Goal: Task Accomplishment & Management: Use online tool/utility

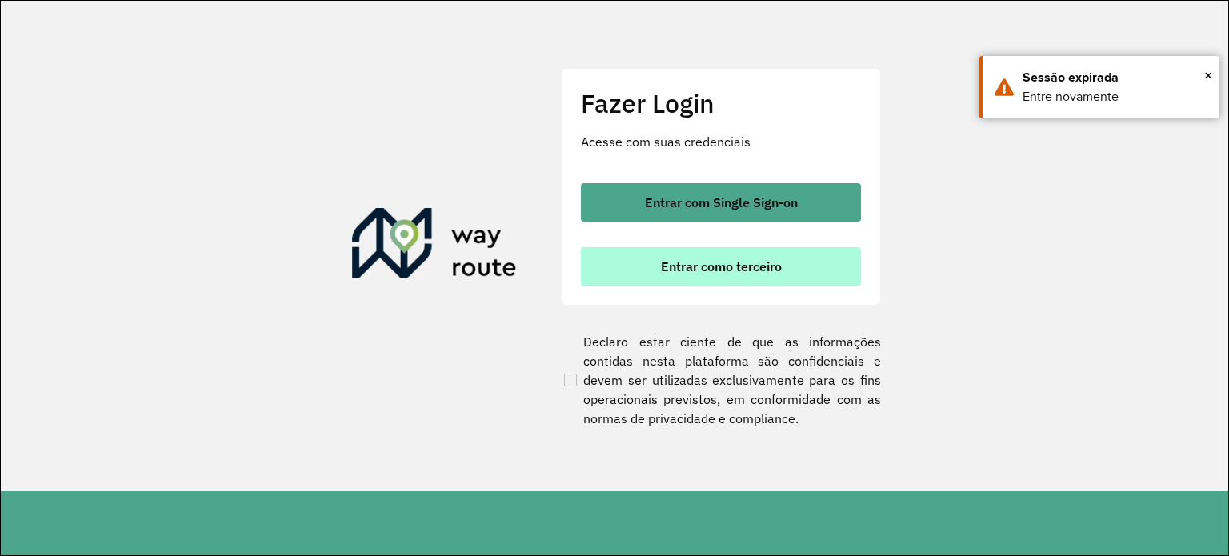
click at [707, 266] on span "Entrar como terceiro" at bounding box center [721, 266] width 121 height 13
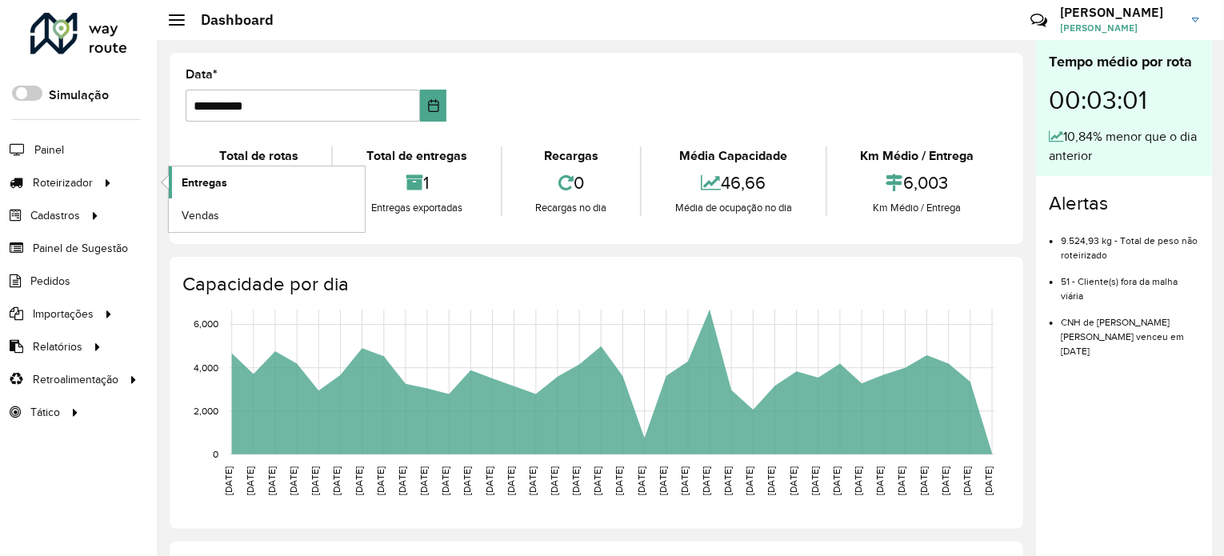
click at [194, 178] on span "Entregas" at bounding box center [205, 182] width 46 height 17
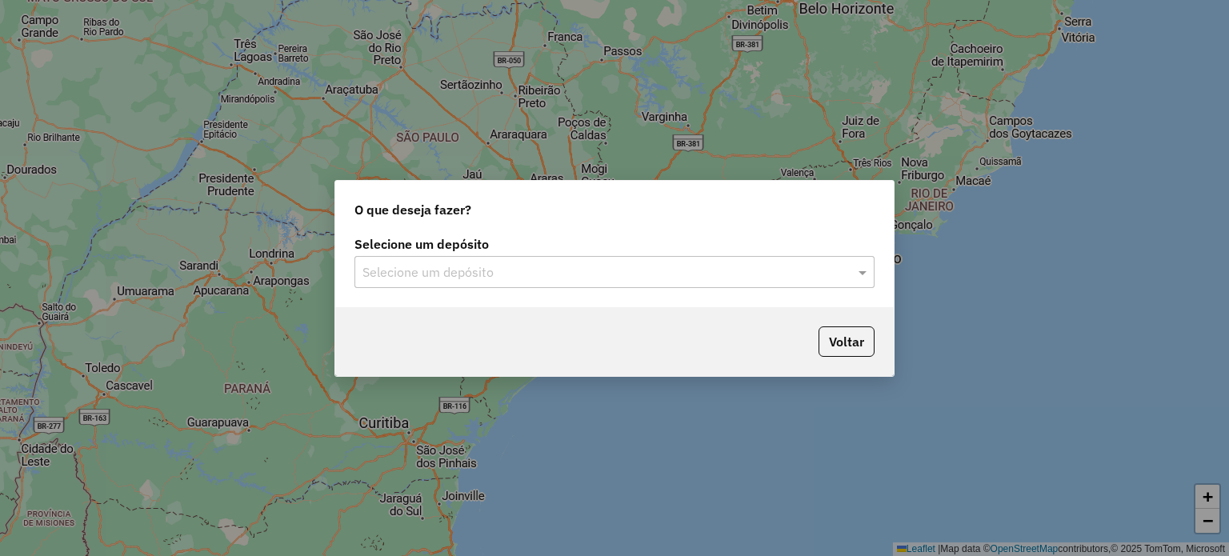
click at [427, 275] on input "text" at bounding box center [598, 272] width 472 height 19
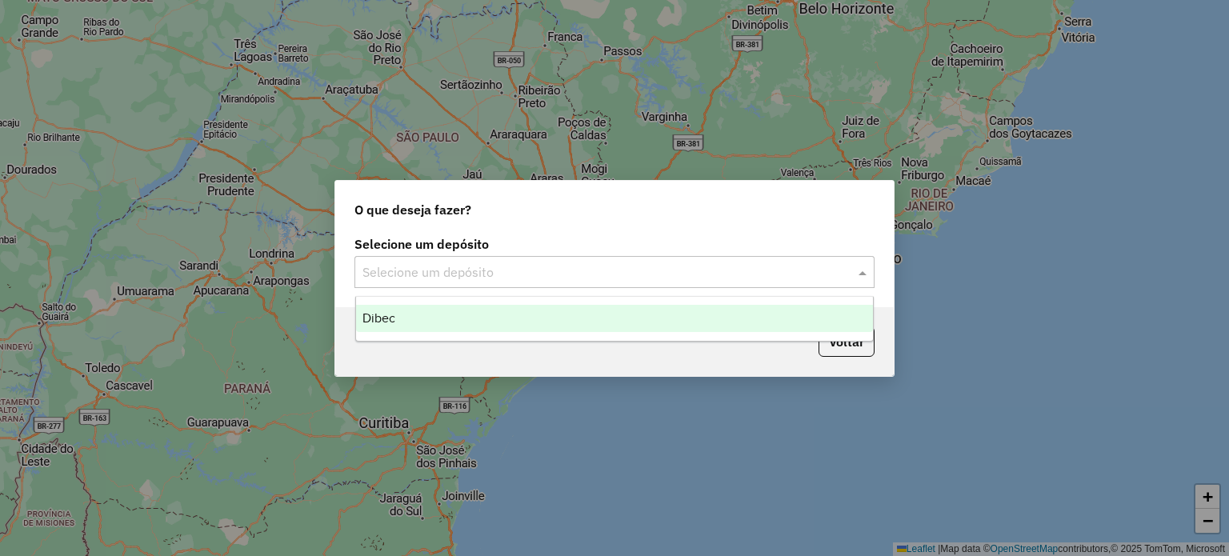
click at [398, 314] on div "Dibec" at bounding box center [615, 318] width 518 height 27
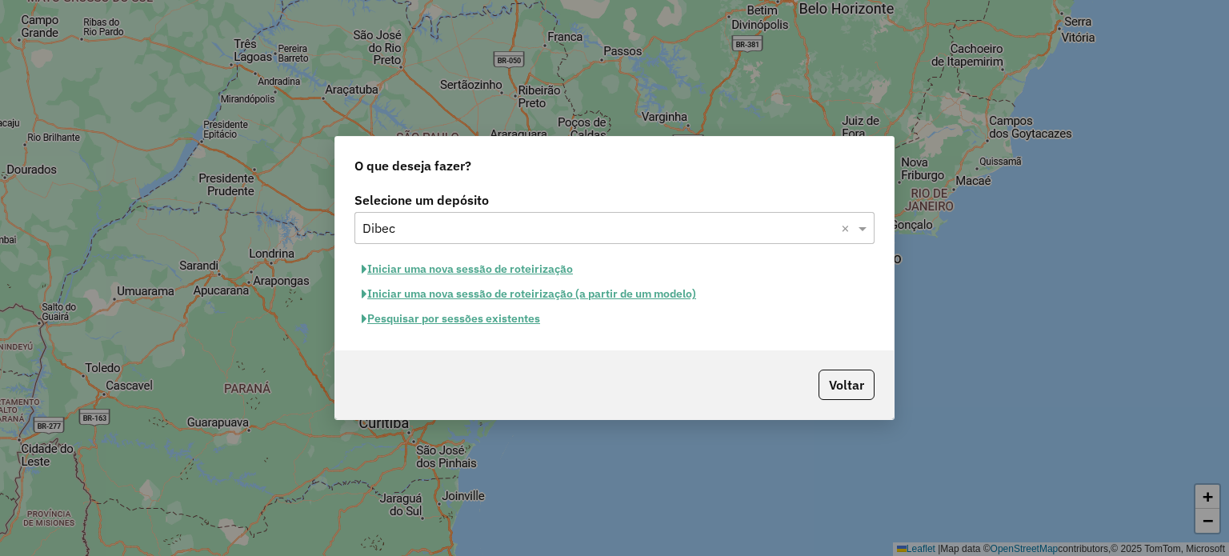
click at [454, 270] on button "Iniciar uma nova sessão de roteirização" at bounding box center [467, 269] width 226 height 25
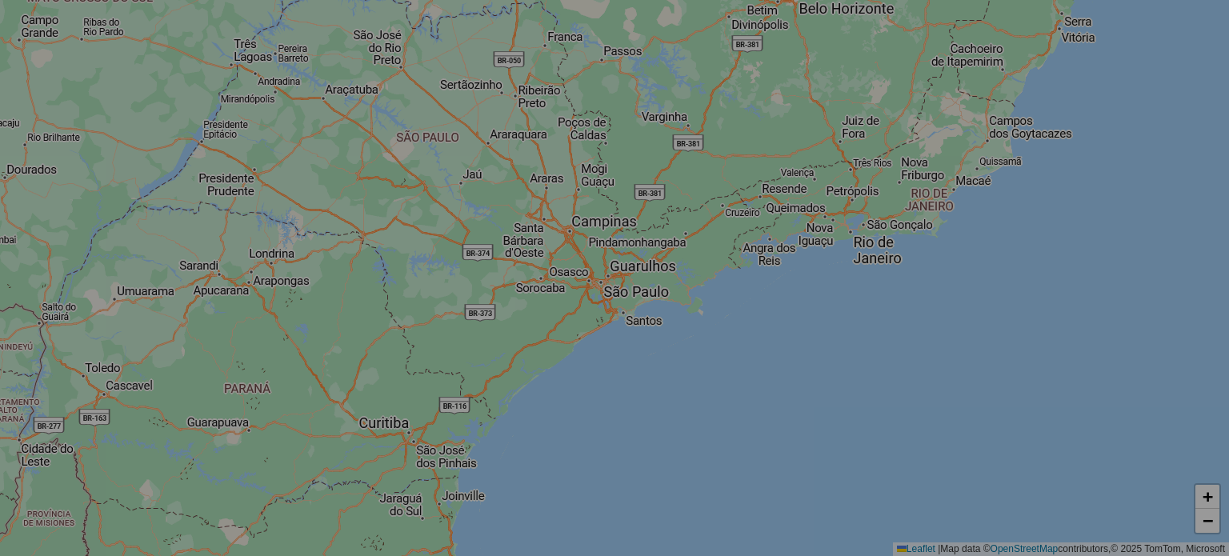
select select "*"
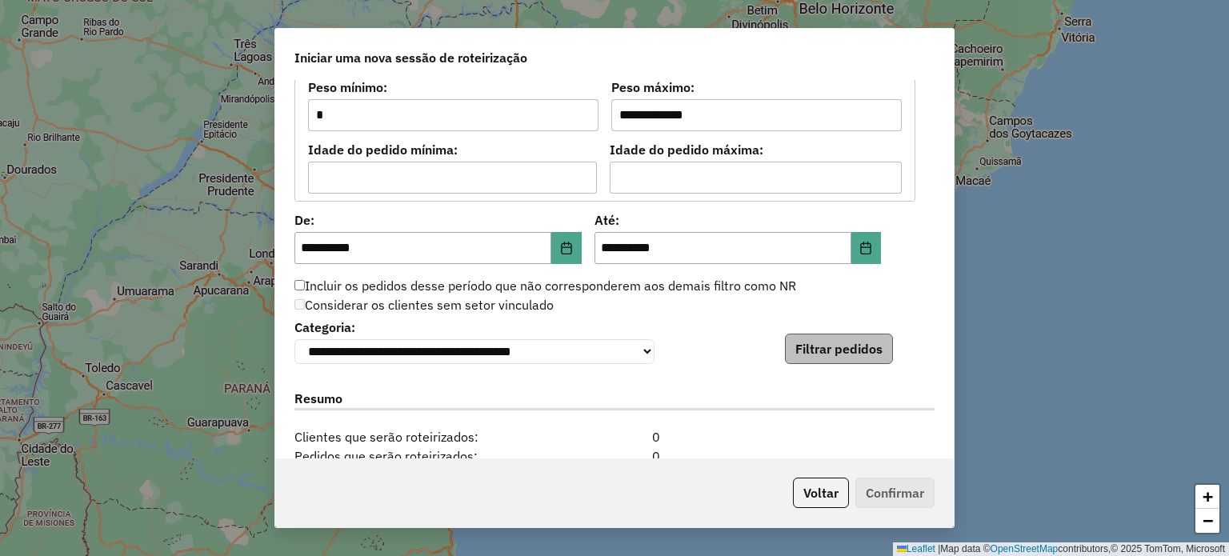
scroll to position [1440, 0]
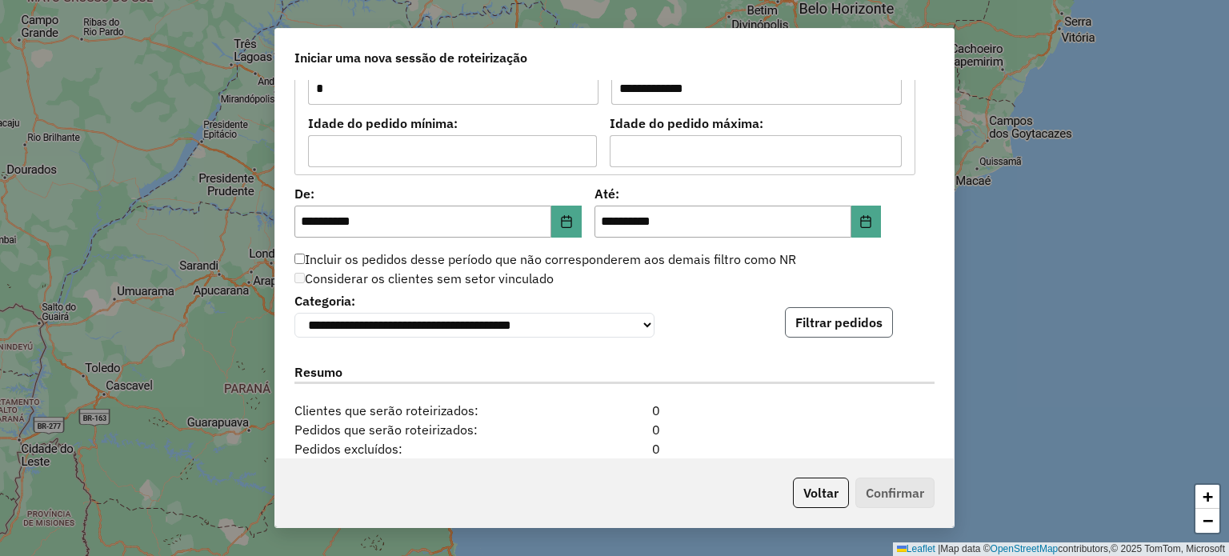
click at [797, 317] on button "Filtrar pedidos" at bounding box center [839, 322] width 108 height 30
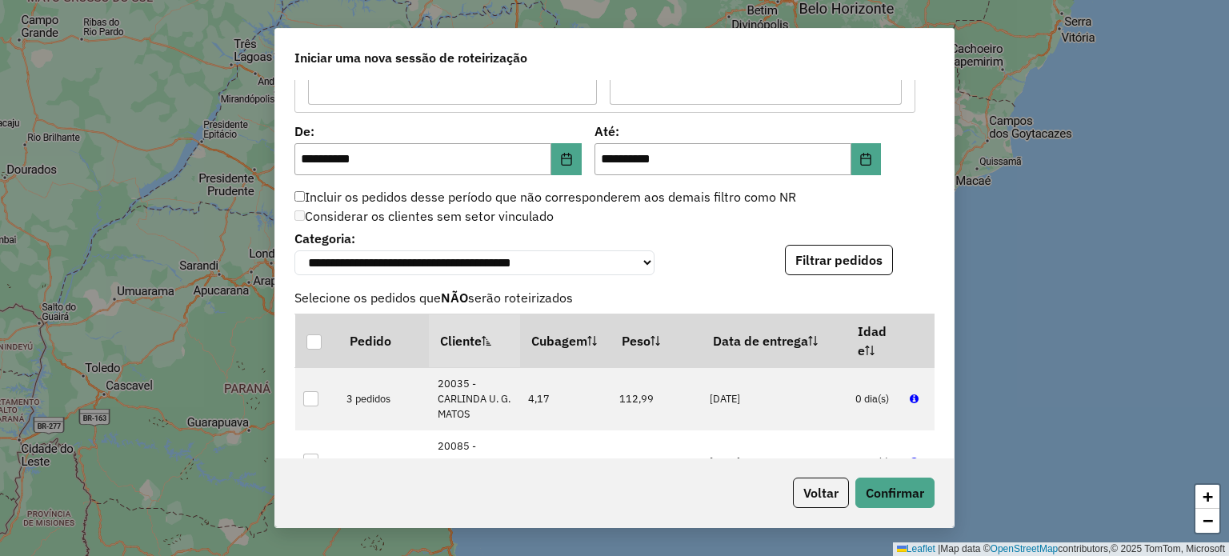
scroll to position [1600, 0]
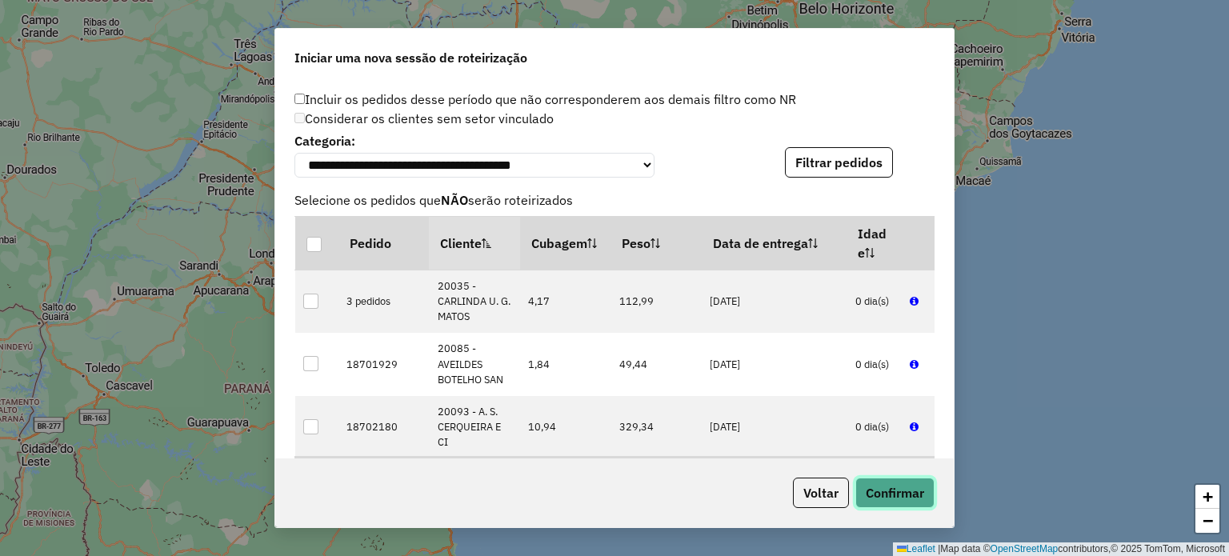
click at [877, 498] on button "Confirmar" at bounding box center [894, 493] width 79 height 30
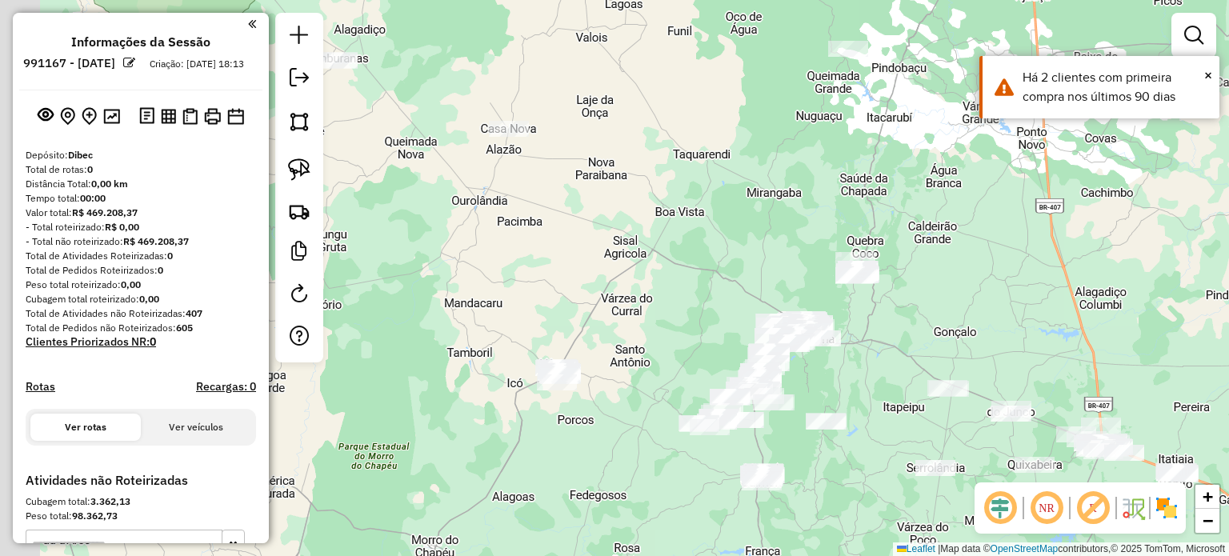
drag, startPoint x: 643, startPoint y: 222, endPoint x: 686, endPoint y: 225, distance: 43.3
click at [686, 224] on div "Janela de atendimento Grade de atendimento Capacidade Transportadoras Veículos …" at bounding box center [614, 278] width 1229 height 556
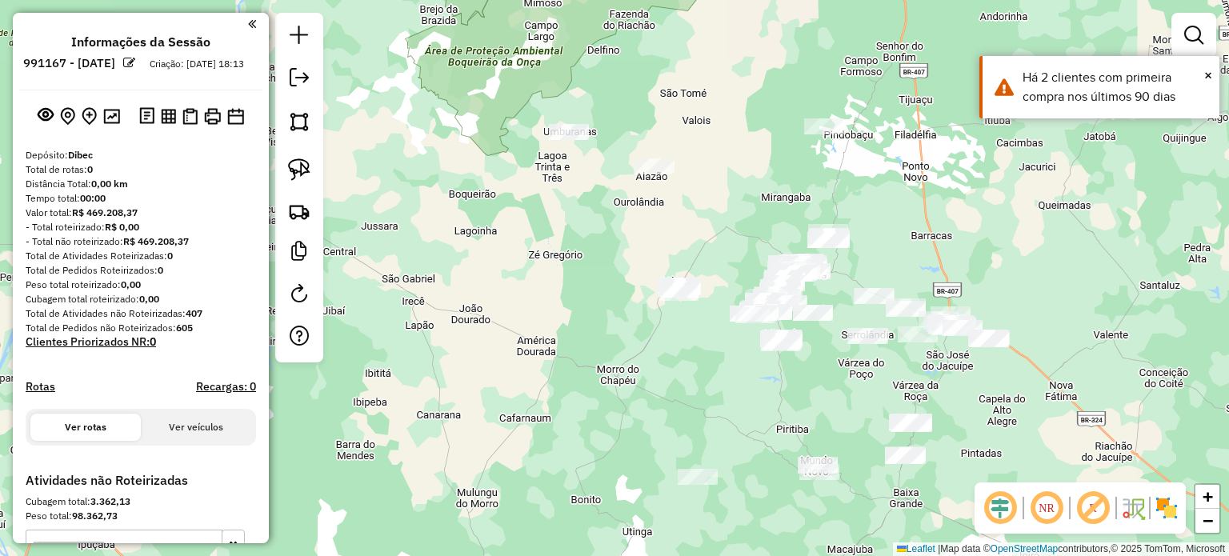
drag, startPoint x: 682, startPoint y: 223, endPoint x: 734, endPoint y: 190, distance: 62.6
click at [734, 190] on div "Janela de atendimento Grade de atendimento Capacidade Transportadoras Veículos …" at bounding box center [614, 278] width 1229 height 556
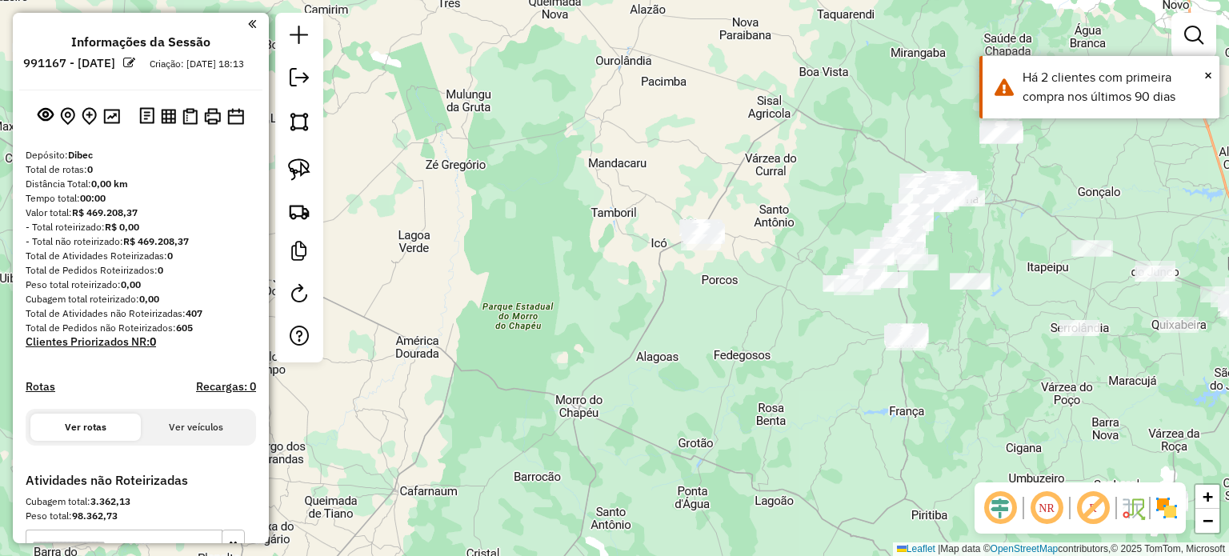
drag, startPoint x: 752, startPoint y: 208, endPoint x: 687, endPoint y: 143, distance: 91.6
click at [711, 122] on div "Janela de atendimento Grade de atendimento Capacidade Transportadoras Veículos …" at bounding box center [614, 278] width 1229 height 556
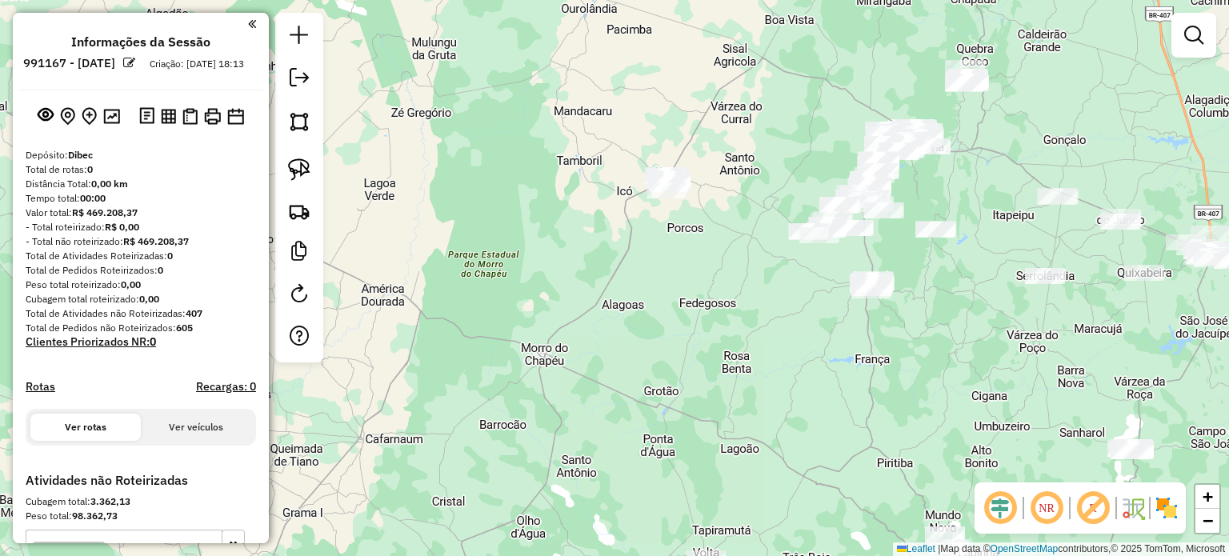
drag, startPoint x: 290, startPoint y: 156, endPoint x: 378, endPoint y: 156, distance: 88.0
click at [290, 156] on link at bounding box center [299, 169] width 35 height 35
drag, startPoint x: 608, startPoint y: 139, endPoint x: 734, endPoint y: 152, distance: 127.0
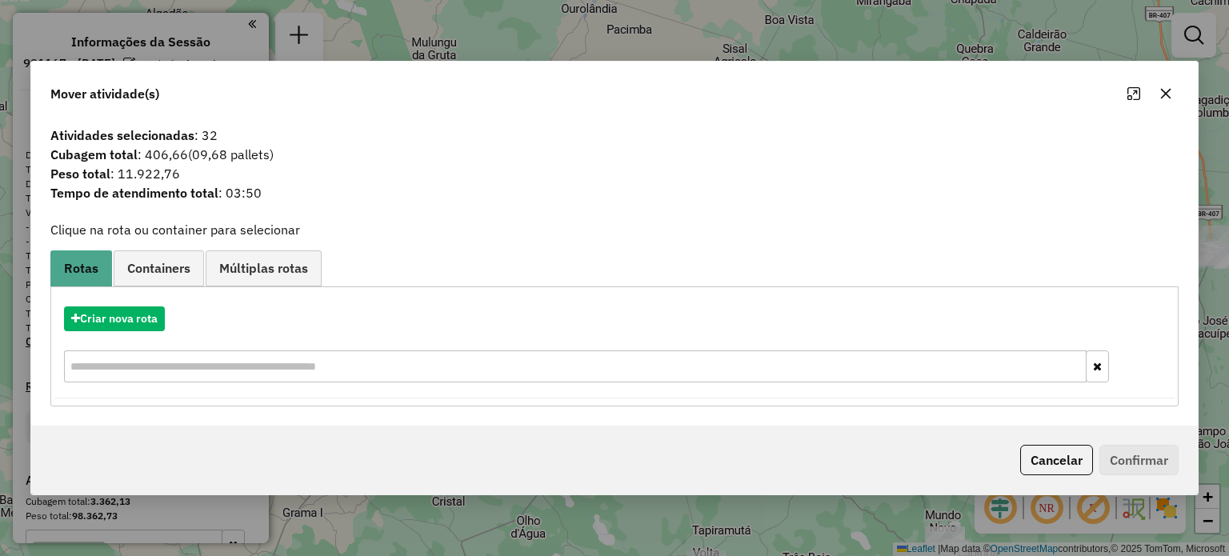
click at [643, 199] on span "Tempo de atendimento total : 03:50" at bounding box center [614, 192] width 1146 height 19
click at [1161, 95] on icon "button" at bounding box center [1165, 93] width 13 height 13
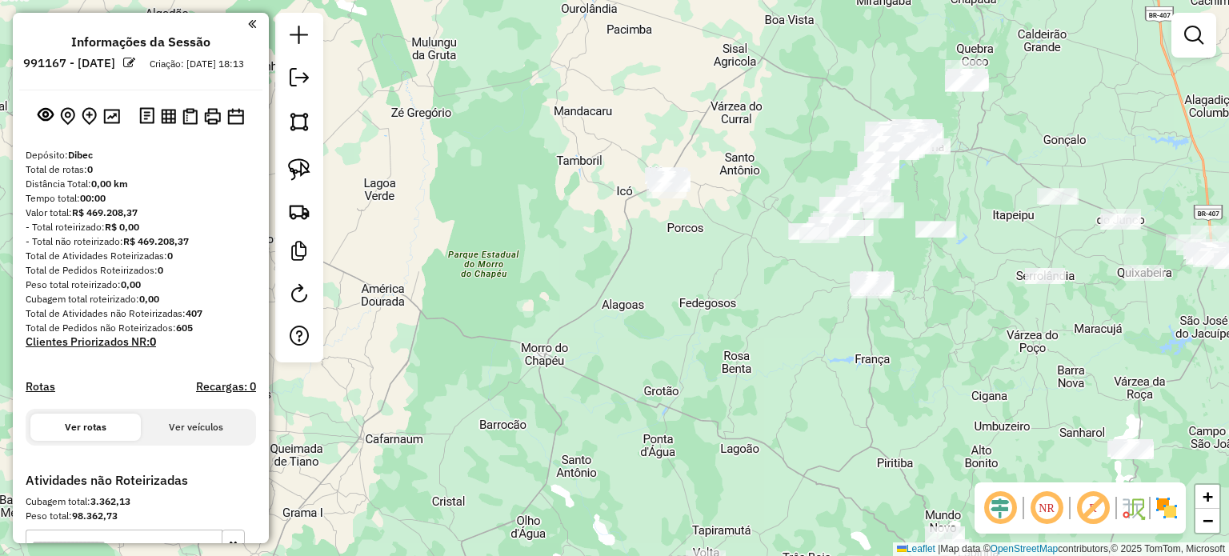
drag, startPoint x: 603, startPoint y: 316, endPoint x: 613, endPoint y: 319, distance: 10.1
click at [613, 319] on div "Janela de atendimento Grade de atendimento Capacidade Transportadoras Veículos …" at bounding box center [614, 278] width 1229 height 556
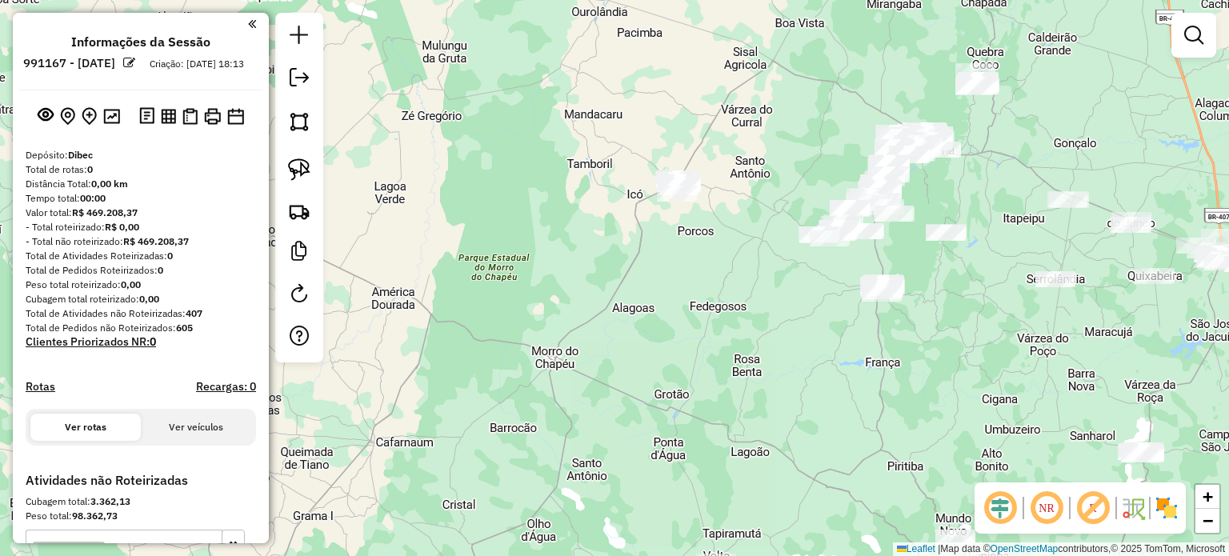
click at [558, 248] on div "Janela de atendimento Grade de atendimento Capacidade Transportadoras Veículos …" at bounding box center [614, 278] width 1229 height 556
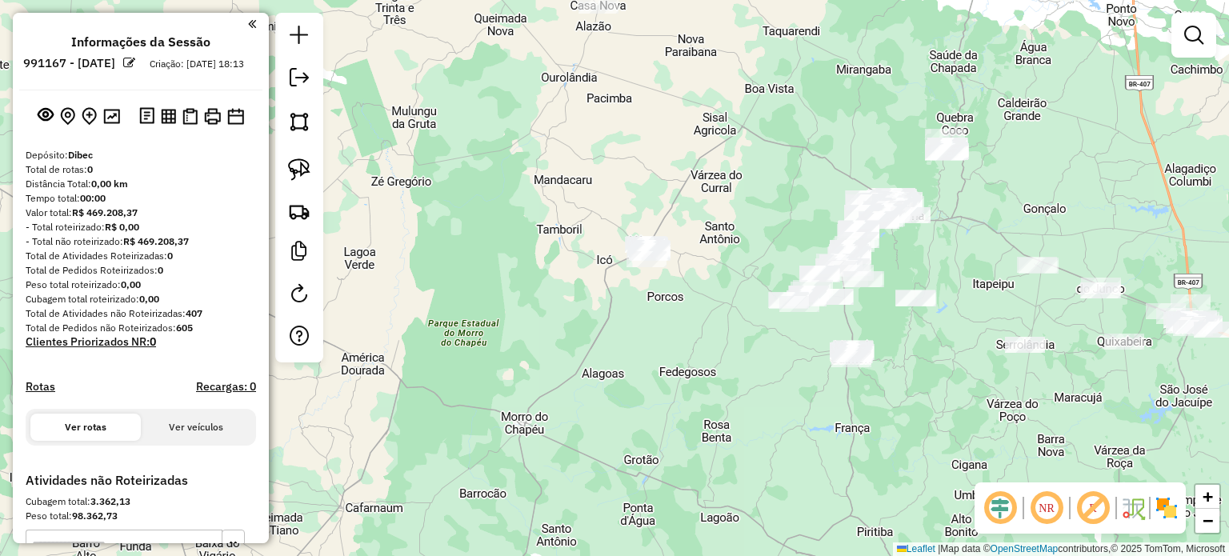
drag, startPoint x: 560, startPoint y: 234, endPoint x: 541, endPoint y: 204, distance: 35.3
click at [541, 204] on div "Janela de atendimento Grade de atendimento Capacidade Transportadoras Veículos …" at bounding box center [614, 278] width 1229 height 556
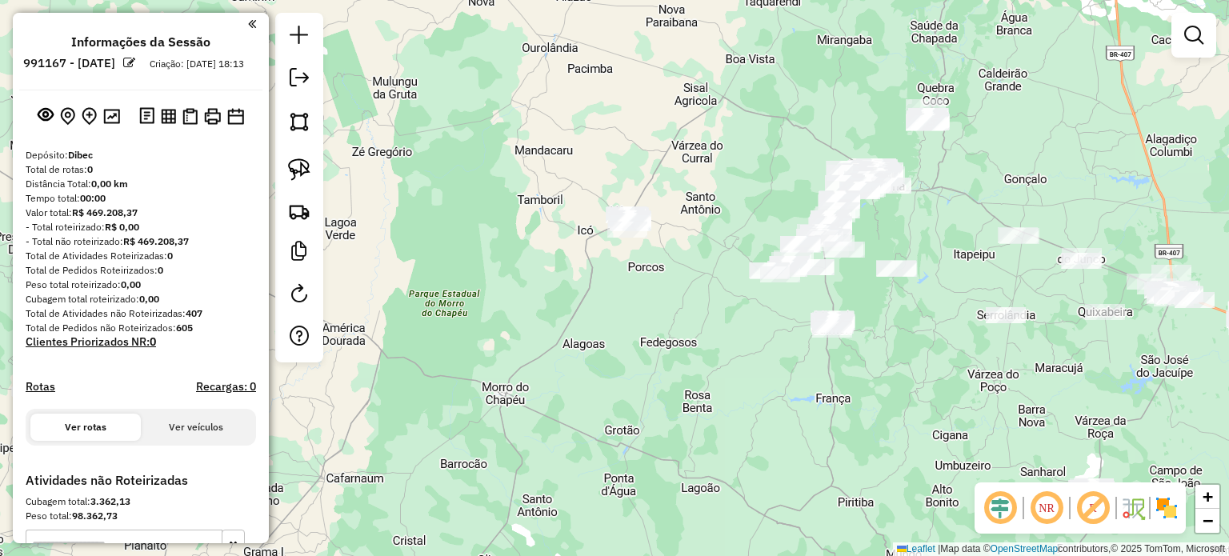
drag, startPoint x: 299, startPoint y: 162, endPoint x: 427, endPoint y: 181, distance: 129.3
click at [299, 162] on img at bounding box center [299, 169] width 22 height 22
drag, startPoint x: 589, startPoint y: 190, endPoint x: 707, endPoint y: 185, distance: 118.5
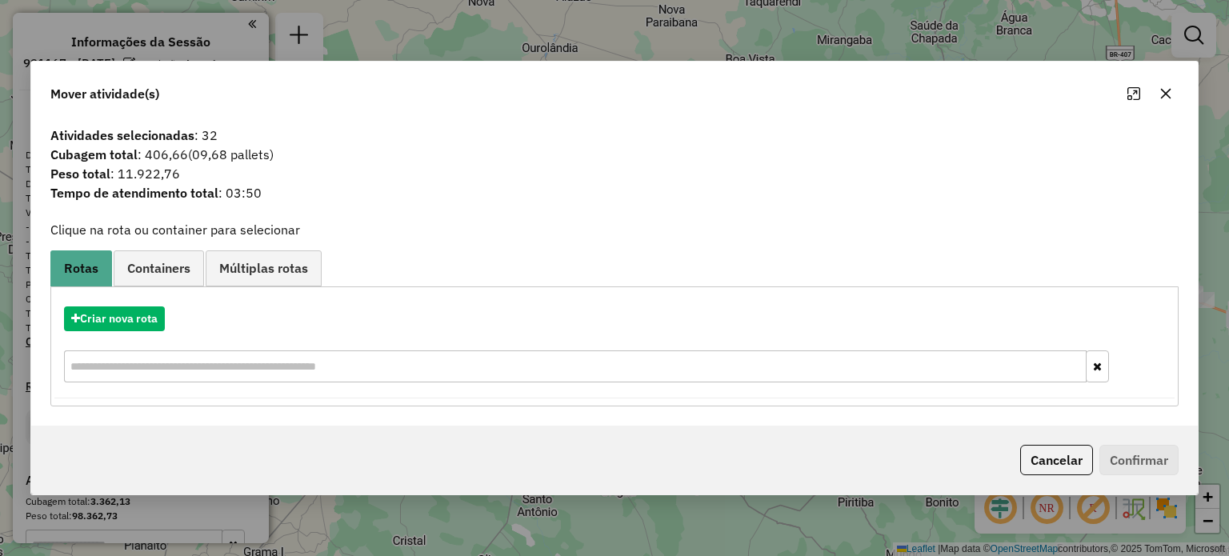
click at [1163, 96] on icon "button" at bounding box center [1165, 93] width 13 height 13
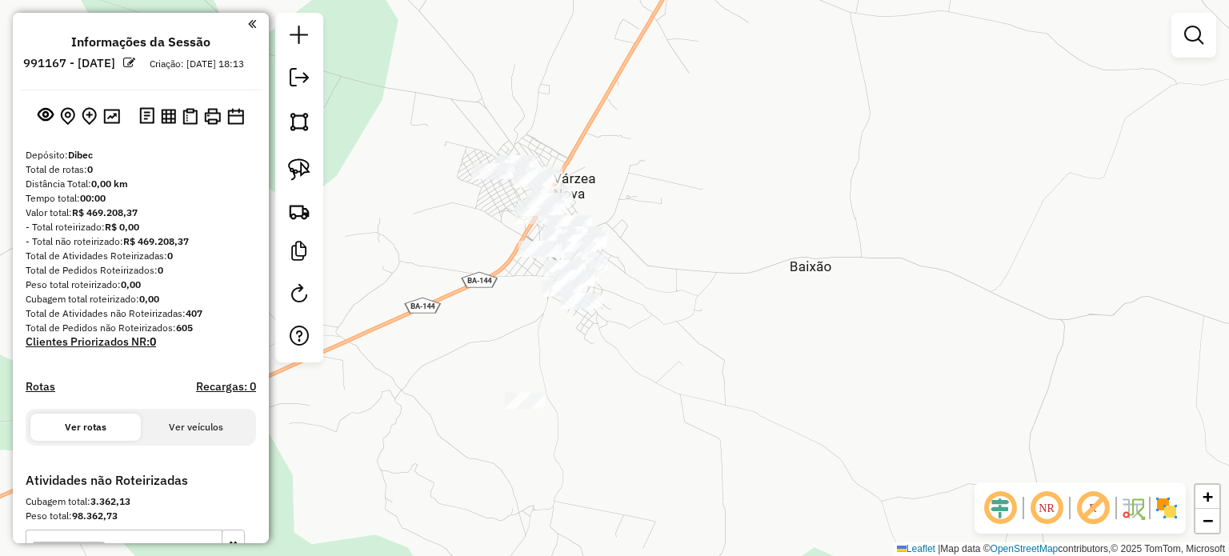
drag, startPoint x: 650, startPoint y: 222, endPoint x: 728, endPoint y: 209, distance: 78.6
click at [728, 209] on div "Janela de atendimento Grade de atendimento Capacidade Transportadoras Veículos …" at bounding box center [614, 278] width 1229 height 556
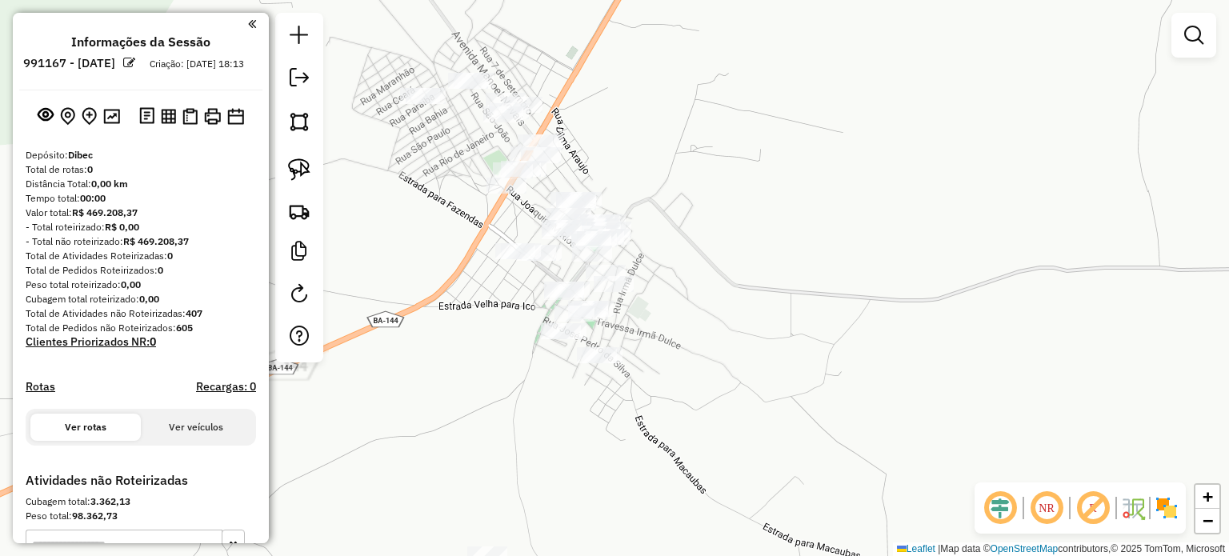
drag, startPoint x: 729, startPoint y: 225, endPoint x: 790, endPoint y: 268, distance: 75.2
click at [790, 268] on div "Janela de atendimento Grade de atendimento Capacidade Transportadoras Veículos …" at bounding box center [614, 278] width 1229 height 556
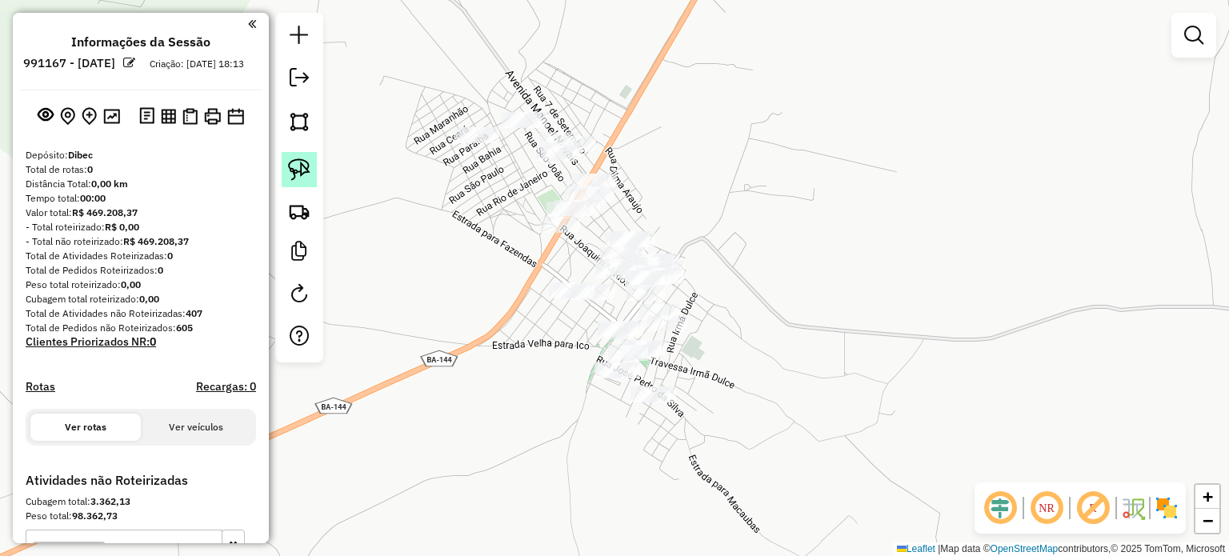
click at [295, 162] on img at bounding box center [299, 169] width 22 height 22
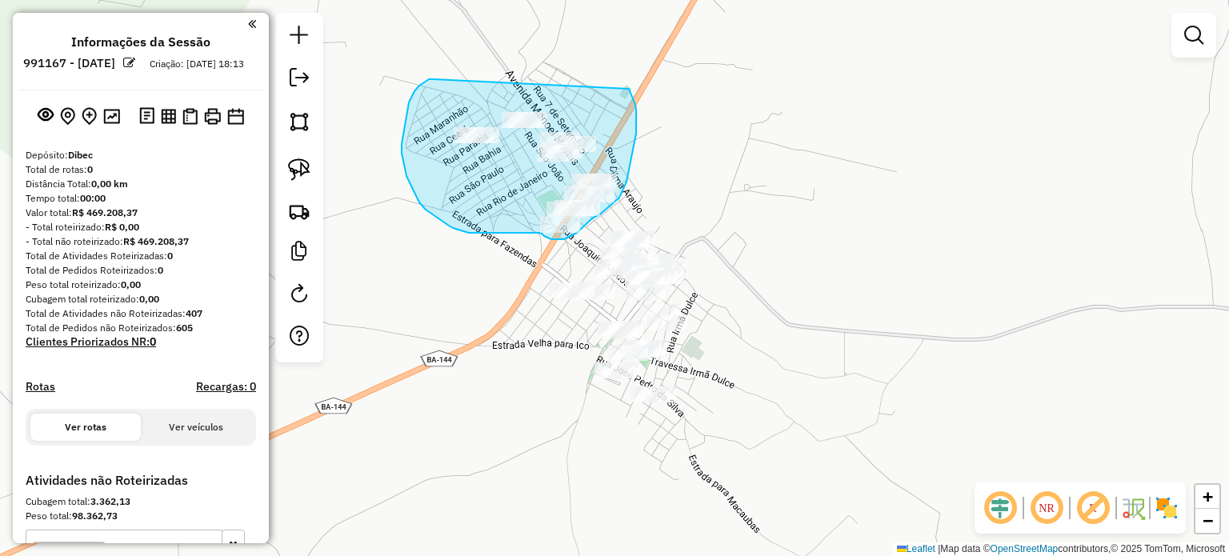
drag, startPoint x: 418, startPoint y: 86, endPoint x: 629, endPoint y: 89, distance: 210.4
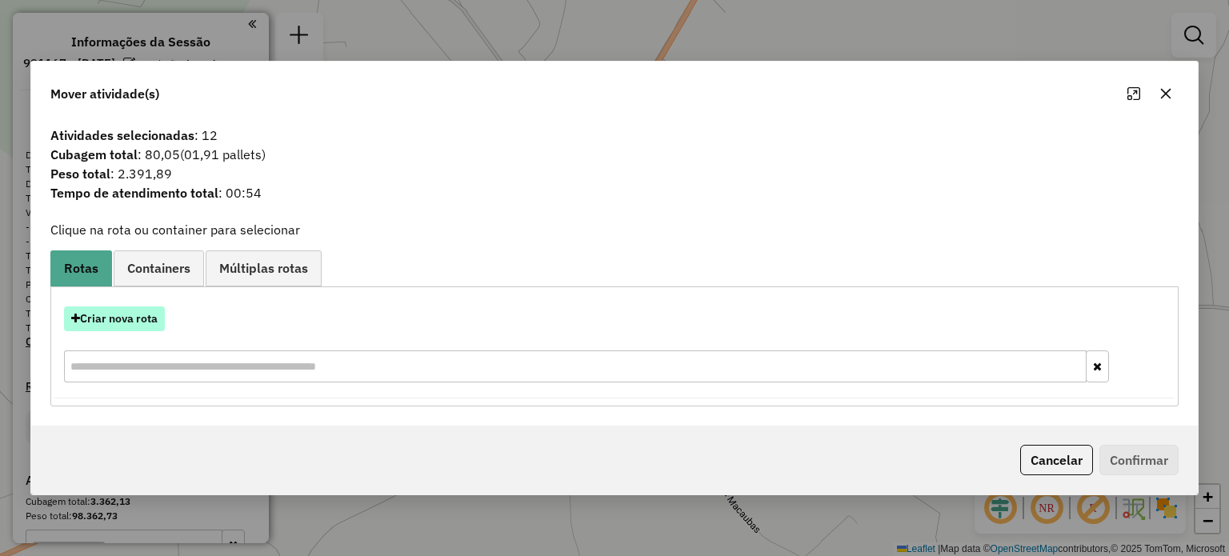
click at [134, 316] on button "Criar nova rota" at bounding box center [114, 318] width 101 height 25
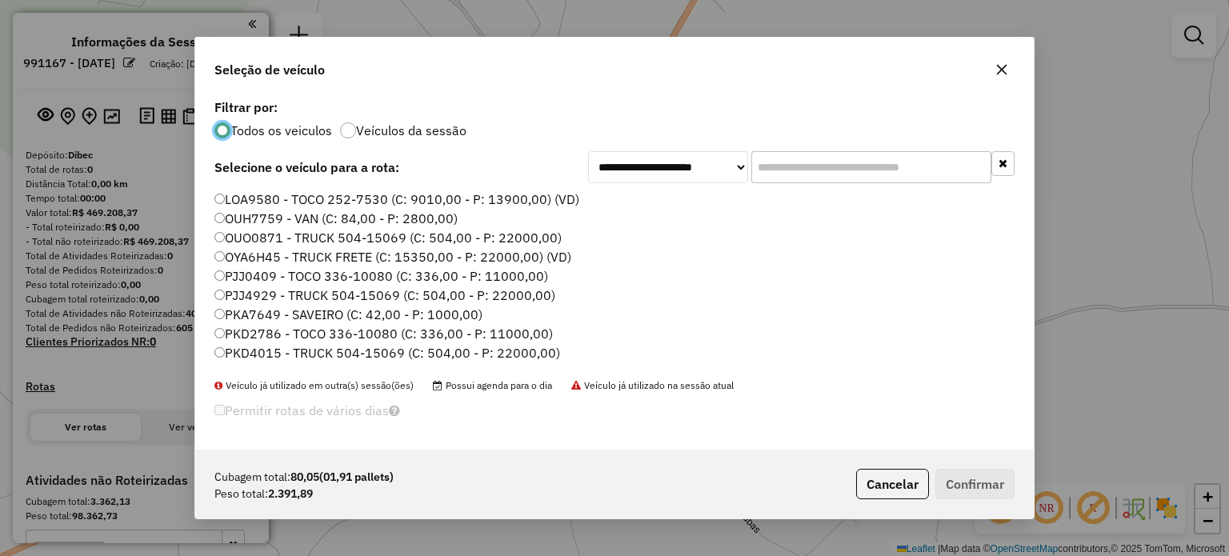
scroll to position [80, 0]
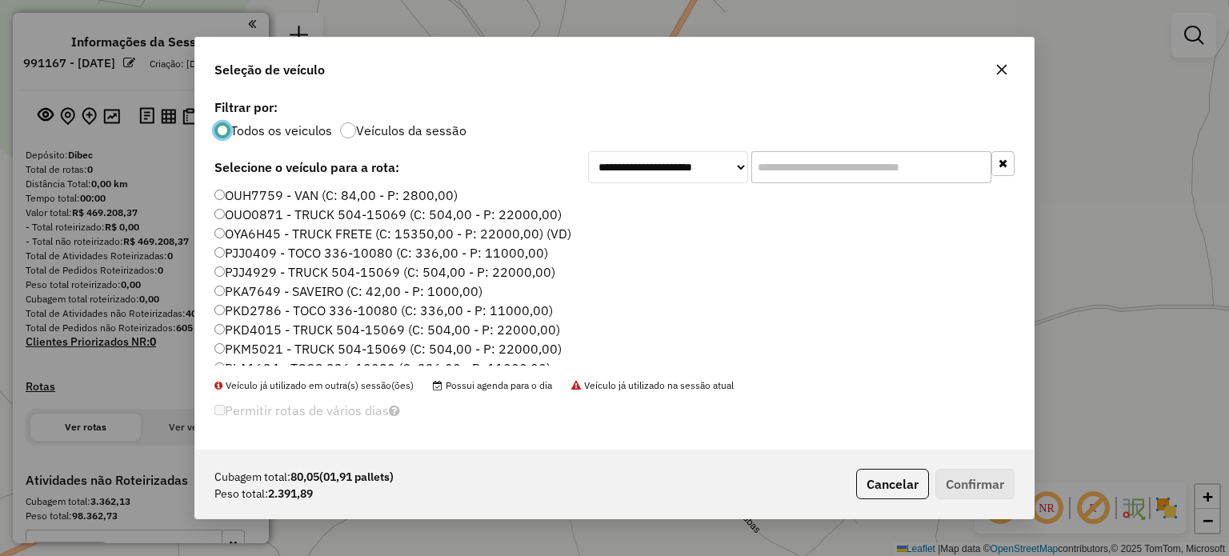
click at [285, 311] on label "PKD2786 - TOCO 336-10080 (C: 336,00 - P: 11000,00)" at bounding box center [383, 310] width 338 height 19
click at [965, 481] on button "Confirmar" at bounding box center [974, 484] width 79 height 30
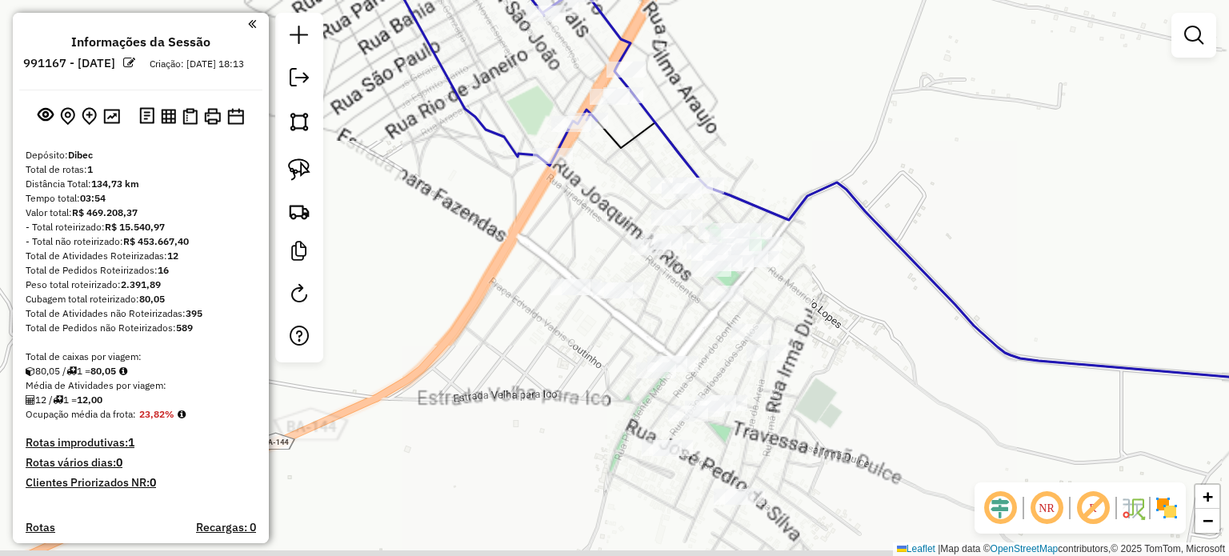
drag, startPoint x: 573, startPoint y: 262, endPoint x: 386, endPoint y: 172, distance: 207.5
click at [498, 204] on div "Janela de atendimento Grade de atendimento Capacidade Transportadoras Veículos …" at bounding box center [614, 278] width 1229 height 556
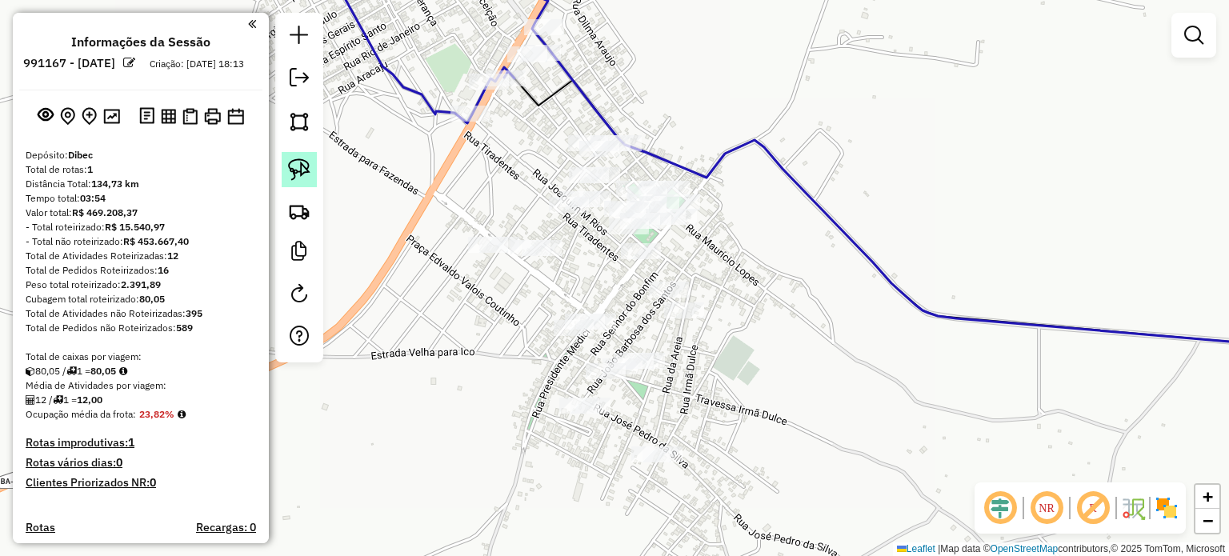
click at [298, 169] on img at bounding box center [299, 169] width 22 height 22
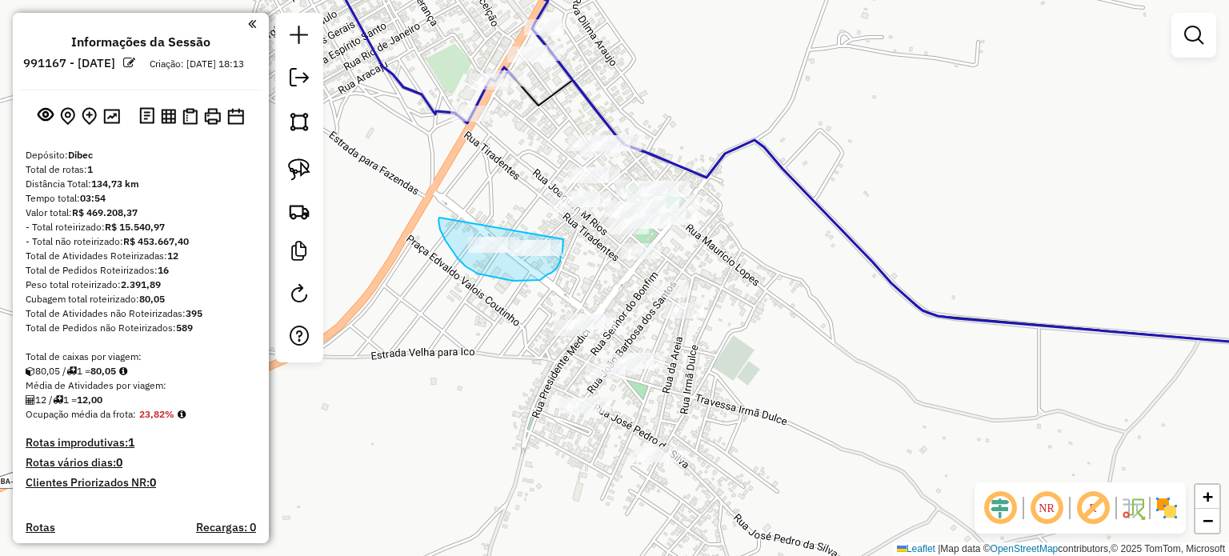
drag, startPoint x: 439, startPoint y: 218, endPoint x: 499, endPoint y: 222, distance: 60.2
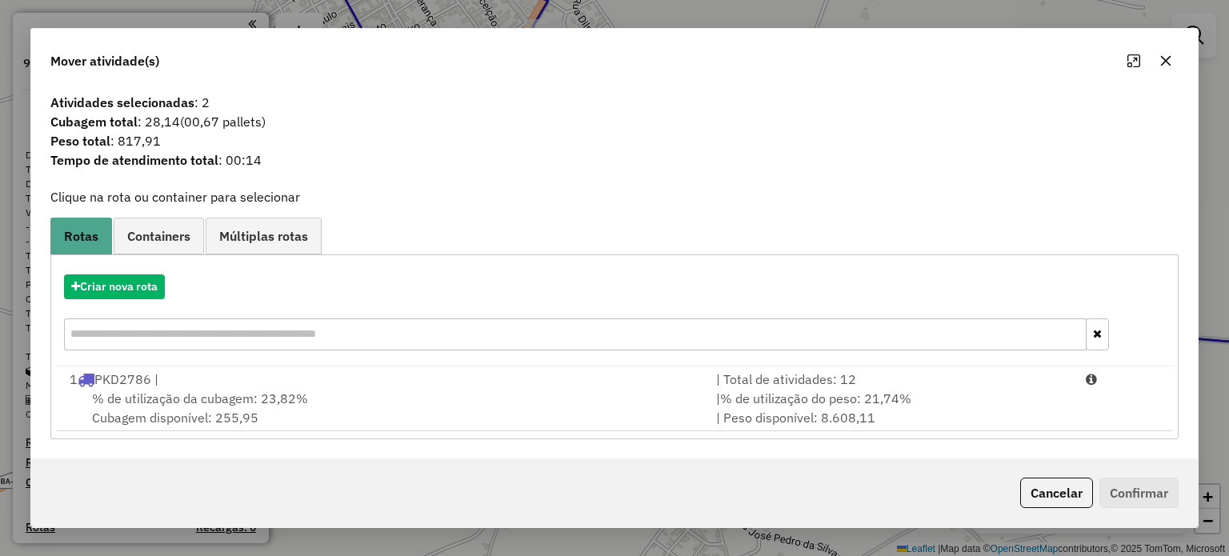
click at [1161, 57] on icon "button" at bounding box center [1165, 60] width 13 height 13
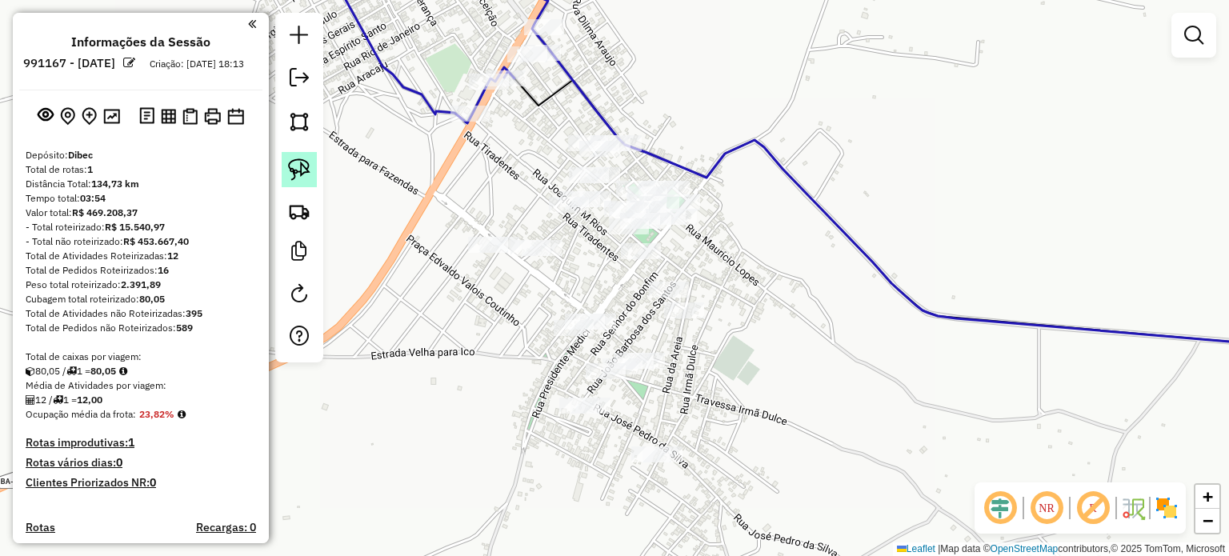
click at [300, 164] on img at bounding box center [299, 169] width 22 height 22
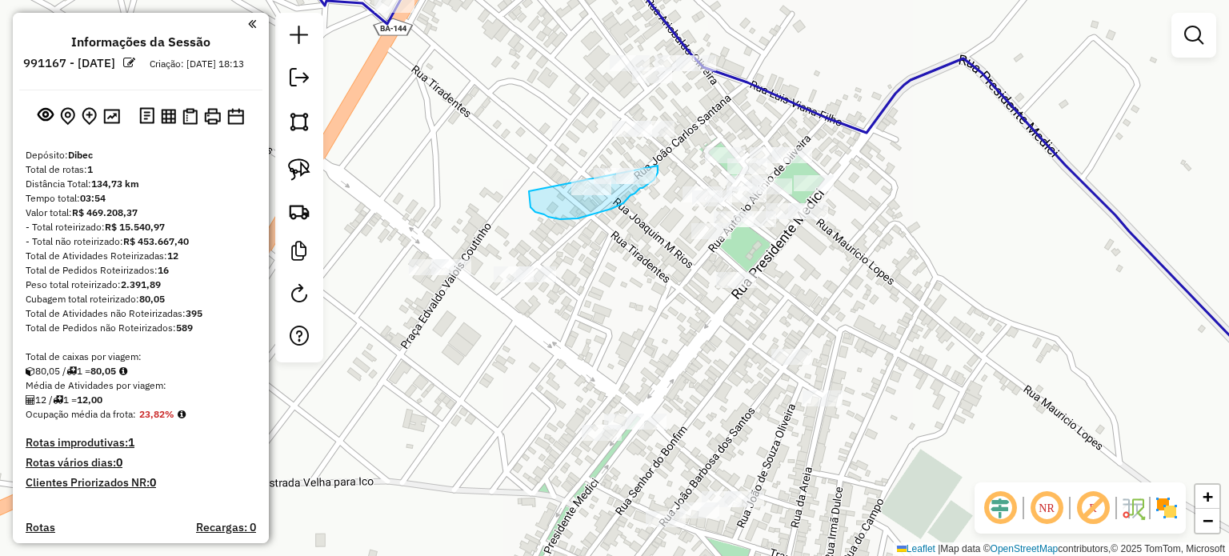
drag, startPoint x: 538, startPoint y: 213, endPoint x: 656, endPoint y: 164, distance: 128.1
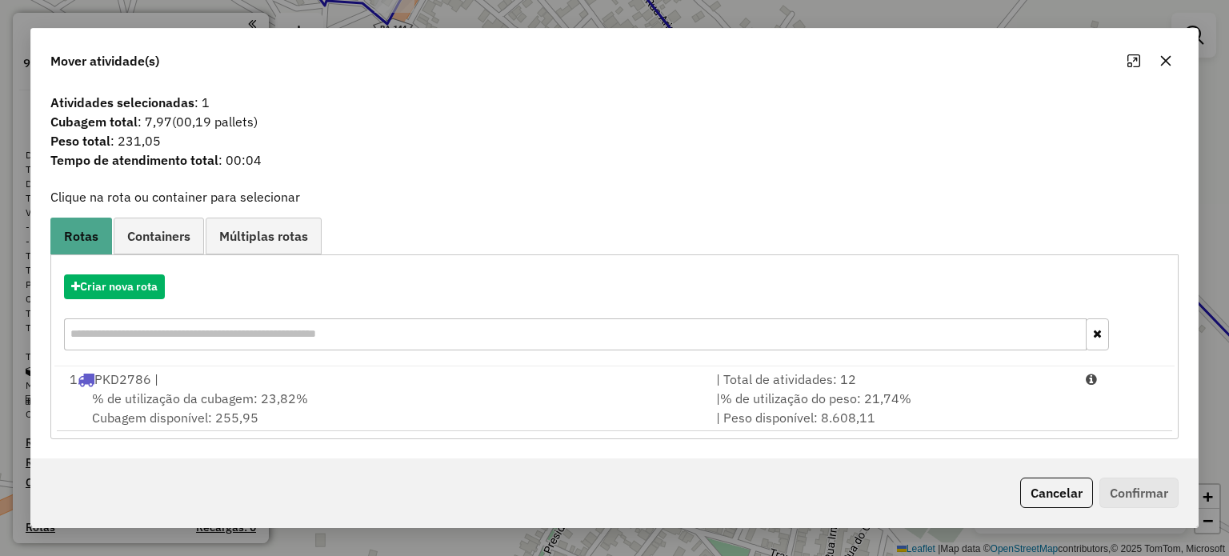
click at [1168, 56] on icon "button" at bounding box center [1165, 60] width 13 height 13
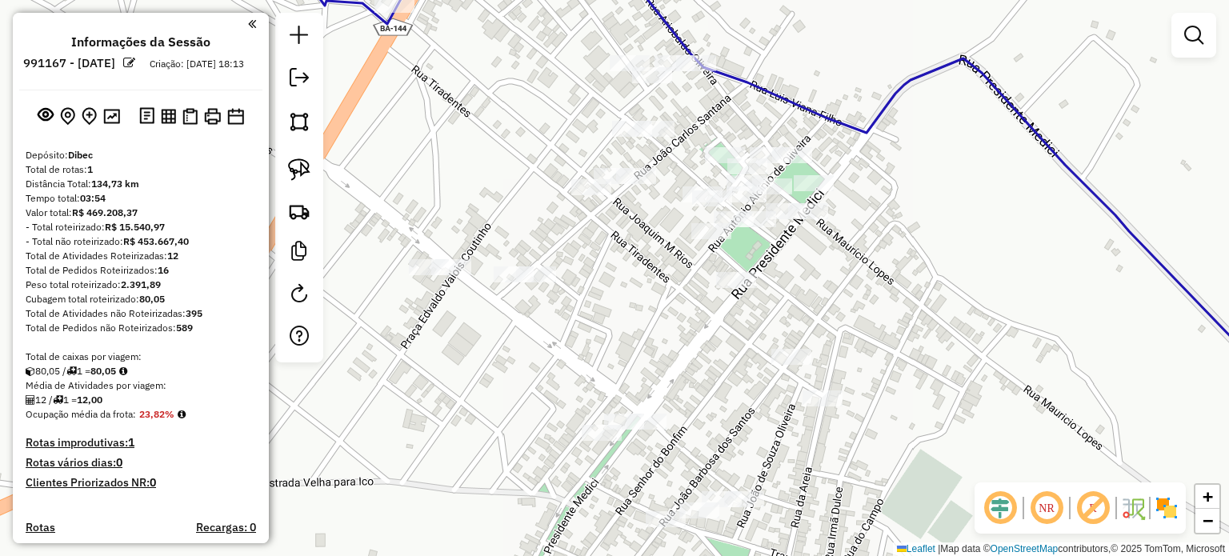
drag, startPoint x: 834, startPoint y: 206, endPoint x: 818, endPoint y: 202, distance: 16.3
click at [831, 210] on div "Janela de atendimento Grade de atendimento Capacidade Transportadoras Veículos …" at bounding box center [614, 278] width 1229 height 556
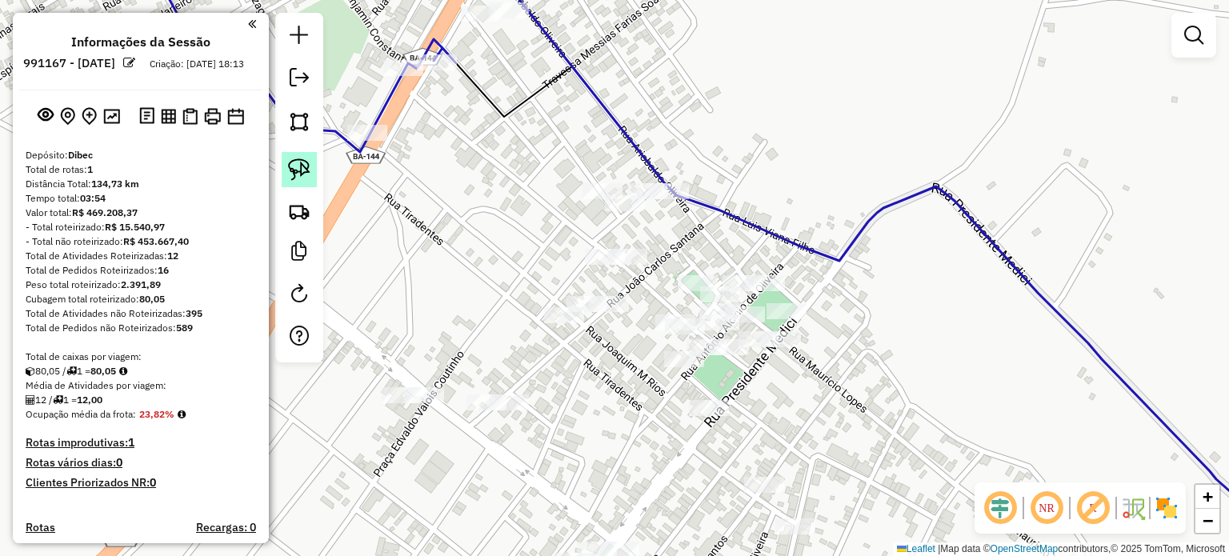
drag, startPoint x: 293, startPoint y: 162, endPoint x: 582, endPoint y: 150, distance: 289.0
click at [294, 162] on img at bounding box center [299, 169] width 22 height 22
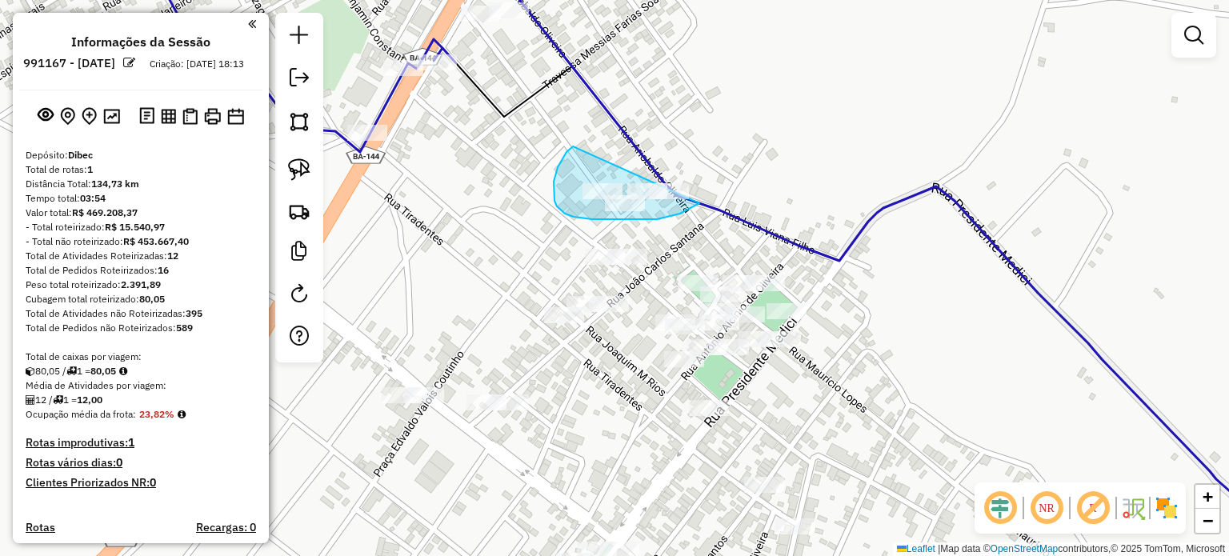
drag, startPoint x: 559, startPoint y: 165, endPoint x: 736, endPoint y: 143, distance: 178.1
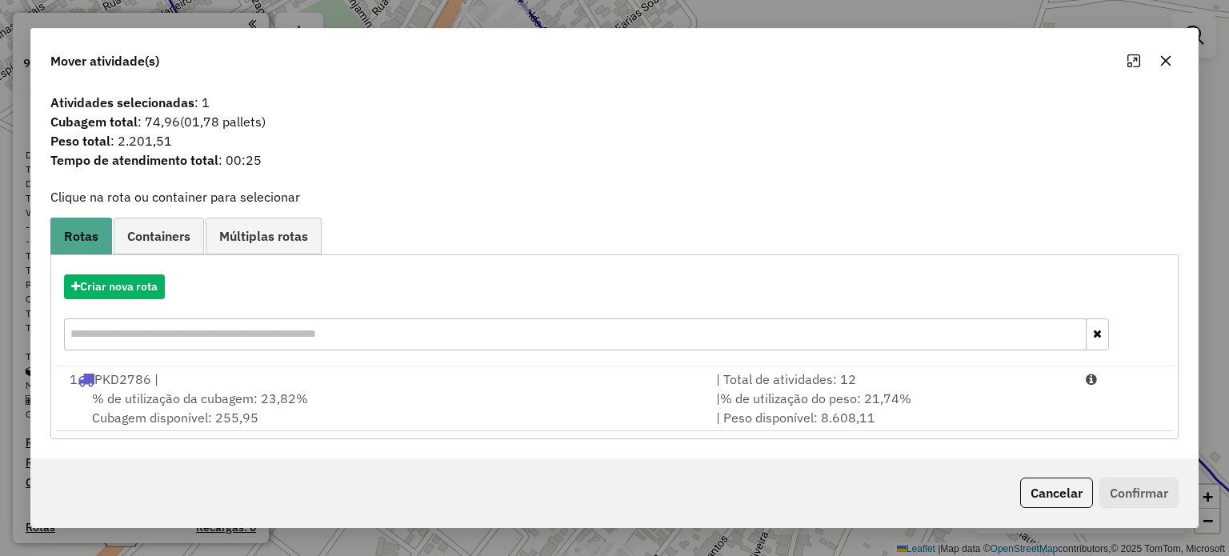
drag, startPoint x: 182, startPoint y: 386, endPoint x: 216, endPoint y: 388, distance: 33.6
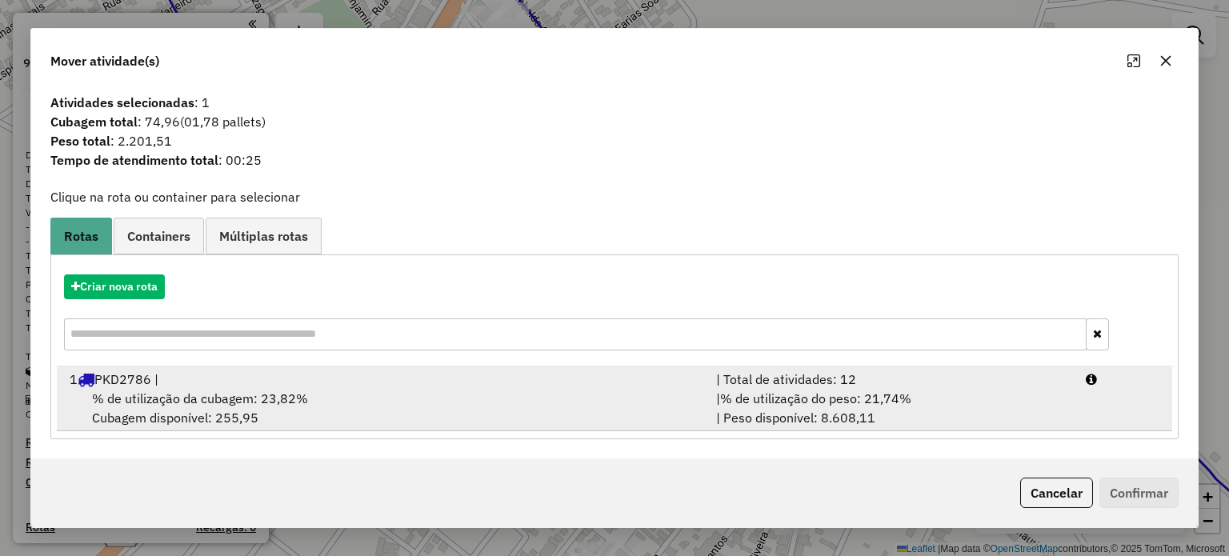
click at [182, 386] on div "1 PKD2786 |" at bounding box center [383, 379] width 646 height 19
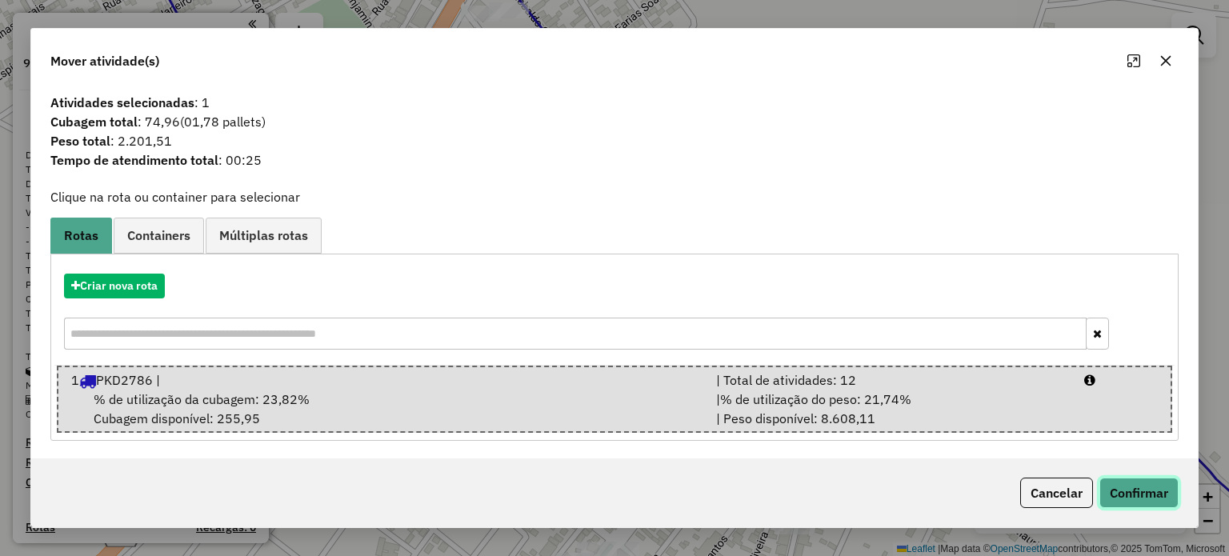
click at [1104, 498] on button "Confirmar" at bounding box center [1138, 493] width 79 height 30
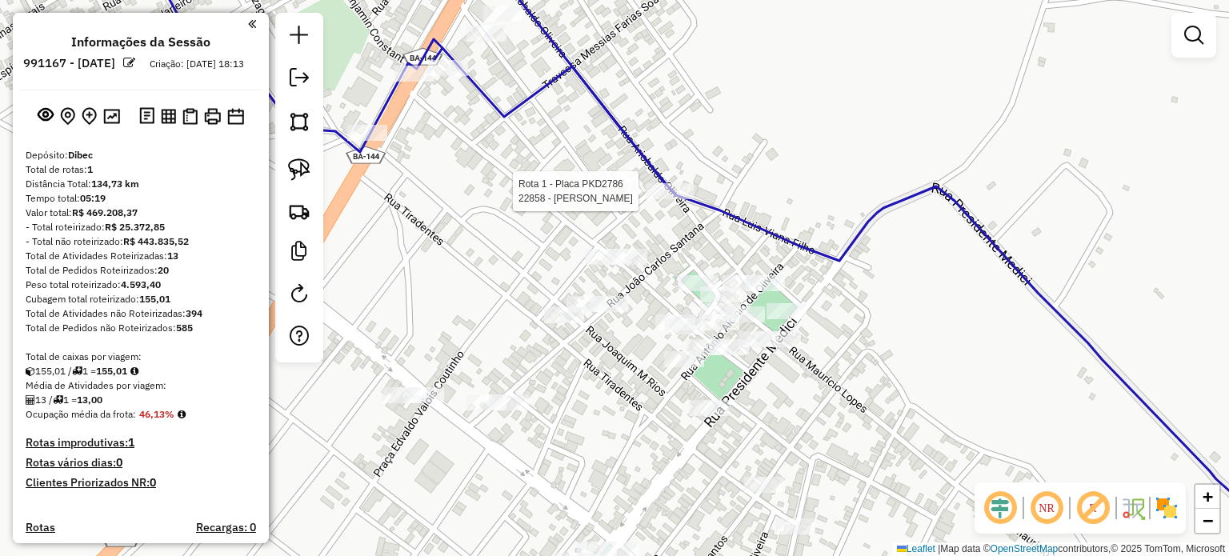
select select "**********"
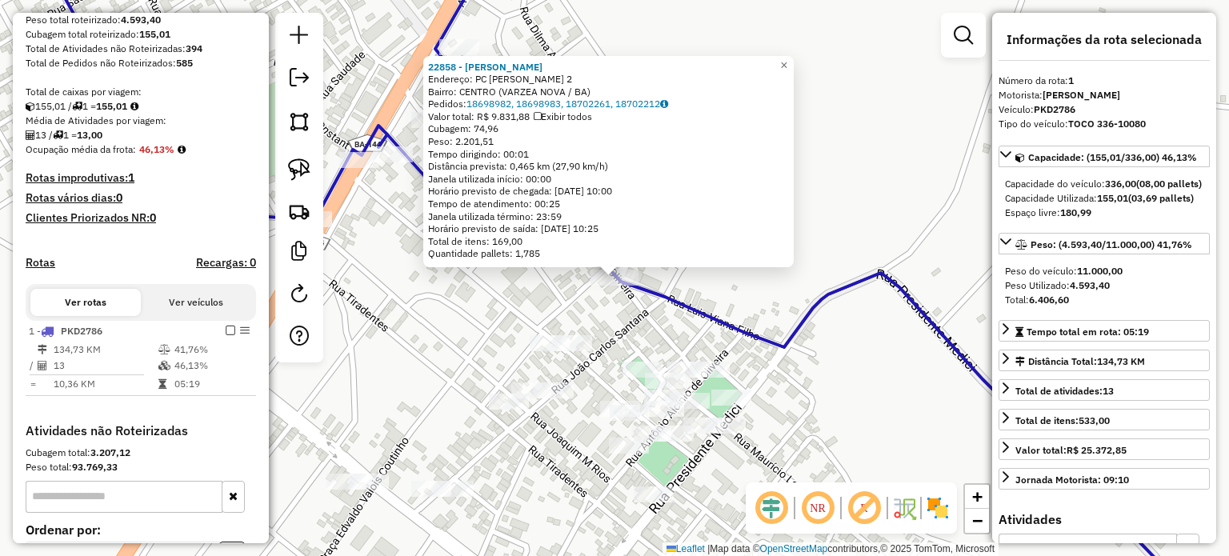
scroll to position [446, 0]
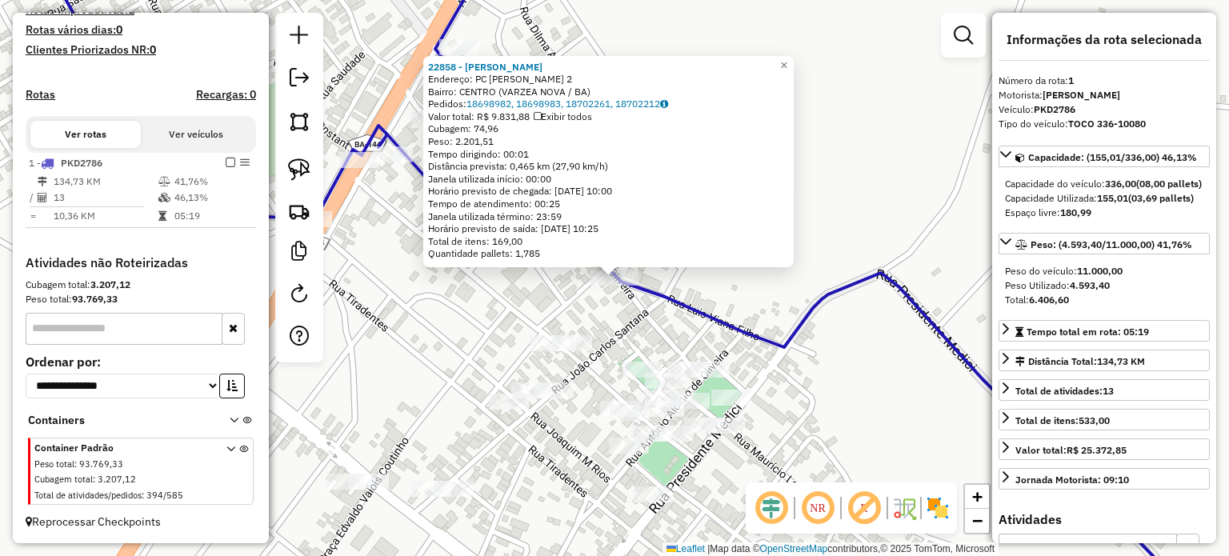
click at [819, 409] on div "22858 - ELIZANGELA OLIVEIRA Endereço: PC EDVALDO VELOIS COUTINHO 2 Bairro: CENT…" at bounding box center [614, 278] width 1229 height 556
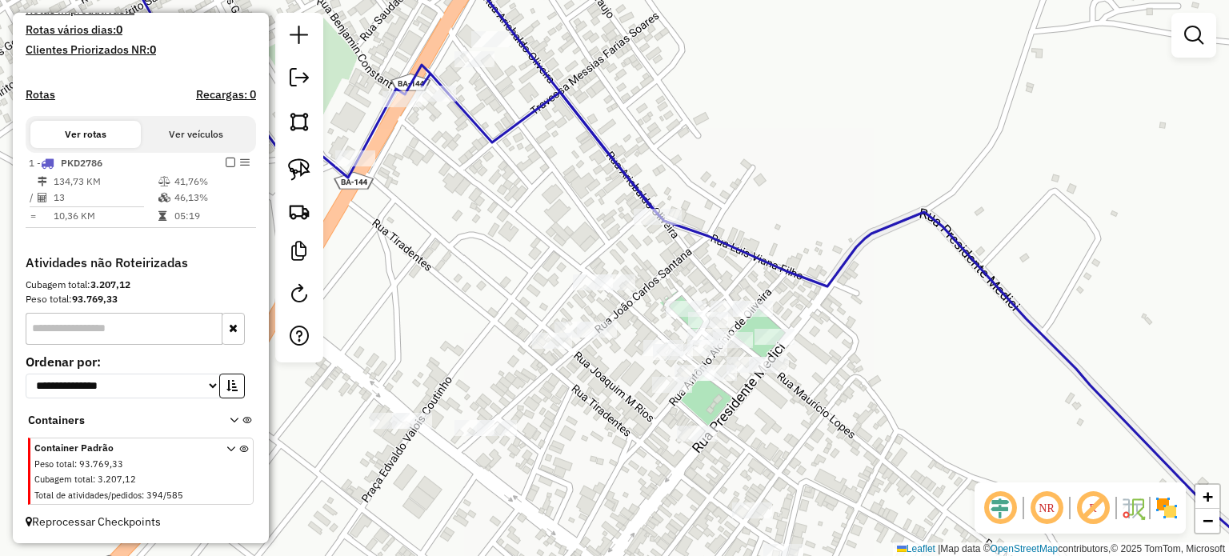
drag, startPoint x: 870, startPoint y: 411, endPoint x: 895, endPoint y: 350, distance: 65.7
click at [895, 350] on div "Janela de atendimento Grade de atendimento Capacidade Transportadoras Veículos …" at bounding box center [614, 278] width 1229 height 556
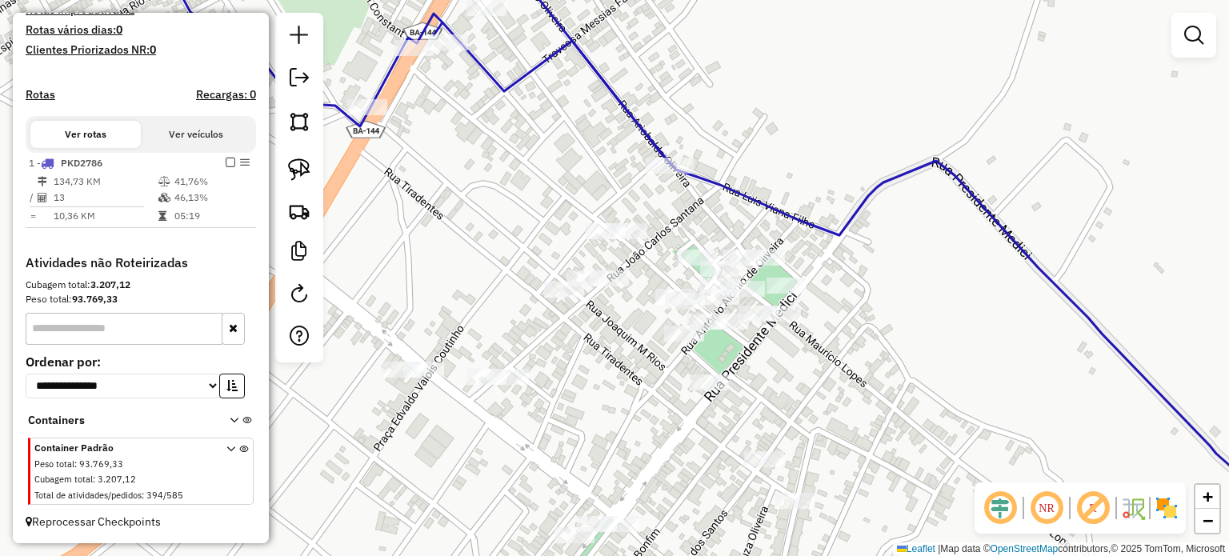
drag, startPoint x: 608, startPoint y: 381, endPoint x: 604, endPoint y: 338, distance: 42.6
click at [606, 342] on div "Janela de atendimento Grade de atendimento Capacidade Transportadoras Veículos …" at bounding box center [614, 278] width 1229 height 556
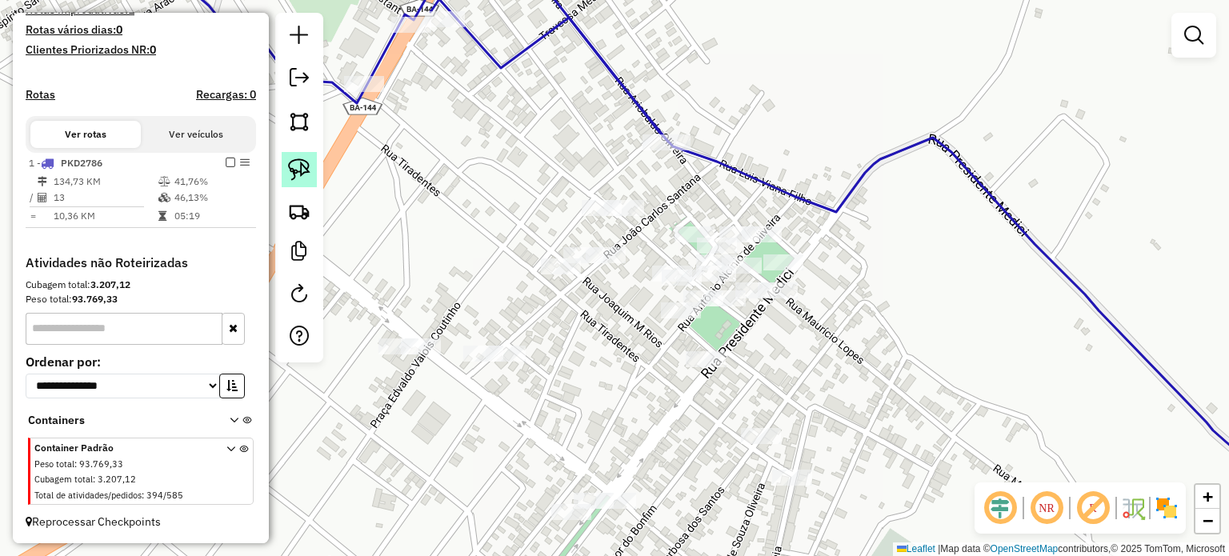
drag, startPoint x: 300, startPoint y: 161, endPoint x: 474, endPoint y: 269, distance: 204.4
click at [300, 162] on img at bounding box center [299, 169] width 22 height 22
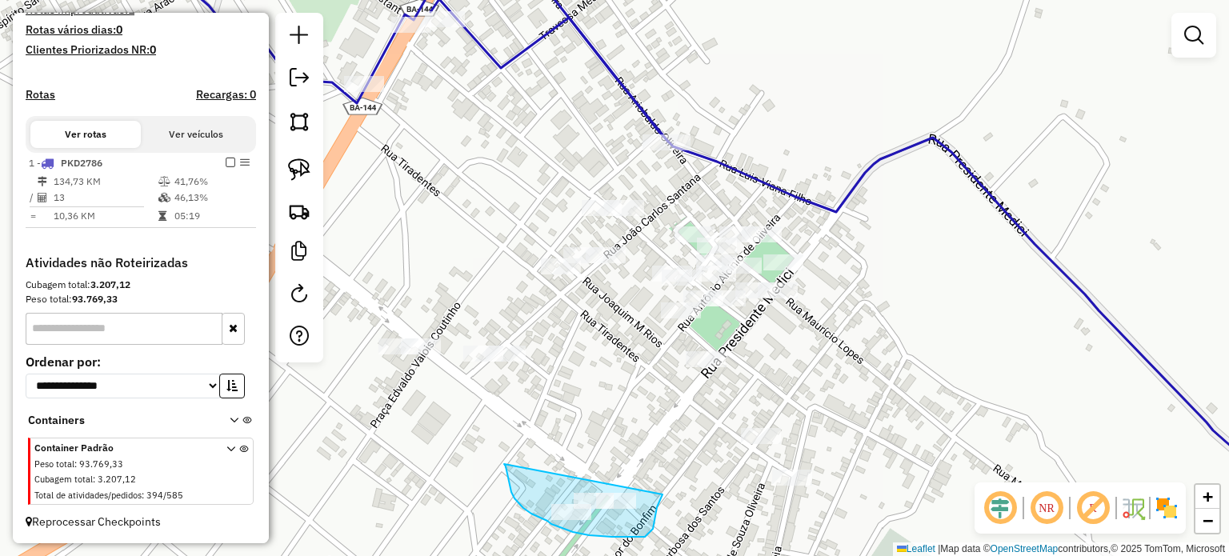
drag, startPoint x: 504, startPoint y: 464, endPoint x: 659, endPoint y: 458, distance: 155.3
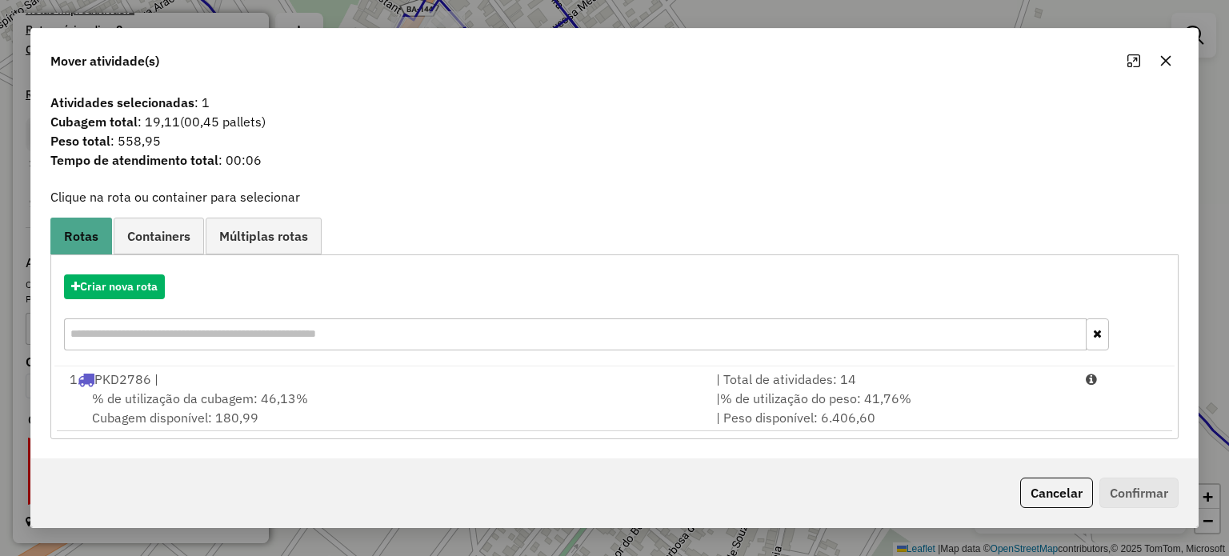
drag, startPoint x: 1167, startPoint y: 62, endPoint x: 730, endPoint y: 267, distance: 483.4
click at [1165, 62] on icon "button" at bounding box center [1165, 60] width 13 height 13
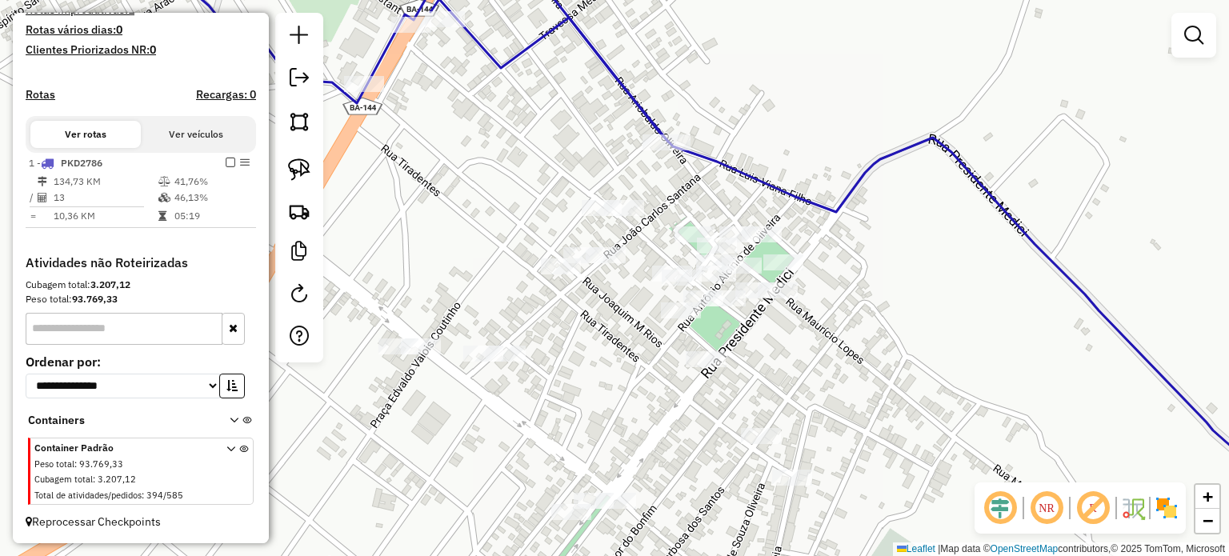
drag, startPoint x: 839, startPoint y: 409, endPoint x: 794, endPoint y: 250, distance: 165.6
click at [794, 250] on div "Janela de atendimento Grade de atendimento Capacidade Transportadoras Veículos …" at bounding box center [614, 278] width 1229 height 556
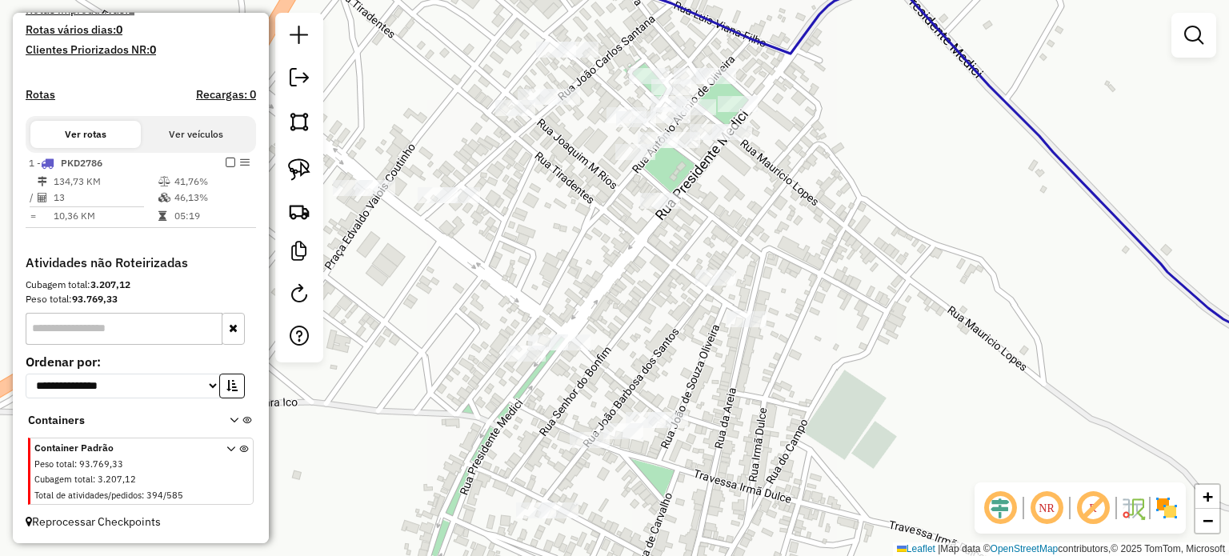
drag, startPoint x: 612, startPoint y: 320, endPoint x: 605, endPoint y: 309, distance: 13.3
click at [612, 314] on div "Janela de atendimento Grade de atendimento Capacidade Transportadoras Veículos …" at bounding box center [614, 278] width 1229 height 556
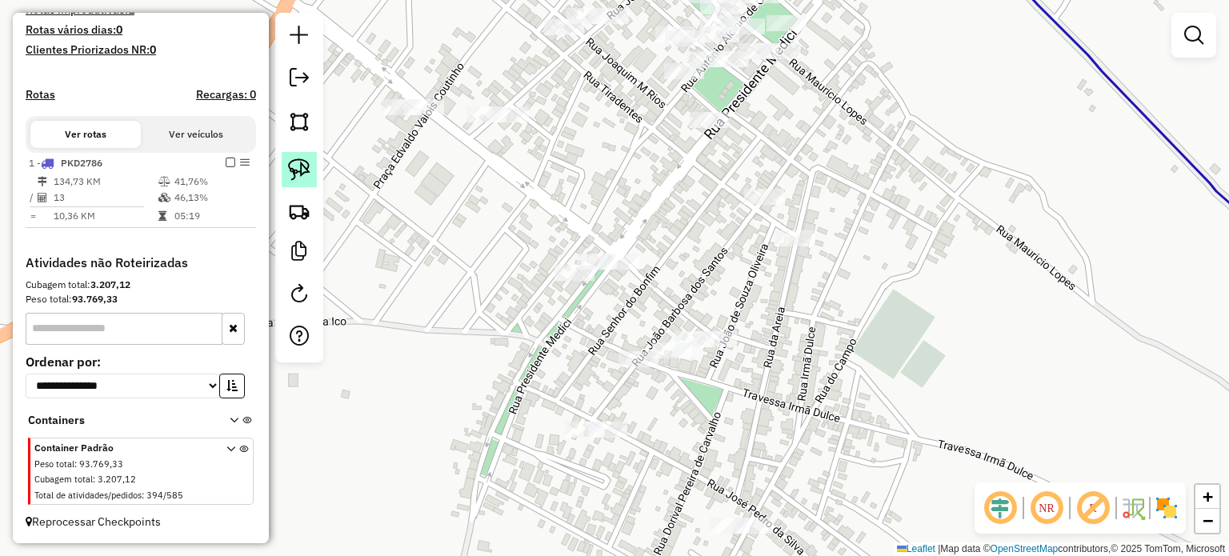
click at [284, 166] on link at bounding box center [299, 169] width 35 height 35
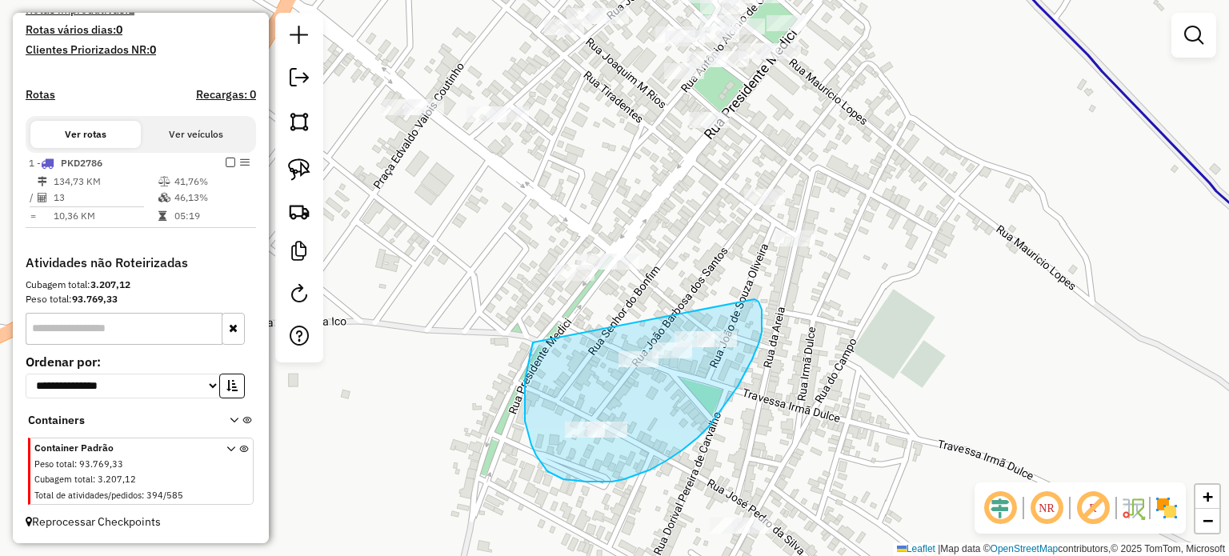
drag, startPoint x: 525, startPoint y: 416, endPoint x: 746, endPoint y: 298, distance: 250.8
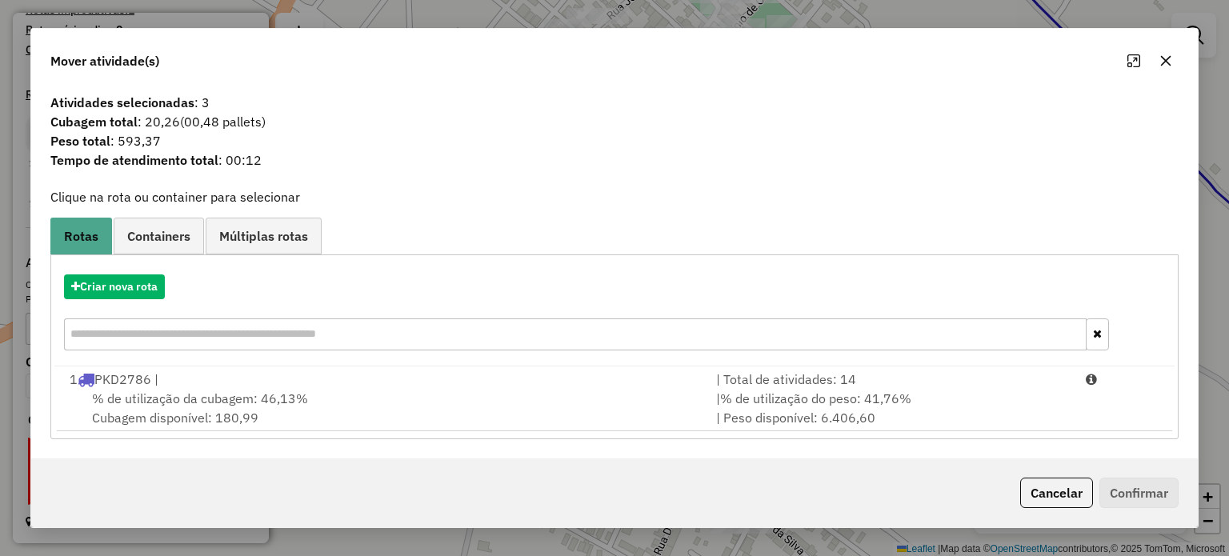
click at [1165, 59] on icon "button" at bounding box center [1165, 60] width 13 height 13
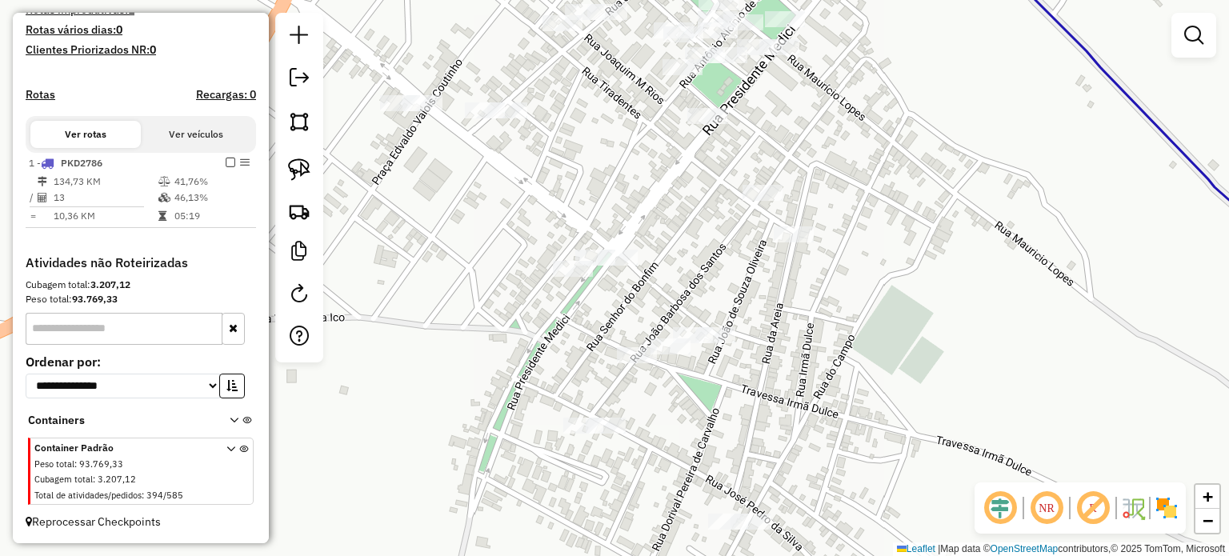
drag, startPoint x: 938, startPoint y: 398, endPoint x: 851, endPoint y: 140, distance: 272.4
click at [863, 154] on div "Janela de atendimento Grade de atendimento Capacidade Transportadoras Veículos …" at bounding box center [614, 278] width 1229 height 556
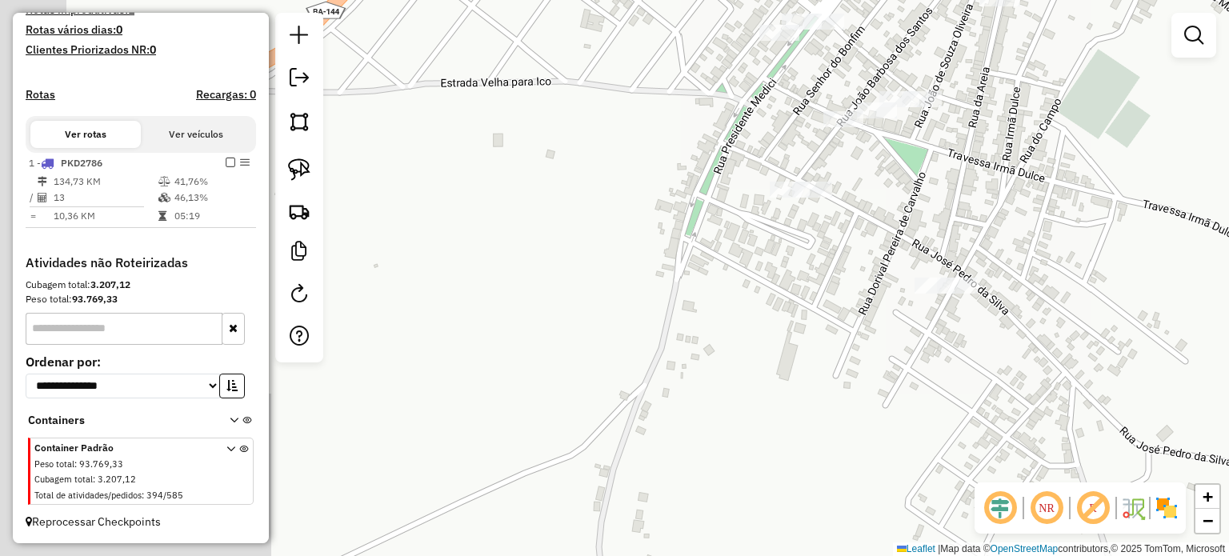
drag, startPoint x: 534, startPoint y: 254, endPoint x: 541, endPoint y: 186, distance: 68.3
click at [549, 188] on div "Janela de atendimento Grade de atendimento Capacidade Transportadoras Veículos …" at bounding box center [614, 278] width 1229 height 556
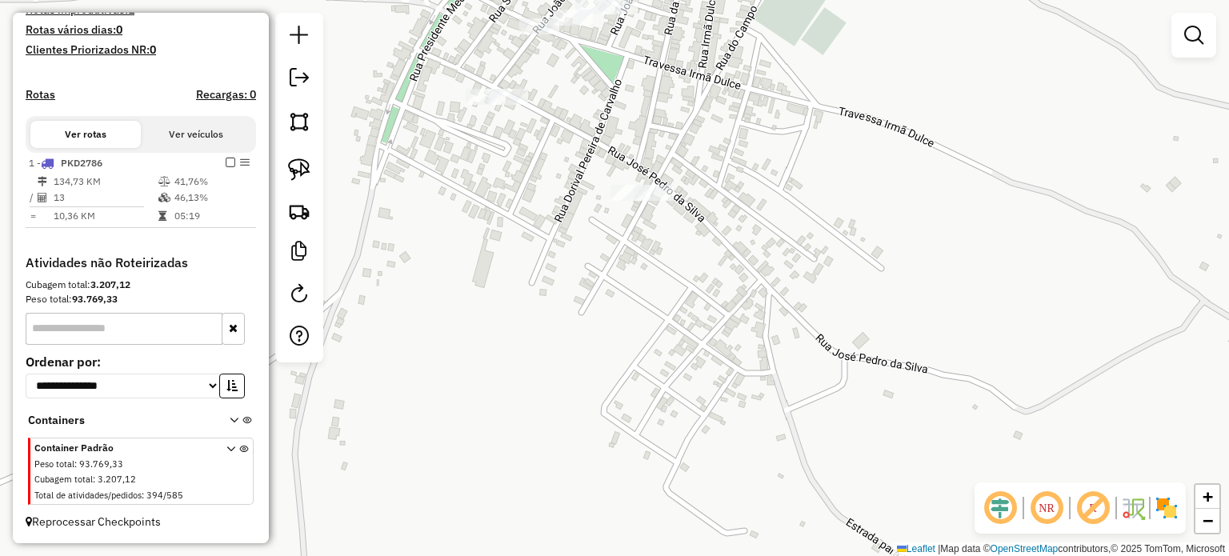
click at [359, 168] on div "Janela de atendimento Grade de atendimento Capacidade Transportadoras Veículos …" at bounding box center [614, 278] width 1229 height 556
click at [285, 166] on link at bounding box center [299, 169] width 35 height 35
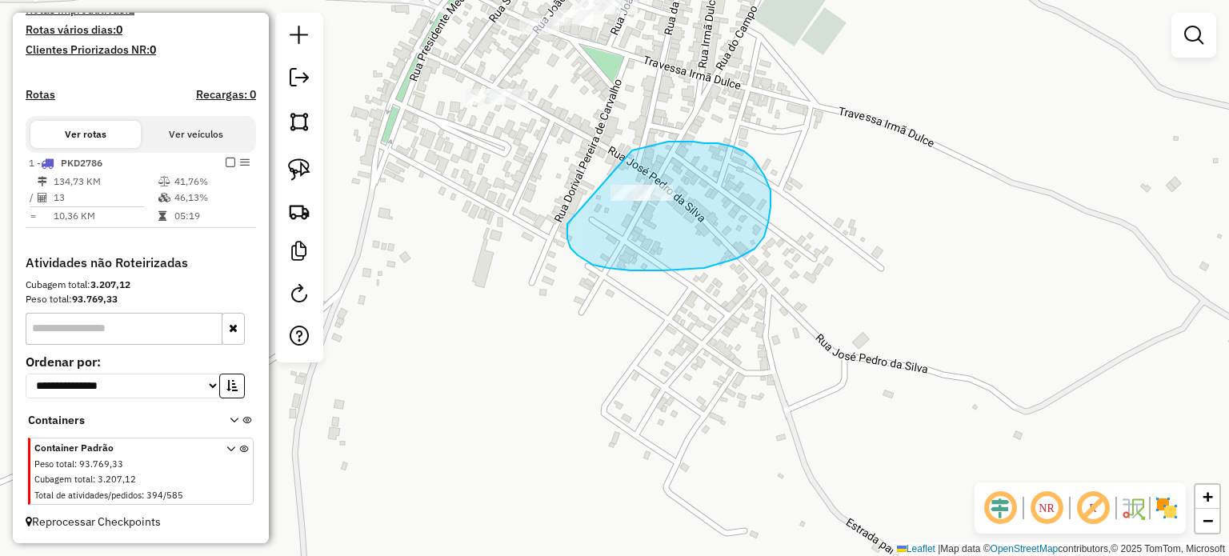
drag, startPoint x: 567, startPoint y: 238, endPoint x: 632, endPoint y: 150, distance: 109.3
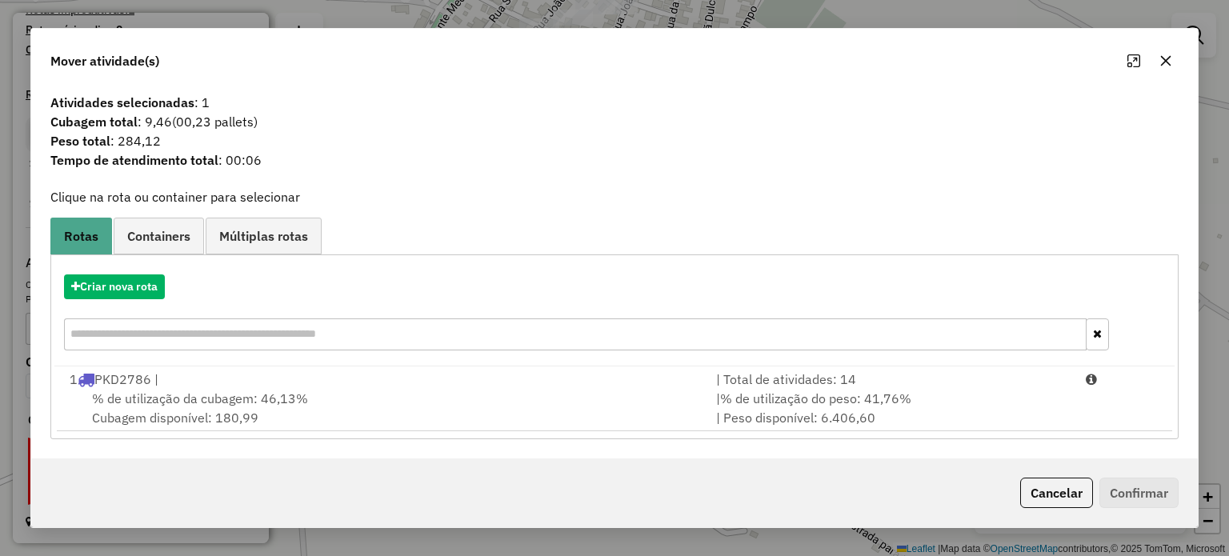
click at [1165, 60] on icon "button" at bounding box center [1165, 61] width 10 height 10
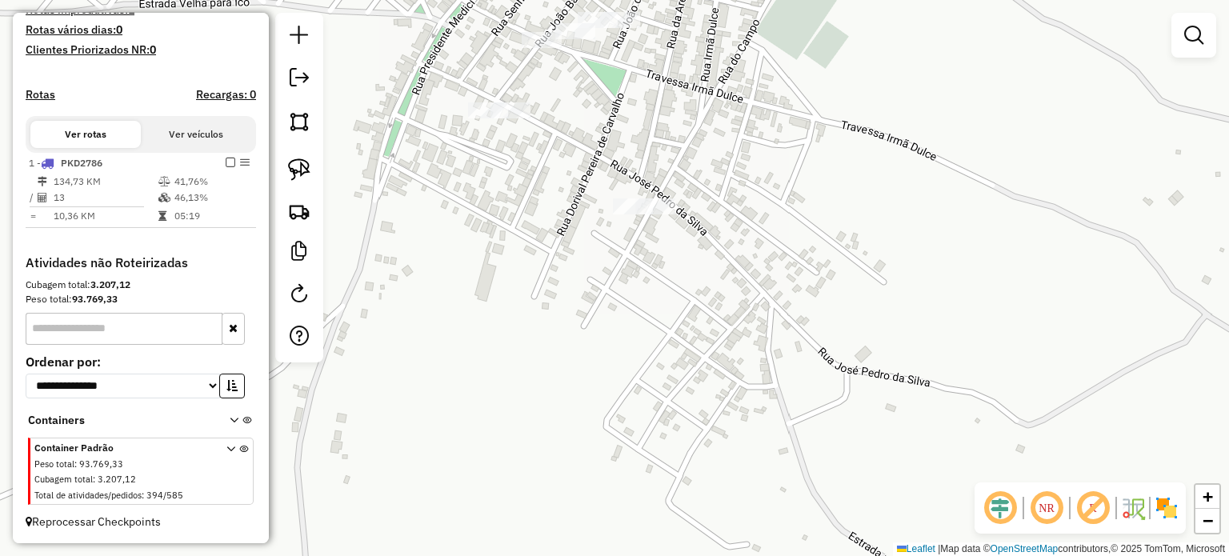
drag, startPoint x: 777, startPoint y: 102, endPoint x: 826, endPoint y: 310, distance: 213.6
click at [826, 310] on div "Janela de atendimento Grade de atendimento Capacidade Transportadoras Veículos …" at bounding box center [614, 278] width 1229 height 556
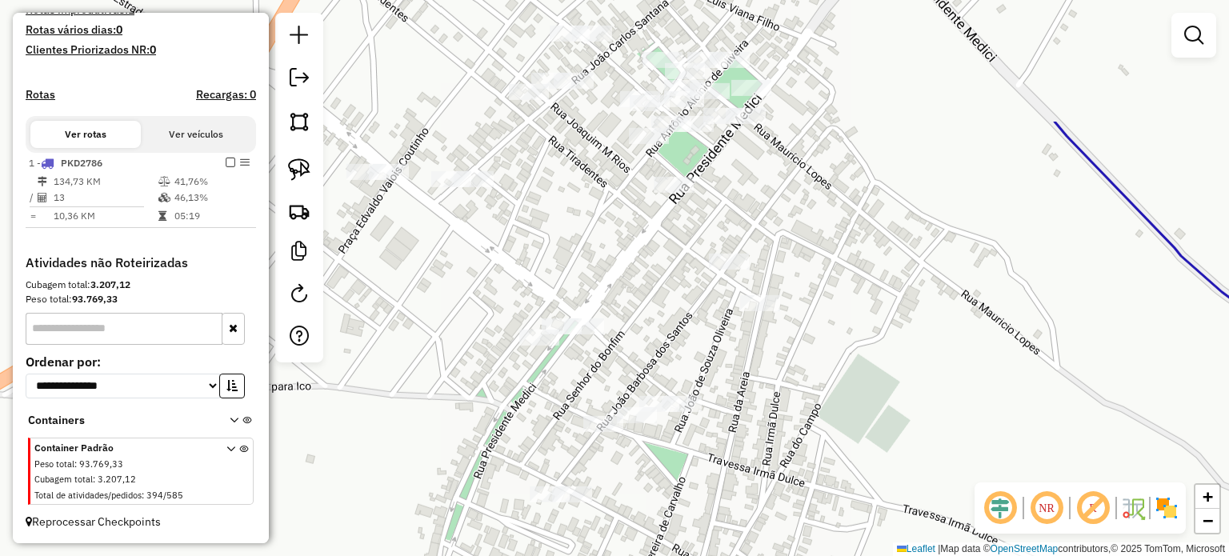
drag, startPoint x: 861, startPoint y: 262, endPoint x: 923, endPoint y: 348, distance: 106.6
click at [877, 466] on div "Janela de atendimento Grade de atendimento Capacidade Transportadoras Veículos …" at bounding box center [614, 278] width 1229 height 556
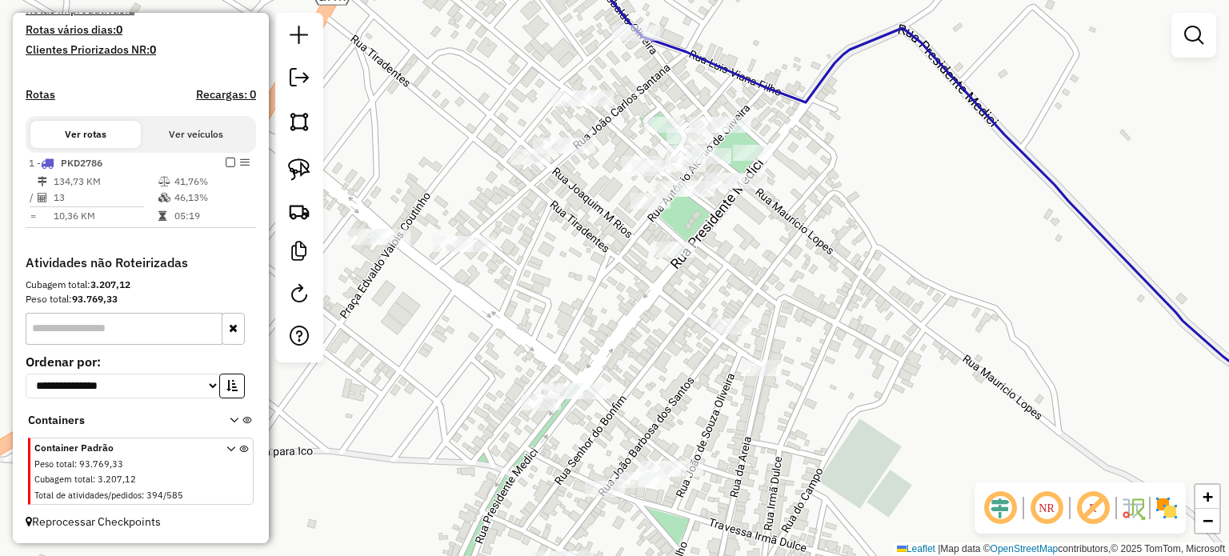
drag, startPoint x: 914, startPoint y: 263, endPoint x: 895, endPoint y: 350, distance: 89.1
click at [909, 362] on div "Janela de atendimento Grade de atendimento Capacidade Transportadoras Veículos …" at bounding box center [614, 278] width 1229 height 556
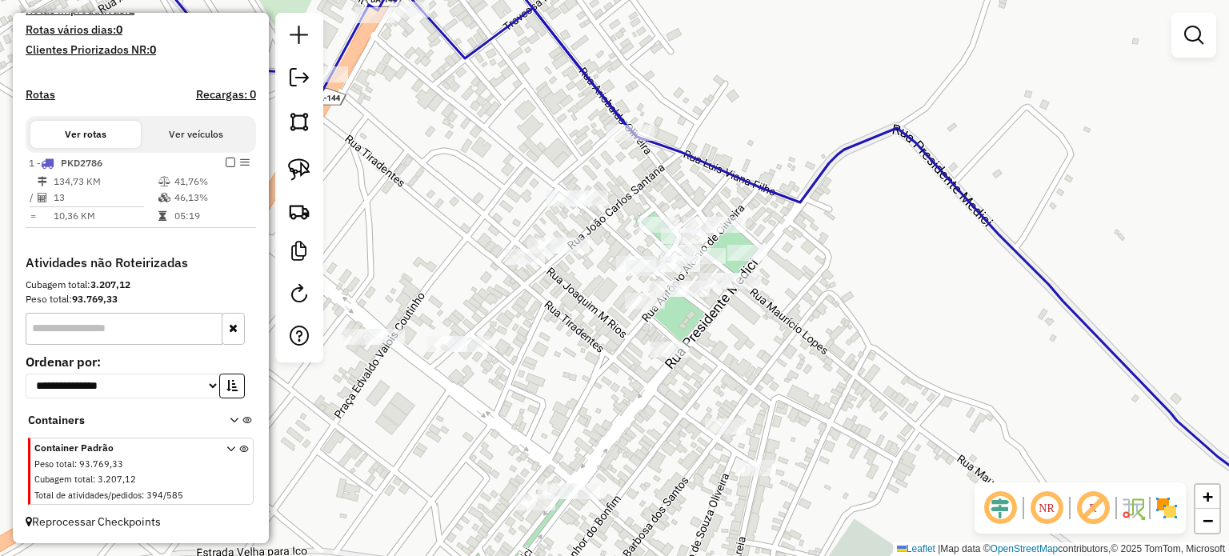
drag, startPoint x: 298, startPoint y: 170, endPoint x: 461, endPoint y: 217, distance: 168.9
click at [298, 170] on img at bounding box center [299, 169] width 22 height 22
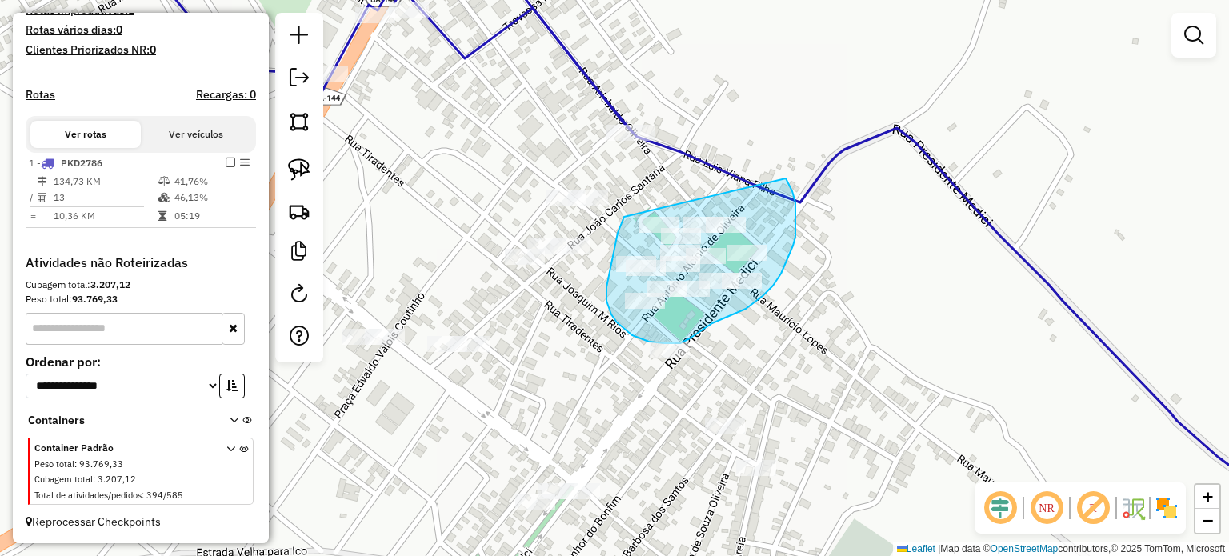
drag, startPoint x: 617, startPoint y: 236, endPoint x: 753, endPoint y: 210, distance: 138.4
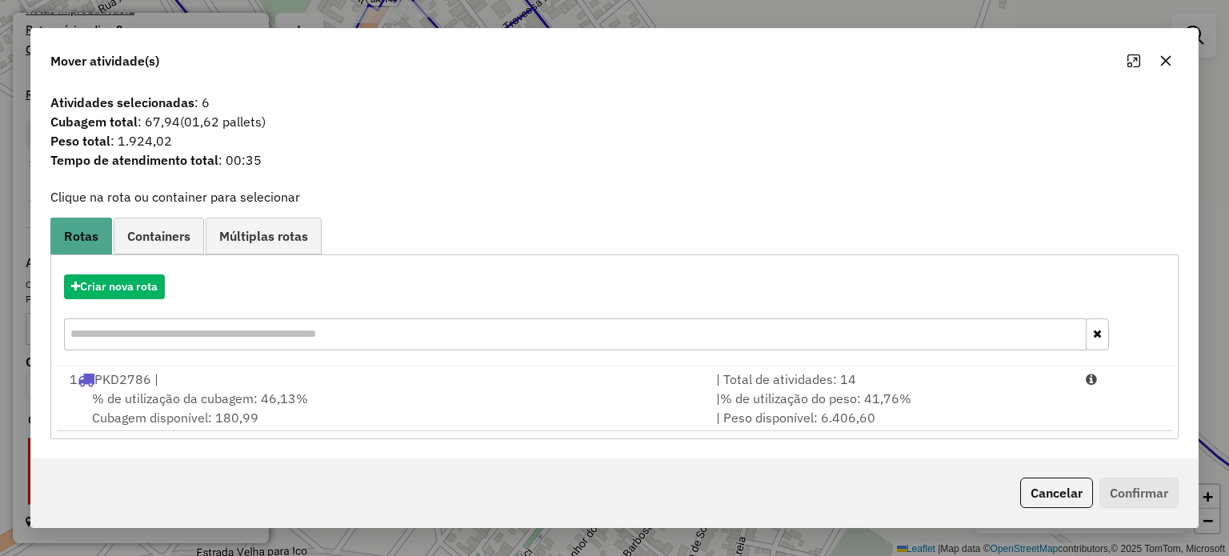
drag, startPoint x: 1164, startPoint y: 57, endPoint x: 1105, endPoint y: 79, distance: 62.5
click at [1162, 58] on icon "button" at bounding box center [1165, 60] width 13 height 13
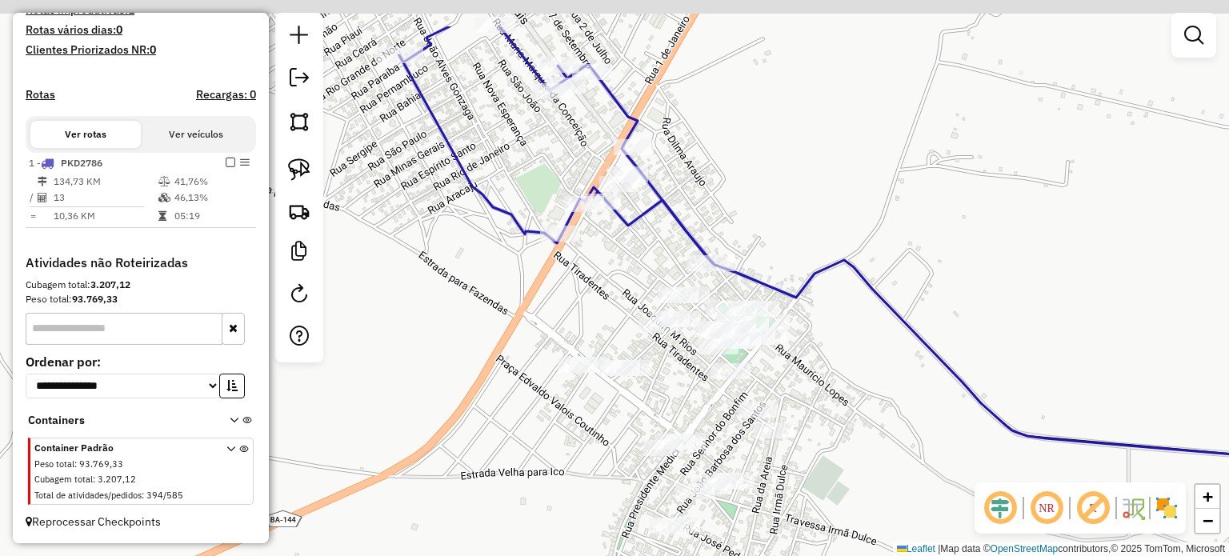
click at [776, 201] on div "Janela de atendimento Grade de atendimento Capacidade Transportadoras Veículos …" at bounding box center [614, 278] width 1229 height 556
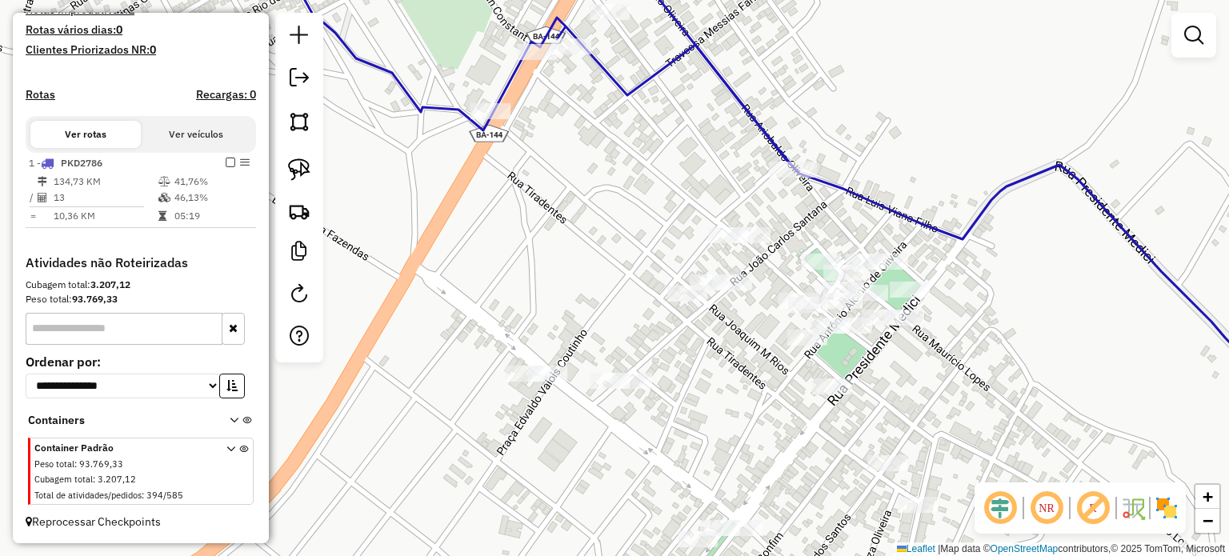
drag, startPoint x: 611, startPoint y: 206, endPoint x: 606, endPoint y: 196, distance: 11.8
click at [611, 197] on div "Janela de atendimento Grade de atendimento Capacidade Transportadoras Veículos …" at bounding box center [614, 278] width 1229 height 556
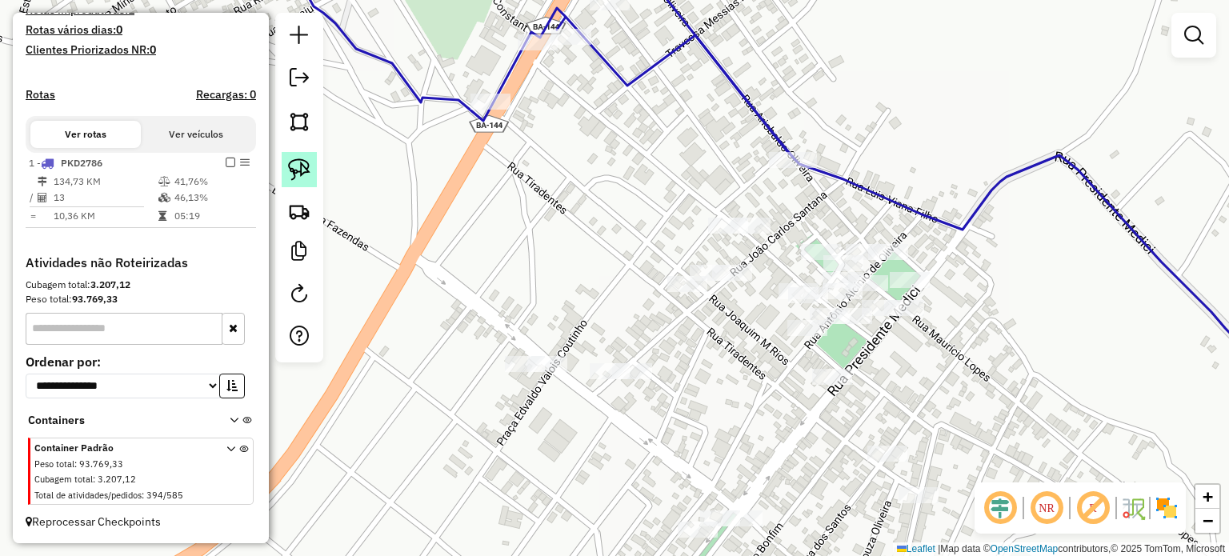
click at [302, 161] on img at bounding box center [299, 169] width 22 height 22
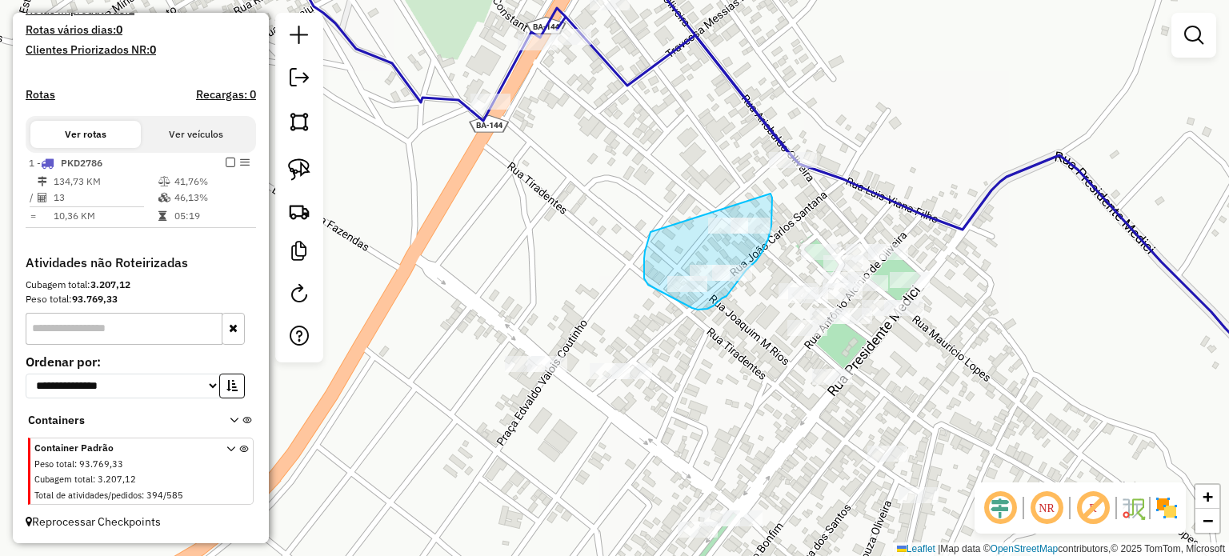
drag, startPoint x: 650, startPoint y: 232, endPoint x: 770, endPoint y: 194, distance: 126.0
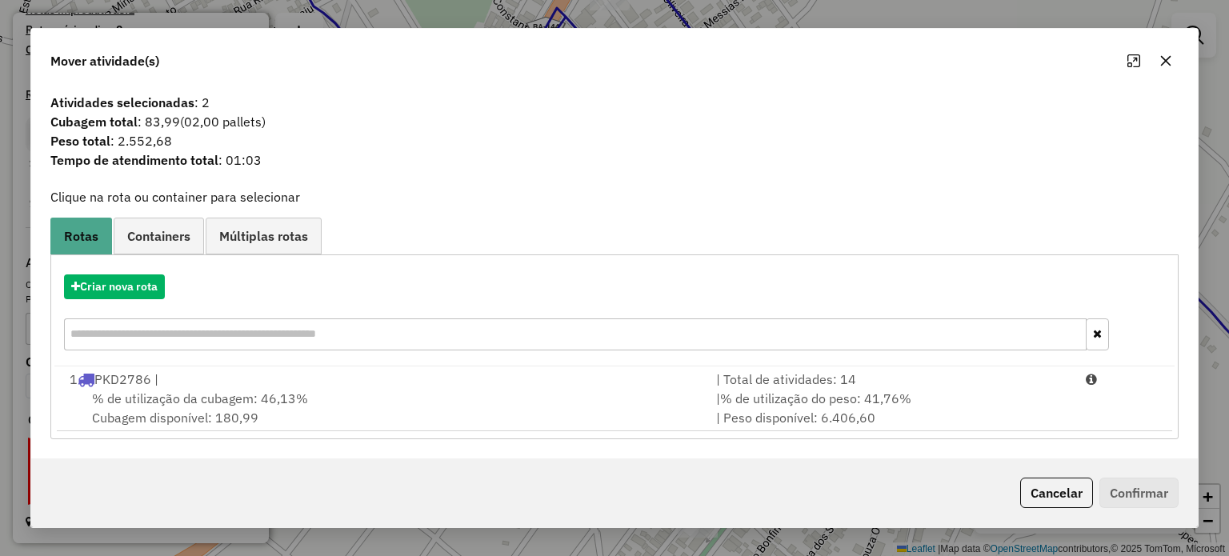
drag, startPoint x: 1165, startPoint y: 60, endPoint x: 960, endPoint y: 89, distance: 206.8
click at [1155, 60] on button "button" at bounding box center [1166, 61] width 26 height 26
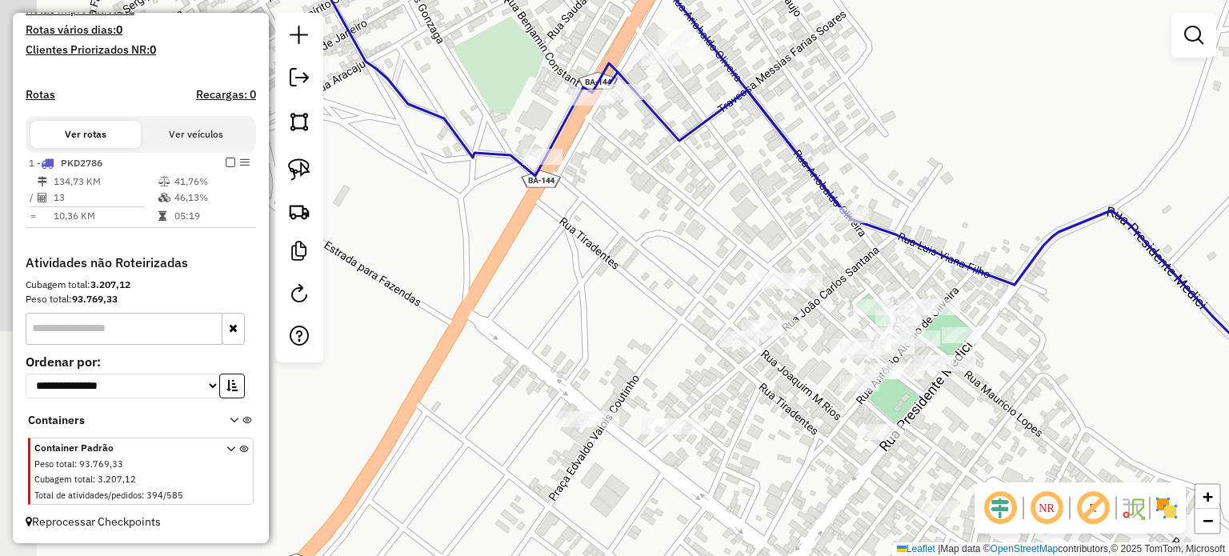
drag, startPoint x: 637, startPoint y: 304, endPoint x: 565, endPoint y: 206, distance: 121.9
click at [582, 208] on div "Janela de atendimento Grade de atendimento Capacidade Transportadoras Veículos …" at bounding box center [614, 278] width 1229 height 556
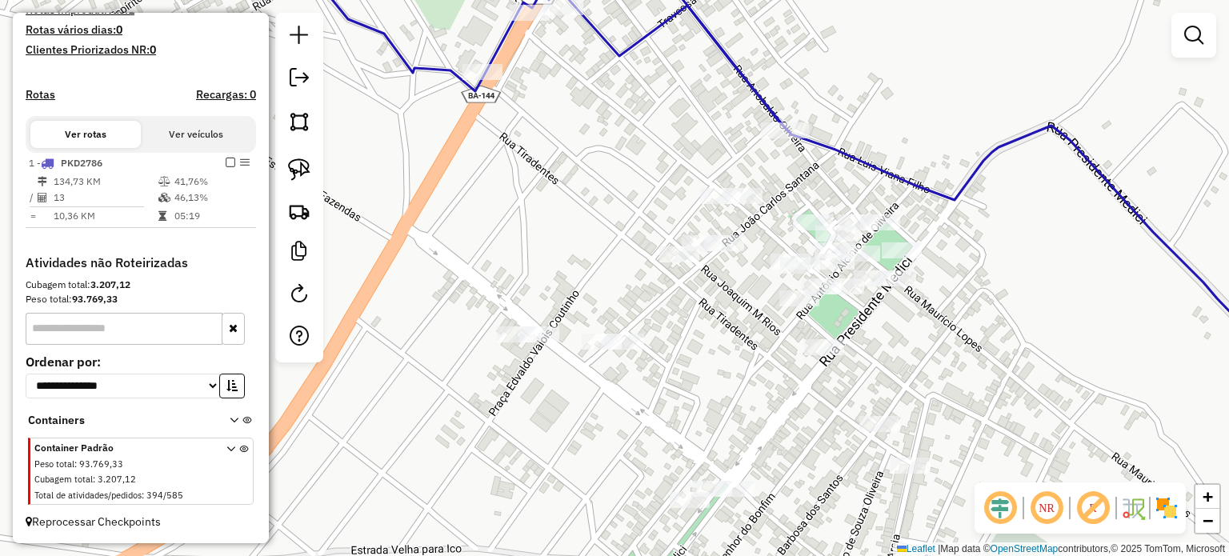
drag, startPoint x: 525, startPoint y: 222, endPoint x: 420, endPoint y: 176, distance: 114.6
click at [529, 175] on div "Janela de atendimento Grade de atendimento Capacidade Transportadoras Veículos …" at bounding box center [614, 278] width 1229 height 556
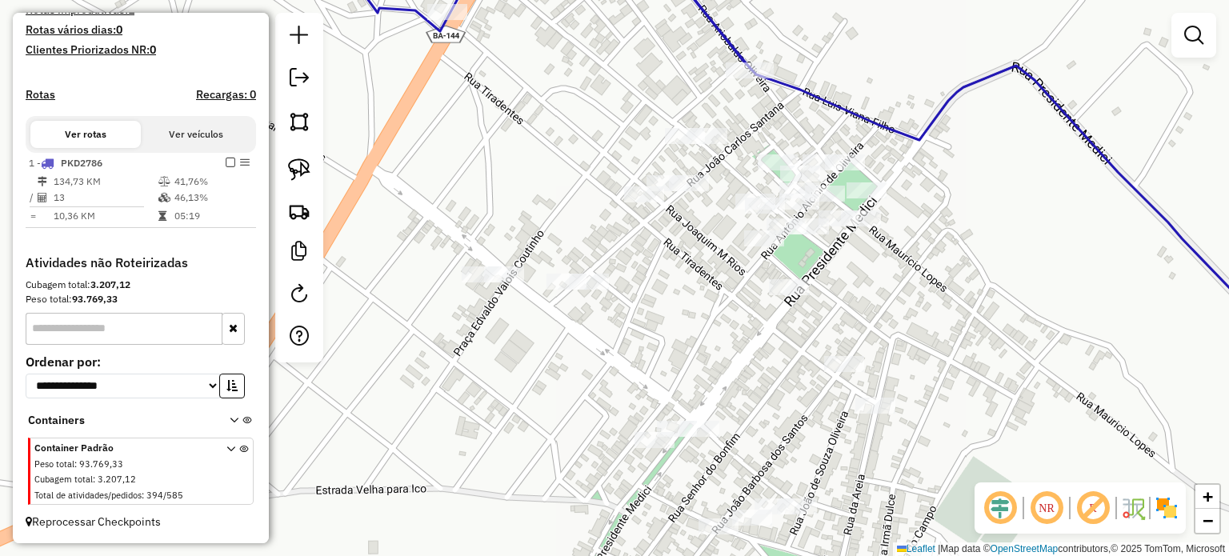
drag, startPoint x: 534, startPoint y: 178, endPoint x: 403, endPoint y: 150, distance: 134.1
click at [506, 147] on div "Janela de atendimento Grade de atendimento Capacidade Transportadoras Veículos …" at bounding box center [614, 278] width 1229 height 556
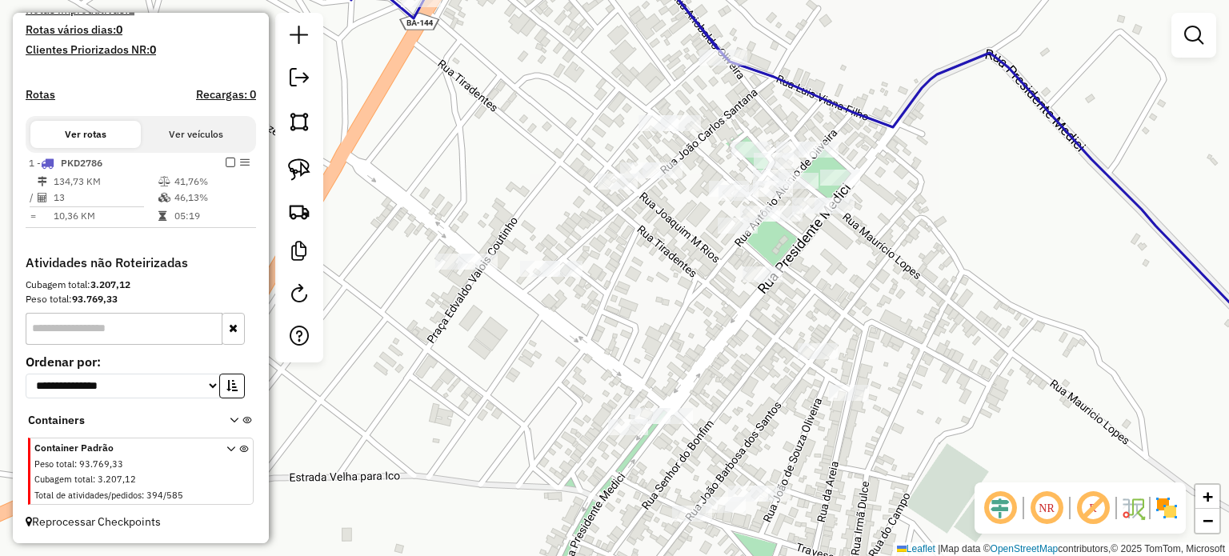
drag, startPoint x: 296, startPoint y: 162, endPoint x: 478, endPoint y: 166, distance: 181.6
click at [297, 162] on img at bounding box center [299, 169] width 22 height 22
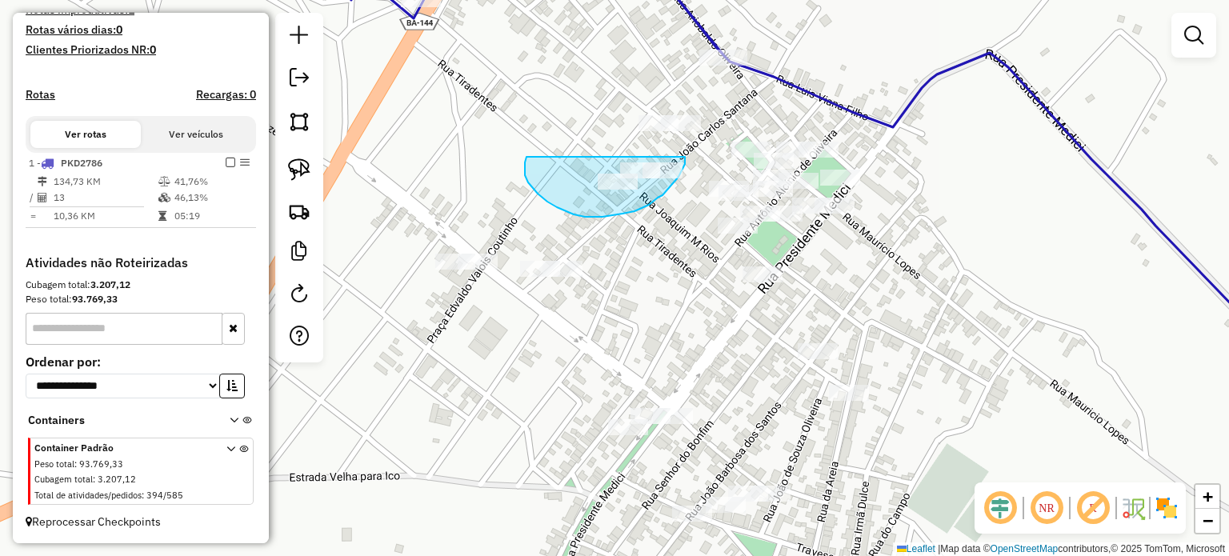
drag, startPoint x: 525, startPoint y: 162, endPoint x: 685, endPoint y: 157, distance: 160.1
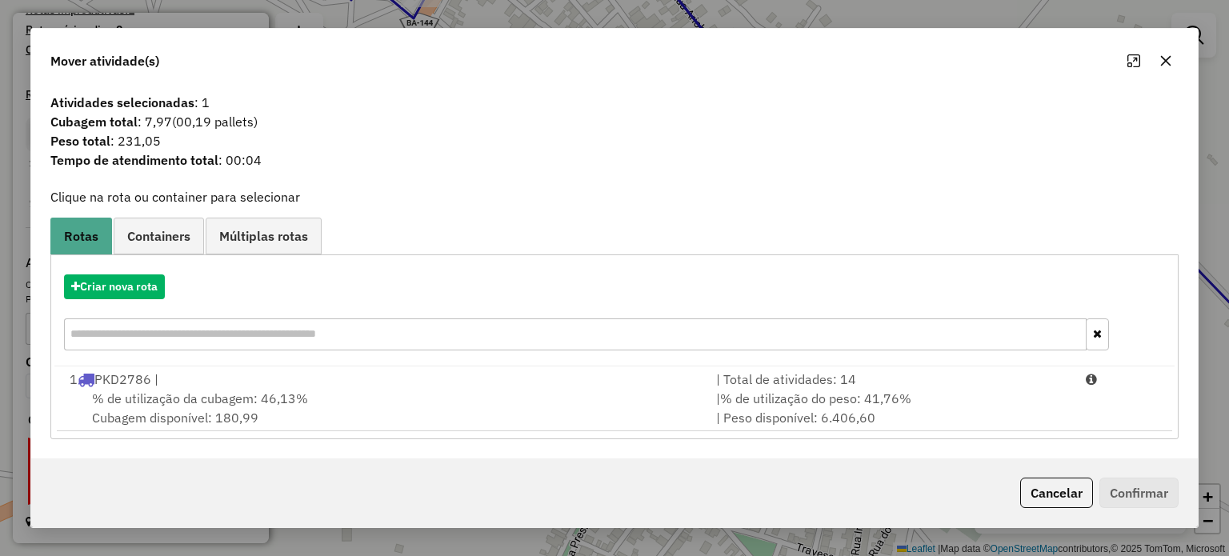
drag, startPoint x: 1161, startPoint y: 55, endPoint x: 669, endPoint y: 169, distance: 504.9
click at [1153, 57] on button "button" at bounding box center [1166, 61] width 26 height 26
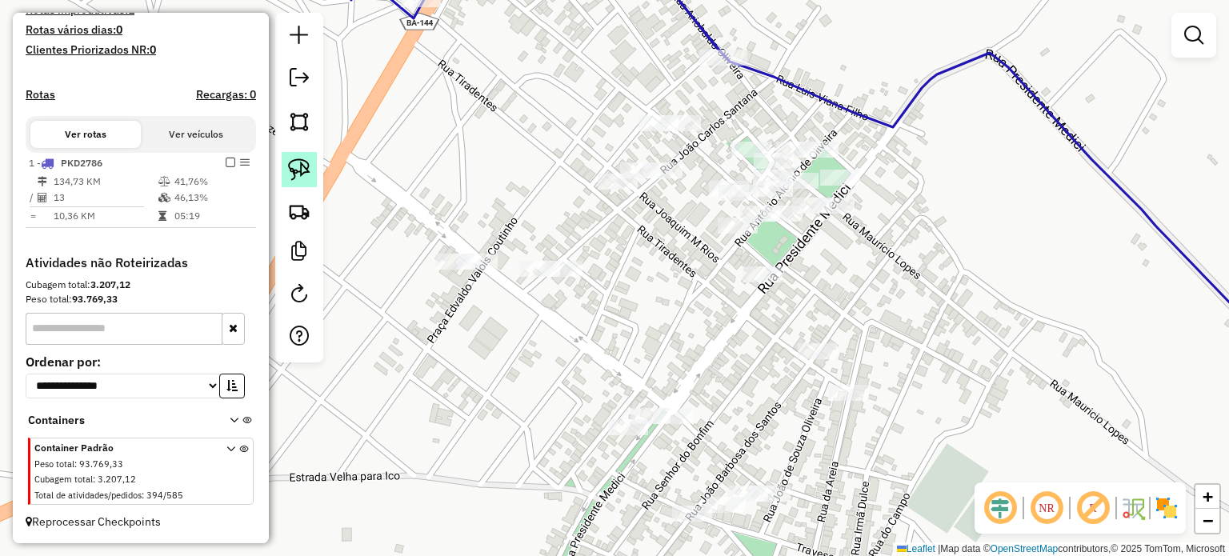
click at [301, 164] on img at bounding box center [299, 169] width 22 height 22
drag, startPoint x: 514, startPoint y: 118, endPoint x: 674, endPoint y: 119, distance: 160.0
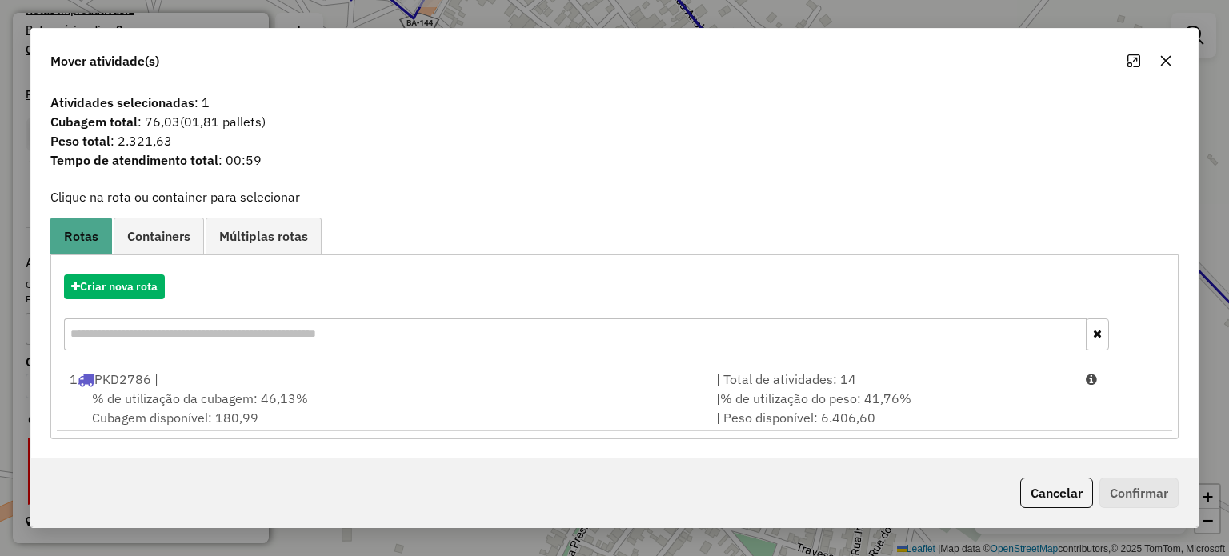
click at [1161, 62] on icon "button" at bounding box center [1165, 60] width 13 height 13
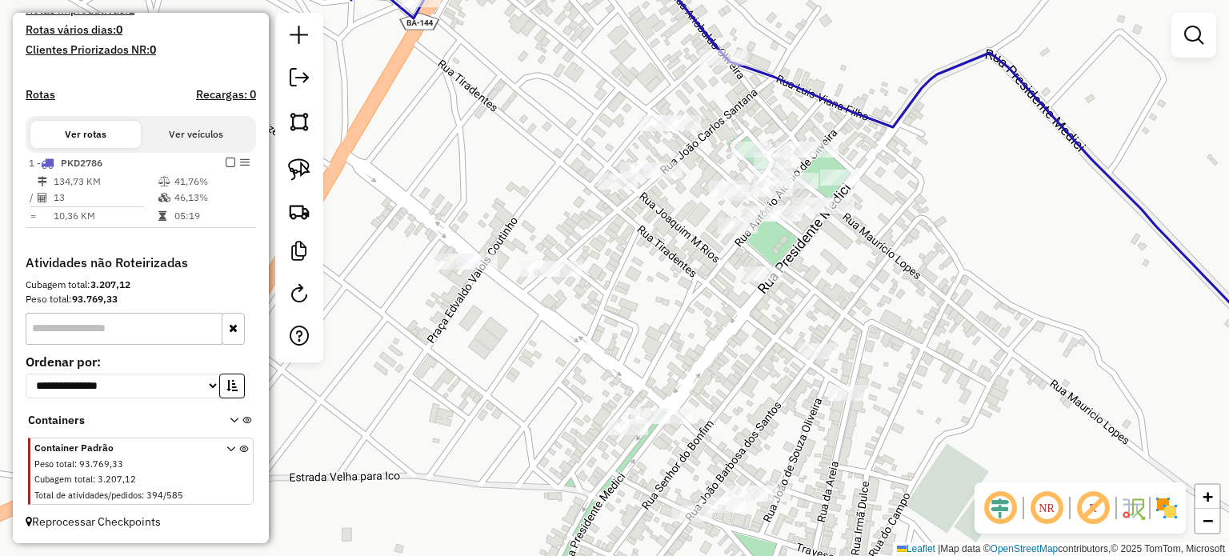
click at [726, 92] on div "Rota 1 - Placa PKD2786 22858 - ELIZANGELA OLIVEIRA Janela de atendimento Grade …" at bounding box center [614, 278] width 1229 height 556
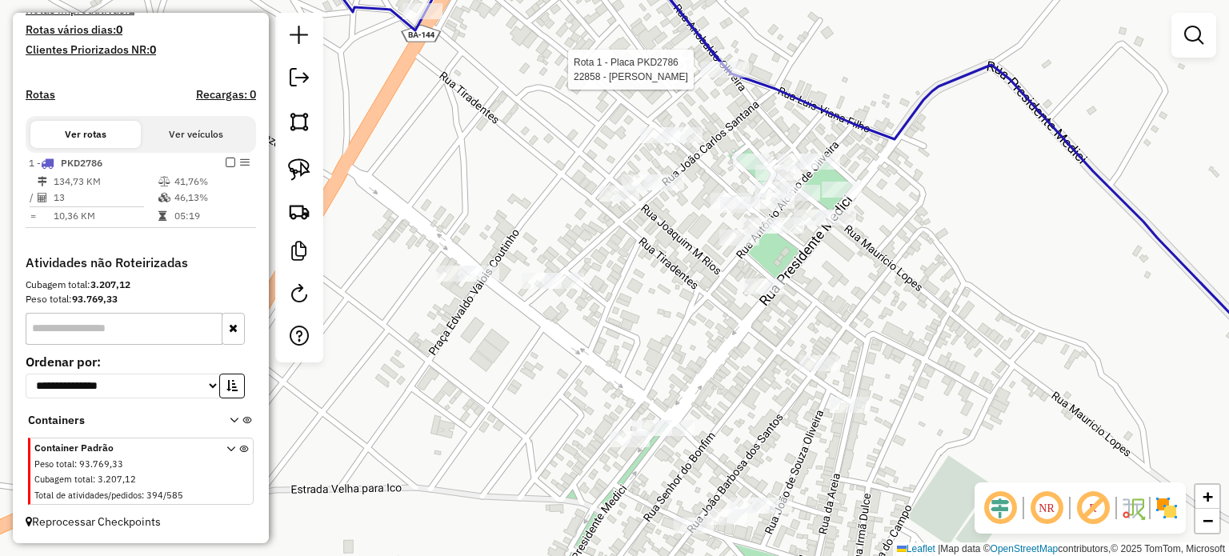
select select "**********"
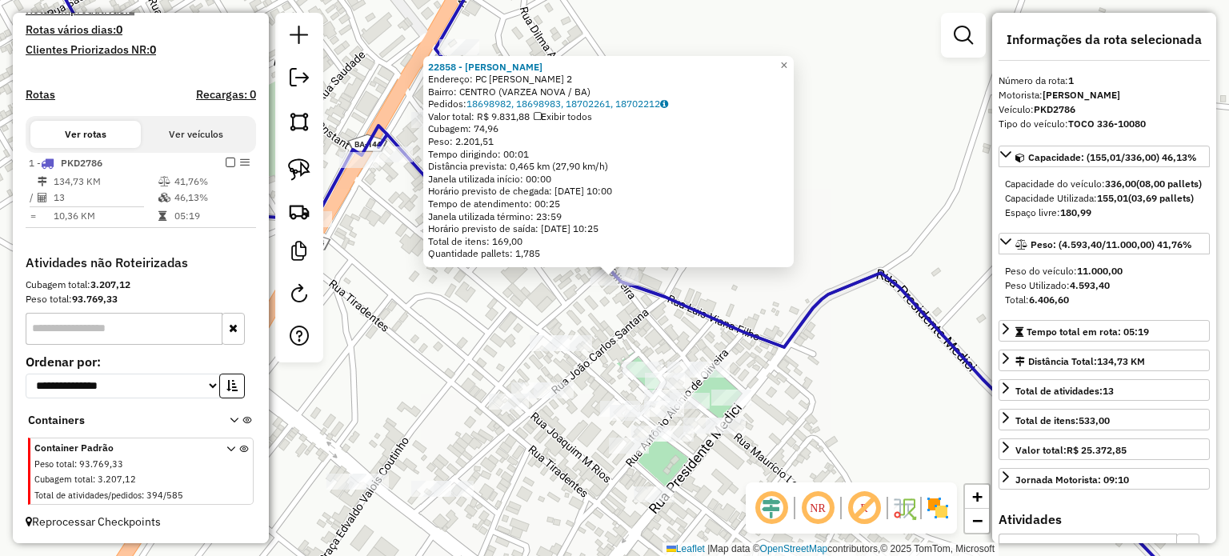
click at [764, 306] on div "22858 - ELIZANGELA OLIVEIRA Endereço: PC EDVALDO VELOIS COUTINHO 2 Bairro: CENT…" at bounding box center [614, 278] width 1229 height 556
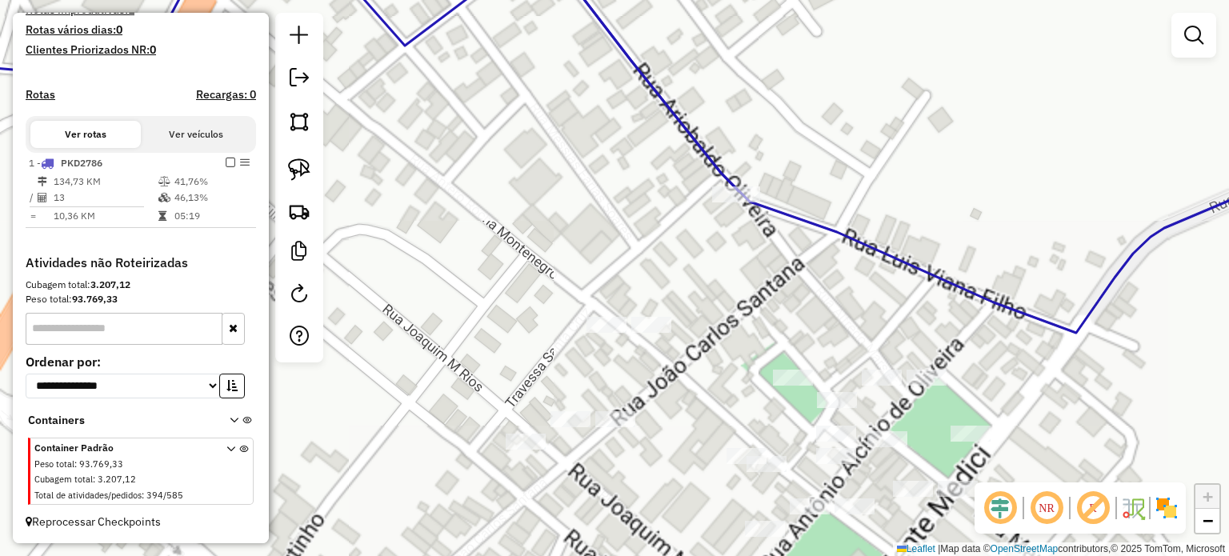
drag, startPoint x: 546, startPoint y: 290, endPoint x: 549, endPoint y: 221, distance: 69.6
click at [549, 221] on div "Janela de atendimento Grade de atendimento Capacidade Transportadoras Veículos …" at bounding box center [614, 278] width 1229 height 556
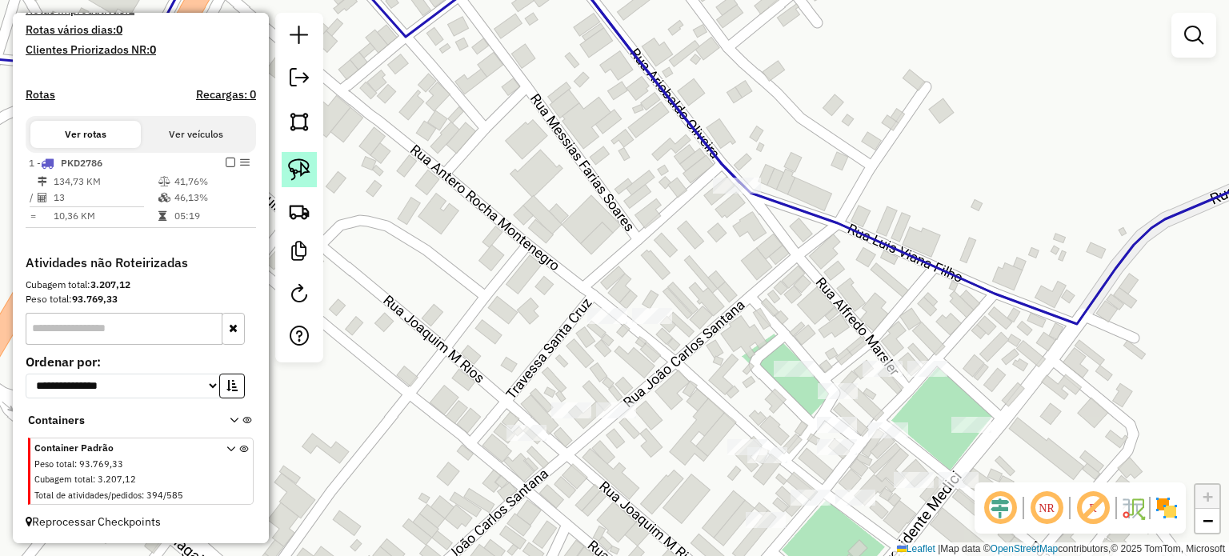
click at [291, 158] on img at bounding box center [299, 169] width 22 height 22
drag, startPoint x: 621, startPoint y: 306, endPoint x: 682, endPoint y: 307, distance: 61.6
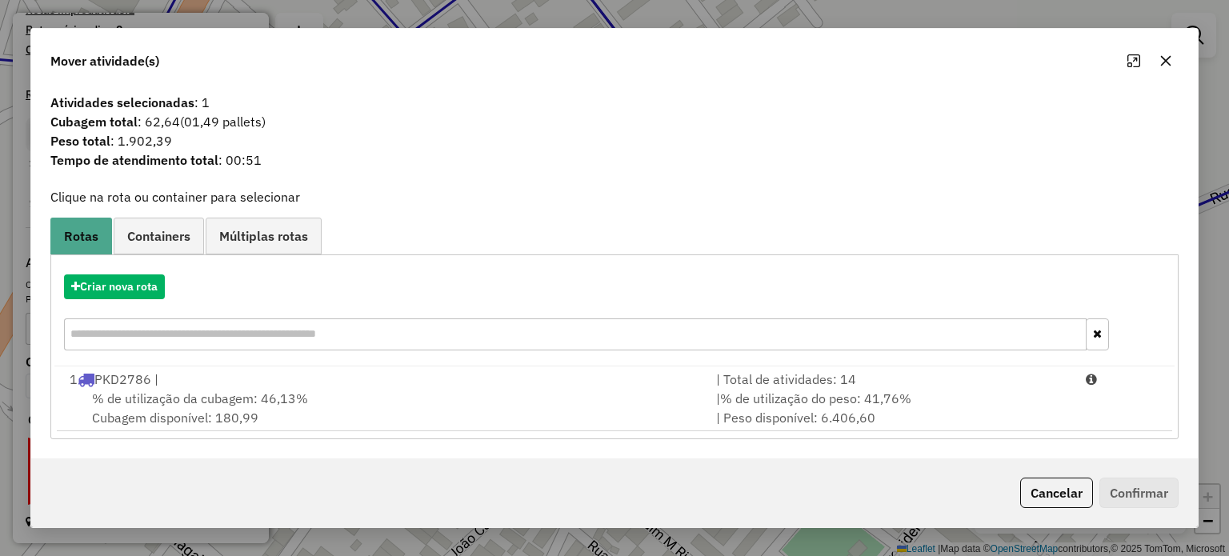
drag, startPoint x: 1166, startPoint y: 60, endPoint x: 688, endPoint y: 152, distance: 487.1
click at [1164, 60] on icon "button" at bounding box center [1165, 61] width 10 height 10
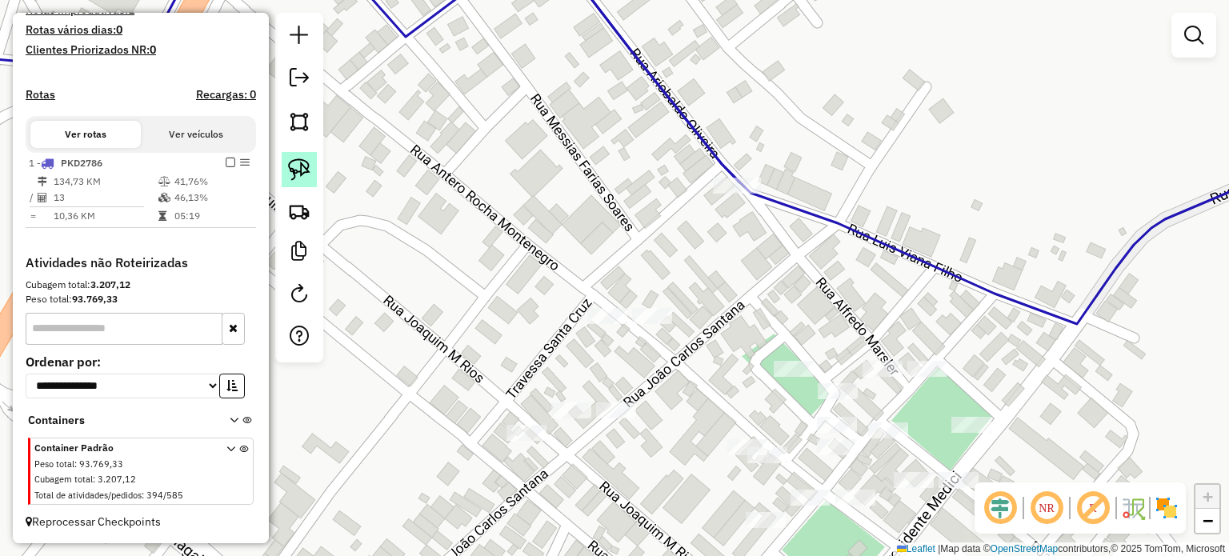
drag, startPoint x: 292, startPoint y: 164, endPoint x: 310, endPoint y: 178, distance: 22.7
click at [292, 166] on img at bounding box center [299, 169] width 22 height 22
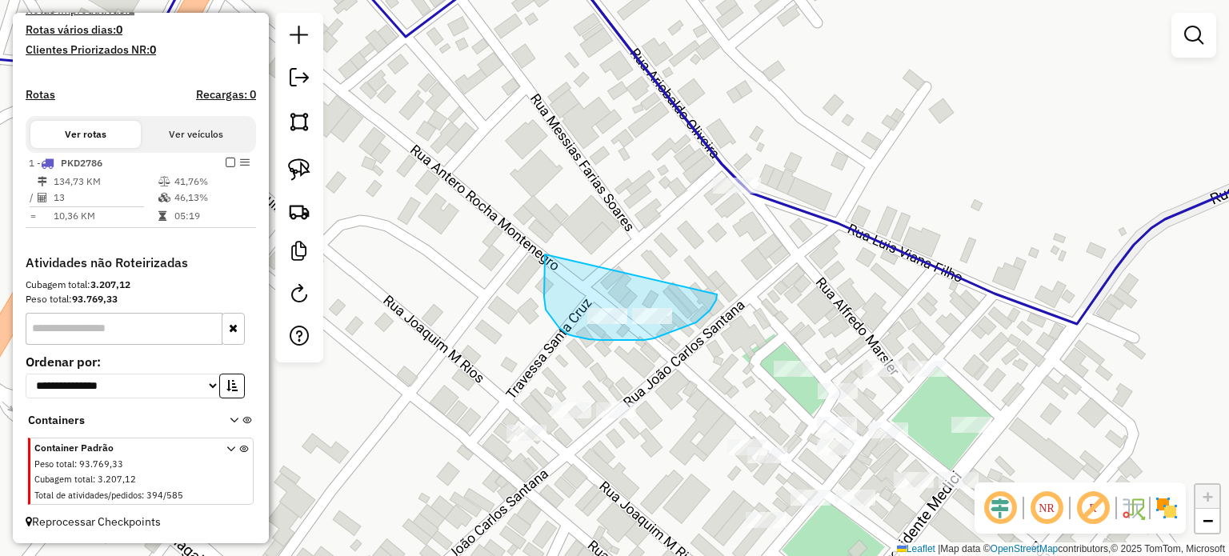
drag, startPoint x: 544, startPoint y: 297, endPoint x: 717, endPoint y: 290, distance: 172.9
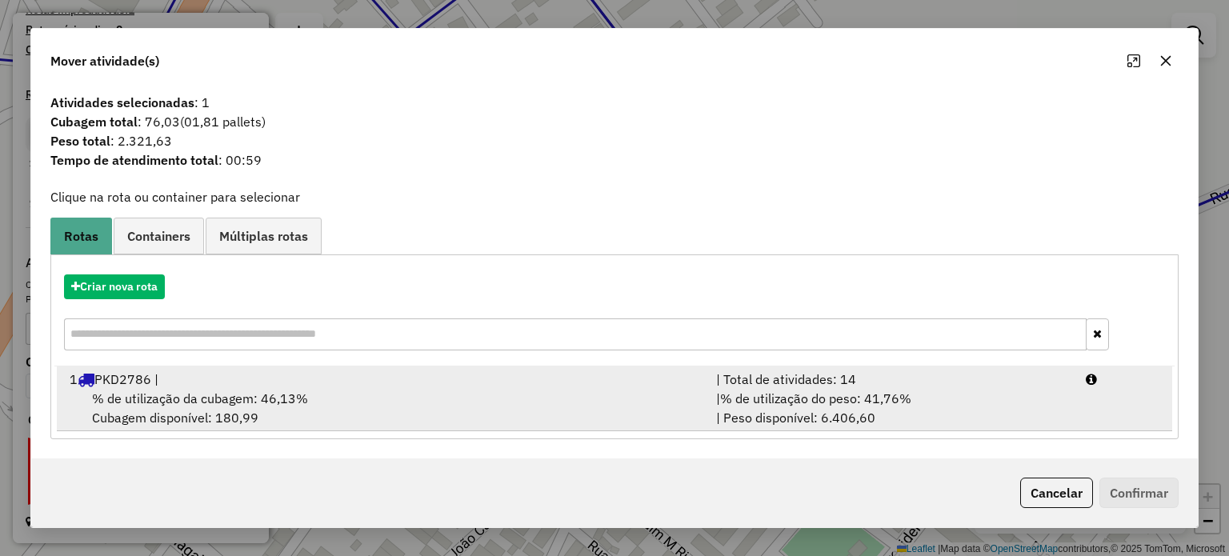
click at [168, 381] on div "1 PKD2786 |" at bounding box center [383, 379] width 646 height 19
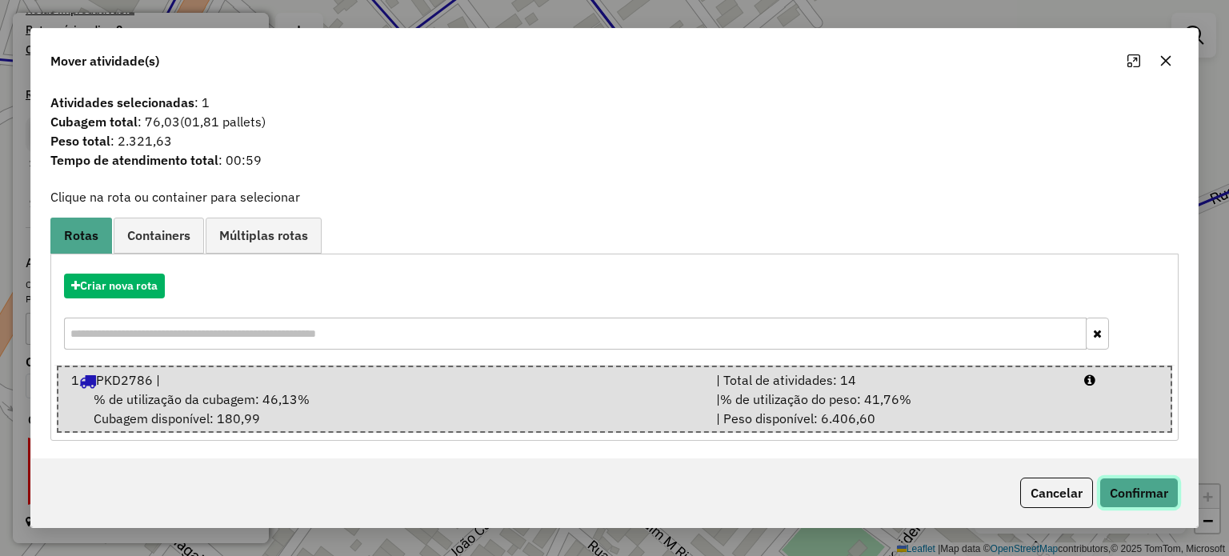
click at [1107, 502] on button "Confirmar" at bounding box center [1138, 493] width 79 height 30
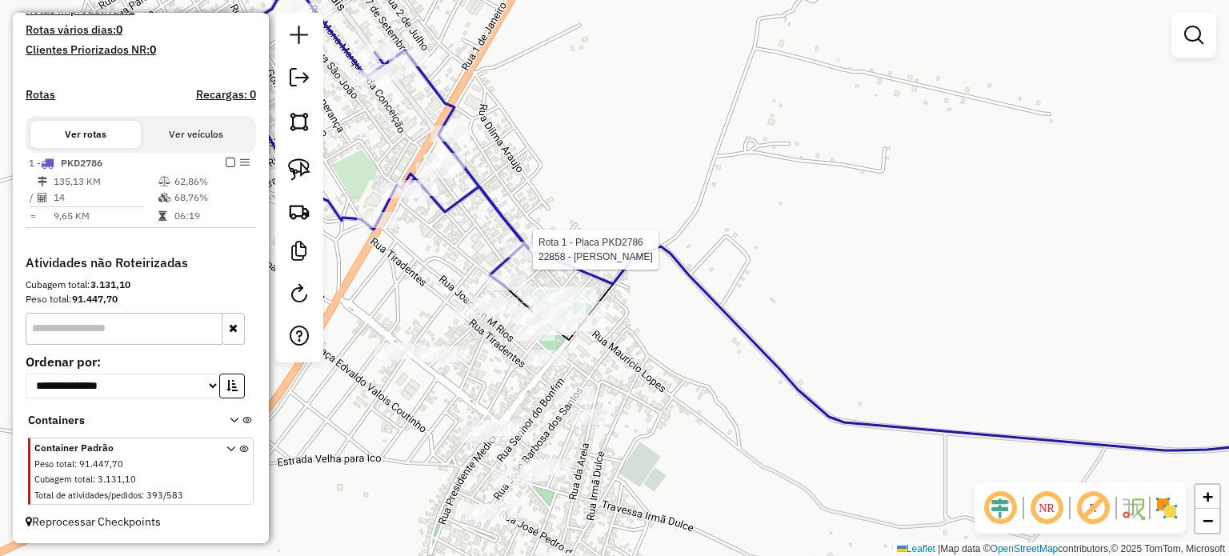
select select "**********"
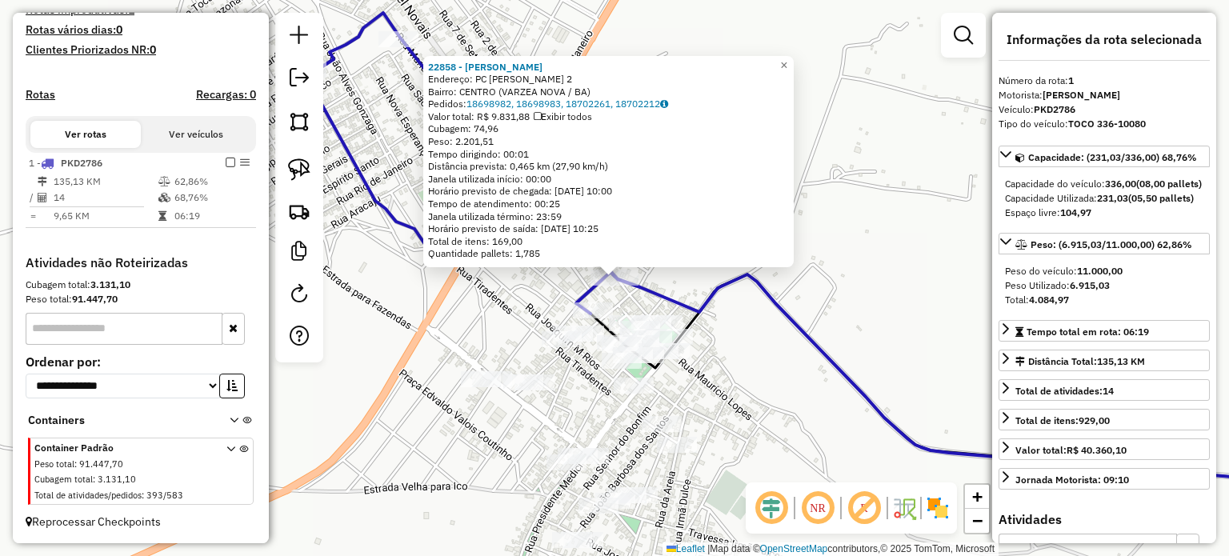
click at [739, 361] on div "22858 - ELIZANGELA OLIVEIRA Endereço: PC EDVALDO VELOIS COUTINHO 2 Bairro: CENT…" at bounding box center [614, 278] width 1229 height 556
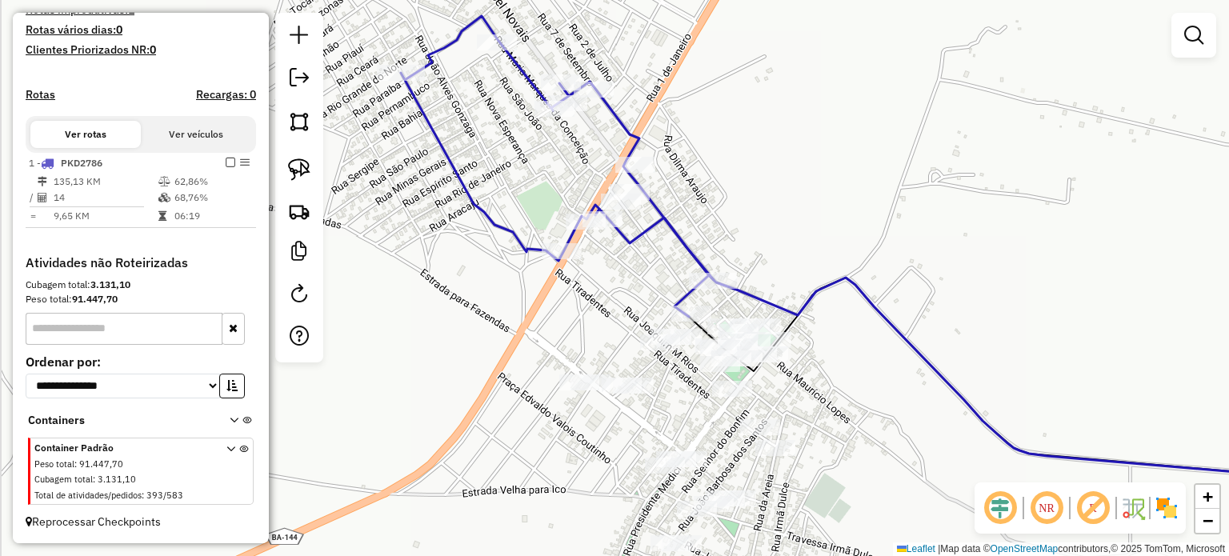
drag, startPoint x: 742, startPoint y: 386, endPoint x: 686, endPoint y: 370, distance: 57.2
click at [854, 390] on div "Janela de atendimento Grade de atendimento Capacidade Transportadoras Veículos …" at bounding box center [614, 278] width 1229 height 556
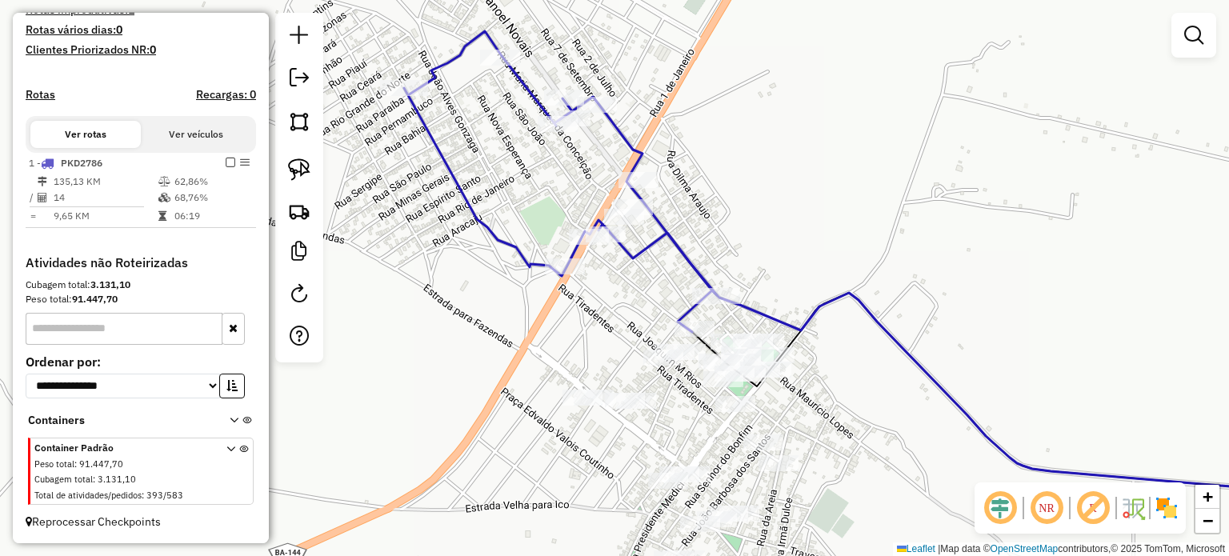
drag, startPoint x: 552, startPoint y: 314, endPoint x: 650, endPoint y: 339, distance: 101.7
click at [650, 339] on div "Janela de atendimento Grade de atendimento Capacidade Transportadoras Veículos …" at bounding box center [614, 278] width 1229 height 556
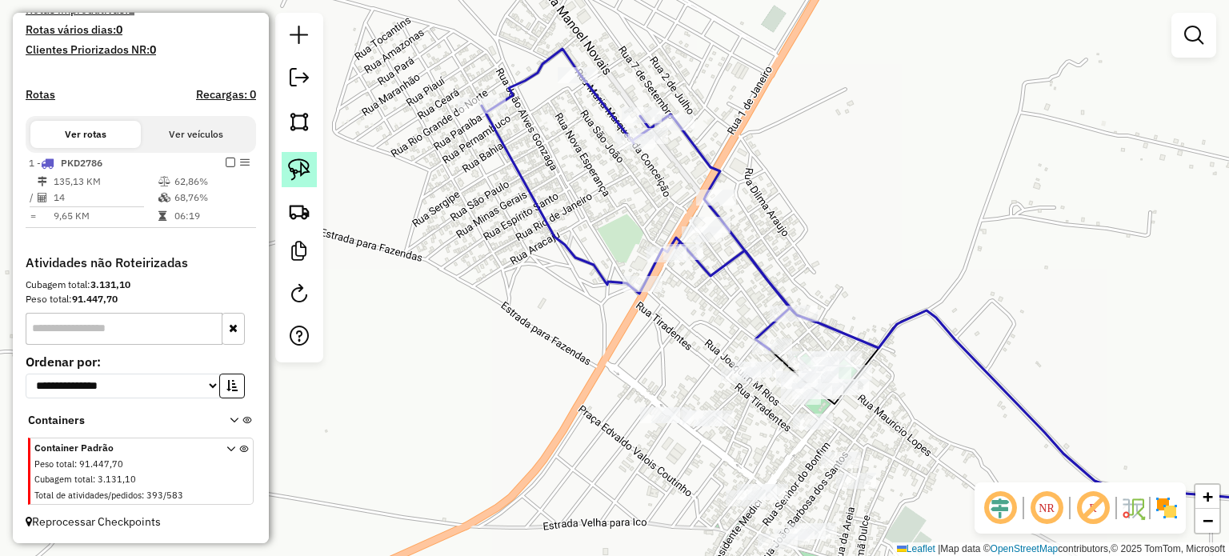
click at [305, 162] on img at bounding box center [299, 169] width 22 height 22
click at [658, 278] on div "Rota 1 - Placa PKD2786 28301 - FRANKLIN ALBERTO Janela de atendimento Grade de …" at bounding box center [614, 278] width 1229 height 556
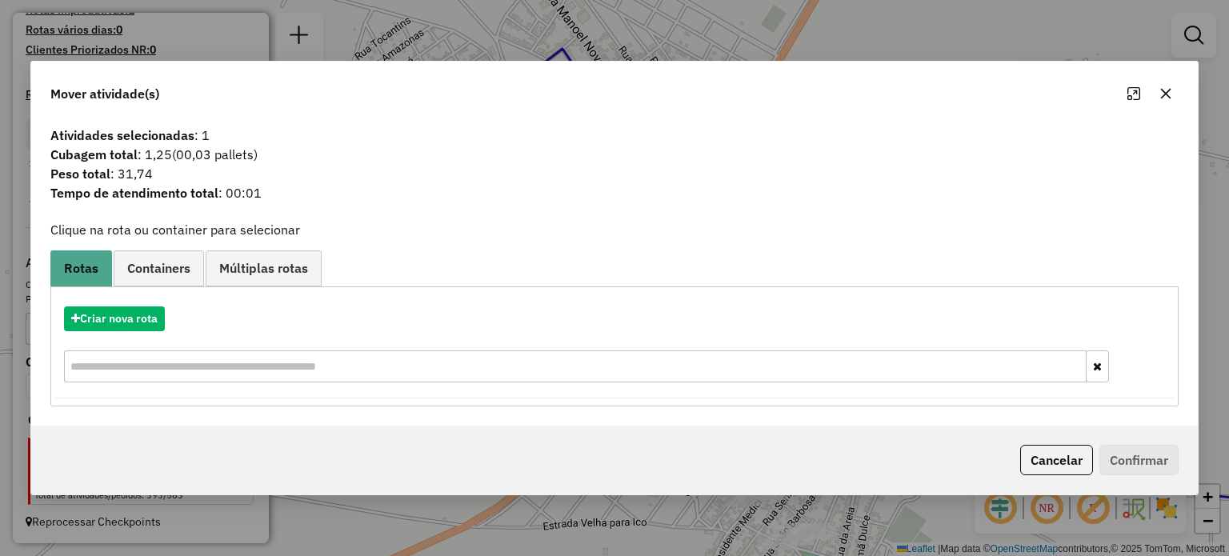
drag, startPoint x: 1168, startPoint y: 90, endPoint x: 1151, endPoint y: 98, distance: 19.0
click at [1167, 93] on icon "button" at bounding box center [1165, 93] width 13 height 13
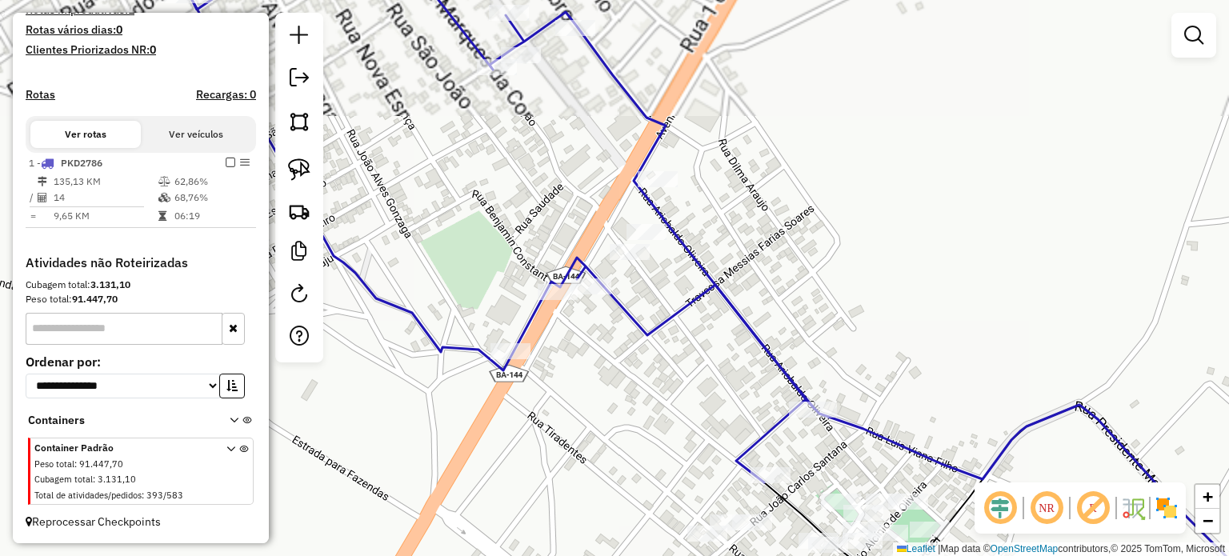
drag, startPoint x: 799, startPoint y: 220, endPoint x: 822, endPoint y: 200, distance: 30.0
click at [872, 195] on div "Janela de atendimento Grade de atendimento Capacidade Transportadoras Veículos …" at bounding box center [614, 278] width 1229 height 556
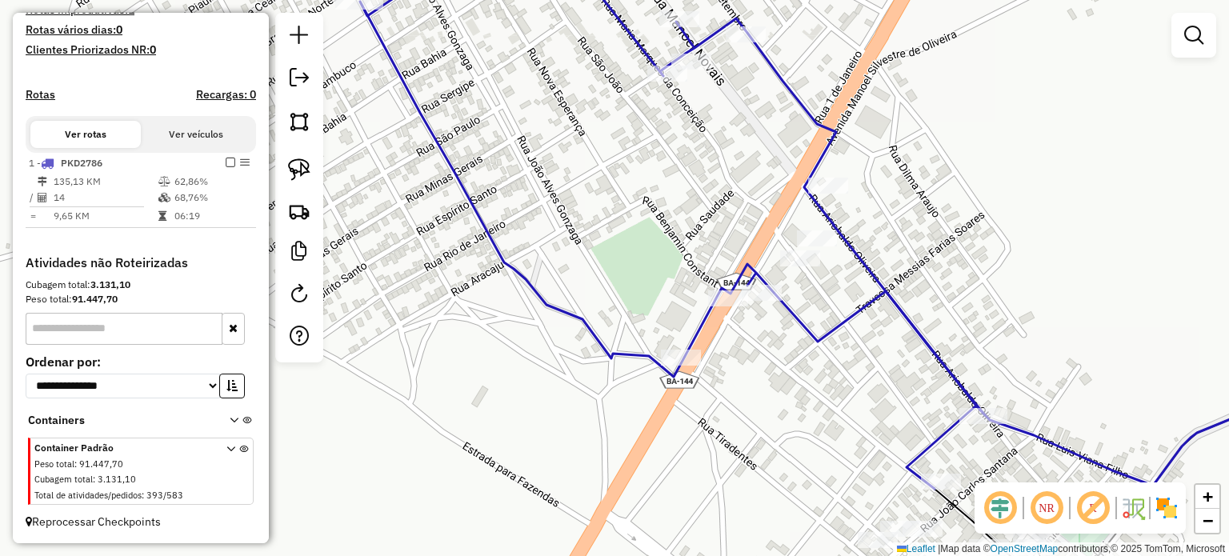
drag, startPoint x: 589, startPoint y: 143, endPoint x: 474, endPoint y: 148, distance: 114.5
click at [575, 142] on div "Janela de atendimento Grade de atendimento Capacidade Transportadoras Veículos …" at bounding box center [614, 278] width 1229 height 556
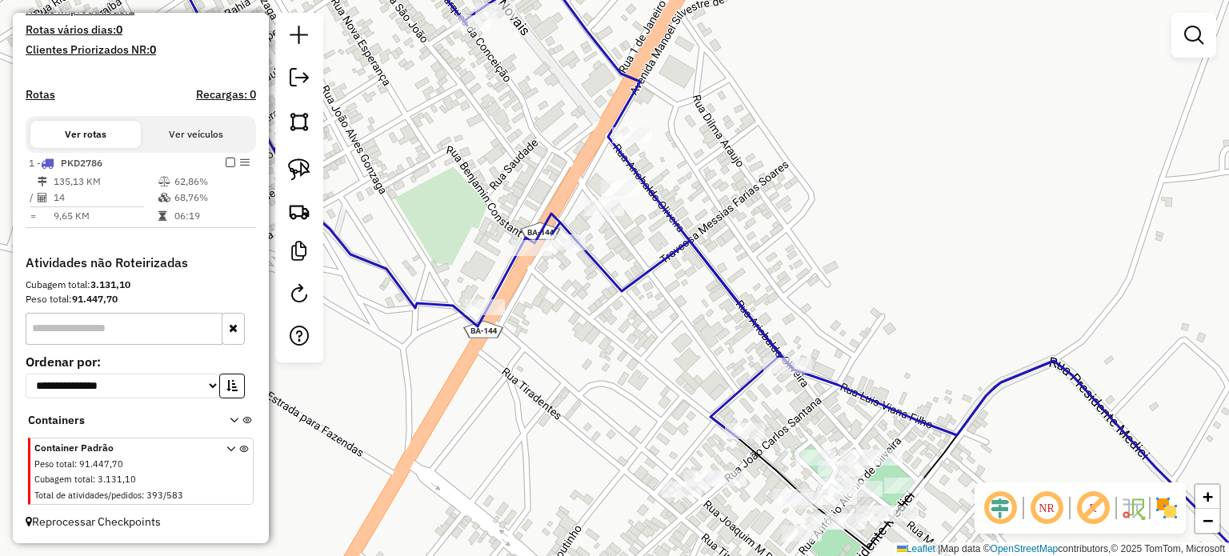
drag, startPoint x: 298, startPoint y: 162, endPoint x: 379, endPoint y: 154, distance: 81.1
click at [301, 162] on img at bounding box center [299, 169] width 22 height 22
drag, startPoint x: 490, startPoint y: 123, endPoint x: 674, endPoint y: 114, distance: 185.0
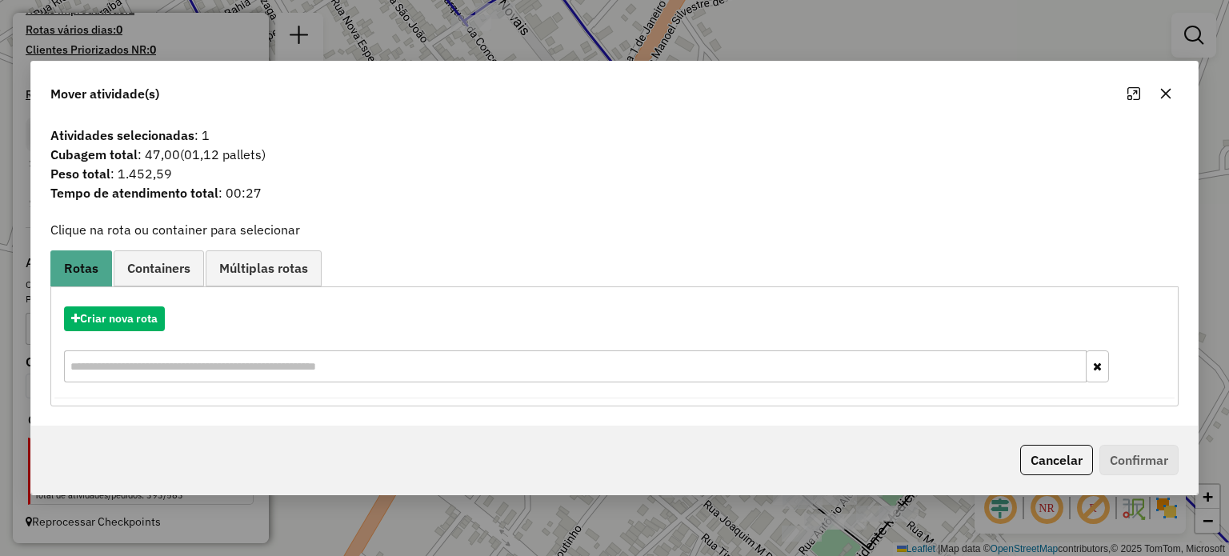
click at [1164, 93] on icon "button" at bounding box center [1165, 93] width 10 height 10
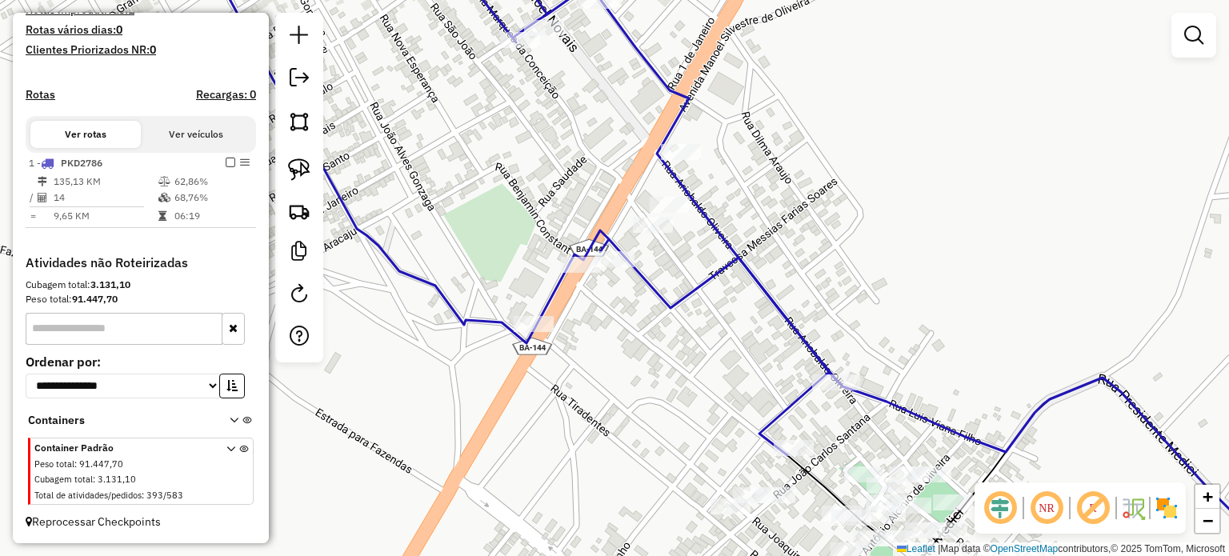
drag, startPoint x: 505, startPoint y: 163, endPoint x: 515, endPoint y: 140, distance: 25.4
click at [516, 142] on div "Janela de atendimento Grade de atendimento Capacidade Transportadoras Veículos …" at bounding box center [614, 278] width 1229 height 556
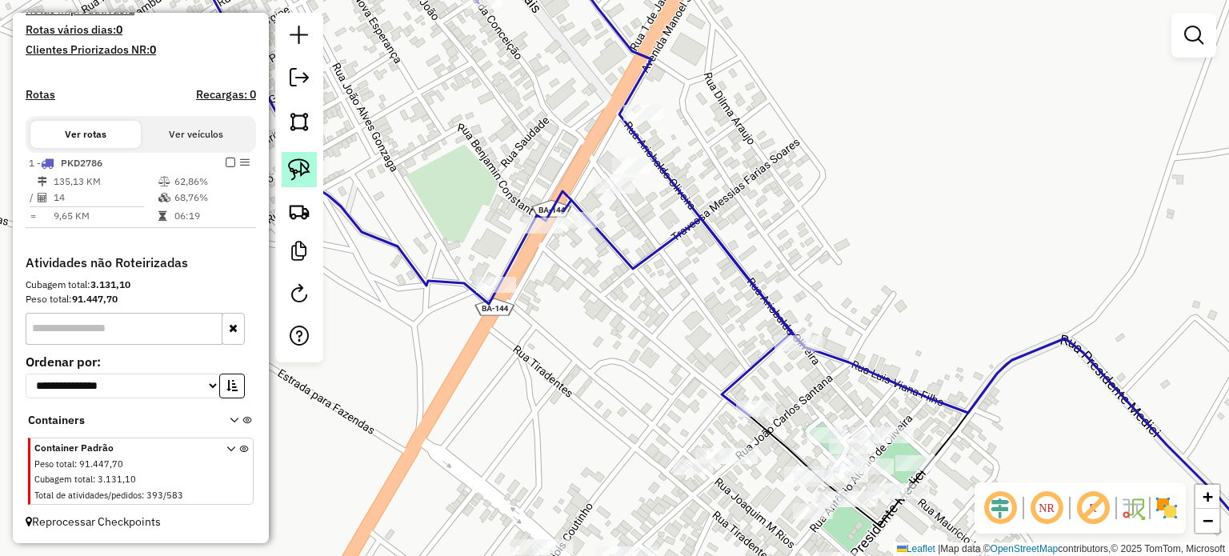
click at [301, 172] on img at bounding box center [299, 169] width 22 height 22
drag, startPoint x: 701, startPoint y: 168, endPoint x: 615, endPoint y: 150, distance: 87.5
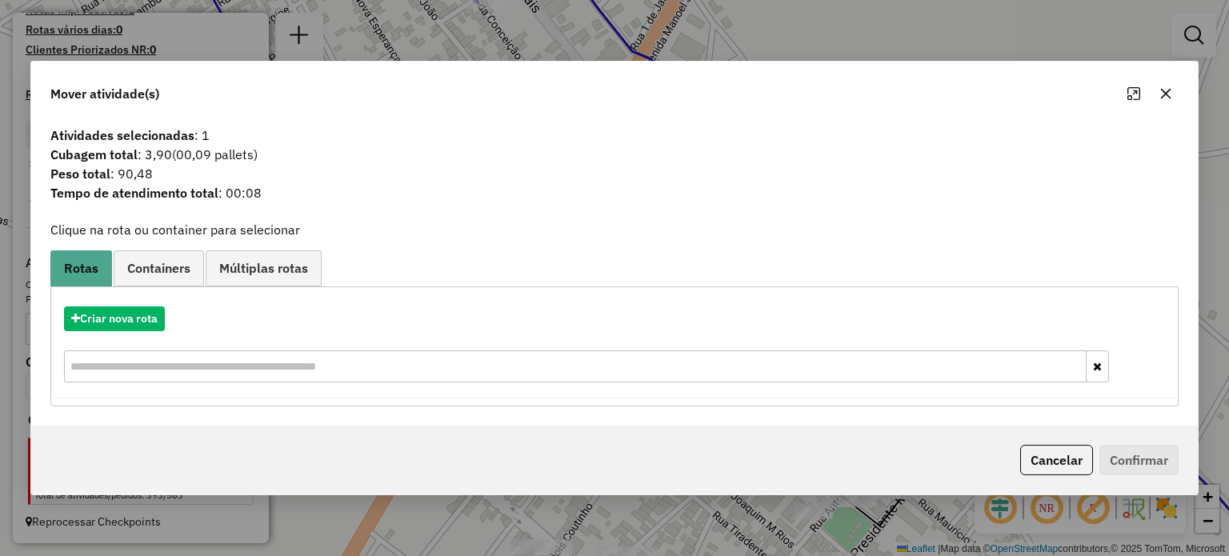
drag, startPoint x: 1168, startPoint y: 92, endPoint x: 629, endPoint y: 141, distance: 541.4
click at [1151, 98] on div at bounding box center [1150, 94] width 58 height 26
drag, startPoint x: 1161, startPoint y: 94, endPoint x: 742, endPoint y: 149, distance: 422.7
click at [1148, 97] on div at bounding box center [1150, 94] width 58 height 26
click at [1156, 87] on button "button" at bounding box center [1166, 94] width 26 height 26
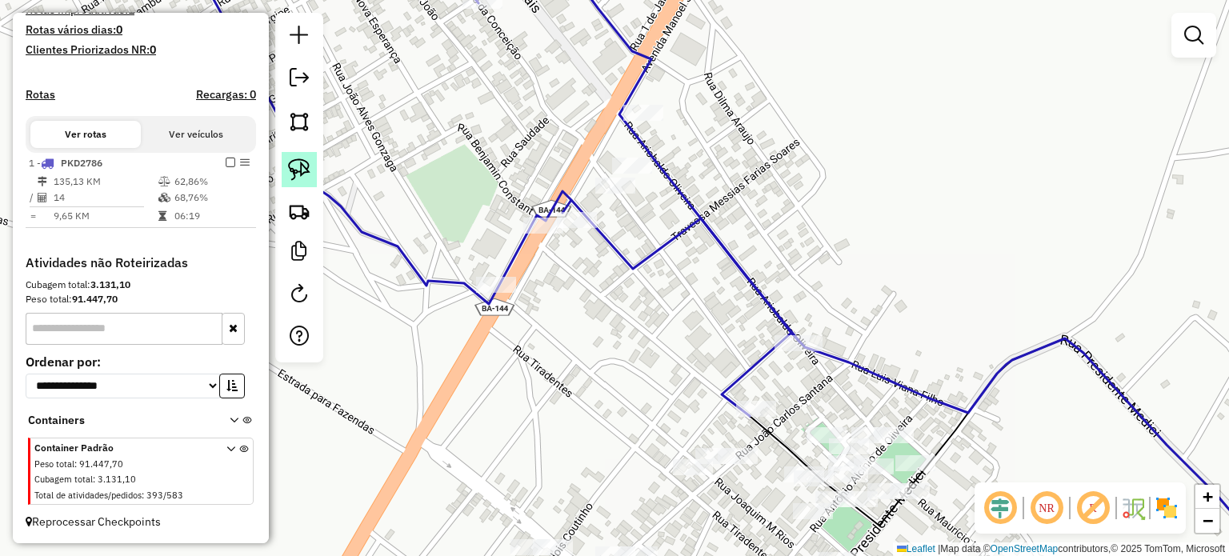
click at [291, 162] on img at bounding box center [299, 169] width 22 height 22
drag, startPoint x: 628, startPoint y: 207, endPoint x: 650, endPoint y: 182, distance: 33.5
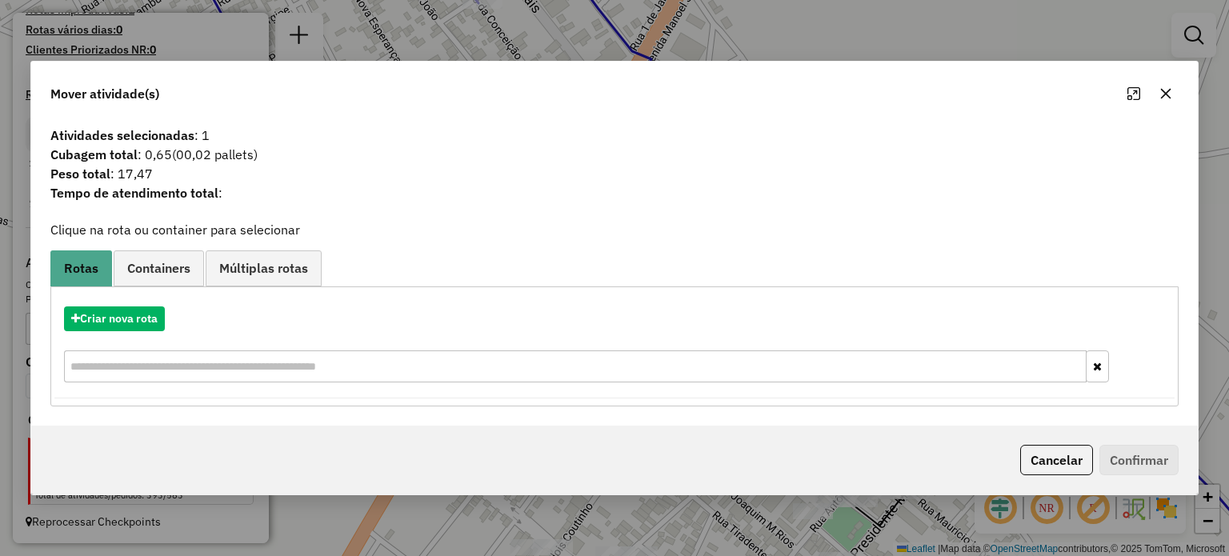
drag, startPoint x: 1162, startPoint y: 90, endPoint x: 780, endPoint y: 183, distance: 393.5
click at [1160, 92] on icon "button" at bounding box center [1165, 93] width 13 height 13
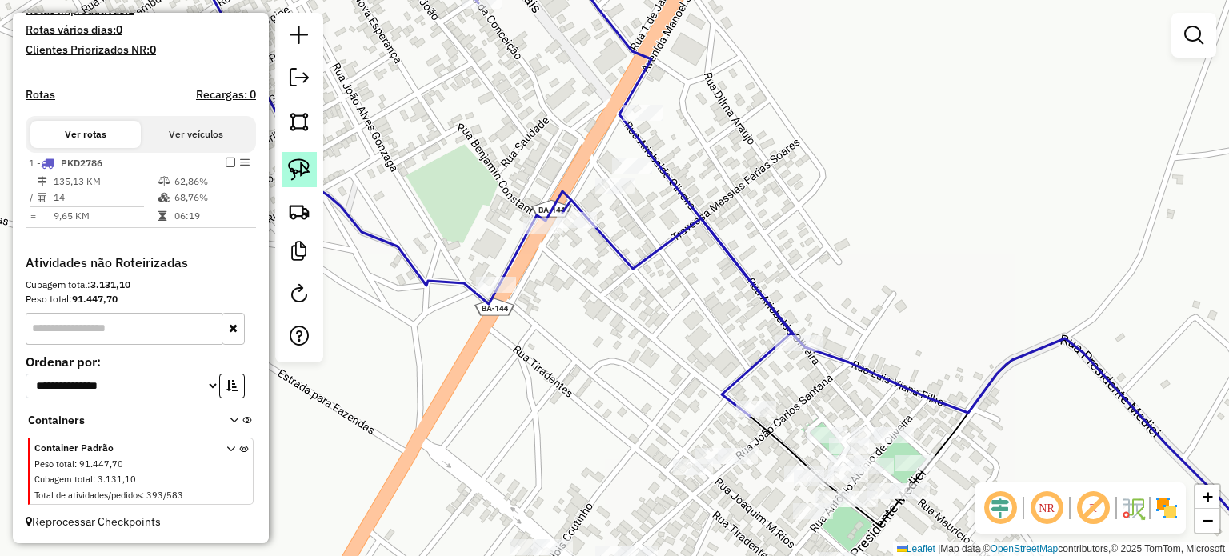
drag, startPoint x: 302, startPoint y: 165, endPoint x: 416, endPoint y: 175, distance: 114.9
click at [301, 165] on img at bounding box center [299, 169] width 22 height 22
drag, startPoint x: 546, startPoint y: 198, endPoint x: 576, endPoint y: 226, distance: 40.7
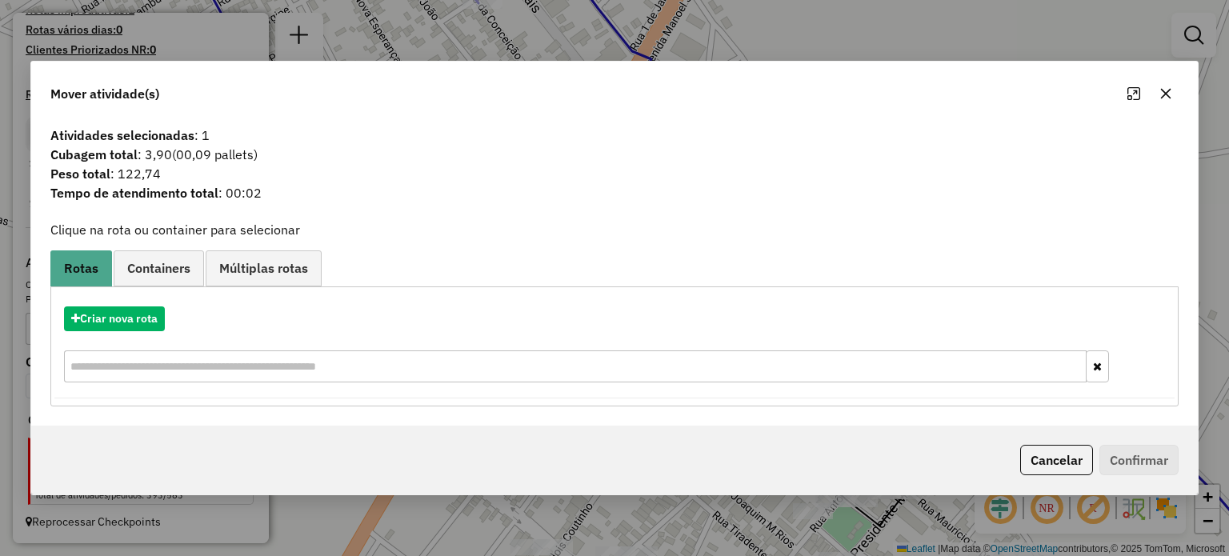
click at [1153, 91] on button "button" at bounding box center [1166, 94] width 26 height 26
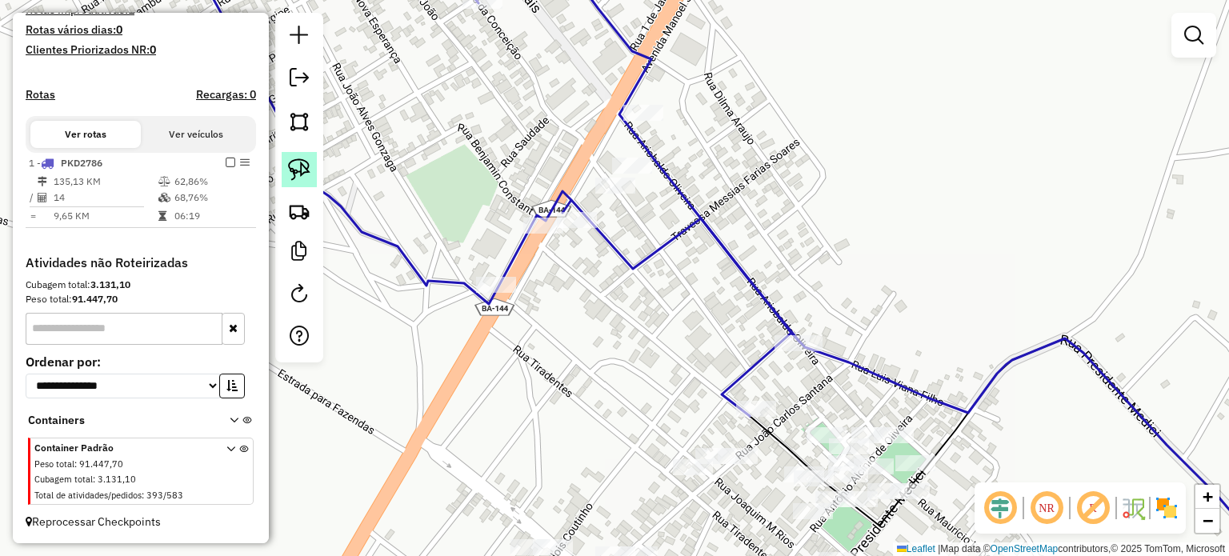
click at [290, 158] on img at bounding box center [299, 169] width 22 height 22
drag, startPoint x: 471, startPoint y: 207, endPoint x: 550, endPoint y: 210, distance: 79.3
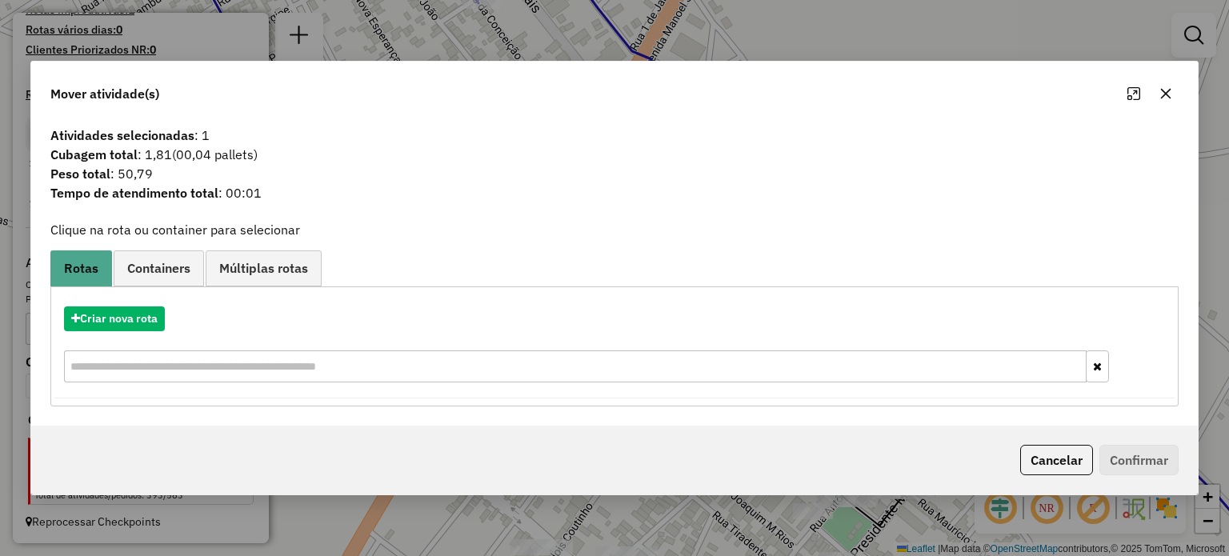
drag, startPoint x: 1165, startPoint y: 92, endPoint x: 642, endPoint y: 198, distance: 533.7
click at [1161, 92] on icon "button" at bounding box center [1165, 93] width 13 height 13
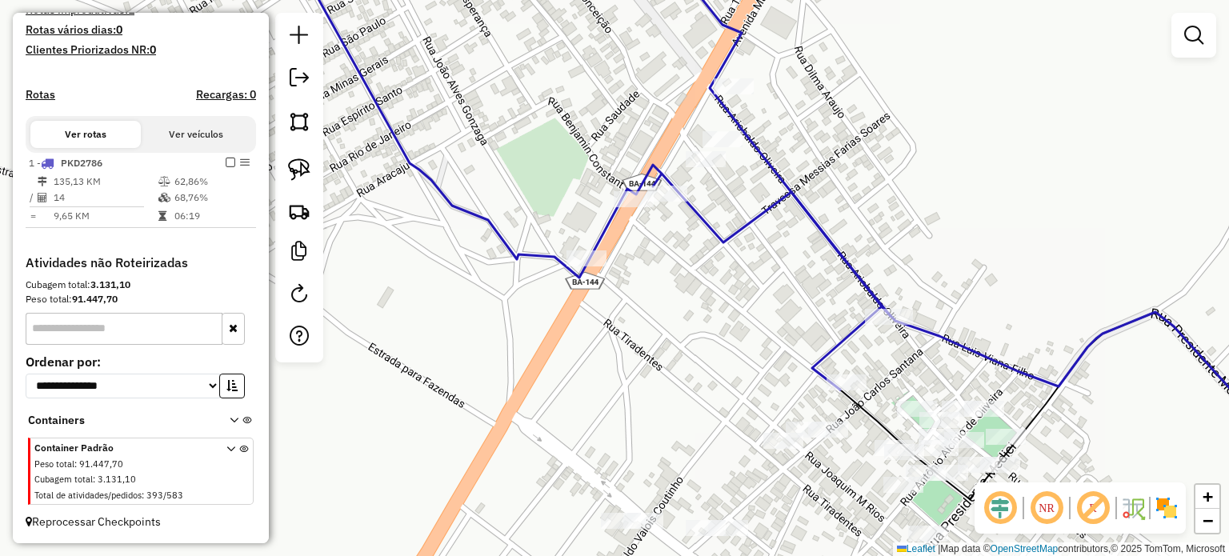
drag, startPoint x: 564, startPoint y: 177, endPoint x: 595, endPoint y: 166, distance: 33.1
click at [595, 166] on div "Janela de atendimento Grade de atendimento Capacidade Transportadoras Veículos …" at bounding box center [614, 278] width 1229 height 556
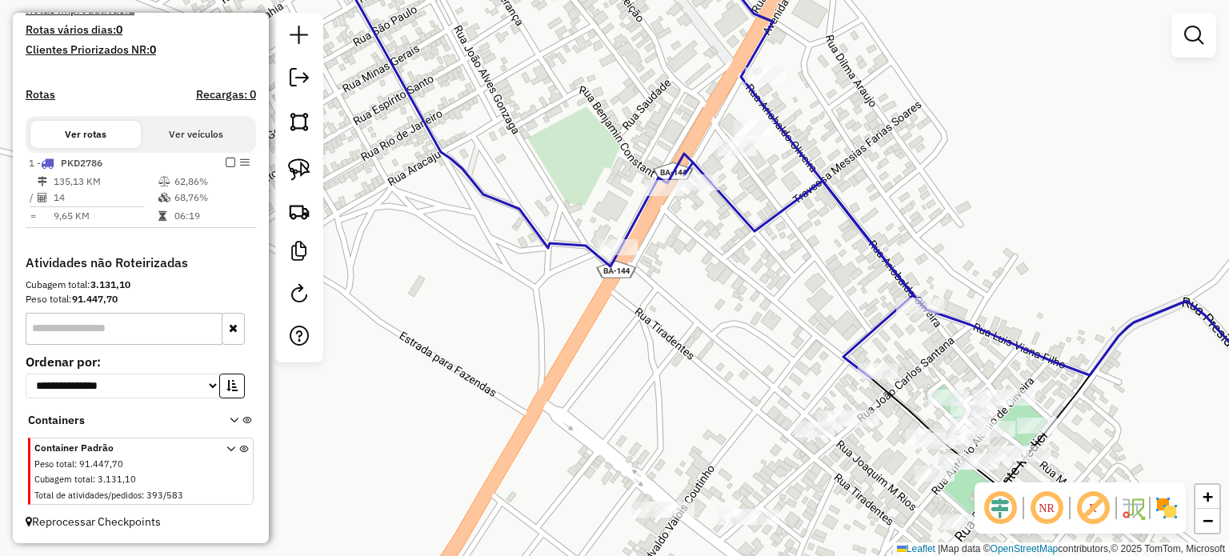
drag, startPoint x: 298, startPoint y: 169, endPoint x: 356, endPoint y: 190, distance: 62.3
click at [298, 169] on img at bounding box center [299, 169] width 22 height 22
drag, startPoint x: 516, startPoint y: 271, endPoint x: 613, endPoint y: 220, distance: 109.5
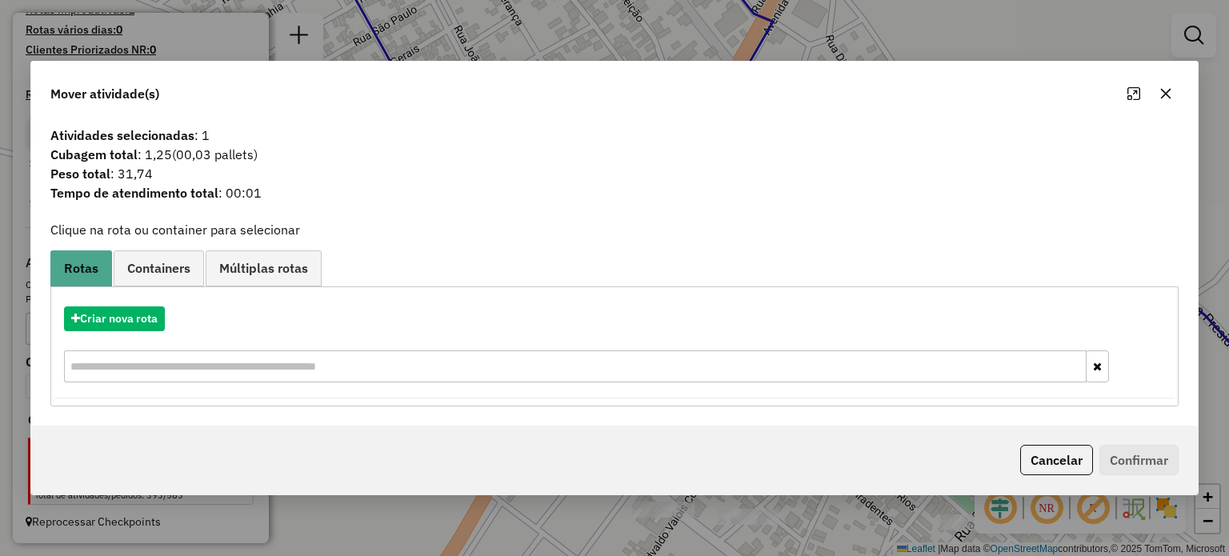
click at [1161, 94] on icon "button" at bounding box center [1165, 93] width 13 height 13
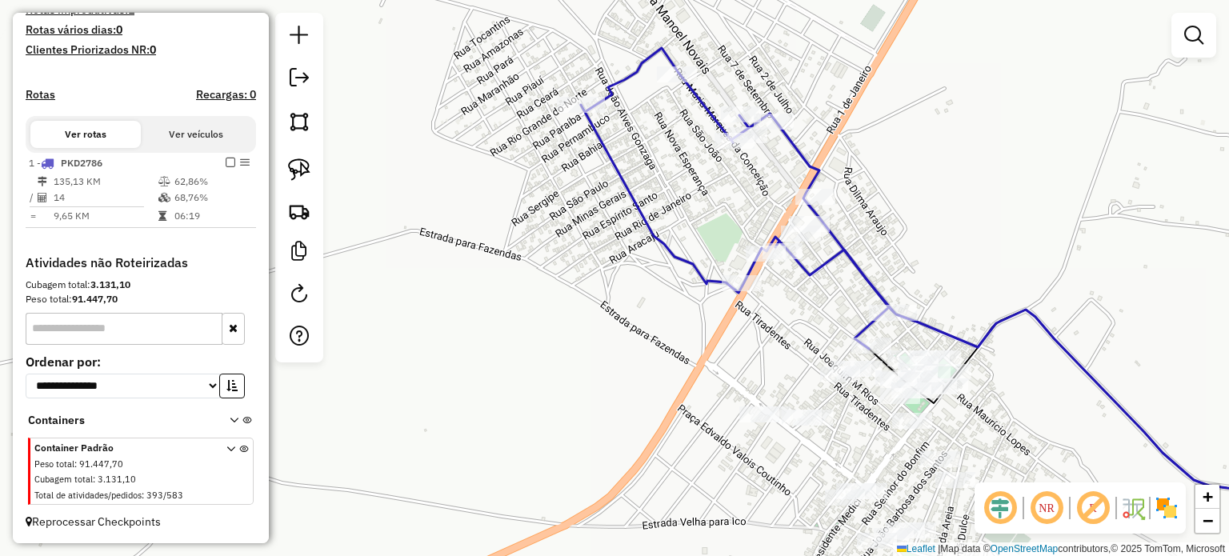
drag, startPoint x: 502, startPoint y: 224, endPoint x: 582, endPoint y: 268, distance: 90.6
click at [582, 268] on div "Janela de atendimento Grade de atendimento Capacidade Transportadoras Veículos …" at bounding box center [614, 278] width 1229 height 556
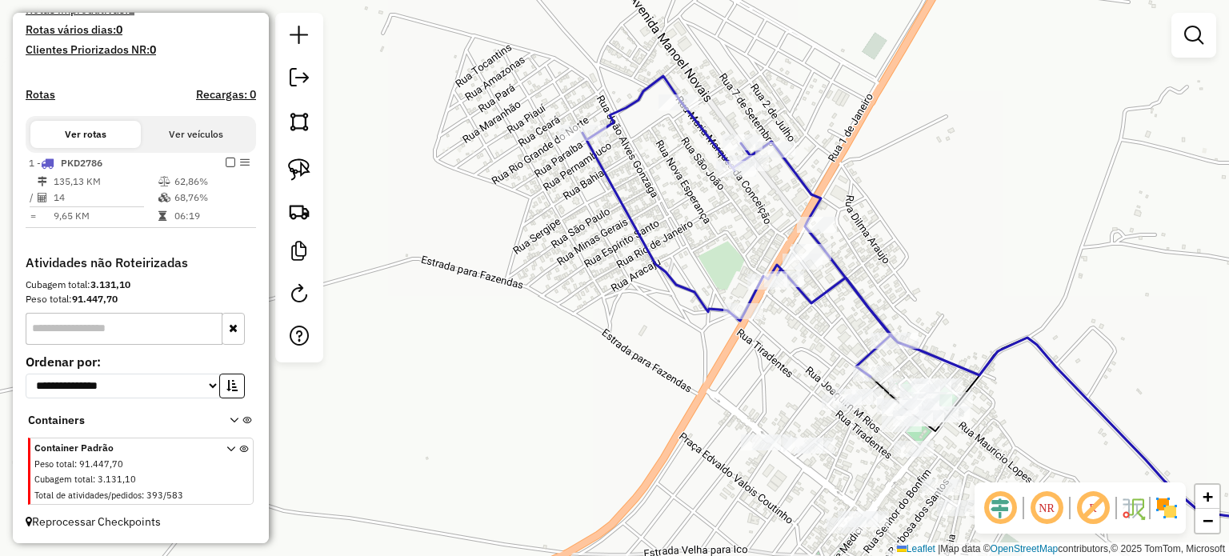
drag, startPoint x: 555, startPoint y: 240, endPoint x: 525, endPoint y: 320, distance: 85.6
click at [525, 320] on div "Janela de atendimento Grade de atendimento Capacidade Transportadoras Veículos …" at bounding box center [614, 278] width 1229 height 556
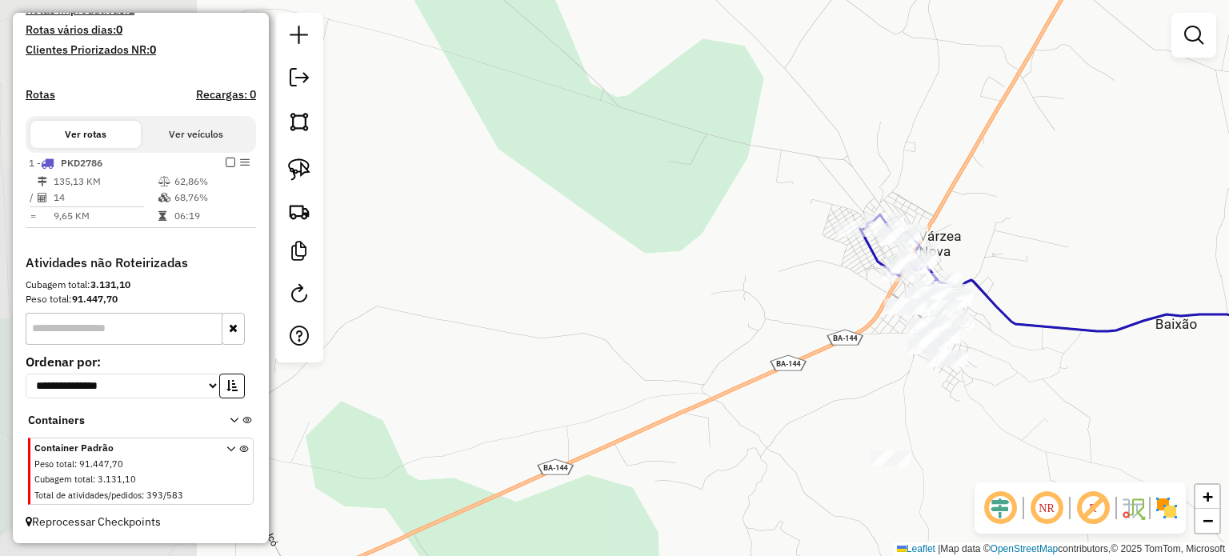
drag, startPoint x: 1044, startPoint y: 191, endPoint x: 861, endPoint y: 194, distance: 183.2
click at [871, 190] on div "Janela de atendimento Grade de atendimento Capacidade Transportadoras Veículos …" at bounding box center [614, 278] width 1229 height 556
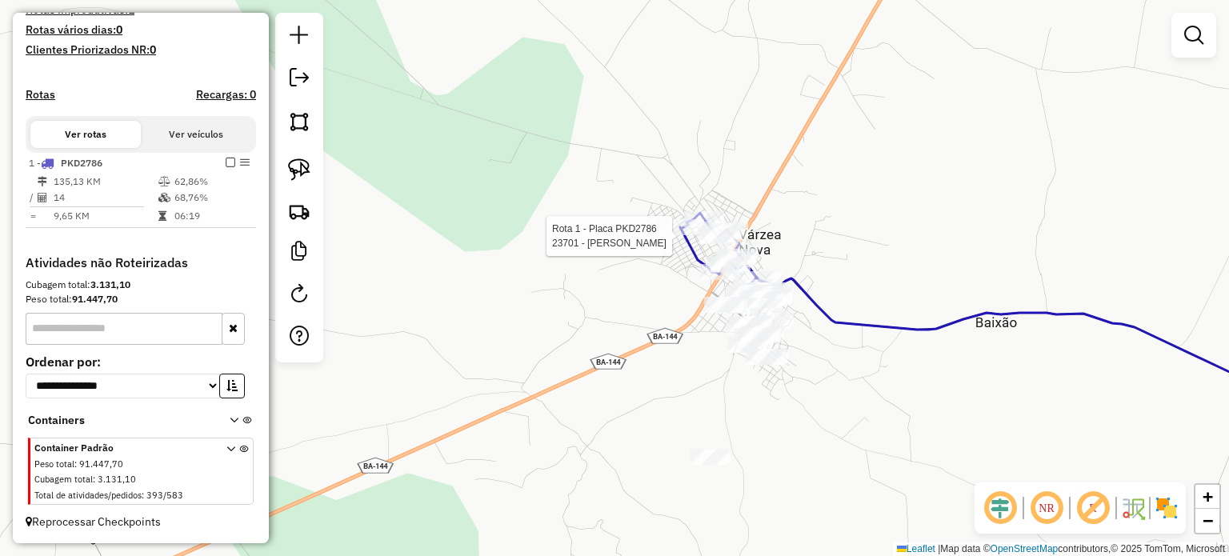
select select "**********"
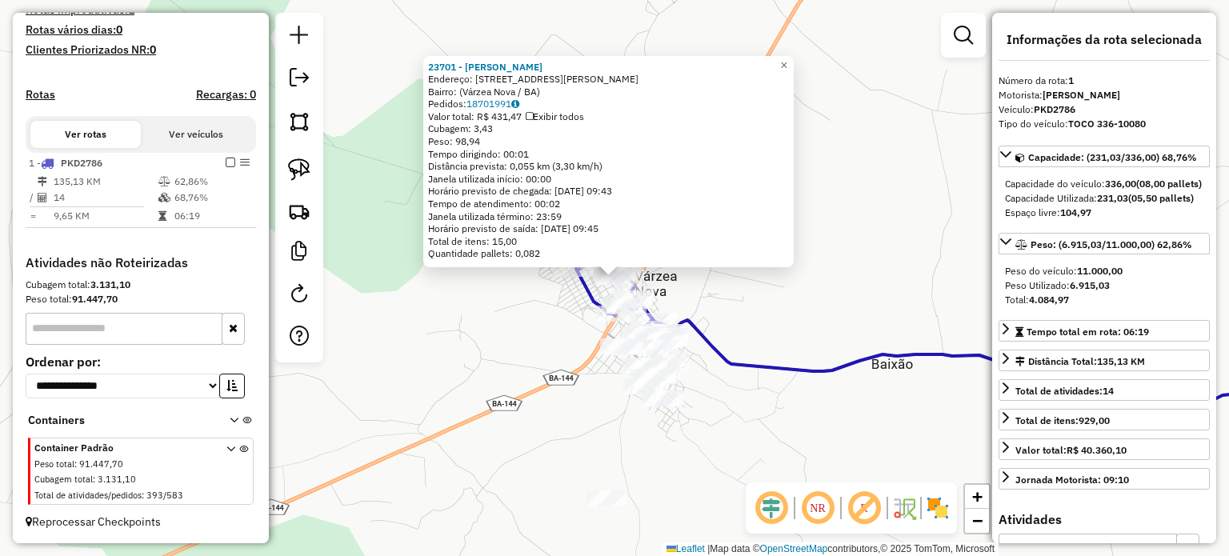
click at [822, 313] on div "23701 - JOELSON GOMES PEIXOT Endereço: Rua Maximiniano José Venâncio, 549 Bairr…" at bounding box center [614, 278] width 1229 height 556
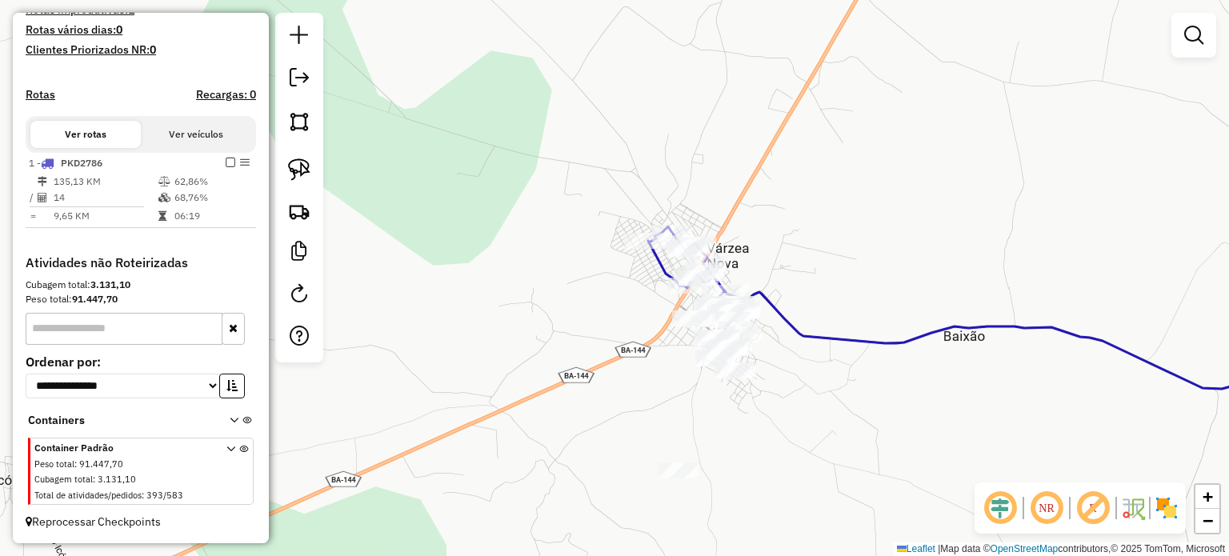
drag, startPoint x: 778, startPoint y: 325, endPoint x: 776, endPoint y: 287, distance: 37.6
click at [855, 290] on div "Janela de atendimento Grade de atendimento Capacidade Transportadoras Veículos …" at bounding box center [614, 278] width 1229 height 556
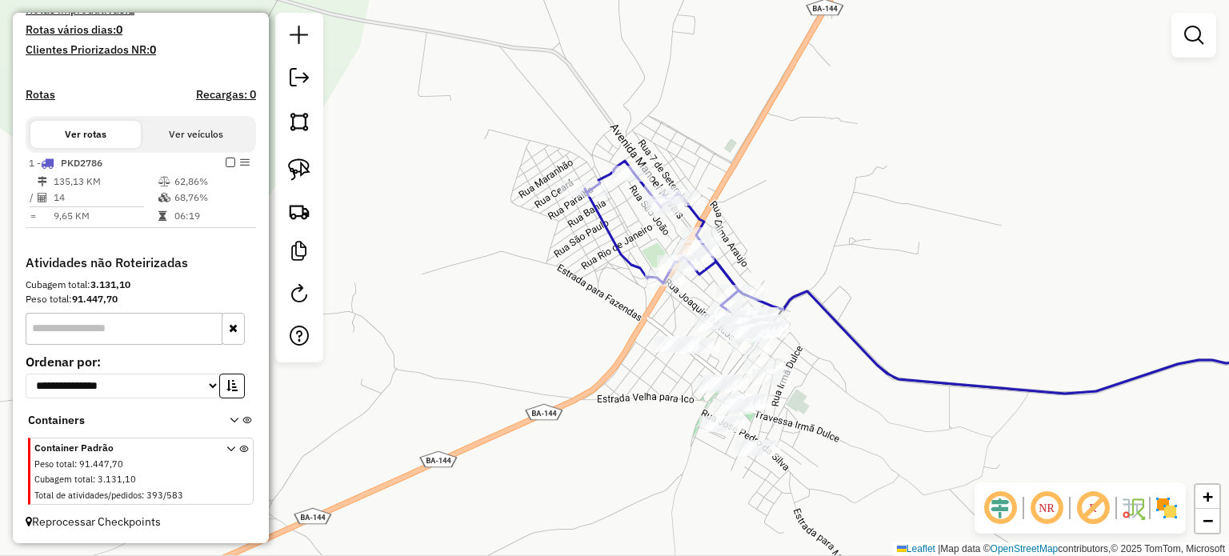
drag, startPoint x: 908, startPoint y: 225, endPoint x: 819, endPoint y: 174, distance: 102.1
click at [899, 169] on div "Janela de atendimento Grade de atendimento Capacidade Transportadoras Veículos …" at bounding box center [614, 278] width 1229 height 556
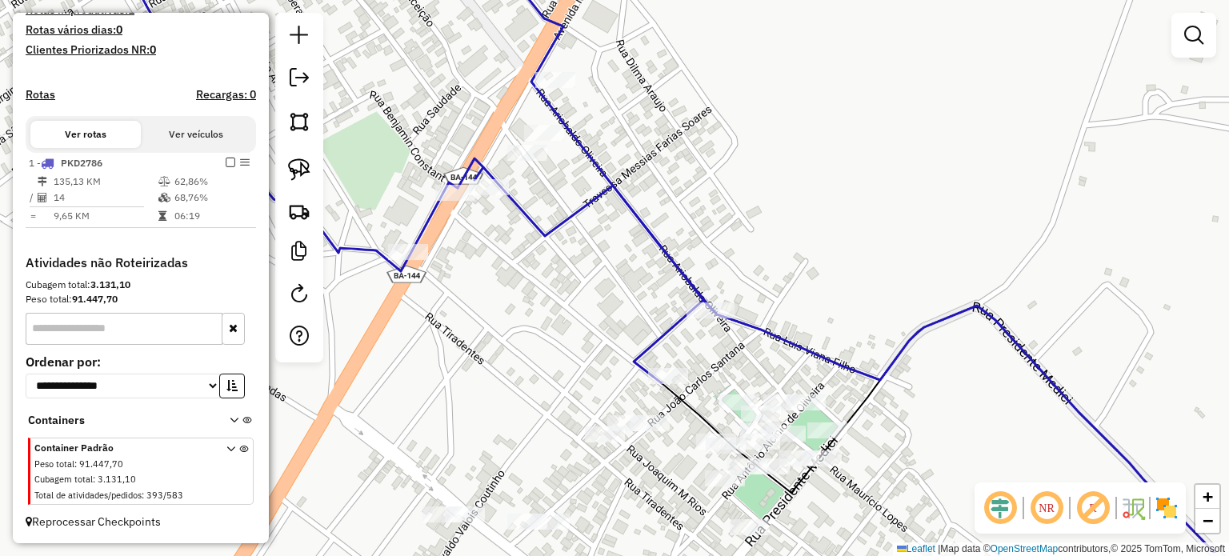
drag, startPoint x: 912, startPoint y: 166, endPoint x: 951, endPoint y: 121, distance: 59.5
click at [982, 86] on div "Janela de atendimento Grade de atendimento Capacidade Transportadoras Veículos …" at bounding box center [614, 278] width 1229 height 556
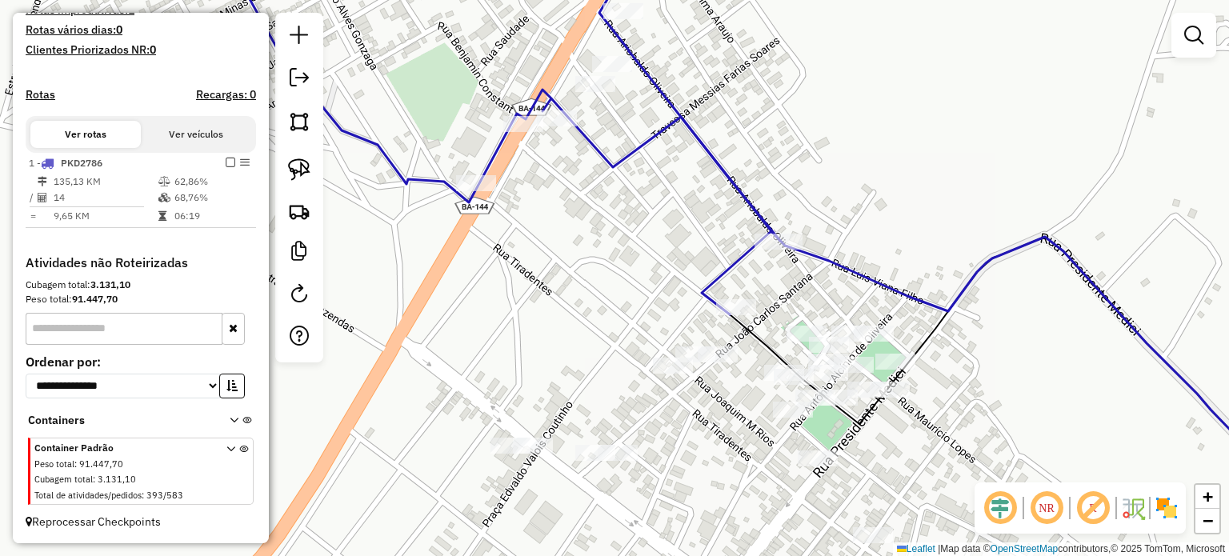
drag, startPoint x: 735, startPoint y: 220, endPoint x: 734, endPoint y: 230, distance: 10.5
click at [734, 230] on div "Janela de atendimento Grade de atendimento Capacidade Transportadoras Veículos …" at bounding box center [614, 278] width 1229 height 556
drag, startPoint x: 301, startPoint y: 159, endPoint x: 644, endPoint y: 254, distance: 356.1
click at [301, 159] on img at bounding box center [299, 169] width 22 height 22
drag, startPoint x: 765, startPoint y: 255, endPoint x: 809, endPoint y: 216, distance: 58.9
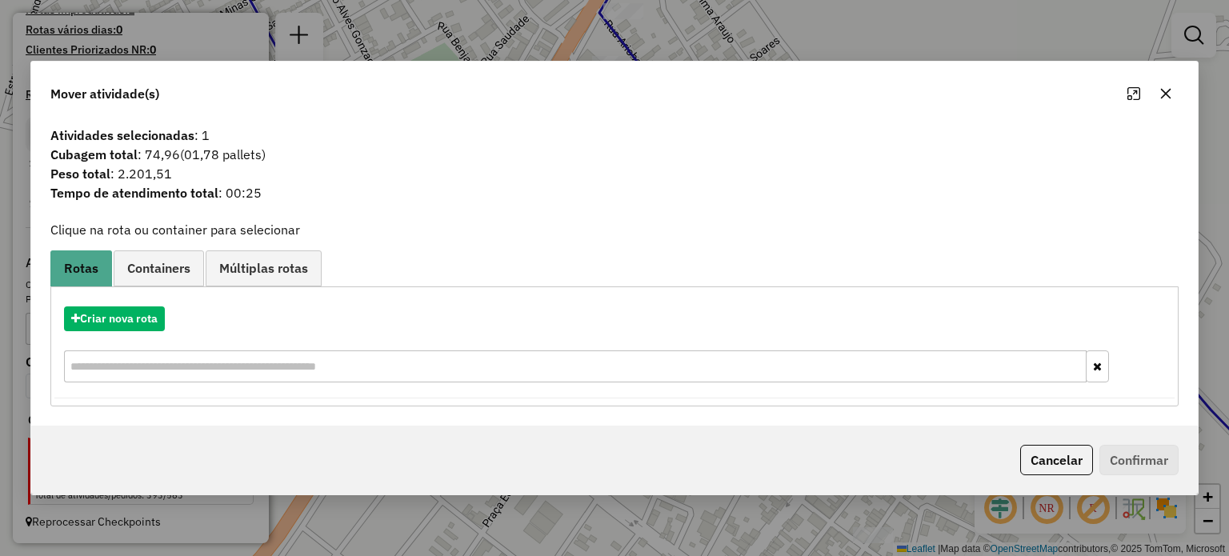
click at [1171, 98] on button "button" at bounding box center [1166, 94] width 26 height 26
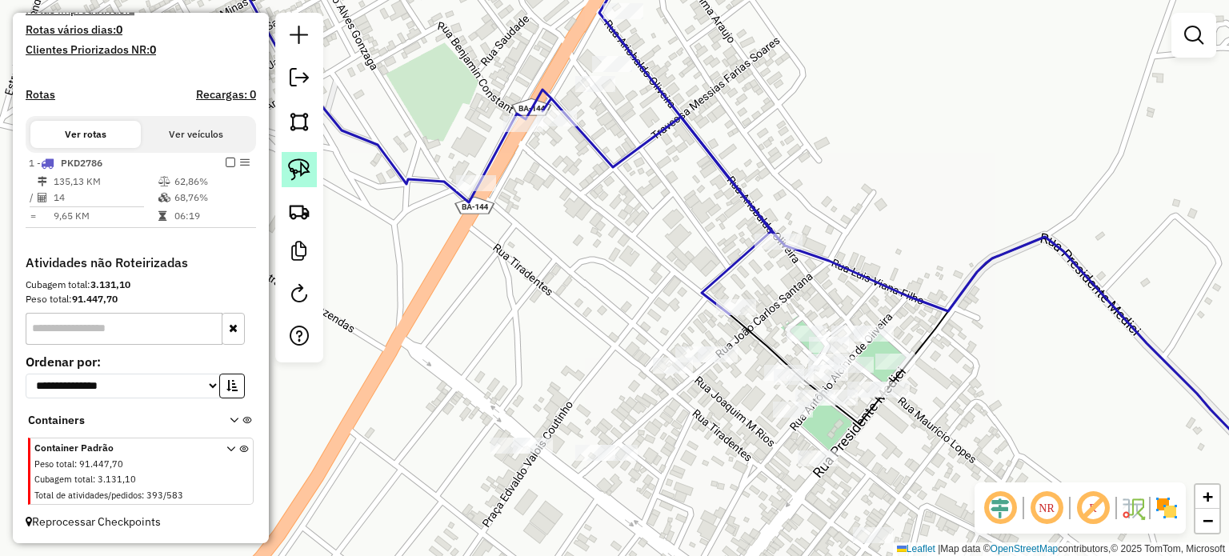
click at [306, 162] on img at bounding box center [299, 169] width 22 height 22
drag, startPoint x: 691, startPoint y: 286, endPoint x: 749, endPoint y: 290, distance: 57.7
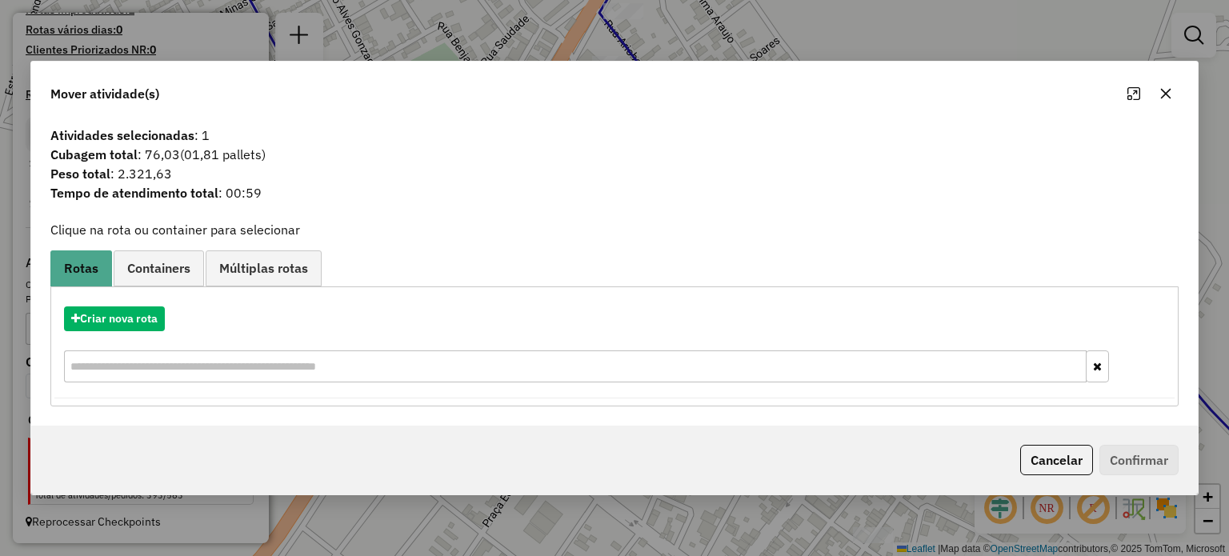
drag, startPoint x: 1169, startPoint y: 95, endPoint x: 730, endPoint y: 191, distance: 449.5
click at [1169, 95] on icon "button" at bounding box center [1165, 93] width 13 height 13
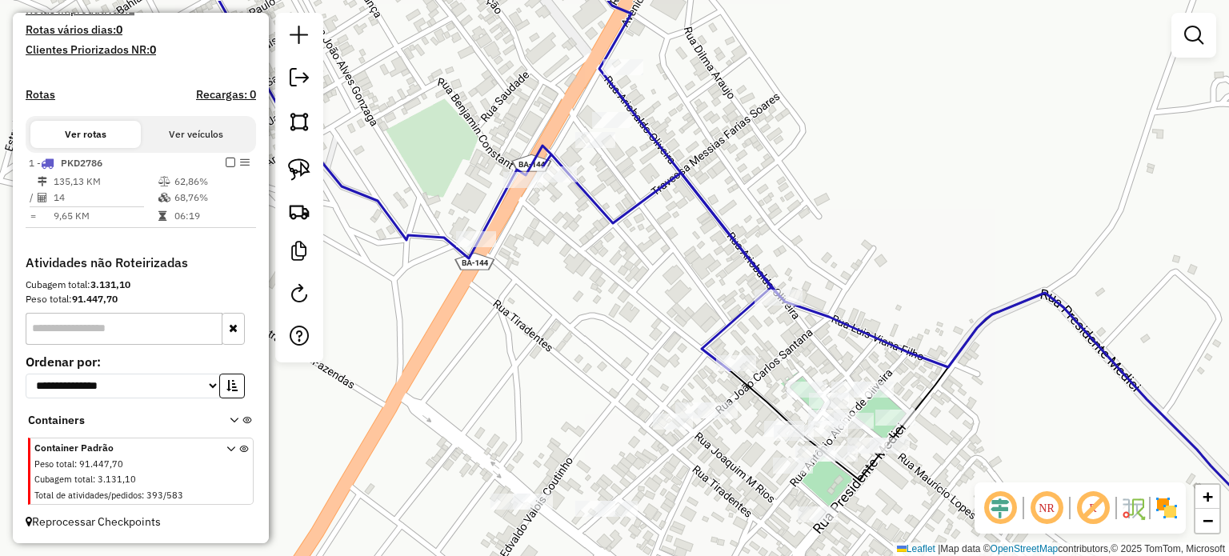
drag, startPoint x: 689, startPoint y: 70, endPoint x: 681, endPoint y: 119, distance: 50.2
click at [686, 118] on div "Janela de atendimento Grade de atendimento Capacidade Transportadoras Veículos …" at bounding box center [614, 278] width 1229 height 556
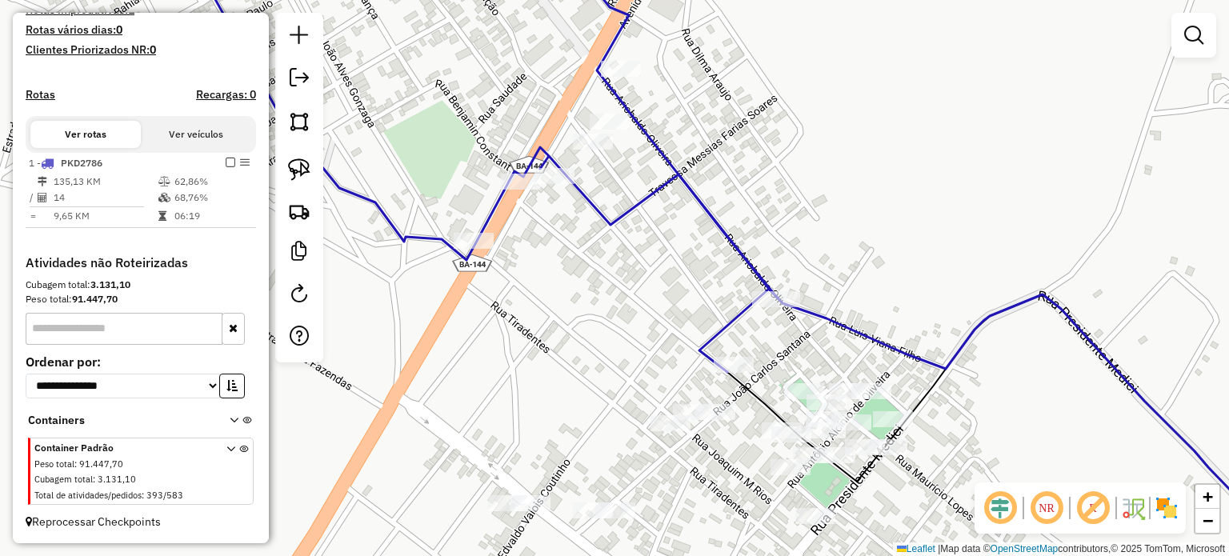
click at [682, 127] on div "Rota 1 - Placa PKD2786 22598 - MAIRA BATISTA FREIRE Janela de atendimento Grade…" at bounding box center [614, 278] width 1229 height 556
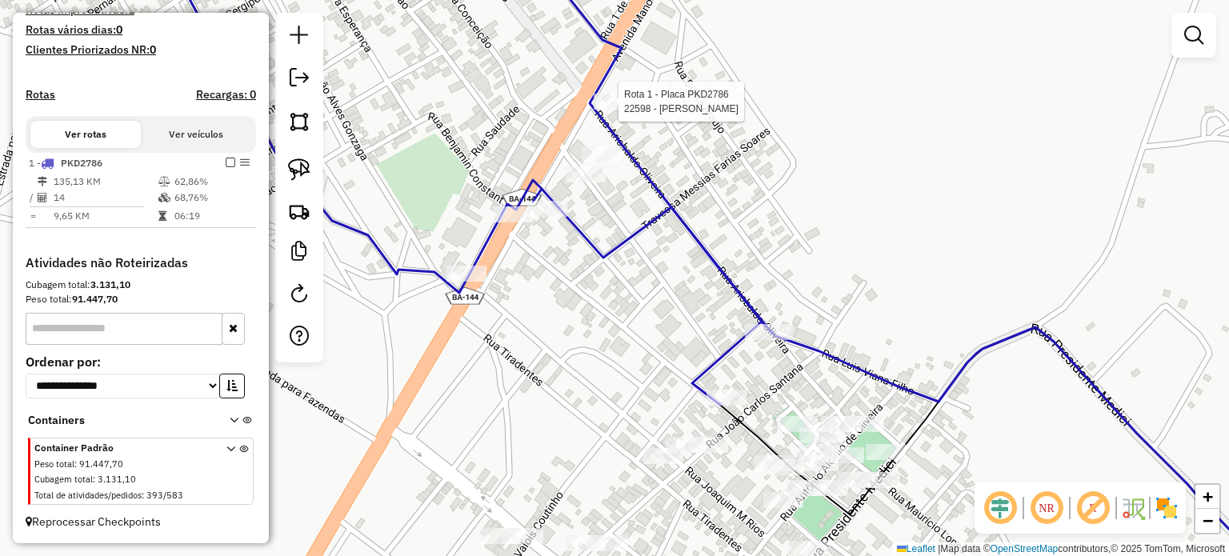
select select "**********"
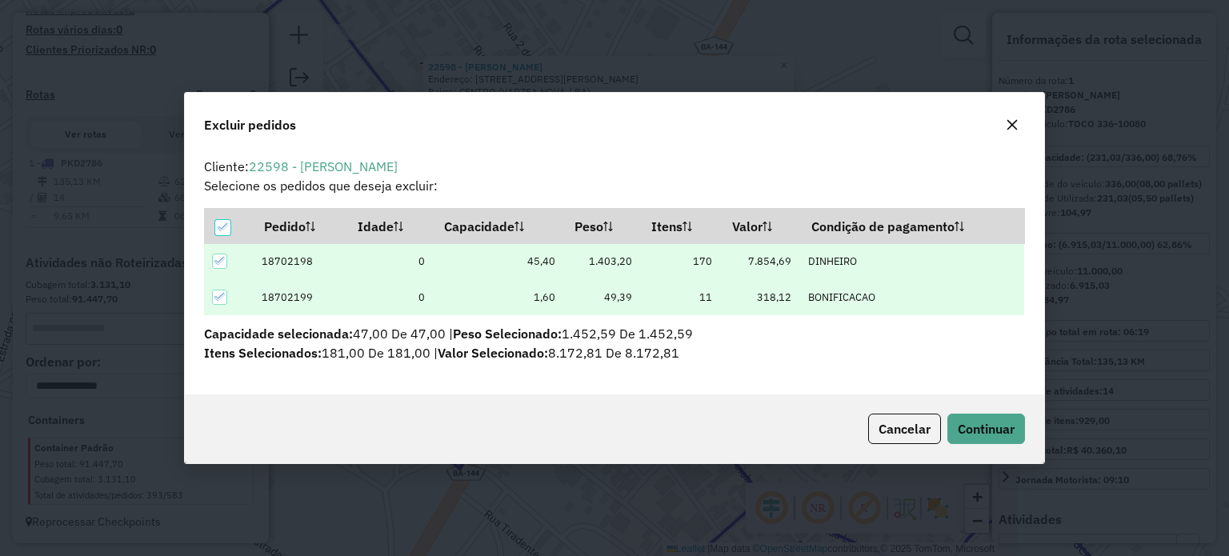
scroll to position [0, 0]
click at [991, 429] on span "Continuar" at bounding box center [986, 429] width 57 height 16
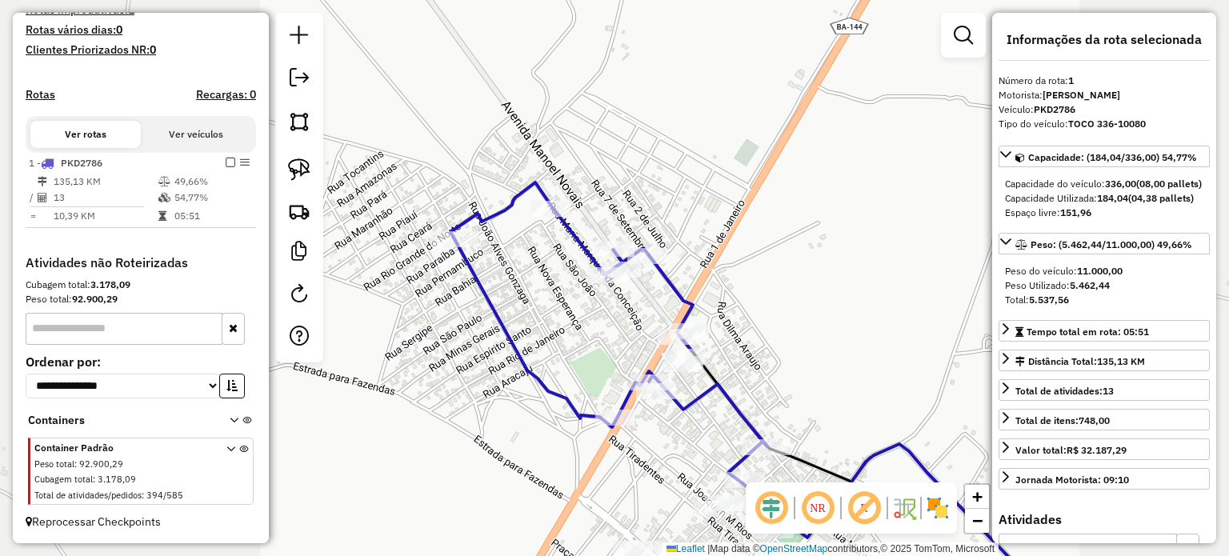
click at [875, 285] on div "Janela de atendimento Grade de atendimento Capacidade Transportadoras Veículos …" at bounding box center [614, 278] width 1229 height 556
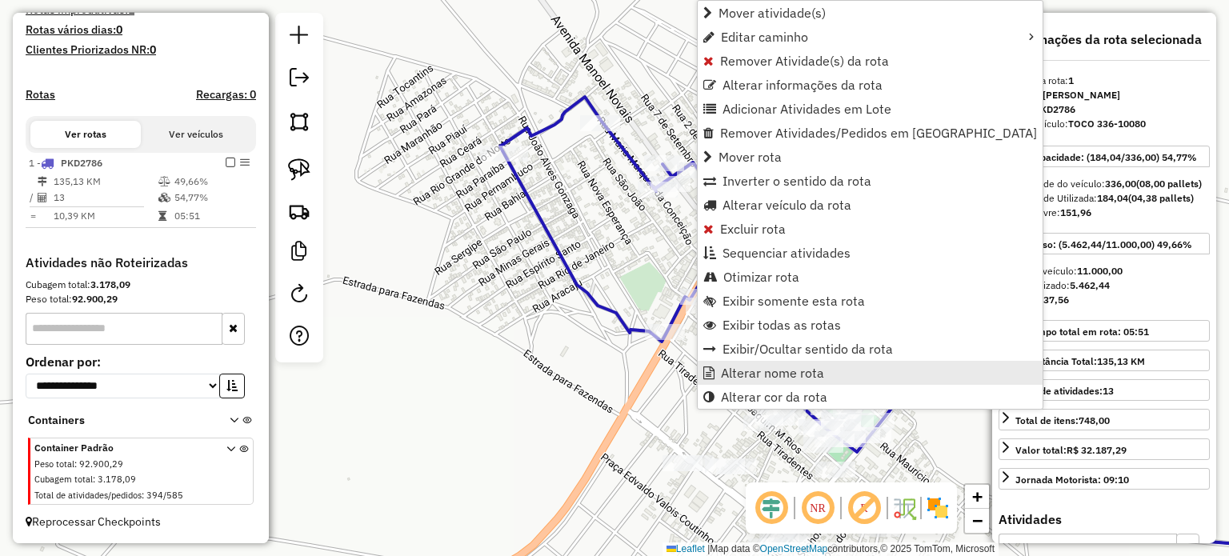
click at [750, 370] on span "Alterar nome rota" at bounding box center [772, 372] width 103 height 13
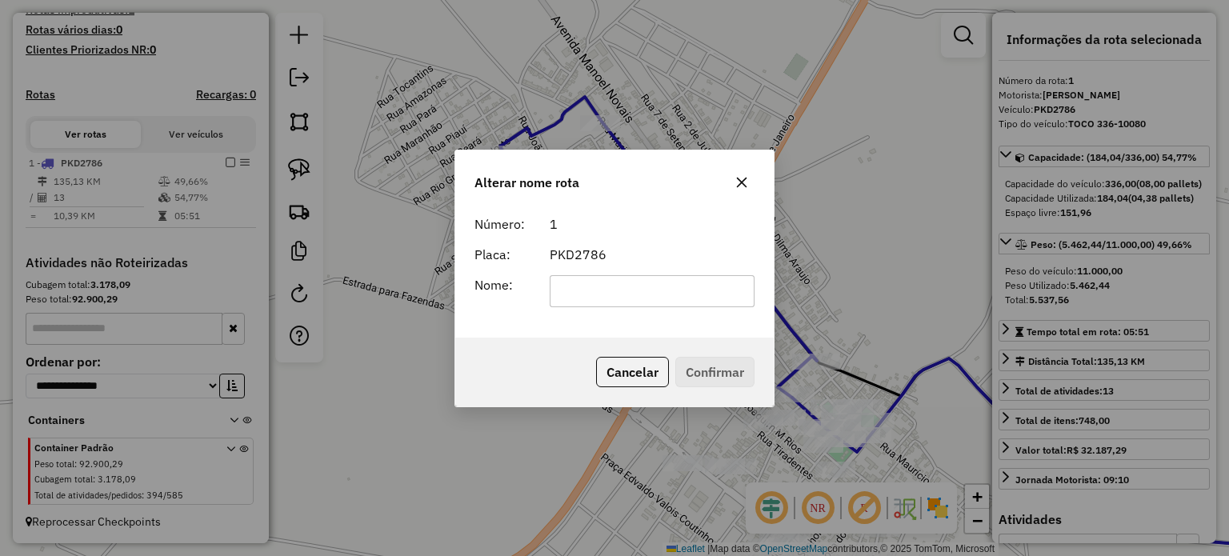
click at [586, 293] on input "text" at bounding box center [653, 291] width 206 height 32
type input "**********"
click at [701, 362] on button "Confirmar" at bounding box center [714, 372] width 79 height 30
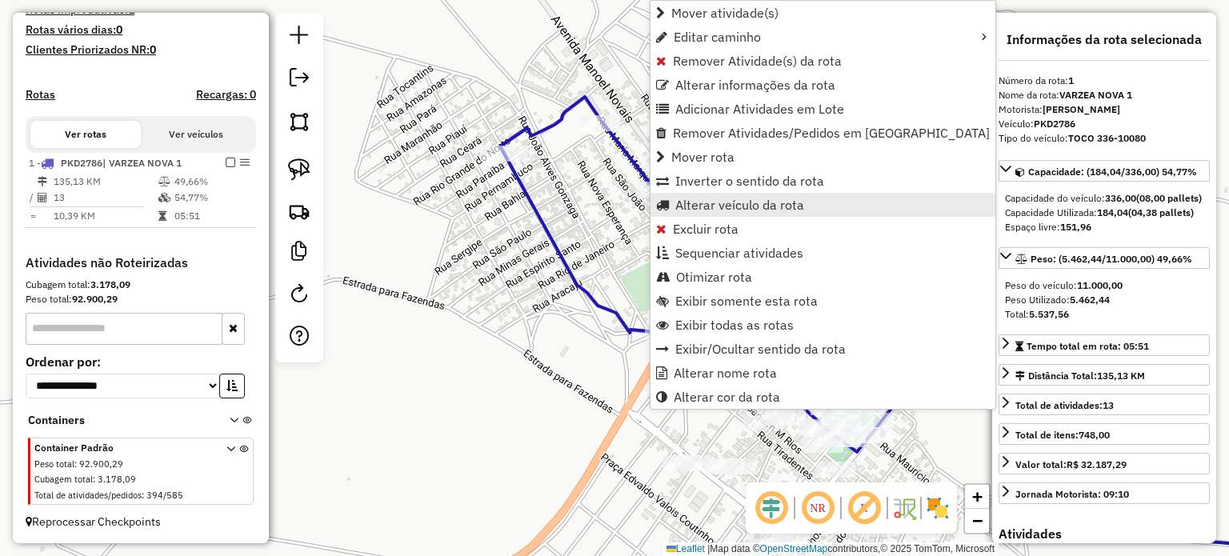
click at [706, 208] on span "Alterar veículo da rota" at bounding box center [739, 204] width 129 height 13
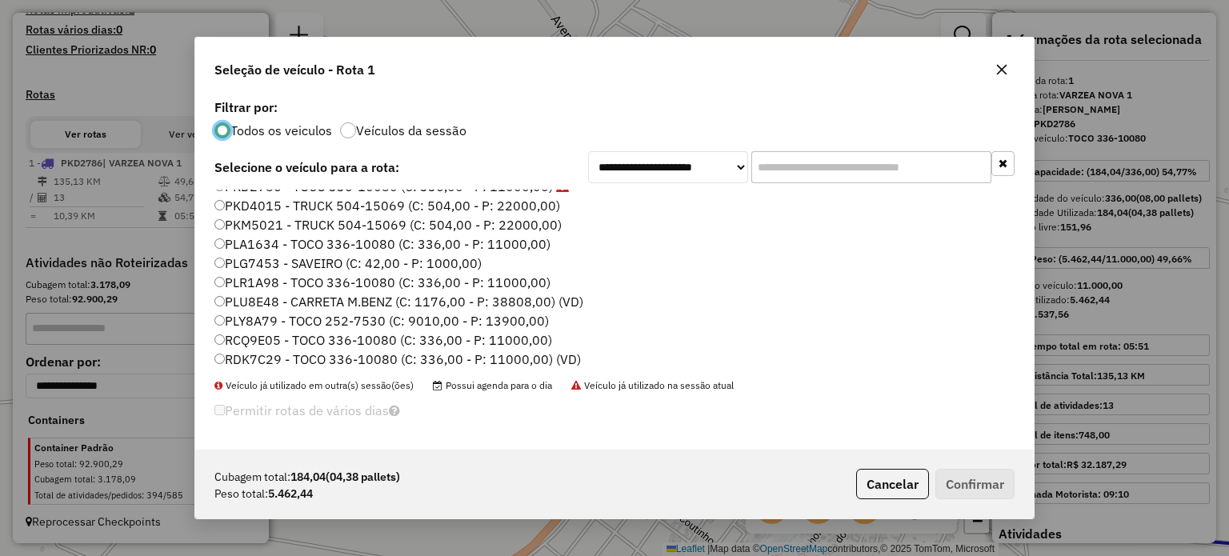
scroll to position [240, 0]
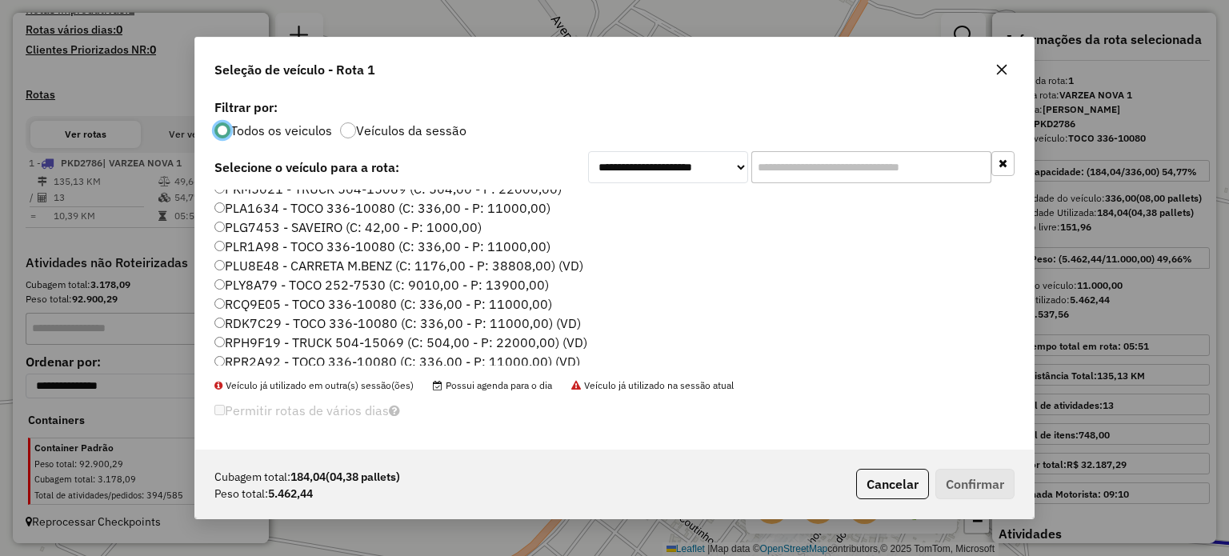
click at [263, 284] on label "PLY8A79 - TOCO 252-7530 (C: 9010,00 - P: 13900,00)" at bounding box center [381, 284] width 334 height 19
click at [993, 482] on button "Confirmar" at bounding box center [974, 484] width 79 height 30
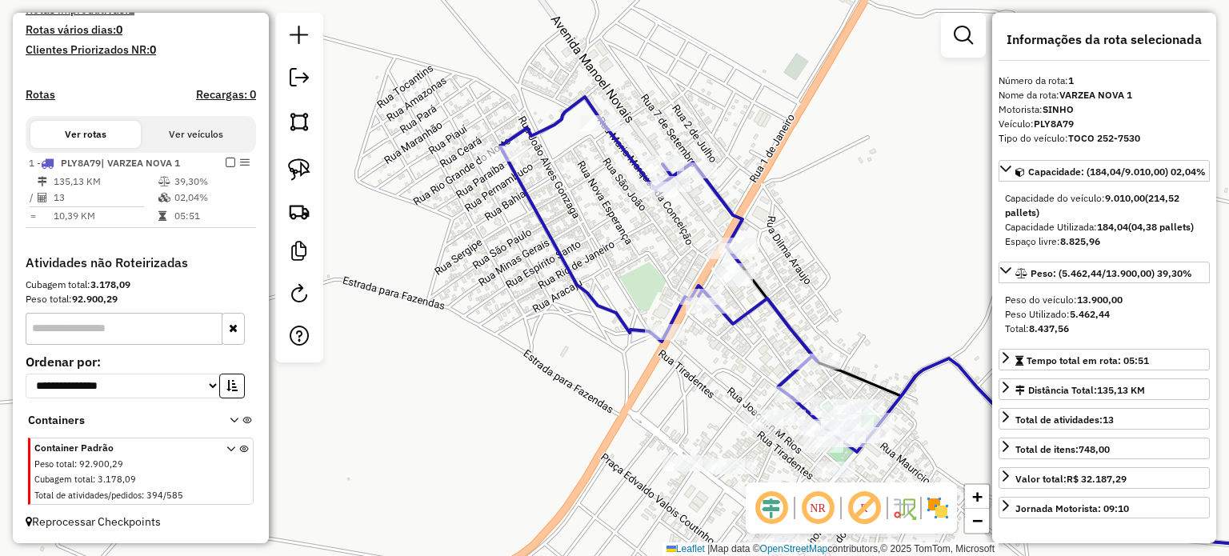
drag, startPoint x: 223, startPoint y: 162, endPoint x: 298, endPoint y: 230, distance: 100.8
click at [226, 162] on em at bounding box center [231, 163] width 10 height 10
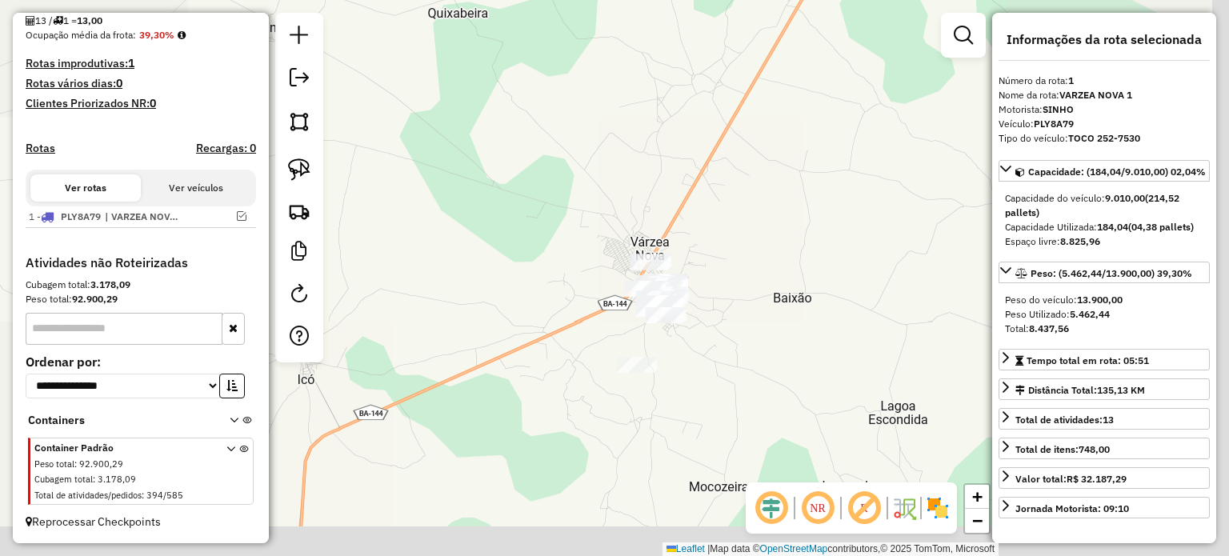
drag, startPoint x: 778, startPoint y: 292, endPoint x: 627, endPoint y: 242, distance: 159.4
click at [620, 212] on div "Janela de atendimento Grade de atendimento Capacidade Transportadoras Veículos …" at bounding box center [614, 278] width 1229 height 556
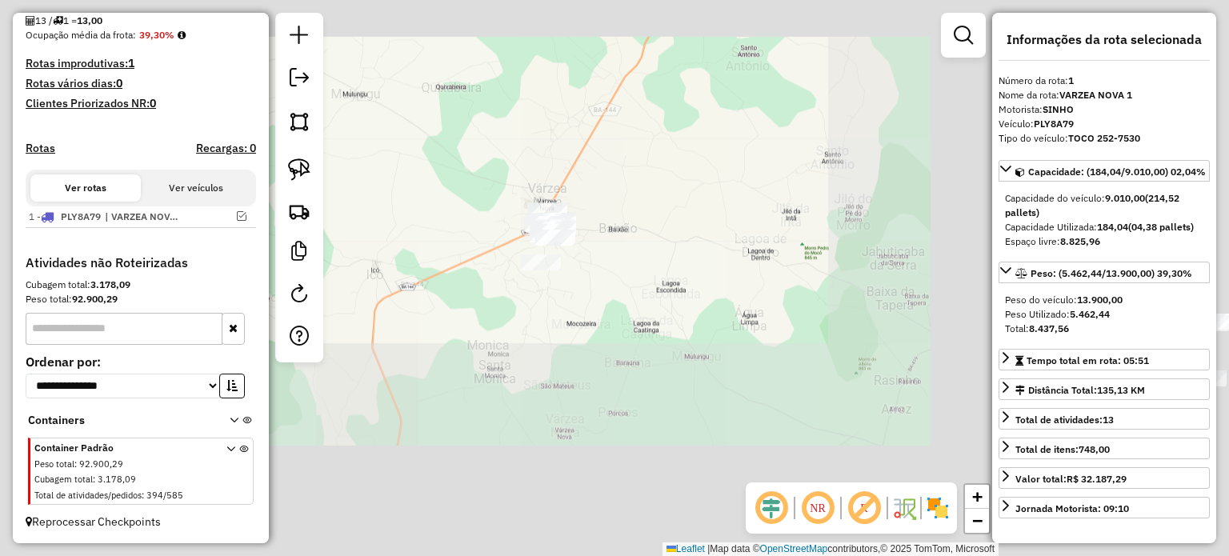
drag, startPoint x: 659, startPoint y: 258, endPoint x: 675, endPoint y: 261, distance: 16.3
click at [675, 261] on div "Janela de atendimento Grade de atendimento Capacidade Transportadoras Veículos …" at bounding box center [614, 278] width 1229 height 556
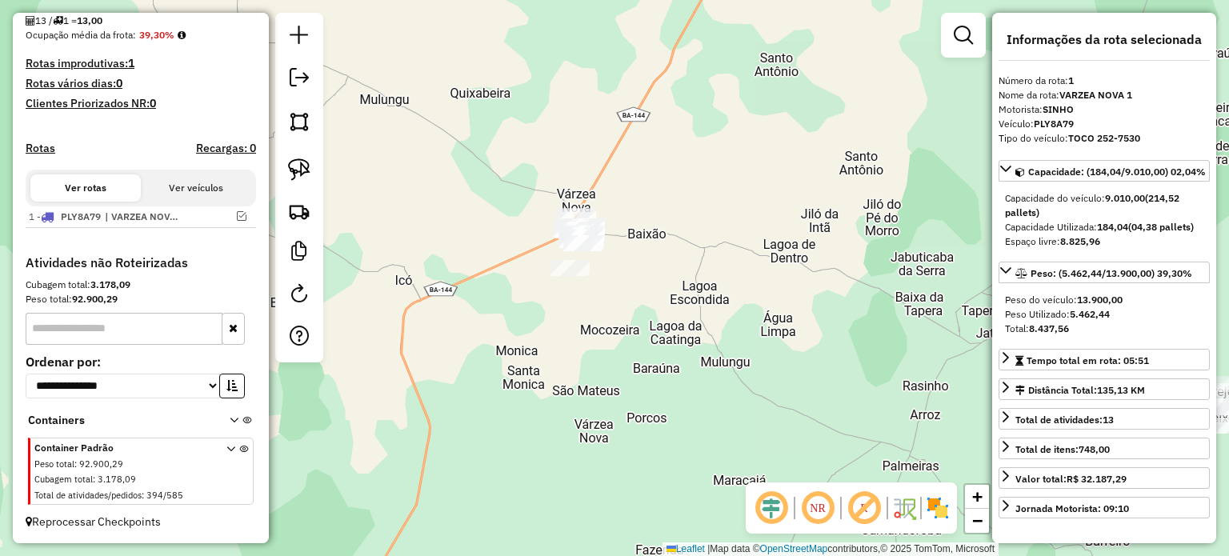
drag, startPoint x: 292, startPoint y: 165, endPoint x: 526, endPoint y: 189, distance: 234.8
click at [293, 165] on img at bounding box center [299, 169] width 22 height 22
drag, startPoint x: 525, startPoint y: 212, endPoint x: 668, endPoint y: 192, distance: 144.6
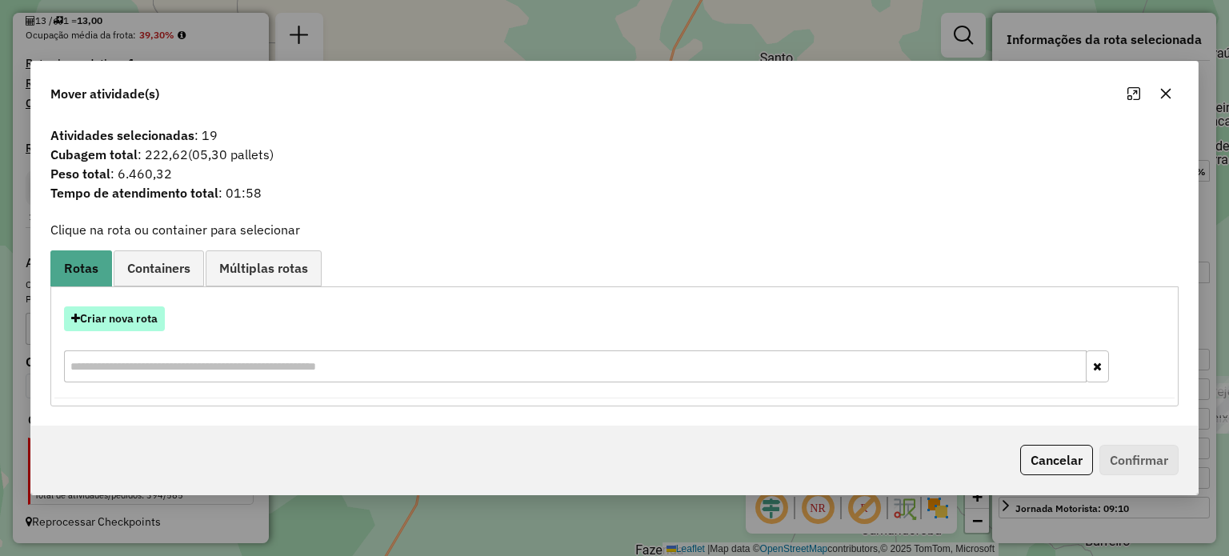
click at [117, 319] on button "Criar nova rota" at bounding box center [114, 318] width 101 height 25
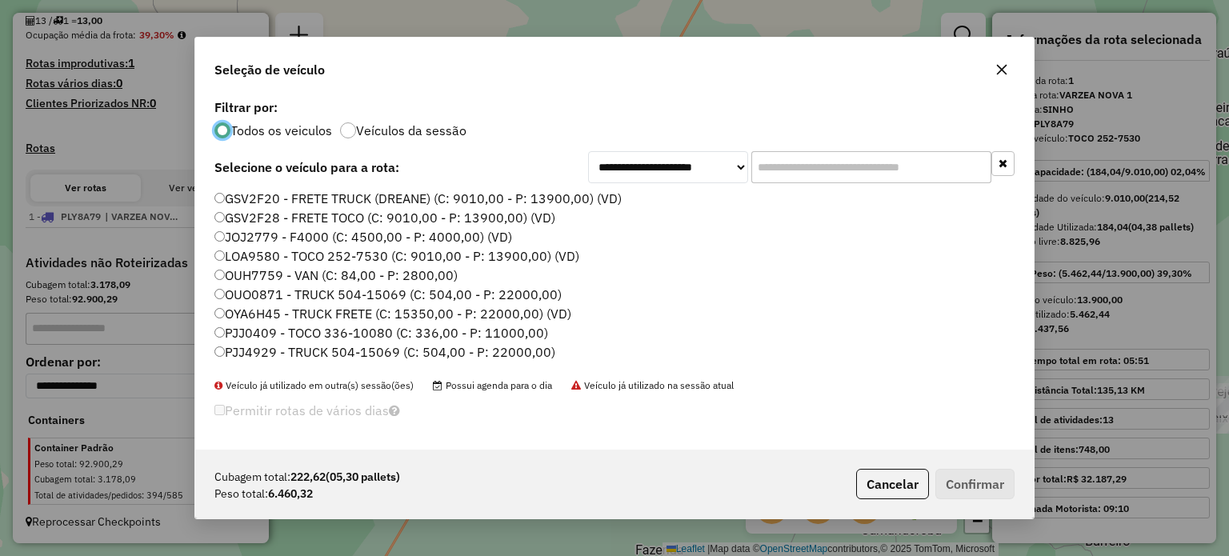
scroll to position [80, 0]
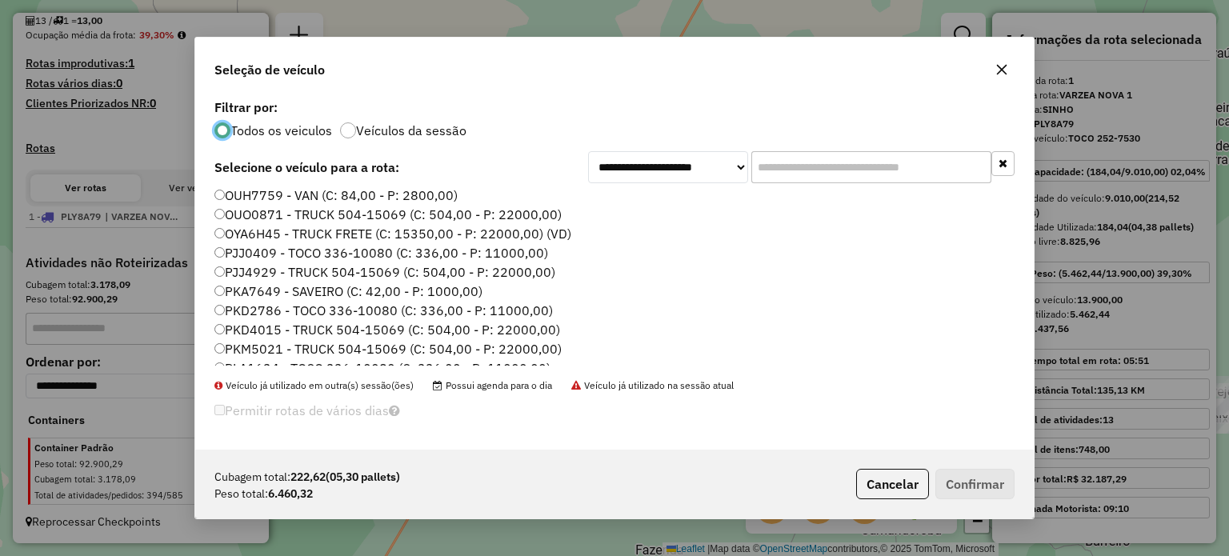
click at [250, 310] on label "PKD2786 - TOCO 336-10080 (C: 336,00 - P: 11000,00)" at bounding box center [383, 310] width 338 height 19
click at [972, 475] on button "Confirmar" at bounding box center [974, 484] width 79 height 30
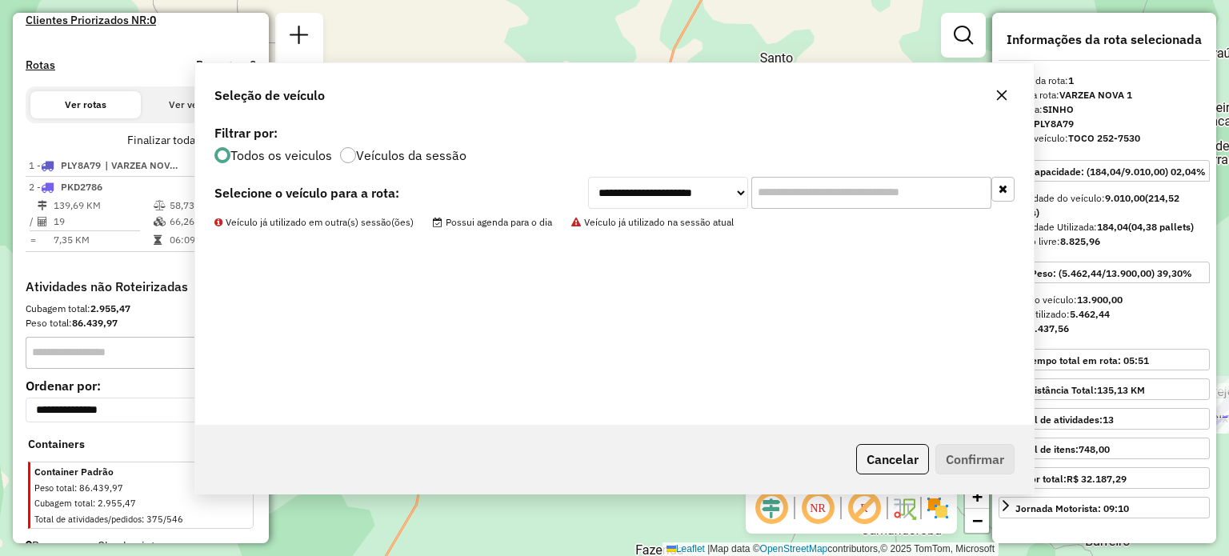
scroll to position [499, 0]
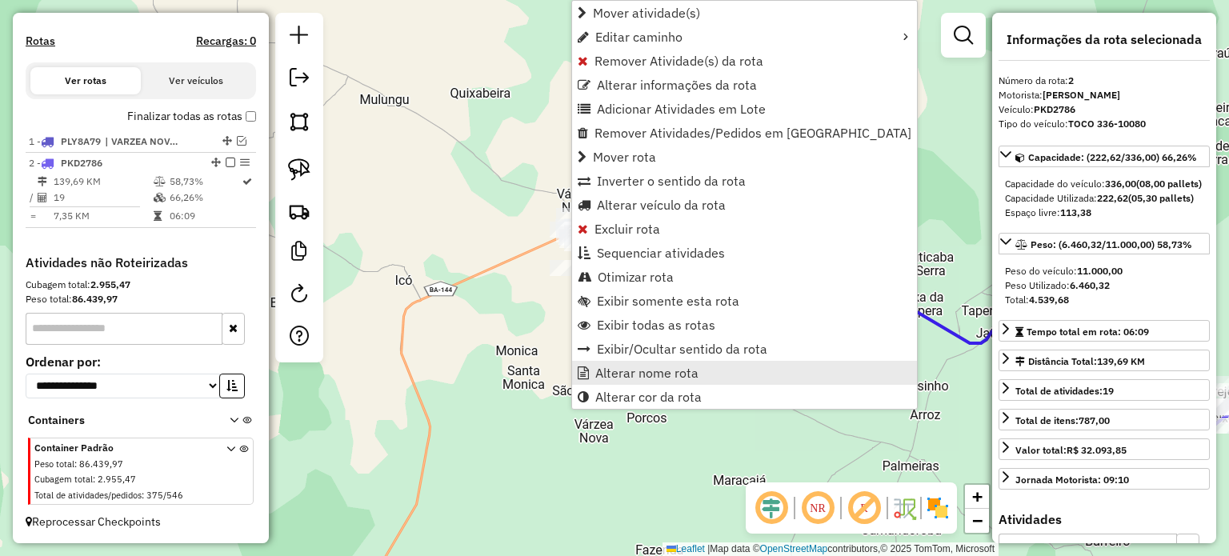
click at [634, 366] on span "Alterar nome rota" at bounding box center [646, 372] width 103 height 13
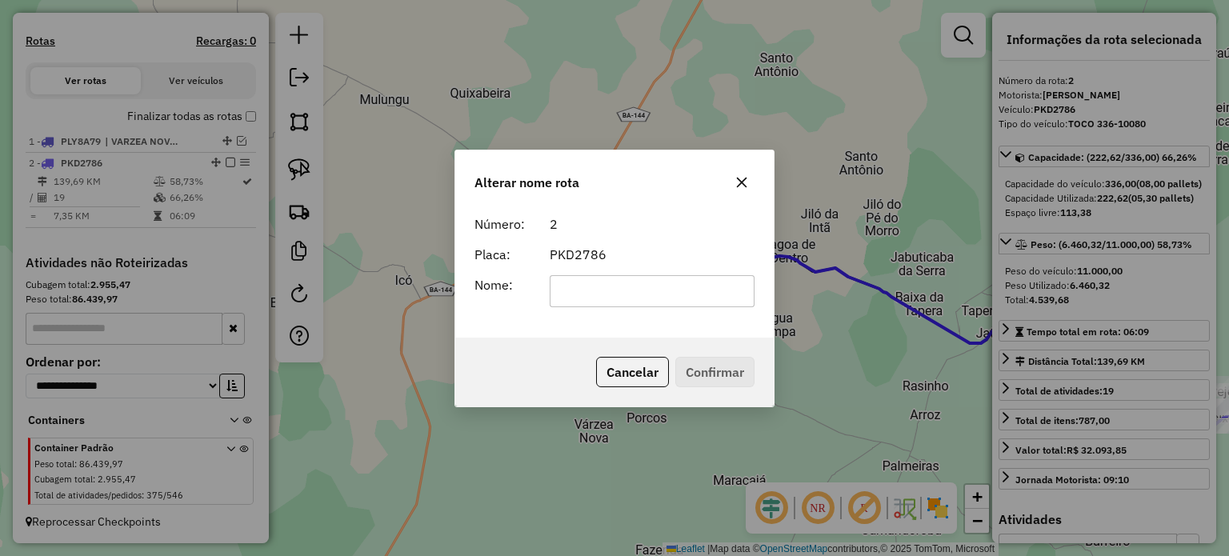
click at [601, 284] on input "text" at bounding box center [653, 291] width 206 height 32
type input "**********"
click at [688, 354] on div "Cancelar Confirmar" at bounding box center [614, 372] width 318 height 69
click at [677, 361] on p-footer "Cancelar Confirmar" at bounding box center [672, 372] width 165 height 30
click at [684, 361] on button "Confirmar" at bounding box center [714, 372] width 79 height 30
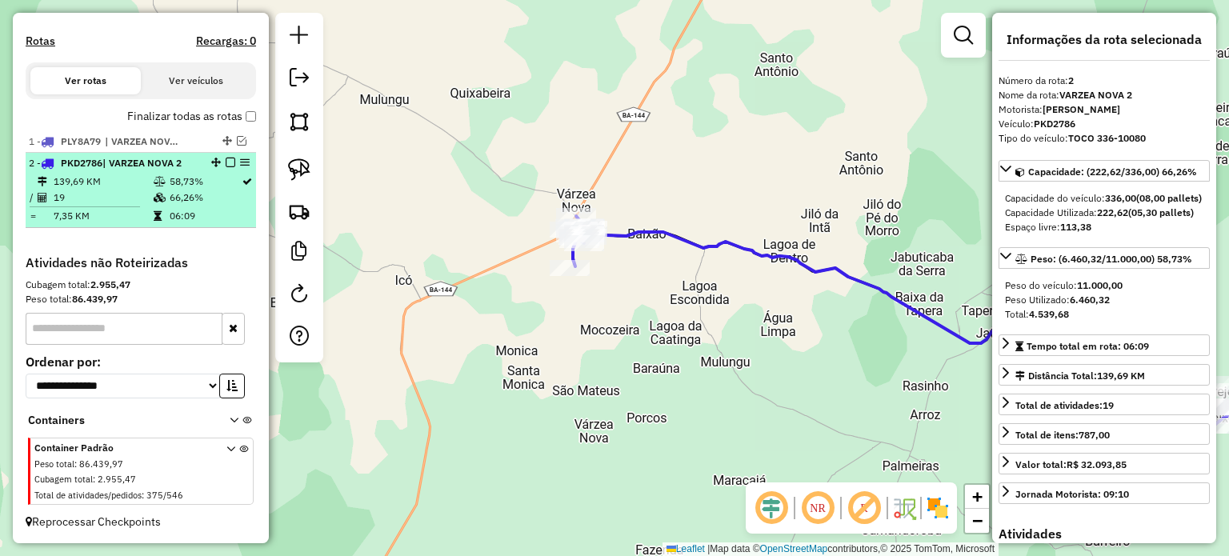
click at [226, 166] on em at bounding box center [231, 163] width 10 height 10
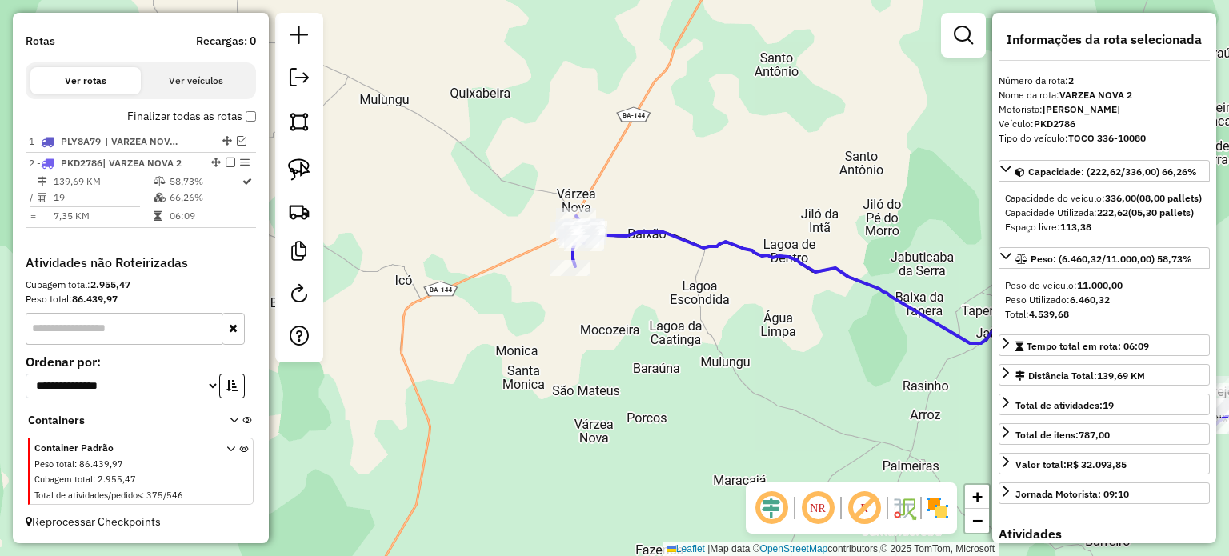
scroll to position [446, 0]
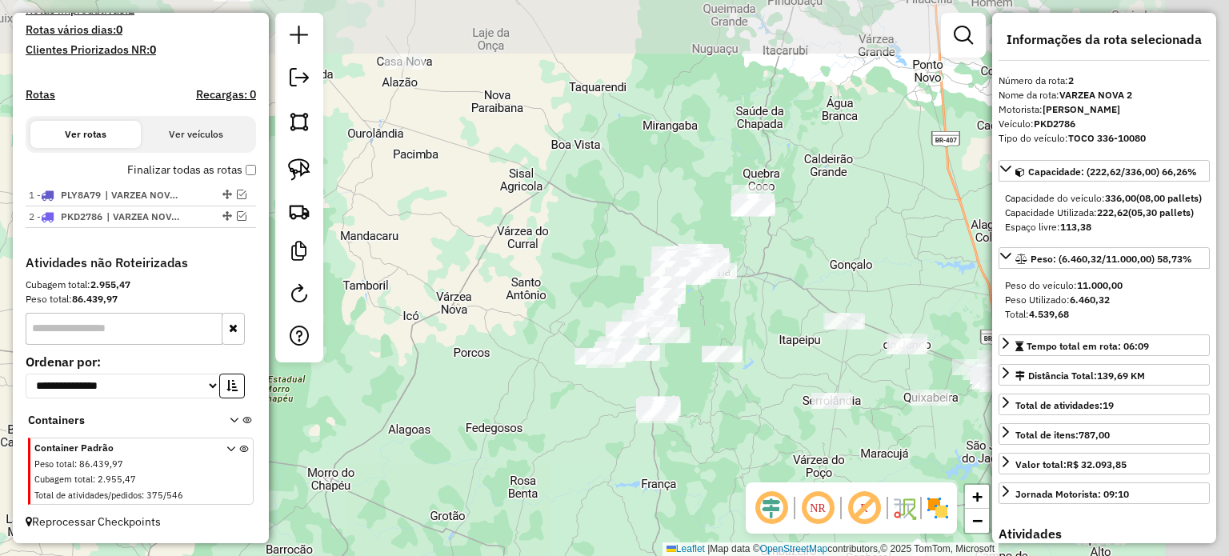
drag, startPoint x: 609, startPoint y: 259, endPoint x: 557, endPoint y: 270, distance: 53.2
click at [557, 270] on div "Janela de atendimento Grade de atendimento Capacidade Transportadoras Veículos …" at bounding box center [614, 278] width 1229 height 556
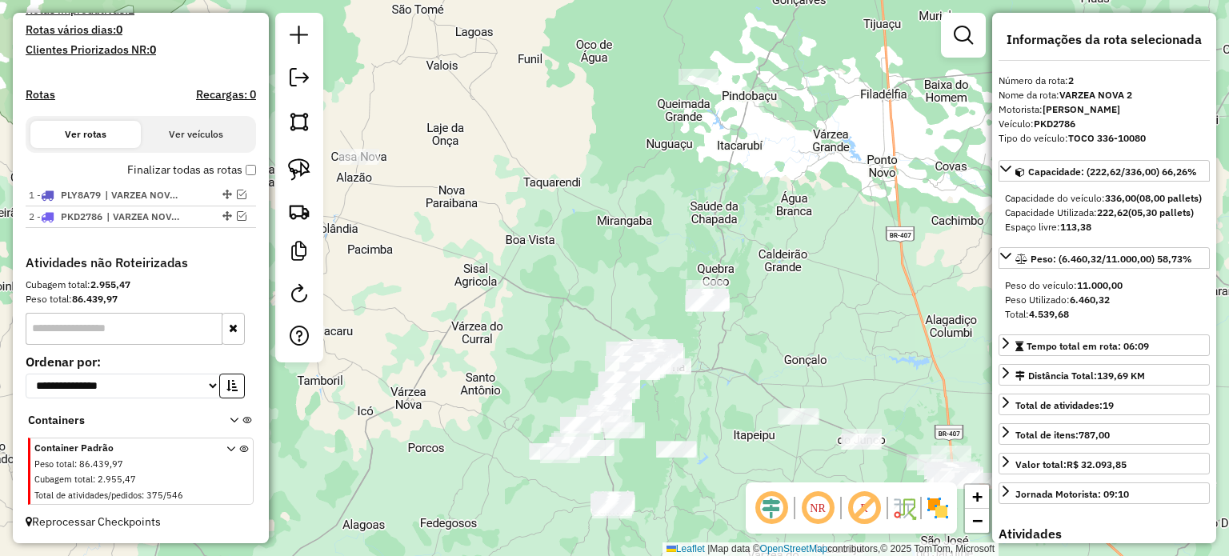
drag, startPoint x: 482, startPoint y: 287, endPoint x: 444, endPoint y: 377, distance: 97.2
click at [444, 380] on div "Janela de atendimento Grade de atendimento Capacidade Transportadoras Veículos …" at bounding box center [614, 278] width 1229 height 556
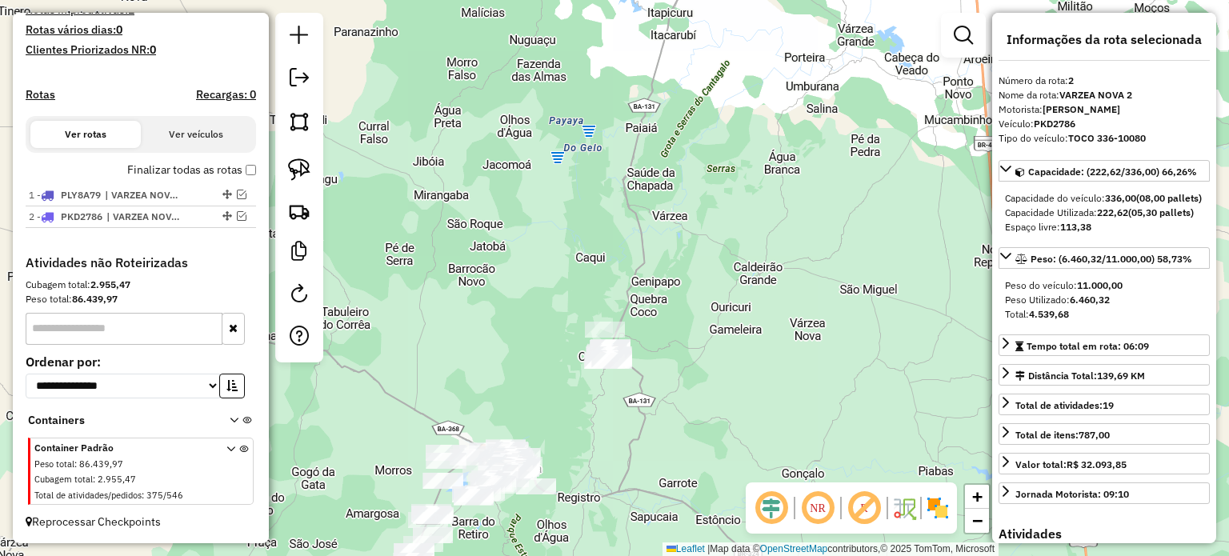
drag, startPoint x: 752, startPoint y: 309, endPoint x: 760, endPoint y: 216, distance: 93.1
click at [782, 222] on div "Janela de atendimento Grade de atendimento Capacidade Transportadoras Veículos …" at bounding box center [614, 278] width 1229 height 556
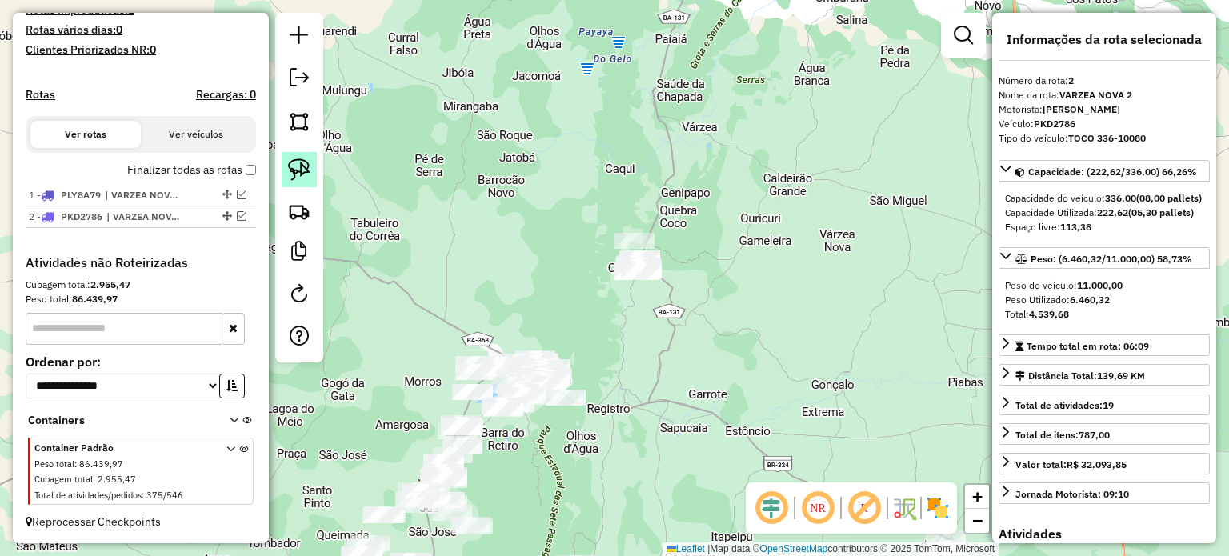
click at [293, 161] on img at bounding box center [299, 169] width 22 height 22
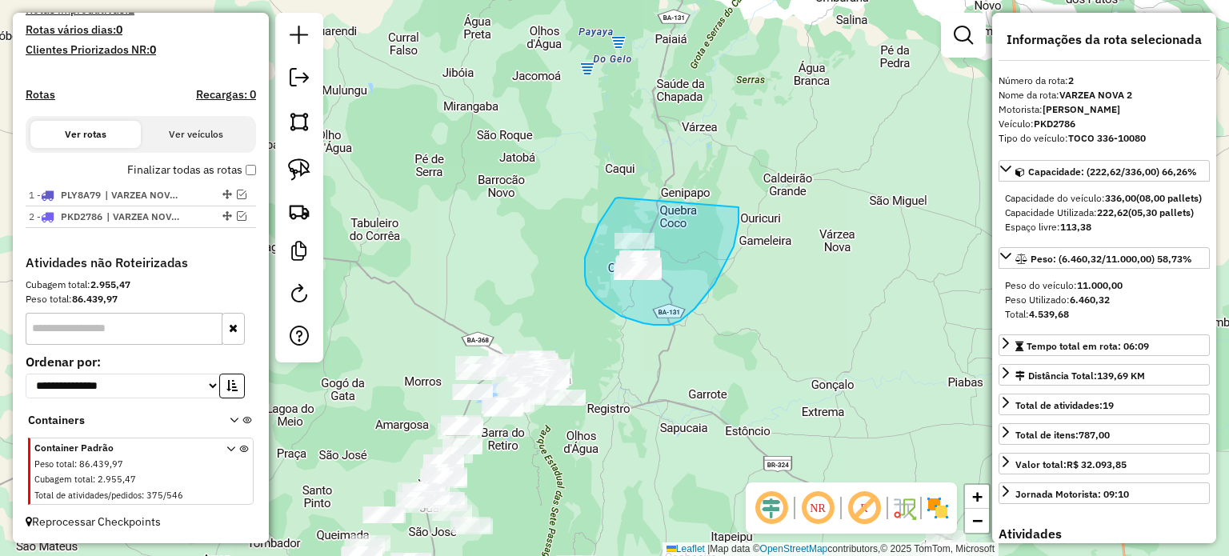
drag, startPoint x: 608, startPoint y: 210, endPoint x: 738, endPoint y: 207, distance: 130.4
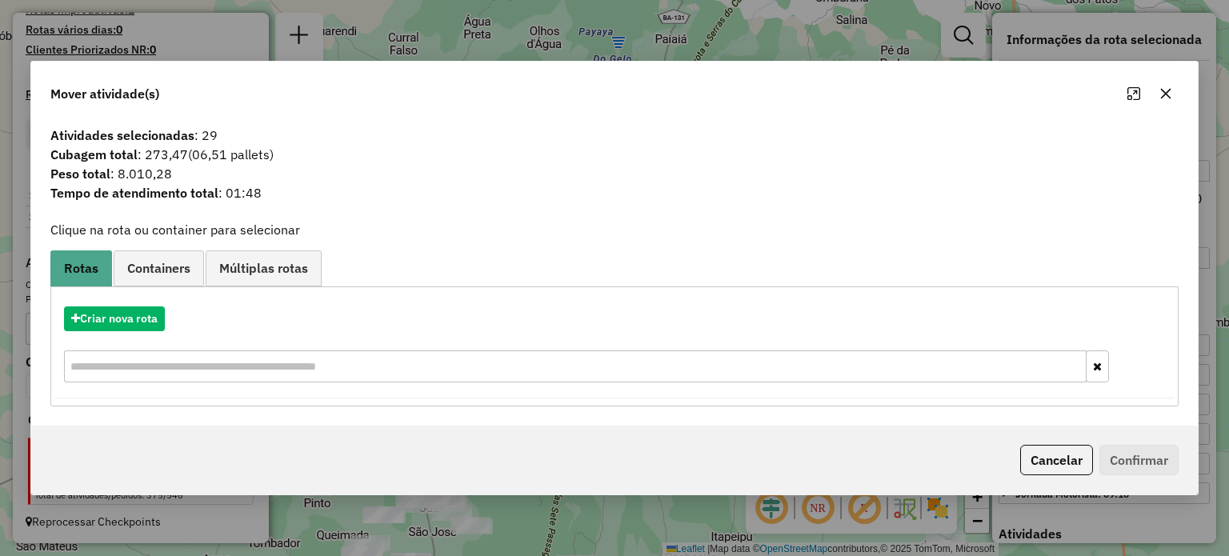
click at [1164, 93] on icon "button" at bounding box center [1165, 93] width 10 height 10
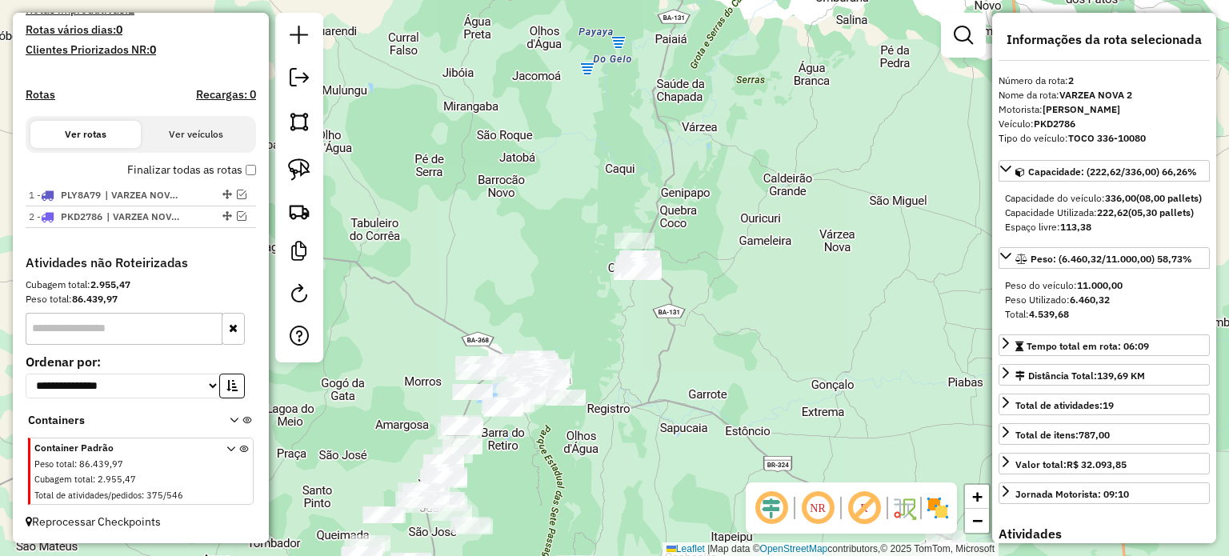
drag, startPoint x: 717, startPoint y: 327, endPoint x: 700, endPoint y: 290, distance: 41.2
click at [719, 312] on div "Janela de atendimento Grade de atendimento Capacidade Transportadoras Veículos …" at bounding box center [614, 278] width 1229 height 556
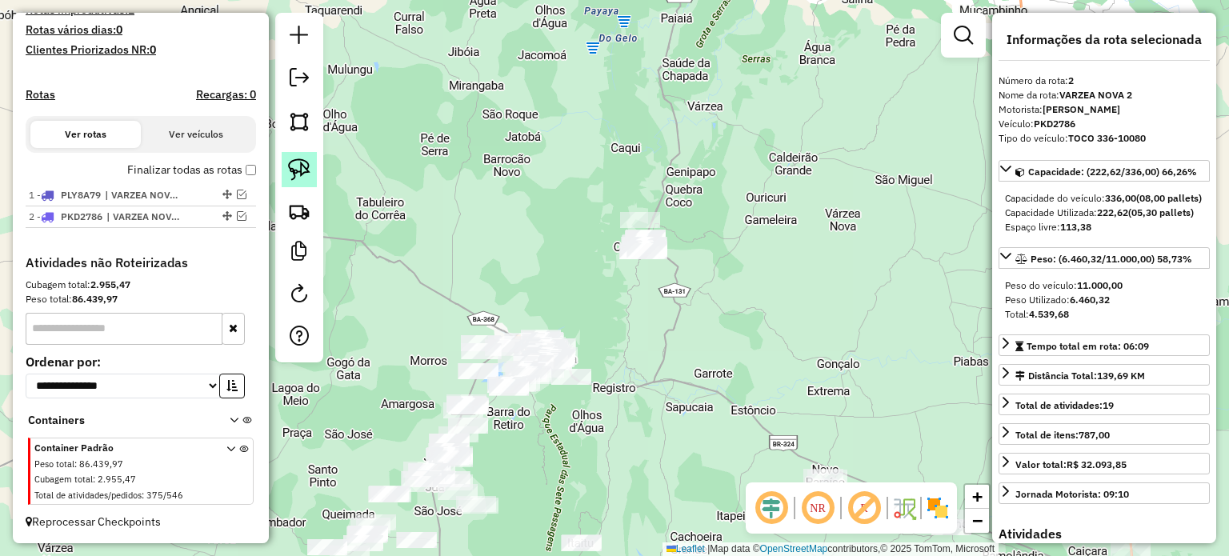
click at [304, 174] on img at bounding box center [299, 169] width 22 height 22
drag, startPoint x: 627, startPoint y: 186, endPoint x: 714, endPoint y: 215, distance: 91.8
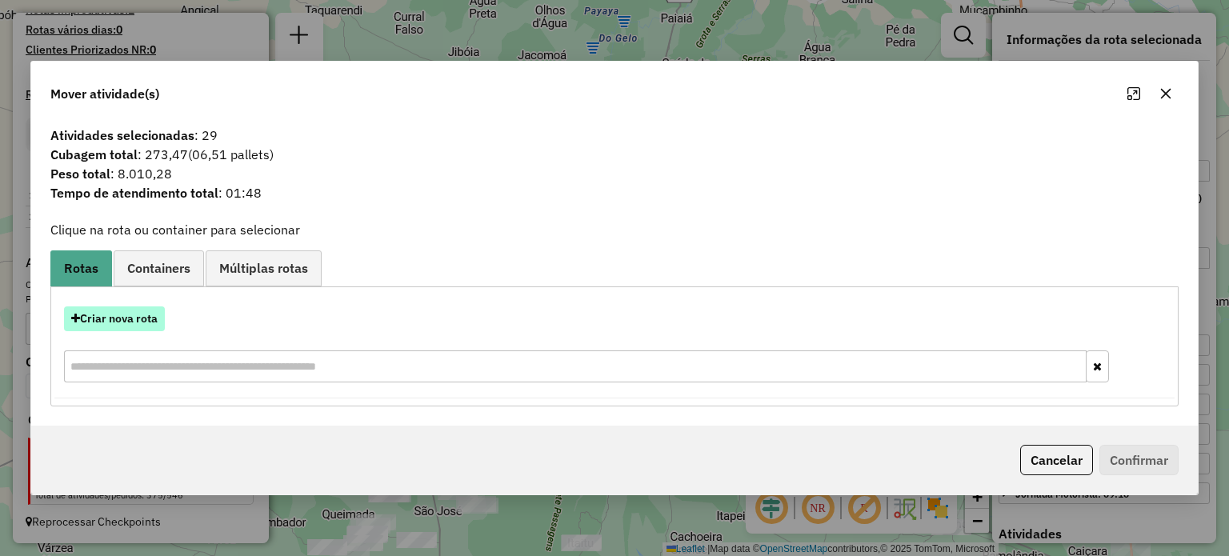
click at [136, 311] on button "Criar nova rota" at bounding box center [114, 318] width 101 height 25
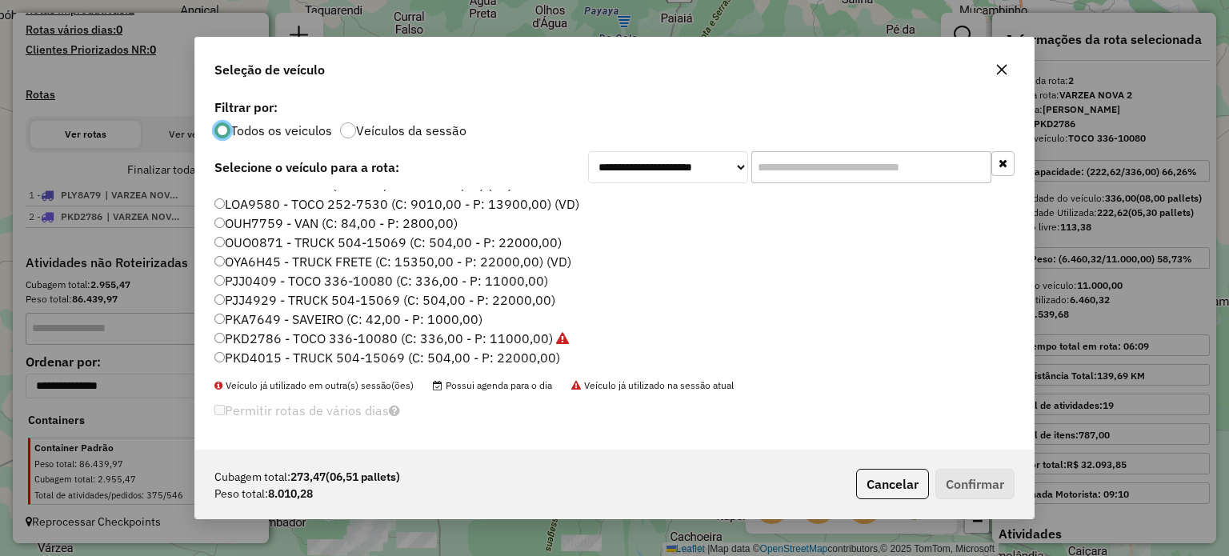
scroll to position [80, 0]
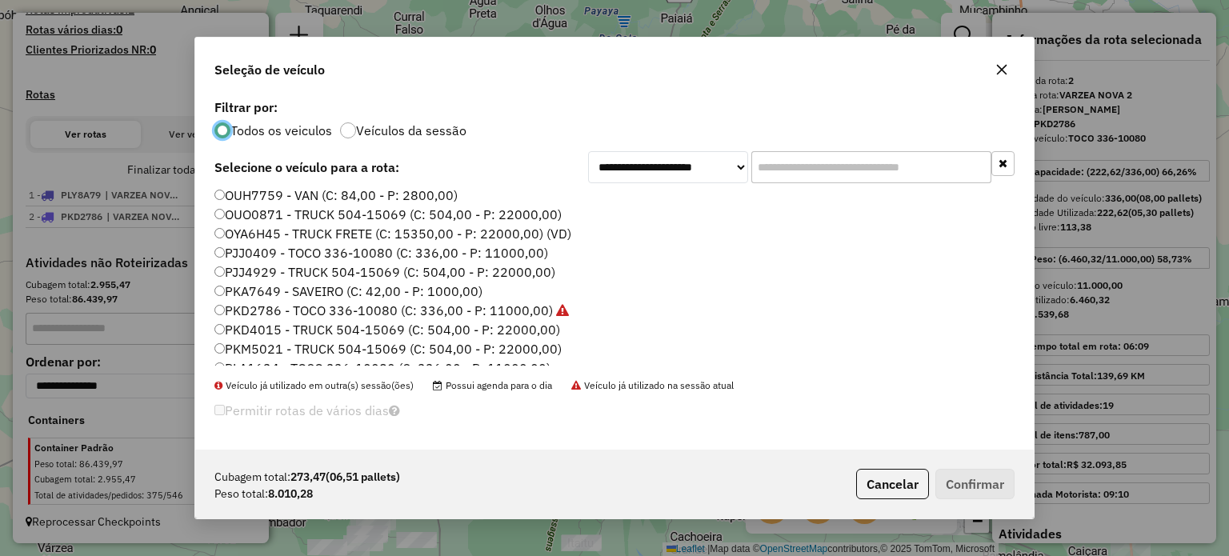
click at [288, 327] on label "PKD4015 - TRUCK 504-15069 (C: 504,00 - P: 22000,00)" at bounding box center [387, 329] width 346 height 19
click at [989, 487] on button "Confirmar" at bounding box center [974, 484] width 79 height 30
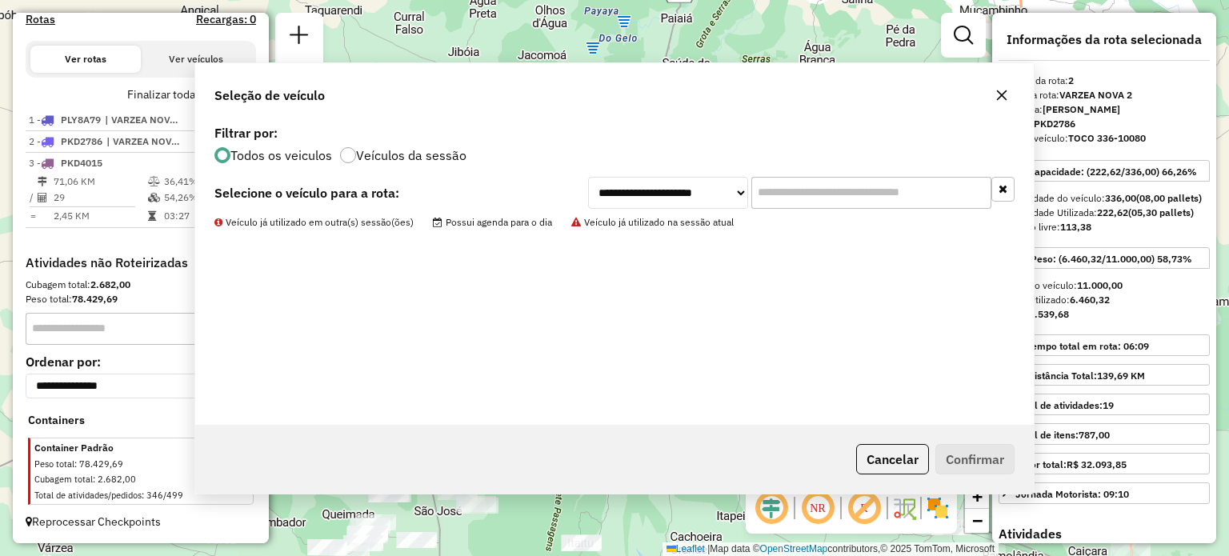
scroll to position [521, 0]
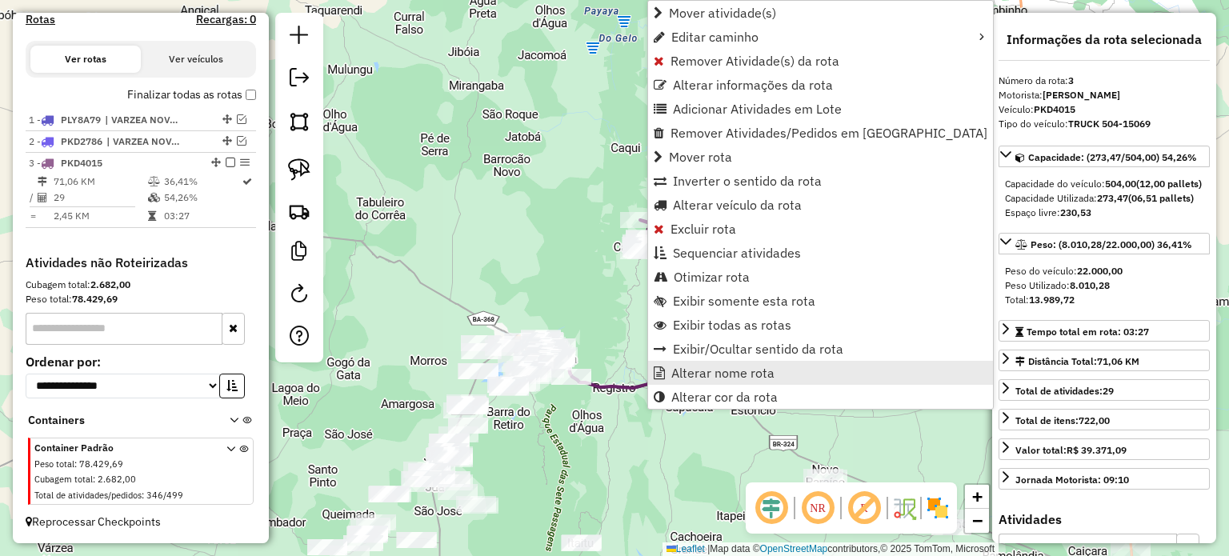
click at [712, 374] on span "Alterar nome rota" at bounding box center [722, 372] width 103 height 13
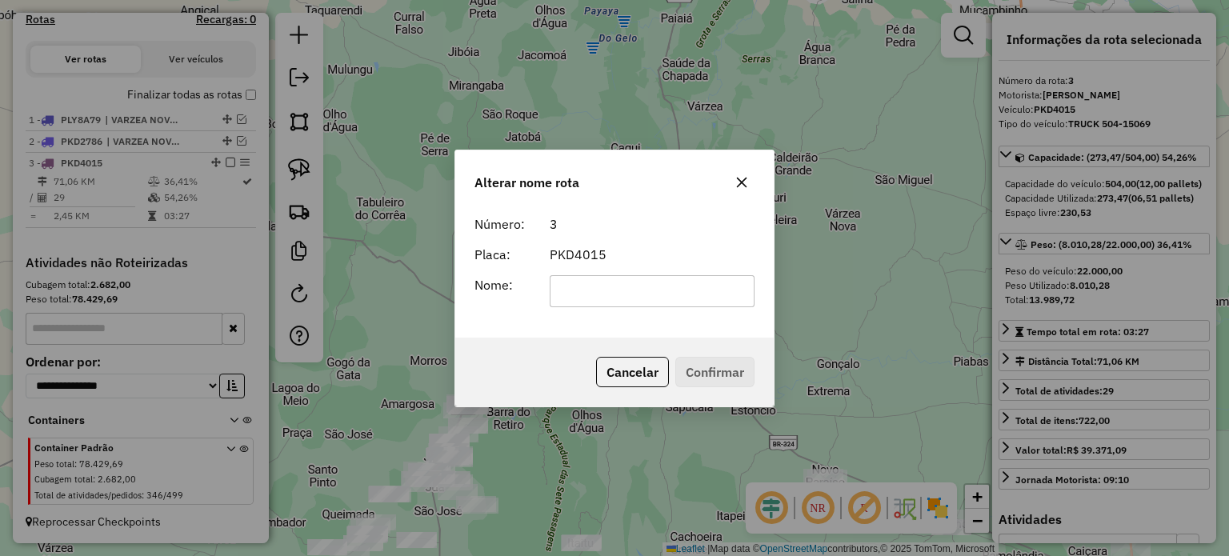
click at [618, 298] on input "text" at bounding box center [653, 291] width 206 height 32
type input "****"
click at [738, 370] on button "Confirmar" at bounding box center [714, 372] width 79 height 30
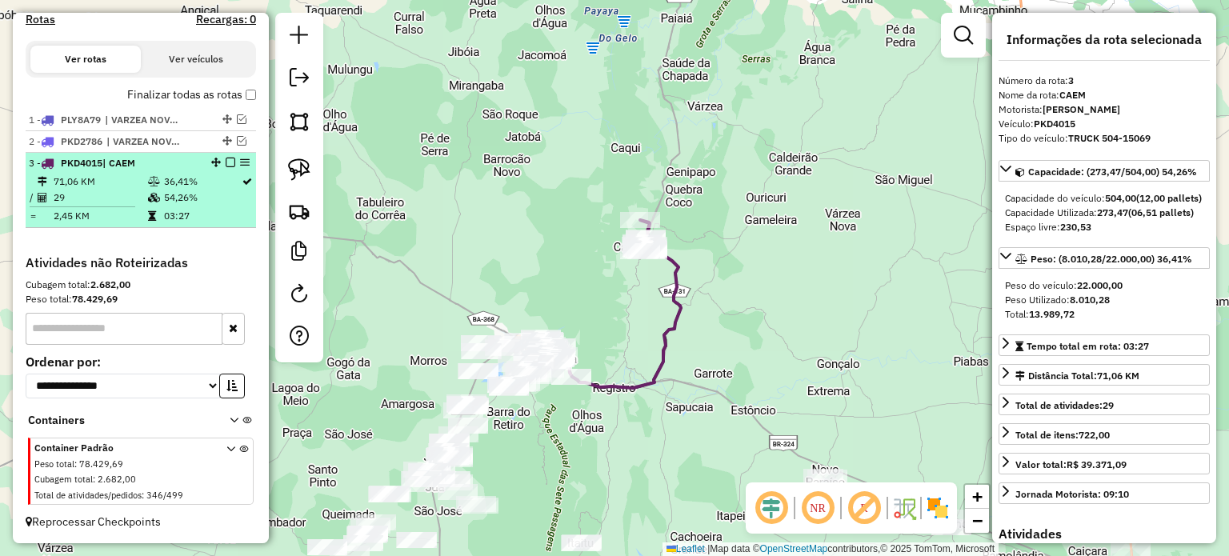
click at [226, 161] on em at bounding box center [231, 163] width 10 height 10
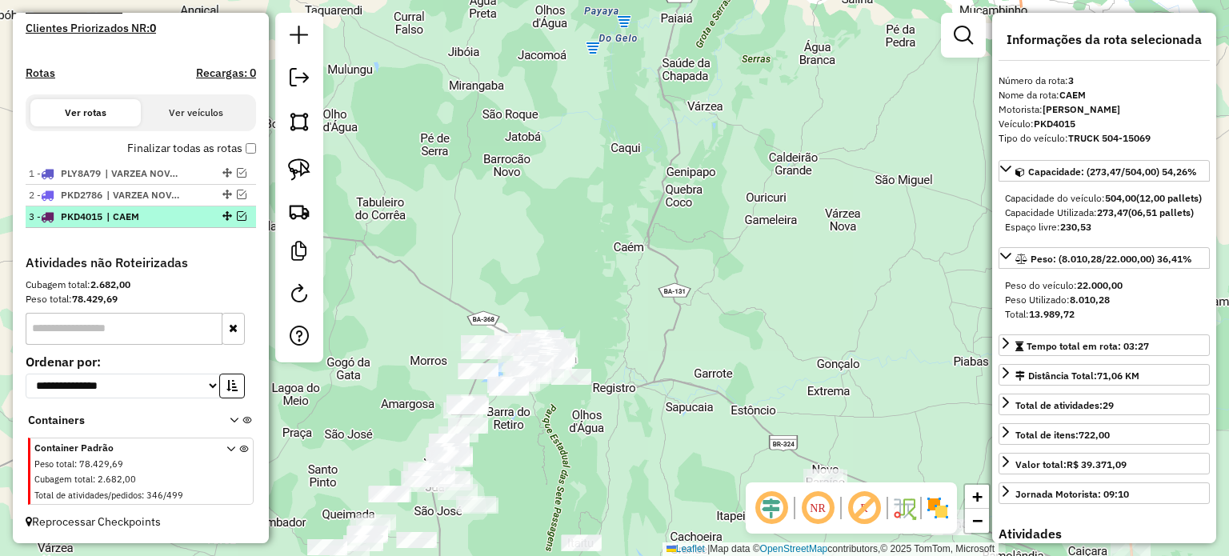
scroll to position [467, 0]
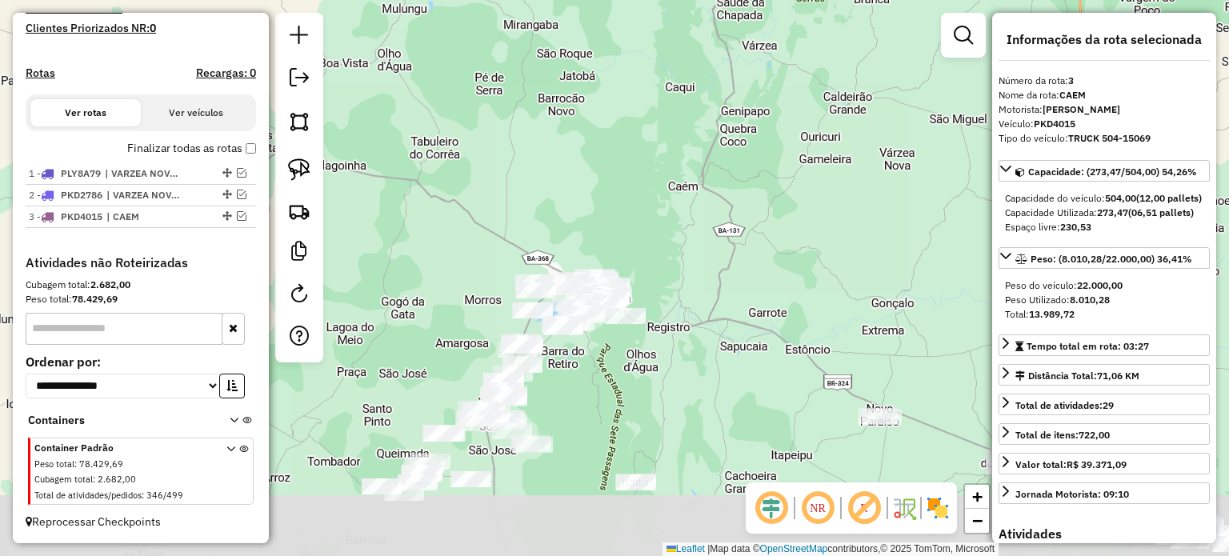
drag, startPoint x: 730, startPoint y: 266, endPoint x: 806, endPoint y: 130, distance: 156.2
click at [806, 130] on div "Janela de atendimento Grade de atendimento Capacidade Transportadoras Veículos …" at bounding box center [614, 278] width 1229 height 556
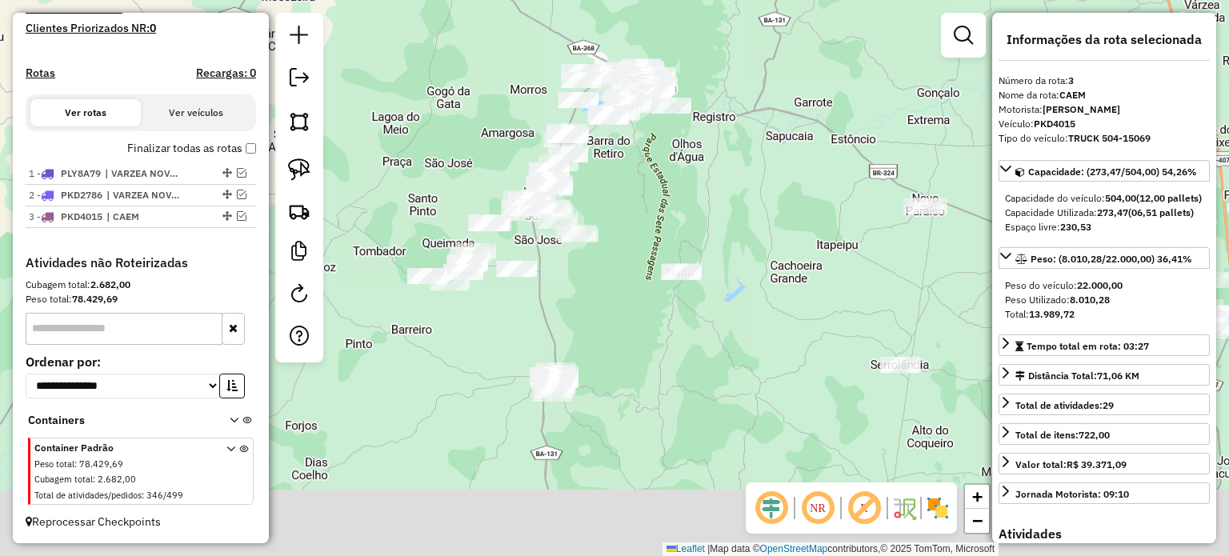
drag, startPoint x: 781, startPoint y: 276, endPoint x: 744, endPoint y: 185, distance: 98.3
click at [744, 185] on div "Janela de atendimento Grade de atendimento Capacidade Transportadoras Veículos …" at bounding box center [614, 278] width 1229 height 556
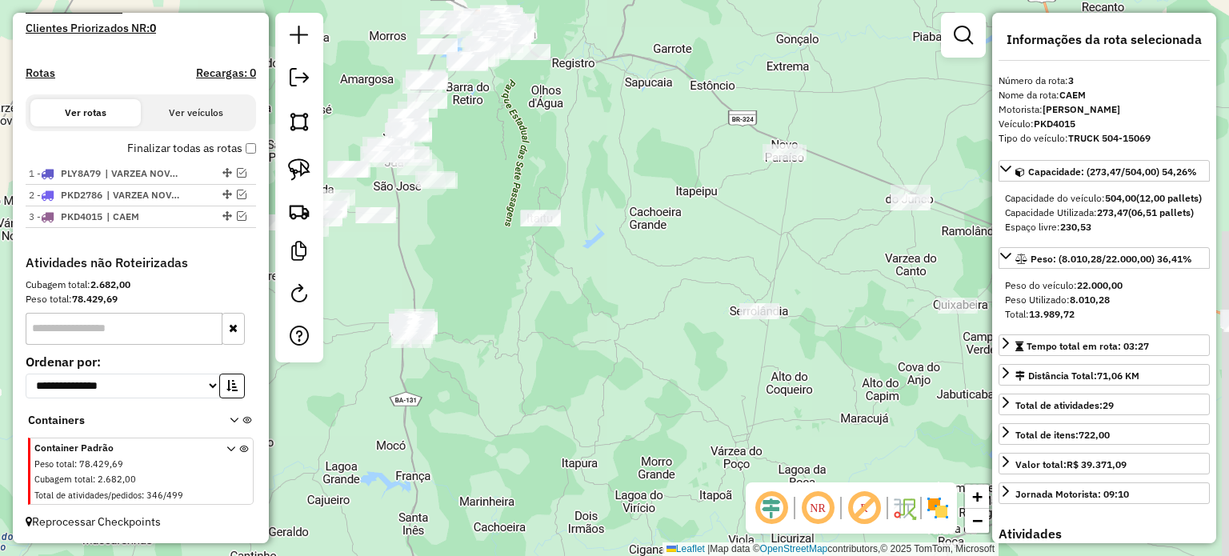
drag, startPoint x: 712, startPoint y: 326, endPoint x: 676, endPoint y: 268, distance: 67.9
click at [574, 284] on div "Janela de atendimento Grade de atendimento Capacidade Transportadoras Veículos …" at bounding box center [614, 278] width 1229 height 556
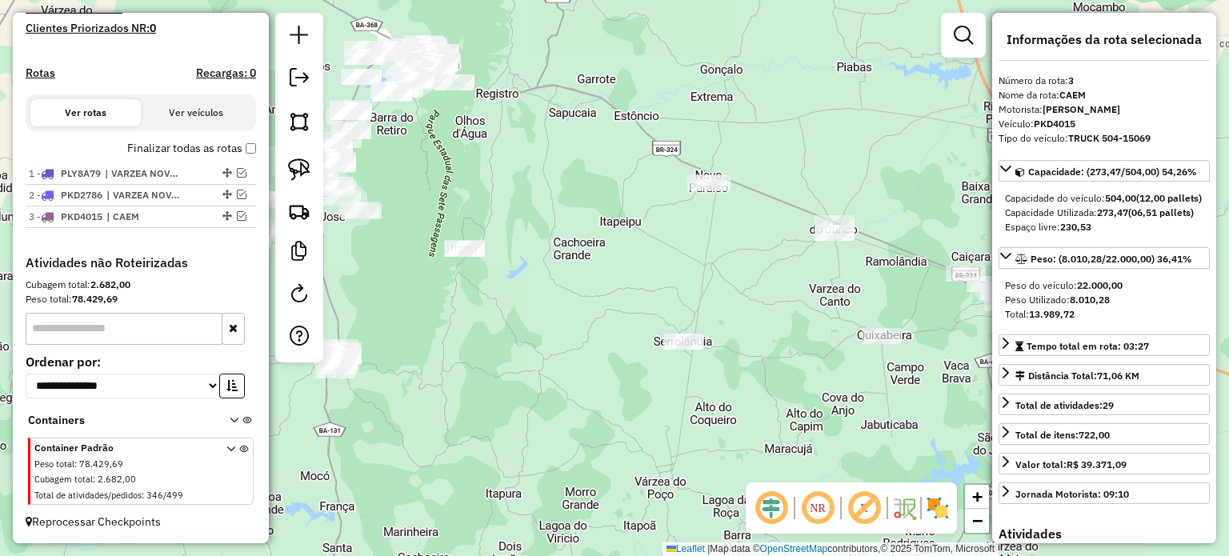
drag, startPoint x: 699, startPoint y: 230, endPoint x: 620, endPoint y: 210, distance: 81.5
click at [626, 234] on div "Janela de atendimento Grade de atendimento Capacidade Transportadoras Veículos …" at bounding box center [614, 278] width 1229 height 556
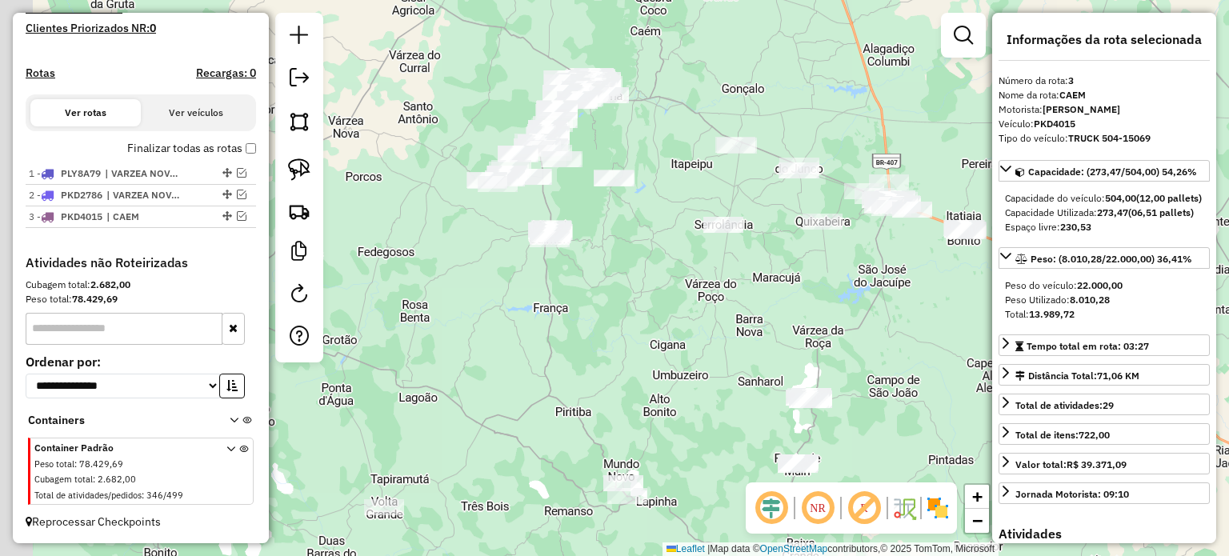
drag, startPoint x: 557, startPoint y: 278, endPoint x: 646, endPoint y: 211, distance: 111.5
click at [683, 222] on div "Janela de atendimento Grade de atendimento Capacidade Transportadoras Veículos …" at bounding box center [614, 278] width 1229 height 556
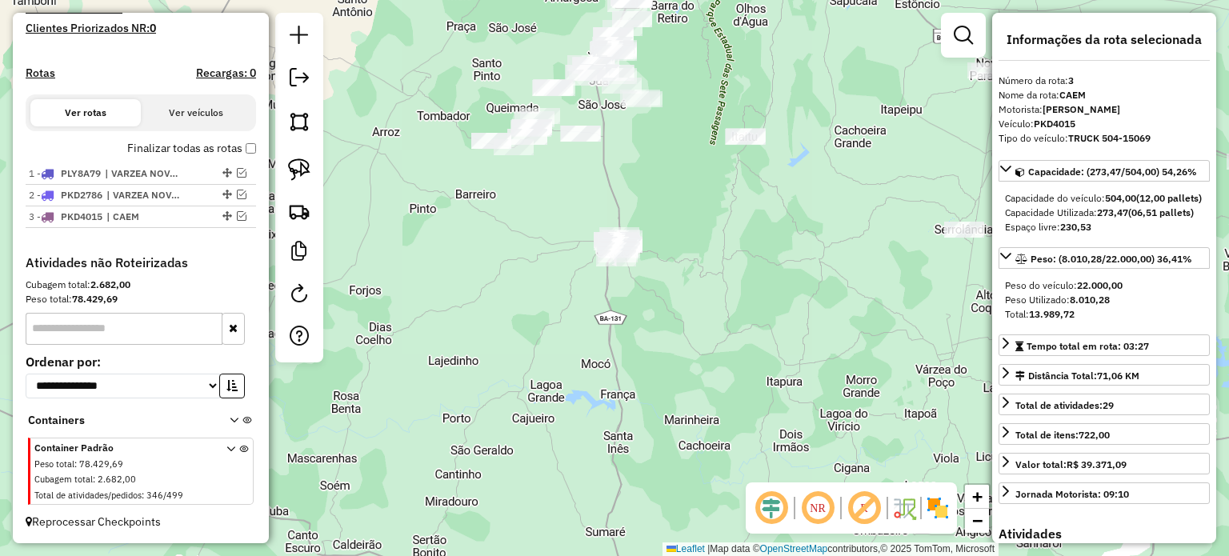
drag, startPoint x: 714, startPoint y: 227, endPoint x: 722, endPoint y: 148, distance: 79.6
click at [722, 148] on div "Janela de atendimento Grade de atendimento Capacidade Transportadoras Veículos …" at bounding box center [614, 278] width 1229 height 556
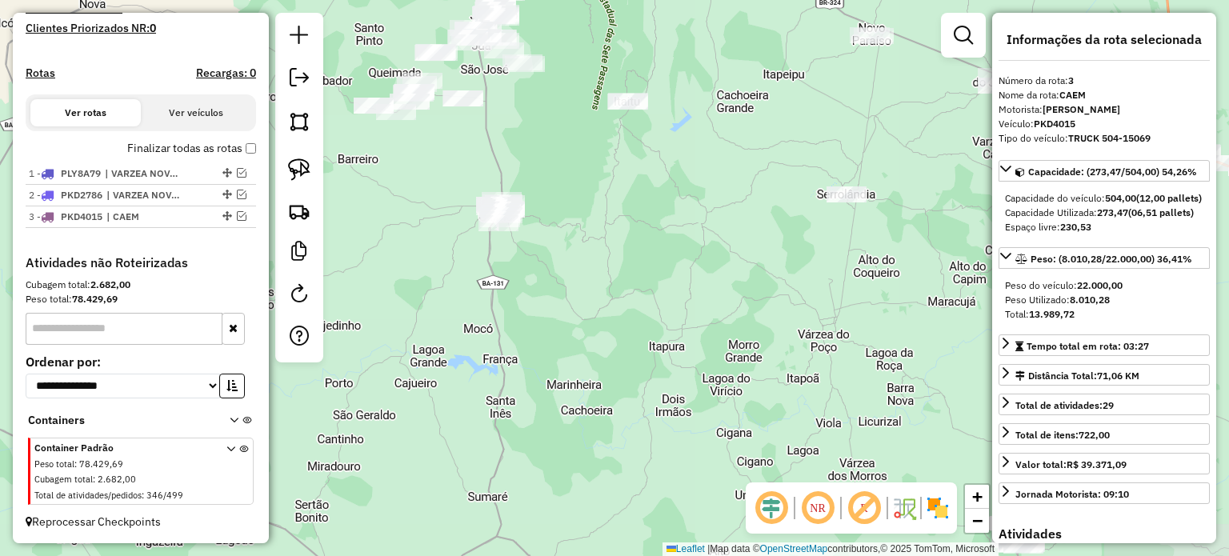
drag, startPoint x: 527, startPoint y: 126, endPoint x: 513, endPoint y: 138, distance: 18.7
click at [530, 125] on div "Janela de atendimento Grade de atendimento Capacidade Transportadoras Veículos …" at bounding box center [614, 278] width 1229 height 556
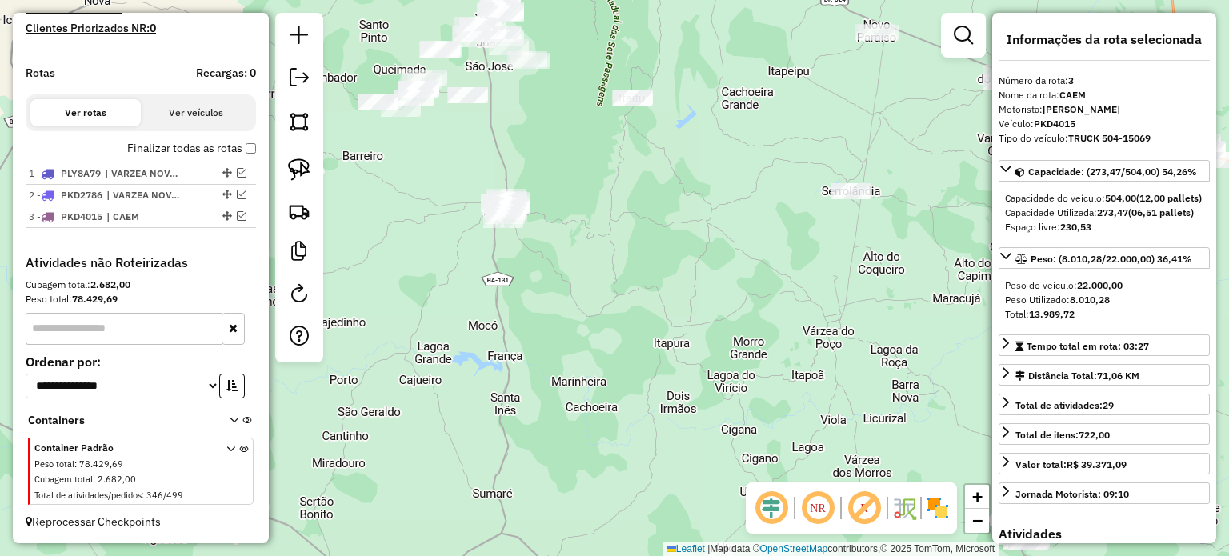
drag, startPoint x: 561, startPoint y: 154, endPoint x: 576, endPoint y: 196, distance: 45.0
click at [576, 196] on div "Janela de atendimento Grade de atendimento Capacidade Transportadoras Veículos …" at bounding box center [614, 278] width 1229 height 556
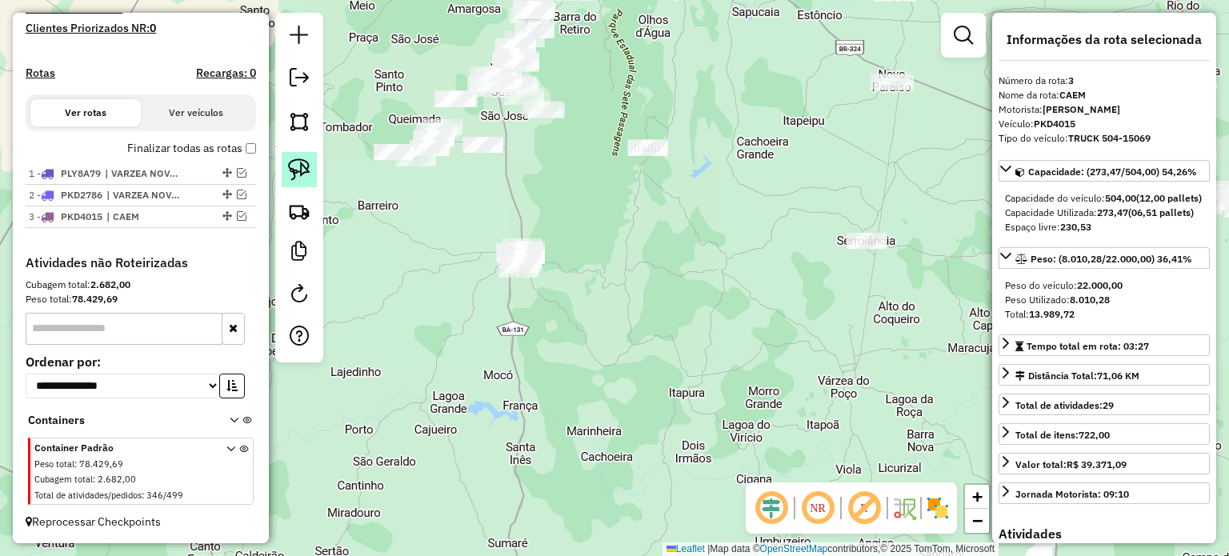
click at [305, 156] on link at bounding box center [299, 169] width 35 height 35
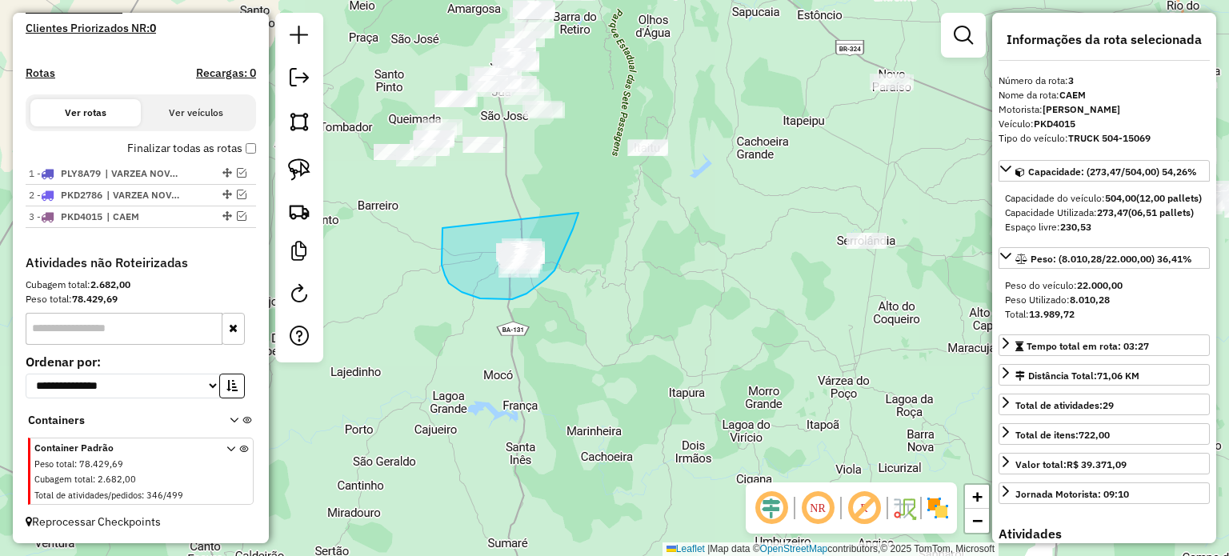
drag, startPoint x: 442, startPoint y: 228, endPoint x: 579, endPoint y: 203, distance: 139.0
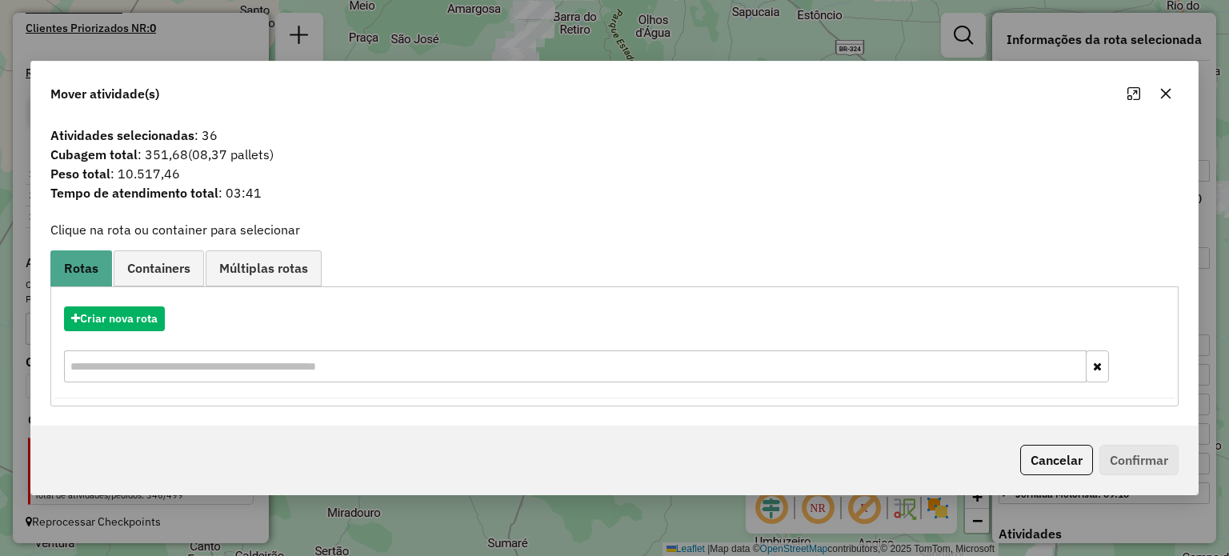
click at [1158, 91] on button "button" at bounding box center [1166, 94] width 26 height 26
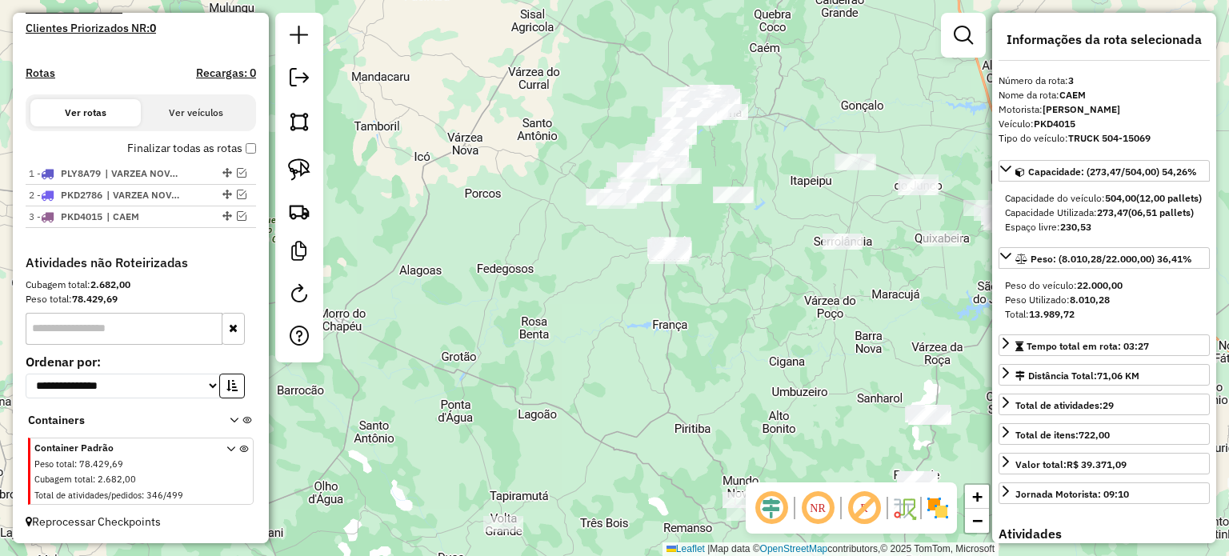
drag, startPoint x: 910, startPoint y: 238, endPoint x: 710, endPoint y: 161, distance: 213.5
click at [717, 162] on div "Janela de atendimento Grade de atendimento Capacidade Transportadoras Veículos …" at bounding box center [614, 278] width 1229 height 556
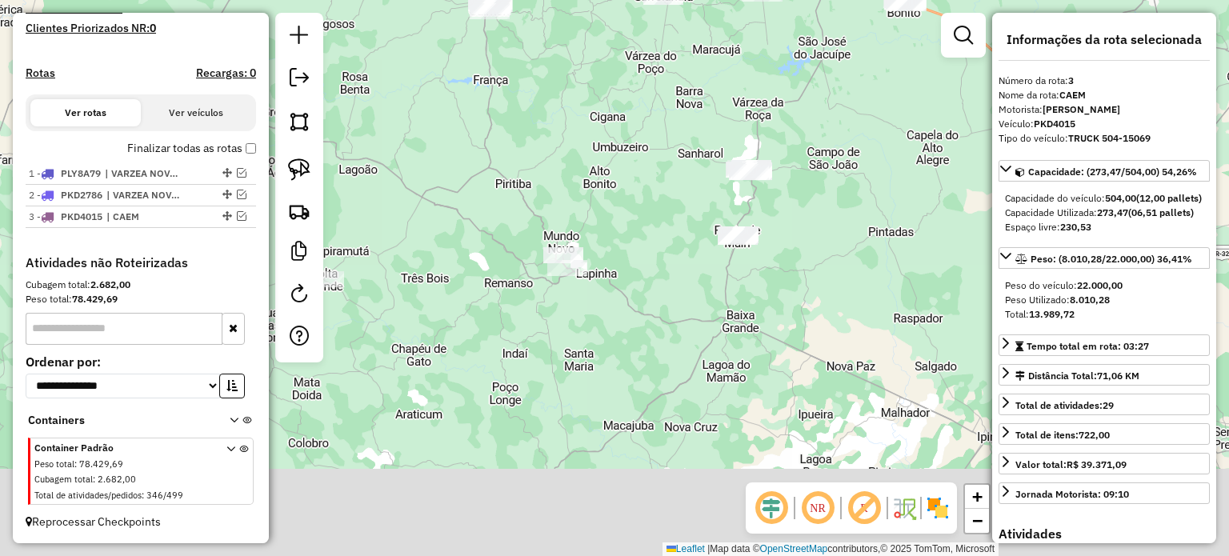
drag, startPoint x: 825, startPoint y: 166, endPoint x: 834, endPoint y: 162, distance: 10.4
click at [830, 150] on div "Janela de atendimento Grade de atendimento Capacidade Transportadoras Veículos …" at bounding box center [614, 278] width 1229 height 556
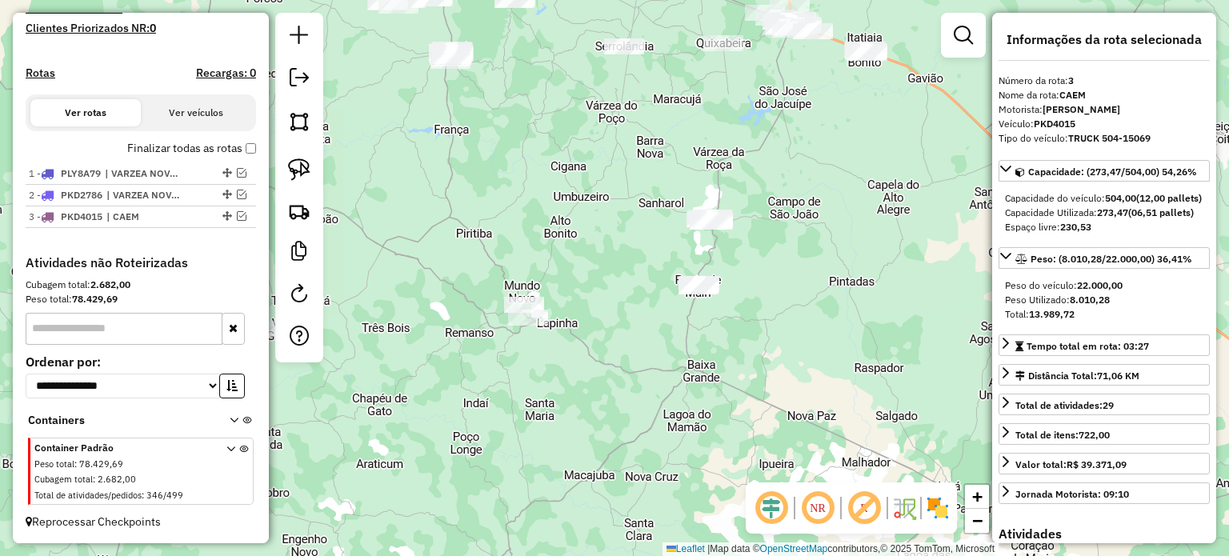
drag, startPoint x: 817, startPoint y: 231, endPoint x: 775, endPoint y: 288, distance: 70.4
click at [775, 288] on div "Janela de atendimento Grade de atendimento Capacidade Transportadoras Veículos …" at bounding box center [614, 278] width 1229 height 556
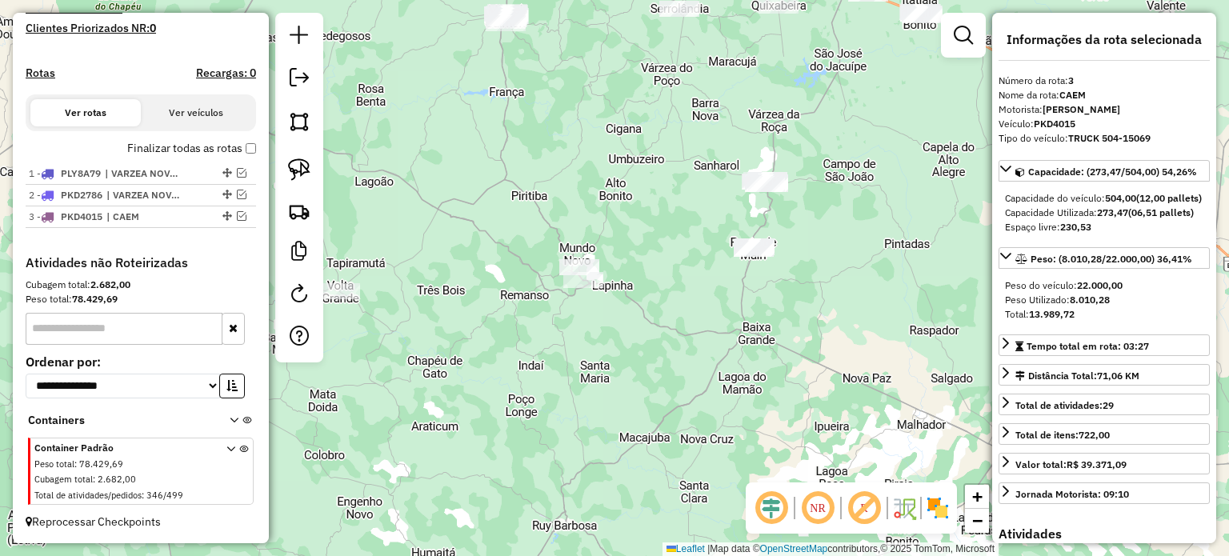
drag, startPoint x: 875, startPoint y: 253, endPoint x: 888, endPoint y: 216, distance: 39.0
click at [906, 213] on div "Janela de atendimento Grade de atendimento Capacidade Transportadoras Veículos …" at bounding box center [614, 278] width 1229 height 556
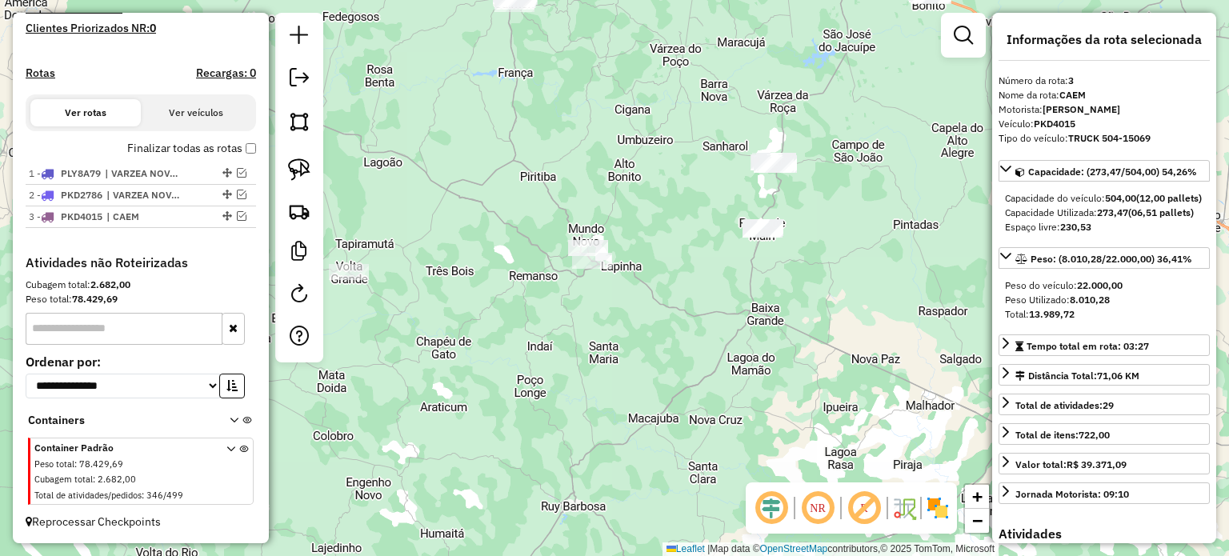
drag, startPoint x: 726, startPoint y: 169, endPoint x: 640, endPoint y: 188, distance: 87.7
click at [642, 188] on div "Janela de atendimento Grade de atendimento Capacidade Transportadoras Veículos …" at bounding box center [614, 278] width 1229 height 556
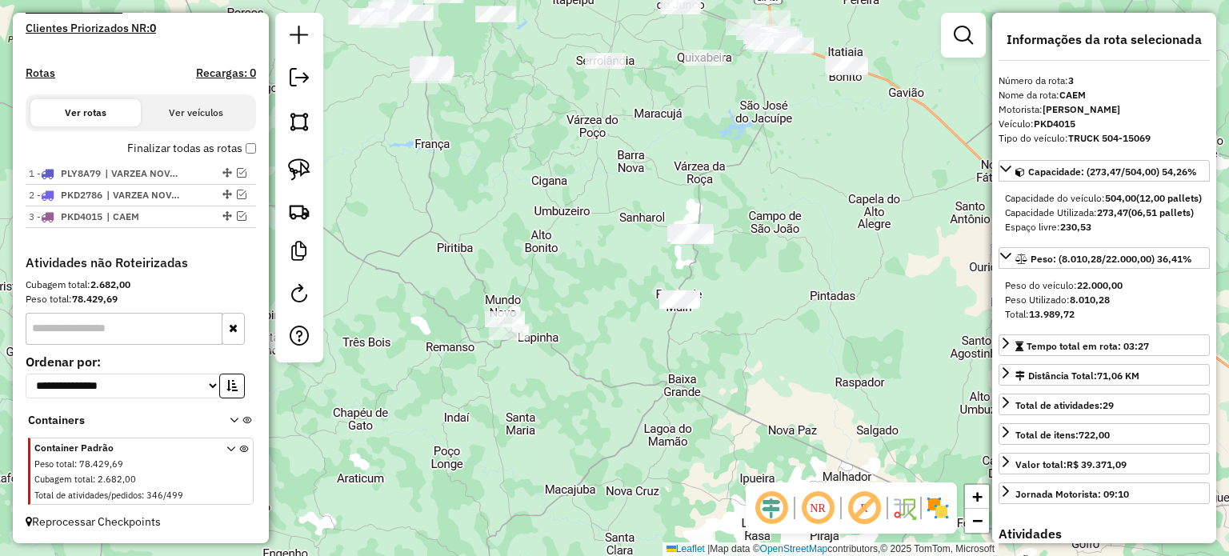
drag, startPoint x: 558, startPoint y: 172, endPoint x: 591, endPoint y: 259, distance: 93.4
click at [591, 259] on div "Janela de atendimento Grade de atendimento Capacidade Transportadoras Veículos …" at bounding box center [614, 278] width 1229 height 556
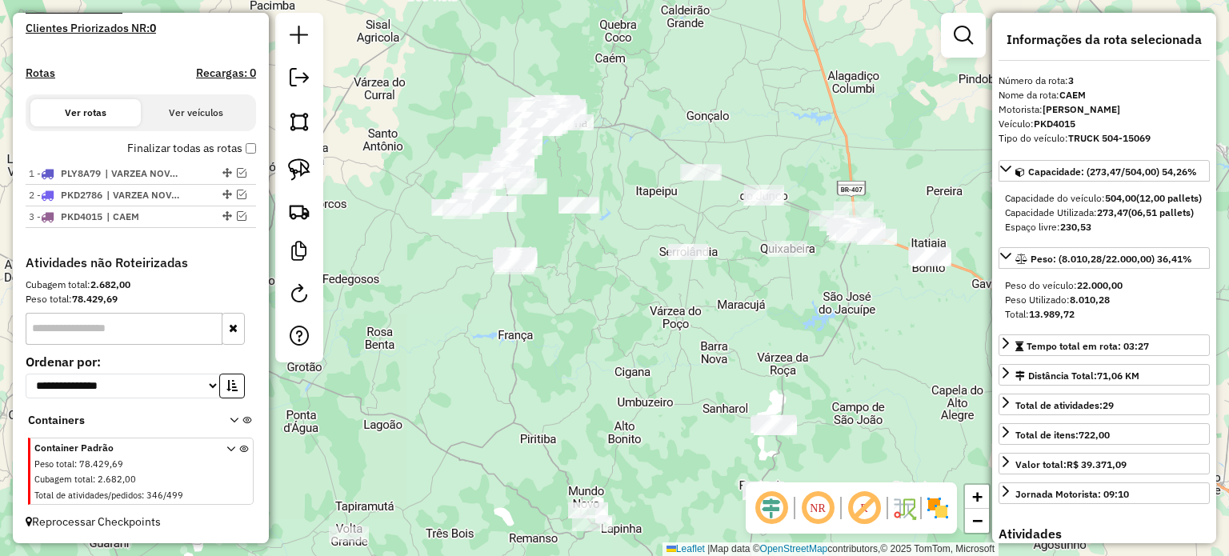
drag, startPoint x: 534, startPoint y: 217, endPoint x: 584, endPoint y: 321, distance: 115.2
click at [584, 321] on div "Janela de atendimento Grade de atendimento Capacidade Transportadoras Veículos …" at bounding box center [614, 278] width 1229 height 556
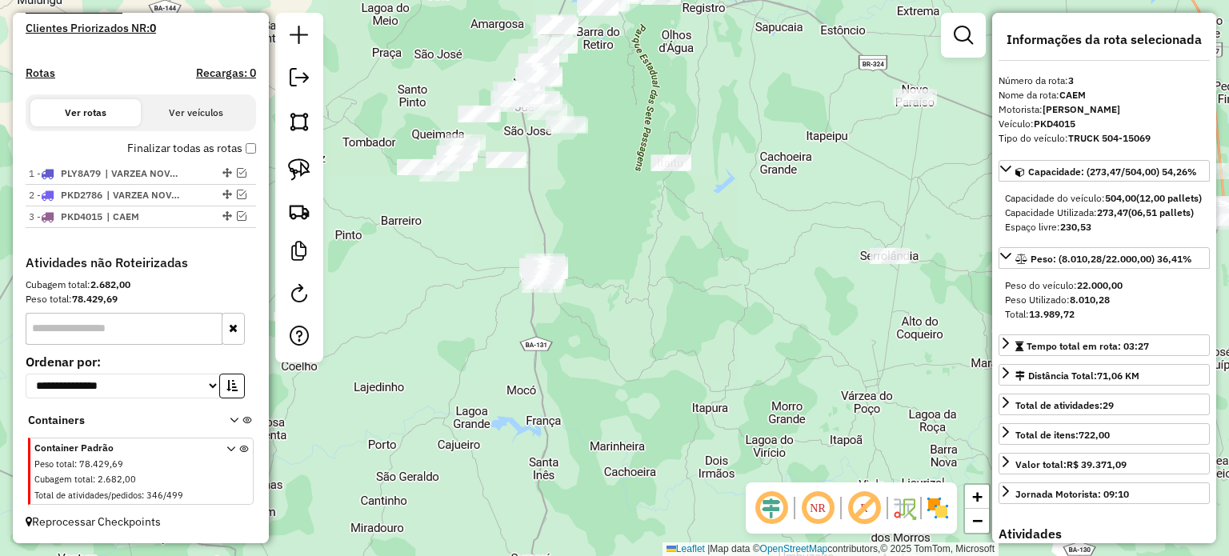
drag, startPoint x: 586, startPoint y: 266, endPoint x: 586, endPoint y: 236, distance: 29.6
click at [588, 236] on div "Janela de atendimento Grade de atendimento Capacidade Transportadoras Veículos …" at bounding box center [614, 278] width 1229 height 556
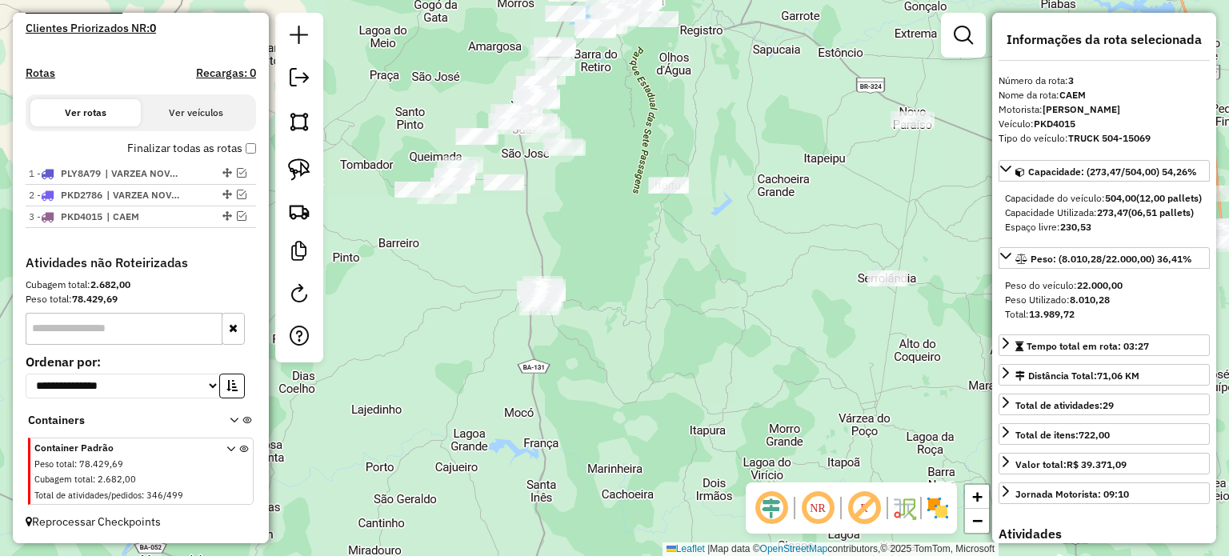
drag, startPoint x: 477, startPoint y: 228, endPoint x: 450, endPoint y: 250, distance: 35.2
click at [462, 261] on div "Janela de atendimento Grade de atendimento Capacidade Transportadoras Veículos …" at bounding box center [614, 278] width 1229 height 556
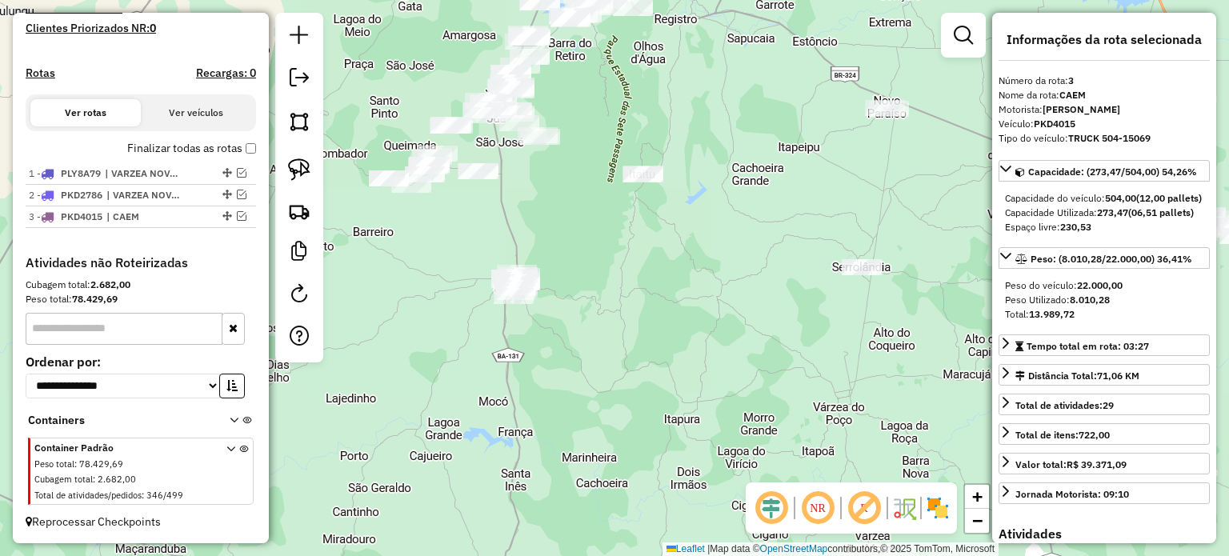
drag, startPoint x: 294, startPoint y: 159, endPoint x: 400, endPoint y: 218, distance: 121.1
click at [294, 159] on img at bounding box center [299, 169] width 22 height 22
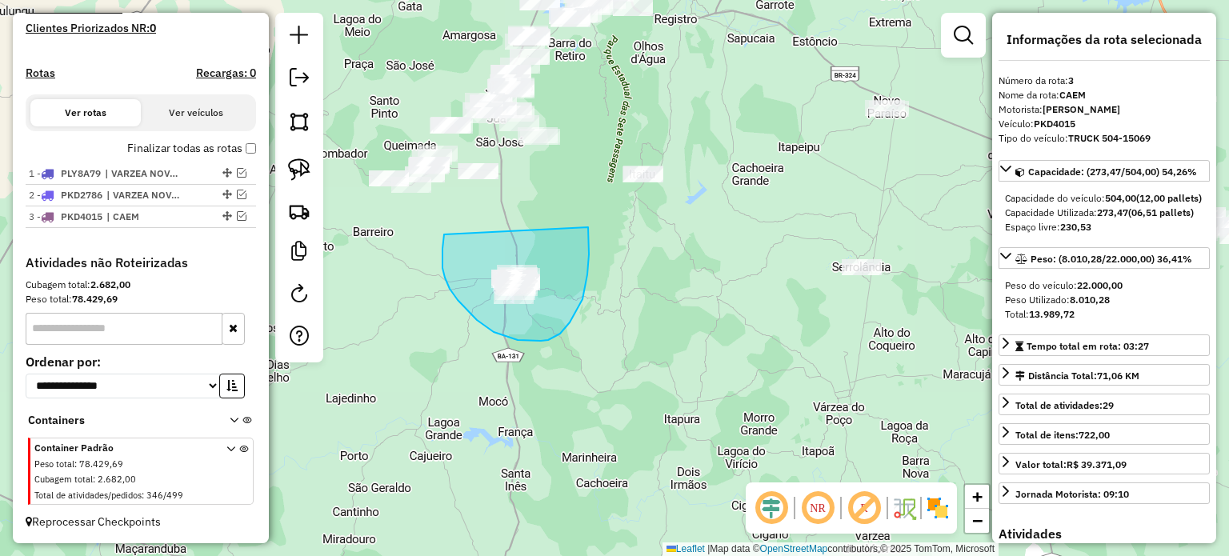
drag, startPoint x: 444, startPoint y: 234, endPoint x: 552, endPoint y: 220, distance: 108.9
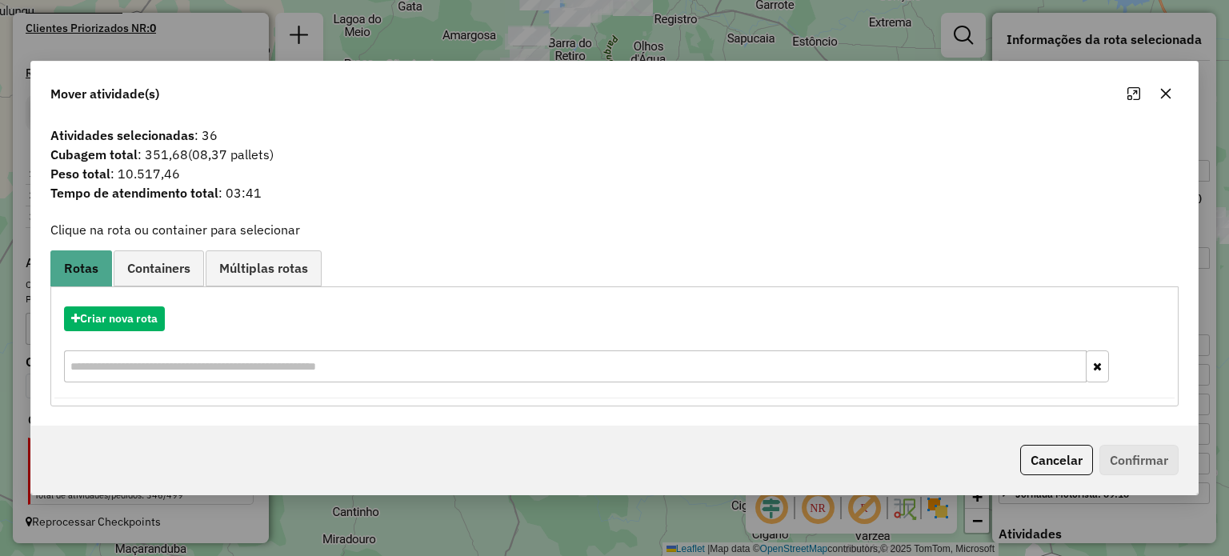
click at [1169, 89] on icon "button" at bounding box center [1165, 93] width 13 height 13
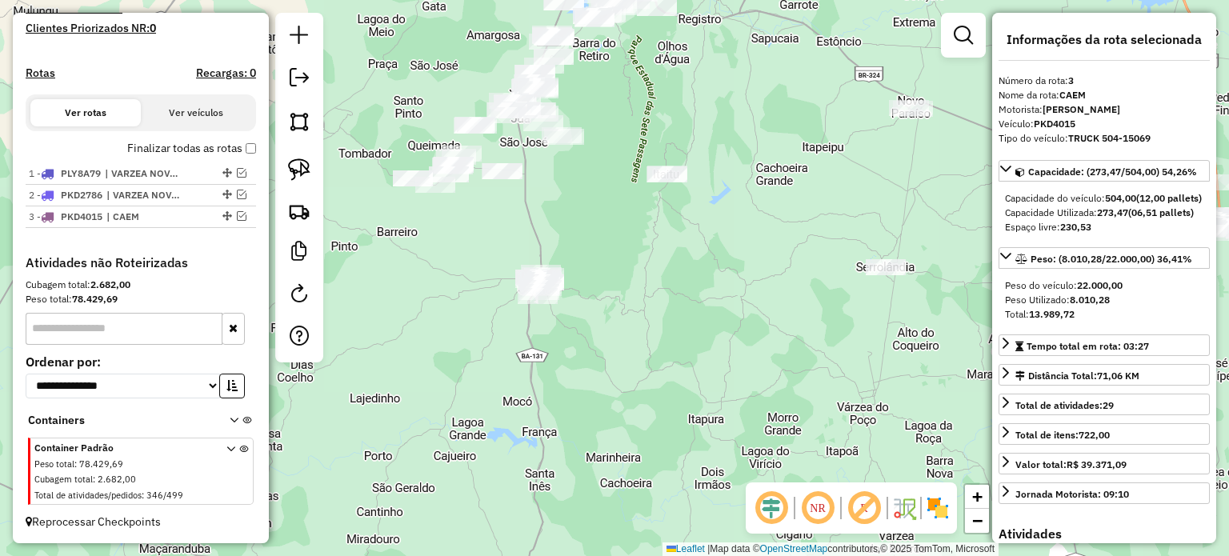
drag, startPoint x: 553, startPoint y: 368, endPoint x: 550, endPoint y: 351, distance: 17.0
click at [589, 361] on div "Janela de atendimento Grade de atendimento Capacidade Transportadoras Veículos …" at bounding box center [614, 278] width 1229 height 556
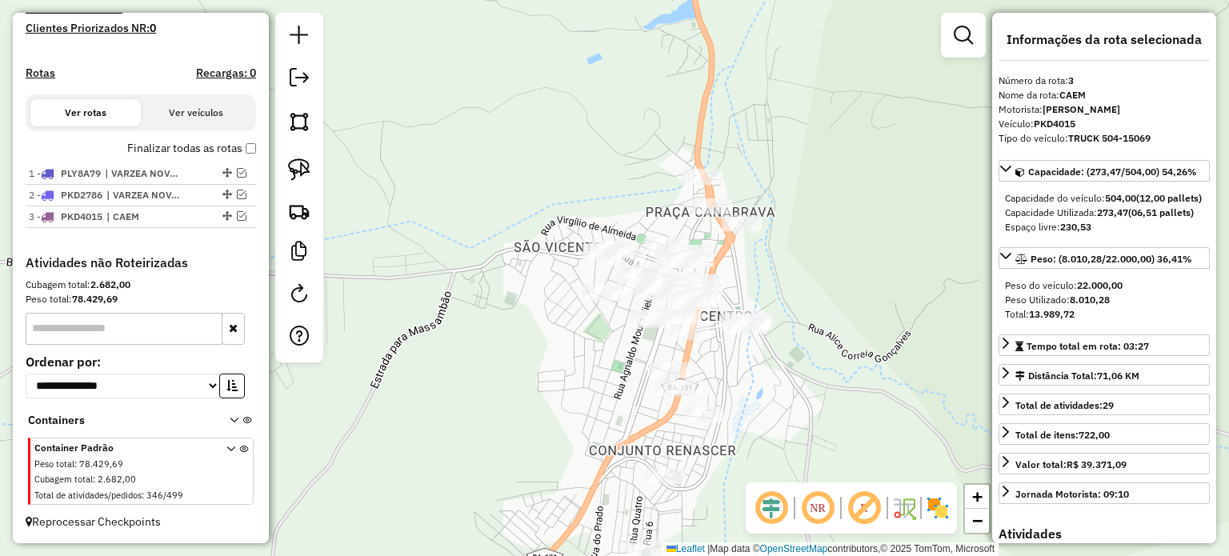
drag, startPoint x: 839, startPoint y: 318, endPoint x: 744, endPoint y: 226, distance: 132.4
click at [761, 229] on div "Janela de atendimento Grade de atendimento Capacidade Transportadoras Veículos …" at bounding box center [614, 278] width 1229 height 556
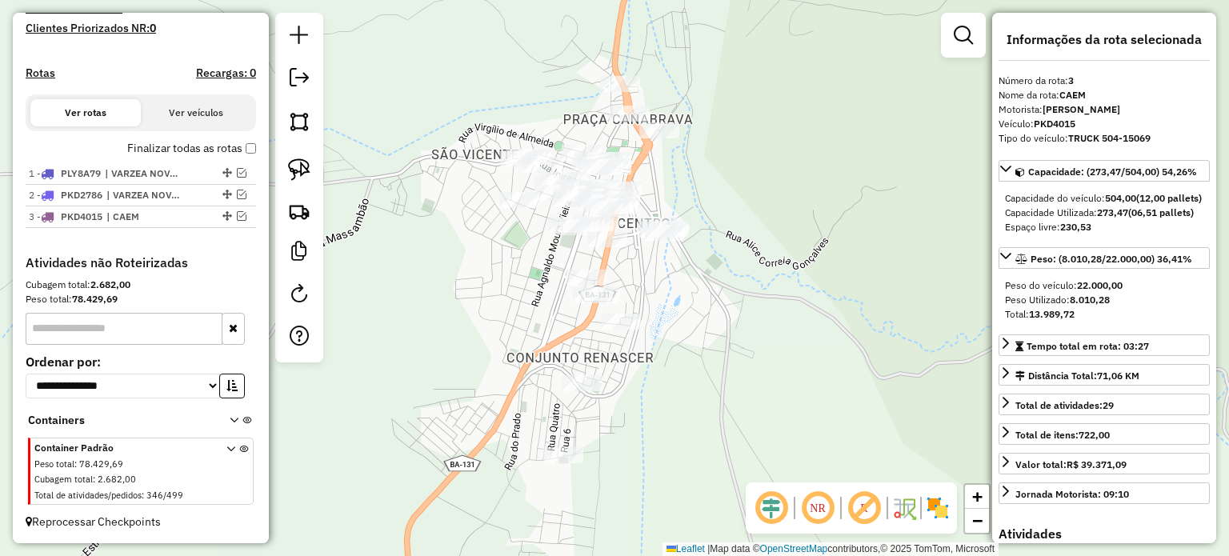
drag, startPoint x: 295, startPoint y: 171, endPoint x: 415, endPoint y: 197, distance: 122.7
click at [295, 170] on img at bounding box center [299, 169] width 22 height 22
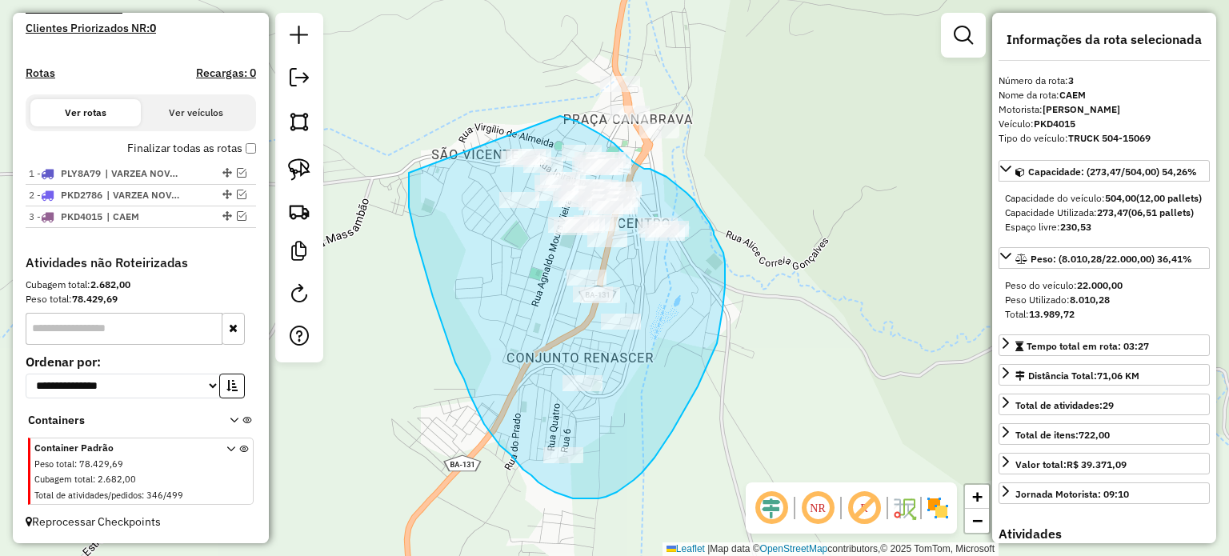
drag, startPoint x: 427, startPoint y: 275, endPoint x: 522, endPoint y: 126, distance: 176.2
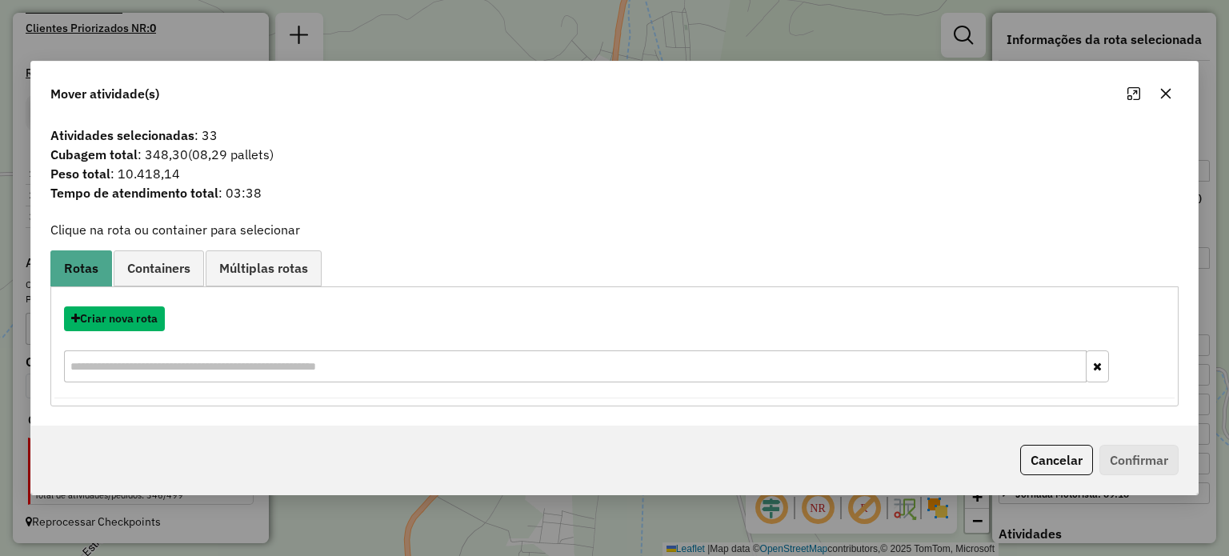
click at [114, 316] on button "Criar nova rota" at bounding box center [114, 318] width 101 height 25
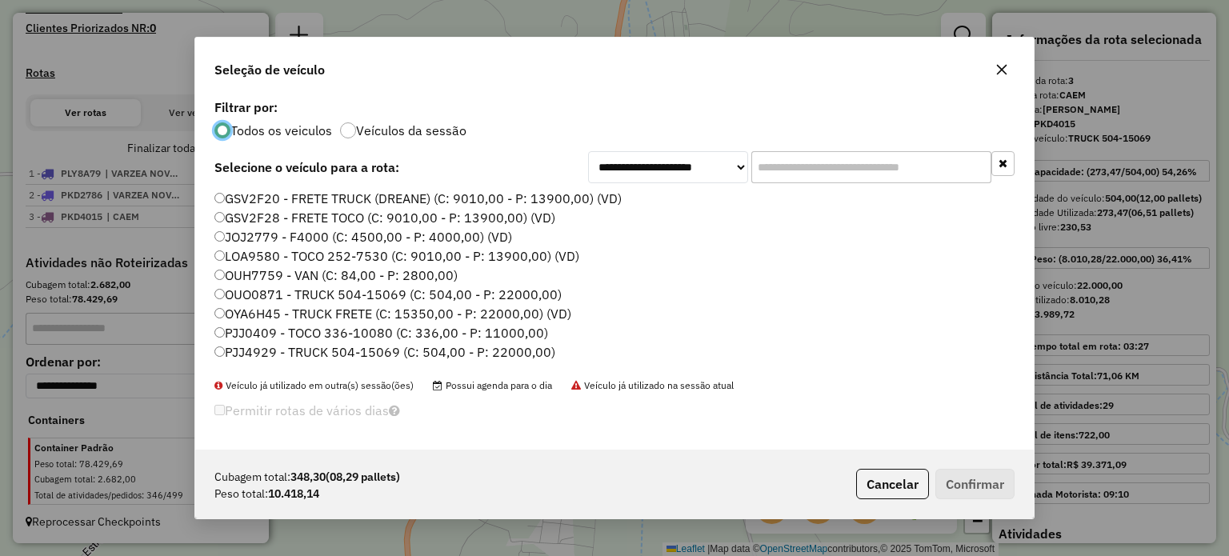
scroll to position [80, 0]
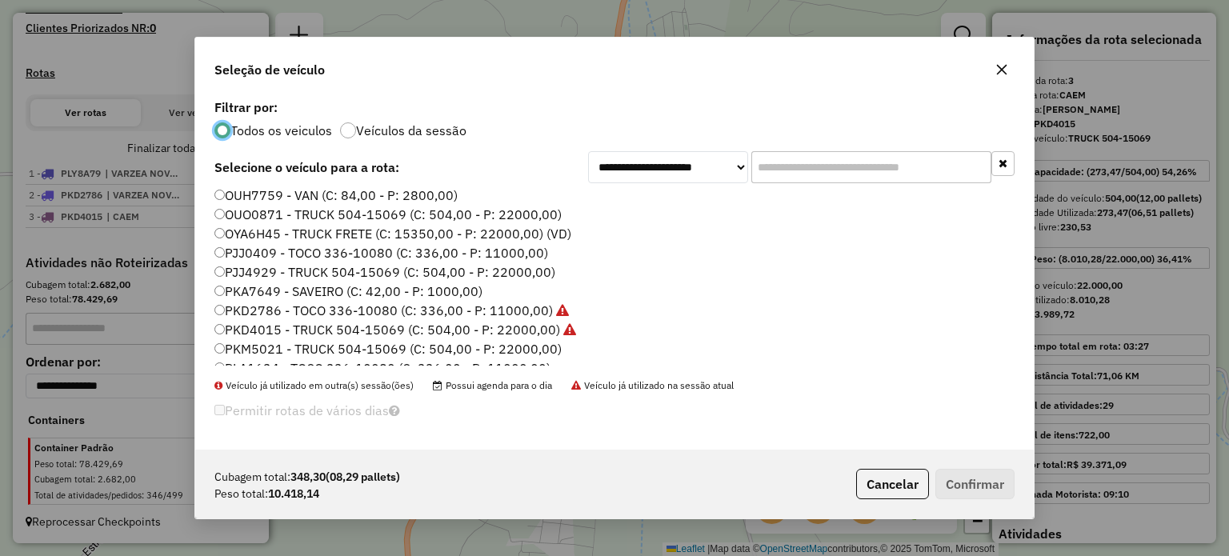
click at [274, 277] on label "PJJ4929 - TRUCK 504-15069 (C: 504,00 - P: 22000,00)" at bounding box center [384, 271] width 341 height 19
click at [952, 492] on button "Confirmar" at bounding box center [974, 484] width 79 height 30
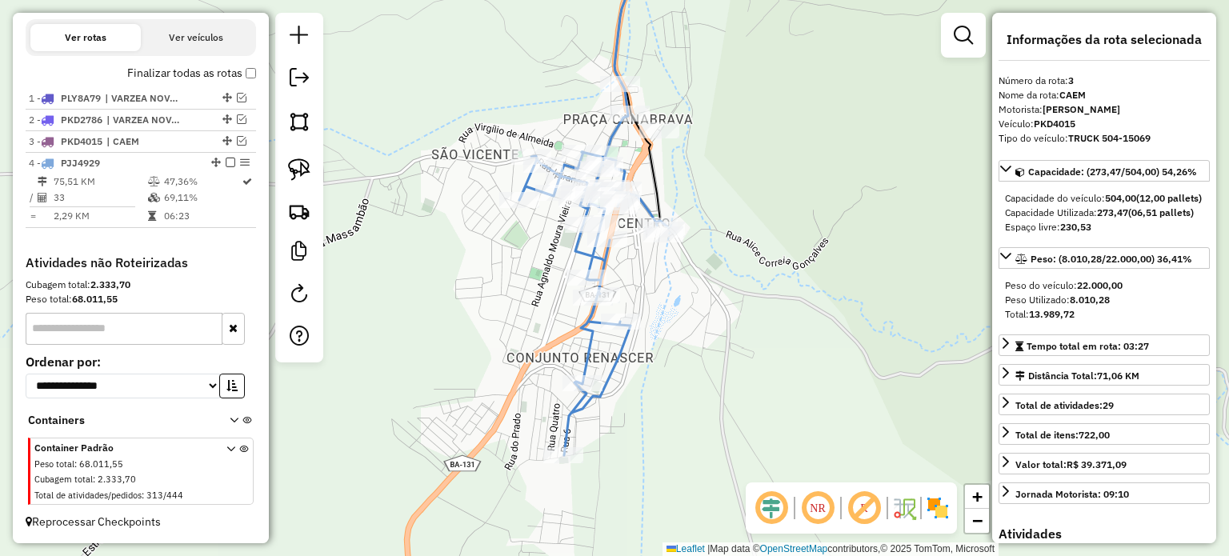
scroll to position [542, 0]
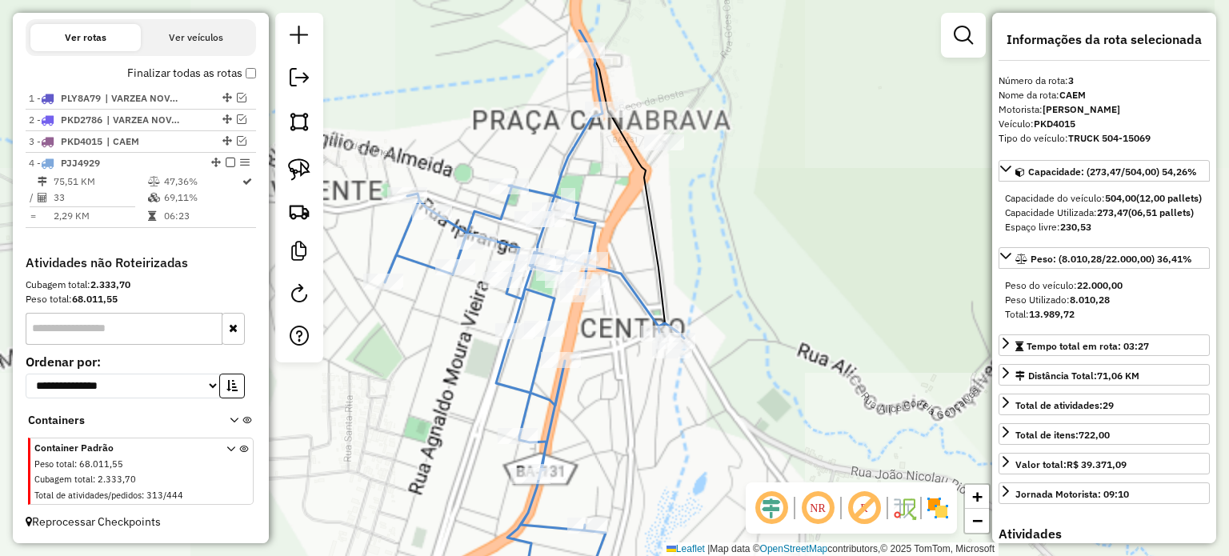
drag, startPoint x: 752, startPoint y: 192, endPoint x: 957, endPoint y: 354, distance: 261.4
click at [979, 355] on div "Janela de atendimento Grade de atendimento Capacidade Transportadoras Veículos …" at bounding box center [614, 278] width 1229 height 556
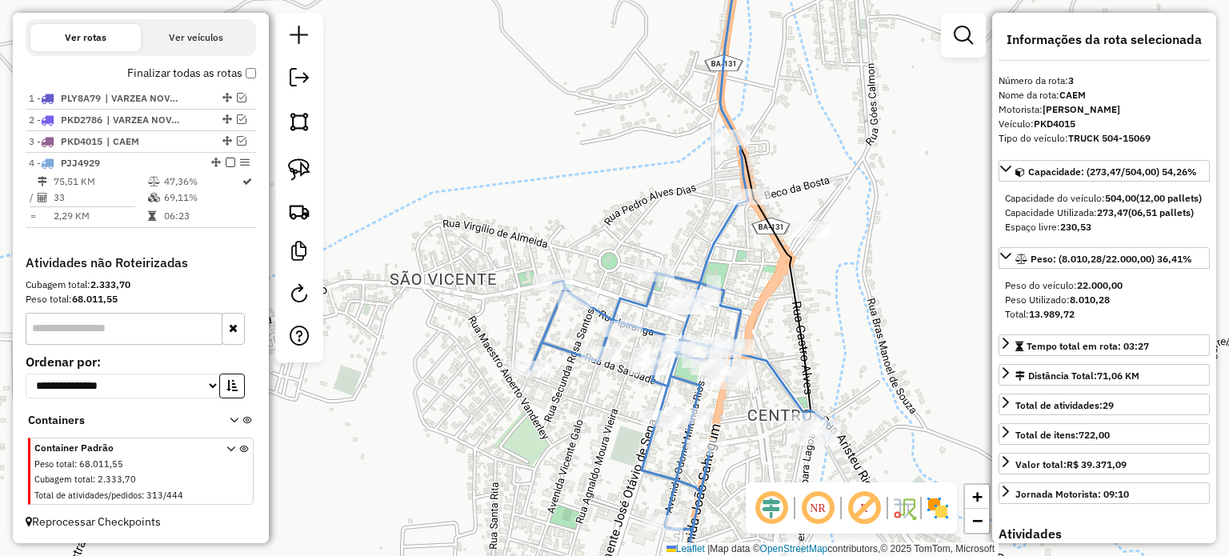
drag, startPoint x: 676, startPoint y: 233, endPoint x: 672, endPoint y: 195, distance: 37.8
click at [672, 195] on div "Janela de atendimento Grade de atendimento Capacidade Transportadoras Veículos …" at bounding box center [614, 278] width 1229 height 556
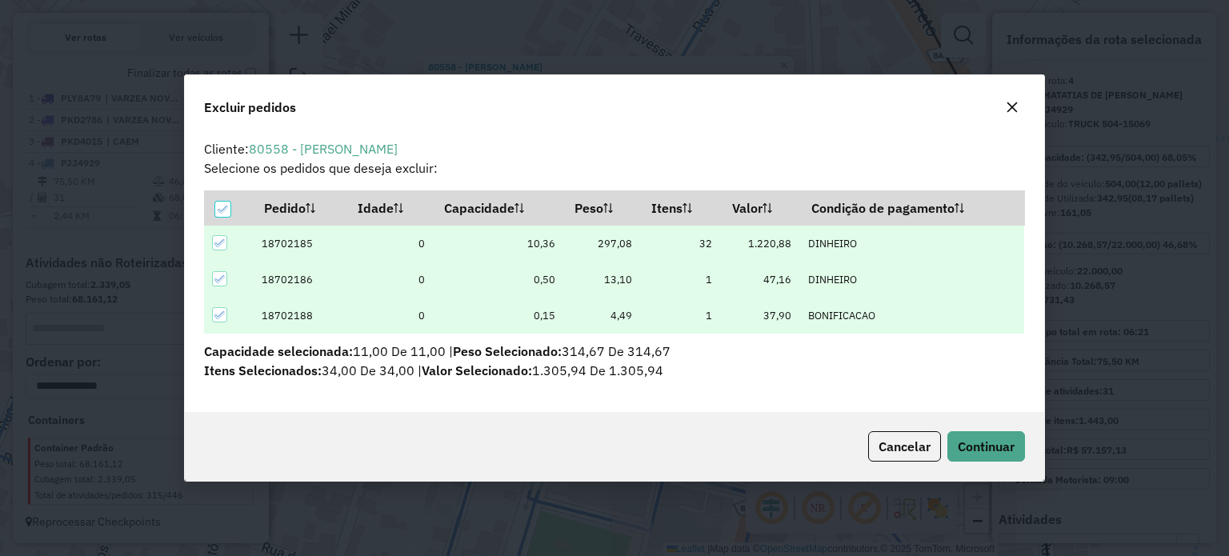
scroll to position [8, 5]
click at [971, 446] on span "Continuar" at bounding box center [986, 446] width 57 height 16
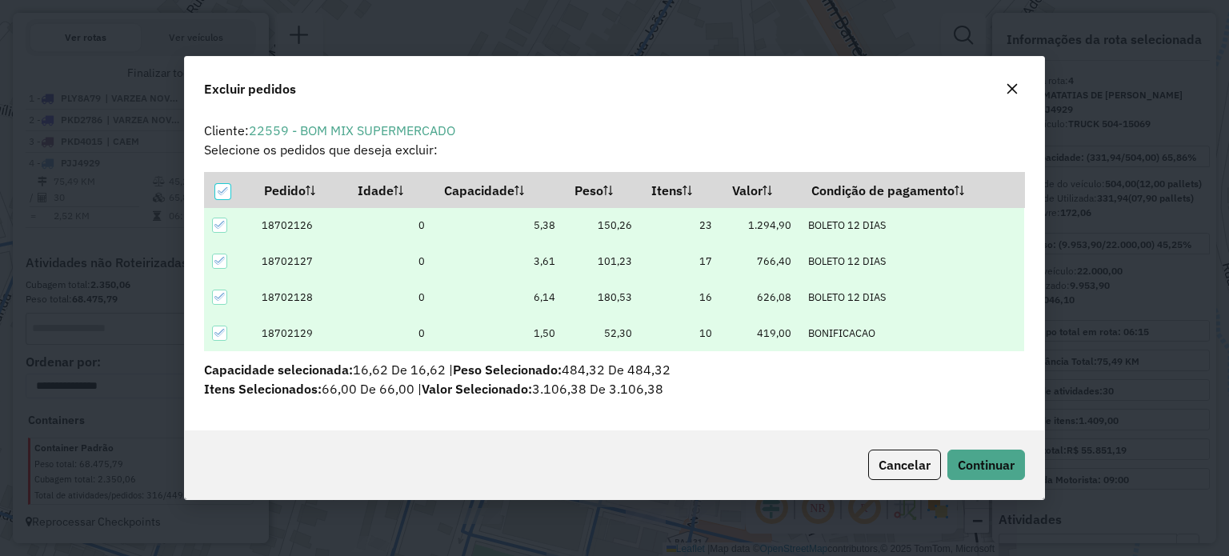
scroll to position [0, 0]
click at [961, 445] on div "Cancelar Continuar" at bounding box center [614, 464] width 858 height 69
click at [964, 450] on button "Continuar" at bounding box center [986, 465] width 78 height 30
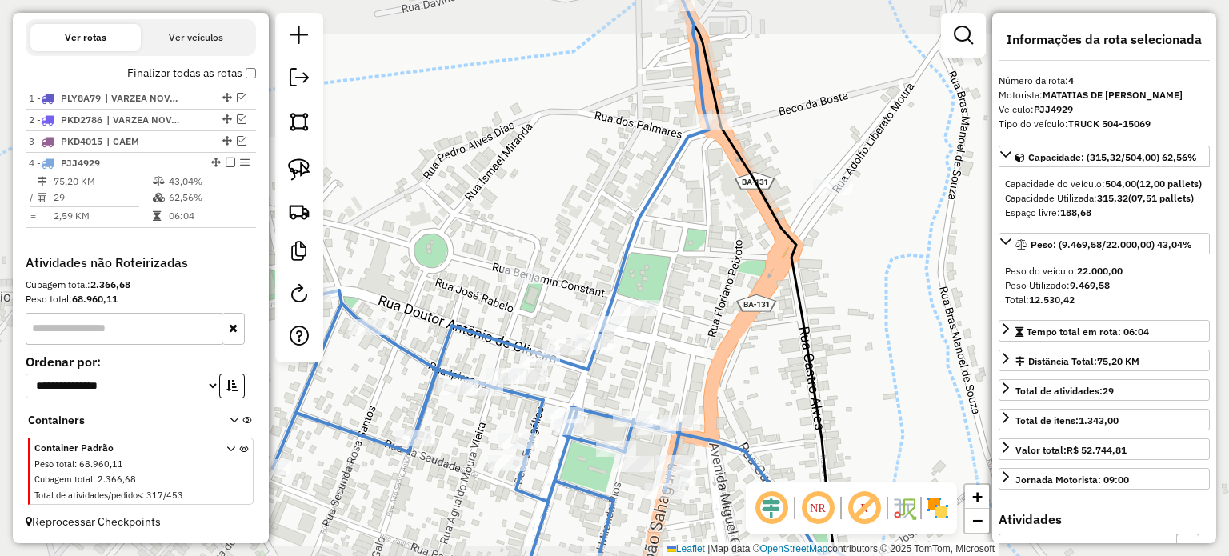
drag, startPoint x: 674, startPoint y: 370, endPoint x: 770, endPoint y: 231, distance: 169.1
click at [770, 231] on div "Janela de atendimento Grade de atendimento Capacidade Transportadoras Veículos …" at bounding box center [614, 278] width 1229 height 556
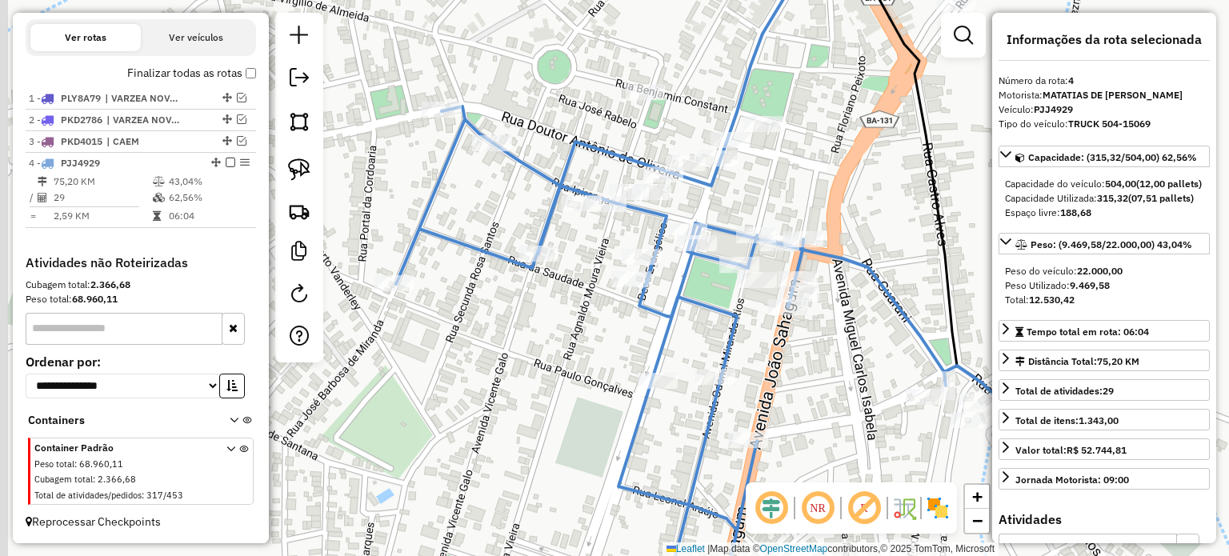
drag, startPoint x: 499, startPoint y: 153, endPoint x: 526, endPoint y: 108, distance: 52.4
click at [526, 108] on div "Janela de atendimento Grade de atendimento Capacidade Transportadoras Veículos …" at bounding box center [614, 278] width 1229 height 556
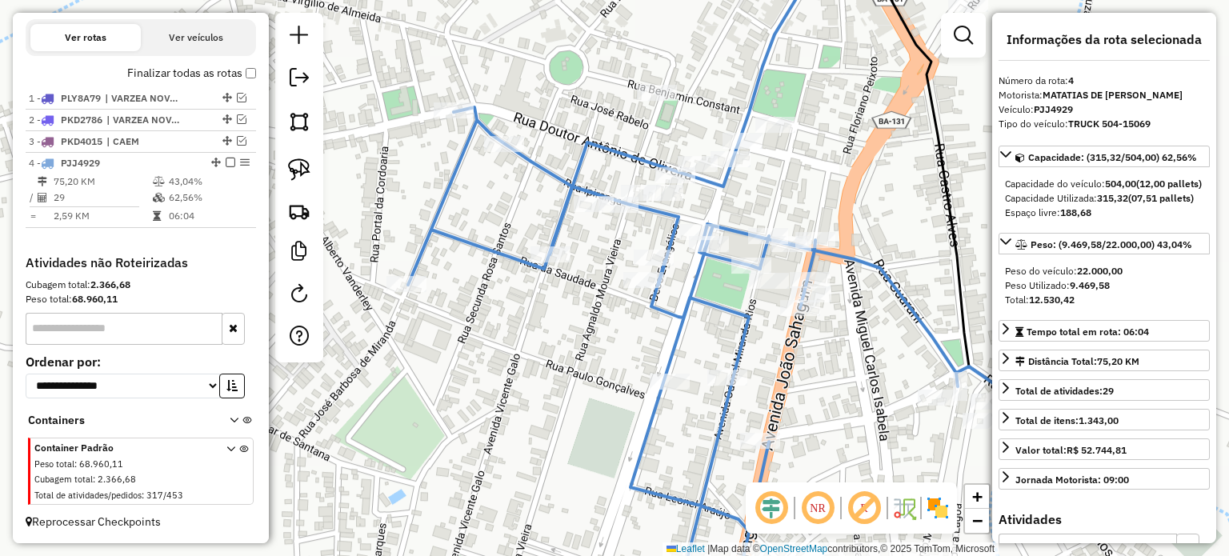
drag, startPoint x: 537, startPoint y: 127, endPoint x: 488, endPoint y: 124, distance: 48.9
click at [558, 138] on div "Janela de atendimento Grade de atendimento Capacidade Transportadoras Veículos …" at bounding box center [614, 278] width 1229 height 556
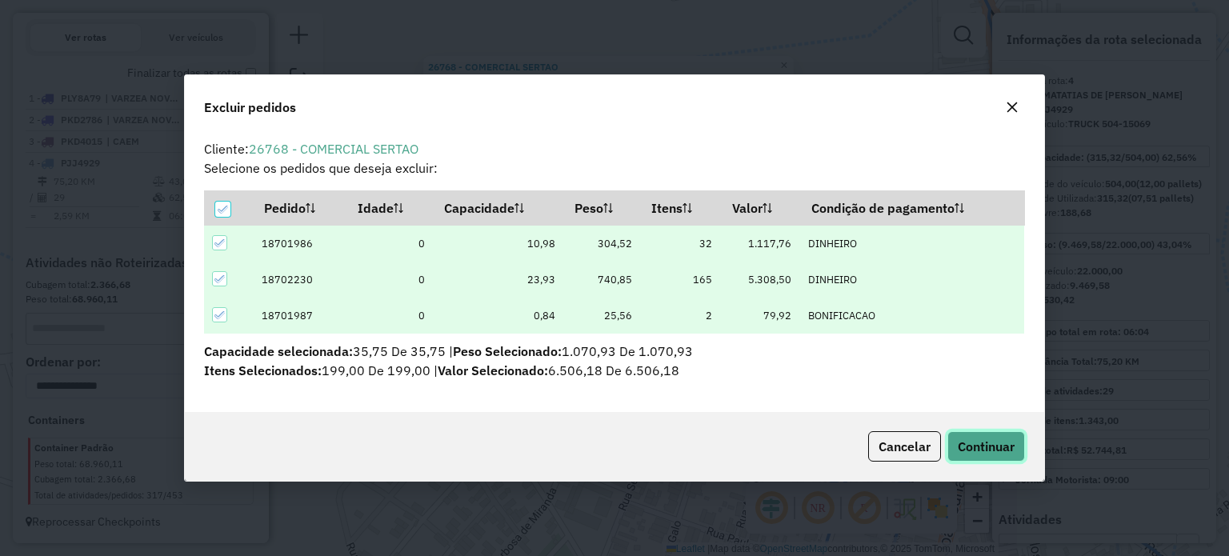
click at [982, 444] on span "Continuar" at bounding box center [986, 446] width 57 height 16
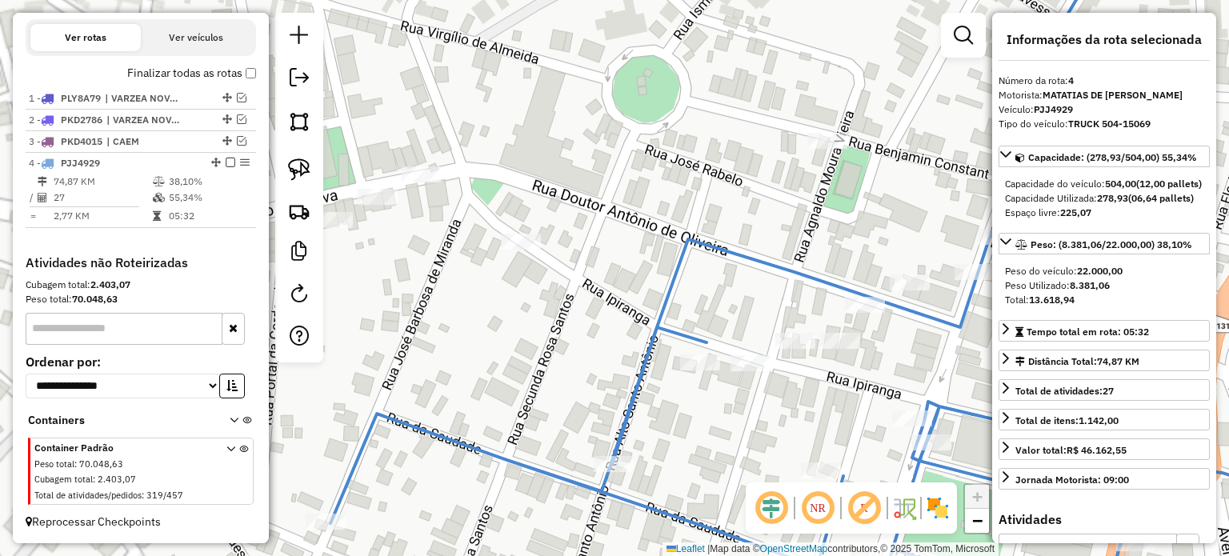
drag, startPoint x: 641, startPoint y: 246, endPoint x: 625, endPoint y: 218, distance: 32.2
click at [625, 218] on div "Janela de atendimento Grade de atendimento Capacidade Transportadoras Veículos …" at bounding box center [614, 278] width 1229 height 556
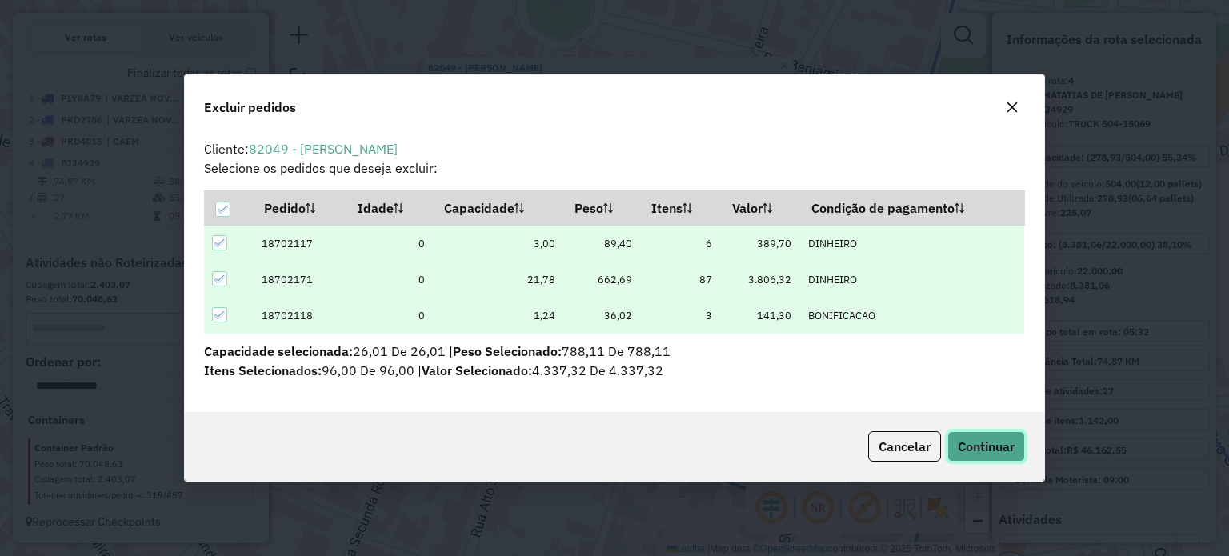
drag, startPoint x: 982, startPoint y: 446, endPoint x: 974, endPoint y: 440, distance: 9.8
click at [982, 446] on span "Continuar" at bounding box center [986, 446] width 57 height 16
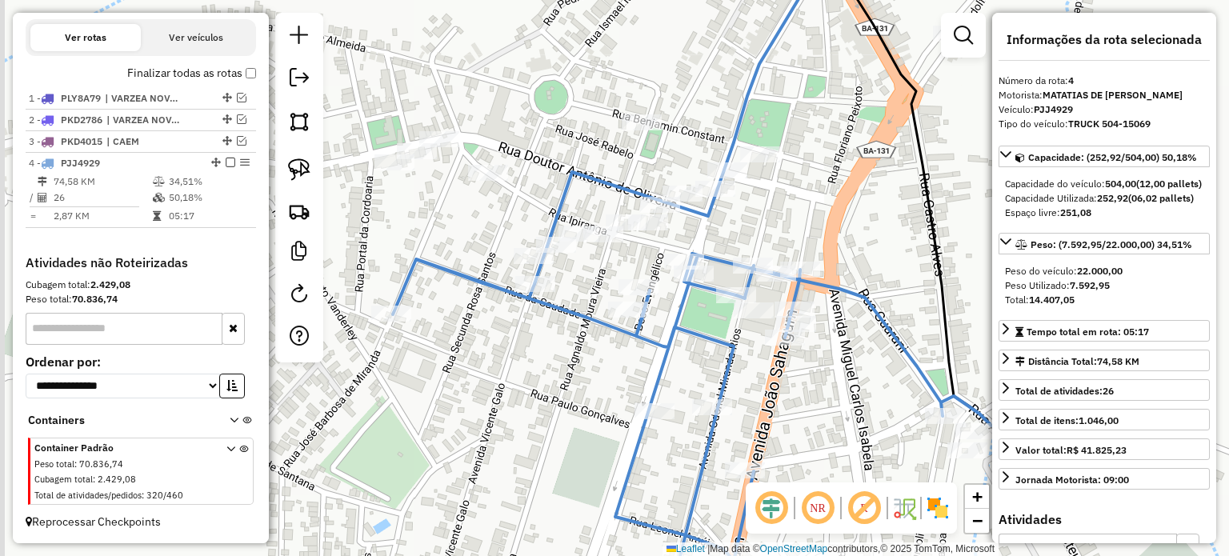
drag, startPoint x: 559, startPoint y: 143, endPoint x: 649, endPoint y: 146, distance: 89.6
click at [654, 146] on div "Janela de atendimento Grade de atendimento Capacidade Transportadoras Veículos …" at bounding box center [614, 278] width 1229 height 556
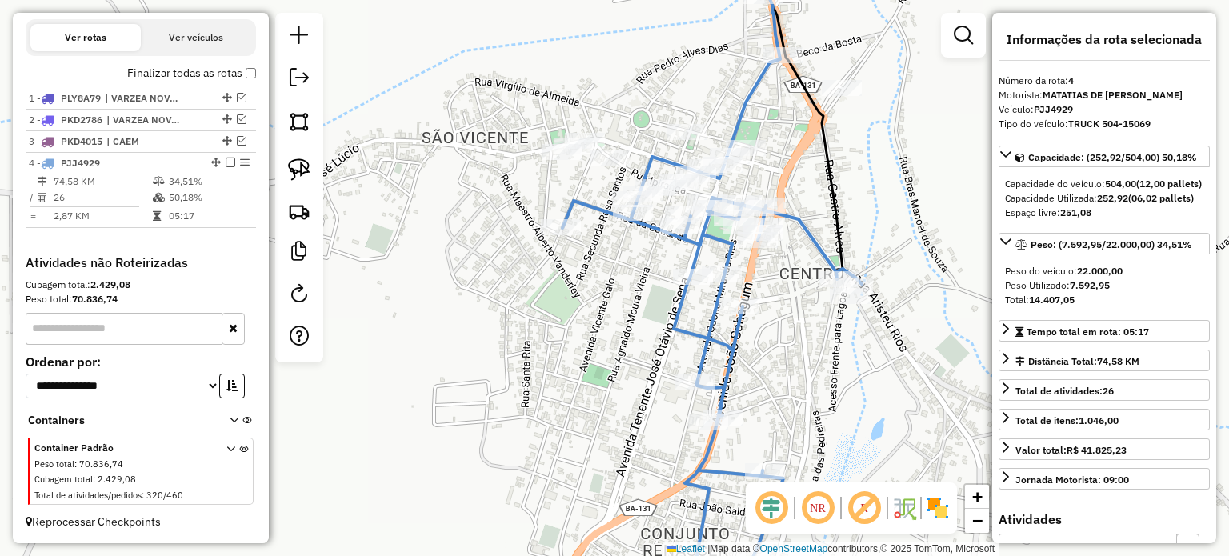
click at [643, 89] on div "Janela de atendimento Grade de atendimento Capacidade Transportadoras Veículos …" at bounding box center [614, 278] width 1229 height 556
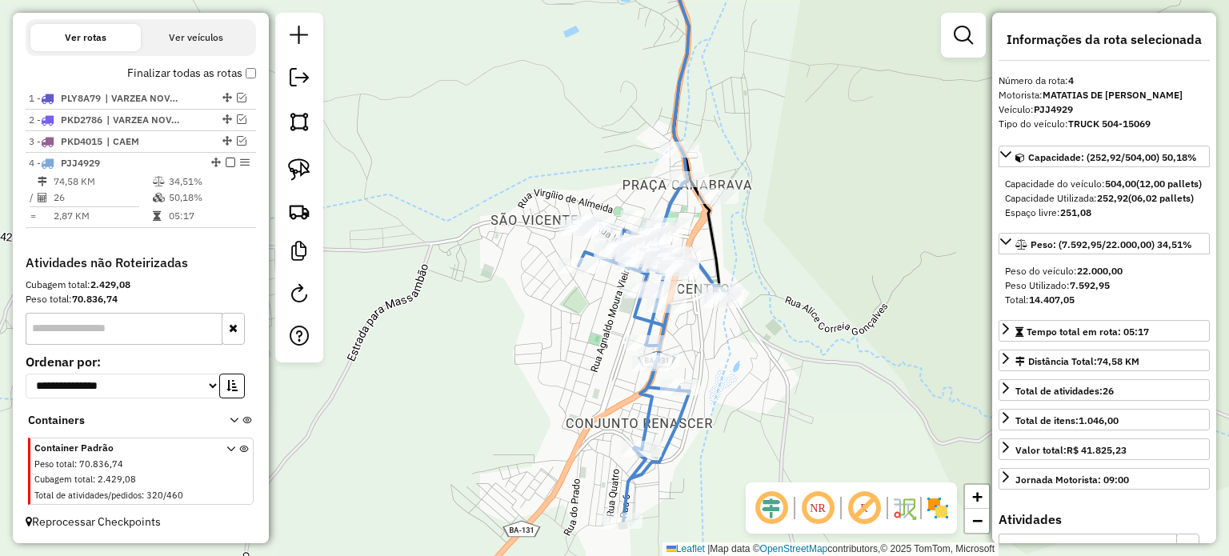
drag, startPoint x: 815, startPoint y: 275, endPoint x: 700, endPoint y: 230, distance: 123.6
click at [700, 230] on div "Janela de atendimento Grade de atendimento Capacidade Transportadoras Veículos …" at bounding box center [614, 278] width 1229 height 556
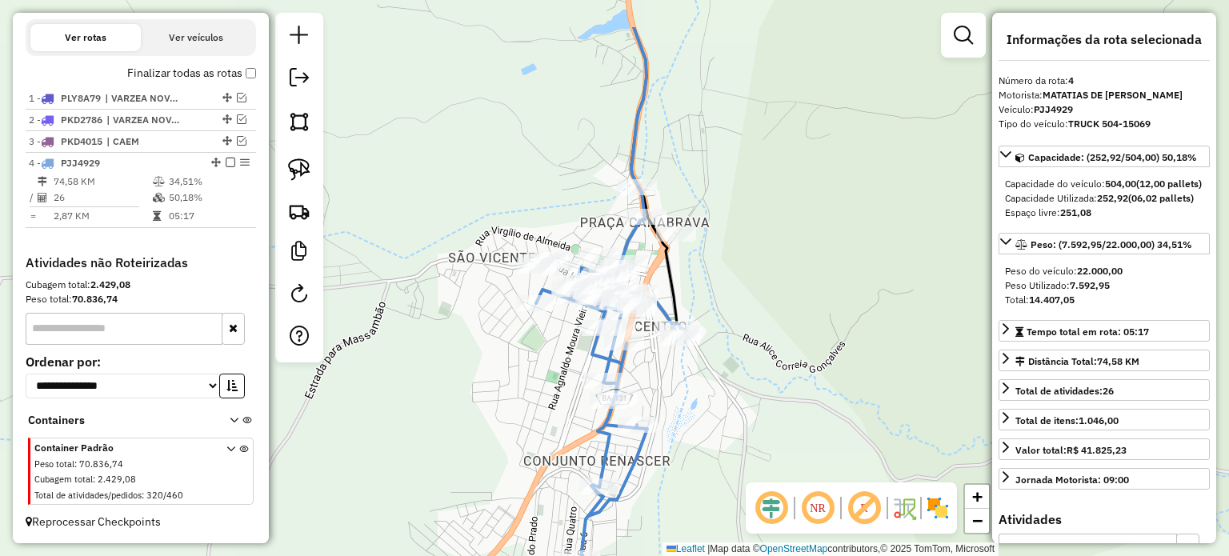
drag, startPoint x: 691, startPoint y: 254, endPoint x: 783, endPoint y: 350, distance: 133.0
click at [778, 347] on div "Janela de atendimento Grade de atendimento Capacidade Transportadoras Veículos …" at bounding box center [614, 278] width 1229 height 556
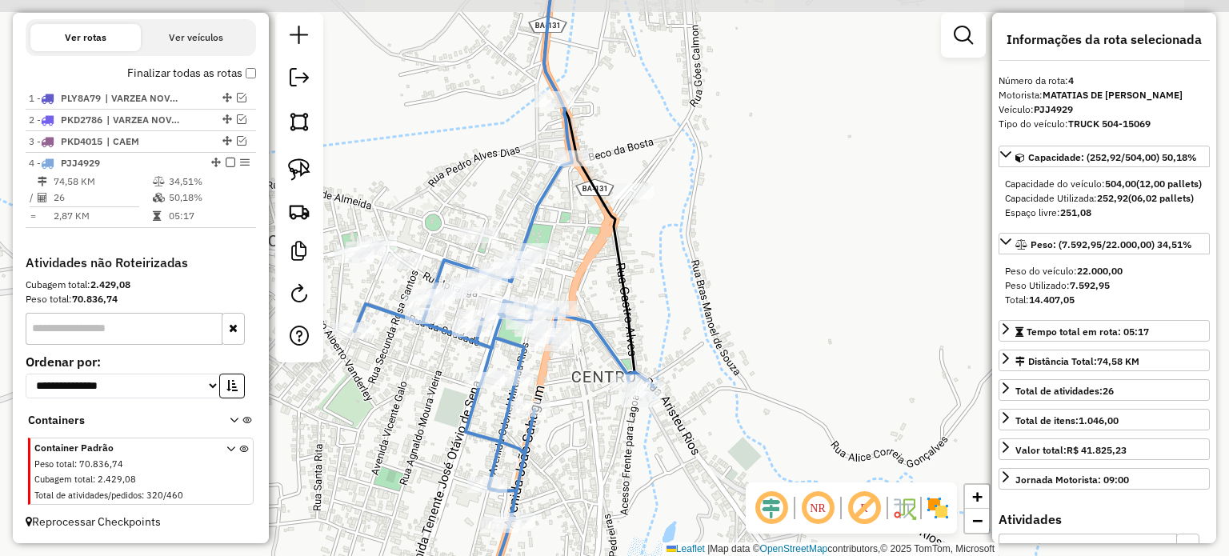
drag, startPoint x: 774, startPoint y: 325, endPoint x: 812, endPoint y: 355, distance: 49.0
click at [812, 355] on div "Janela de atendimento Grade de atendimento Capacidade Transportadoras Veículos …" at bounding box center [614, 278] width 1229 height 556
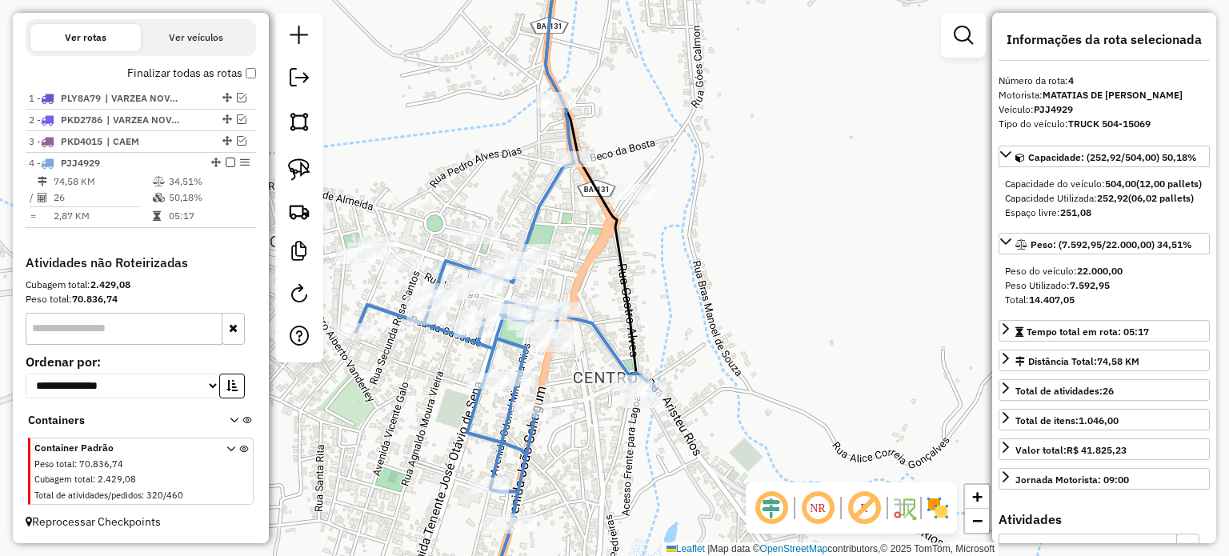
drag, startPoint x: 707, startPoint y: 274, endPoint x: 832, endPoint y: 281, distance: 125.0
click at [825, 277] on div "Janela de atendimento Grade de atendimento Capacidade Transportadoras Veículos …" at bounding box center [614, 278] width 1229 height 556
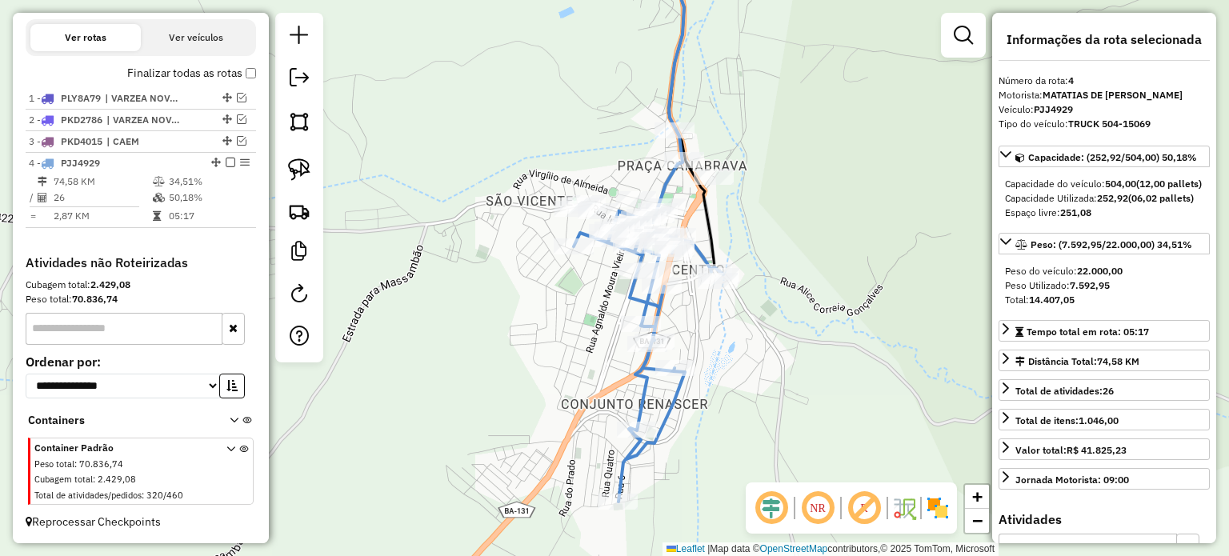
drag, startPoint x: 851, startPoint y: 236, endPoint x: 791, endPoint y: 198, distance: 71.2
click at [791, 198] on div "Janela de atendimento Grade de atendimento Capacidade Transportadoras Veículos …" at bounding box center [614, 278] width 1229 height 556
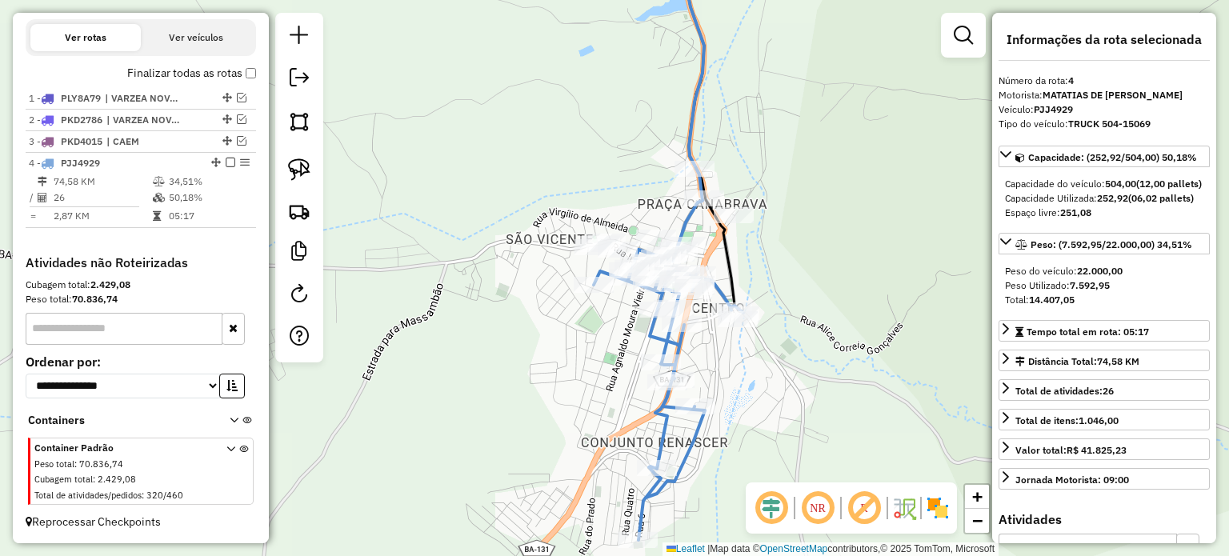
click at [835, 378] on div "Janela de atendimento Grade de atendimento Capacidade Transportadoras Veículos …" at bounding box center [614, 278] width 1229 height 556
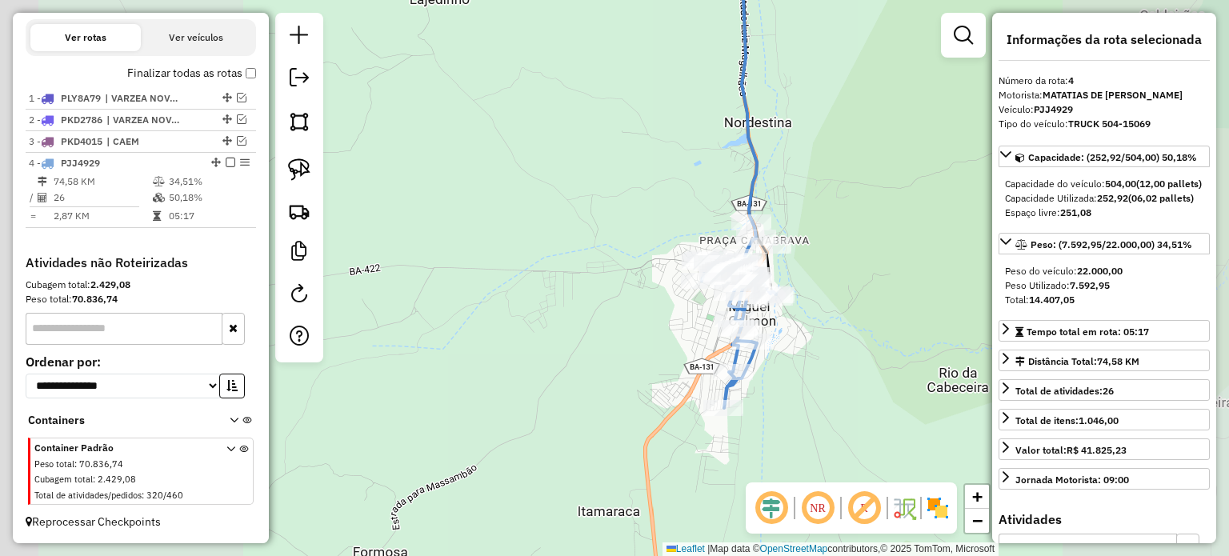
drag, startPoint x: 824, startPoint y: 325, endPoint x: 774, endPoint y: 191, distance: 142.5
click at [774, 191] on div "Janela de atendimento Grade de atendimento Capacidade Transportadoras Veículos …" at bounding box center [614, 278] width 1229 height 556
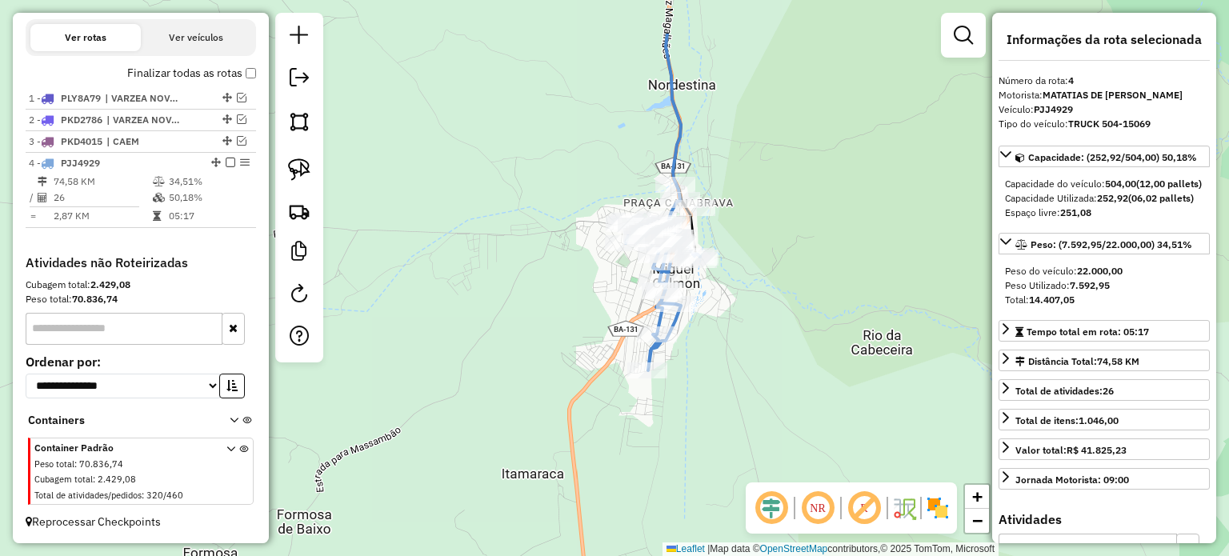
drag, startPoint x: 769, startPoint y: 256, endPoint x: 754, endPoint y: 290, distance: 37.3
click at [755, 287] on div "Janela de atendimento Grade de atendimento Capacidade Transportadoras Veículos …" at bounding box center [614, 278] width 1229 height 556
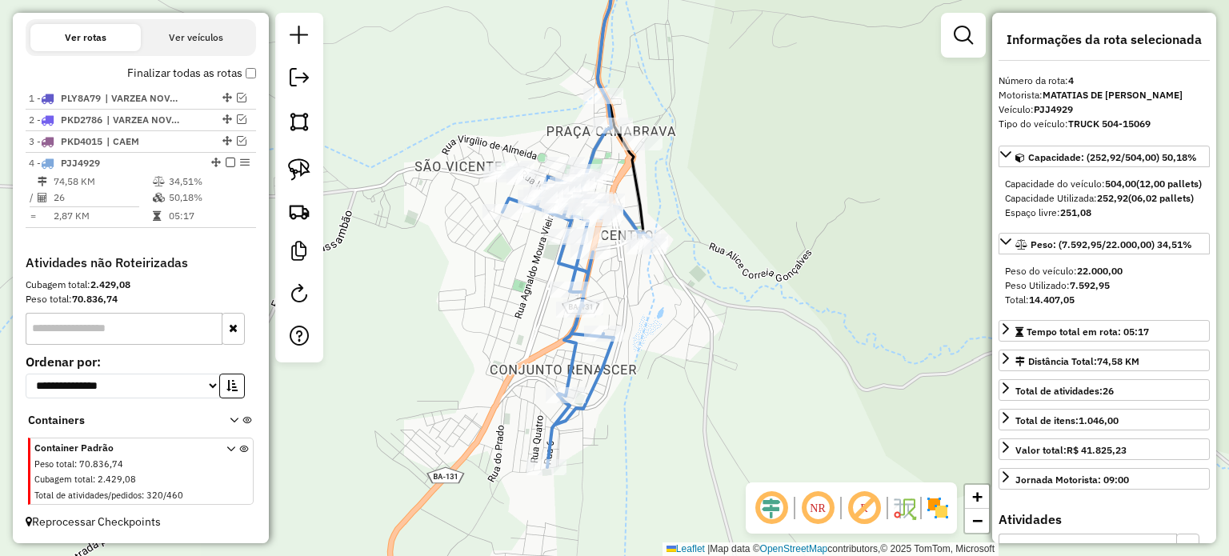
drag, startPoint x: 741, startPoint y: 278, endPoint x: 807, endPoint y: 302, distance: 70.6
click at [803, 302] on div "Janela de atendimento Grade de atendimento Capacidade Transportadoras Veículos …" at bounding box center [614, 278] width 1229 height 556
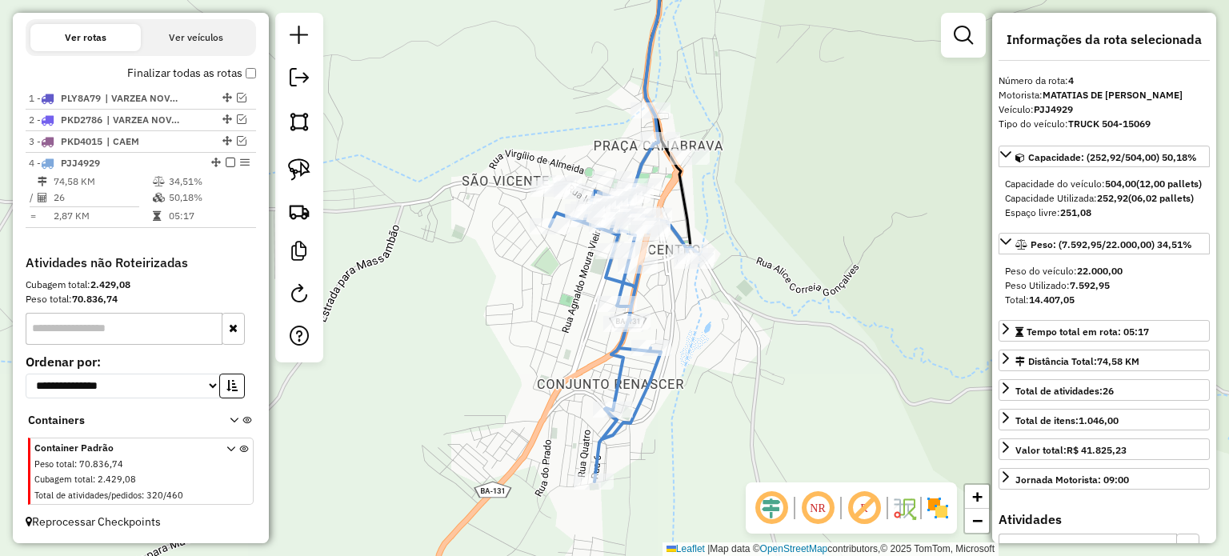
click at [772, 320] on div "Janela de atendimento Grade de atendimento Capacidade Transportadoras Veículos …" at bounding box center [614, 278] width 1229 height 556
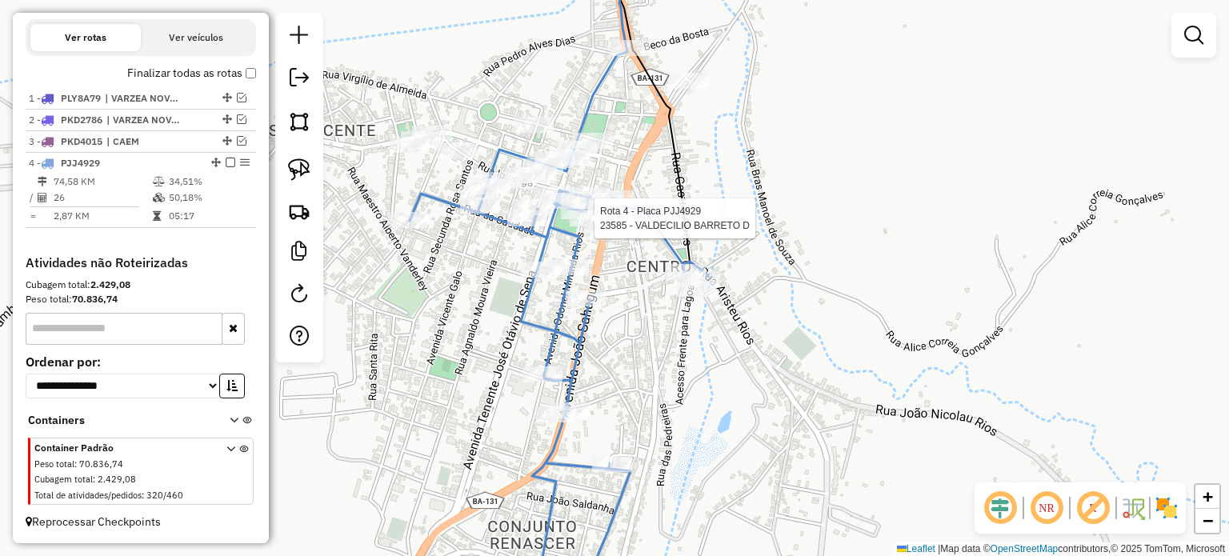
select select "**********"
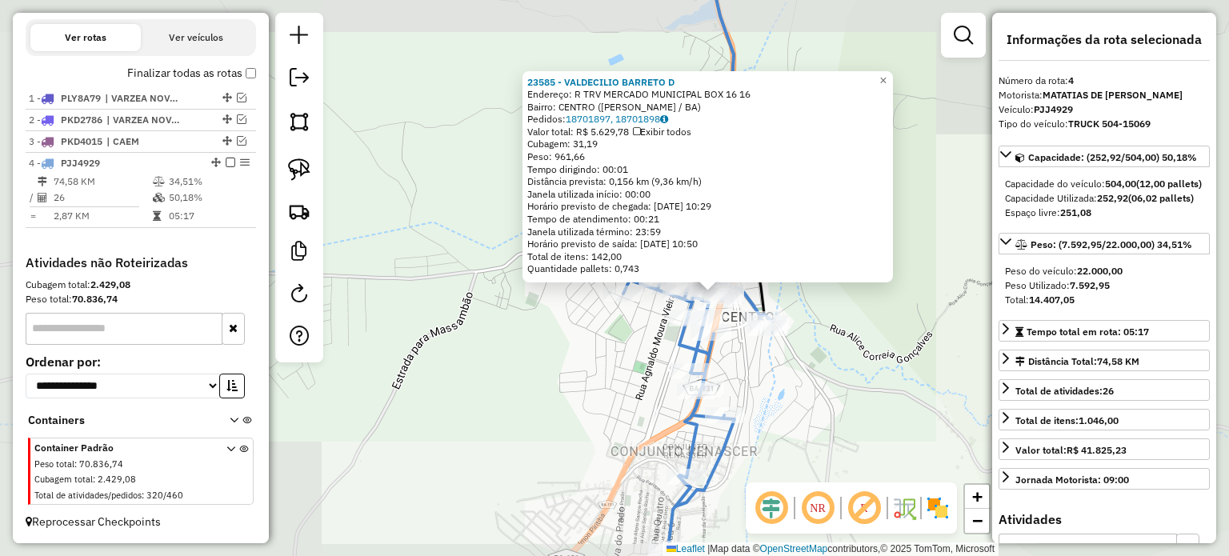
click at [845, 320] on div "23585 - VALDECILIO BARRETO D Endereço: R TRV MERCADO MUNICIPAL BOX 16 16 Bairro…" at bounding box center [614, 278] width 1229 height 556
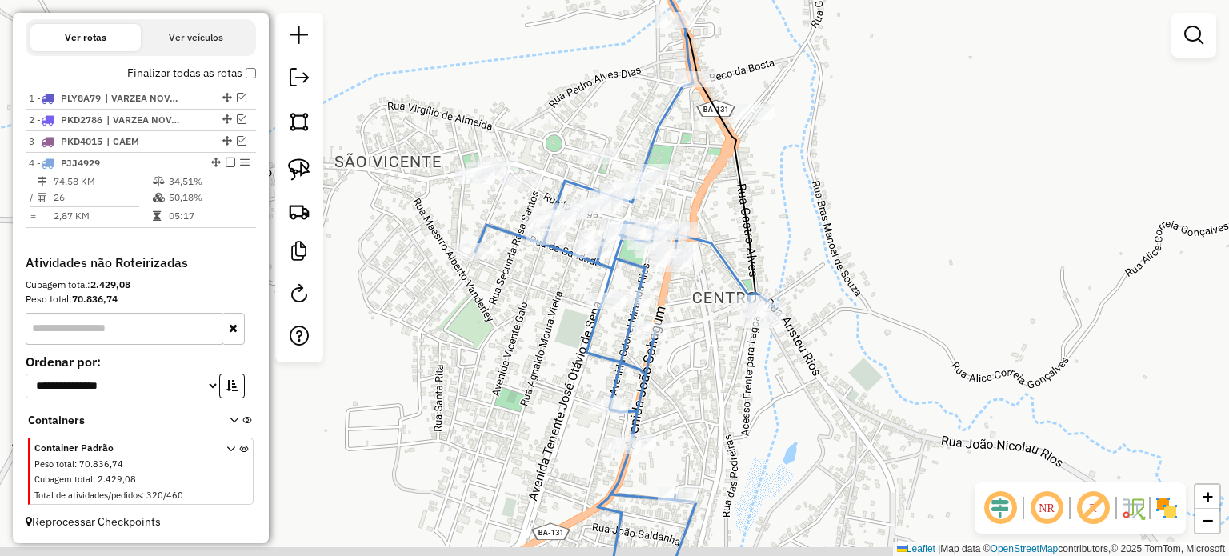
drag, startPoint x: 919, startPoint y: 267, endPoint x: 929, endPoint y: 255, distance: 15.4
click at [929, 255] on div "Janela de atendimento Grade de atendimento Capacidade Transportadoras Veículos …" at bounding box center [614, 278] width 1229 height 556
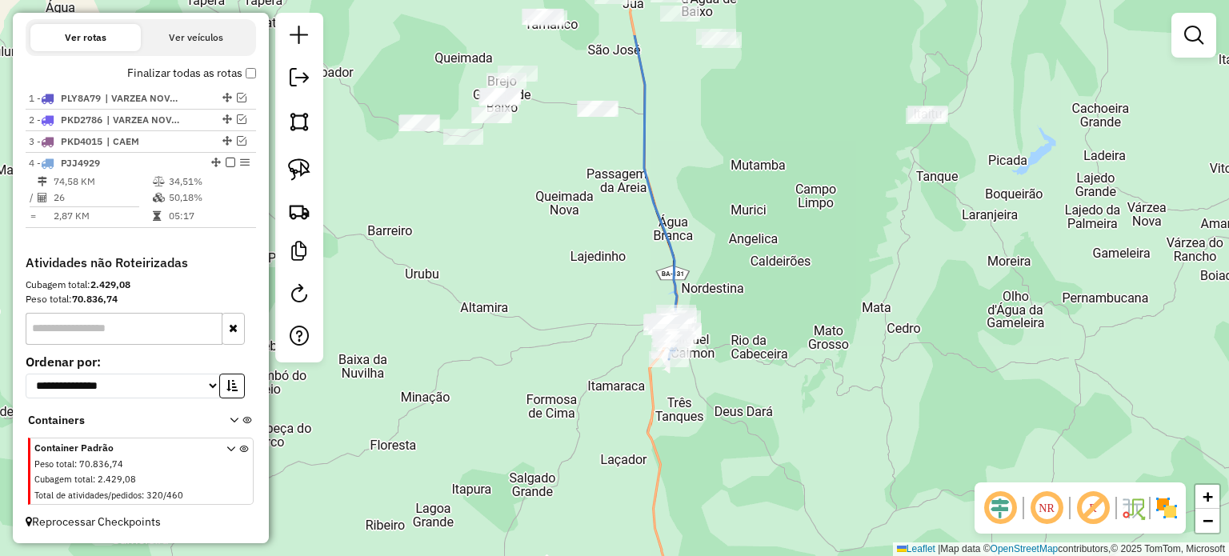
drag, startPoint x: 831, startPoint y: 280, endPoint x: 658, endPoint y: 396, distance: 208.8
click at [660, 398] on div "Janela de atendimento Grade de atendimento Capacidade Transportadoras Veículos …" at bounding box center [614, 278] width 1229 height 556
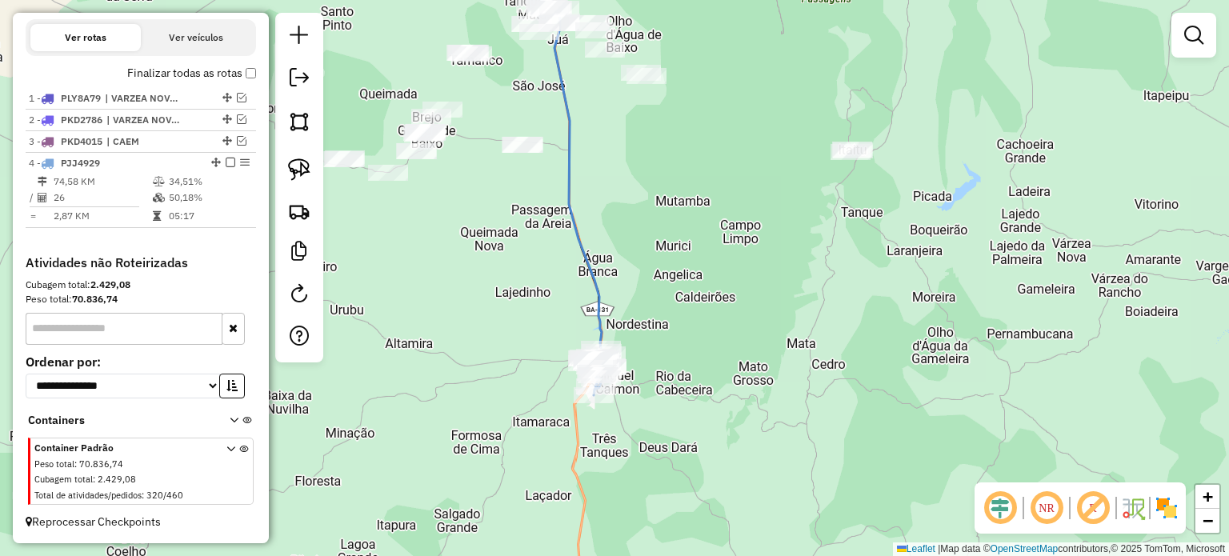
drag, startPoint x: 736, startPoint y: 289, endPoint x: 767, endPoint y: 217, distance: 78.5
click at [767, 217] on div "Janela de atendimento Grade de atendimento Capacidade Transportadoras Veículos …" at bounding box center [614, 278] width 1229 height 556
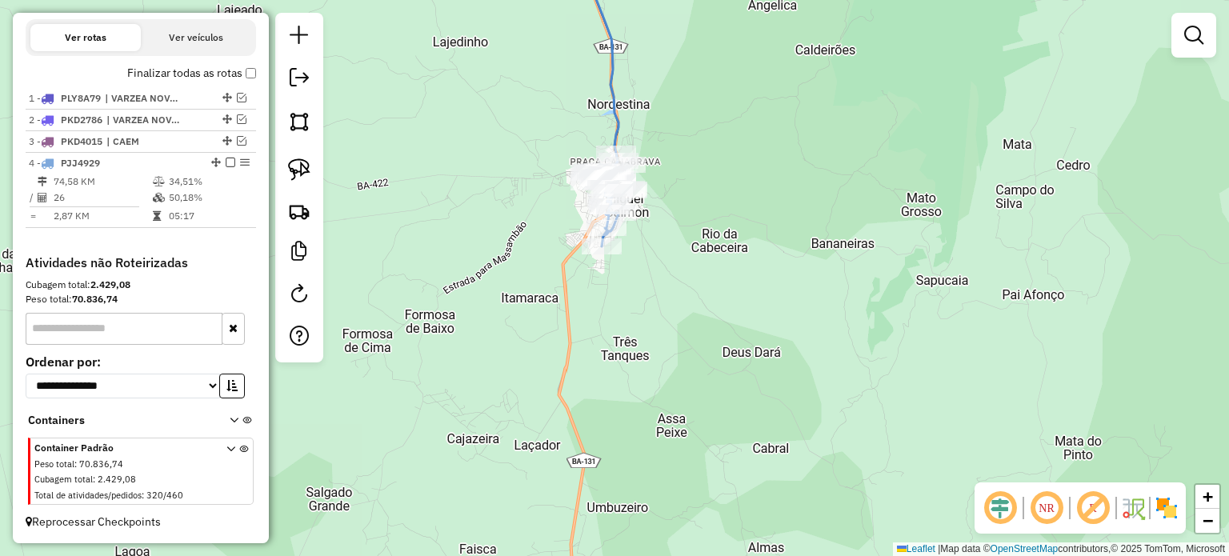
drag, startPoint x: 790, startPoint y: 318, endPoint x: 800, endPoint y: 332, distance: 16.6
click at [798, 331] on div "Janela de atendimento Grade de atendimento Capacidade Transportadoras Veículos …" at bounding box center [614, 278] width 1229 height 556
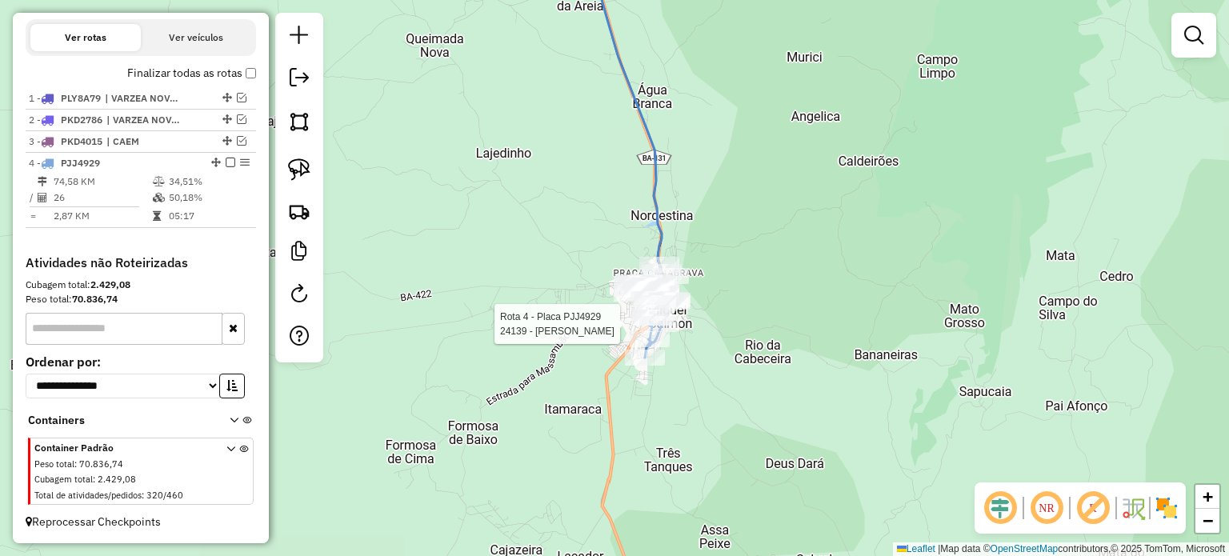
select select "**********"
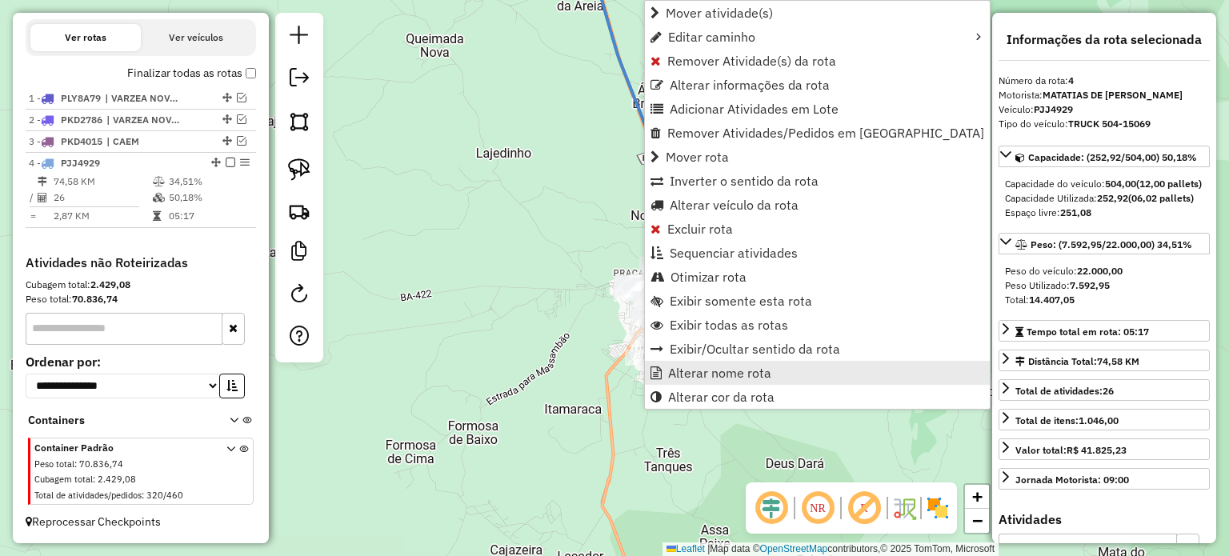
click at [695, 367] on span "Alterar nome rota" at bounding box center [719, 372] width 103 height 13
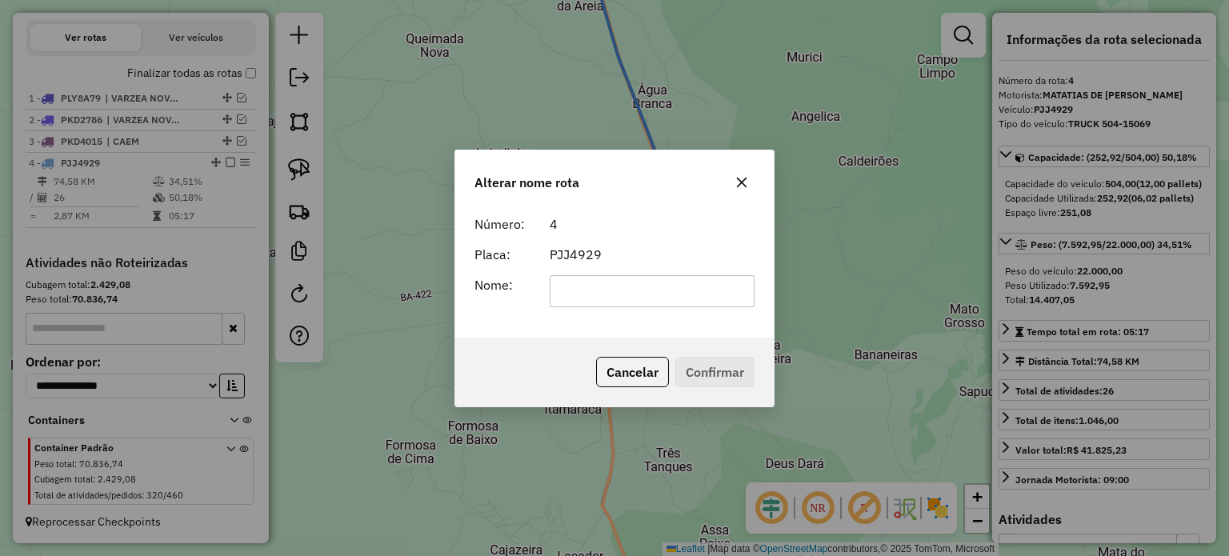
click at [629, 299] on input "text" at bounding box center [653, 291] width 206 height 32
type input "**********"
click at [698, 366] on button "Confirmar" at bounding box center [714, 372] width 79 height 30
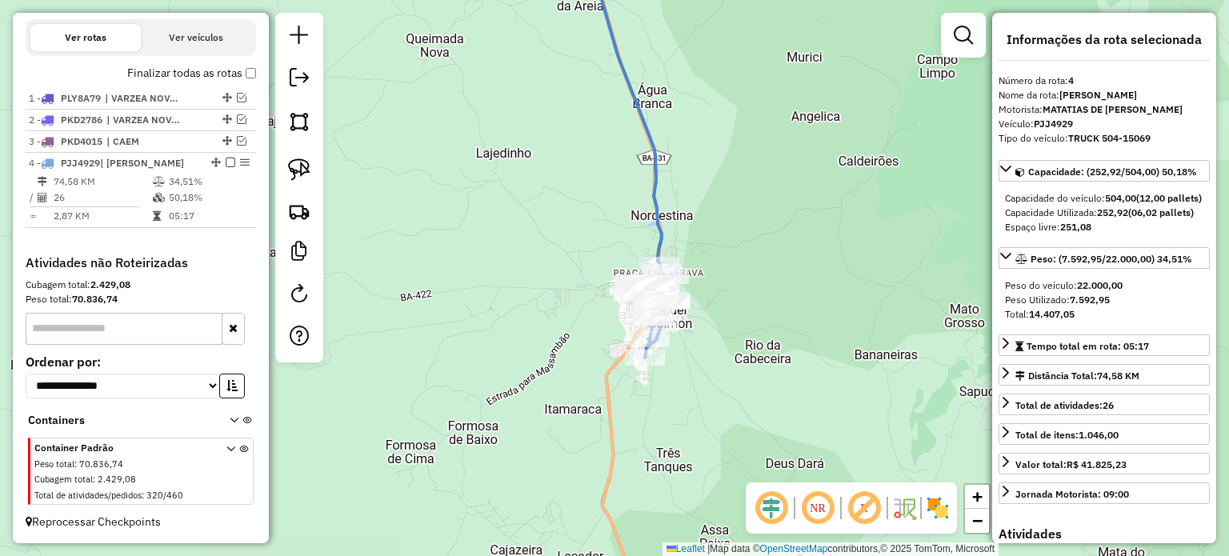
drag, startPoint x: 227, startPoint y: 162, endPoint x: 466, endPoint y: 212, distance: 244.4
click at [233, 161] on div at bounding box center [226, 163] width 48 height 10
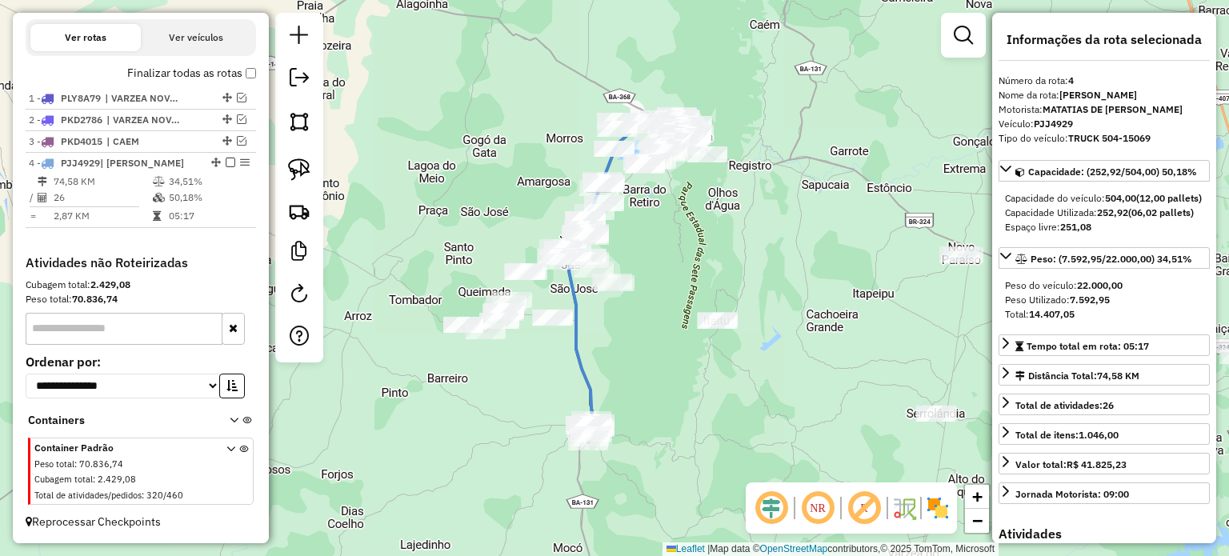
drag, startPoint x: 222, startPoint y: 163, endPoint x: 252, endPoint y: 179, distance: 33.6
click at [226, 163] on em at bounding box center [231, 163] width 10 height 10
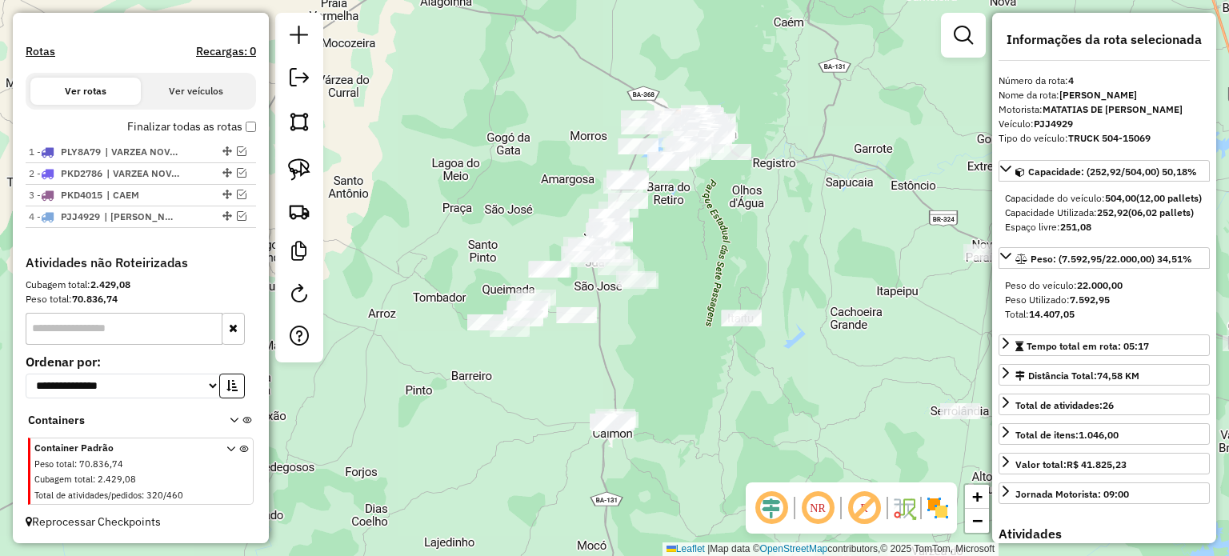
drag, startPoint x: 608, startPoint y: 344, endPoint x: 663, endPoint y: 302, distance: 69.6
click at [663, 302] on div "Janela de atendimento Grade de atendimento Capacidade Transportadoras Veículos …" at bounding box center [614, 278] width 1229 height 556
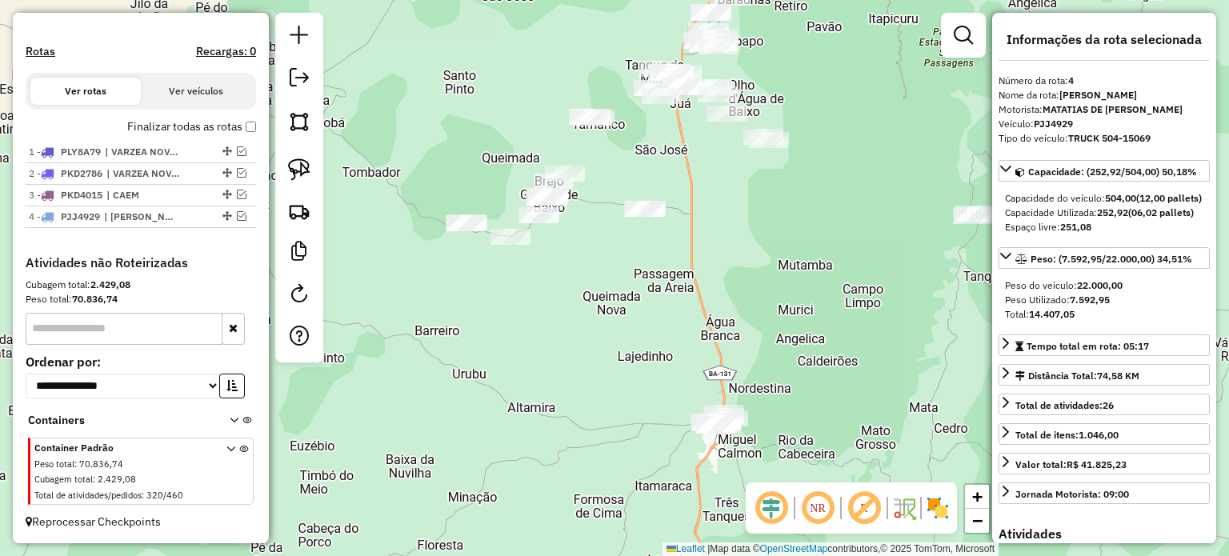
drag, startPoint x: 621, startPoint y: 358, endPoint x: 557, endPoint y: 305, distance: 83.5
click at [570, 307] on div "Janela de atendimento Grade de atendimento Capacidade Transportadoras Veículos …" at bounding box center [614, 278] width 1229 height 556
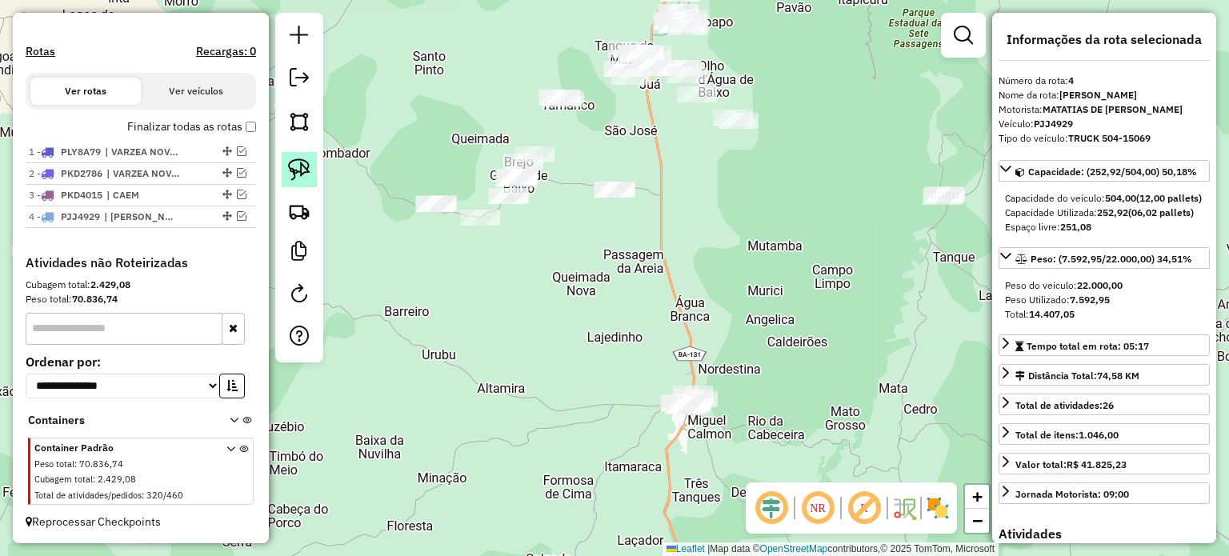
click at [288, 166] on img at bounding box center [299, 169] width 22 height 22
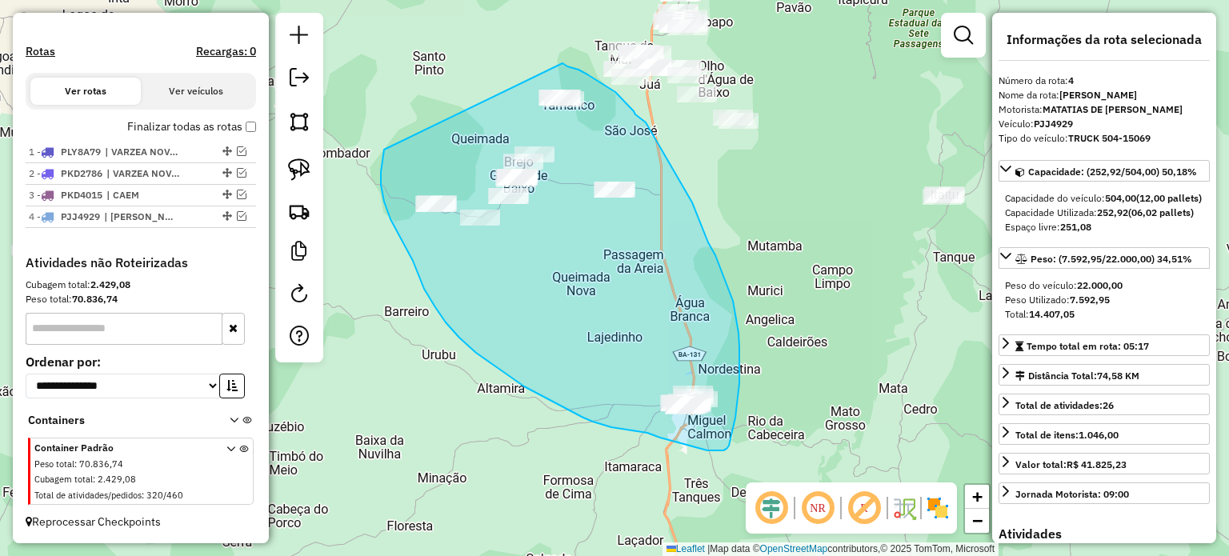
drag, startPoint x: 384, startPoint y: 150, endPoint x: 562, endPoint y: 63, distance: 198.2
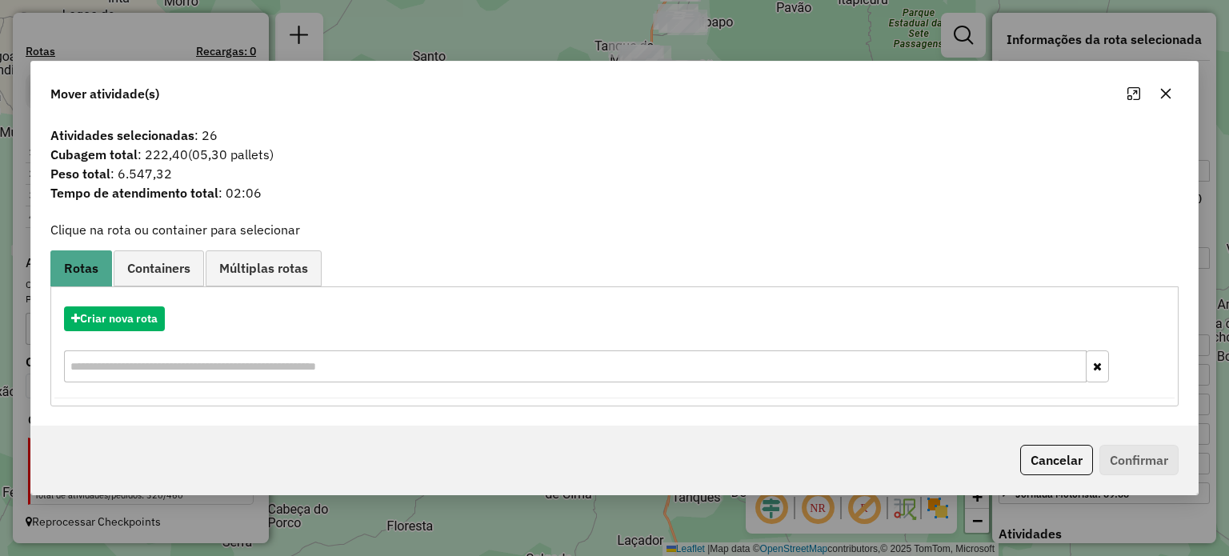
click at [1160, 90] on icon "button" at bounding box center [1165, 93] width 10 height 10
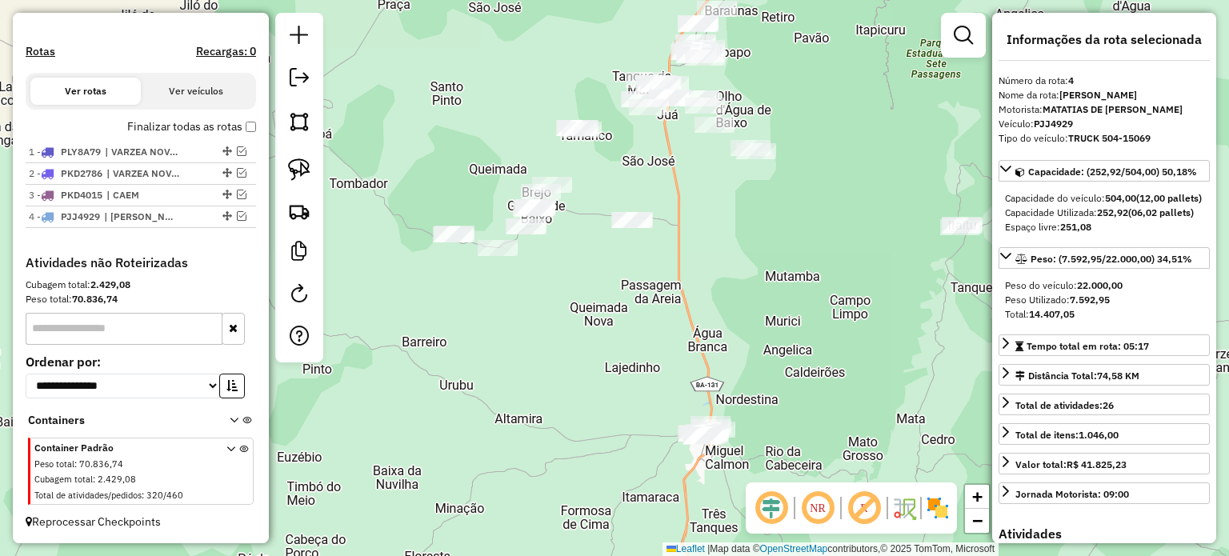
drag, startPoint x: 670, startPoint y: 195, endPoint x: 689, endPoint y: 271, distance: 78.2
click at [688, 271] on div "Janela de atendimento Grade de atendimento Capacidade Transportadoras Veículos …" at bounding box center [614, 278] width 1229 height 556
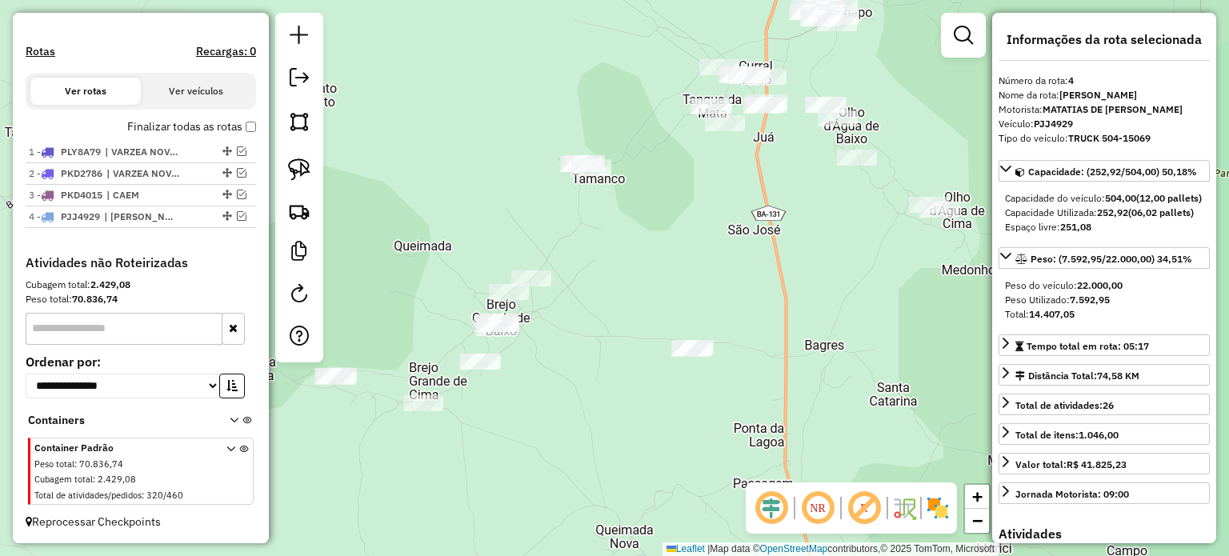
drag, startPoint x: 706, startPoint y: 229, endPoint x: 772, endPoint y: 229, distance: 66.4
click at [772, 229] on div "Janela de atendimento Grade de atendimento Capacidade Transportadoras Veículos …" at bounding box center [614, 278] width 1229 height 556
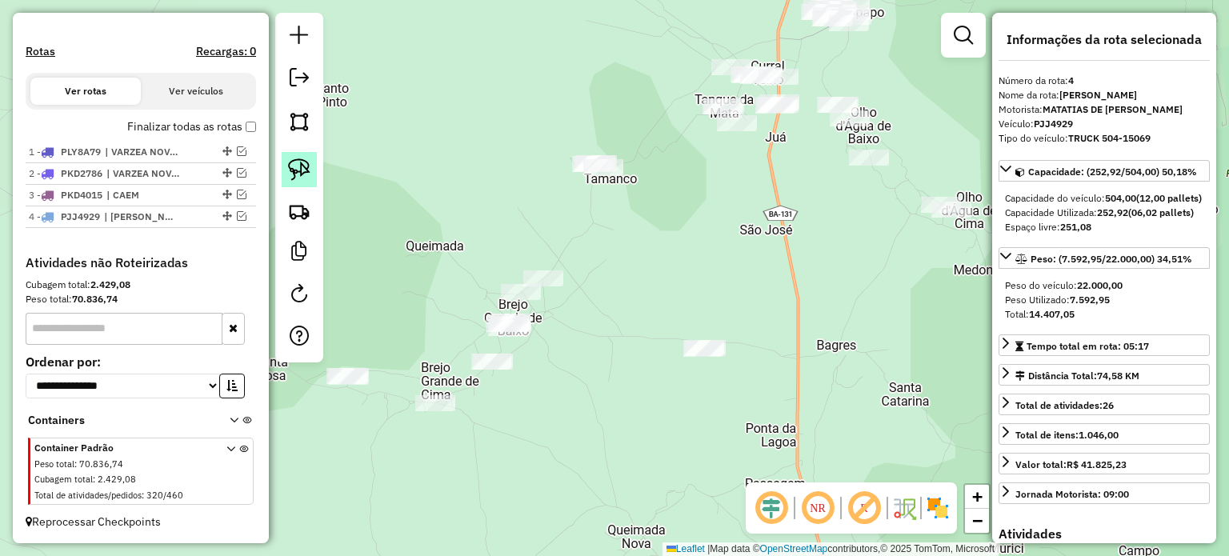
click at [316, 162] on link at bounding box center [299, 169] width 35 height 35
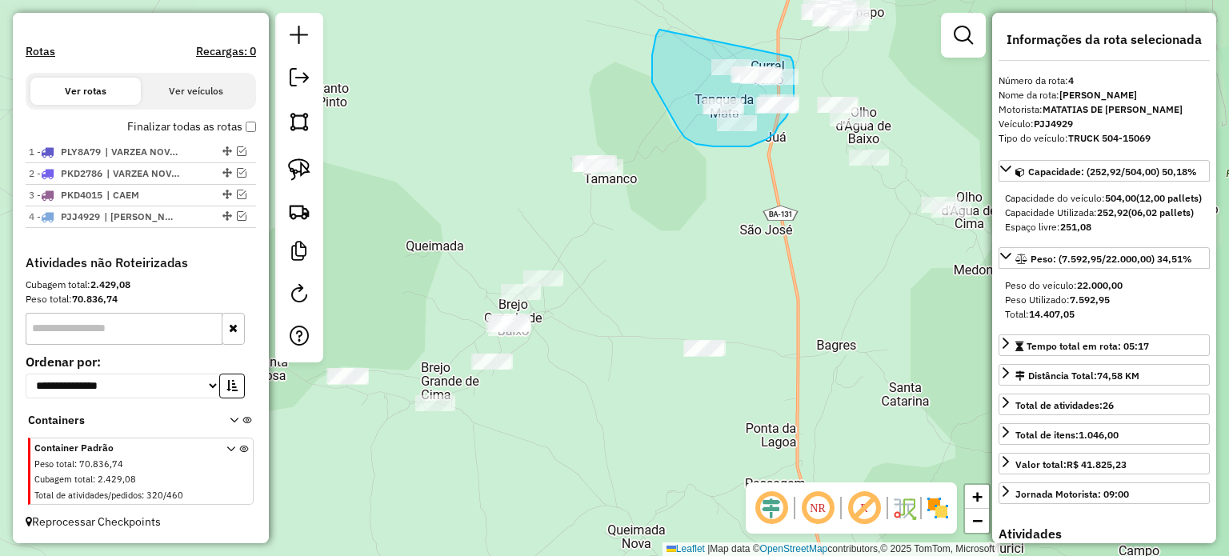
drag, startPoint x: 657, startPoint y: 92, endPoint x: 790, endPoint y: 57, distance: 138.1
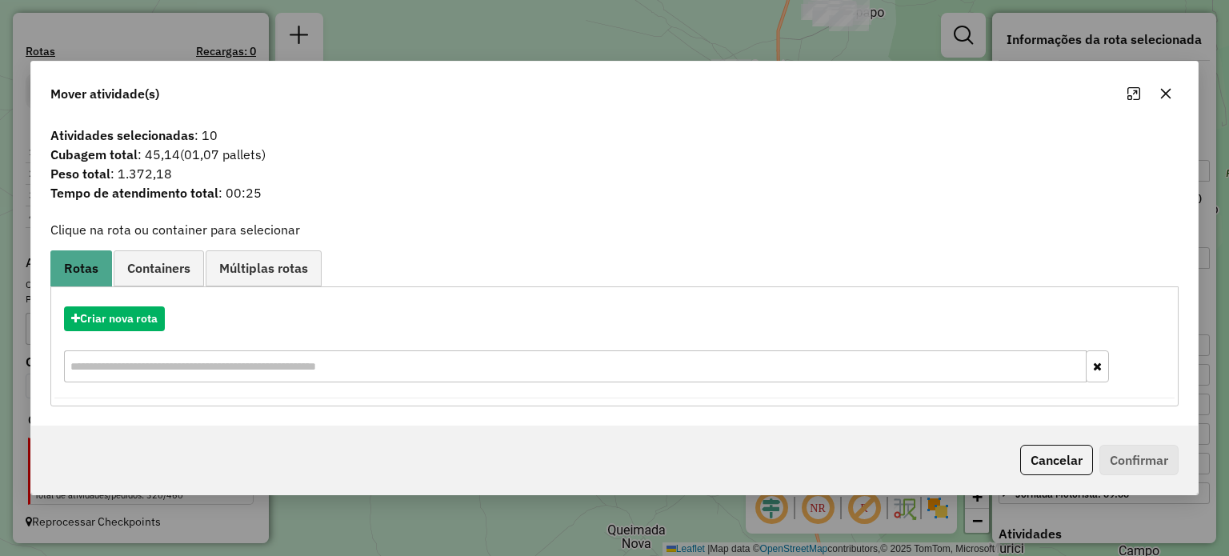
drag, startPoint x: 1161, startPoint y: 91, endPoint x: 1114, endPoint y: 109, distance: 49.6
click at [1161, 91] on icon "button" at bounding box center [1165, 93] width 13 height 13
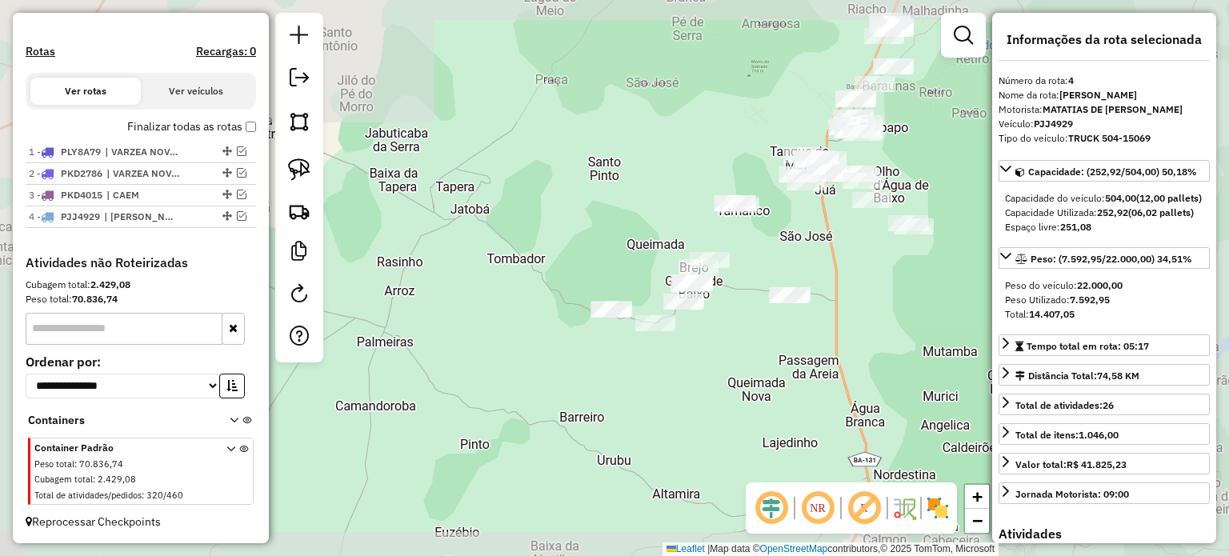
drag, startPoint x: 886, startPoint y: 279, endPoint x: 904, endPoint y: 184, distance: 97.0
click at [904, 184] on div "Janela de atendimento Grade de atendimento Capacidade Transportadoras Veículos …" at bounding box center [614, 278] width 1229 height 556
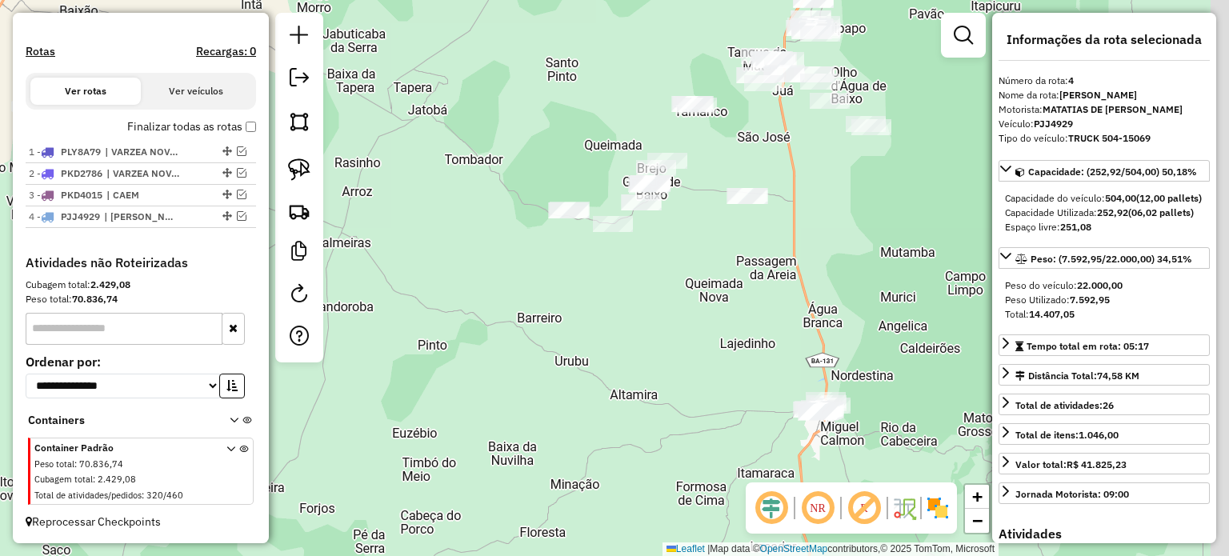
drag, startPoint x: 851, startPoint y: 246, endPoint x: 834, endPoint y: 246, distance: 17.6
click at [832, 250] on div "Janela de atendimento Grade de atendimento Capacidade Transportadoras Veículos …" at bounding box center [614, 278] width 1229 height 556
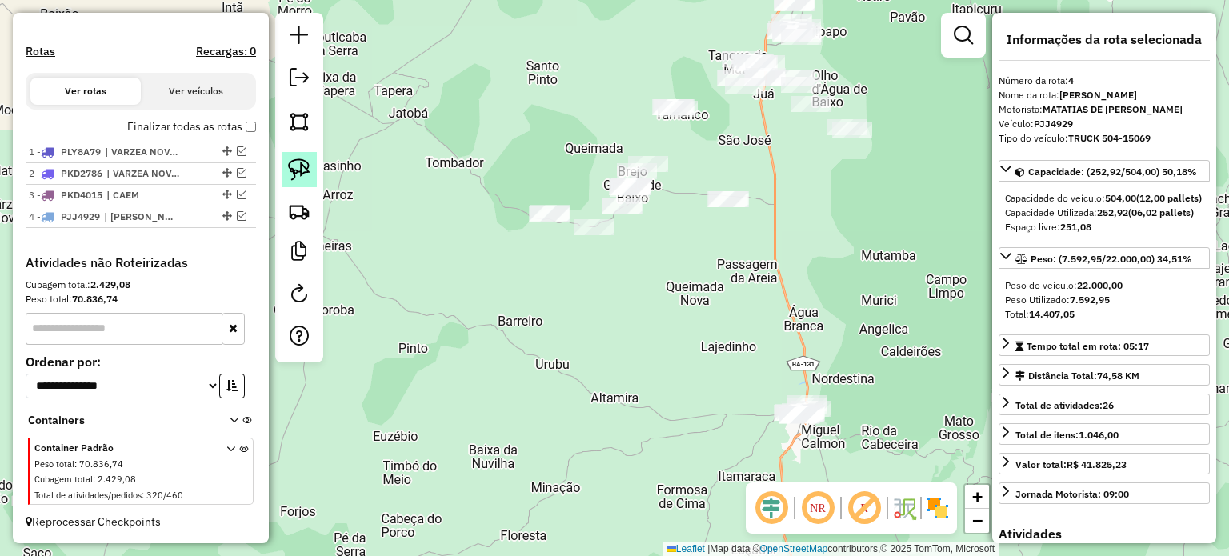
click at [306, 166] on img at bounding box center [299, 169] width 22 height 22
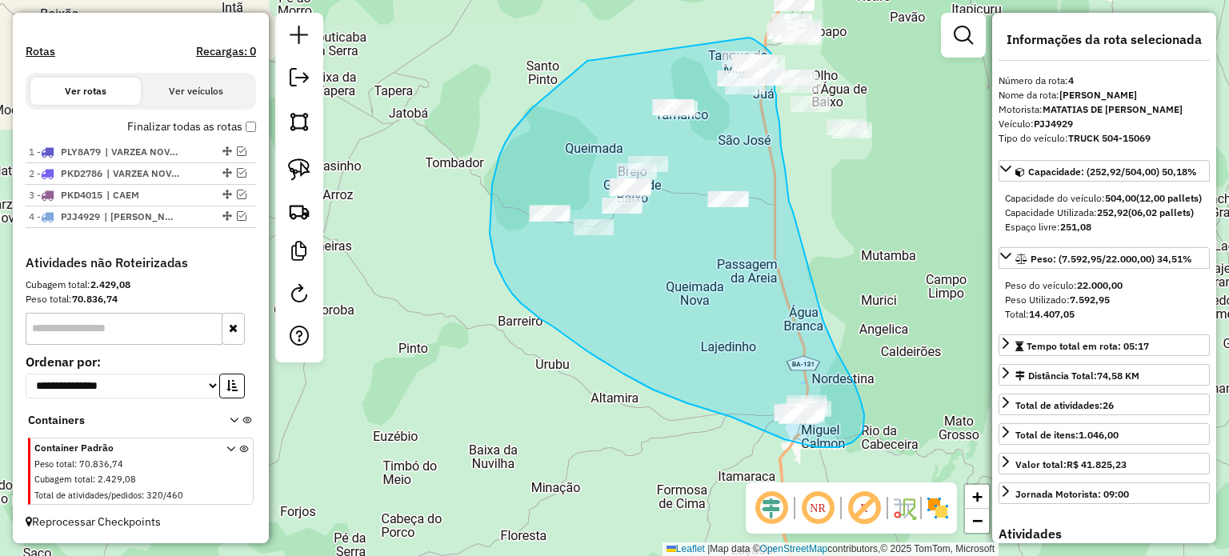
drag, startPoint x: 547, startPoint y: 95, endPoint x: 749, endPoint y: 38, distance: 209.6
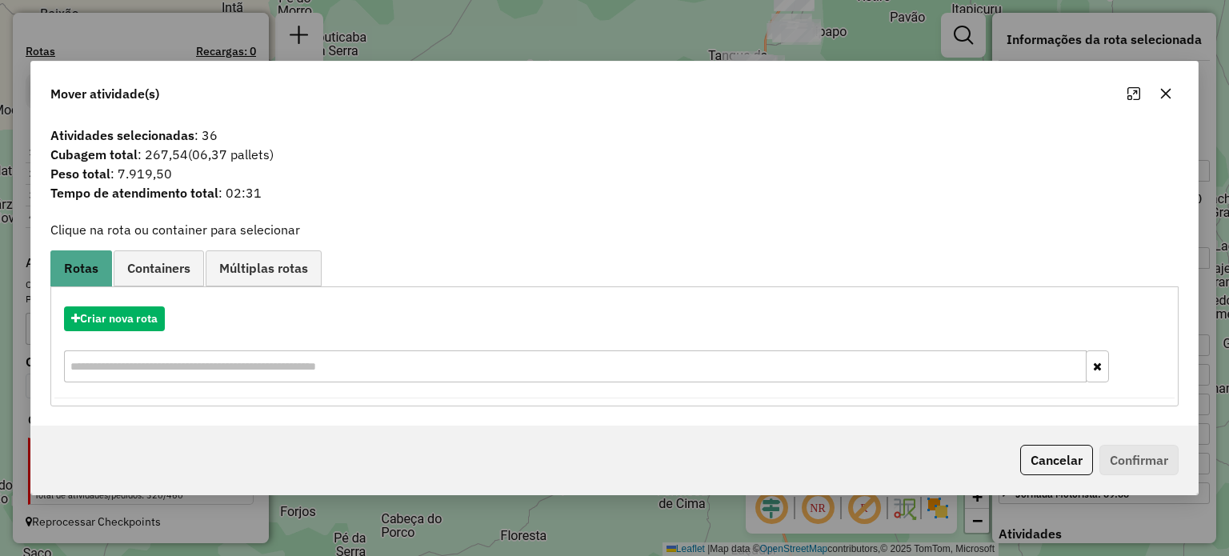
drag, startPoint x: 1165, startPoint y: 87, endPoint x: 922, endPoint y: 185, distance: 262.0
click at [1166, 89] on icon "button" at bounding box center [1165, 93] width 13 height 13
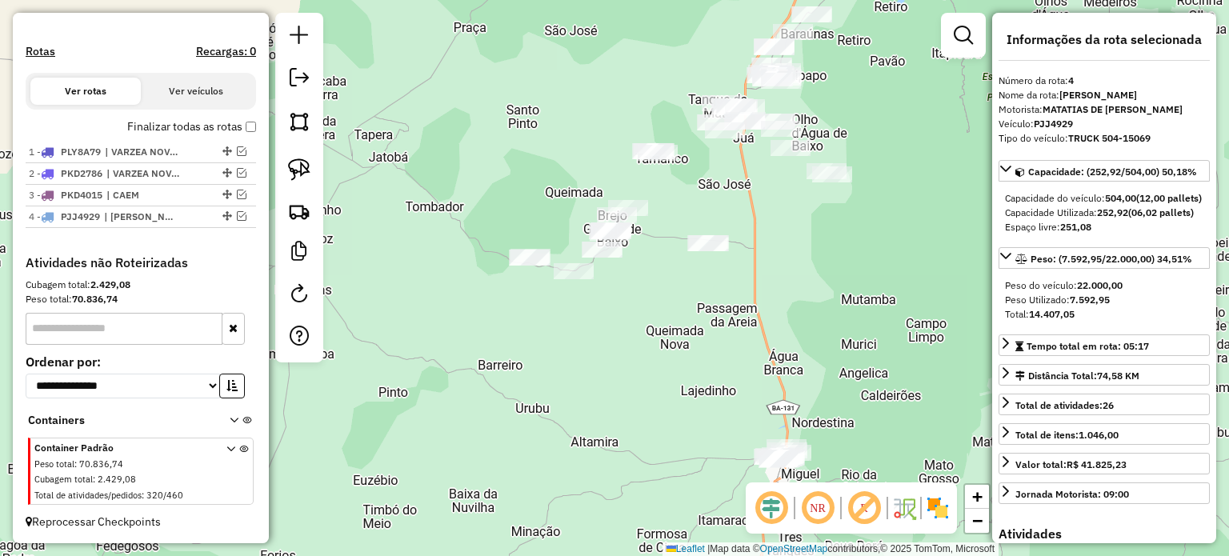
drag, startPoint x: 766, startPoint y: 224, endPoint x: 742, endPoint y: 274, distance: 55.5
click at [742, 274] on div "Janela de atendimento Grade de atendimento Capacidade Transportadoras Veículos …" at bounding box center [614, 278] width 1229 height 556
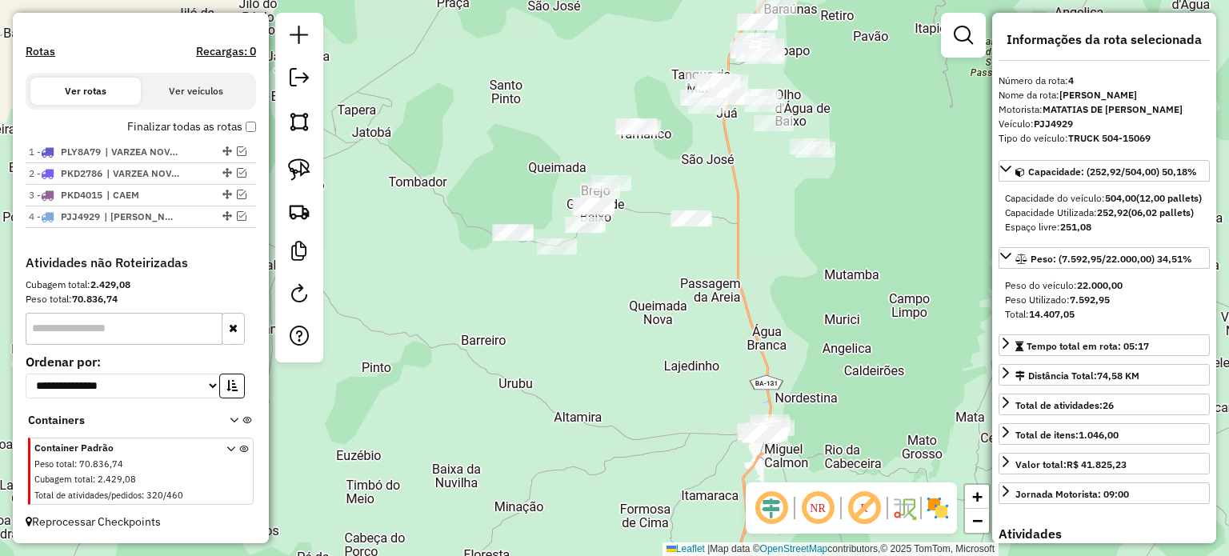
drag, startPoint x: 695, startPoint y: 366, endPoint x: 653, endPoint y: 322, distance: 61.7
click at [668, 330] on div "Janela de atendimento Grade de atendimento Capacidade Transportadoras Veículos …" at bounding box center [614, 278] width 1229 height 556
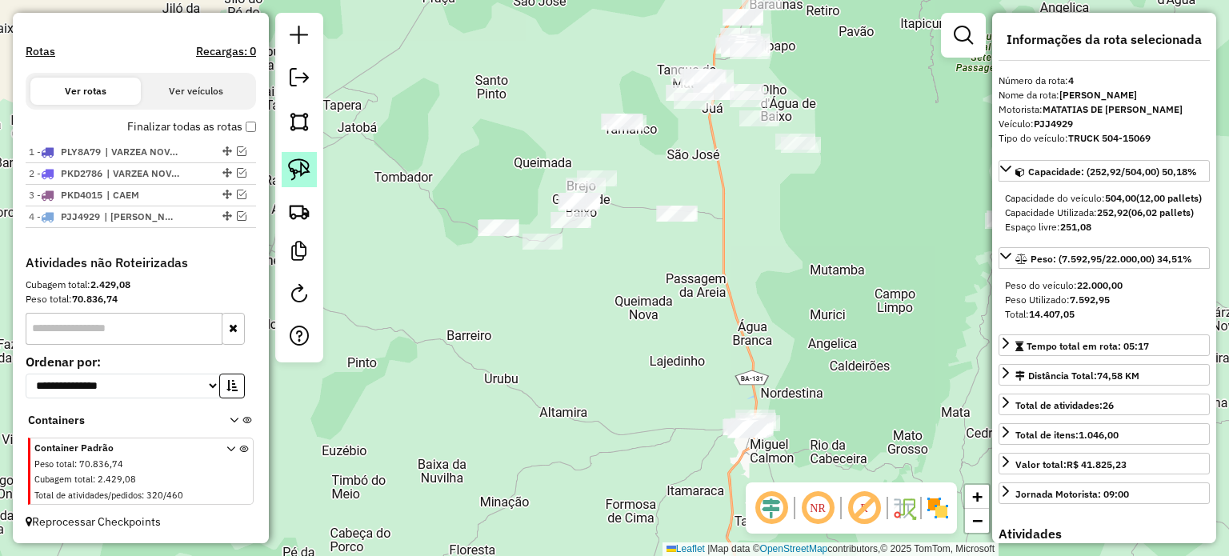
click at [298, 165] on img at bounding box center [299, 169] width 22 height 22
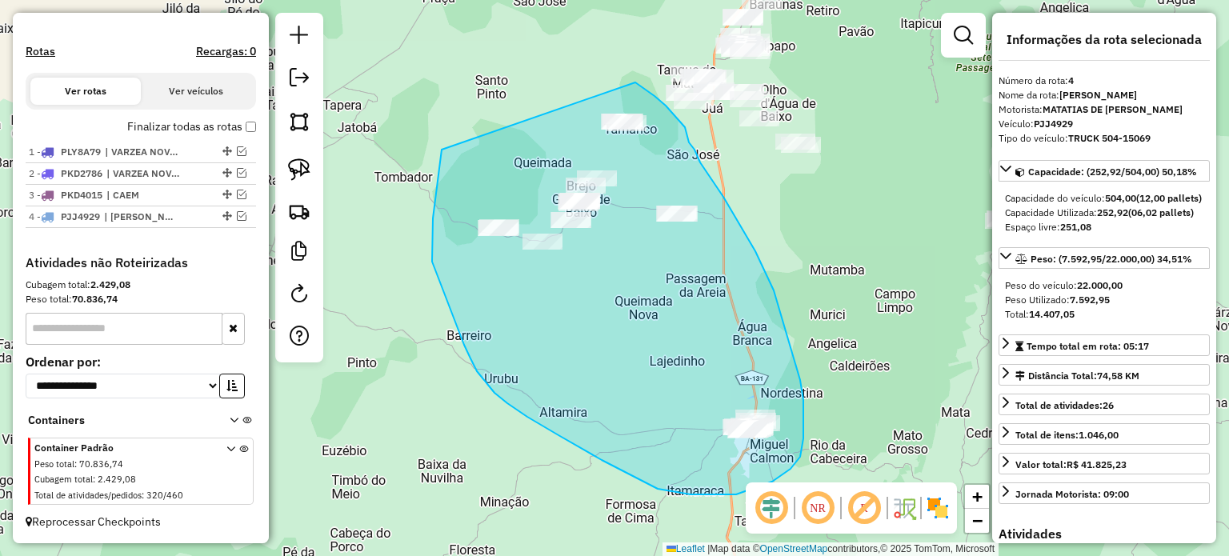
drag, startPoint x: 442, startPoint y: 150, endPoint x: 635, endPoint y: 82, distance: 204.9
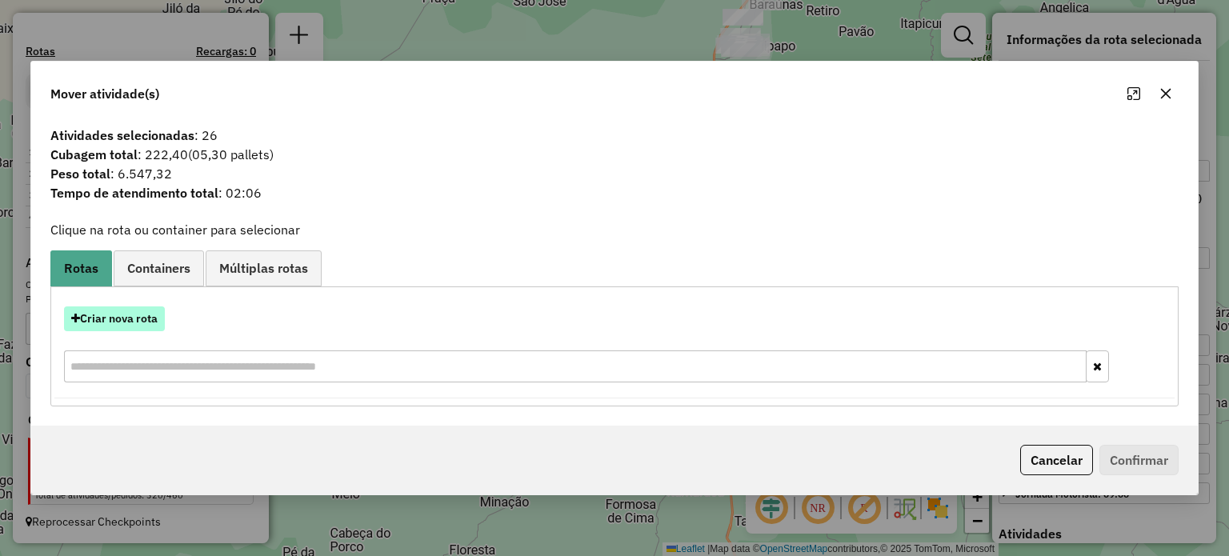
click at [103, 319] on button "Criar nova rota" at bounding box center [114, 318] width 101 height 25
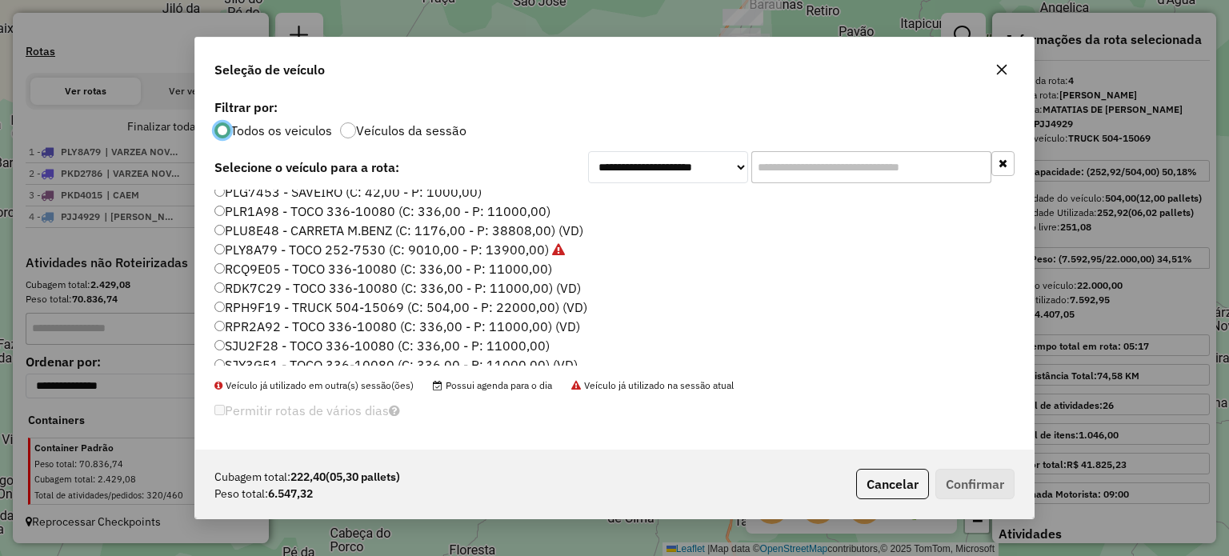
scroll to position [323, 0]
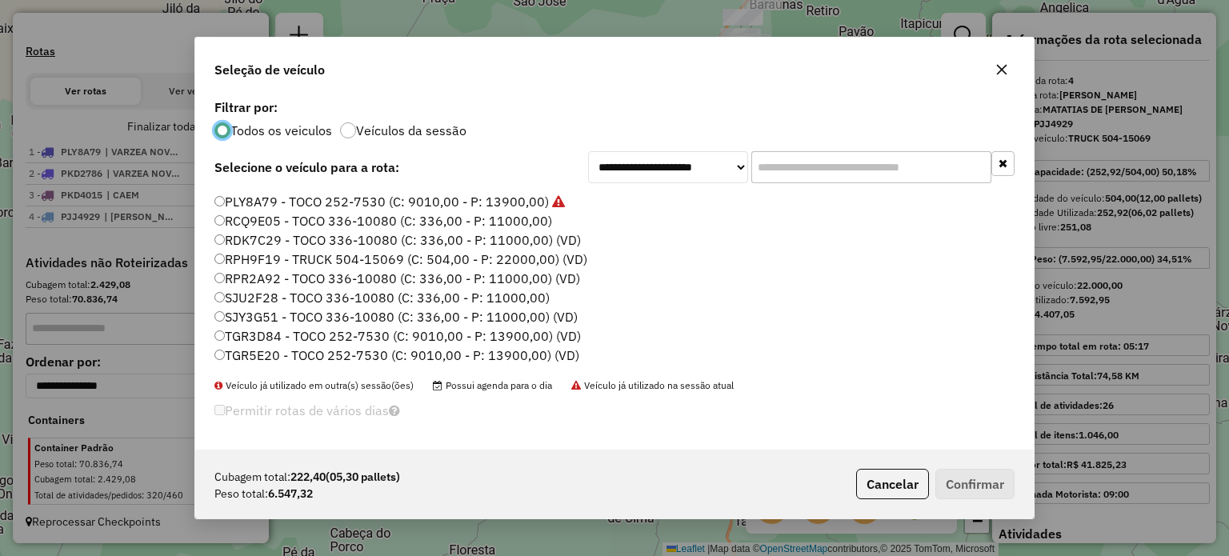
click at [238, 318] on label "SJY3G51 - TOCO 336-10080 (C: 336,00 - P: 11000,00) (VD)" at bounding box center [395, 316] width 363 height 19
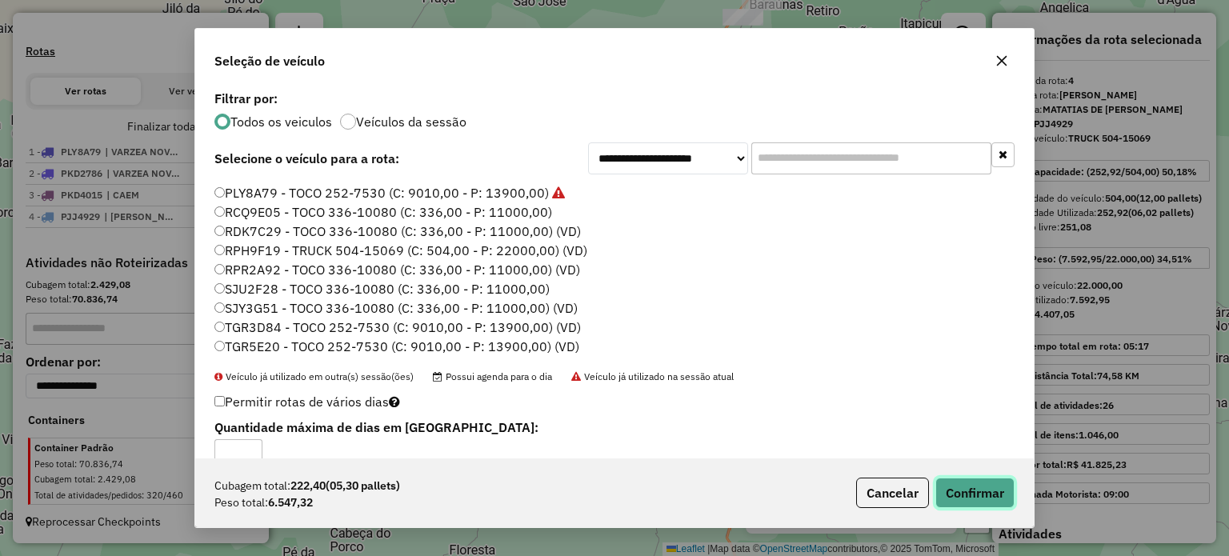
click at [970, 490] on button "Confirmar" at bounding box center [974, 493] width 79 height 30
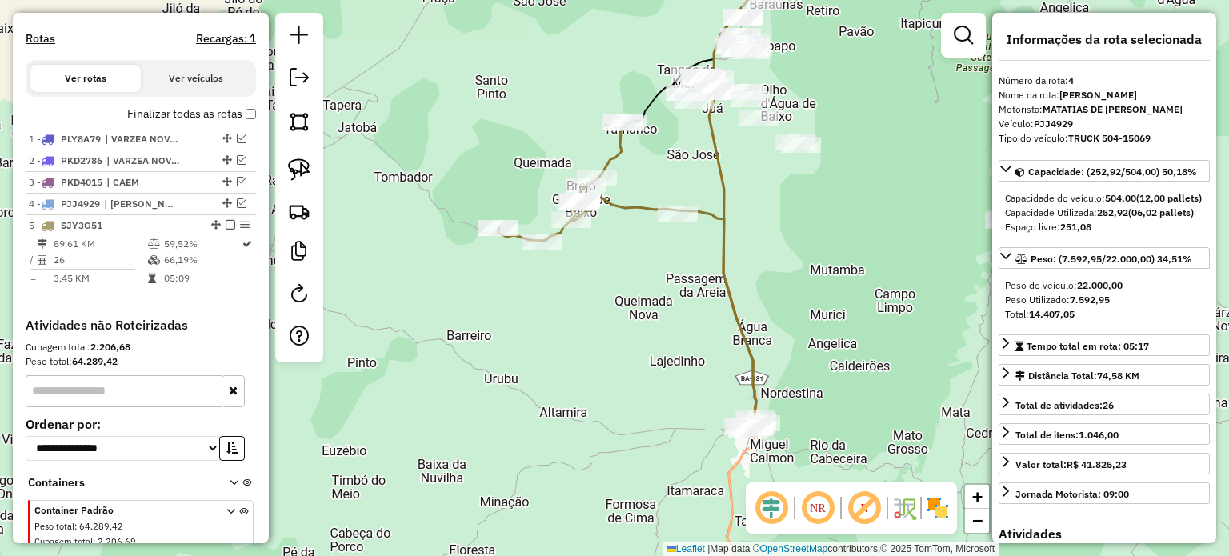
scroll to position [563, 0]
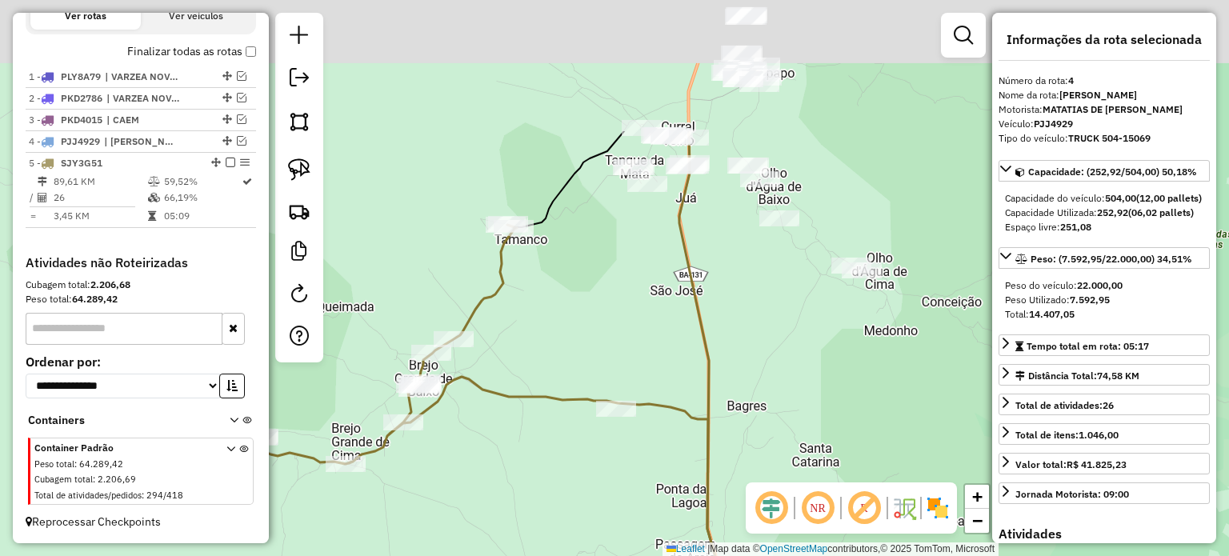
drag, startPoint x: 658, startPoint y: 111, endPoint x: 624, endPoint y: 305, distance: 196.6
click at [628, 310] on div "Janela de atendimento Grade de atendimento Capacidade Transportadoras Veículos …" at bounding box center [614, 278] width 1229 height 556
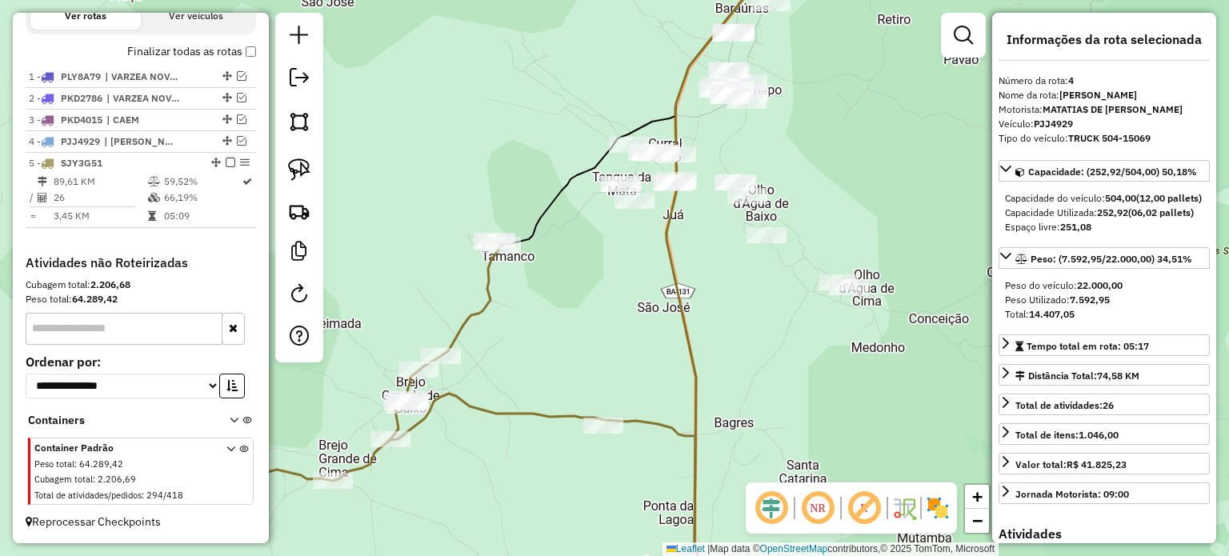
drag, startPoint x: 655, startPoint y: 265, endPoint x: 621, endPoint y: 281, distance: 37.9
click at [617, 281] on div "Janela de atendimento Grade de atendimento Capacidade Transportadoras Veículos …" at bounding box center [614, 278] width 1229 height 556
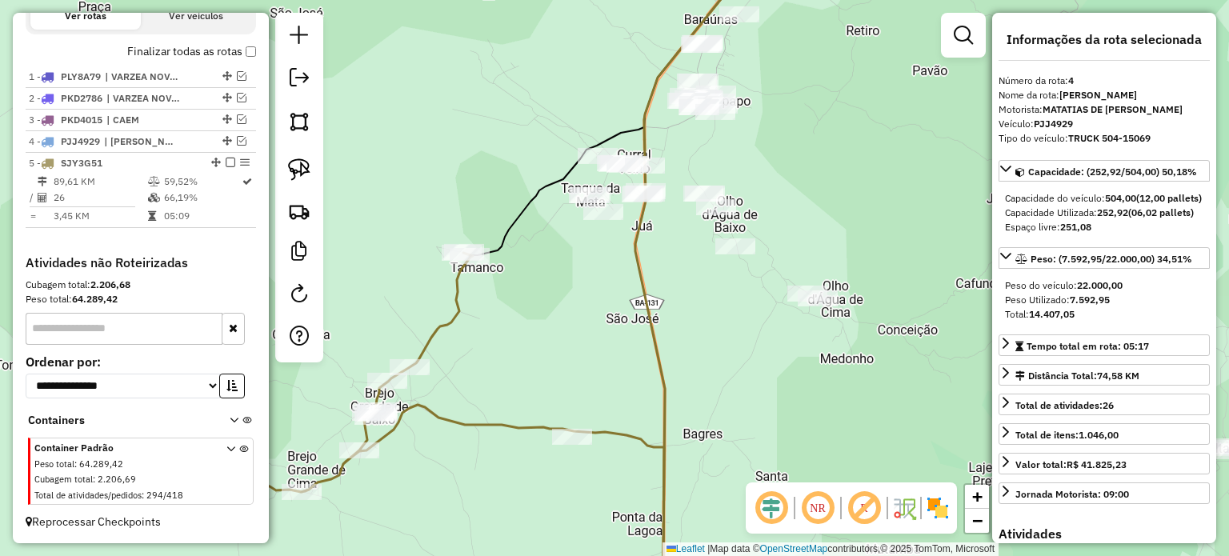
drag, startPoint x: 583, startPoint y: 120, endPoint x: 574, endPoint y: 122, distance: 9.9
click at [576, 122] on div "Janela de atendimento Grade de atendimento Capacidade Transportadoras Veículos …" at bounding box center [614, 278] width 1229 height 556
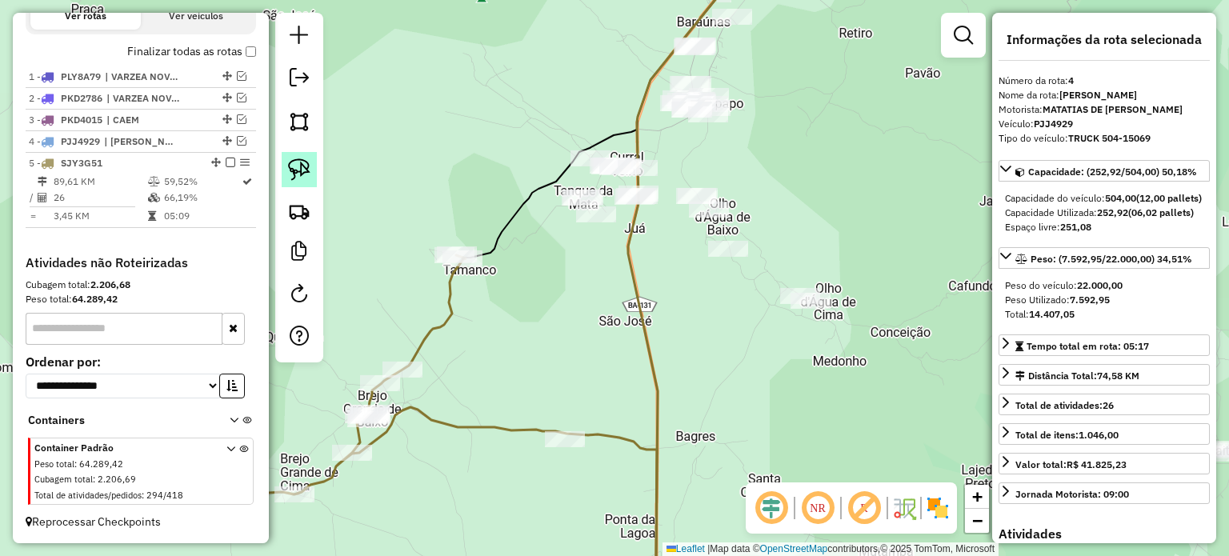
click at [304, 161] on img at bounding box center [299, 169] width 22 height 22
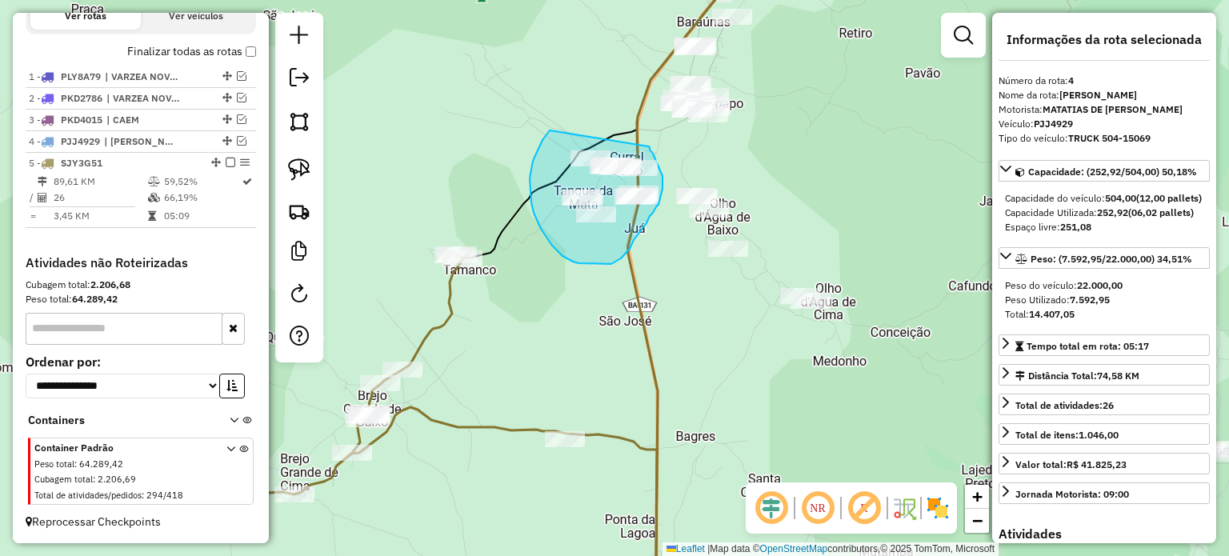
drag, startPoint x: 534, startPoint y: 156, endPoint x: 648, endPoint y: 146, distance: 114.0
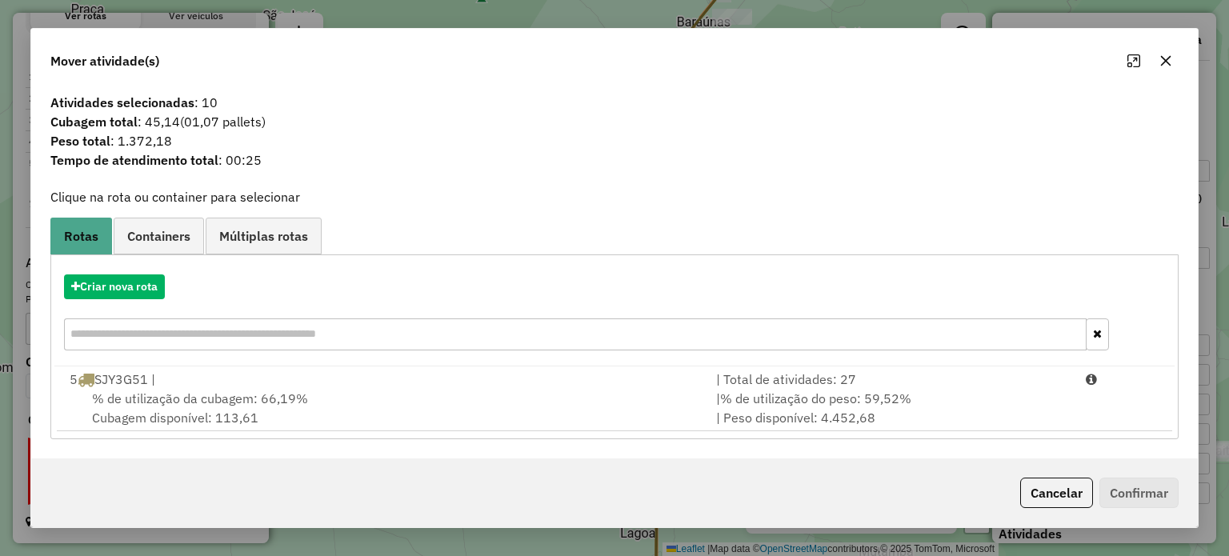
click at [1159, 54] on icon "button" at bounding box center [1165, 60] width 13 height 13
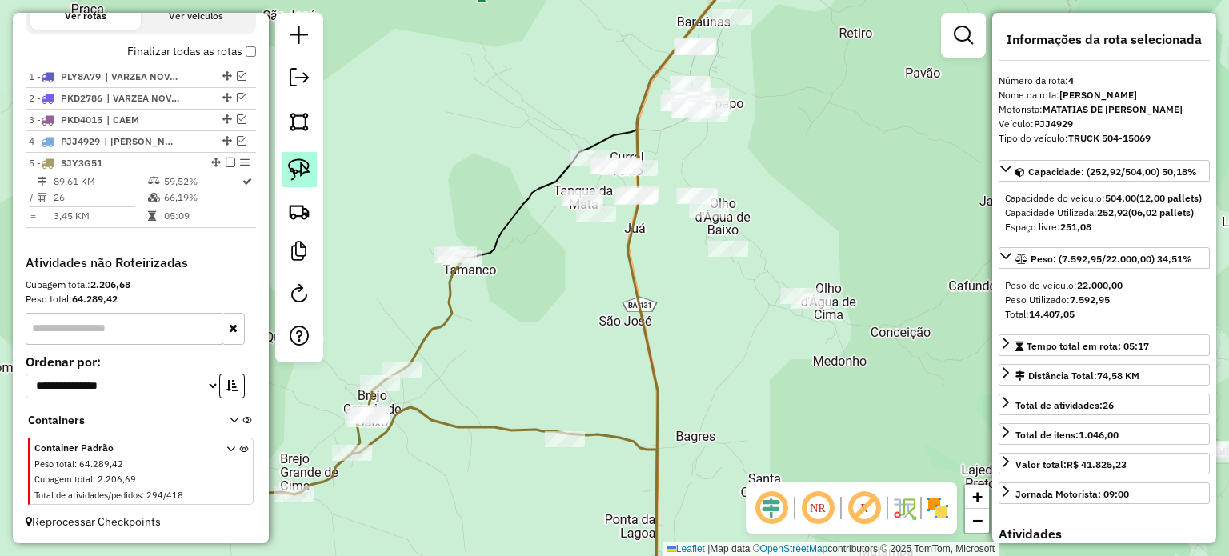
click at [298, 159] on img at bounding box center [299, 169] width 22 height 22
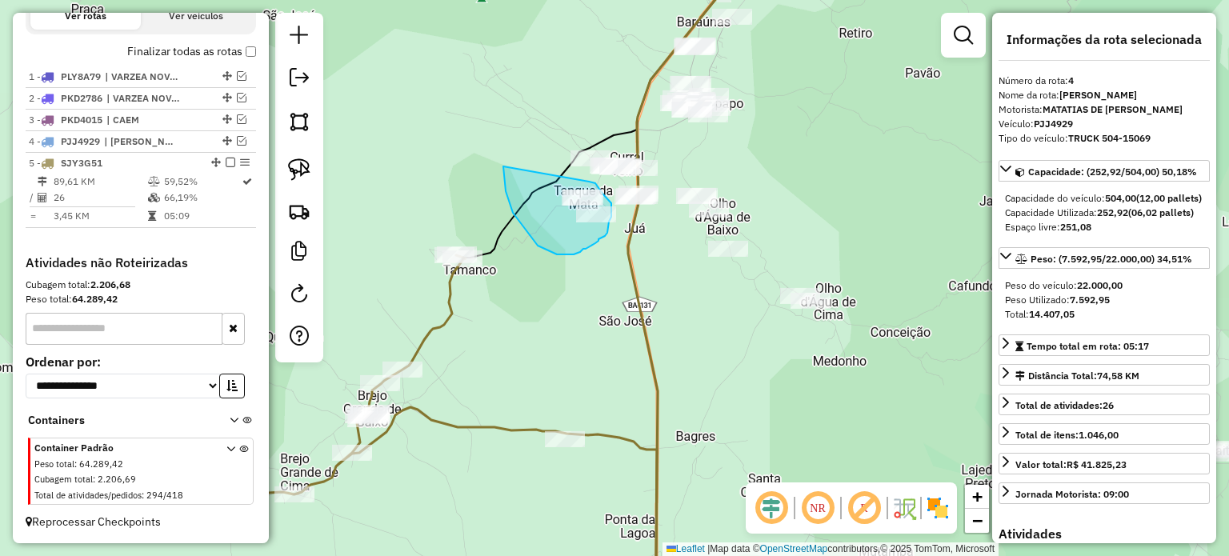
drag, startPoint x: 504, startPoint y: 172, endPoint x: 586, endPoint y: 180, distance: 82.0
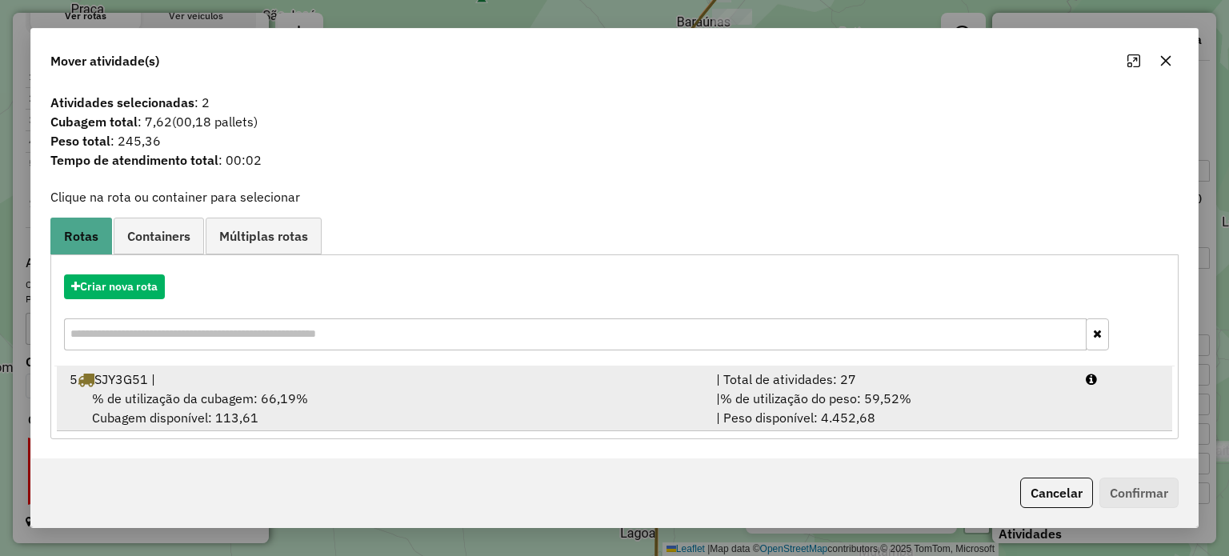
click at [142, 394] on span "% de utilização da cubagem: 66,19%" at bounding box center [200, 398] width 216 height 16
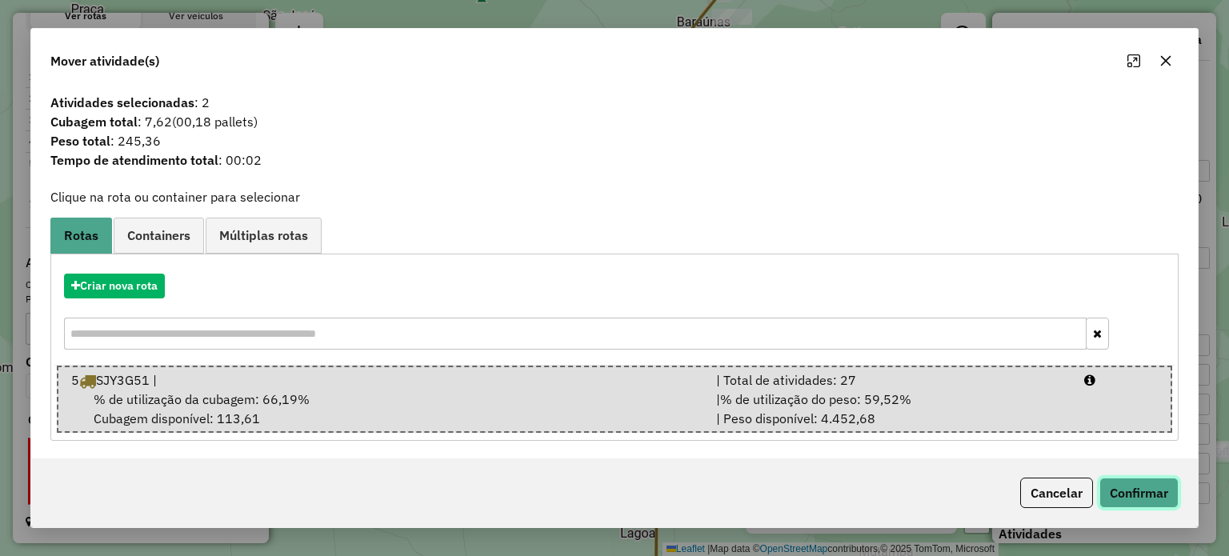
click at [1113, 489] on button "Confirmar" at bounding box center [1138, 493] width 79 height 30
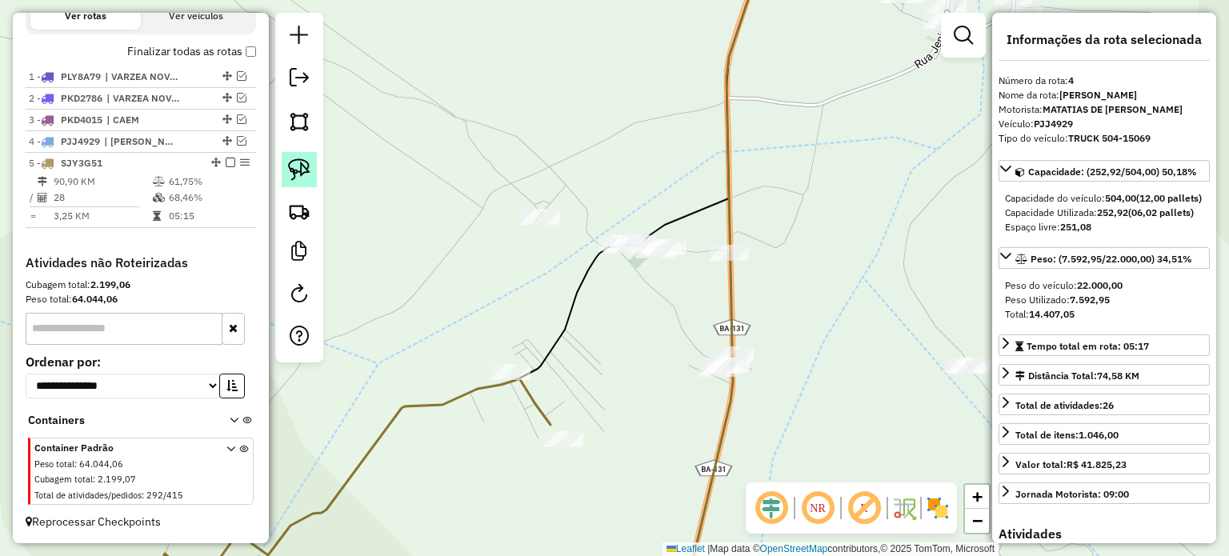
click at [299, 156] on link at bounding box center [299, 169] width 35 height 35
drag, startPoint x: 502, startPoint y: 194, endPoint x: 566, endPoint y: 204, distance: 65.5
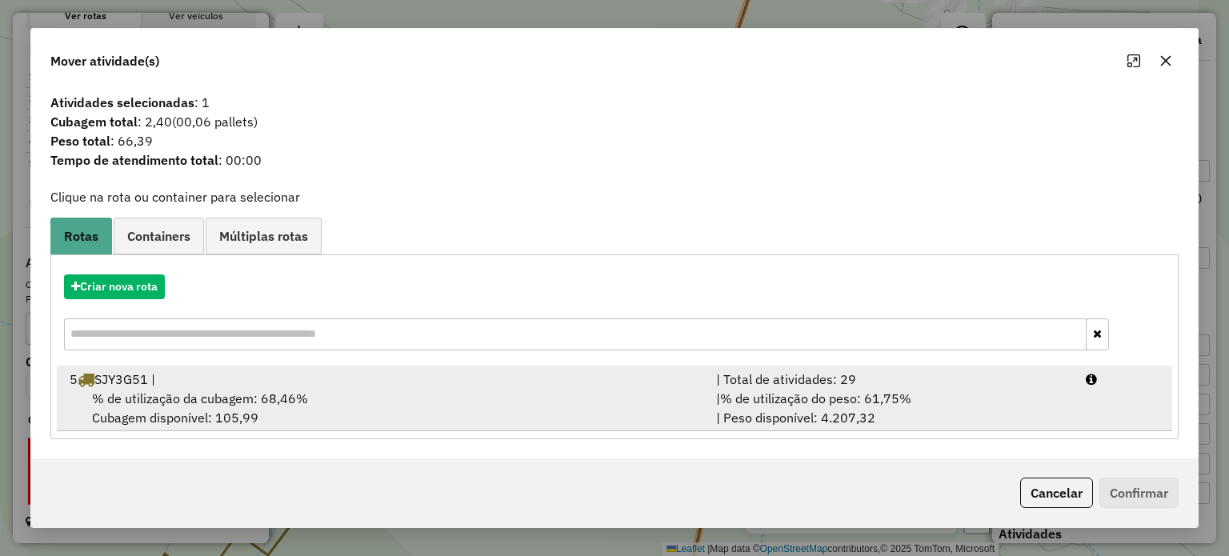
drag, startPoint x: 177, startPoint y: 394, endPoint x: 602, endPoint y: 413, distance: 425.2
click at [199, 394] on span "% de utilização da cubagem: 68,46%" at bounding box center [200, 398] width 216 height 16
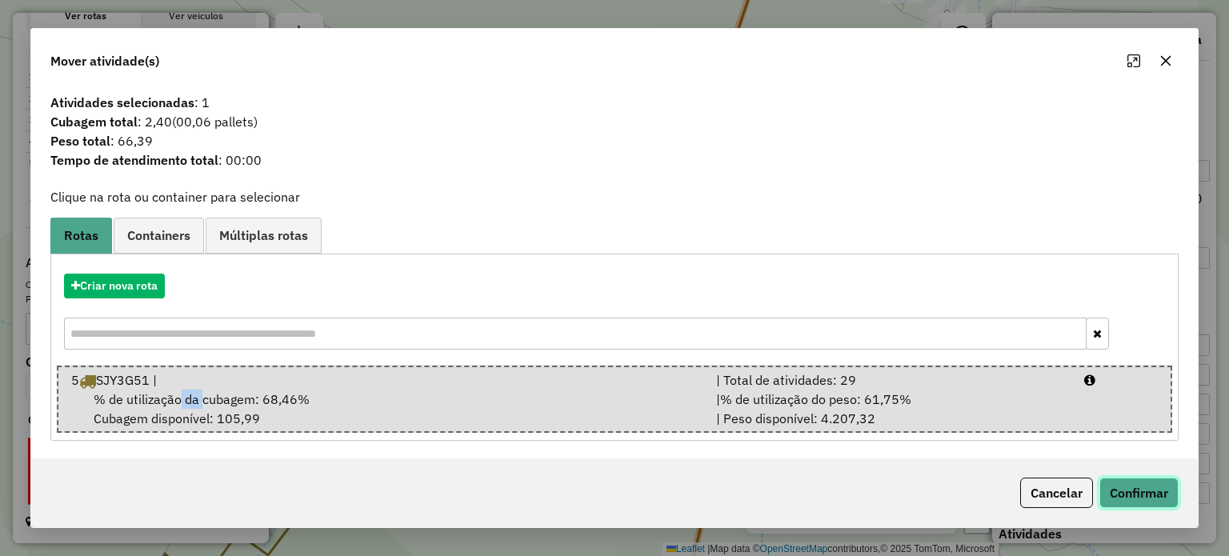
click at [1137, 501] on button "Confirmar" at bounding box center [1138, 493] width 79 height 30
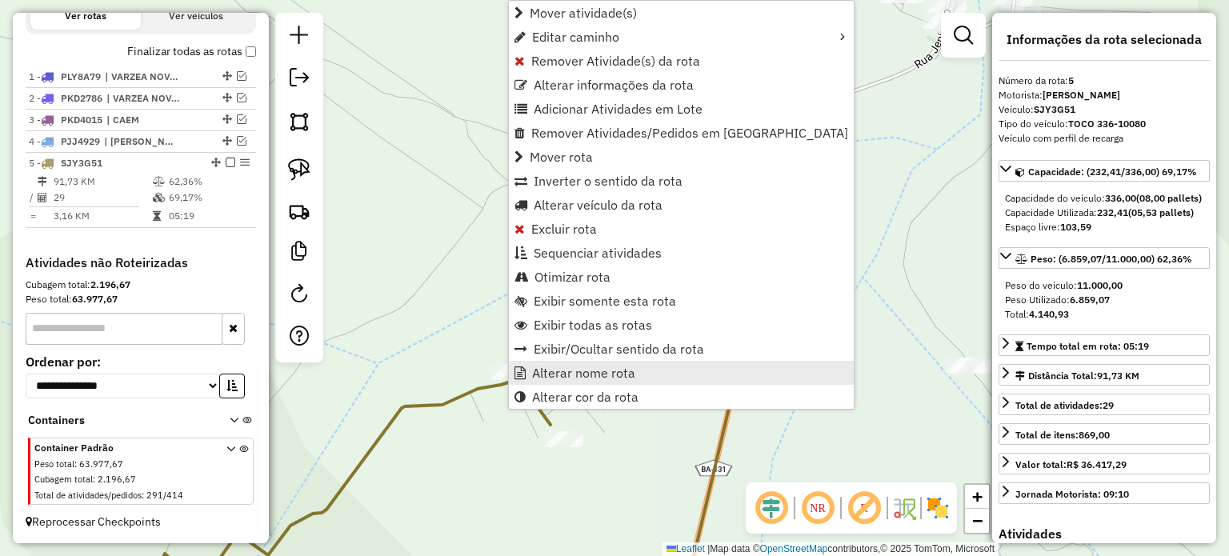
click at [560, 375] on span "Alterar nome rota" at bounding box center [583, 372] width 103 height 13
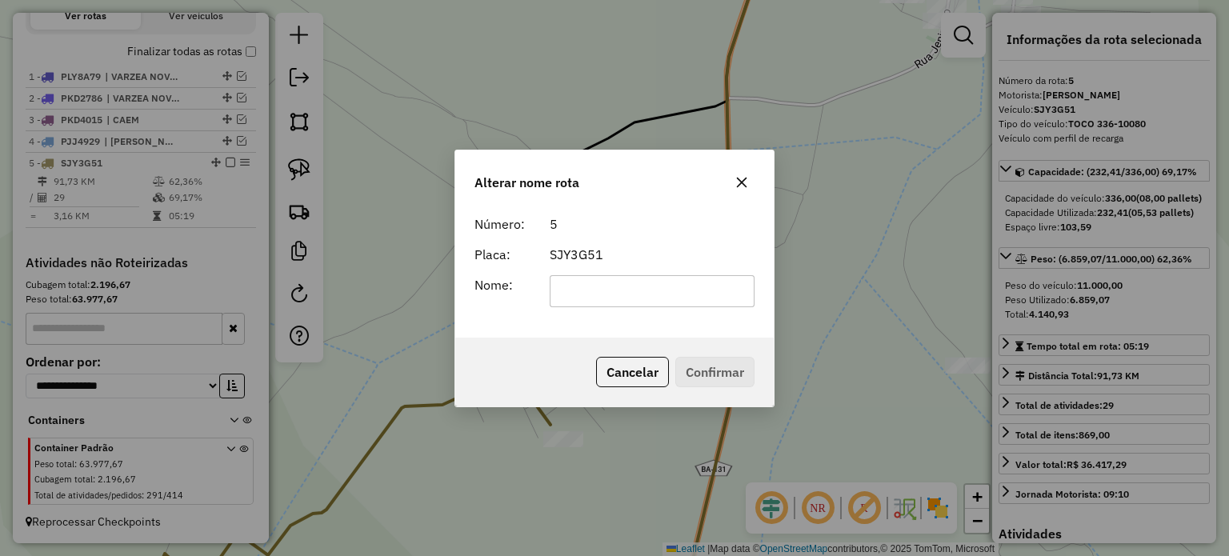
click at [563, 290] on input "text" at bounding box center [653, 291] width 206 height 32
type input "**********"
click at [726, 376] on button "Confirmar" at bounding box center [714, 372] width 79 height 30
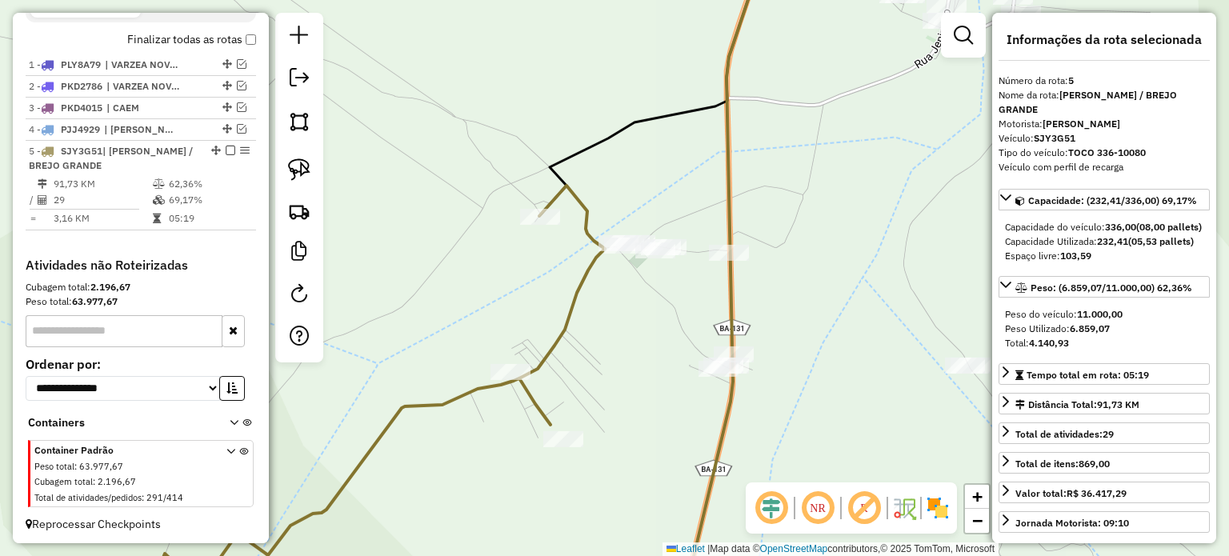
drag, startPoint x: 225, startPoint y: 162, endPoint x: 419, endPoint y: 289, distance: 232.3
click at [228, 155] on em at bounding box center [231, 151] width 10 height 10
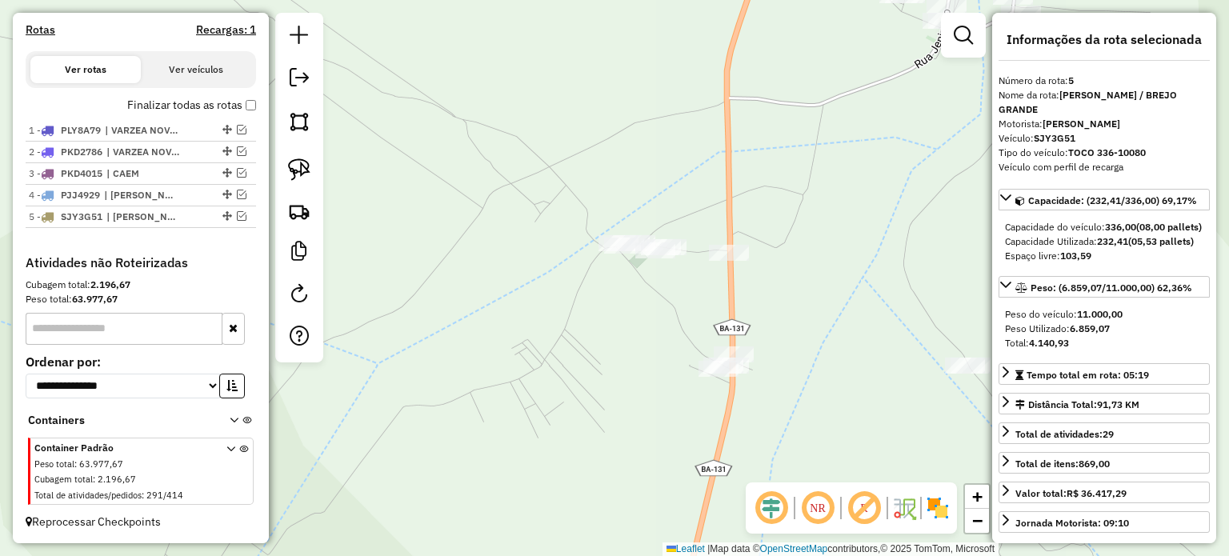
scroll to position [510, 0]
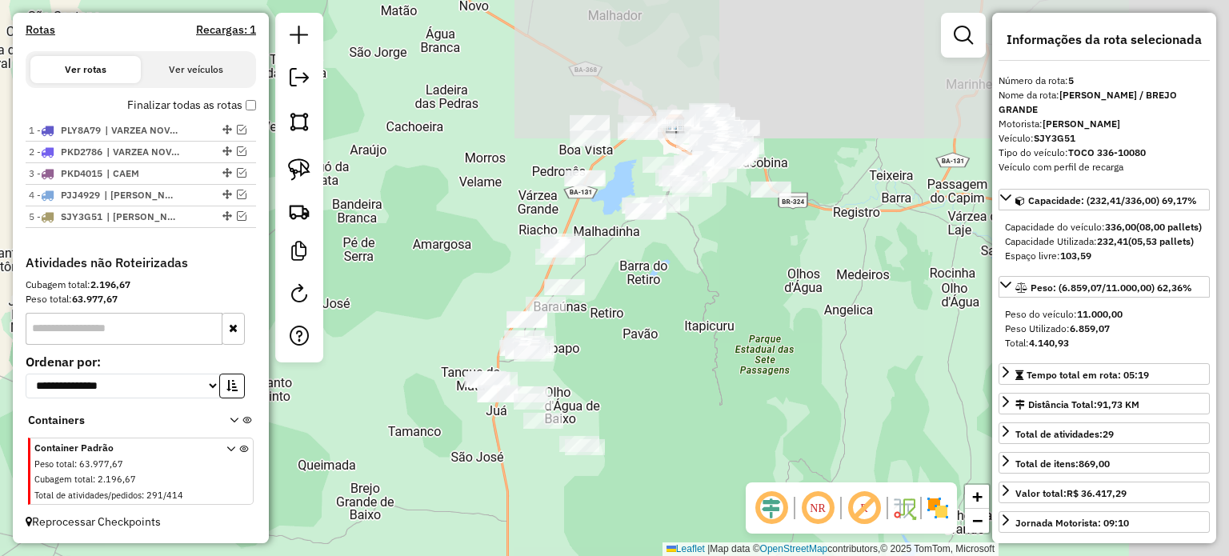
drag, startPoint x: 744, startPoint y: 338, endPoint x: 560, endPoint y: 377, distance: 187.9
click at [547, 380] on div "Janela de atendimento Grade de atendimento Capacidade Transportadoras Veículos …" at bounding box center [614, 278] width 1229 height 556
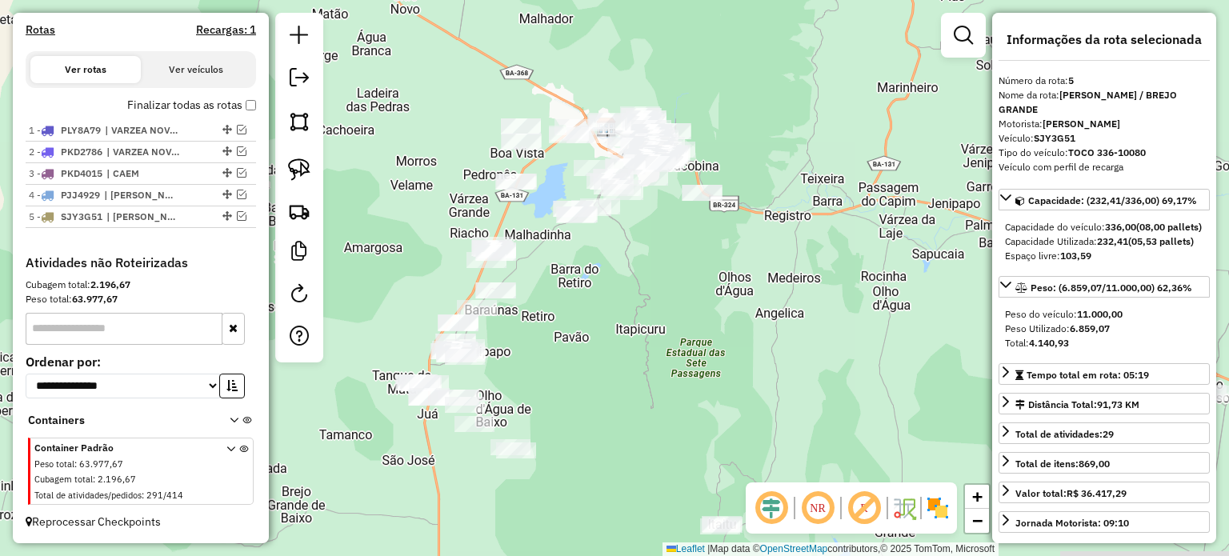
drag, startPoint x: 397, startPoint y: 234, endPoint x: 371, endPoint y: 203, distance: 40.4
click at [400, 206] on div "Janela de atendimento Grade de atendimento Capacidade Transportadoras Veículos …" at bounding box center [614, 278] width 1229 height 556
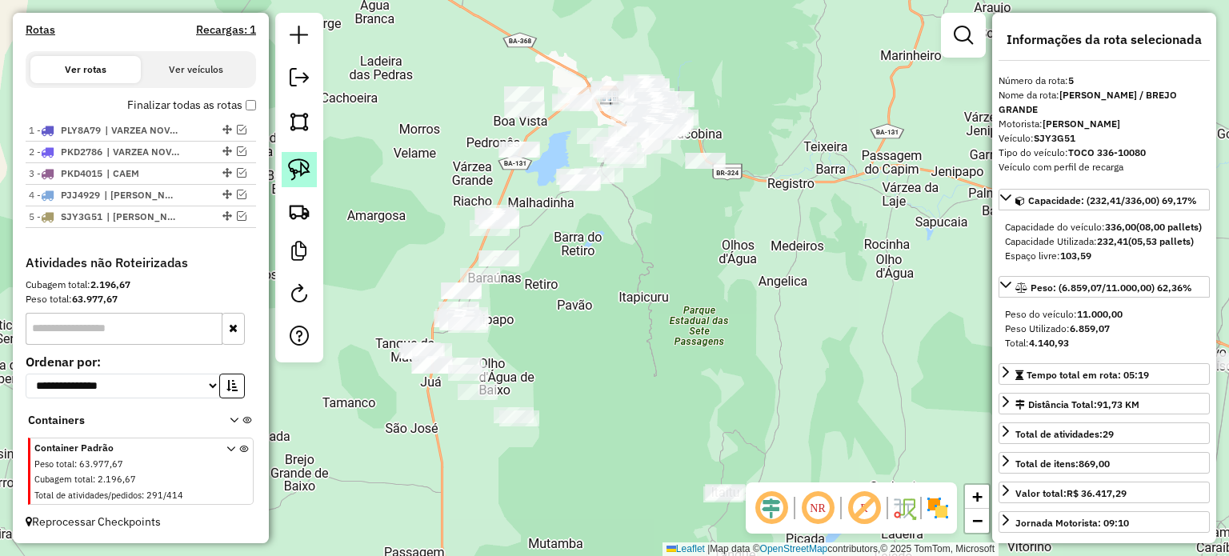
click at [297, 163] on img at bounding box center [299, 169] width 22 height 22
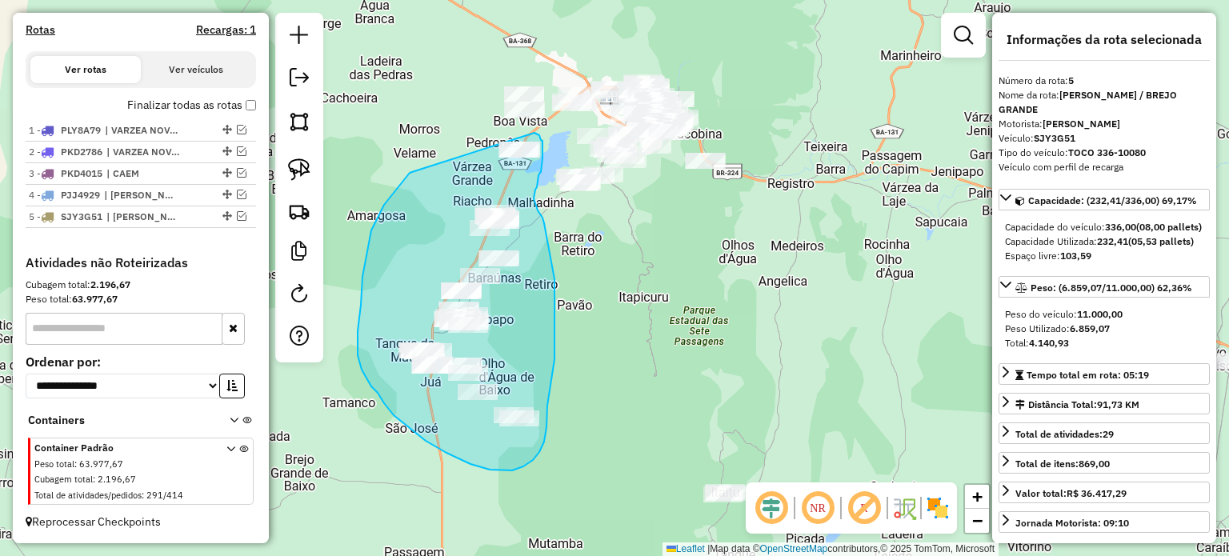
drag, startPoint x: 368, startPoint y: 246, endPoint x: 530, endPoint y: 133, distance: 197.7
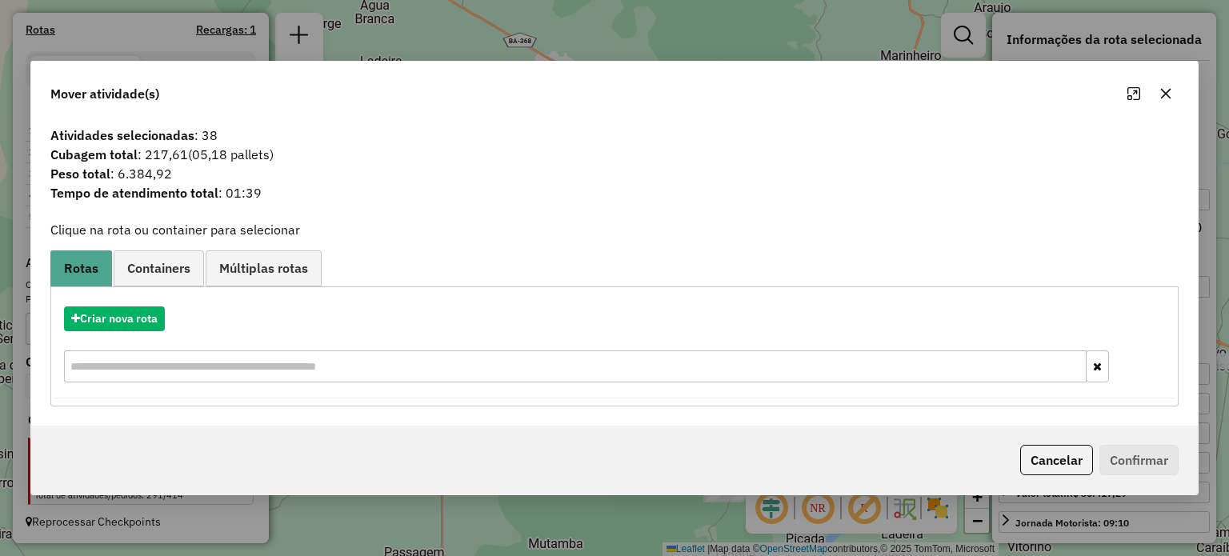
click at [1159, 90] on icon "button" at bounding box center [1165, 93] width 13 height 13
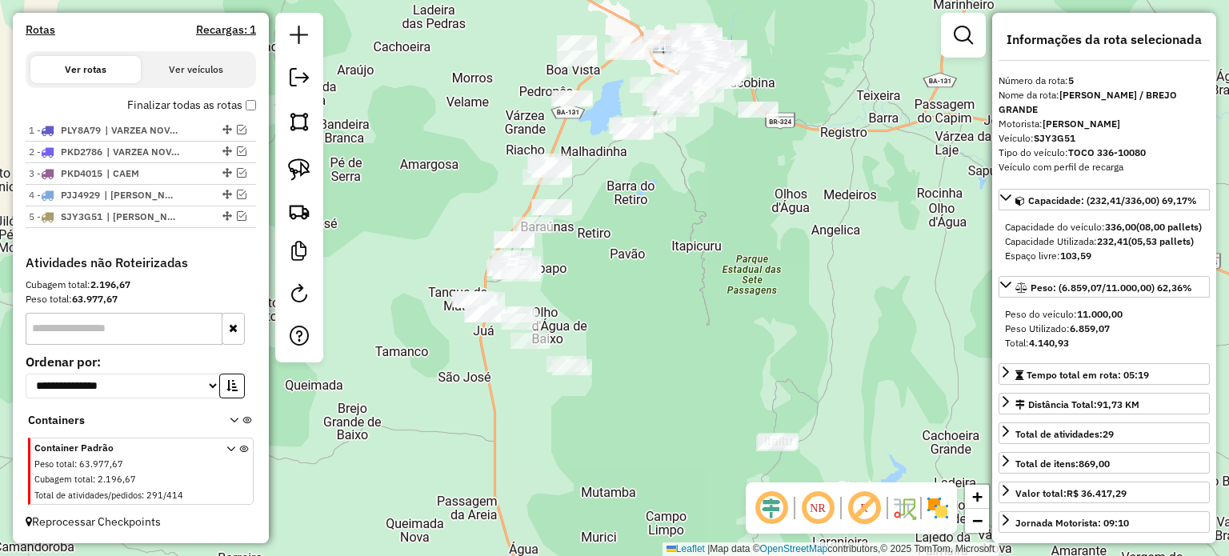
drag, startPoint x: 642, startPoint y: 342, endPoint x: 665, endPoint y: 310, distance: 39.7
click at [665, 311] on div "Janela de atendimento Grade de atendimento Capacidade Transportadoras Veículos …" at bounding box center [614, 278] width 1229 height 556
click at [294, 164] on img at bounding box center [299, 169] width 22 height 22
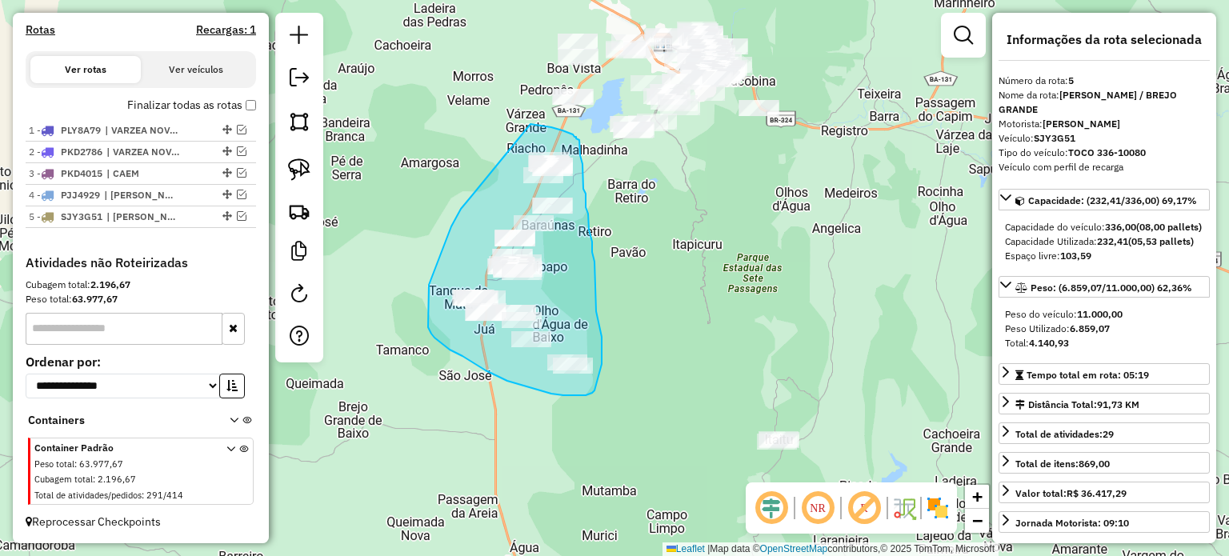
drag, startPoint x: 461, startPoint y: 209, endPoint x: 530, endPoint y: 124, distance: 109.7
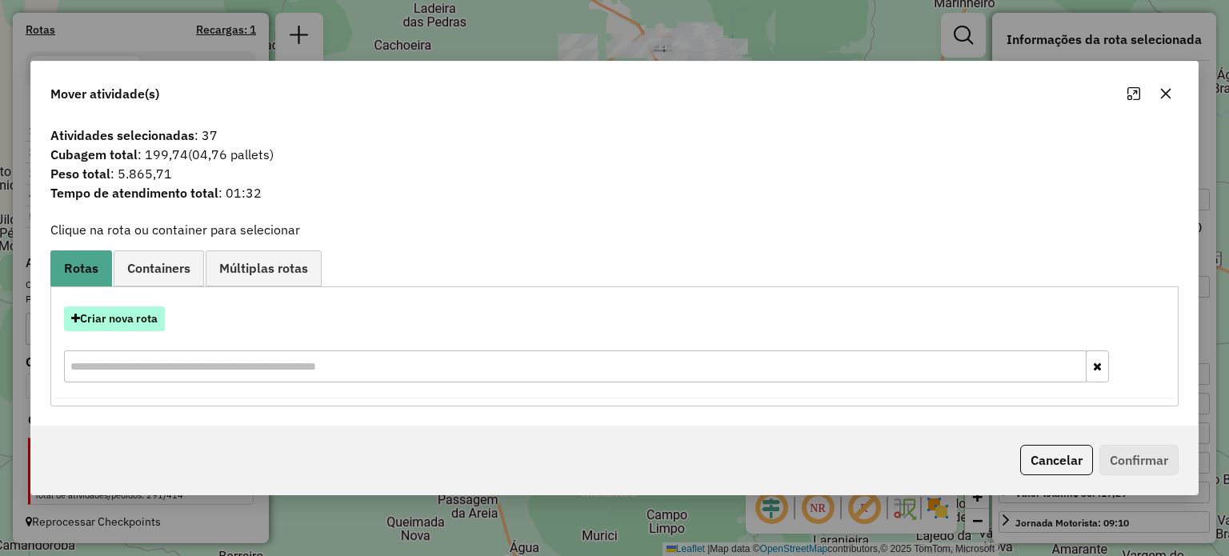
click at [119, 316] on button "Criar nova rota" at bounding box center [114, 318] width 101 height 25
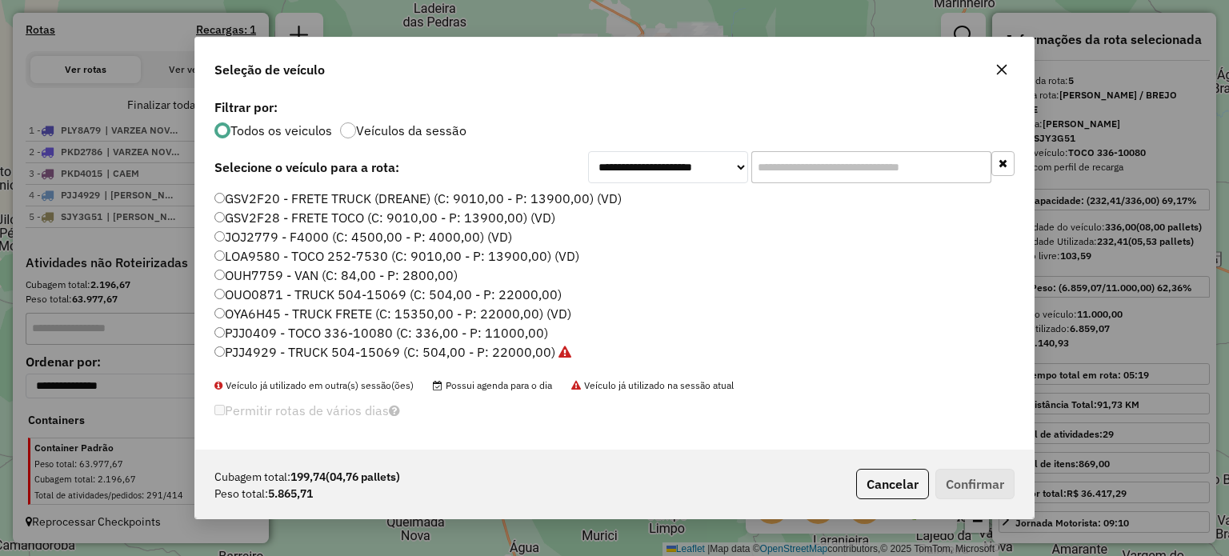
scroll to position [8, 5]
click at [997, 66] on icon "button" at bounding box center [1002, 70] width 10 height 10
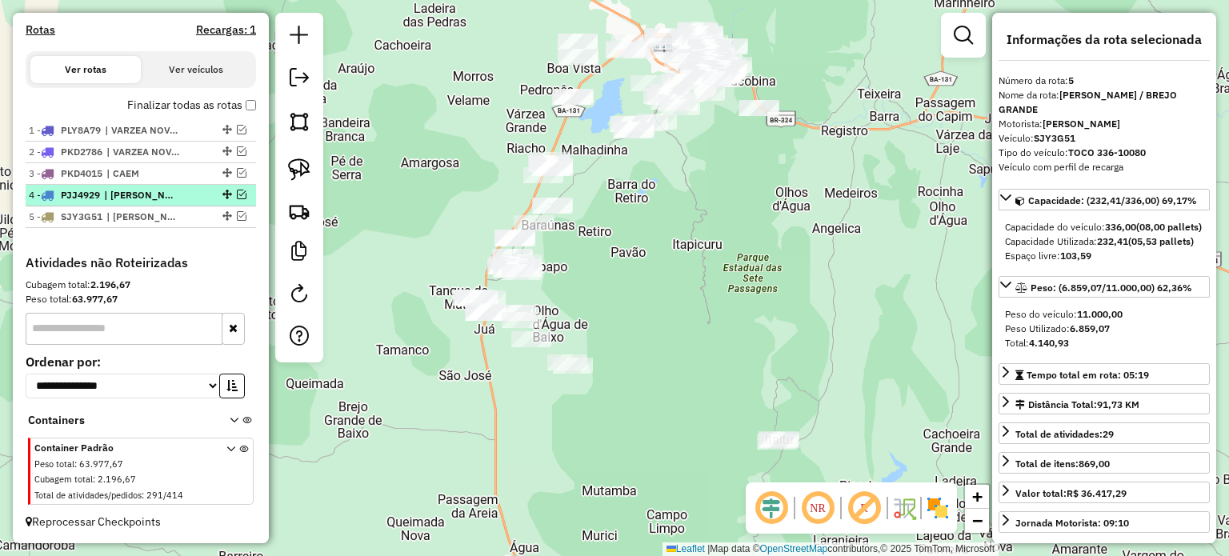
click at [237, 194] on em at bounding box center [242, 195] width 10 height 10
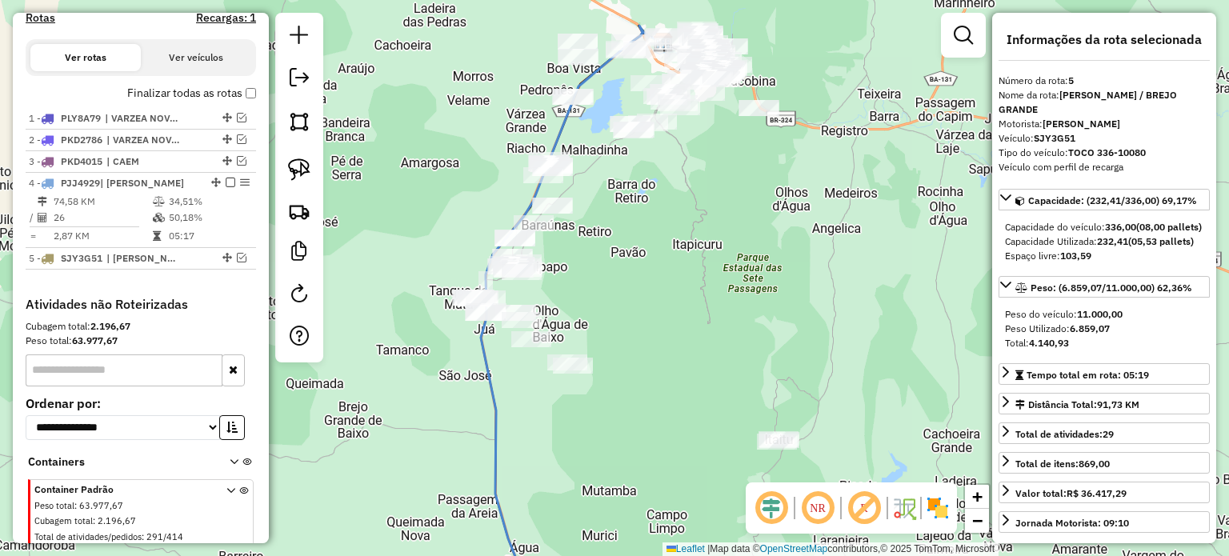
scroll to position [563, 0]
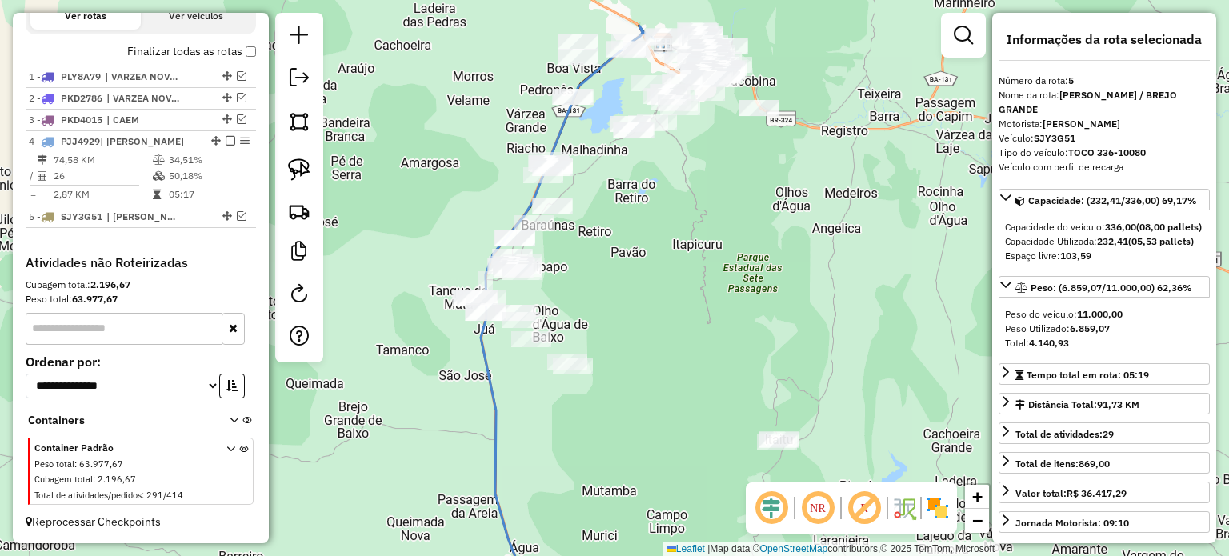
drag, startPoint x: 416, startPoint y: 402, endPoint x: 451, endPoint y: 81, distance: 322.7
click at [451, 81] on div "Janela de atendimento Grade de atendimento Capacidade Transportadoras Veículos …" at bounding box center [614, 278] width 1229 height 556
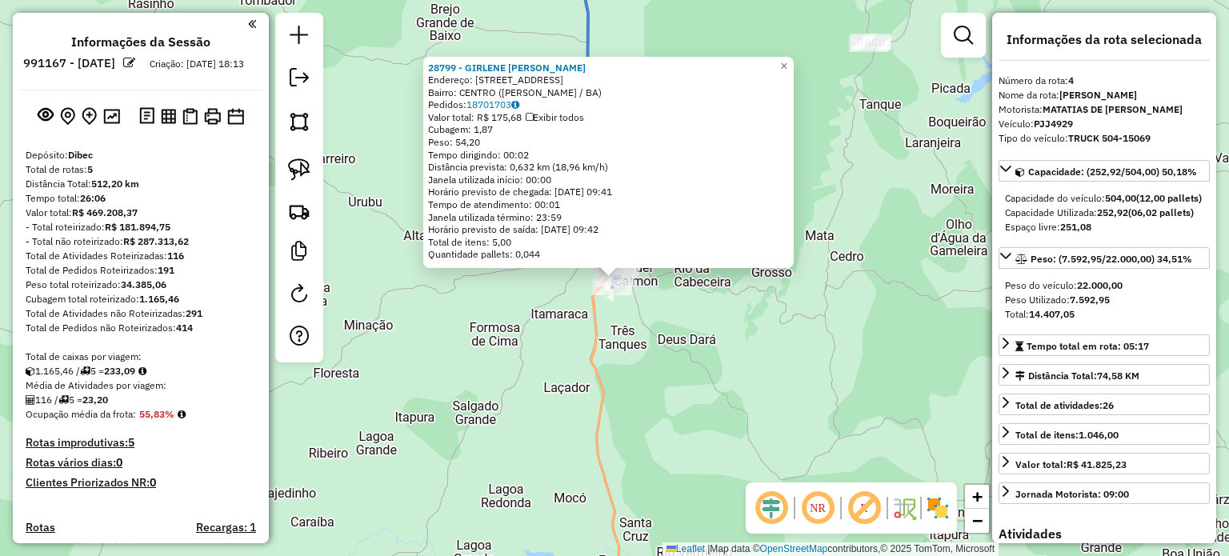
select select "**********"
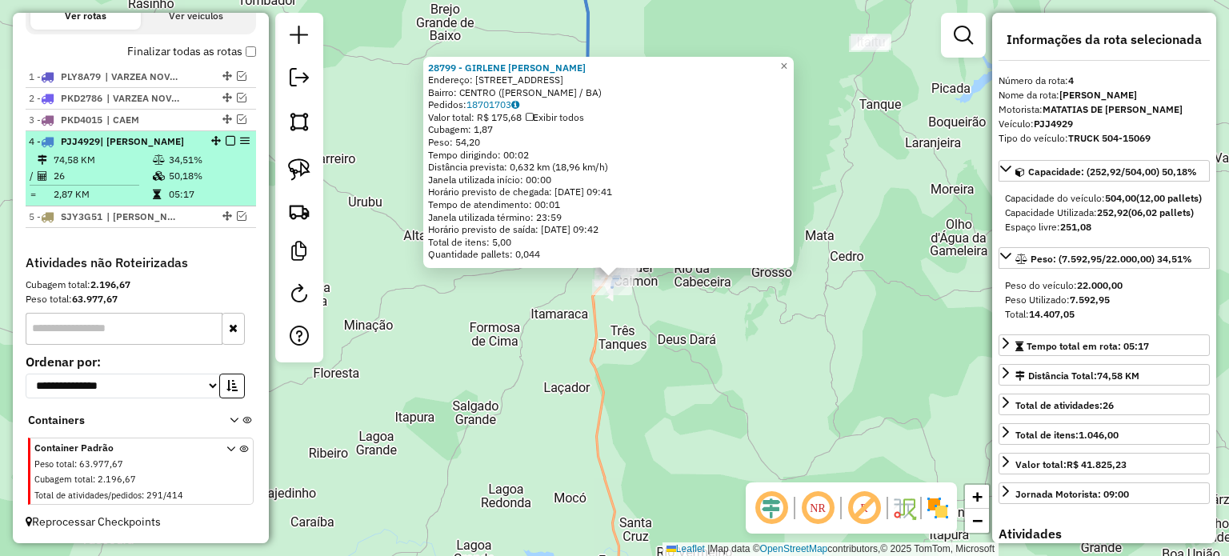
click at [228, 138] on em at bounding box center [231, 141] width 10 height 10
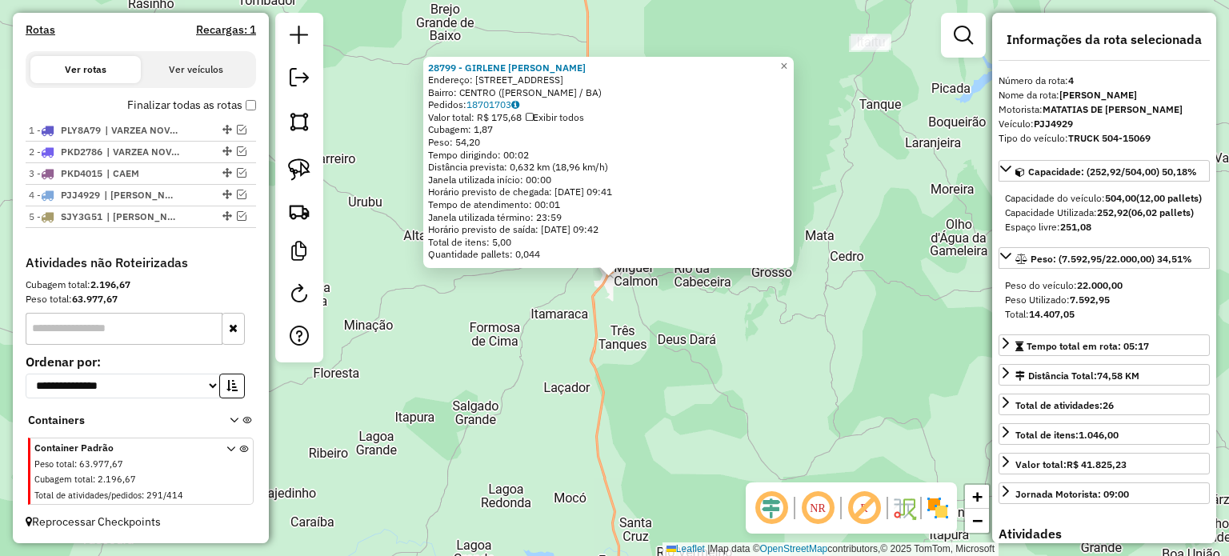
scroll to position [510, 0]
click at [642, 355] on div "28799 - GIRLENE BATISTA Endereço: Rua Altamiranda Marcelino de M 19 Bairro: CEN…" at bounding box center [614, 278] width 1229 height 556
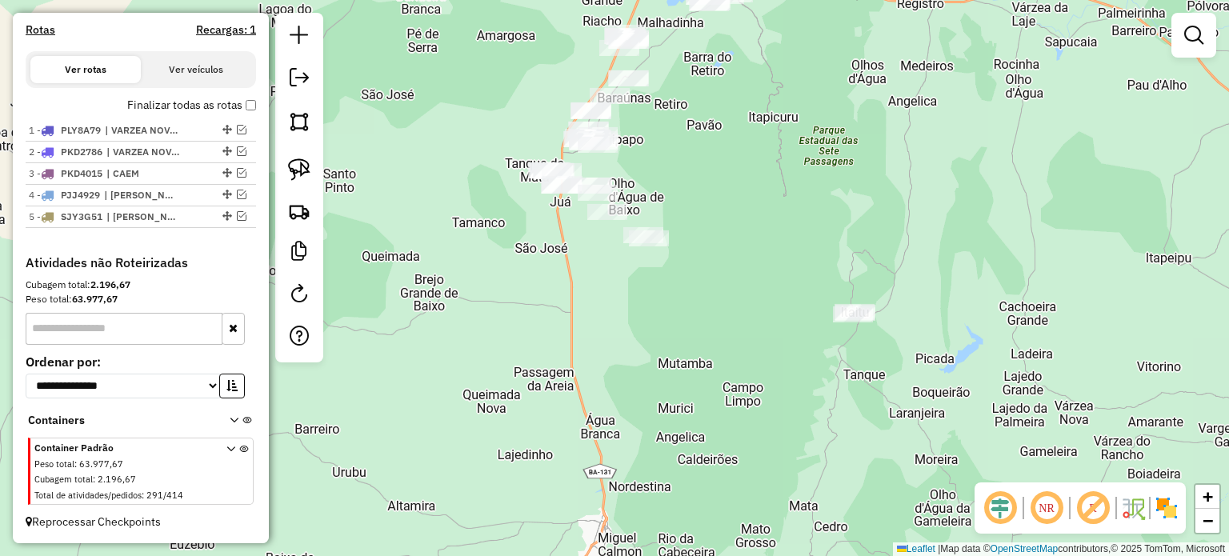
drag, startPoint x: 654, startPoint y: 366, endPoint x: 626, endPoint y: 393, distance: 37.9
click at [642, 430] on div "Janela de atendimento Grade de atendimento Capacidade Transportadoras Veículos …" at bounding box center [614, 278] width 1229 height 556
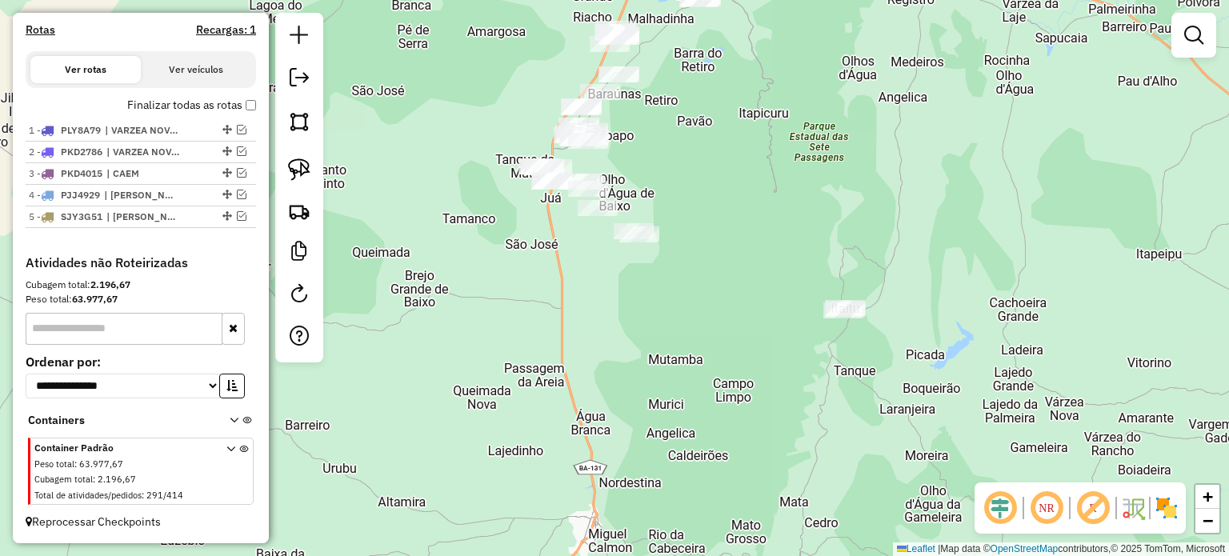
click at [604, 391] on div "Janela de atendimento Grade de atendimento Capacidade Transportadoras Veículos …" at bounding box center [614, 278] width 1229 height 556
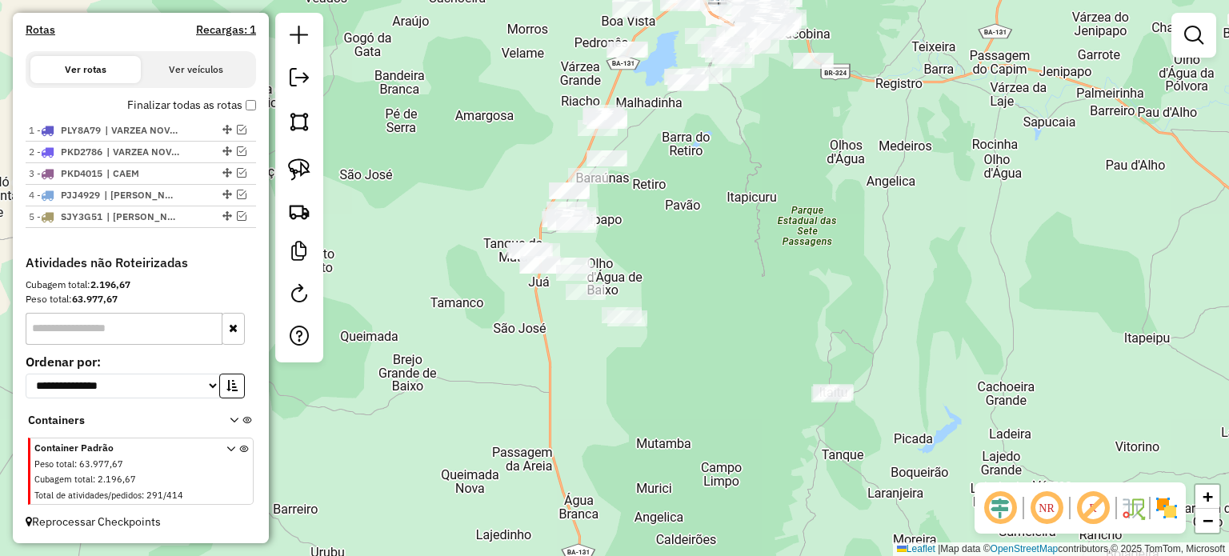
drag, startPoint x: 662, startPoint y: 212, endPoint x: 632, endPoint y: 303, distance: 96.1
click at [633, 303] on div "Janela de atendimento Grade de atendimento Capacidade Transportadoras Veículos …" at bounding box center [614, 278] width 1229 height 556
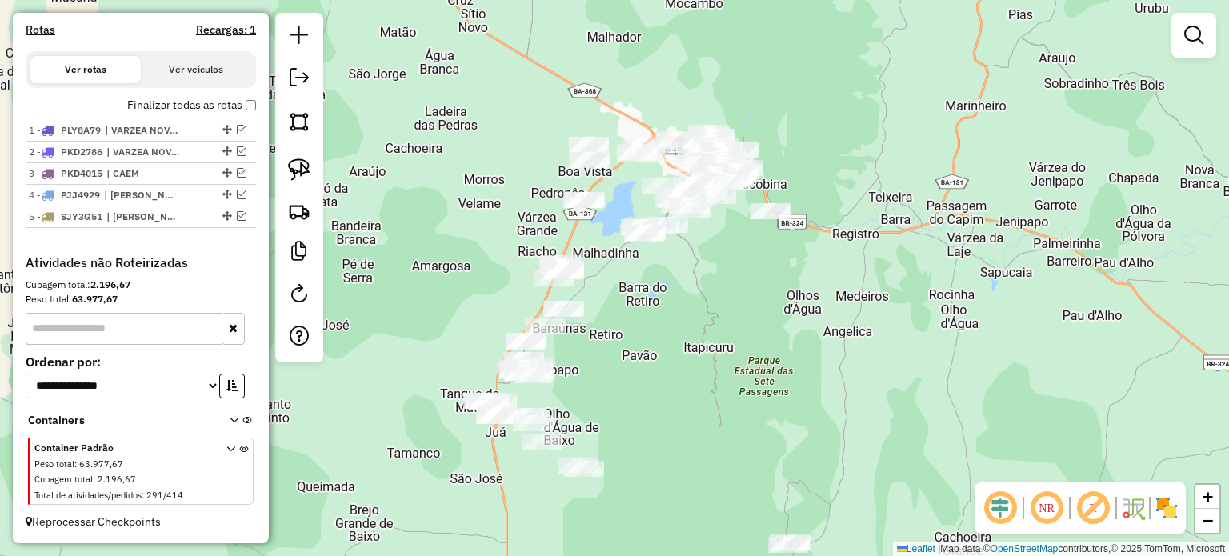
drag, startPoint x: 440, startPoint y: 313, endPoint x: 454, endPoint y: 172, distance: 141.4
click at [454, 172] on div "Janela de atendimento Grade de atendimento Capacidade Transportadoras Veículos …" at bounding box center [614, 278] width 1229 height 556
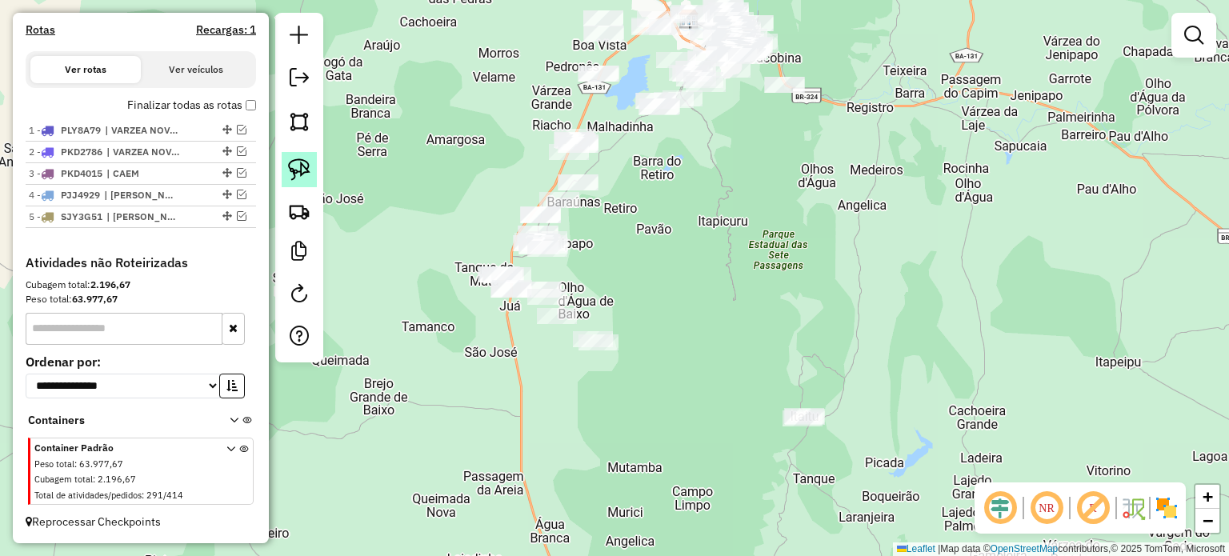
click at [291, 164] on img at bounding box center [299, 169] width 22 height 22
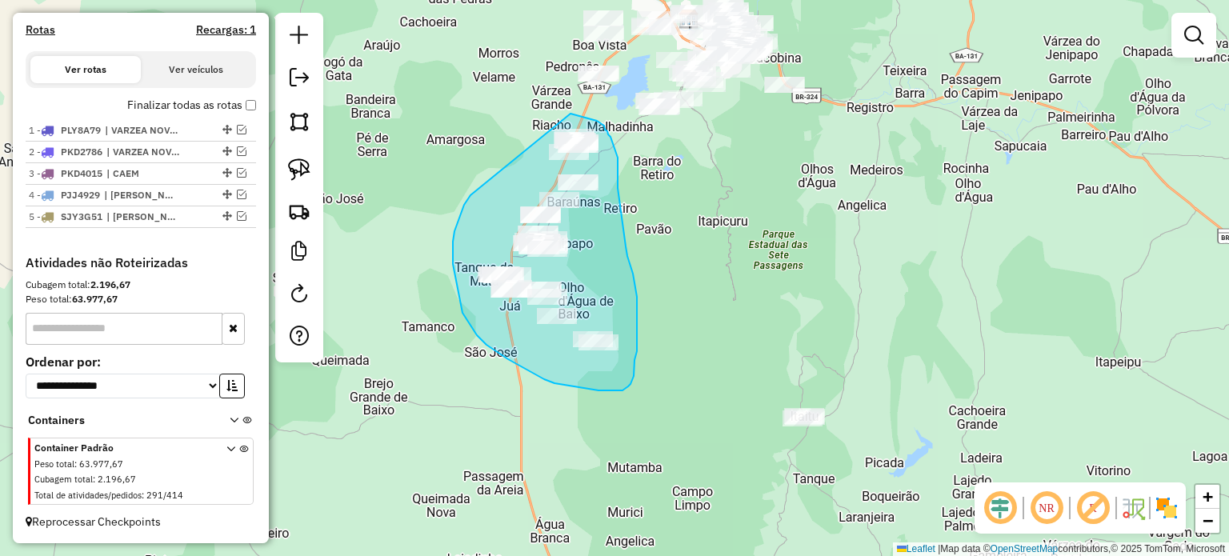
drag, startPoint x: 457, startPoint y: 222, endPoint x: 552, endPoint y: 110, distance: 147.0
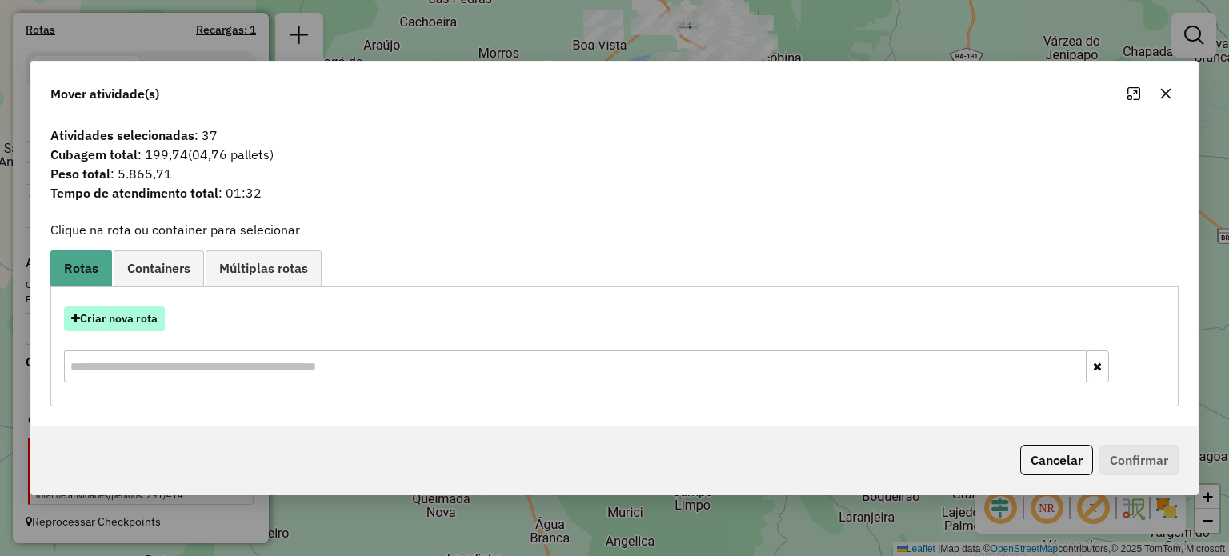
click at [154, 313] on button "Criar nova rota" at bounding box center [114, 318] width 101 height 25
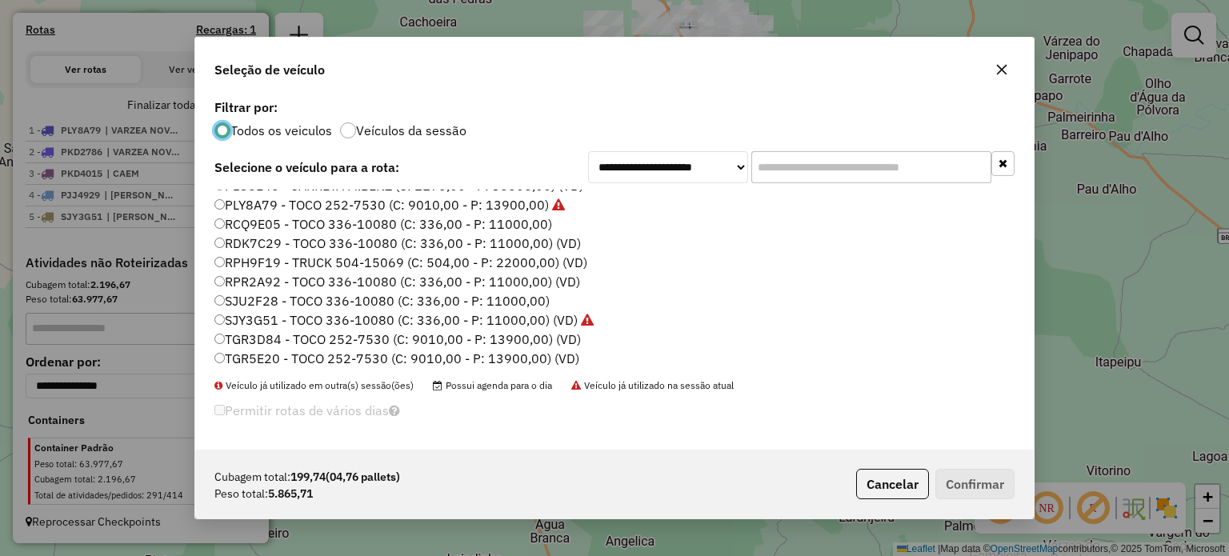
scroll to position [323, 0]
click at [253, 274] on label "RPR2A92 - TOCO 336-10080 (C: 336,00 - P: 11000,00) (VD)" at bounding box center [397, 278] width 366 height 19
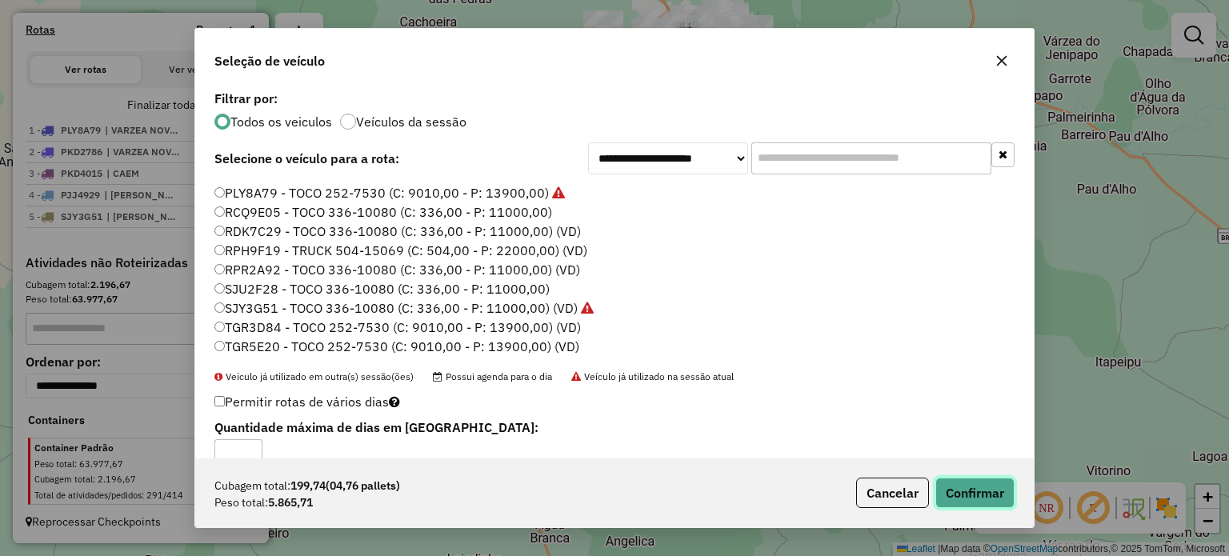
click at [958, 495] on button "Confirmar" at bounding box center [974, 493] width 79 height 30
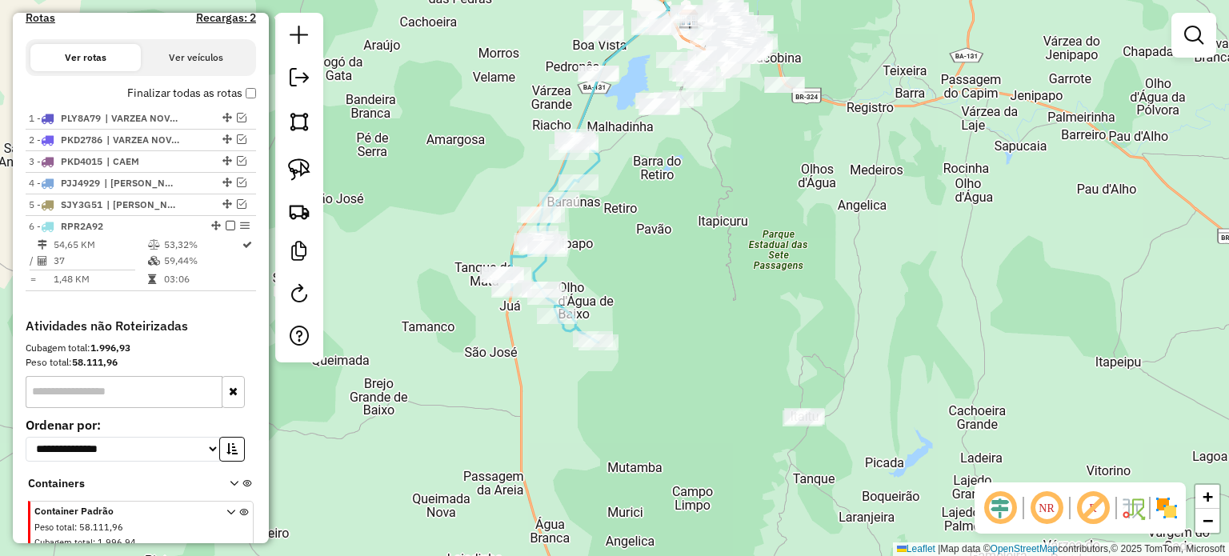
scroll to position [563, 0]
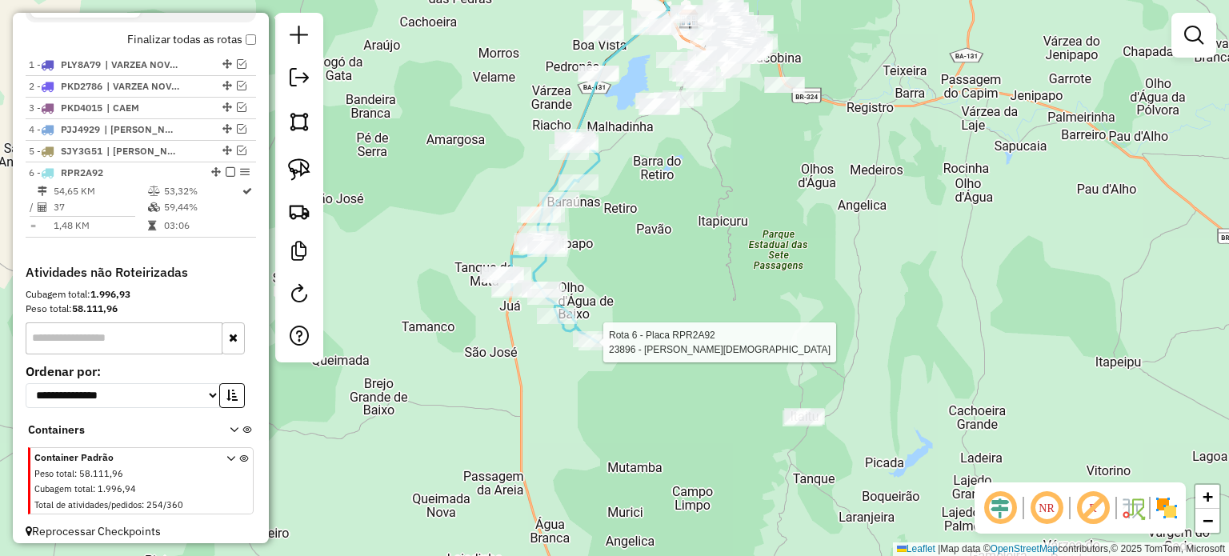
select select "**********"
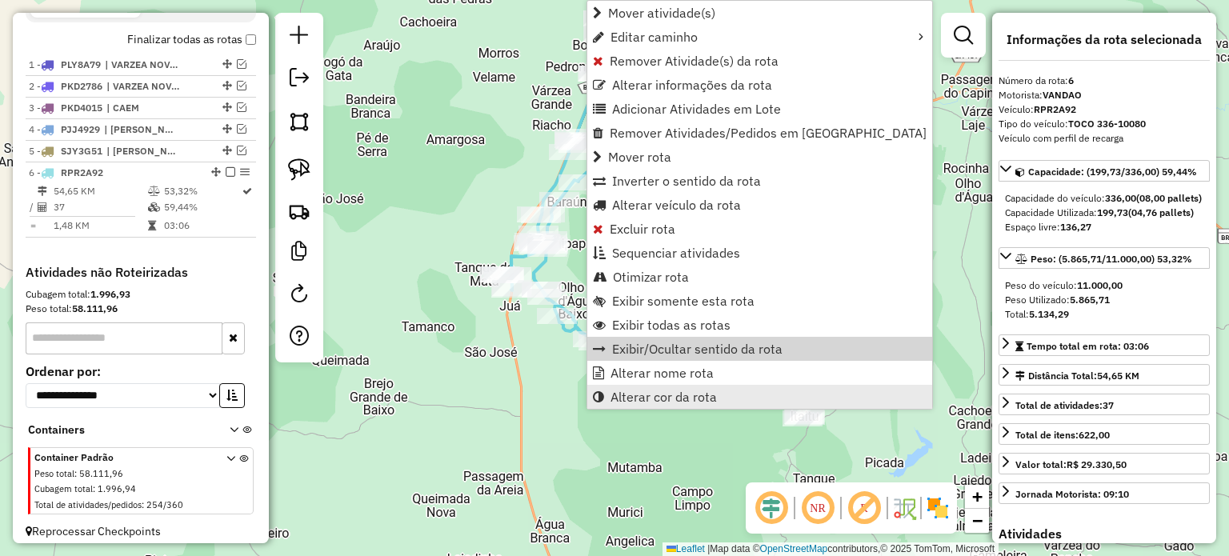
scroll to position [585, 0]
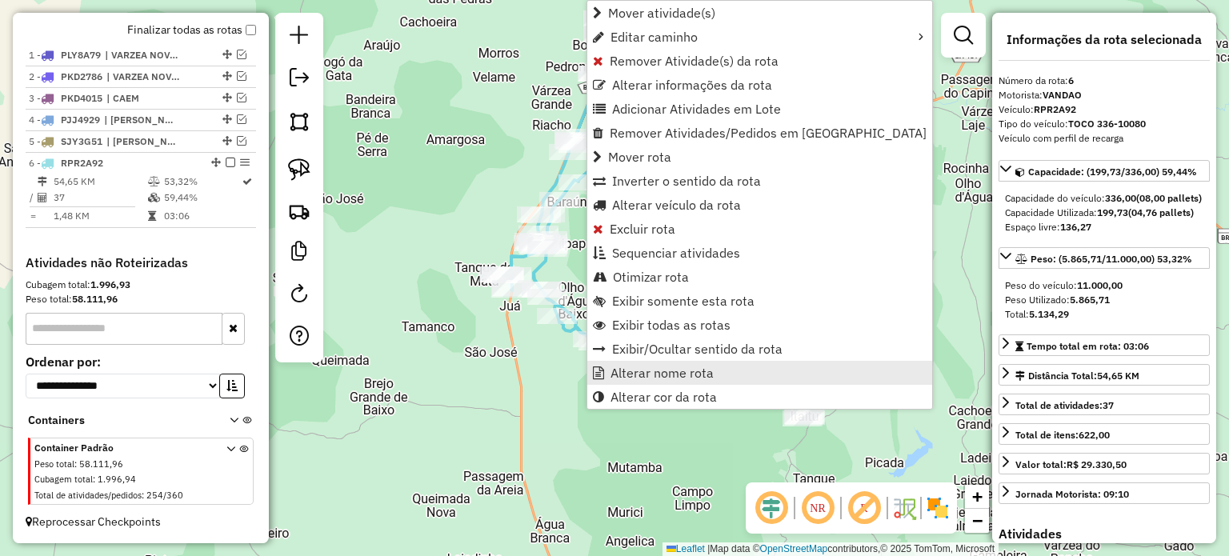
click at [646, 374] on span "Alterar nome rota" at bounding box center [661, 372] width 103 height 13
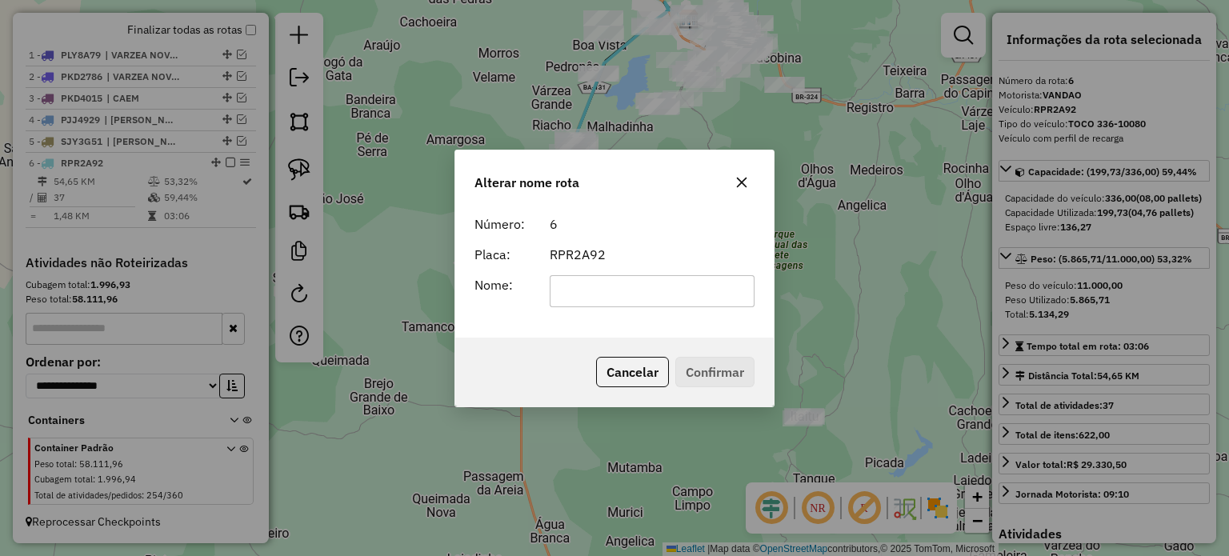
click at [574, 293] on input "text" at bounding box center [653, 291] width 206 height 32
type input "*"
click at [718, 294] on input "**********" at bounding box center [653, 291] width 206 height 32
type input "**********"
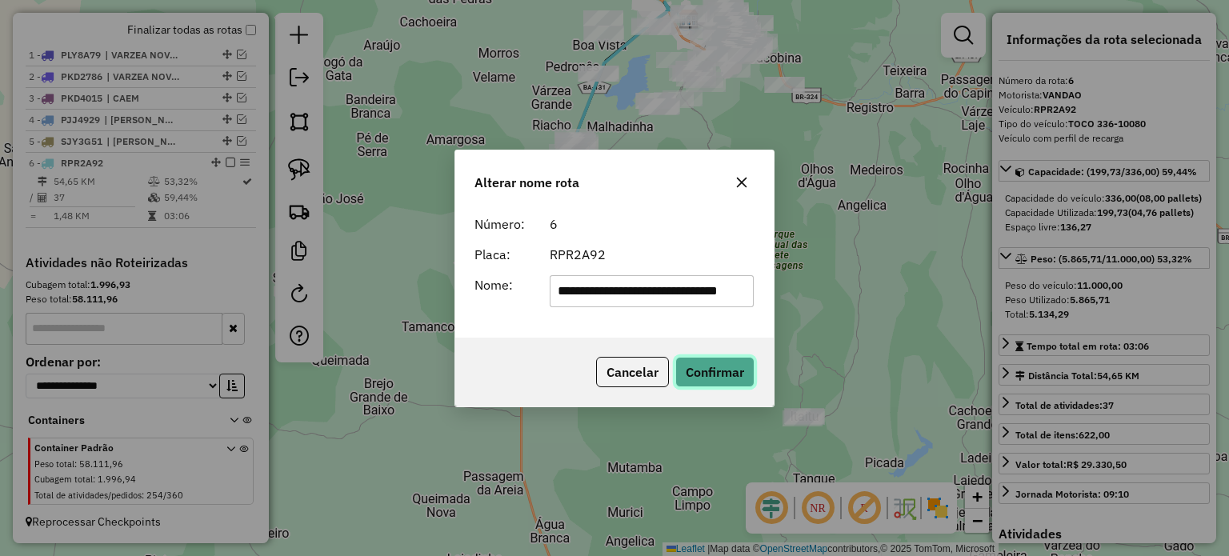
click at [722, 368] on button "Confirmar" at bounding box center [714, 372] width 79 height 30
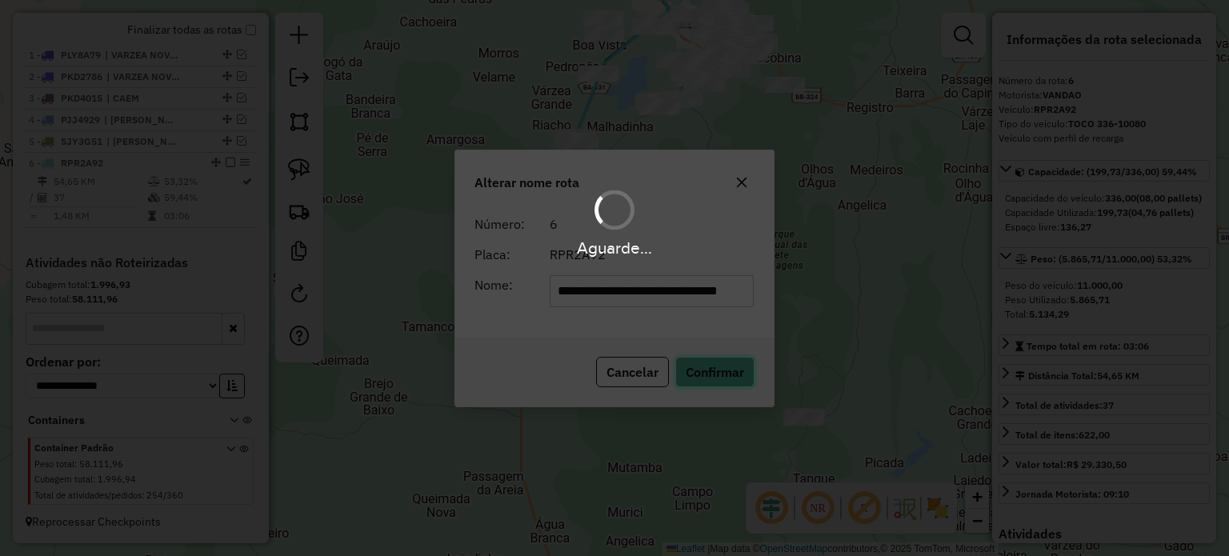
scroll to position [0, 0]
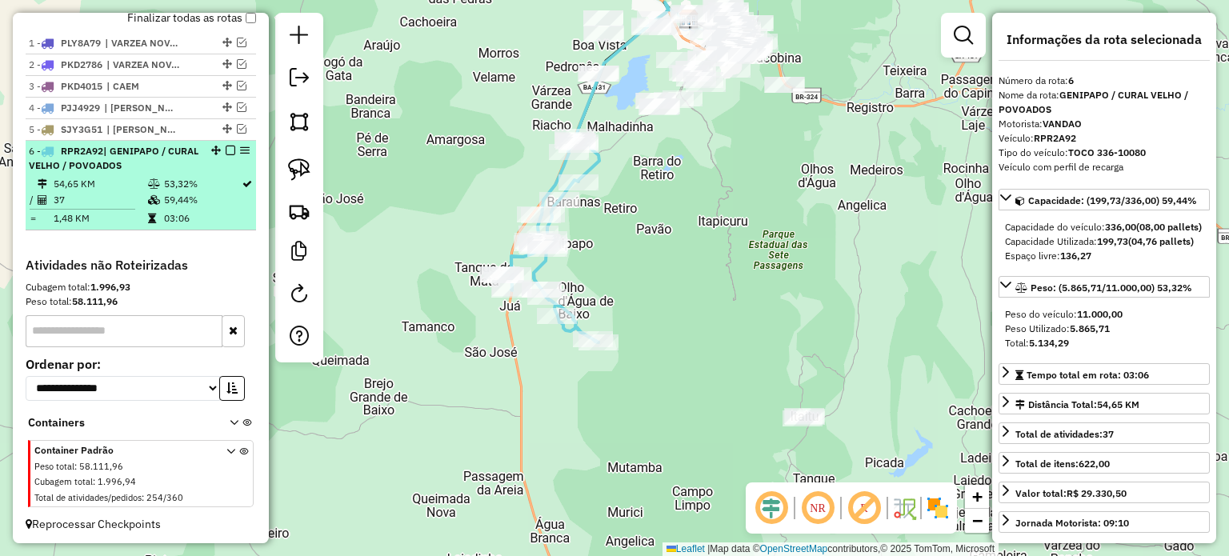
click at [226, 155] on em at bounding box center [231, 151] width 10 height 10
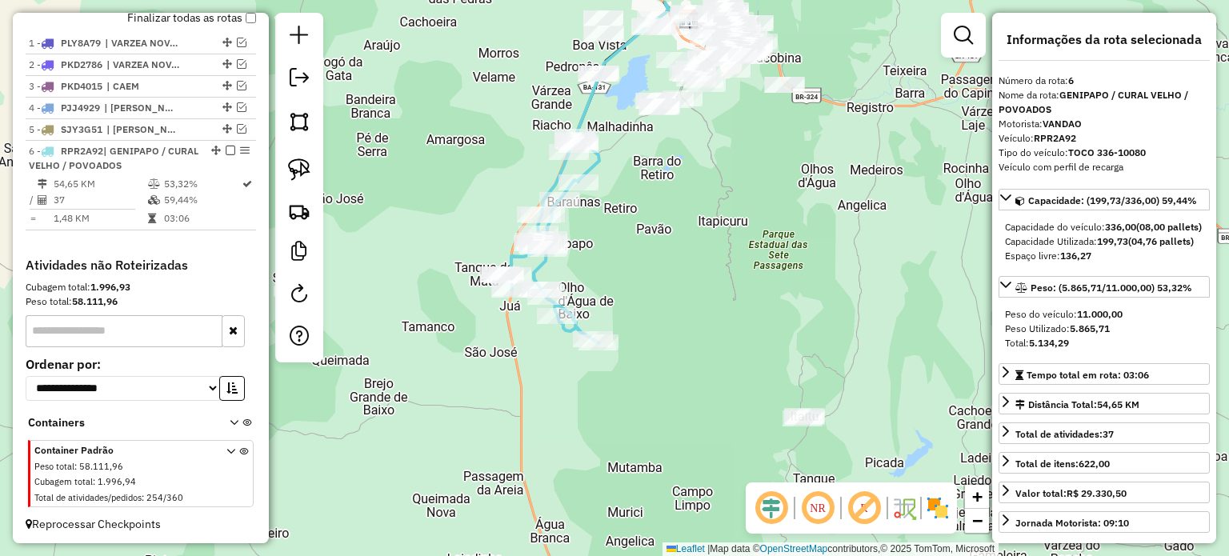
scroll to position [531, 0]
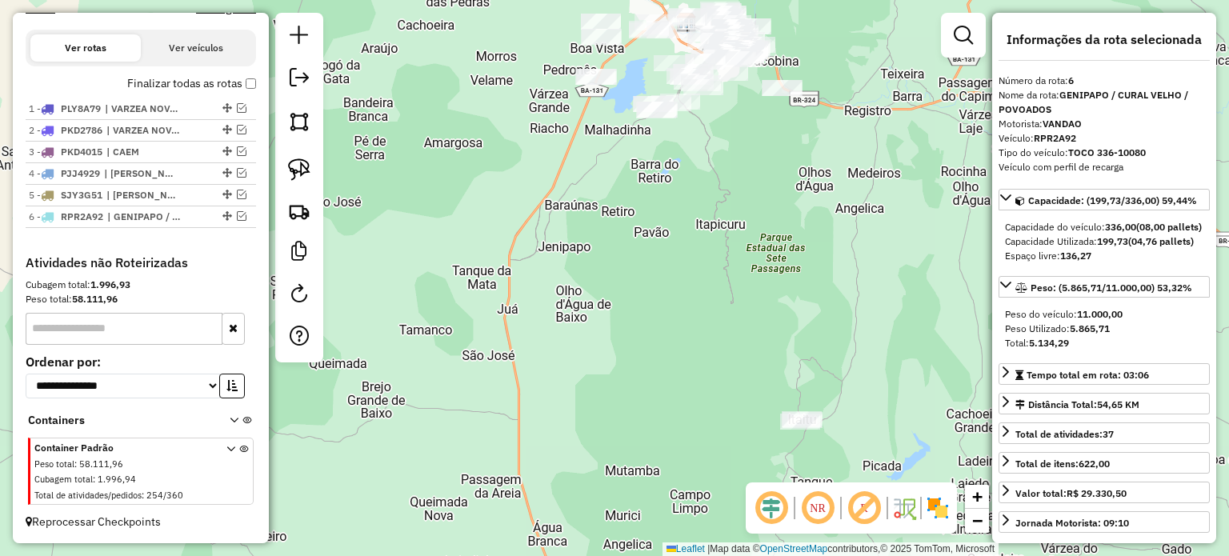
drag, startPoint x: 606, startPoint y: 242, endPoint x: 546, endPoint y: 343, distance: 117.3
click at [546, 343] on div "Janela de atendimento Grade de atendimento Capacidade Transportadoras Veículos …" at bounding box center [614, 278] width 1229 height 556
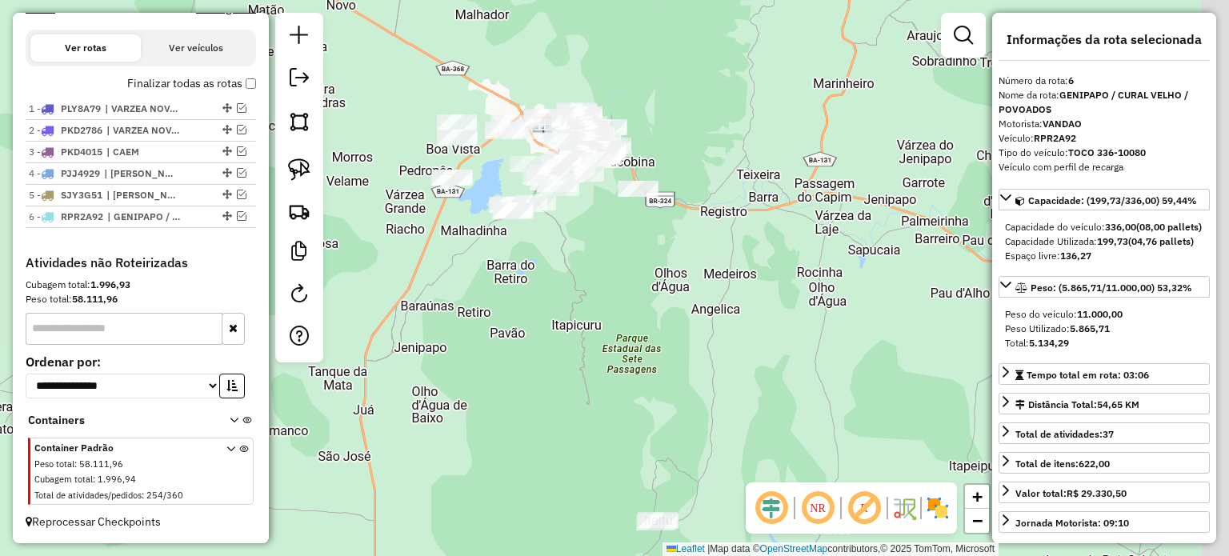
drag, startPoint x: 600, startPoint y: 303, endPoint x: 506, endPoint y: 273, distance: 99.2
click at [506, 273] on div "Janela de atendimento Grade de atendimento Capacidade Transportadoras Veículos …" at bounding box center [614, 278] width 1229 height 556
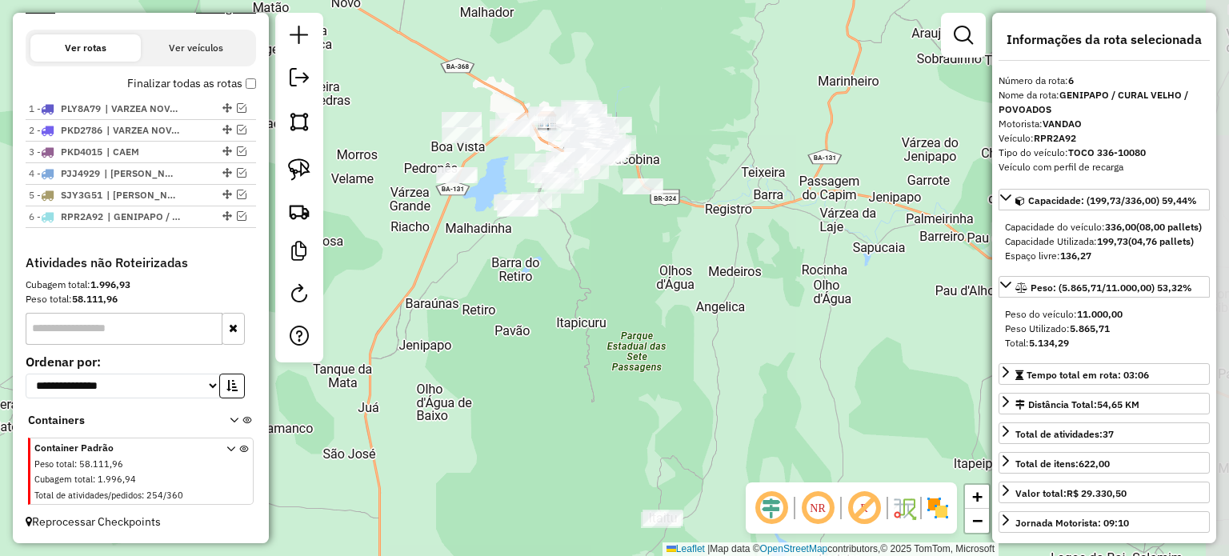
drag, startPoint x: 555, startPoint y: 310, endPoint x: 635, endPoint y: 368, distance: 98.6
click at [635, 368] on div "Janela de atendimento Grade de atendimento Capacidade Transportadoras Veículos …" at bounding box center [614, 278] width 1229 height 556
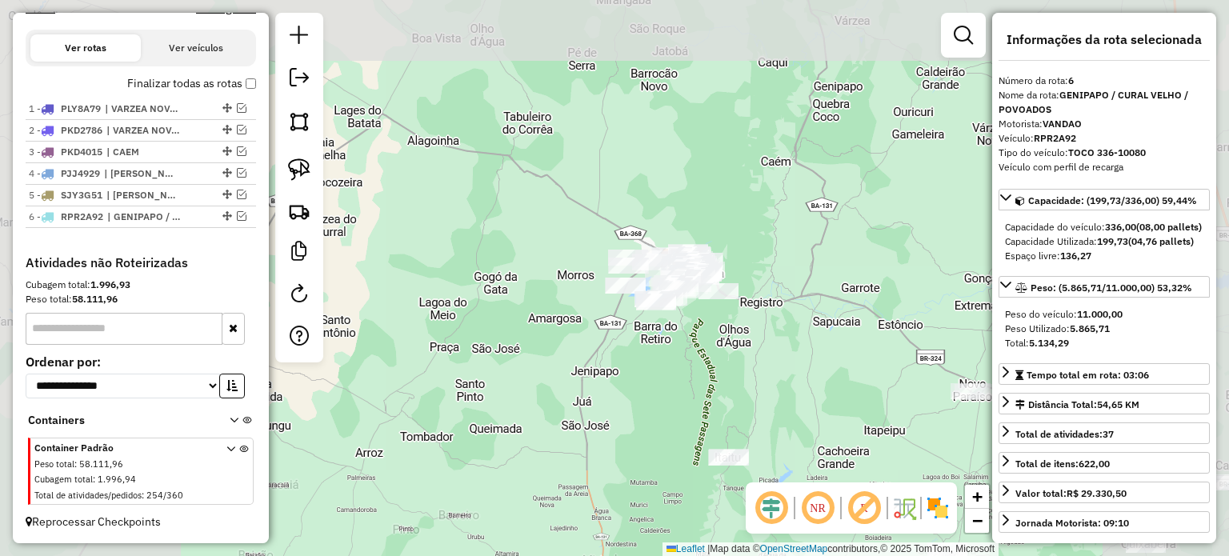
drag, startPoint x: 699, startPoint y: 361, endPoint x: 685, endPoint y: 362, distance: 14.5
click at [686, 362] on div "Janela de atendimento Grade de atendimento Capacidade Transportadoras Veículos …" at bounding box center [614, 278] width 1229 height 556
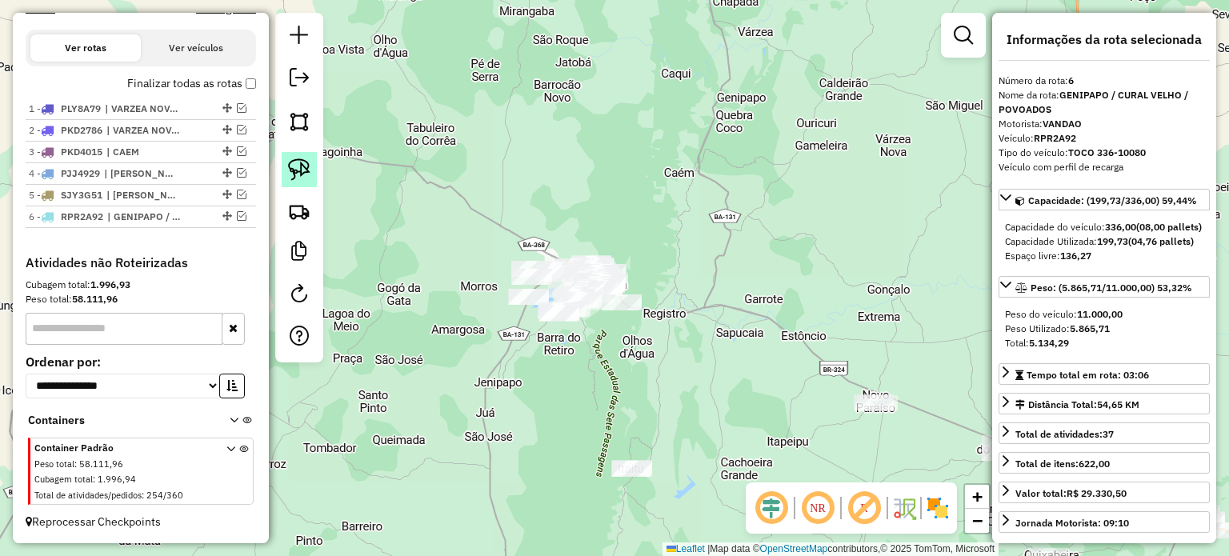
click at [294, 169] on img at bounding box center [299, 169] width 22 height 22
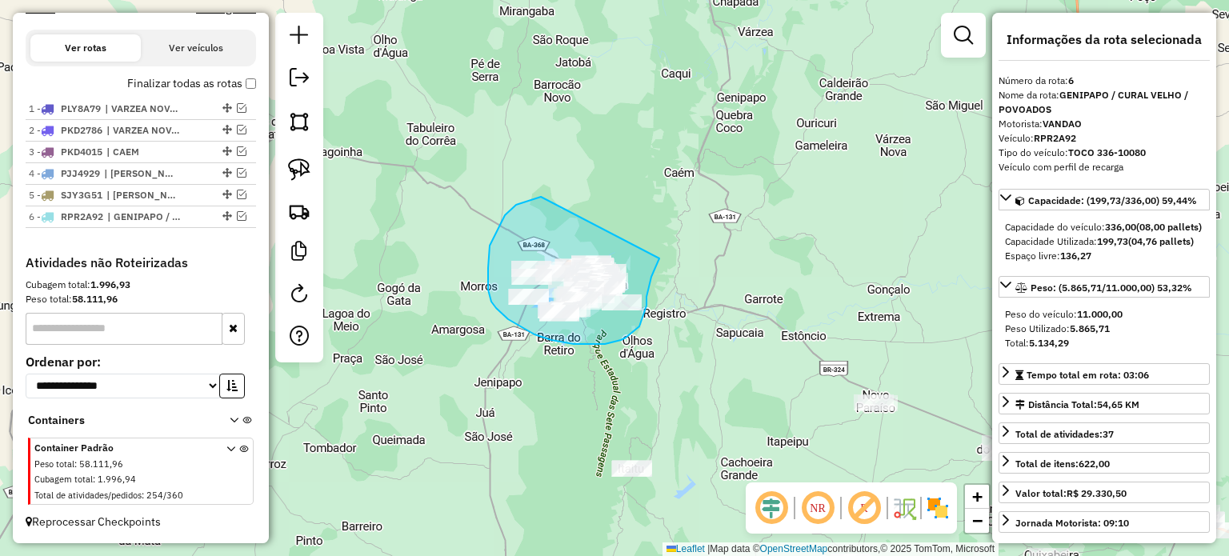
drag, startPoint x: 502, startPoint y: 220, endPoint x: 659, endPoint y: 258, distance: 162.2
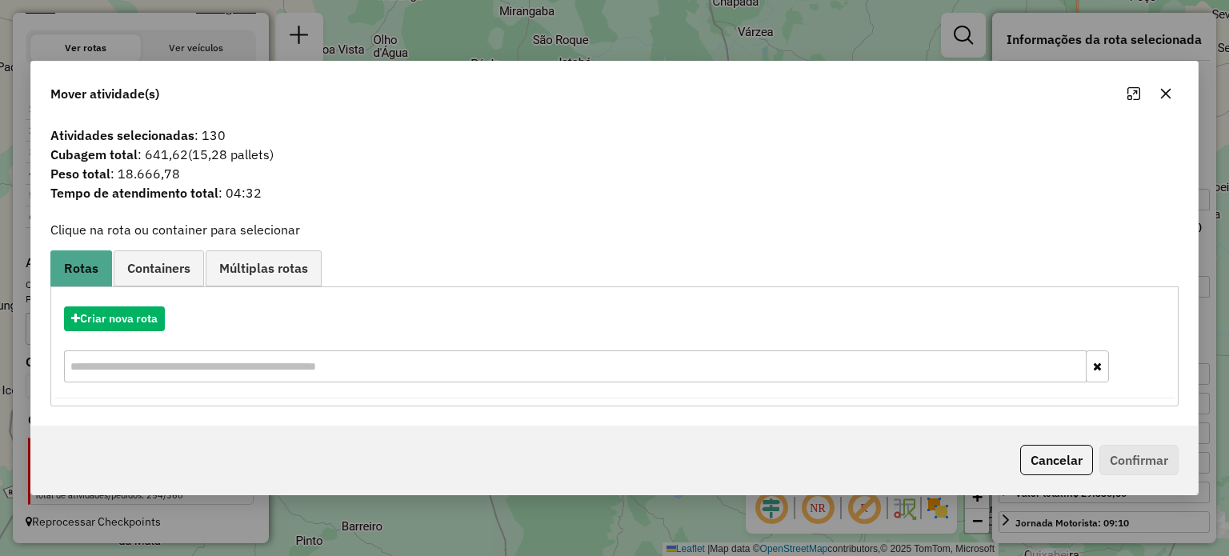
drag, startPoint x: 1166, startPoint y: 87, endPoint x: 950, endPoint y: 216, distance: 252.2
click at [1167, 88] on icon "button" at bounding box center [1165, 93] width 13 height 13
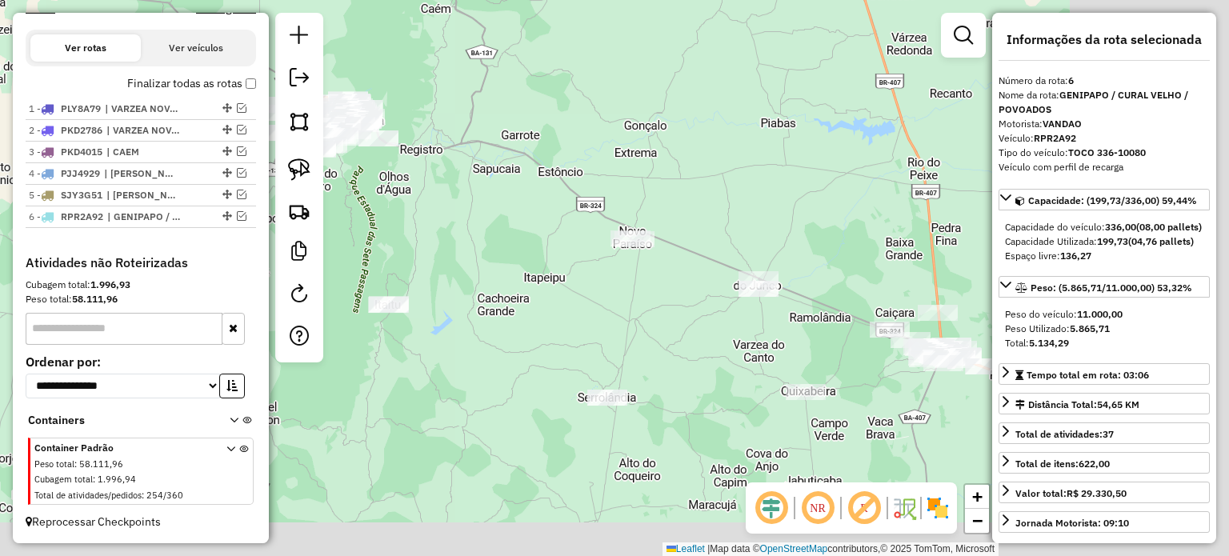
drag, startPoint x: 869, startPoint y: 287, endPoint x: 646, endPoint y: 226, distance: 230.8
click at [583, 105] on div "Janela de atendimento Grade de atendimento Capacidade Transportadoras Veículos …" at bounding box center [614, 278] width 1229 height 556
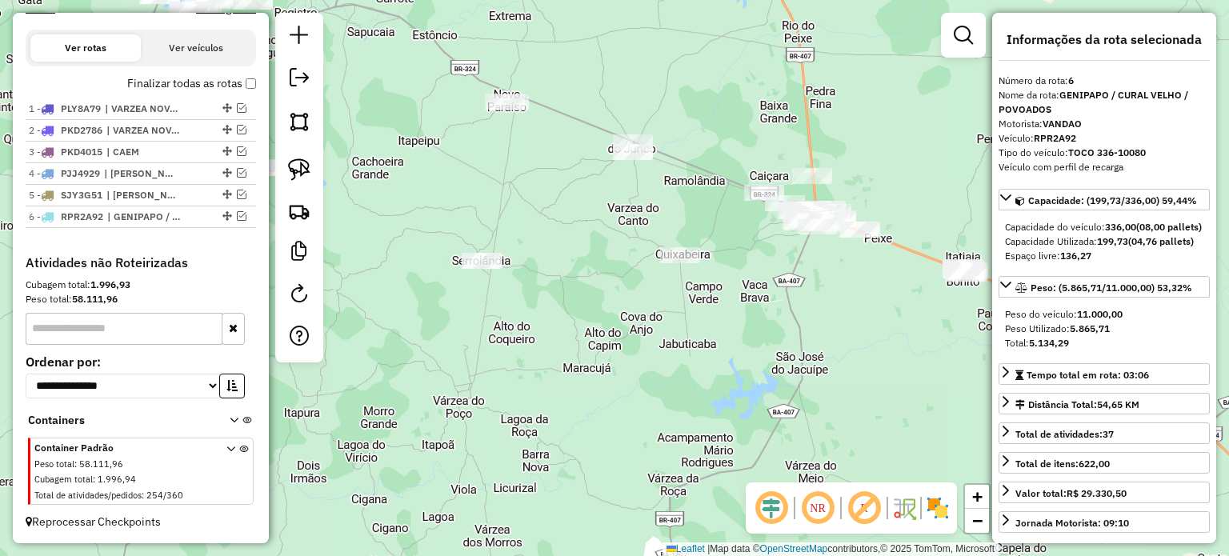
drag, startPoint x: 640, startPoint y: 280, endPoint x: 622, endPoint y: 258, distance: 27.9
click at [624, 249] on div "Janela de atendimento Grade de atendimento Capacidade Transportadoras Veículos …" at bounding box center [614, 278] width 1229 height 556
drag, startPoint x: 752, startPoint y: 340, endPoint x: 723, endPoint y: 275, distance: 70.9
click at [723, 276] on div "Janela de atendimento Grade de atendimento Capacidade Transportadoras Veículos …" at bounding box center [614, 278] width 1229 height 556
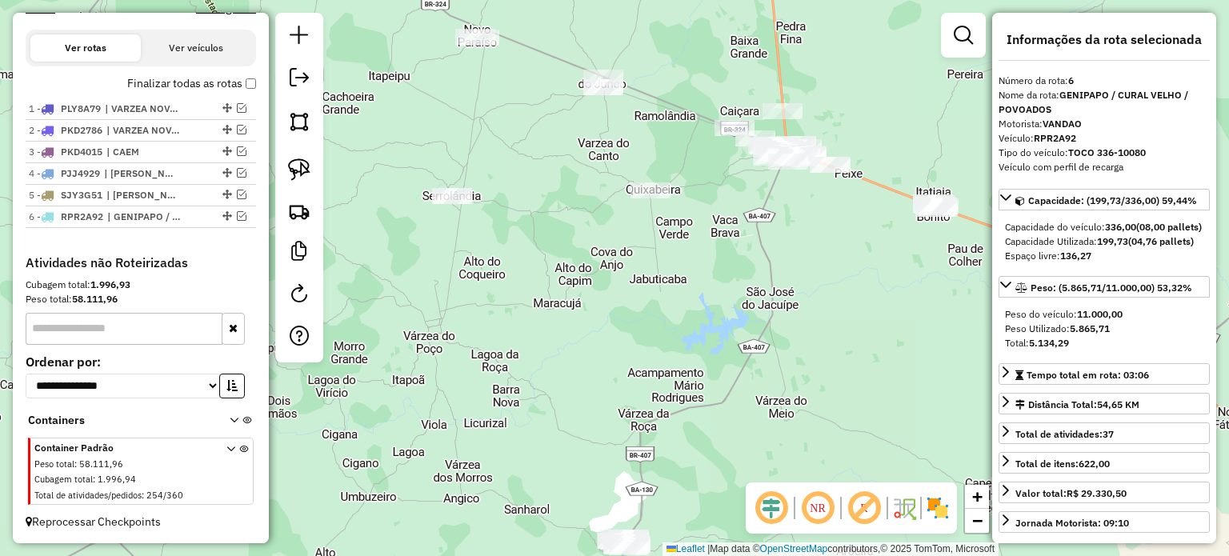
drag, startPoint x: 790, startPoint y: 318, endPoint x: 739, endPoint y: 222, distance: 108.4
click at [747, 198] on div "Janela de atendimento Grade de atendimento Capacidade Transportadoras Veículos …" at bounding box center [614, 278] width 1229 height 556
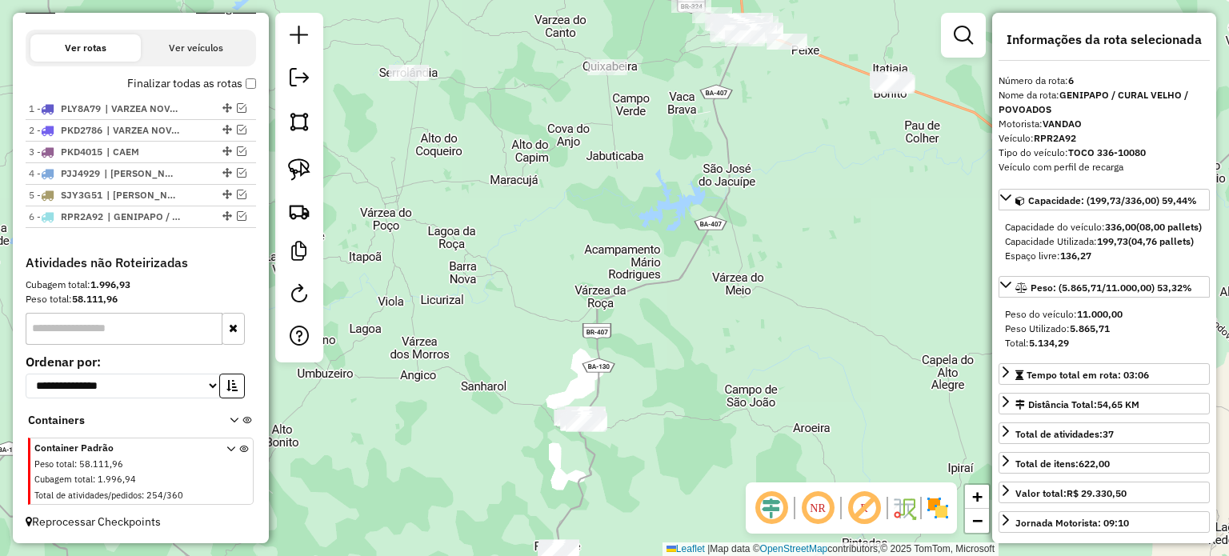
drag, startPoint x: 706, startPoint y: 340, endPoint x: 750, endPoint y: 166, distance: 179.8
click at [750, 146] on div "Janela de atendimento Grade de atendimento Capacidade Transportadoras Veículos …" at bounding box center [614, 278] width 1229 height 556
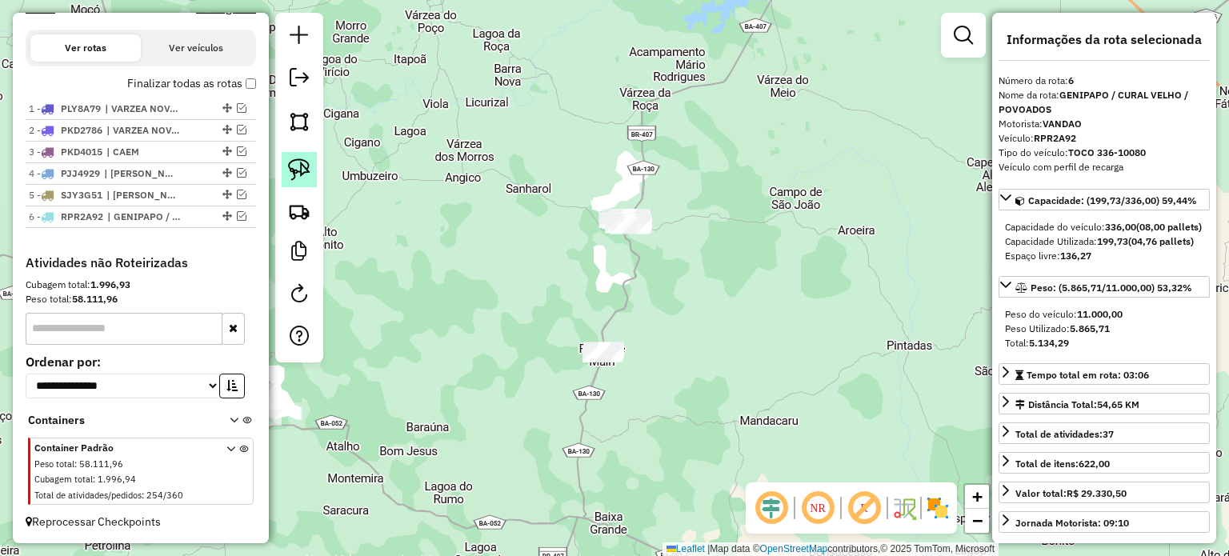
click at [304, 162] on img at bounding box center [299, 169] width 22 height 22
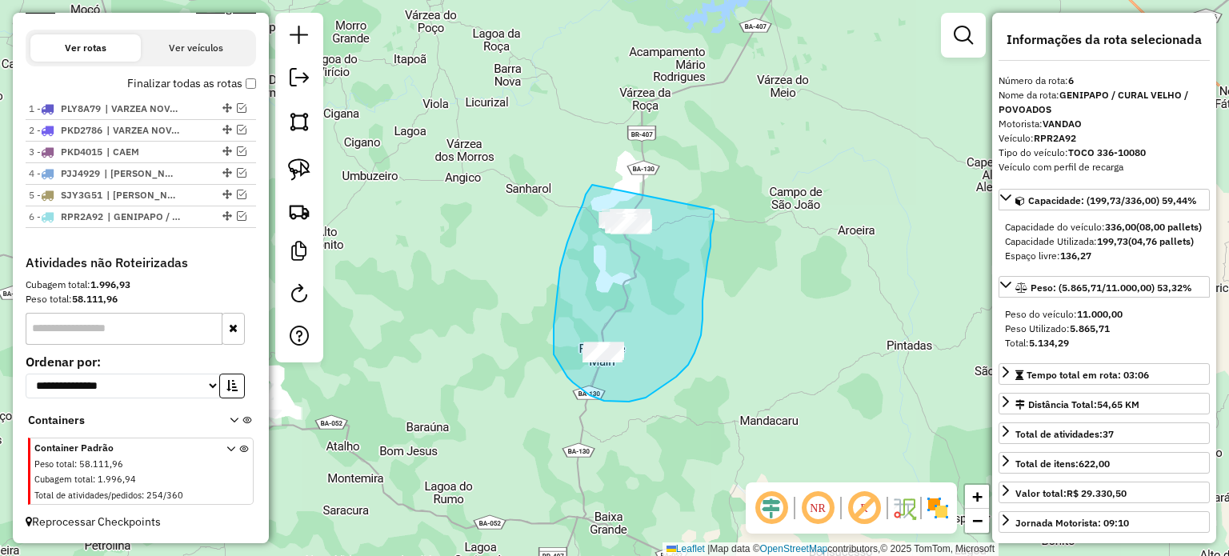
drag, startPoint x: 586, startPoint y: 194, endPoint x: 714, endPoint y: 208, distance: 128.7
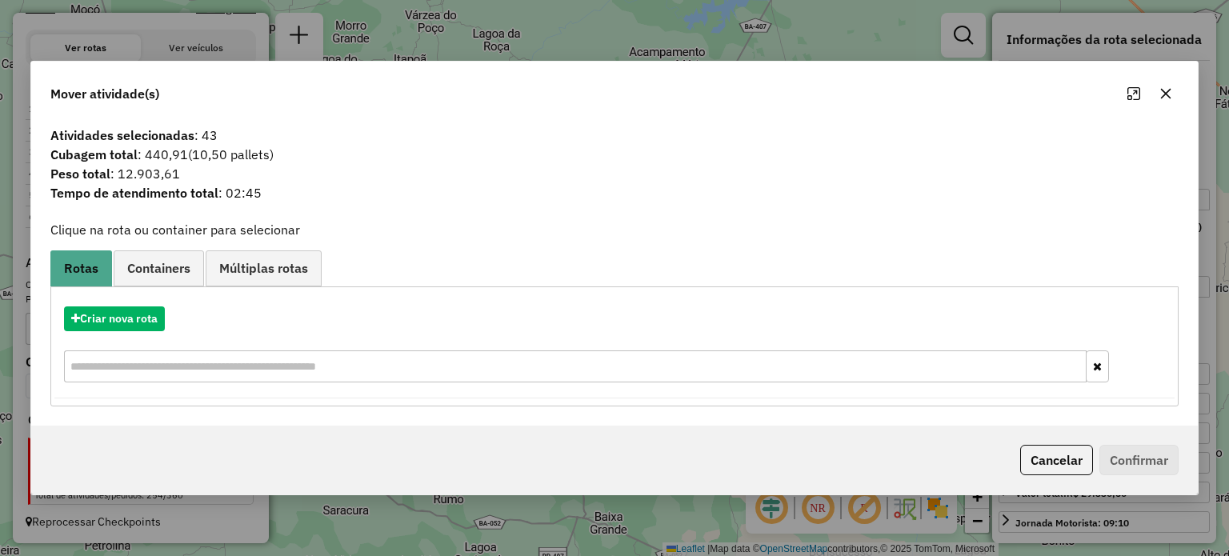
click at [1167, 90] on icon "button" at bounding box center [1165, 93] width 10 height 10
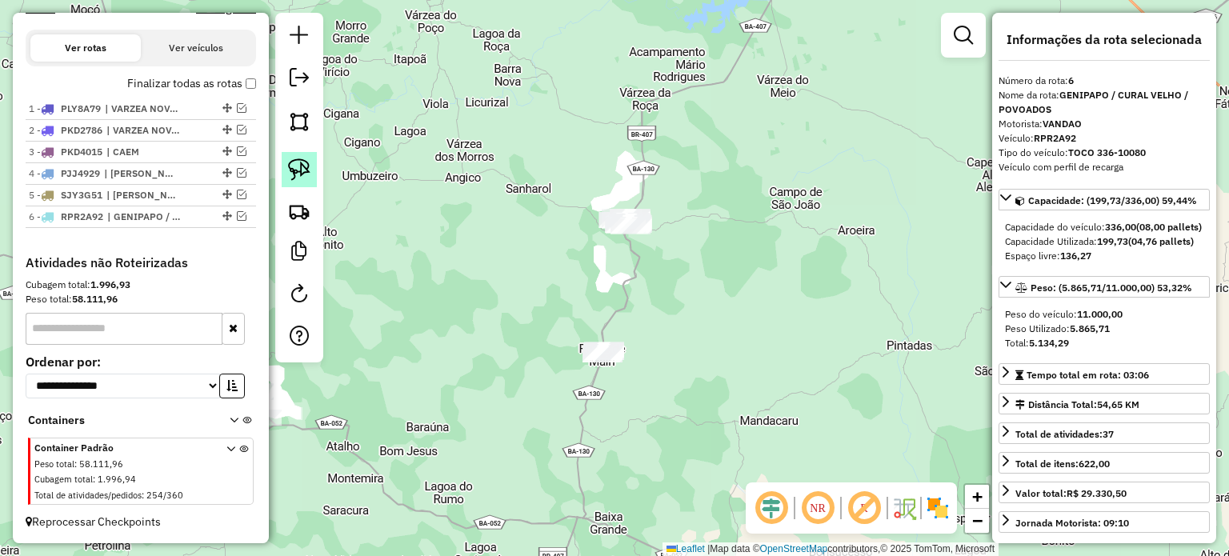
click at [294, 166] on img at bounding box center [299, 169] width 22 height 22
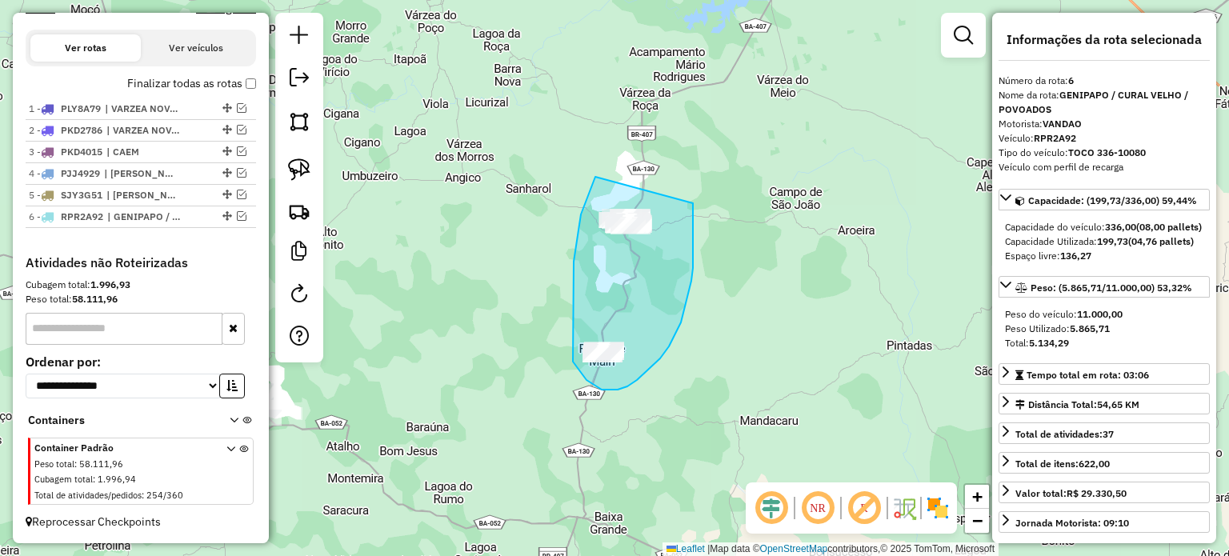
drag, startPoint x: 595, startPoint y: 177, endPoint x: 692, endPoint y: 201, distance: 99.7
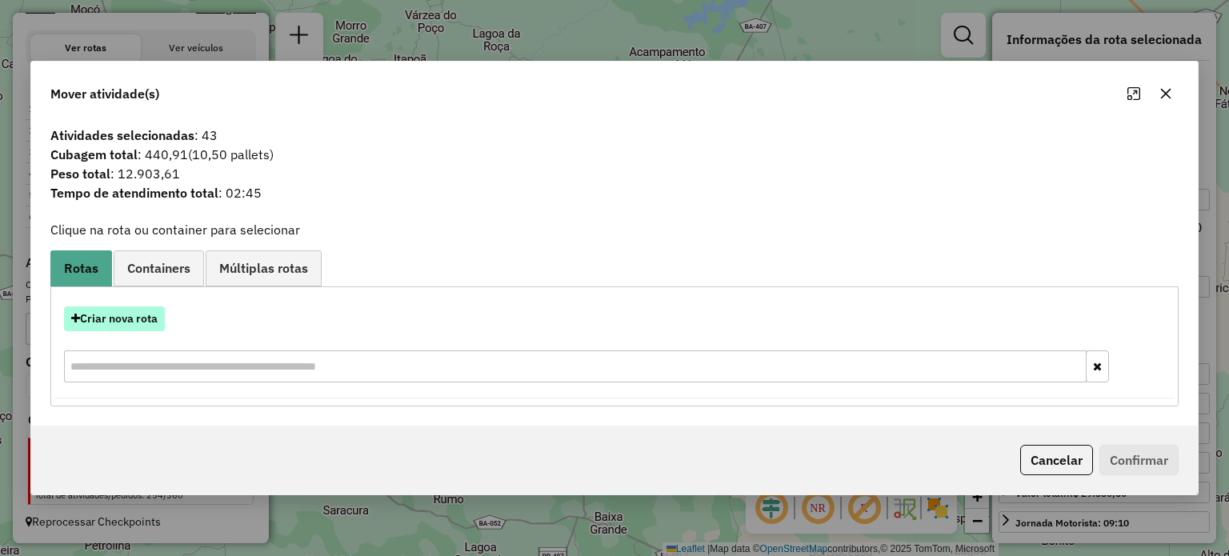
click at [119, 314] on button "Criar nova rota" at bounding box center [114, 318] width 101 height 25
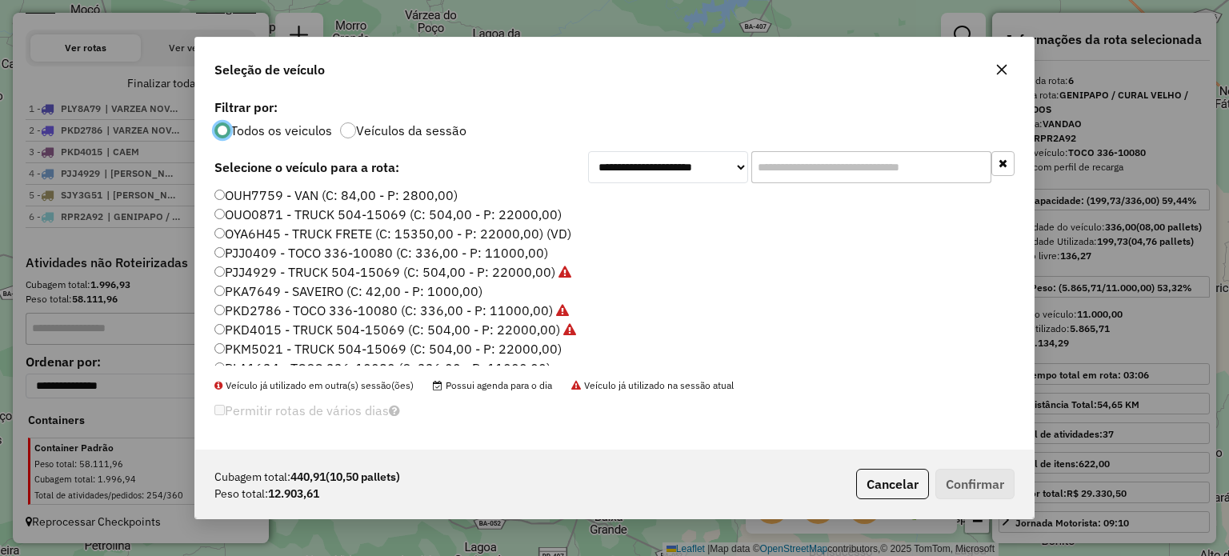
scroll to position [160, 0]
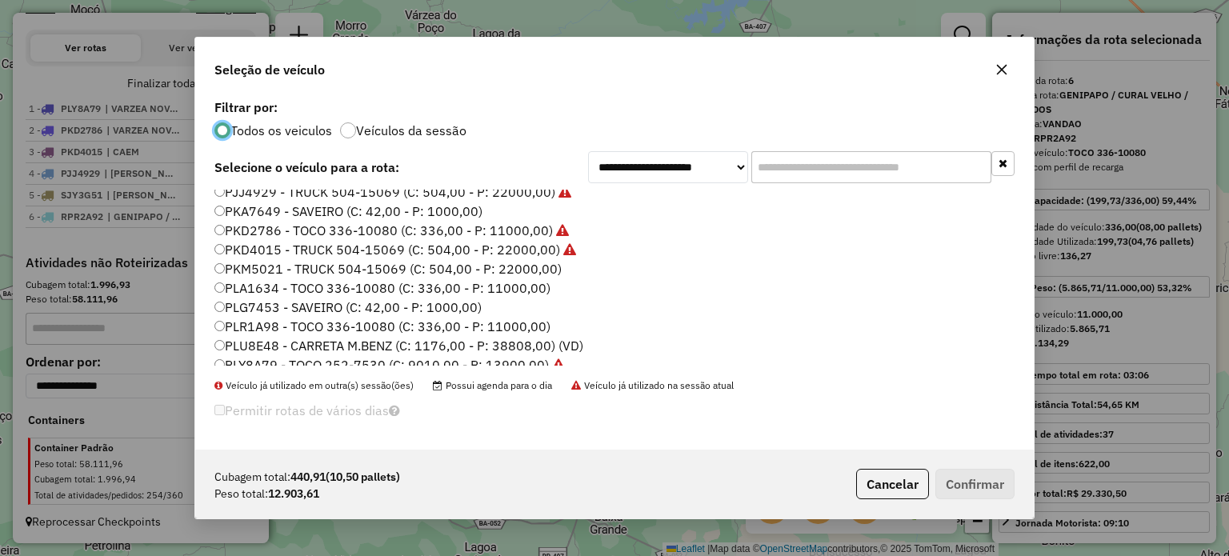
click at [259, 267] on label "PKM5021 - TRUCK 504-15069 (C: 504,00 - P: 22000,00)" at bounding box center [387, 268] width 347 height 19
click at [970, 490] on button "Confirmar" at bounding box center [974, 484] width 79 height 30
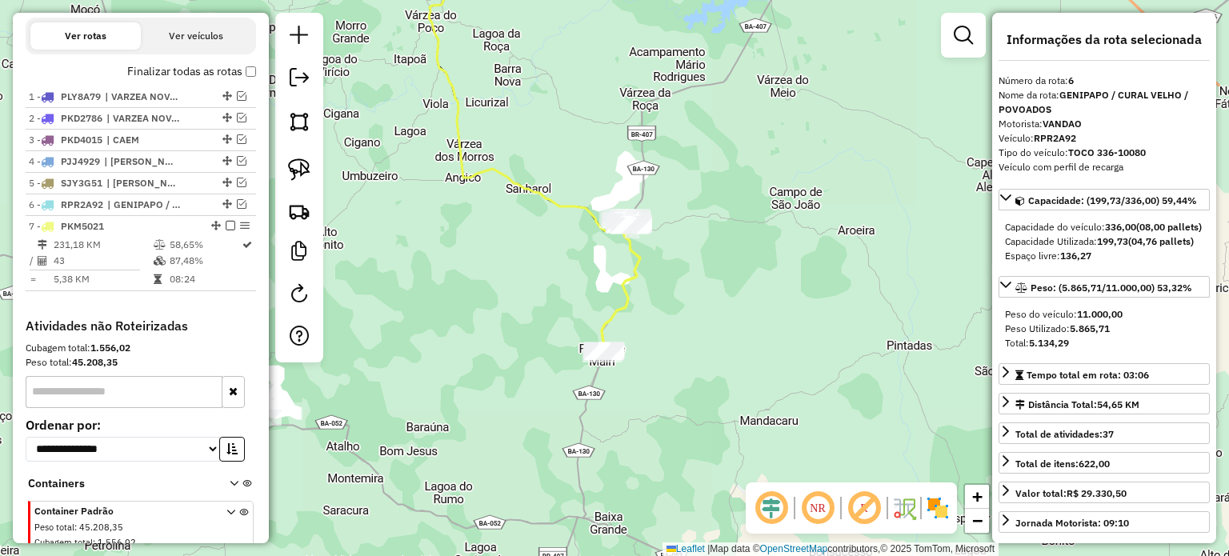
scroll to position [606, 0]
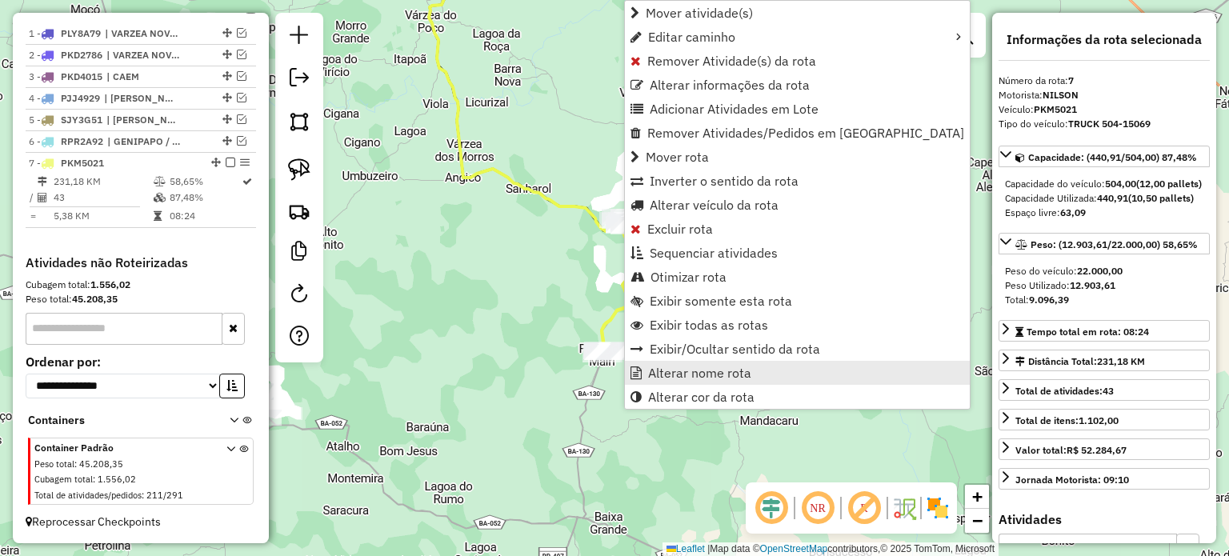
click at [691, 367] on span "Alterar nome rota" at bounding box center [699, 372] width 103 height 13
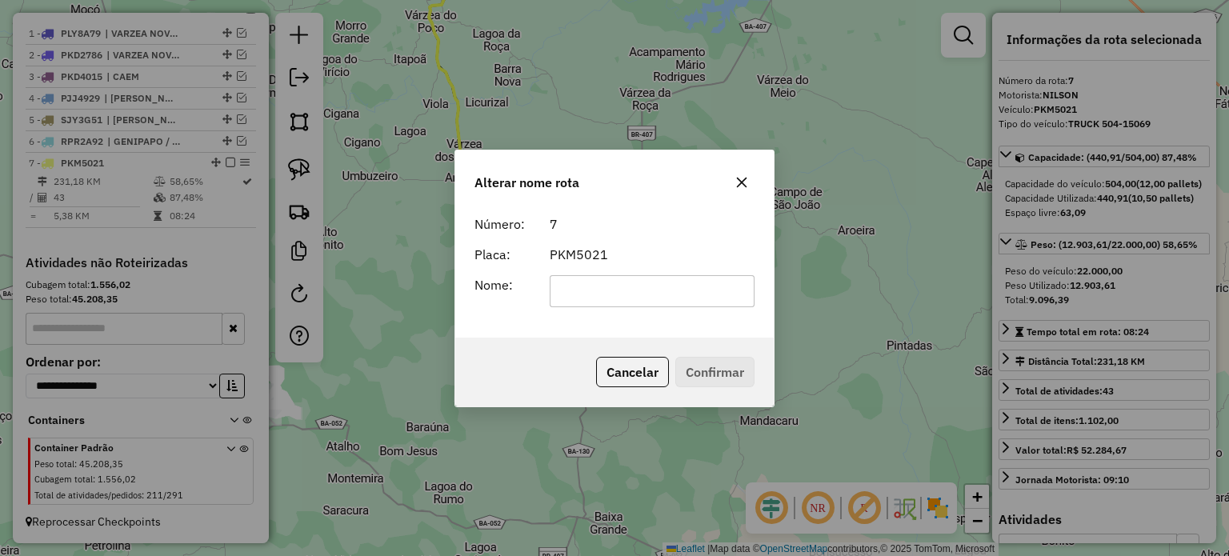
click at [643, 113] on div "Alterar nome rota Número: 7 Placa: PKM5021 Nome: Cancelar Confirmar" at bounding box center [614, 278] width 1229 height 556
click at [637, 373] on button "Cancelar" at bounding box center [632, 372] width 73 height 30
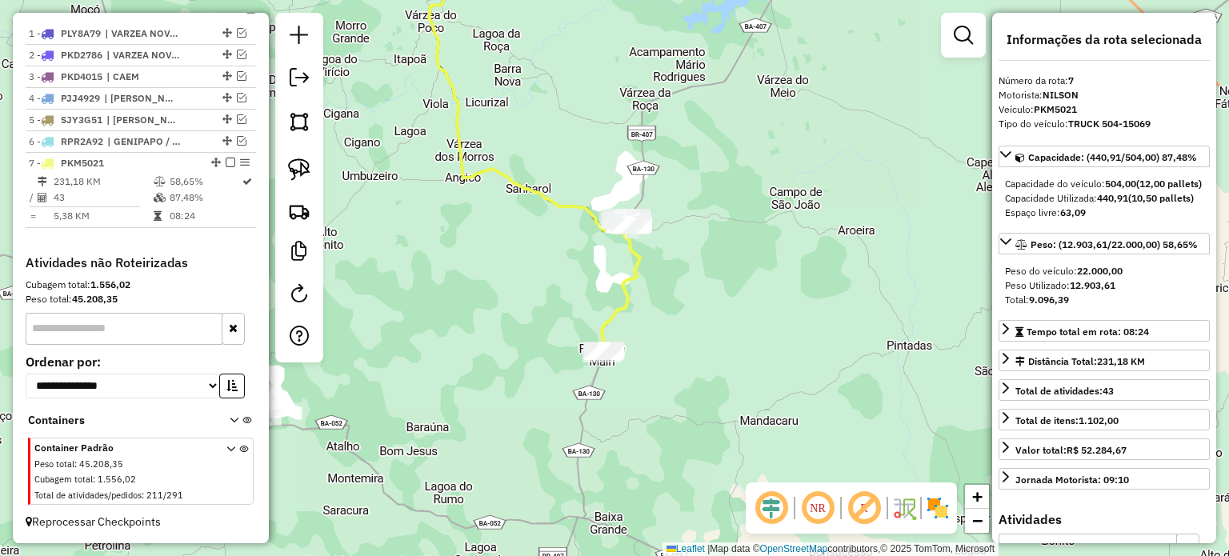
click at [710, 262] on div "Rota 7 - Placa PKM5021 80833 - IVONICE OLIVEIRA ALM Janela de atendimento Grade…" at bounding box center [614, 278] width 1229 height 556
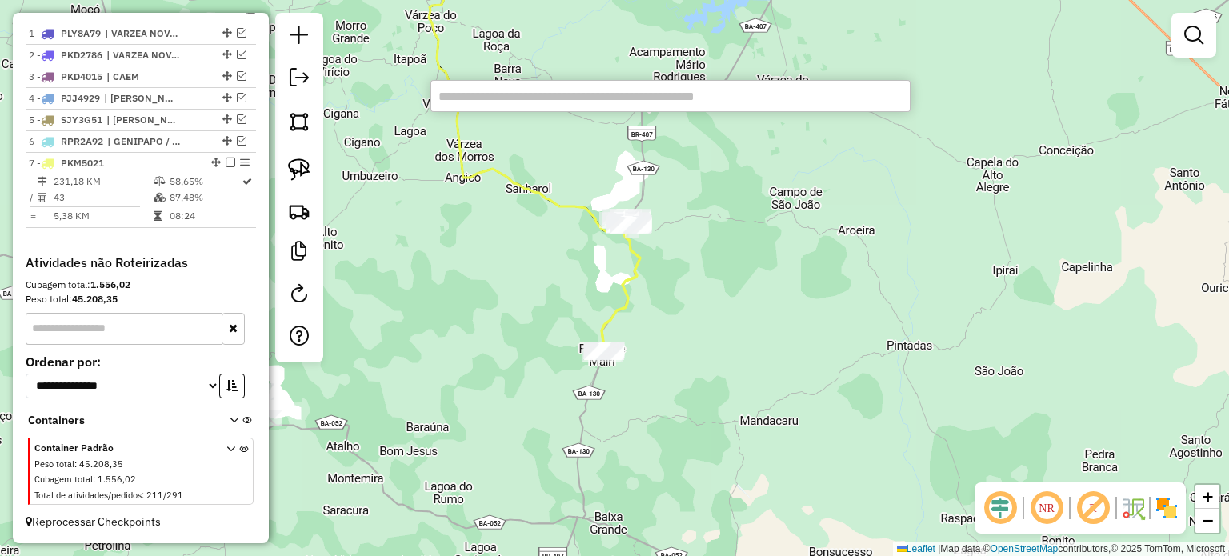
click at [466, 97] on input "text" at bounding box center [670, 96] width 480 height 32
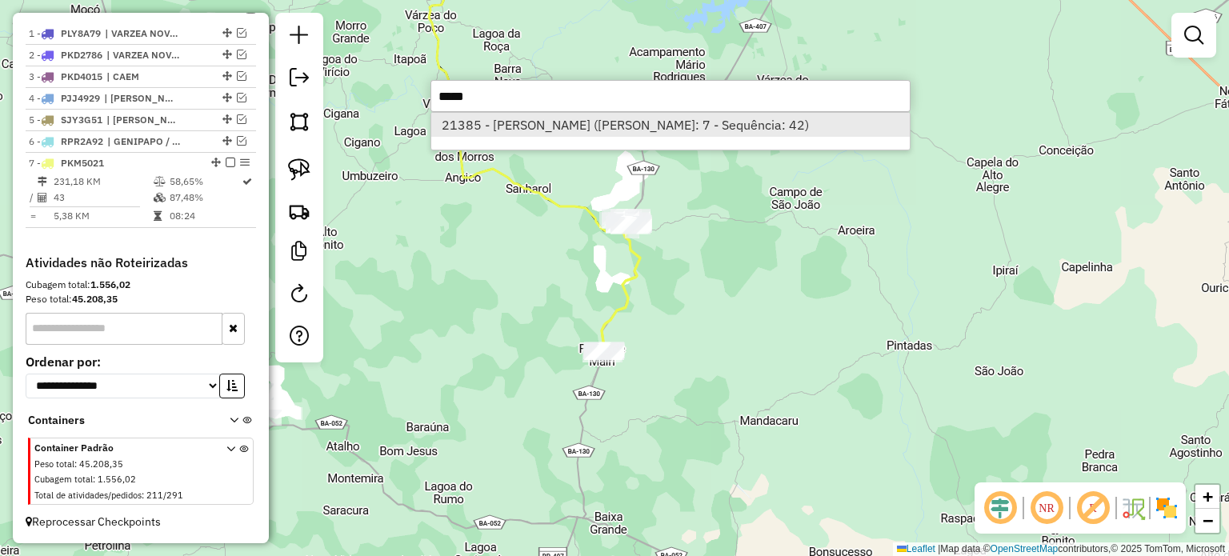
type input "*****"
click at [478, 130] on li "21385 - JOAO NILSON SOUZA DA (Rota: 7 - Sequência: 42)" at bounding box center [670, 125] width 478 height 24
select select "**********"
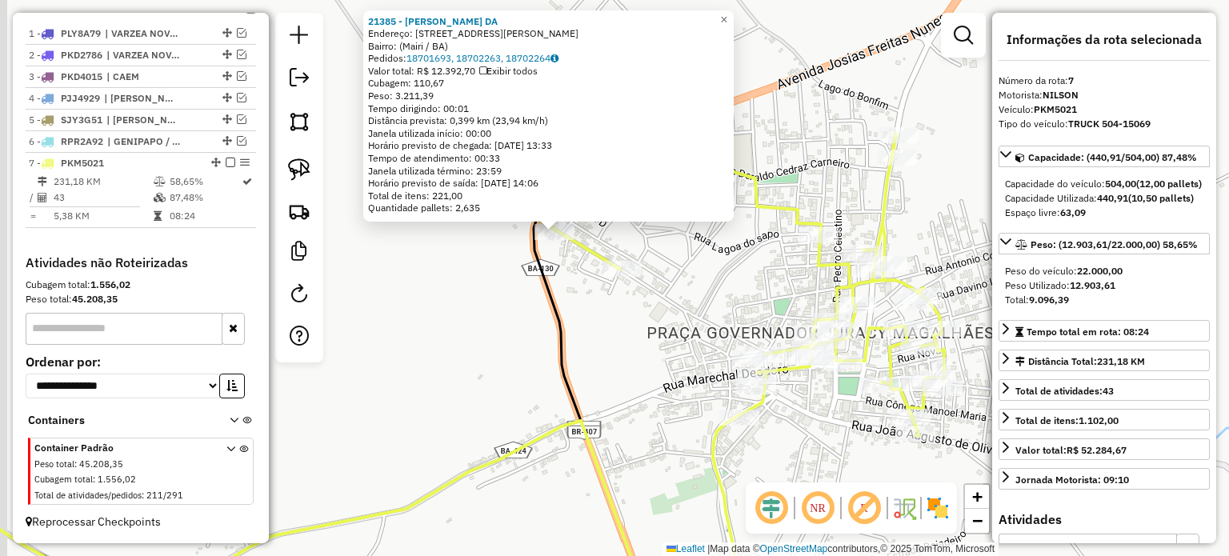
drag, startPoint x: 614, startPoint y: 310, endPoint x: 622, endPoint y: 326, distance: 17.5
click at [622, 326] on div "21385 - JOAO NILSON SOUZA DA Endereço: Praça Juracy Magalhães, 8 Bairro: (Mairi…" at bounding box center [614, 278] width 1229 height 556
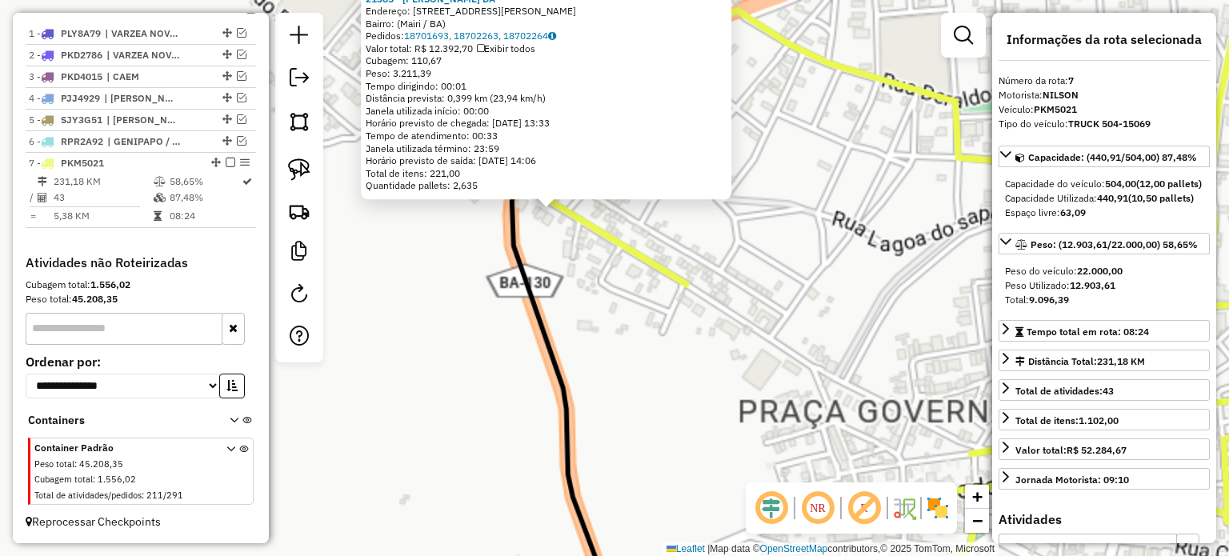
click at [462, 302] on div "21385 - JOAO NILSON SOUZA DA Endereço: Praça Juracy Magalhães, 8 Bairro: (Mairi…" at bounding box center [614, 278] width 1229 height 556
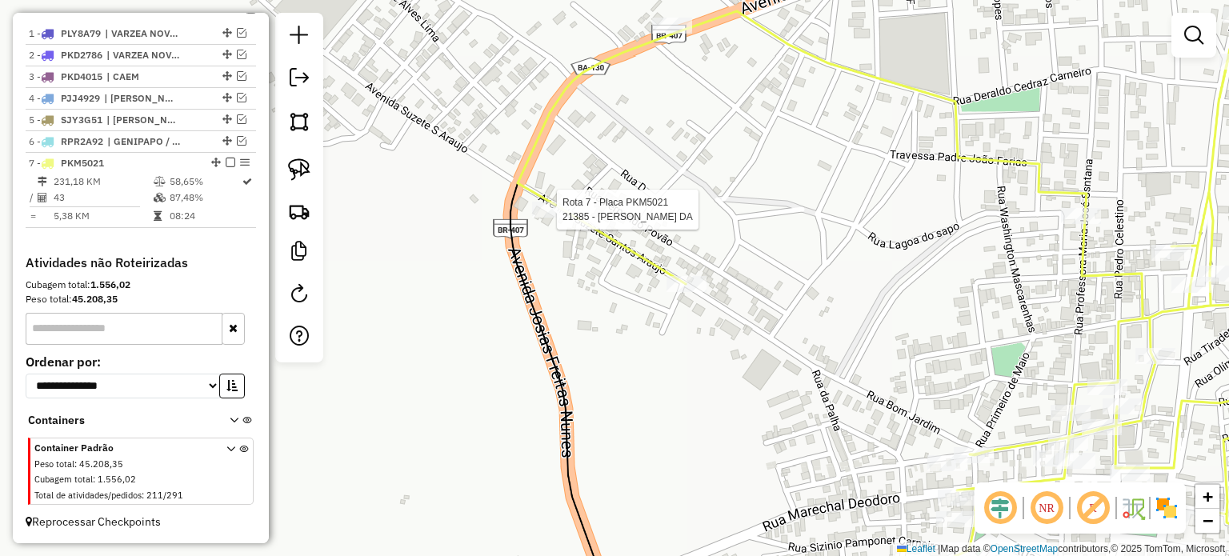
select select "**********"
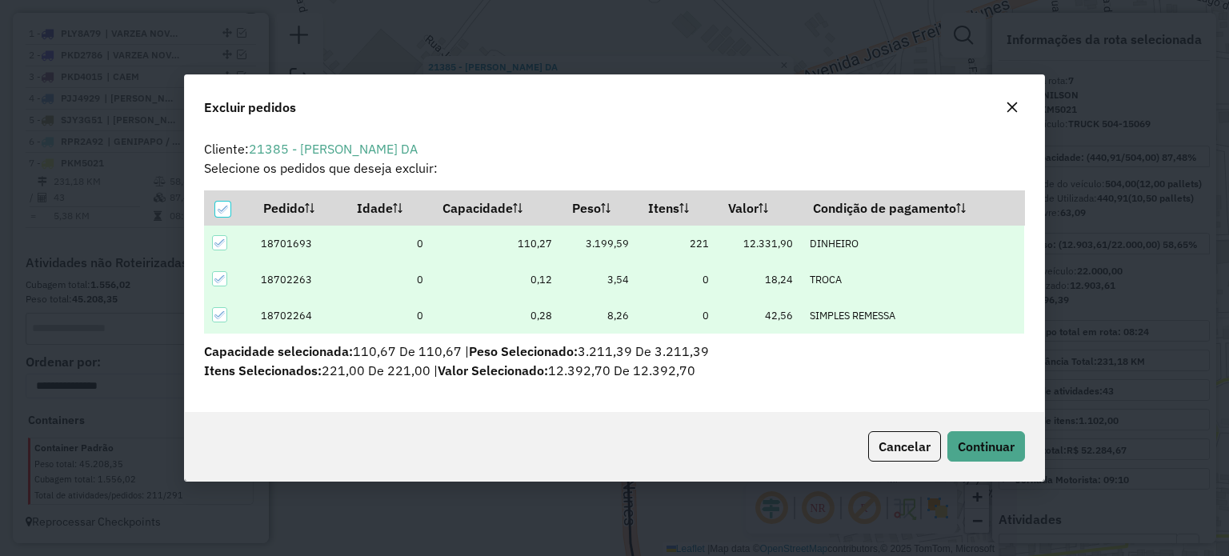
scroll to position [0, 0]
click at [979, 452] on span "Continuar" at bounding box center [986, 446] width 57 height 16
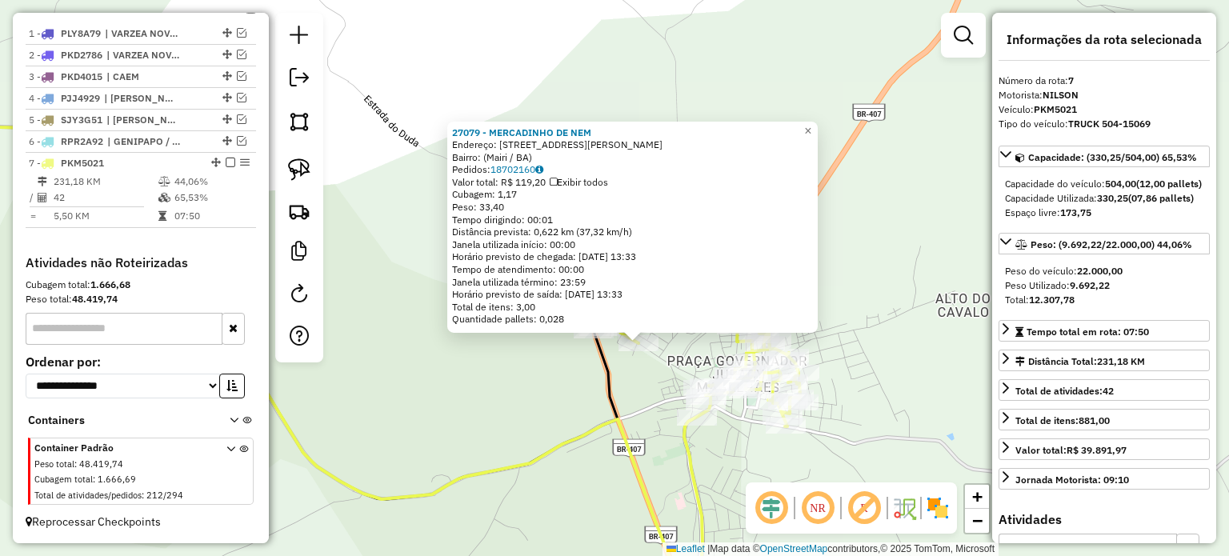
click at [877, 360] on div "27079 - MERCADINHO DE NEM Endereço: Rua Luiz Pedro, 224 Bairro: (Mairi / BA) Pe…" at bounding box center [614, 278] width 1229 height 556
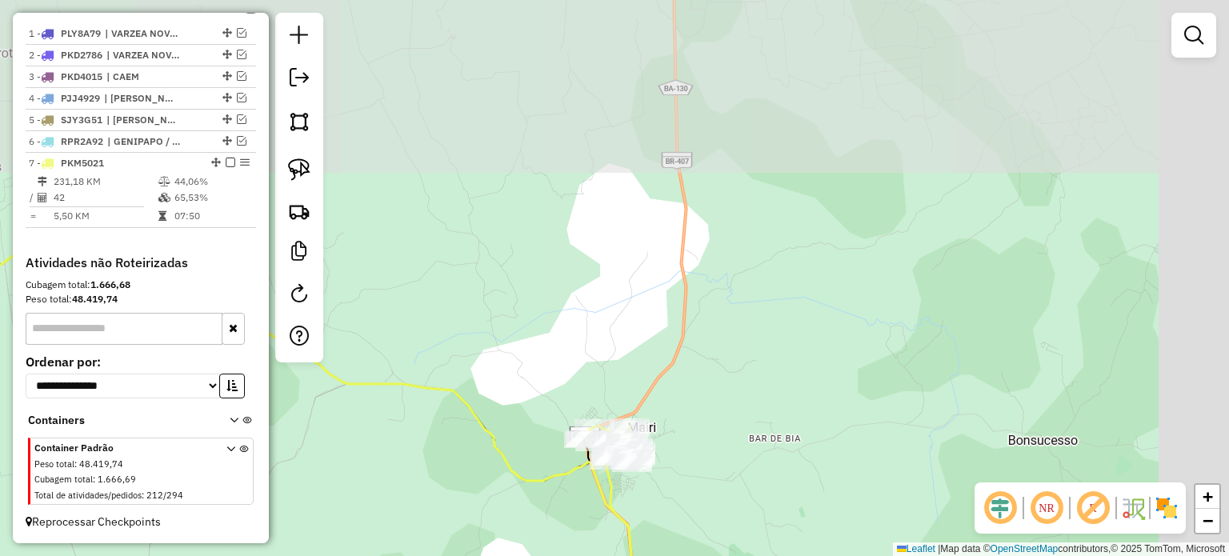
drag, startPoint x: 938, startPoint y: 296, endPoint x: 714, endPoint y: 389, distance: 241.7
click at [706, 389] on div "Janela de atendimento Grade de atendimento Capacidade Transportadoras Veículos …" at bounding box center [614, 278] width 1229 height 556
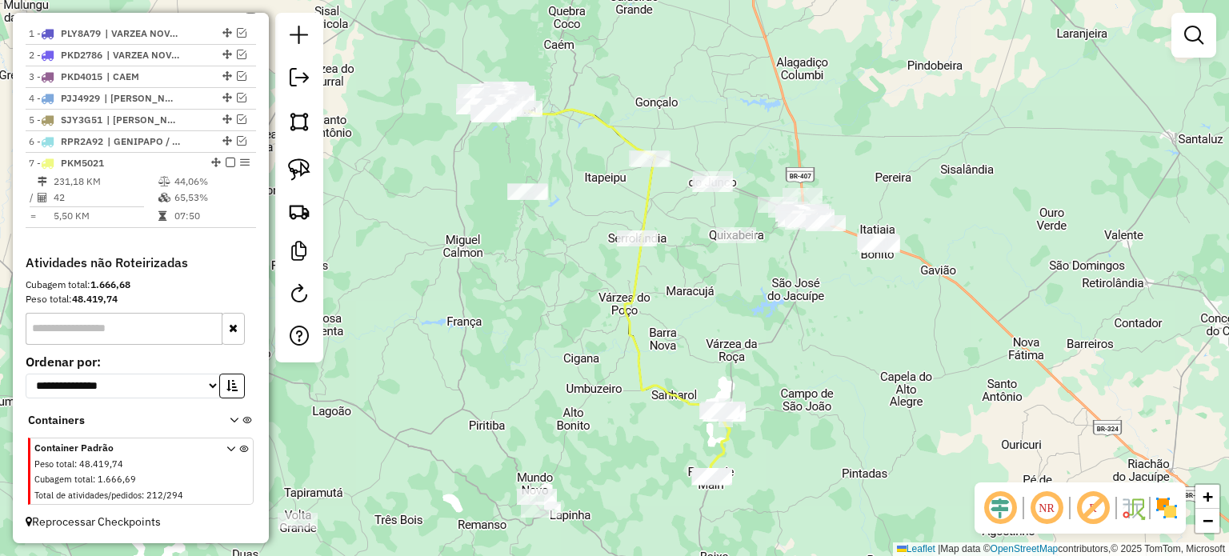
drag, startPoint x: 819, startPoint y: 301, endPoint x: 778, endPoint y: 367, distance: 78.3
click at [797, 351] on div "Janela de atendimento Grade de atendimento Capacidade Transportadoras Veículos …" at bounding box center [614, 278] width 1229 height 556
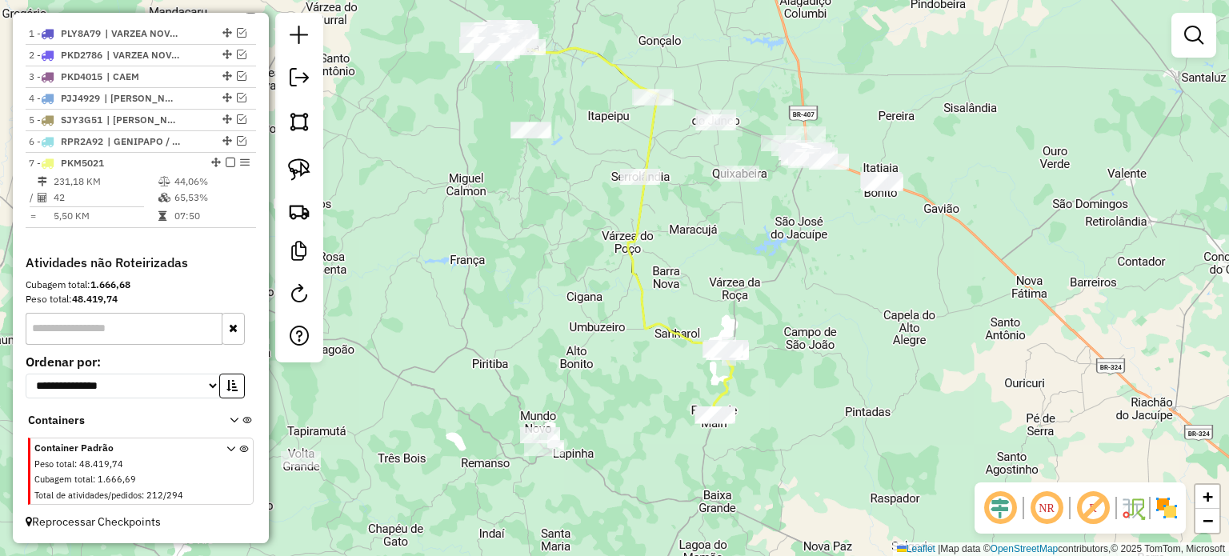
drag, startPoint x: 793, startPoint y: 382, endPoint x: 788, endPoint y: 367, distance: 15.9
click at [793, 370] on div "Janela de atendimento Grade de atendimento Capacidade Transportadoras Veículos …" at bounding box center [614, 278] width 1229 height 556
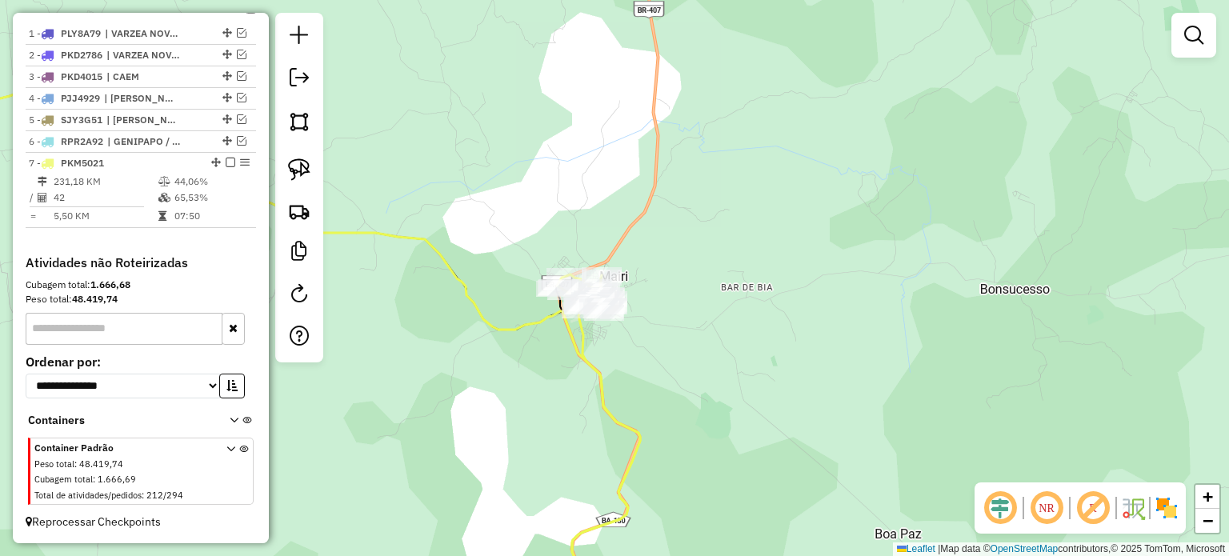
drag, startPoint x: 692, startPoint y: 360, endPoint x: 800, endPoint y: 367, distance: 108.2
click at [819, 370] on div "Janela de atendimento Grade de atendimento Capacidade Transportadoras Veículos …" at bounding box center [614, 278] width 1229 height 556
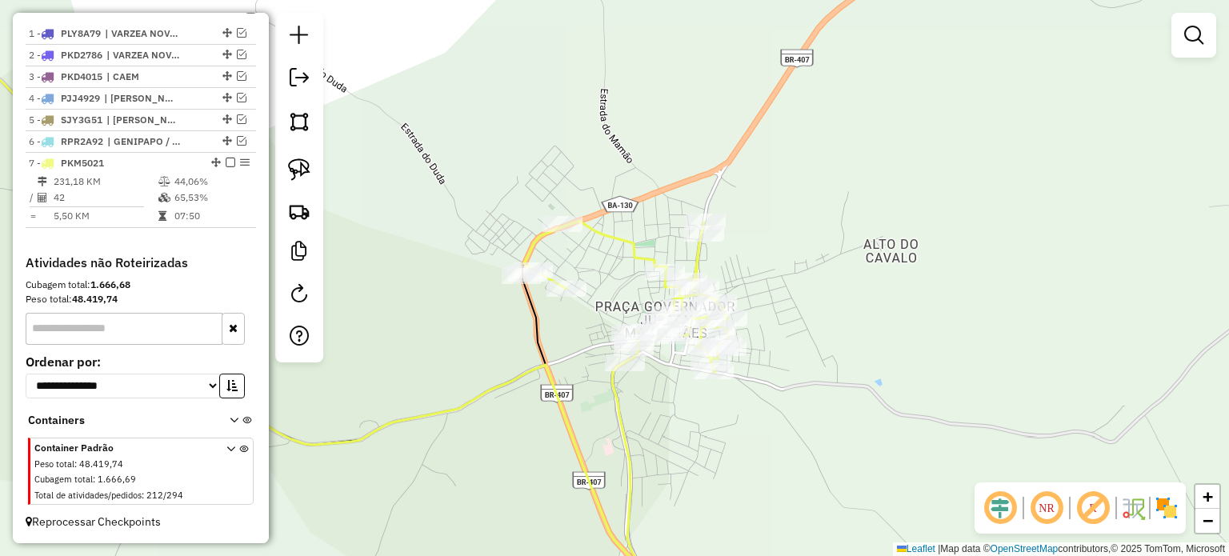
drag, startPoint x: 850, startPoint y: 320, endPoint x: 858, endPoint y: 317, distance: 8.6
click at [858, 317] on div "Janela de atendimento Grade de atendimento Capacidade Transportadoras Veículos …" at bounding box center [614, 278] width 1229 height 556
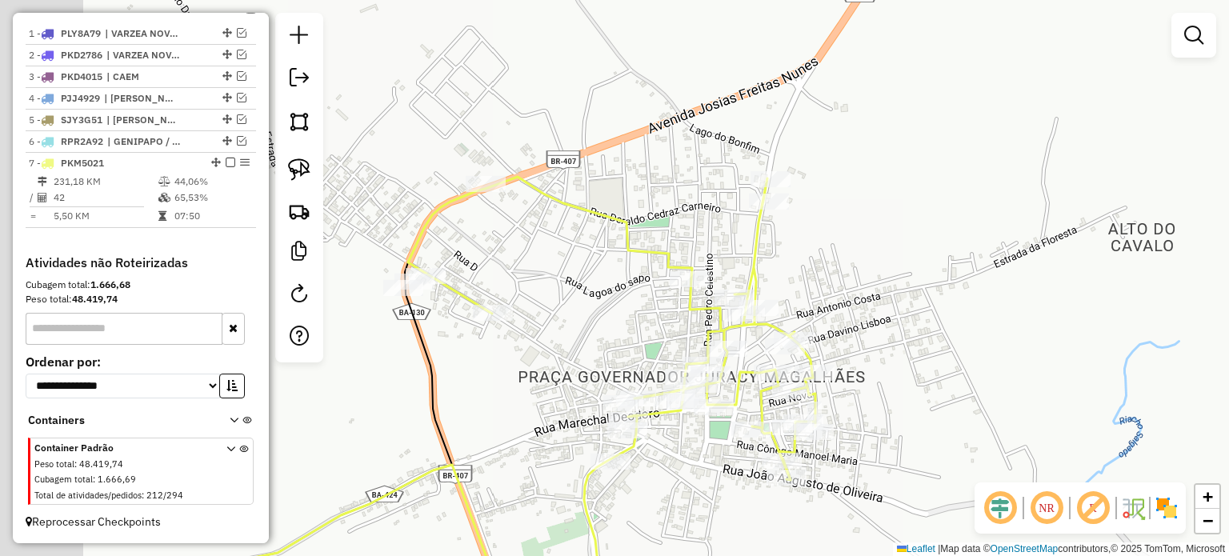
drag, startPoint x: 819, startPoint y: 290, endPoint x: 1040, endPoint y: 341, distance: 226.5
click at [1041, 340] on div "Janela de atendimento Grade de atendimento Capacidade Transportadoras Veículos …" at bounding box center [614, 278] width 1229 height 556
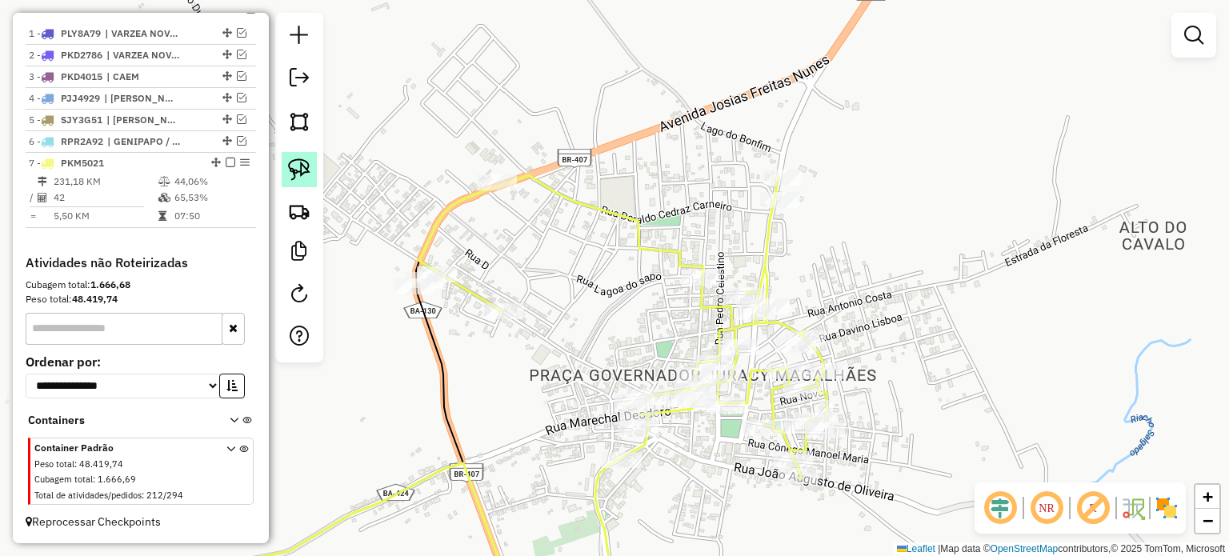
click at [301, 162] on img at bounding box center [299, 169] width 22 height 22
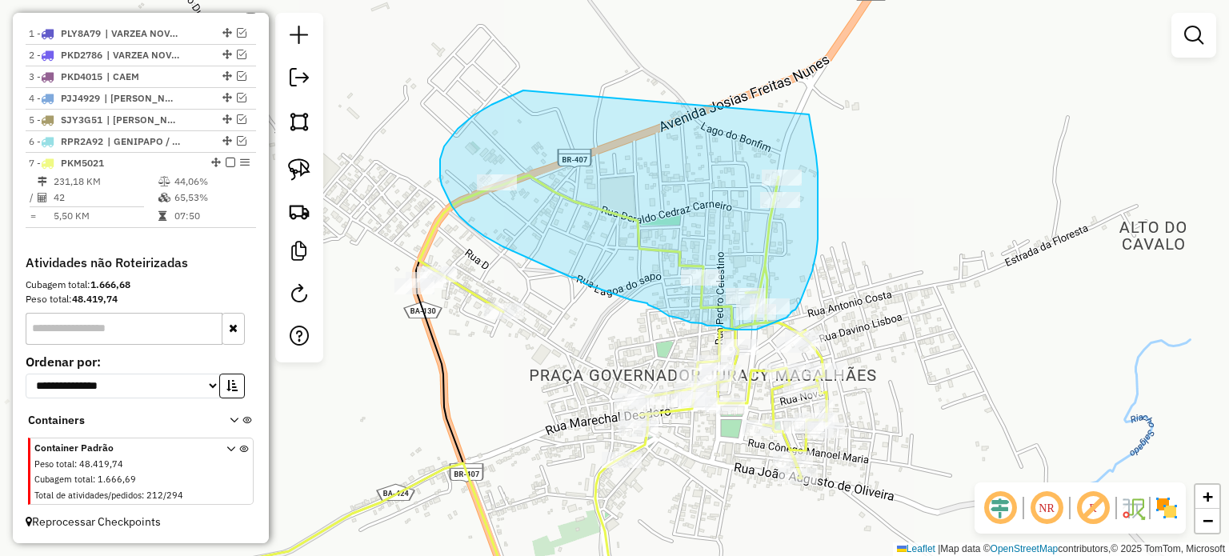
drag, startPoint x: 514, startPoint y: 94, endPoint x: 809, endPoint y: 114, distance: 295.8
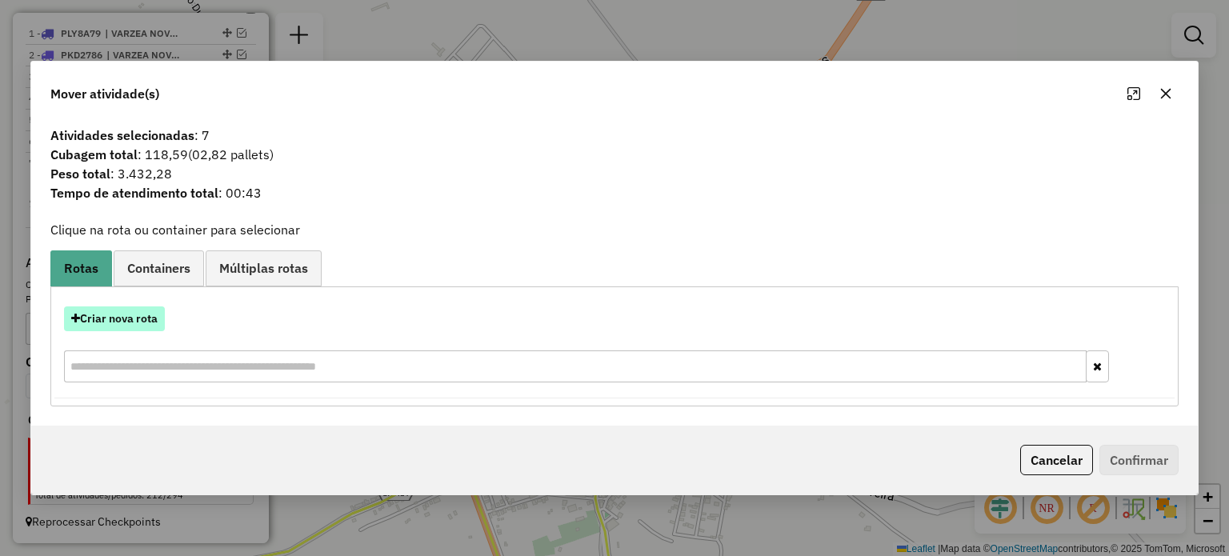
click at [139, 318] on button "Criar nova rota" at bounding box center [114, 318] width 101 height 25
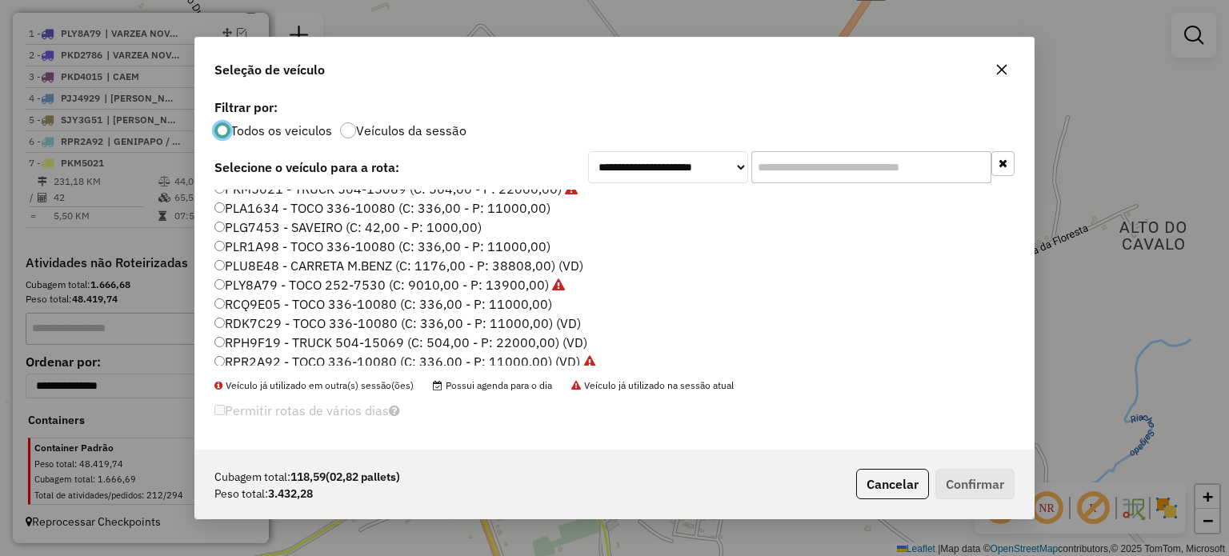
scroll to position [323, 0]
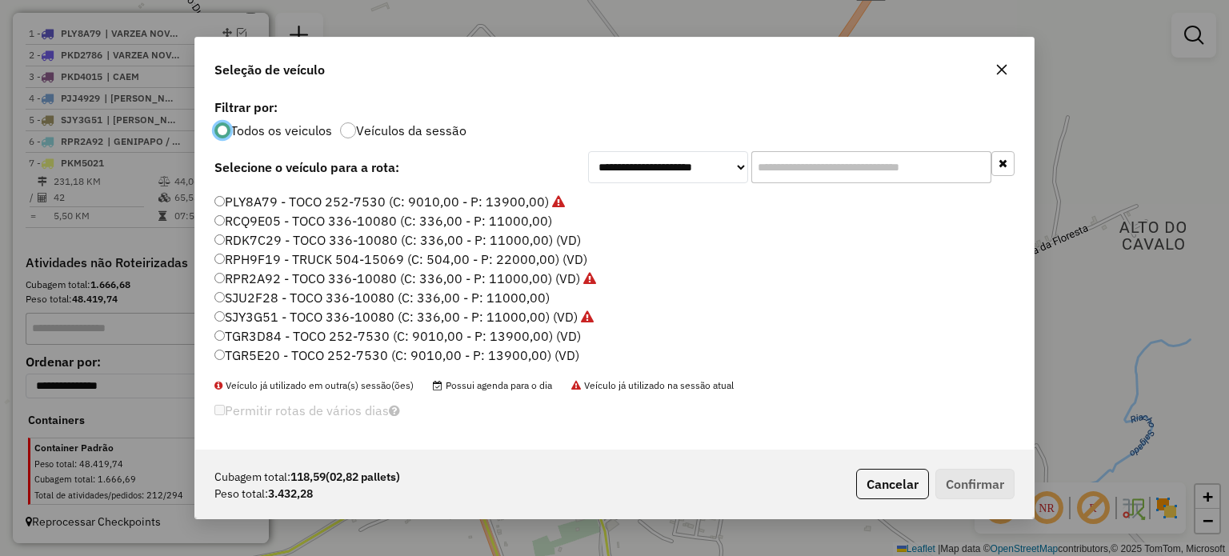
click at [267, 357] on label "TGR5E20 - TOCO 252-7530 (C: 9010,00 - P: 13900,00) (VD)" at bounding box center [396, 355] width 365 height 19
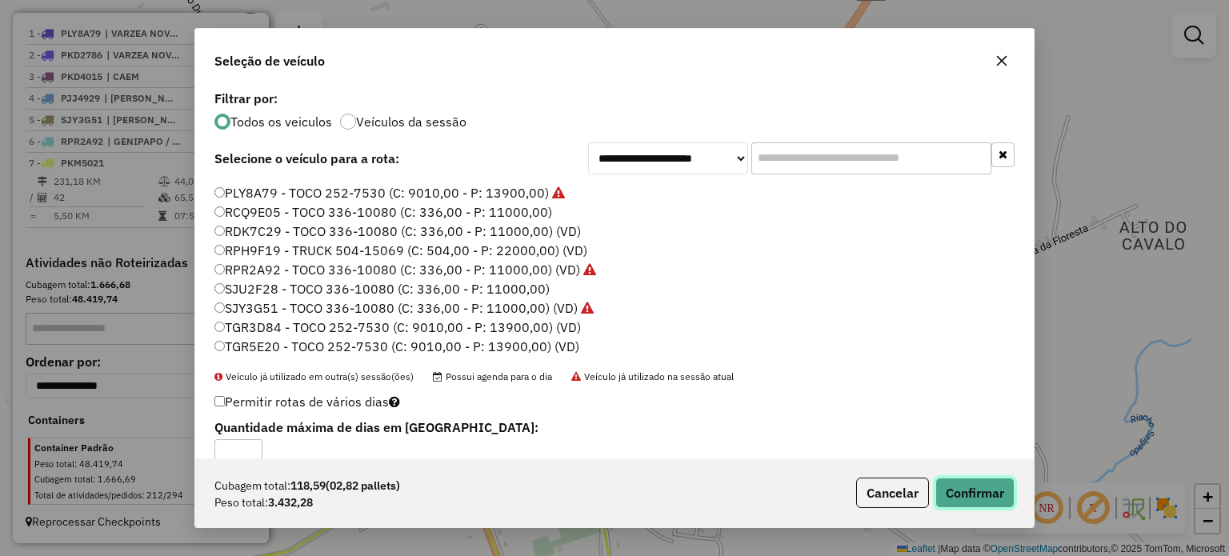
click at [938, 486] on button "Confirmar" at bounding box center [974, 493] width 79 height 30
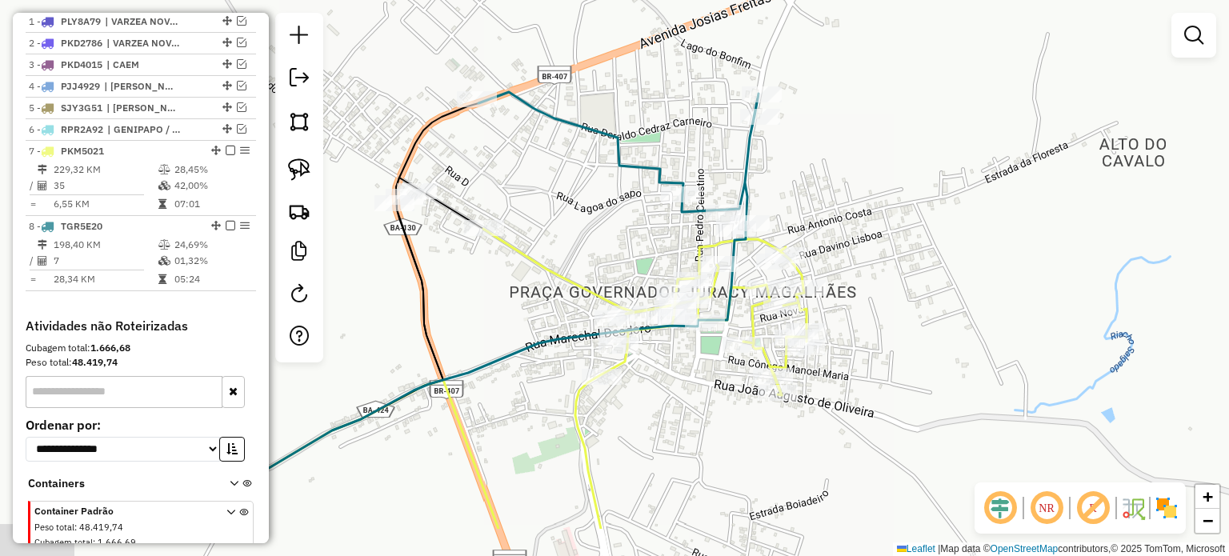
drag, startPoint x: 864, startPoint y: 310, endPoint x: 821, endPoint y: 209, distance: 109.7
click at [822, 209] on div "Janela de atendimento Grade de atendimento Capacidade Transportadoras Veículos …" at bounding box center [614, 278] width 1229 height 556
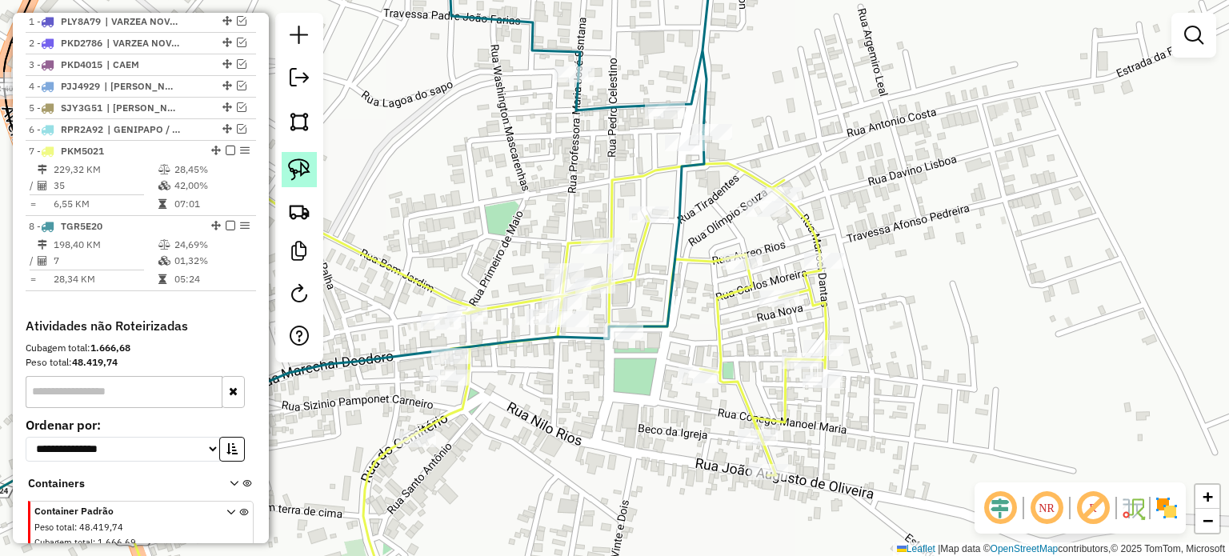
click at [305, 159] on img at bounding box center [299, 169] width 22 height 22
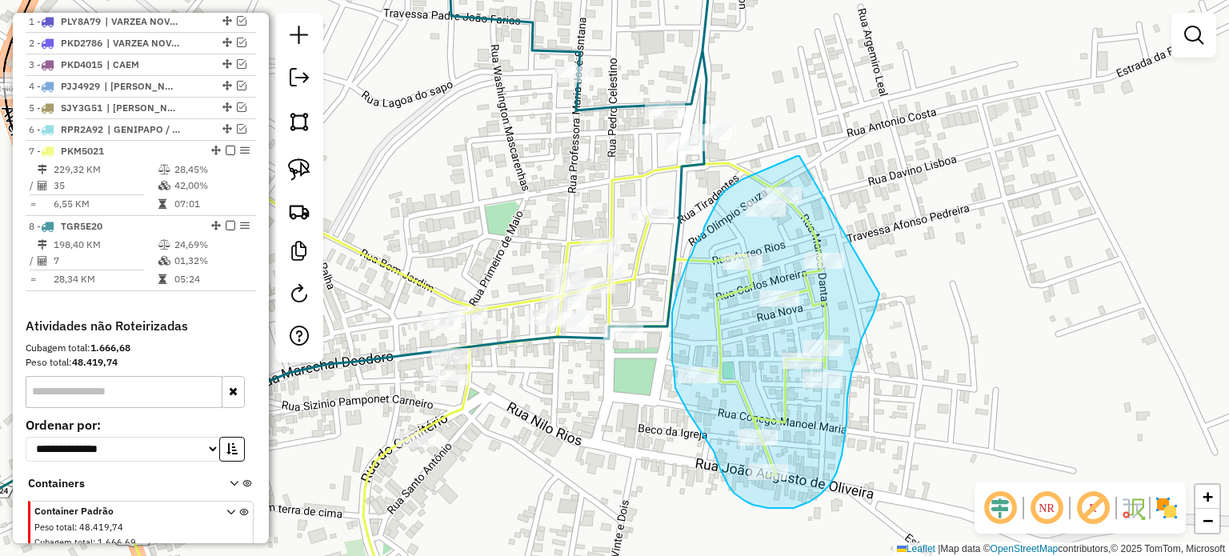
drag, startPoint x: 799, startPoint y: 156, endPoint x: 879, endPoint y: 294, distance: 159.2
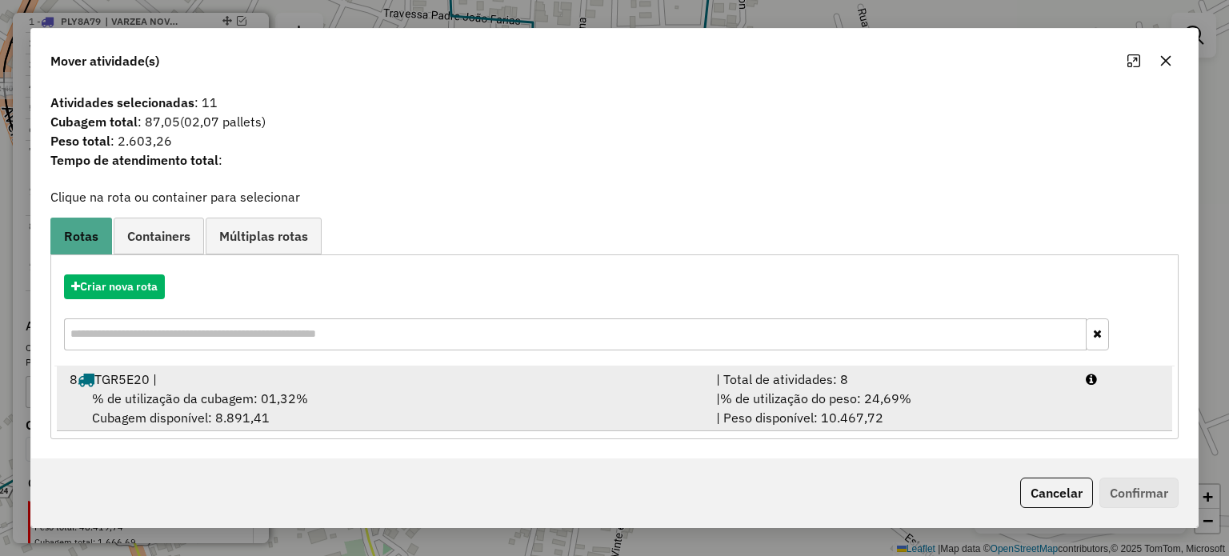
drag, startPoint x: 154, startPoint y: 402, endPoint x: 198, endPoint y: 402, distance: 44.0
click at [161, 402] on span "% de utilização da cubagem: 01,32%" at bounding box center [200, 398] width 216 height 16
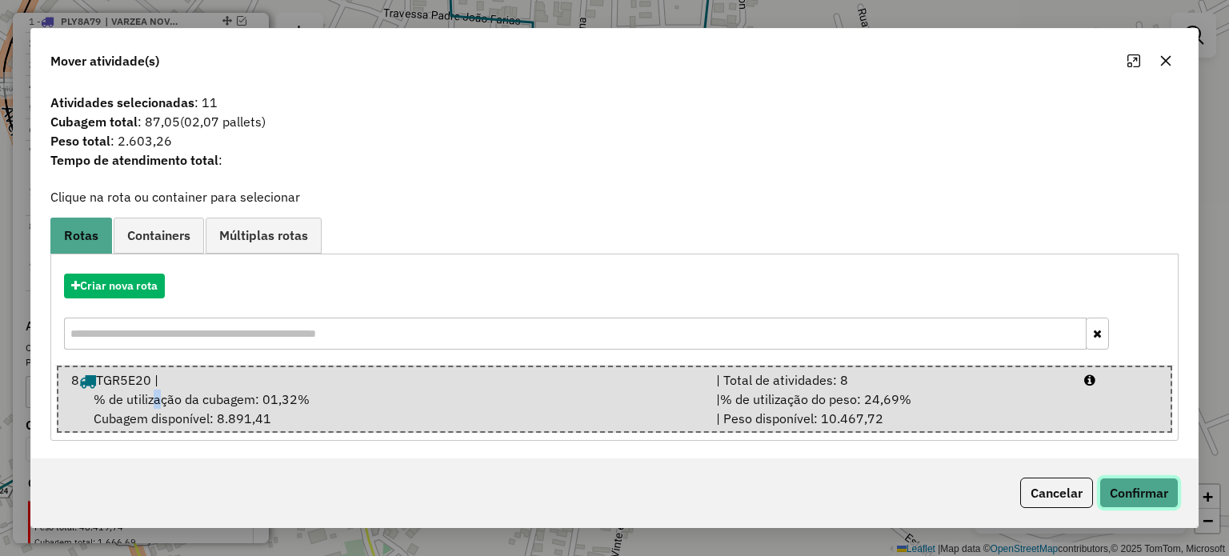
click at [1129, 492] on button "Confirmar" at bounding box center [1138, 493] width 79 height 30
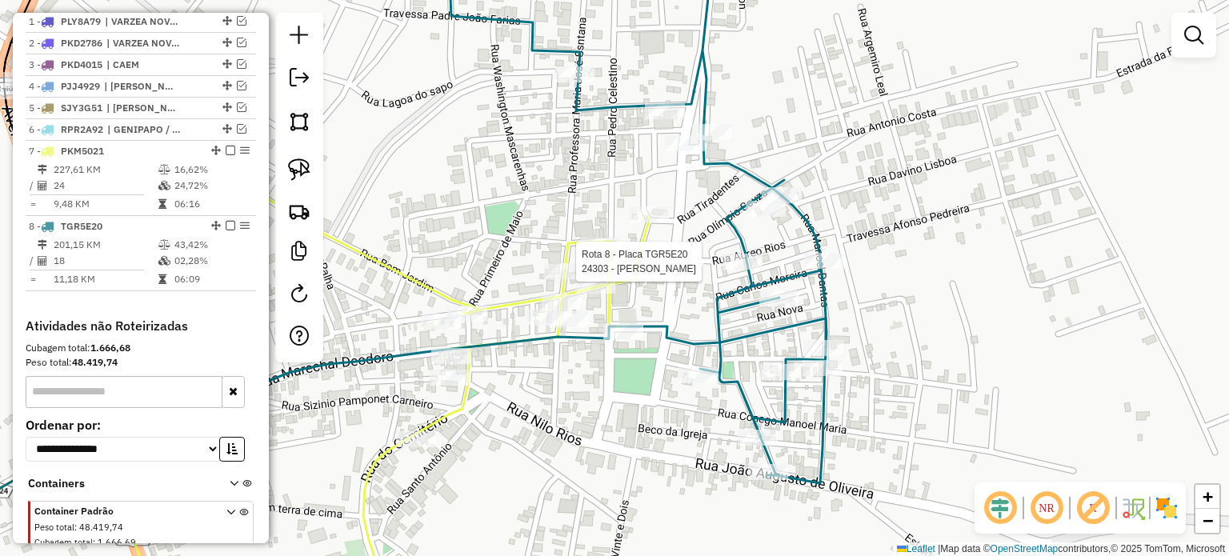
select select "**********"
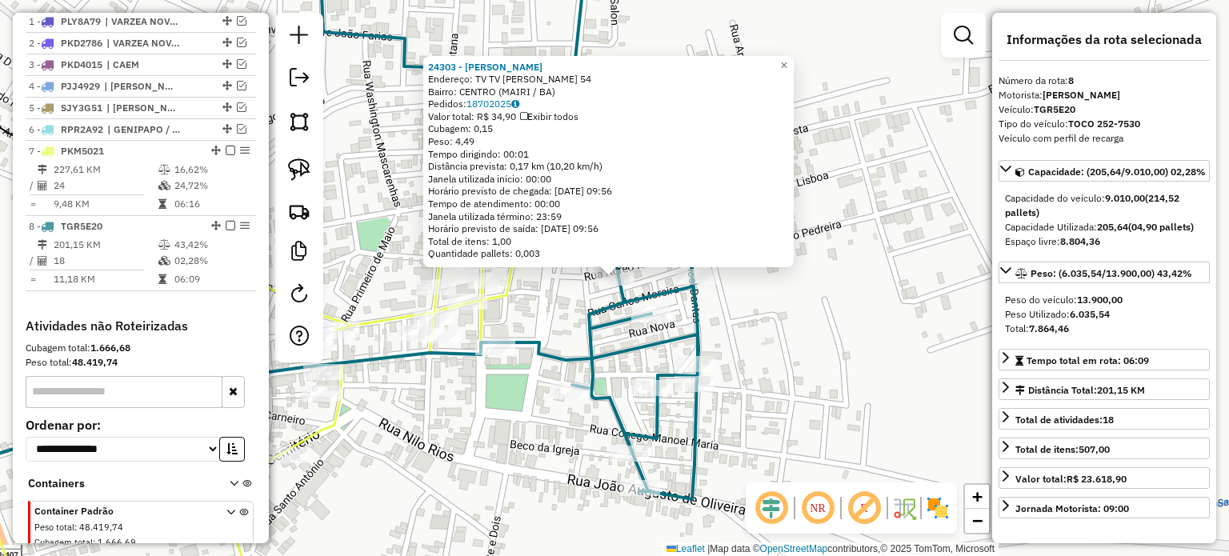
scroll to position [682, 0]
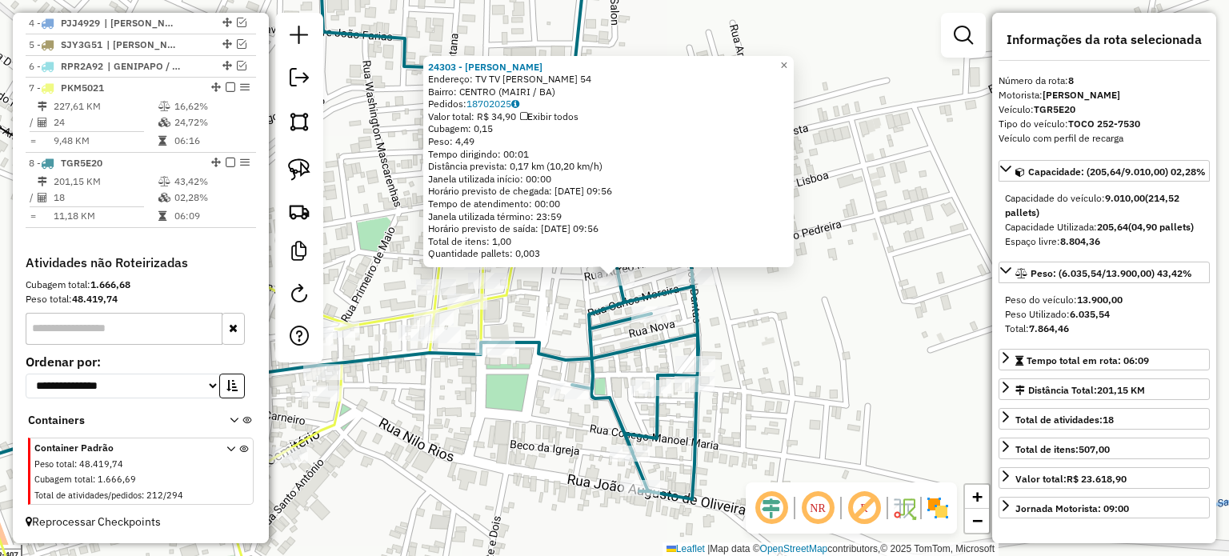
click at [795, 387] on div "24303 - ANAIDE COSTA SAMPAIO Endereço: TV TV AUREO RIOS 54 Bairro: CENTRO (MAIR…" at bounding box center [614, 278] width 1229 height 556
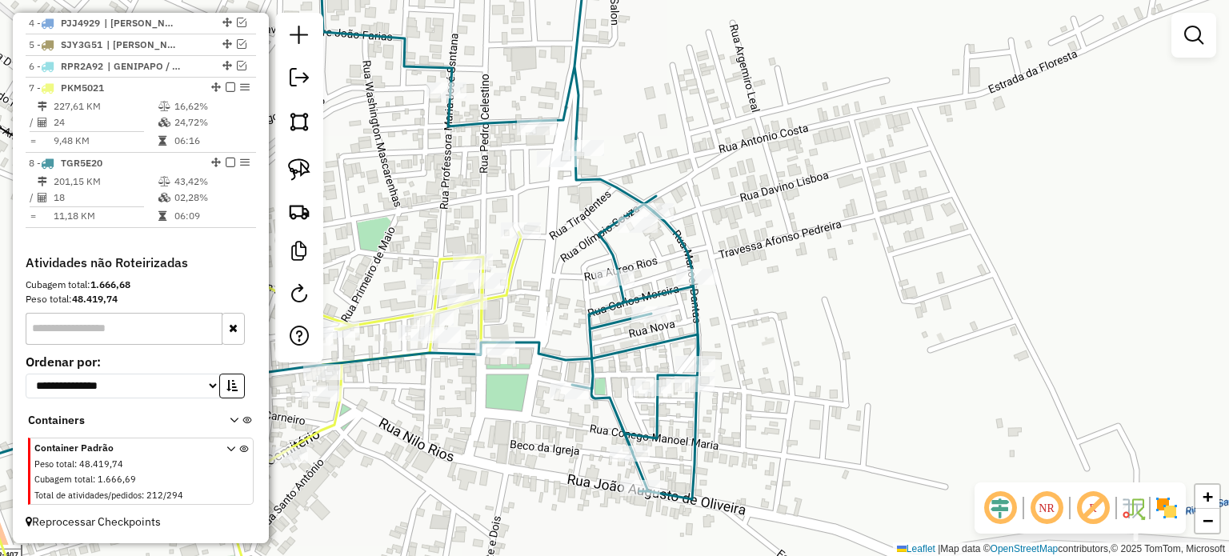
drag, startPoint x: 792, startPoint y: 388, endPoint x: 842, endPoint y: 338, distance: 71.3
click at [842, 338] on div "Janela de atendimento Grade de atendimento Capacidade Transportadoras Veículos …" at bounding box center [614, 278] width 1229 height 556
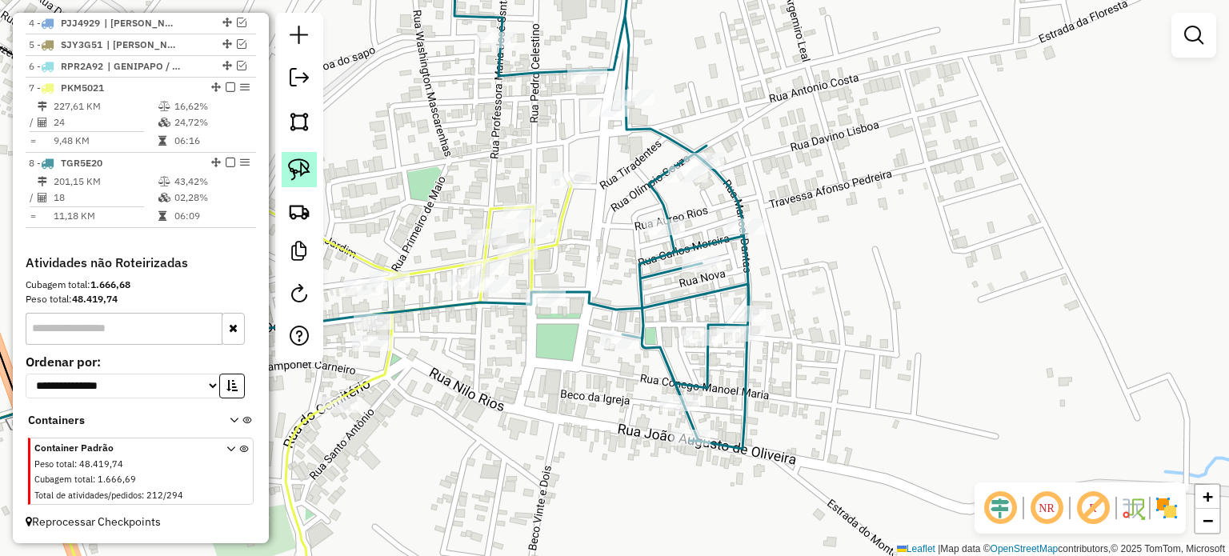
click at [291, 173] on img at bounding box center [299, 169] width 22 height 22
drag, startPoint x: 563, startPoint y: 354, endPoint x: 624, endPoint y: 319, distance: 69.9
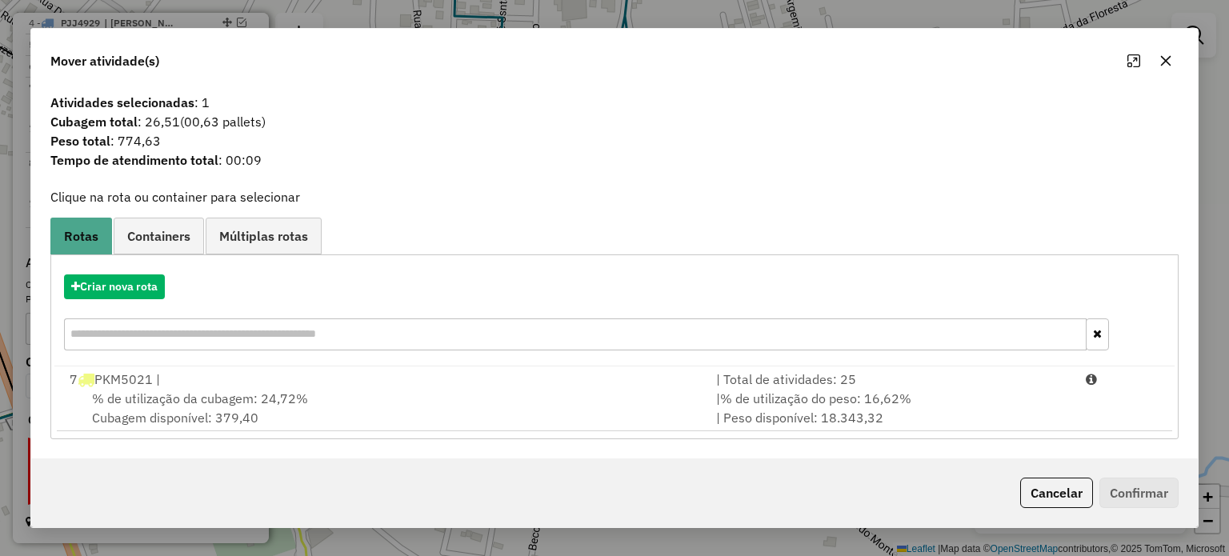
drag, startPoint x: 1162, startPoint y: 53, endPoint x: 884, endPoint y: 234, distance: 331.9
click at [1161, 54] on button "button" at bounding box center [1166, 61] width 26 height 26
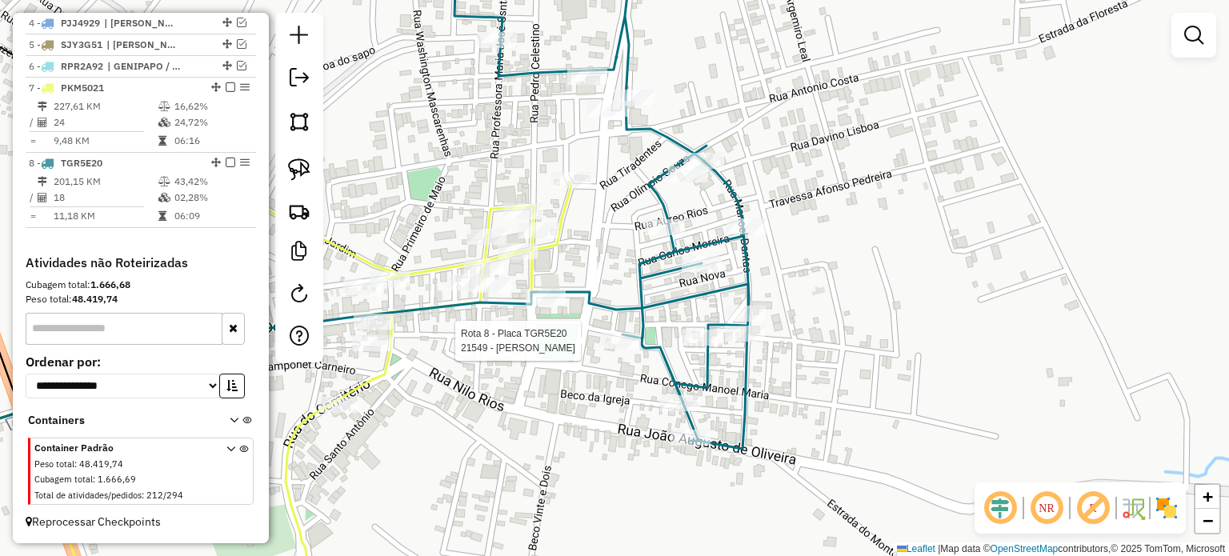
select select "**********"
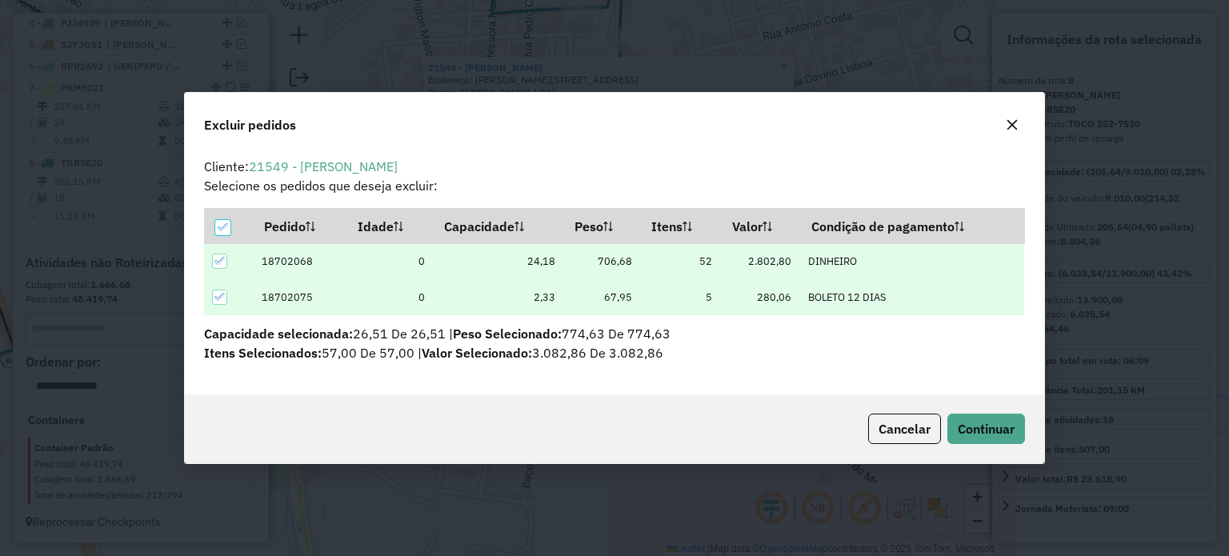
scroll to position [0, 0]
click at [982, 430] on span "Continuar" at bounding box center [986, 429] width 57 height 16
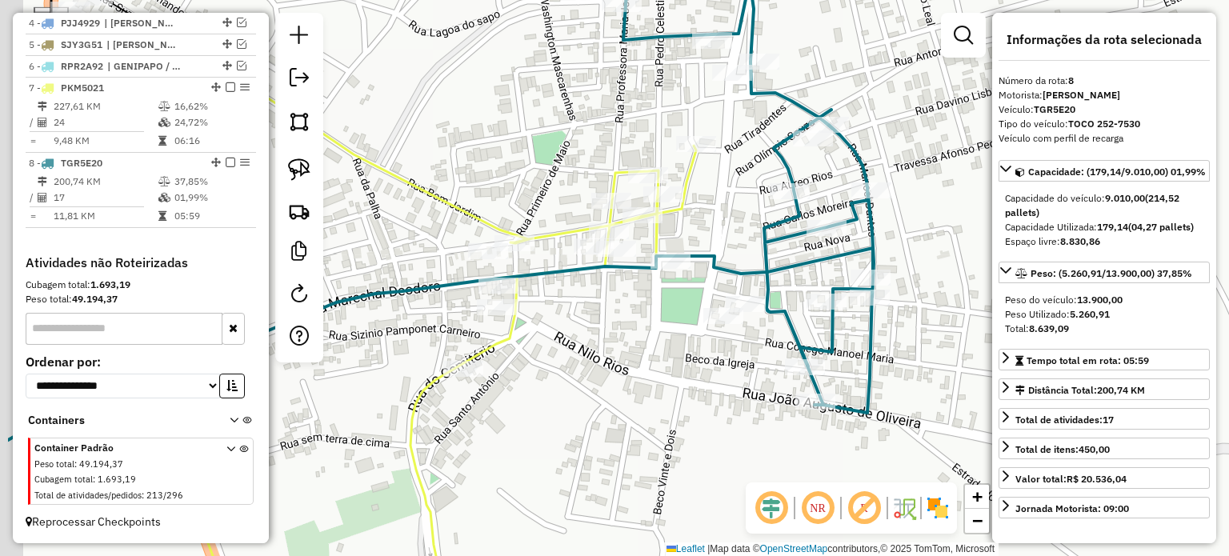
drag, startPoint x: 652, startPoint y: 412, endPoint x: 702, endPoint y: 418, distance: 50.8
click at [697, 417] on div "Janela de atendimento Grade de atendimento Capacidade Transportadoras Veículos …" at bounding box center [614, 278] width 1229 height 556
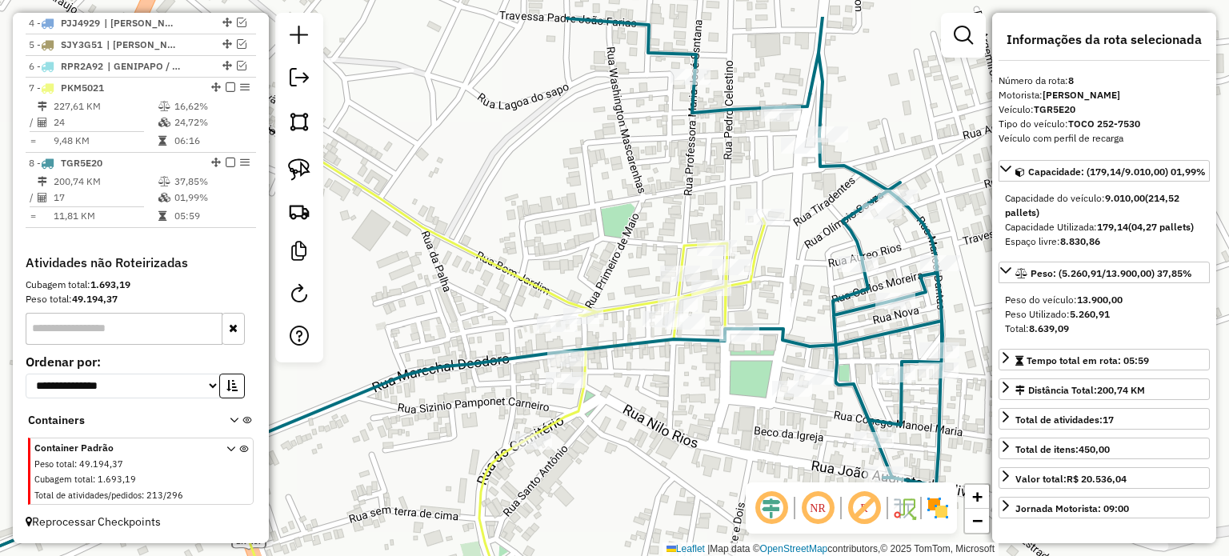
drag, startPoint x: 682, startPoint y: 405, endPoint x: 698, endPoint y: 421, distance: 22.1
click at [691, 419] on div "Janela de atendimento Grade de atendimento Capacidade Transportadoras Veículos …" at bounding box center [614, 278] width 1229 height 556
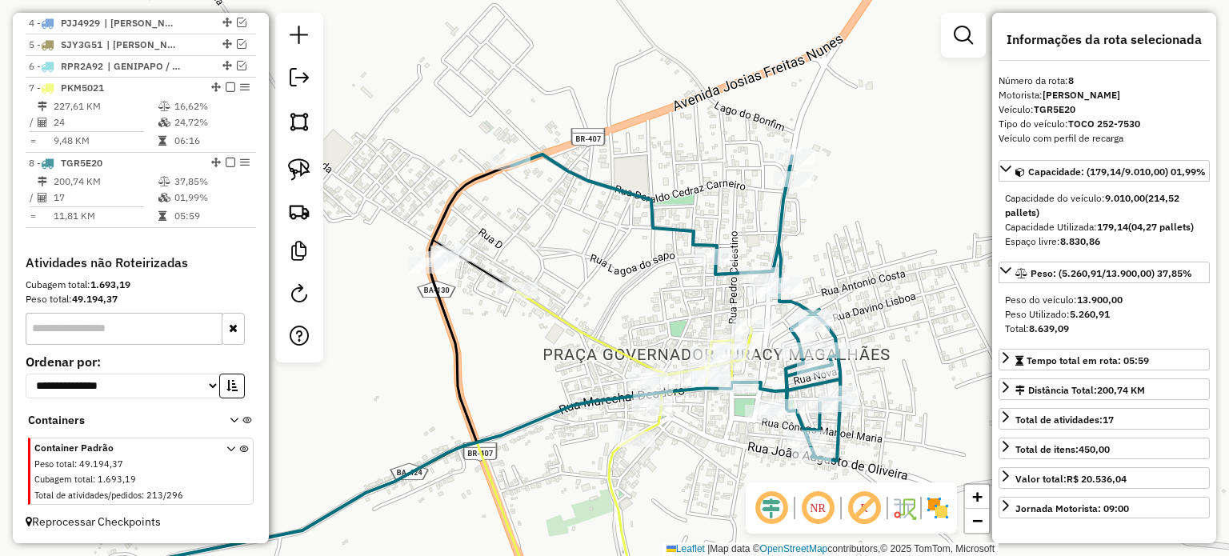
drag, startPoint x: 701, startPoint y: 453, endPoint x: 701, endPoint y: 434, distance: 18.4
click at [701, 434] on div "Janela de atendimento Grade de atendimento Capacidade Transportadoras Veículos …" at bounding box center [614, 278] width 1229 height 556
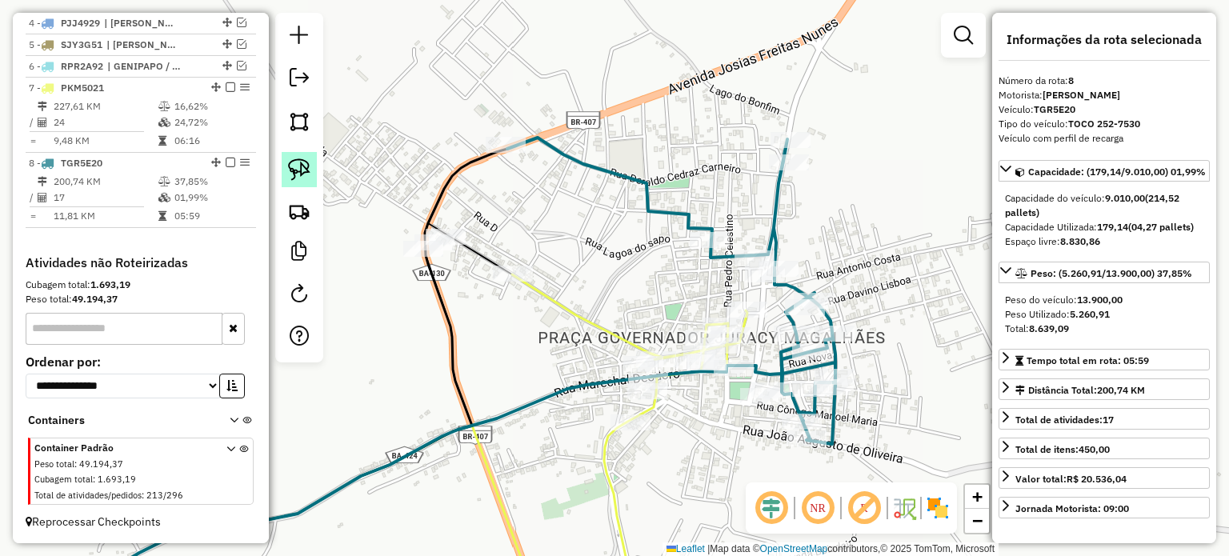
click at [296, 162] on img at bounding box center [299, 169] width 22 height 22
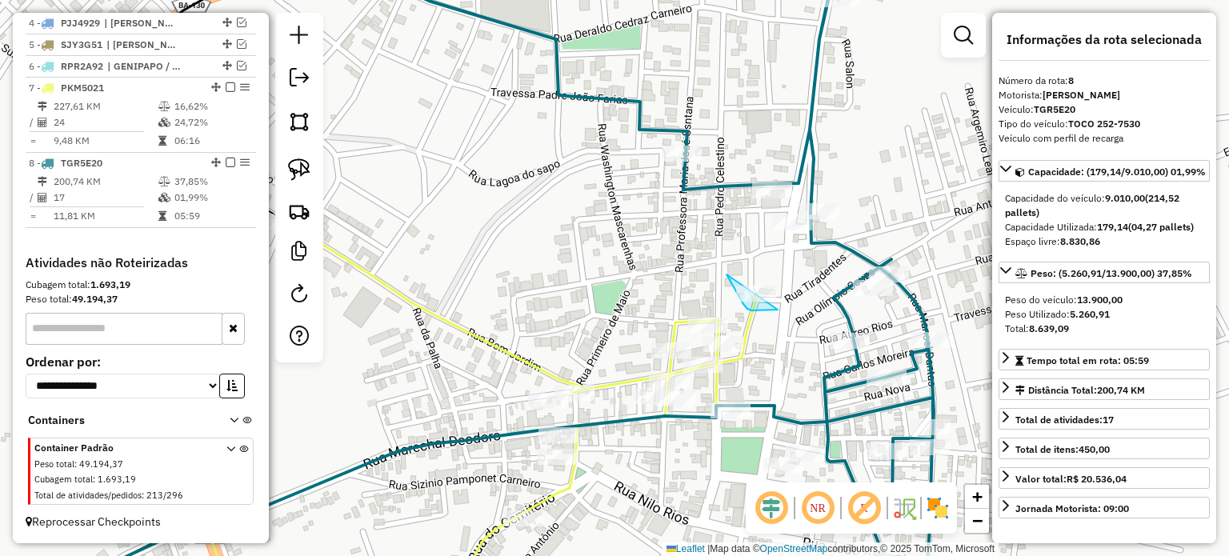
drag, startPoint x: 734, startPoint y: 287, endPoint x: 782, endPoint y: 293, distance: 49.1
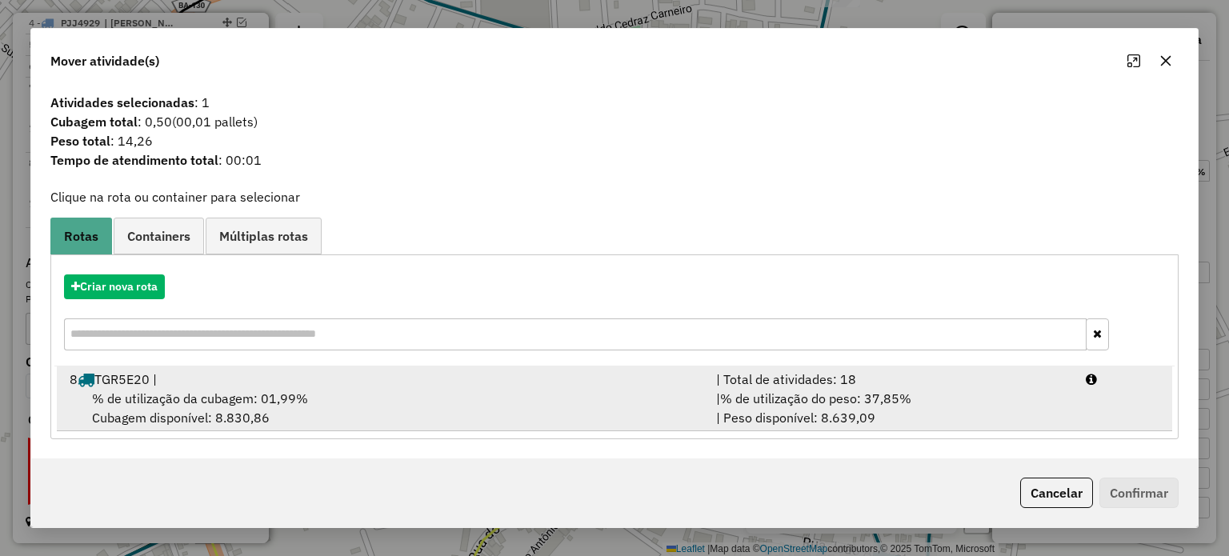
click at [243, 398] on span "% de utilização da cubagem: 01,99%" at bounding box center [200, 398] width 216 height 16
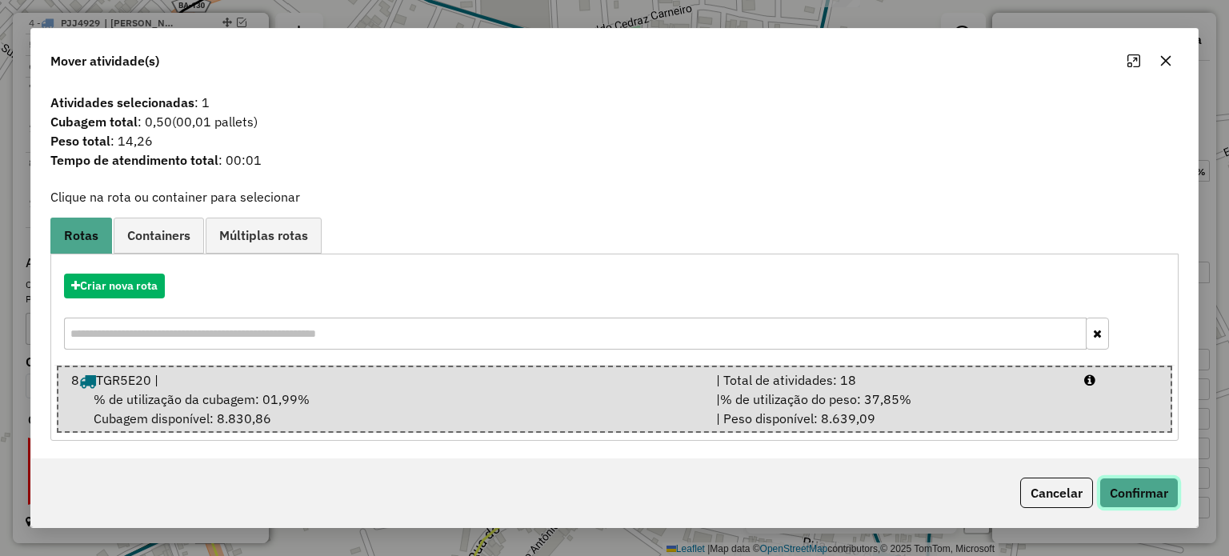
click at [1126, 493] on button "Confirmar" at bounding box center [1138, 493] width 79 height 30
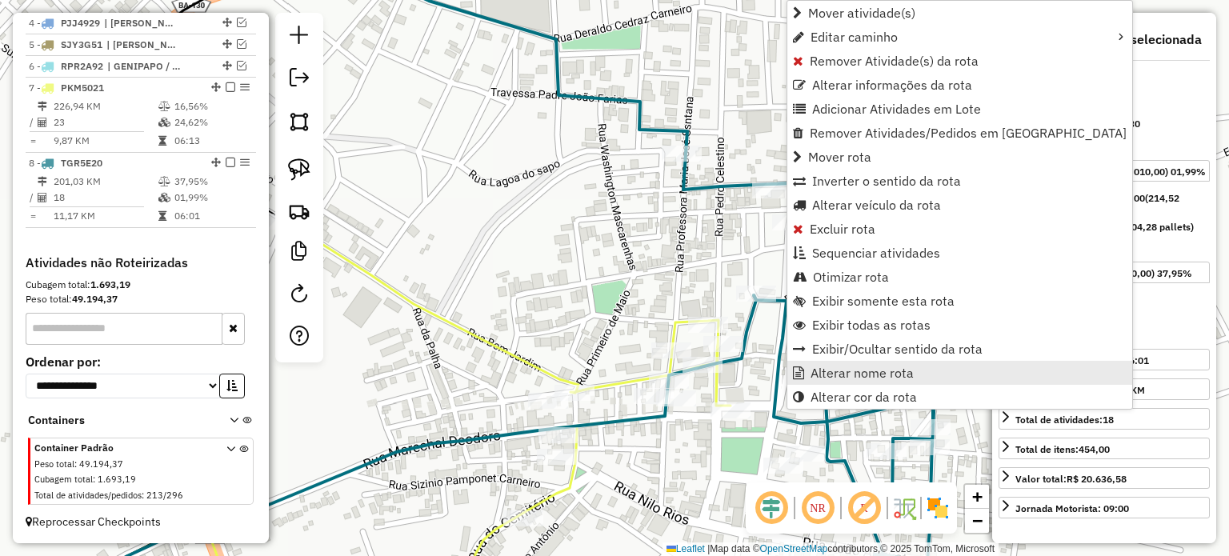
click at [851, 374] on span "Alterar nome rota" at bounding box center [861, 372] width 103 height 13
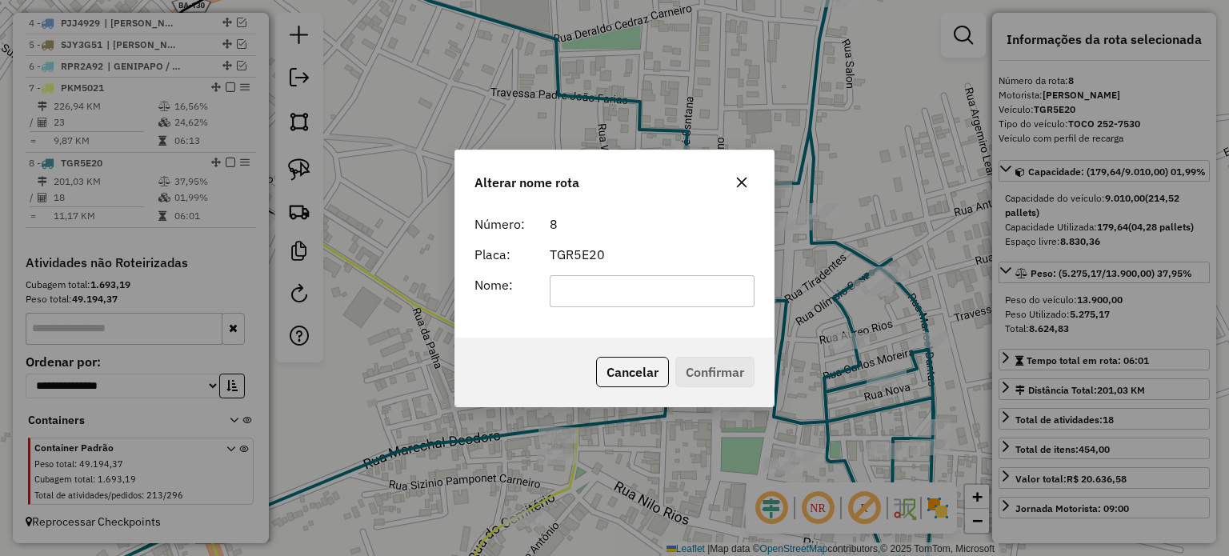
click at [589, 284] on input "text" at bounding box center [653, 291] width 206 height 32
click at [608, 289] on input "*****" at bounding box center [653, 291] width 206 height 32
type input "*******"
click at [696, 367] on button "Confirmar" at bounding box center [714, 372] width 79 height 30
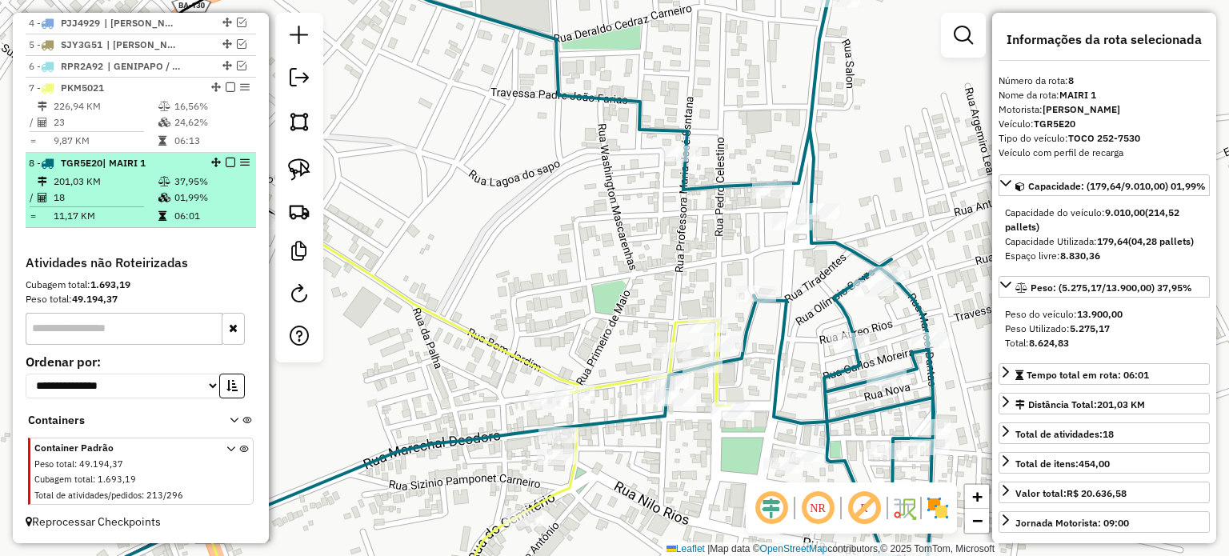
click at [226, 163] on em at bounding box center [231, 163] width 10 height 10
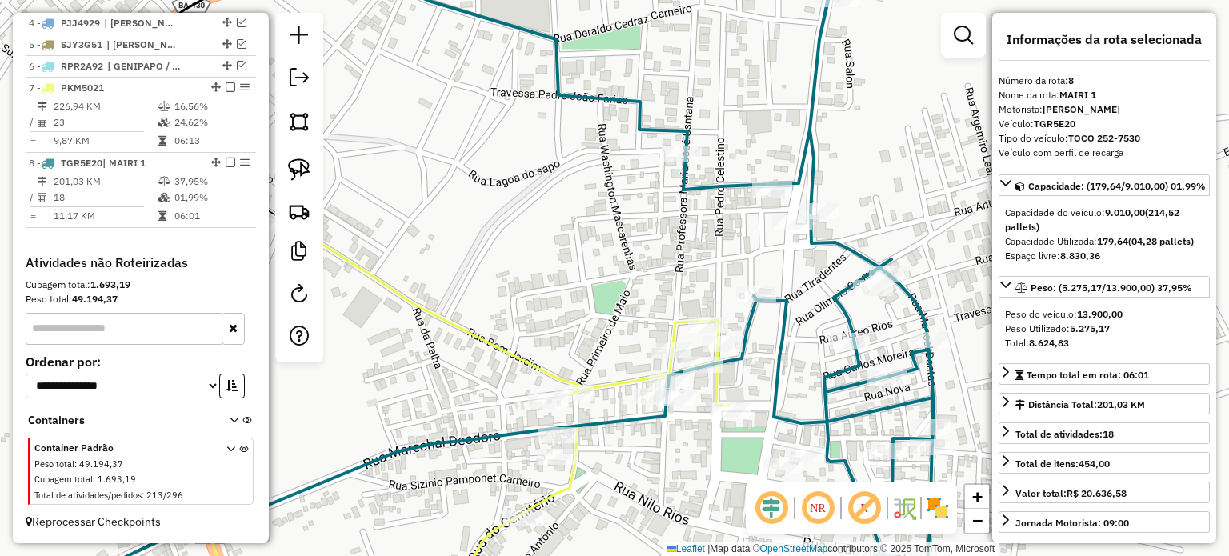
scroll to position [627, 0]
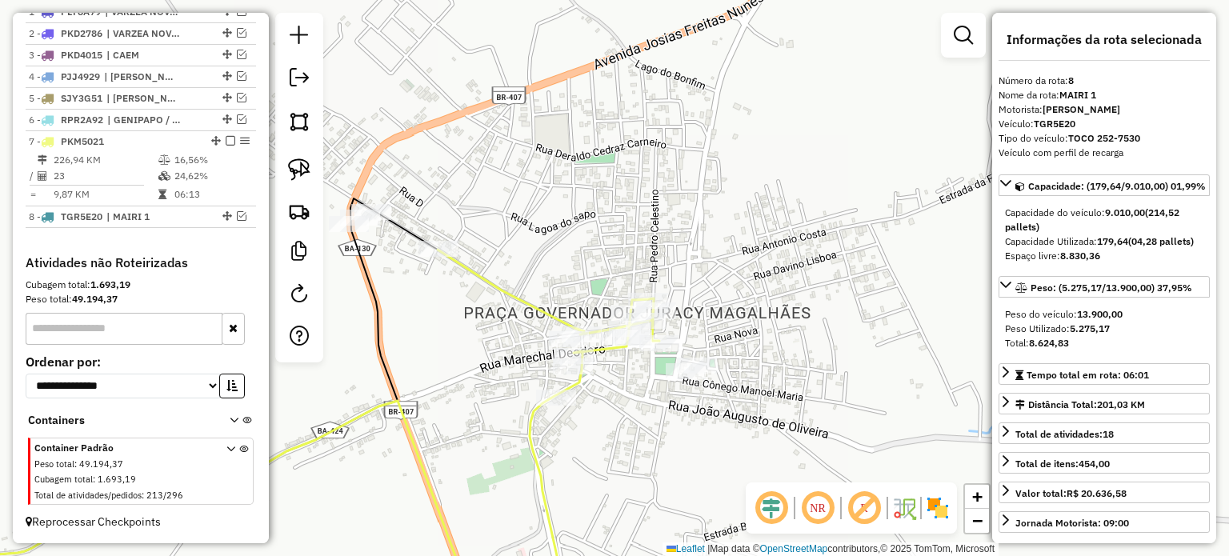
drag, startPoint x: 741, startPoint y: 326, endPoint x: 736, endPoint y: 220, distance: 105.7
click at [736, 220] on div "Janela de atendimento Grade de atendimento Capacidade Transportadoras Veículos …" at bounding box center [614, 278] width 1229 height 556
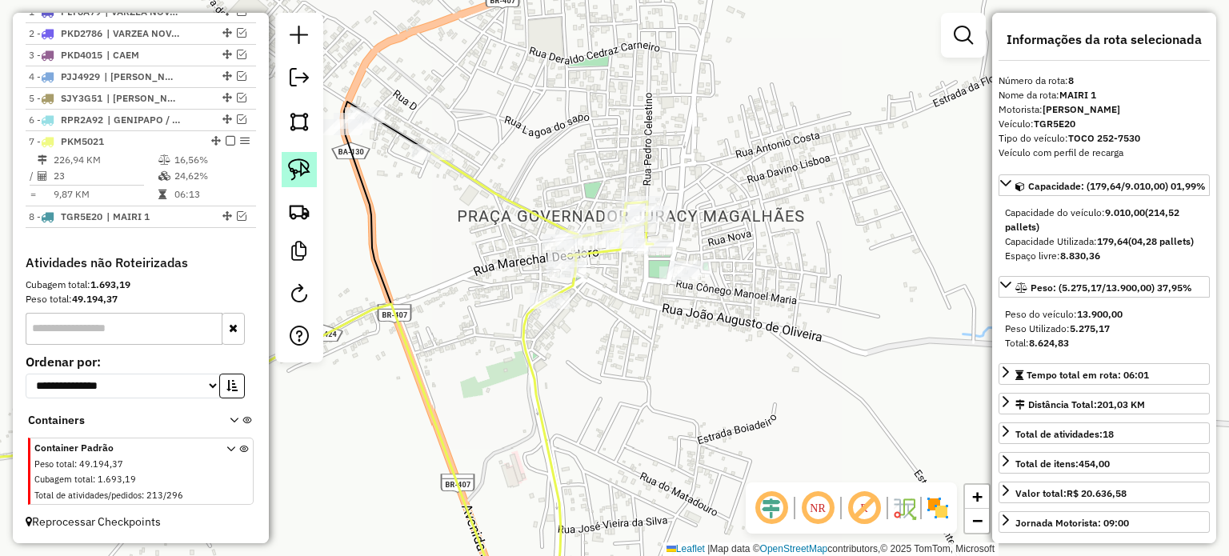
click at [301, 159] on img at bounding box center [299, 169] width 22 height 22
drag, startPoint x: 666, startPoint y: 258, endPoint x: 726, endPoint y: 277, distance: 62.2
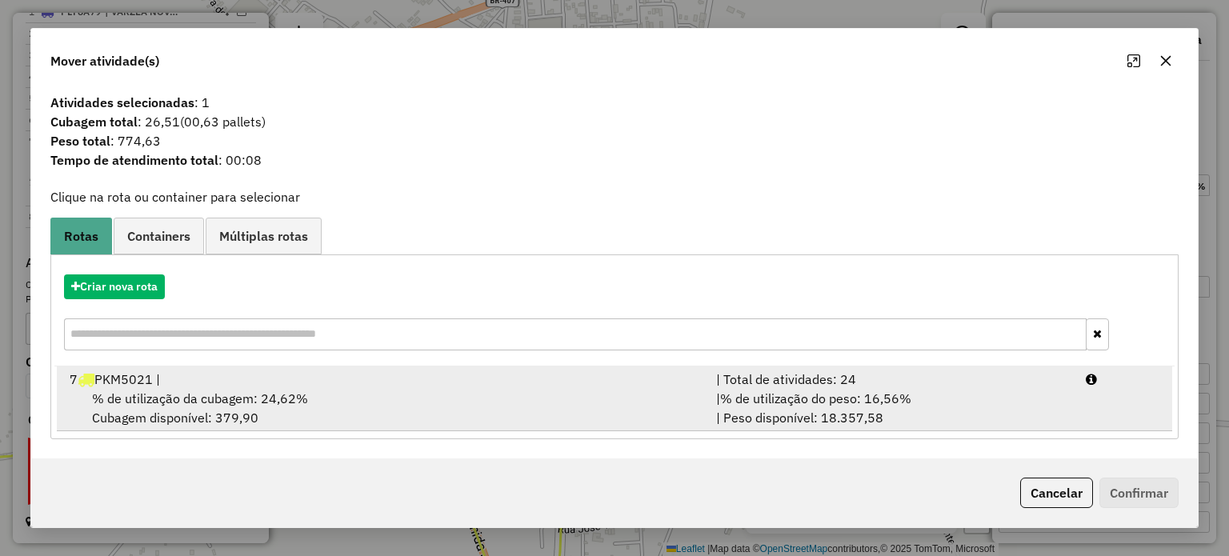
drag, startPoint x: 171, startPoint y: 394, endPoint x: 184, endPoint y: 394, distance: 12.8
click at [171, 394] on span "% de utilização da cubagem: 24,62%" at bounding box center [200, 398] width 216 height 16
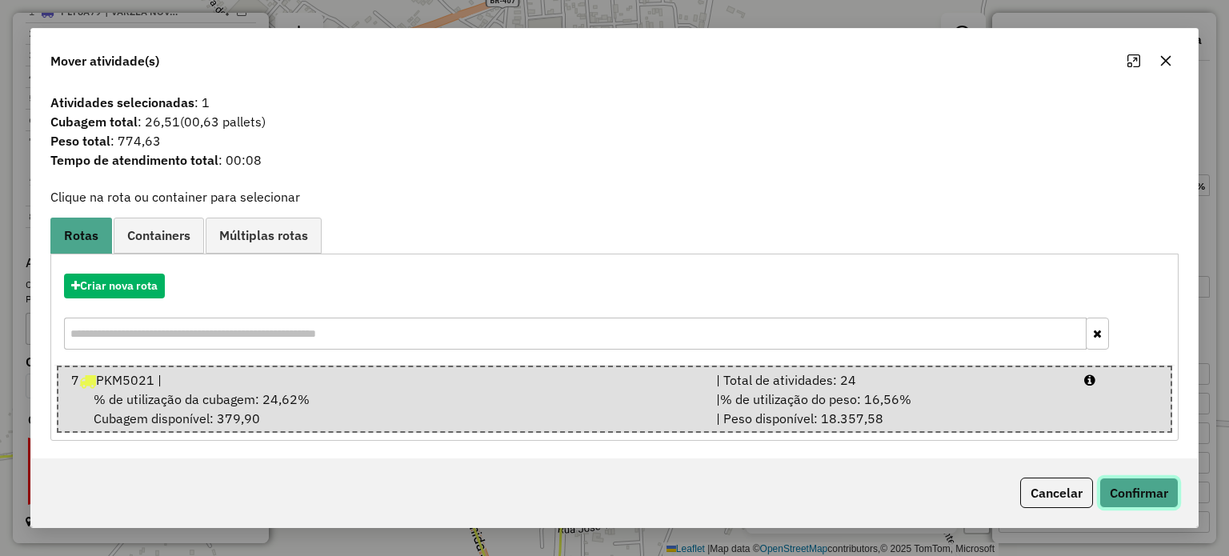
click at [1107, 482] on button "Confirmar" at bounding box center [1138, 493] width 79 height 30
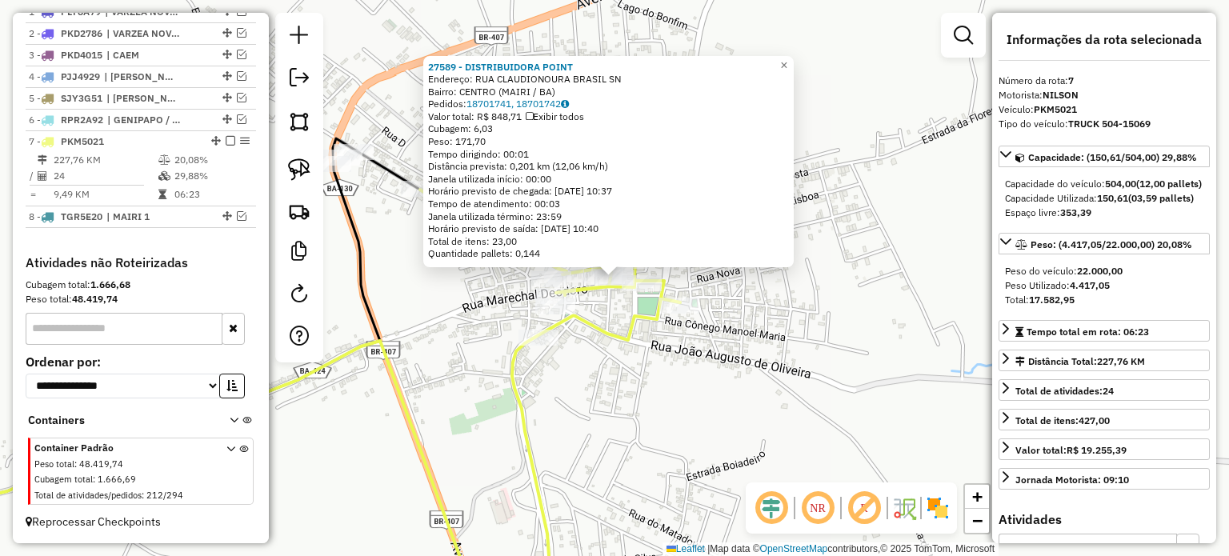
click at [664, 354] on div "27589 - DISTRIBUIDORA POINT Endereço: RUA CLAUDIONOURA BRASIL SN Bairro: CENTRO…" at bounding box center [614, 278] width 1229 height 556
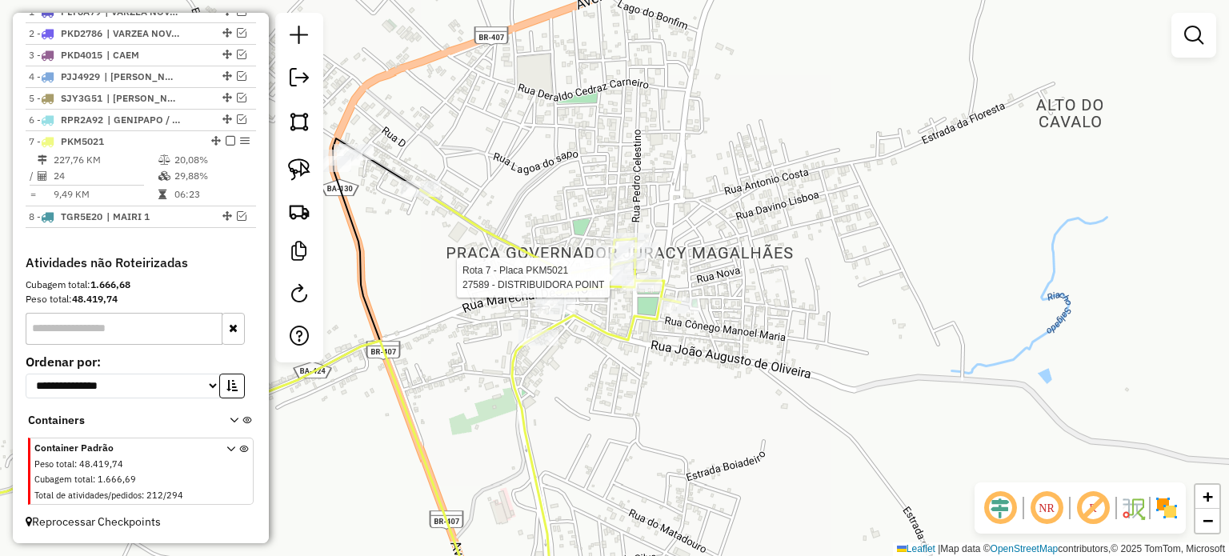
select select "**********"
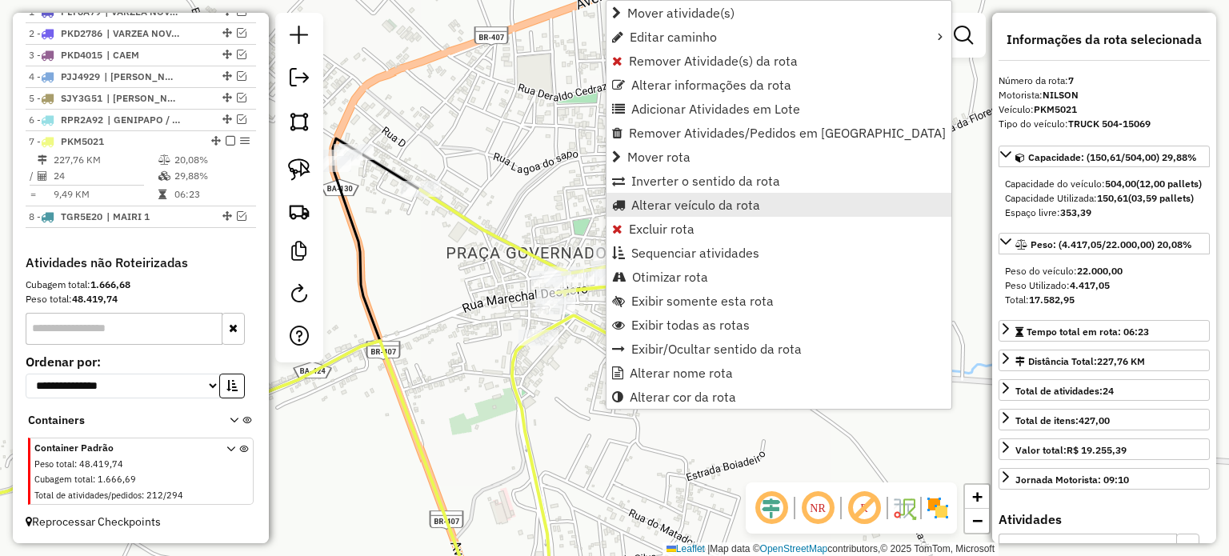
click at [661, 200] on span "Alterar veículo da rota" at bounding box center [695, 204] width 129 height 13
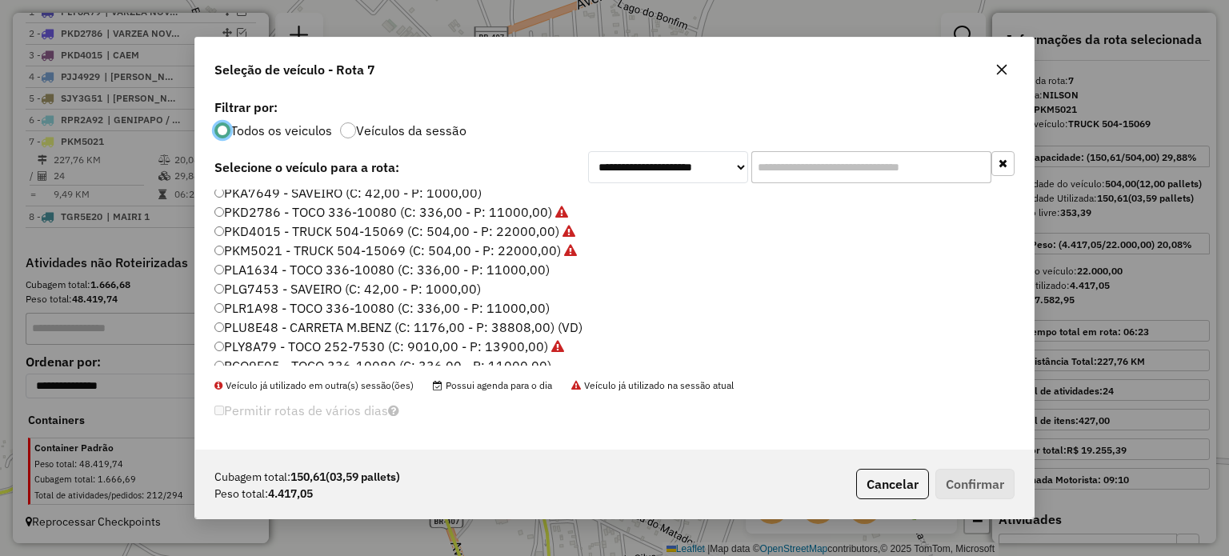
scroll to position [323, 0]
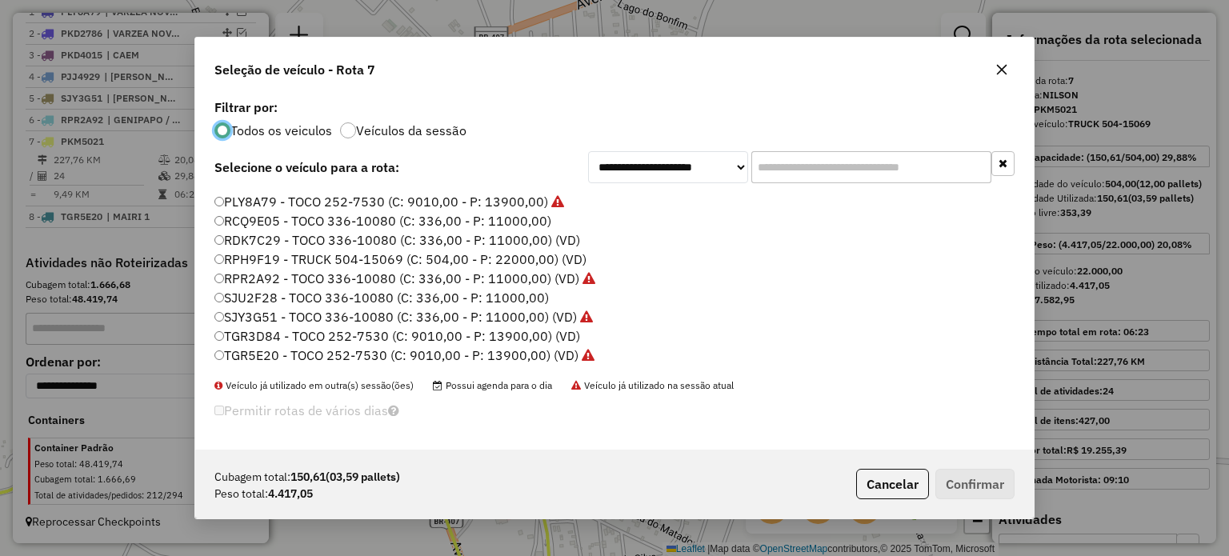
click at [239, 337] on label "TGR3D84 - TOCO 252-7530 (C: 9010,00 - P: 13900,00) (VD)" at bounding box center [397, 335] width 366 height 19
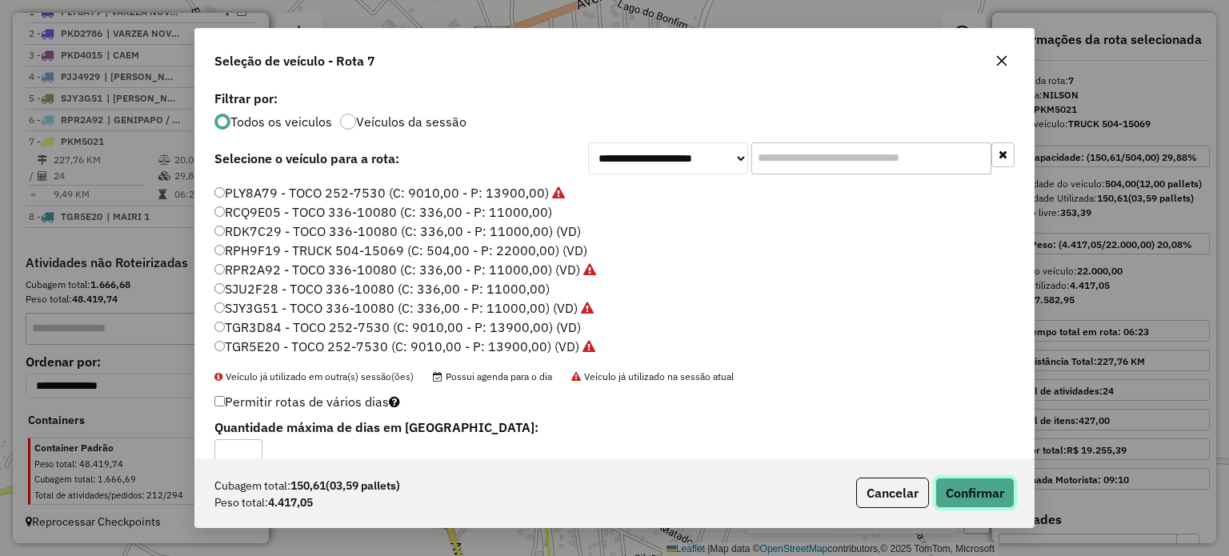
click at [954, 494] on button "Confirmar" at bounding box center [974, 493] width 79 height 30
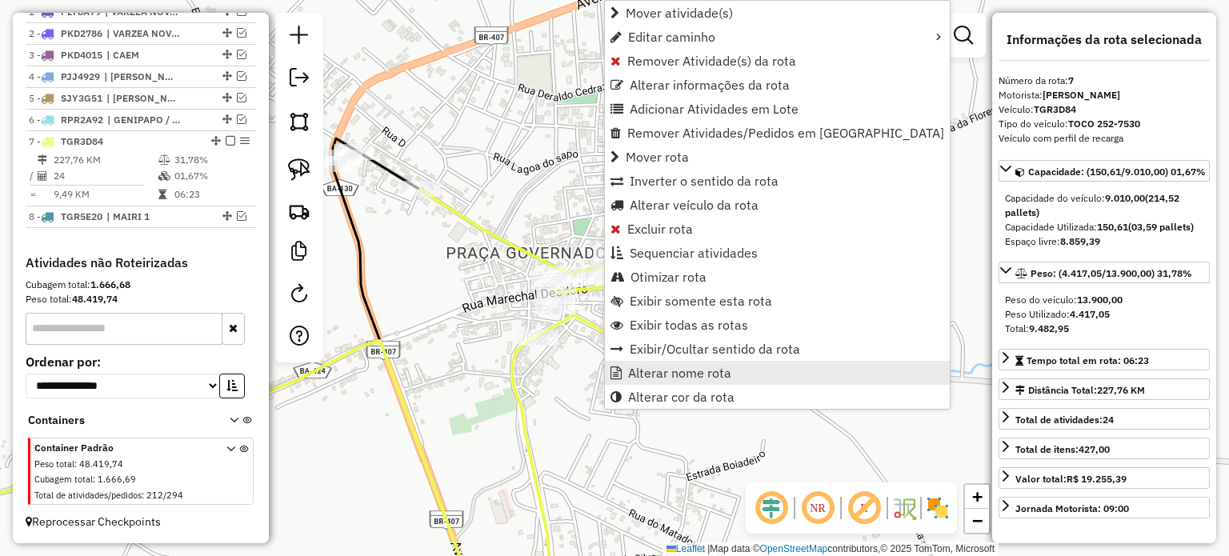
click at [670, 366] on span "Alterar nome rota" at bounding box center [679, 372] width 103 height 13
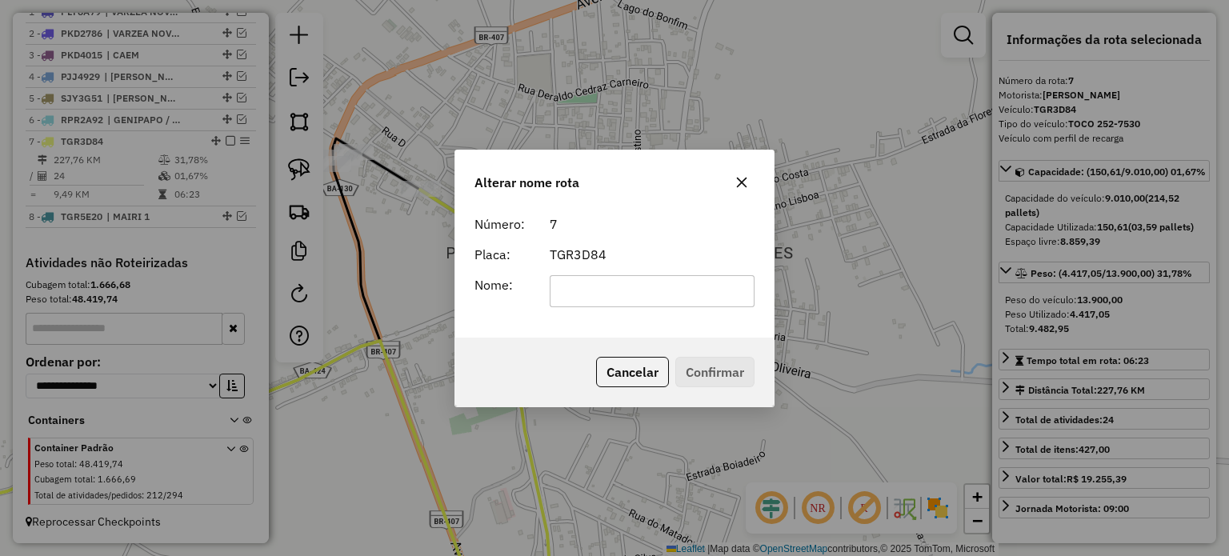
click at [594, 288] on input "text" at bounding box center [653, 291] width 206 height 32
click at [593, 294] on input "text" at bounding box center [653, 291] width 206 height 32
click at [593, 290] on input "text" at bounding box center [653, 291] width 206 height 32
click at [590, 284] on input "text" at bounding box center [653, 291] width 206 height 32
type input "*******"
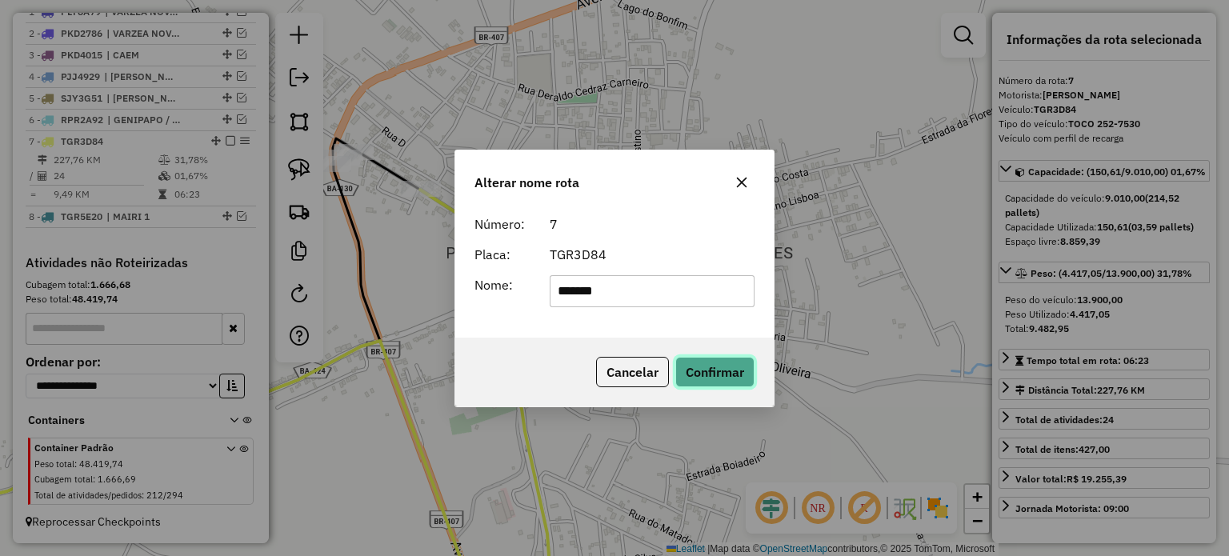
click at [696, 383] on button "Confirmar" at bounding box center [714, 372] width 79 height 30
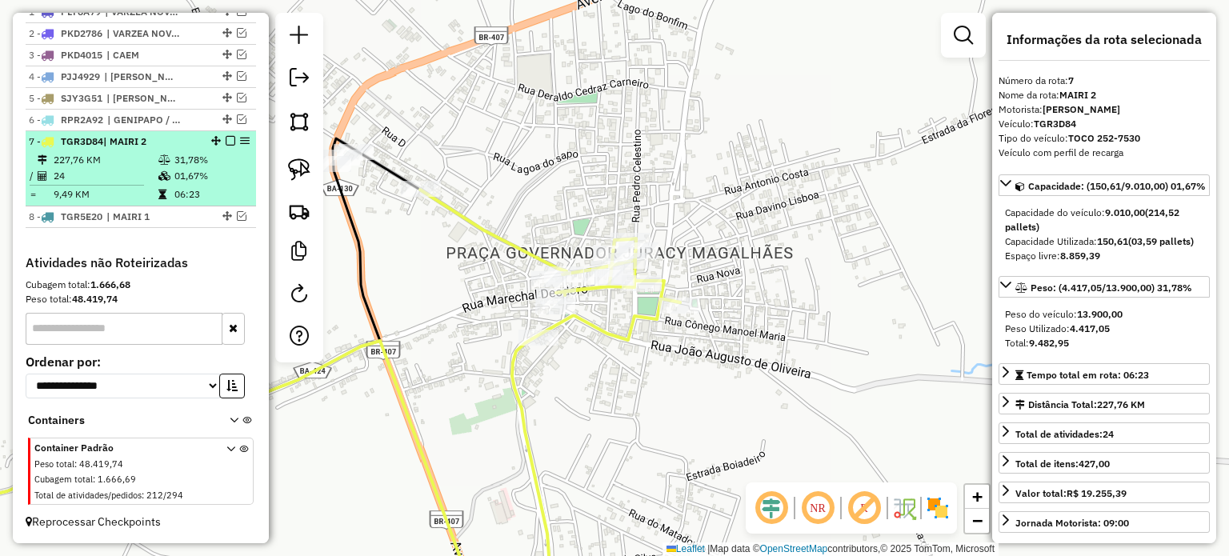
click at [226, 140] on em at bounding box center [231, 141] width 10 height 10
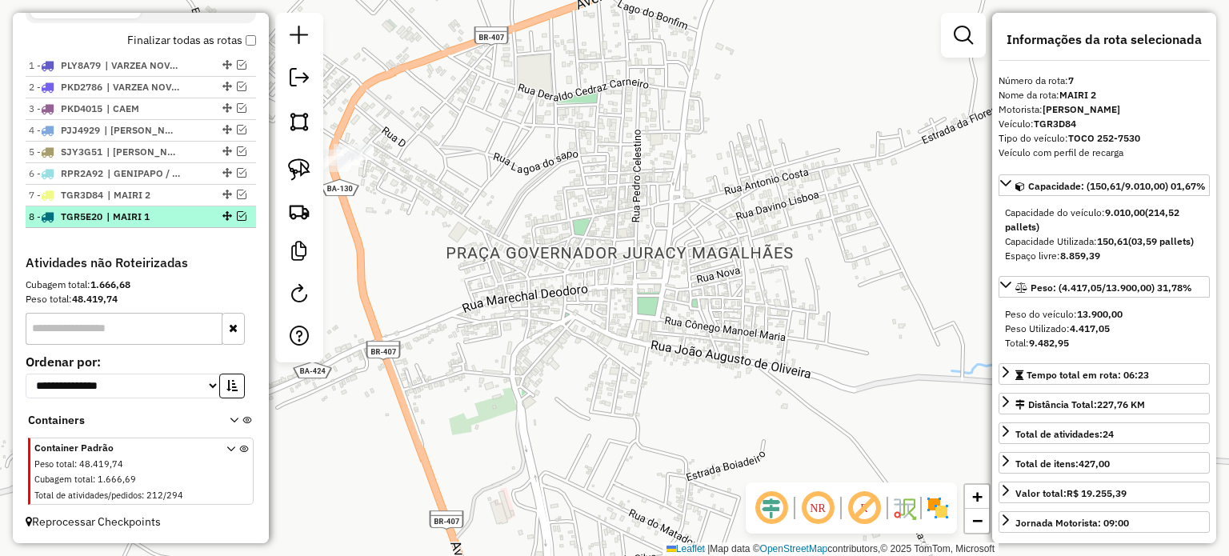
click at [237, 214] on em at bounding box center [242, 216] width 10 height 10
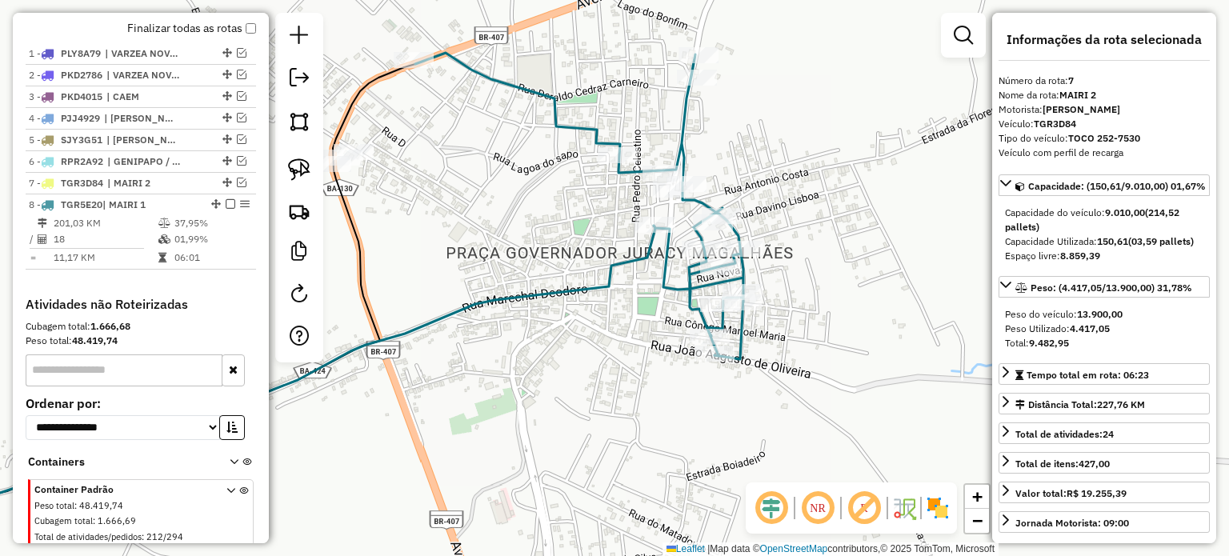
scroll to position [627, 0]
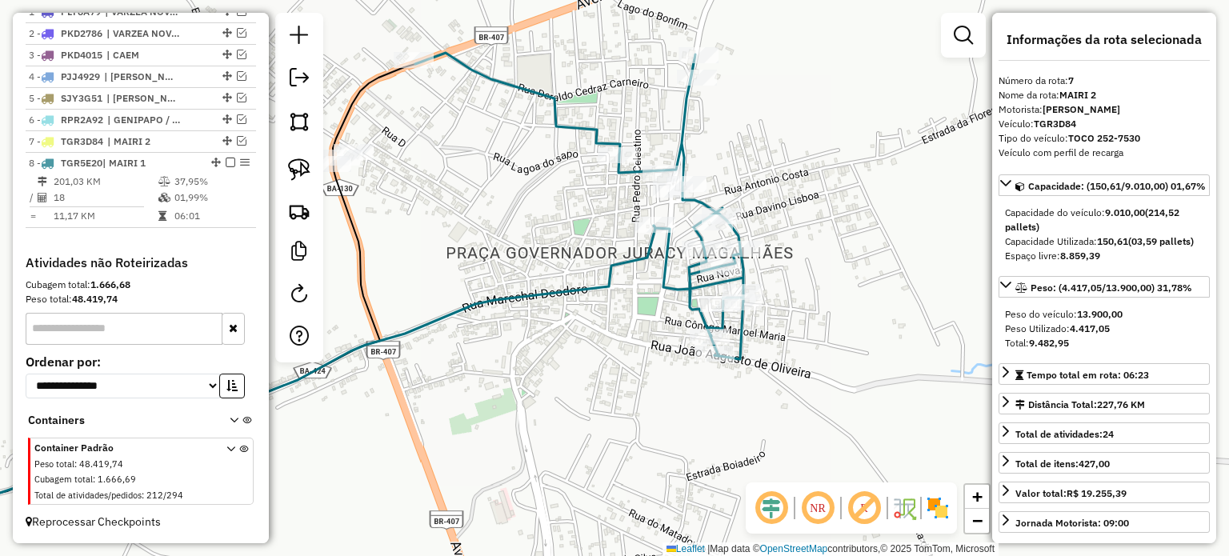
click at [527, 205] on div "Janela de atendimento Grade de atendimento Capacidade Transportadoras Veículos …" at bounding box center [614, 278] width 1229 height 556
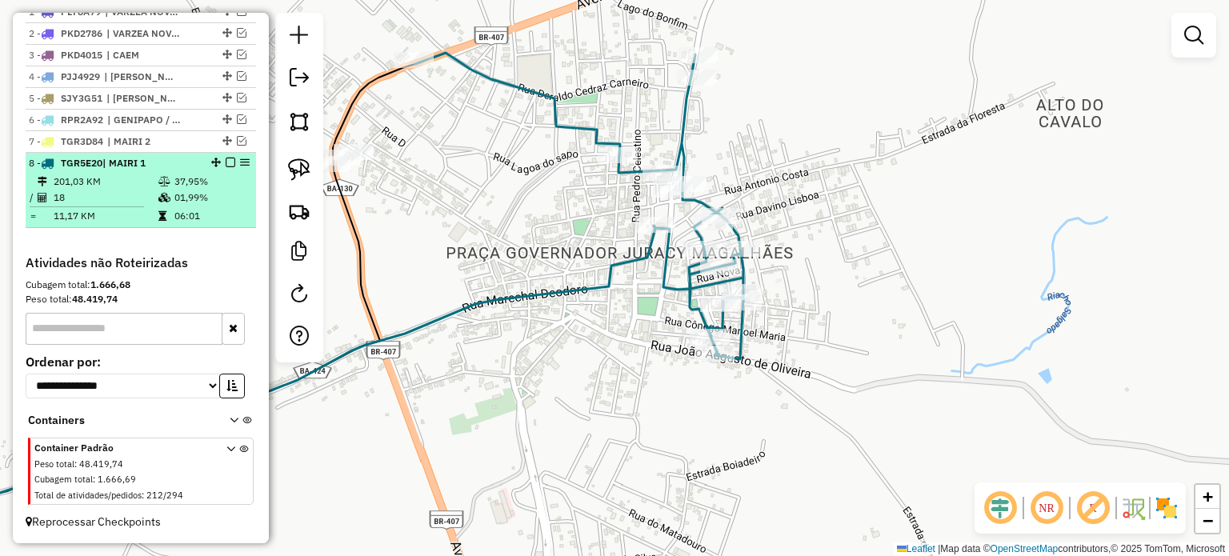
click at [226, 162] on em at bounding box center [231, 163] width 10 height 10
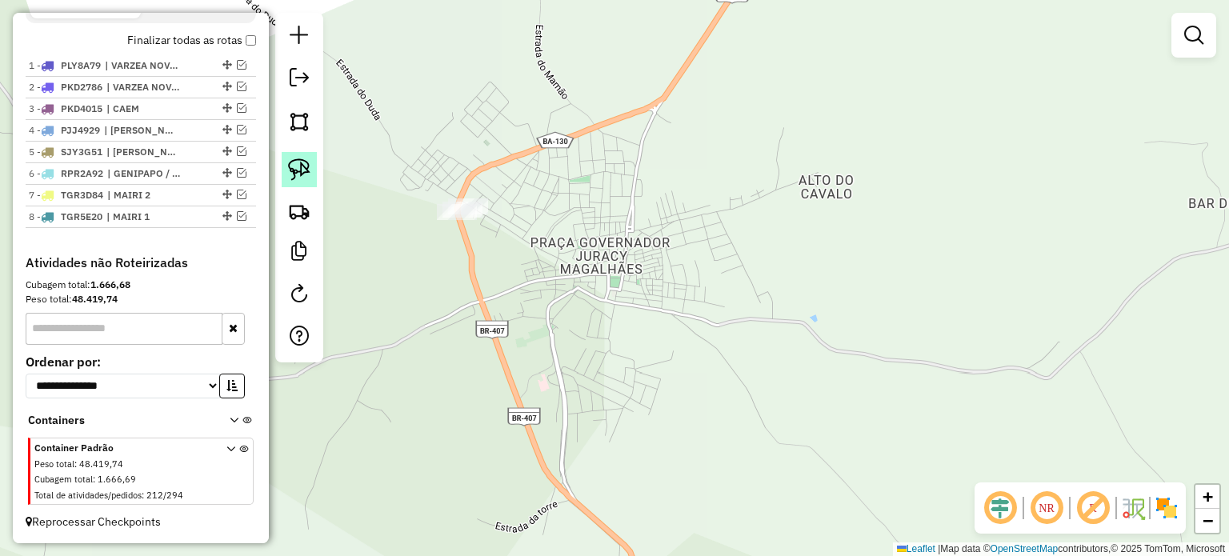
click at [298, 165] on img at bounding box center [299, 169] width 22 height 22
drag, startPoint x: 419, startPoint y: 214, endPoint x: 525, endPoint y: 170, distance: 114.4
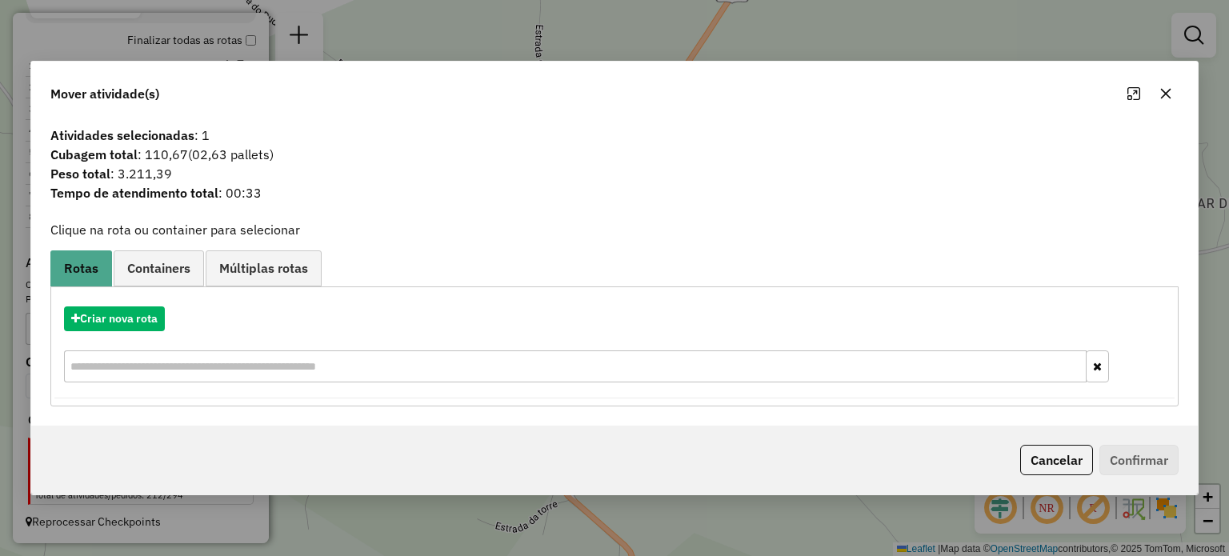
drag, startPoint x: 1161, startPoint y: 91, endPoint x: 925, endPoint y: 166, distance: 247.4
click at [1159, 92] on icon "button" at bounding box center [1165, 93] width 13 height 13
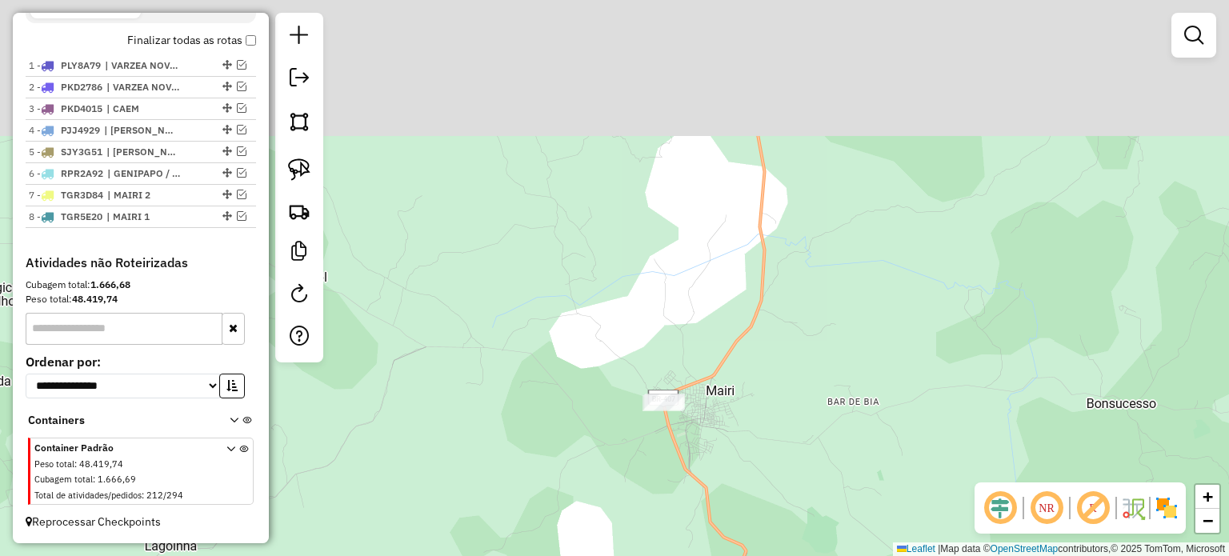
drag, startPoint x: 911, startPoint y: 181, endPoint x: 824, endPoint y: 390, distance: 226.3
click at [826, 390] on div "Janela de atendimento Grade de atendimento Capacidade Transportadoras Veículos …" at bounding box center [614, 278] width 1229 height 556
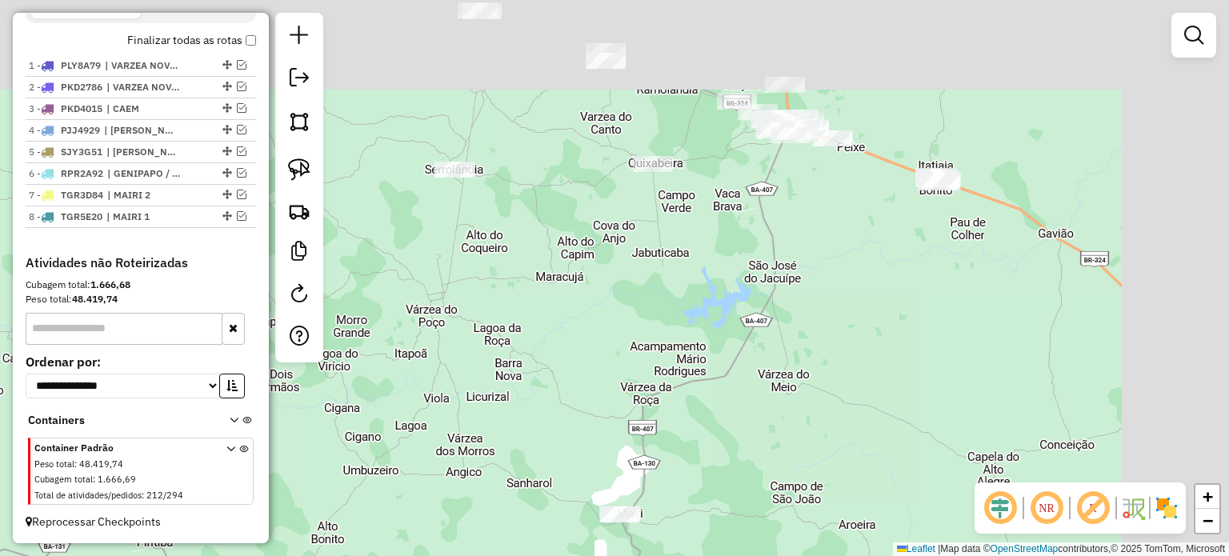
drag, startPoint x: 866, startPoint y: 259, endPoint x: 730, endPoint y: 399, distance: 194.6
click at [730, 399] on div "Janela de atendimento Grade de atendimento Capacidade Transportadoras Veículos …" at bounding box center [614, 278] width 1229 height 556
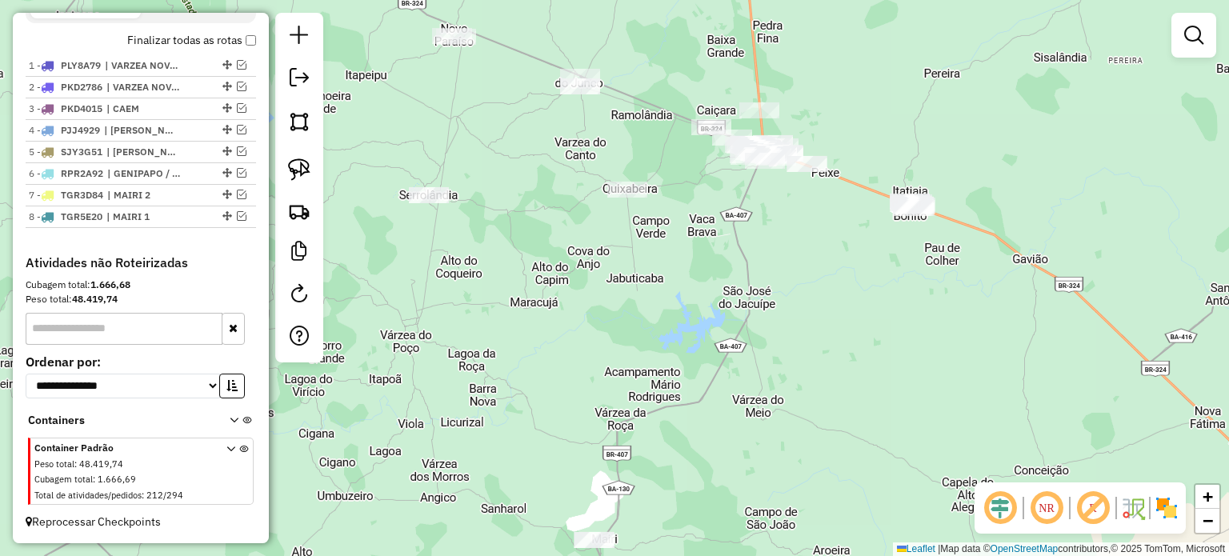
drag, startPoint x: 794, startPoint y: 267, endPoint x: 650, endPoint y: 380, distance: 182.9
click at [659, 383] on div "Janela de atendimento Grade de atendimento Capacidade Transportadoras Veículos …" at bounding box center [614, 278] width 1229 height 556
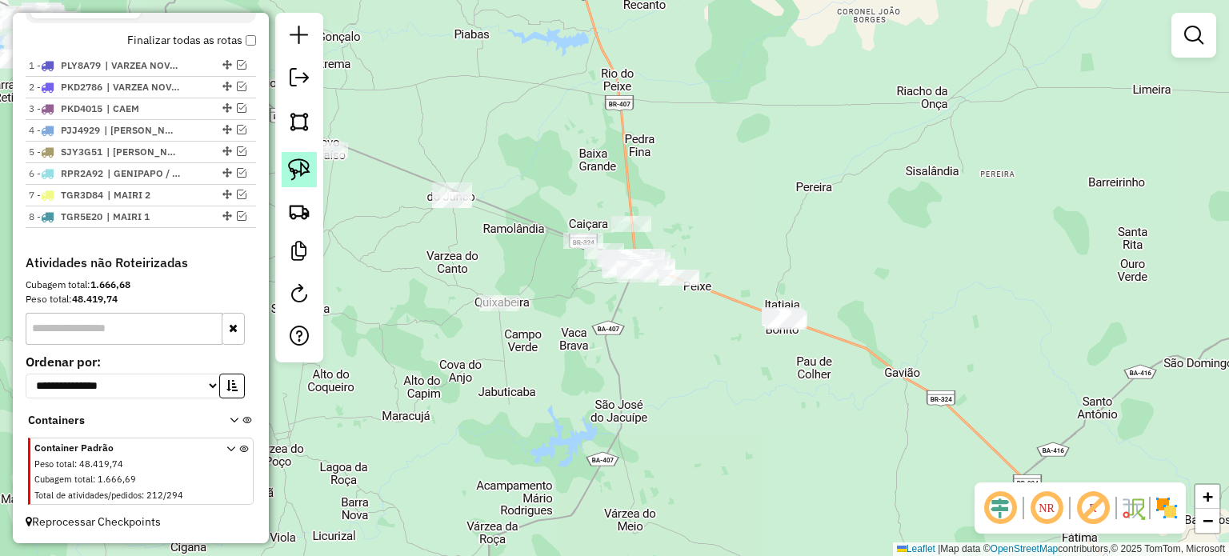
click at [292, 153] on link at bounding box center [299, 169] width 35 height 35
drag, startPoint x: 608, startPoint y: 206, endPoint x: 646, endPoint y: 235, distance: 47.4
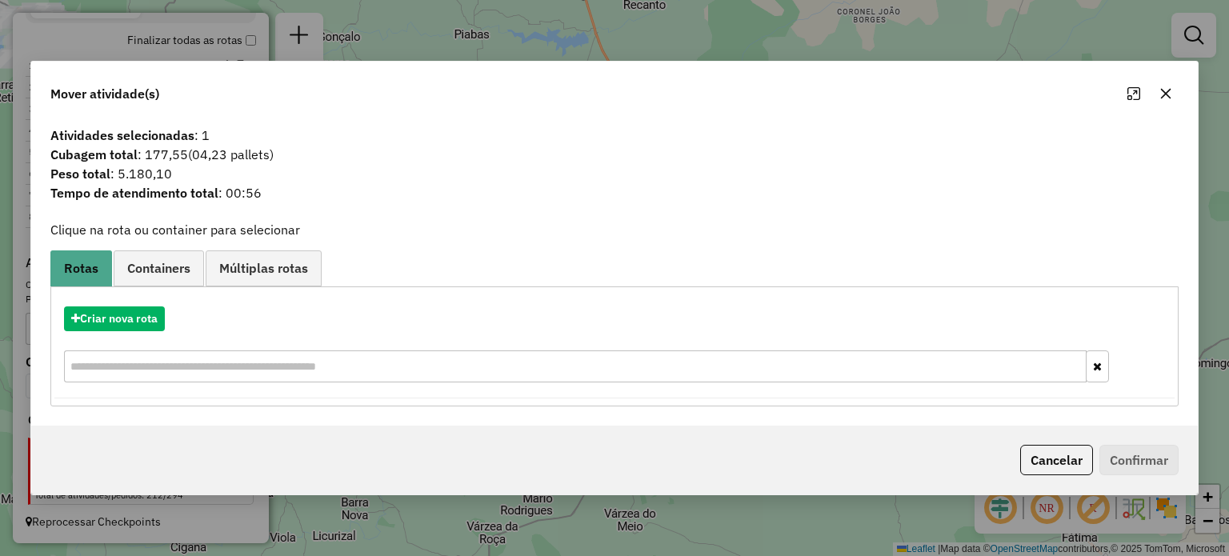
click at [1161, 90] on icon "button" at bounding box center [1165, 93] width 10 height 10
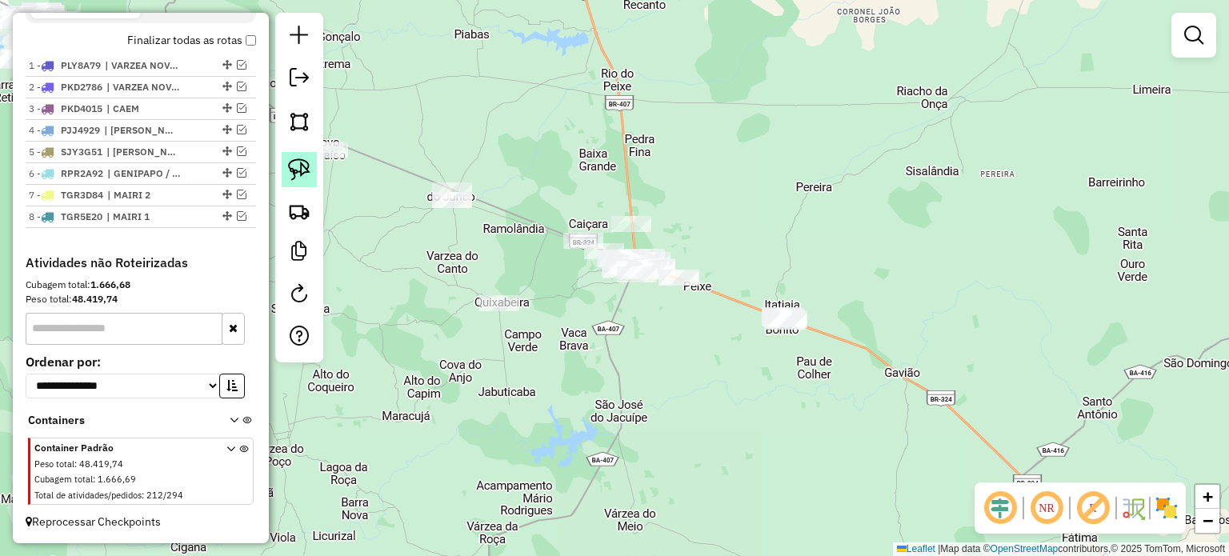
click at [299, 167] on img at bounding box center [299, 169] width 22 height 22
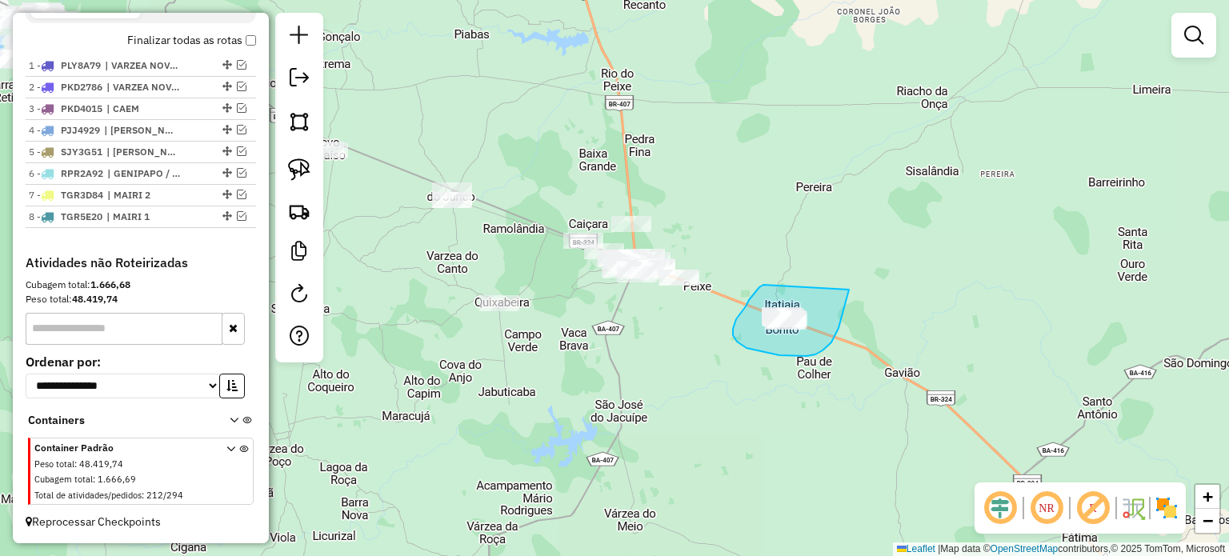
drag, startPoint x: 763, startPoint y: 285, endPoint x: 822, endPoint y: 278, distance: 58.7
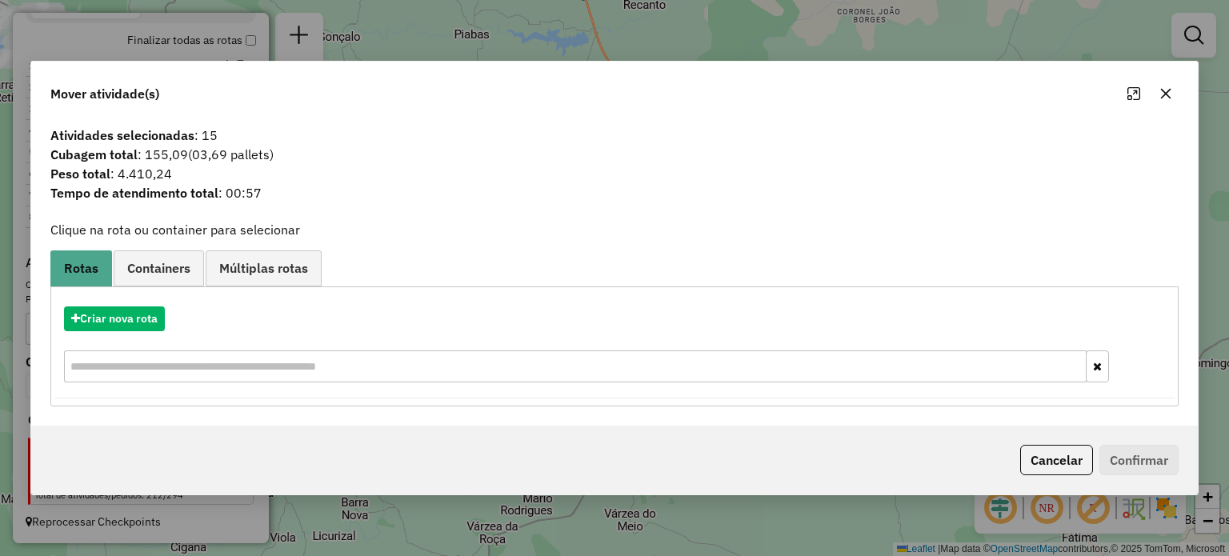
click at [1160, 91] on icon "button" at bounding box center [1165, 93] width 13 height 13
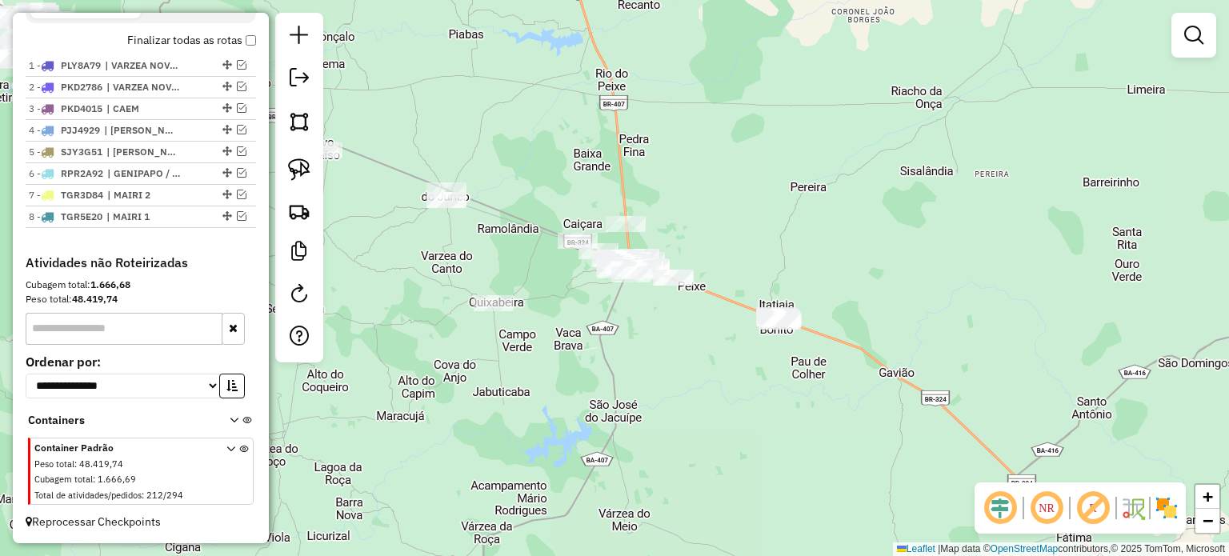
click at [721, 259] on div "Janela de atendimento Grade de atendimento Capacidade Transportadoras Veículos …" at bounding box center [614, 278] width 1229 height 556
click at [307, 165] on img at bounding box center [299, 169] width 22 height 22
drag, startPoint x: 753, startPoint y: 271, endPoint x: 838, endPoint y: 326, distance: 101.8
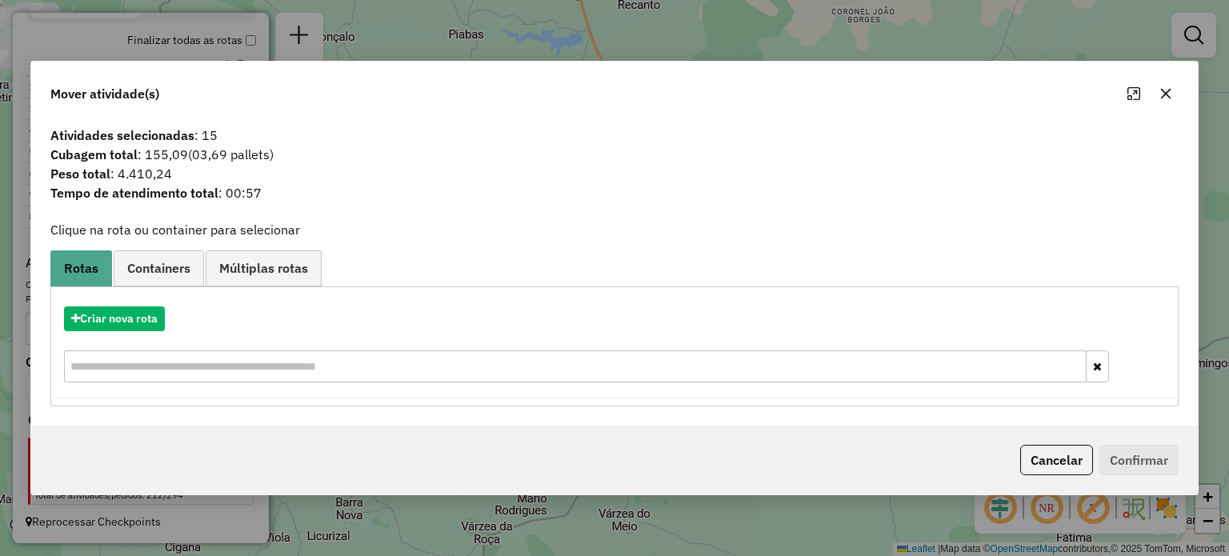
click at [1159, 89] on icon "button" at bounding box center [1165, 93] width 13 height 13
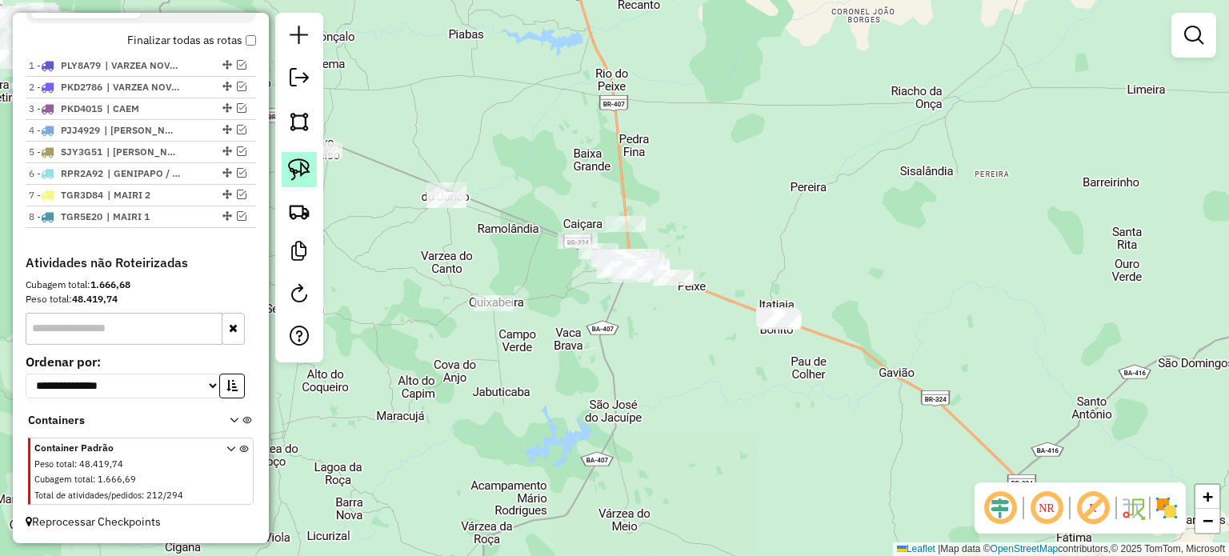
click at [290, 164] on img at bounding box center [299, 169] width 22 height 22
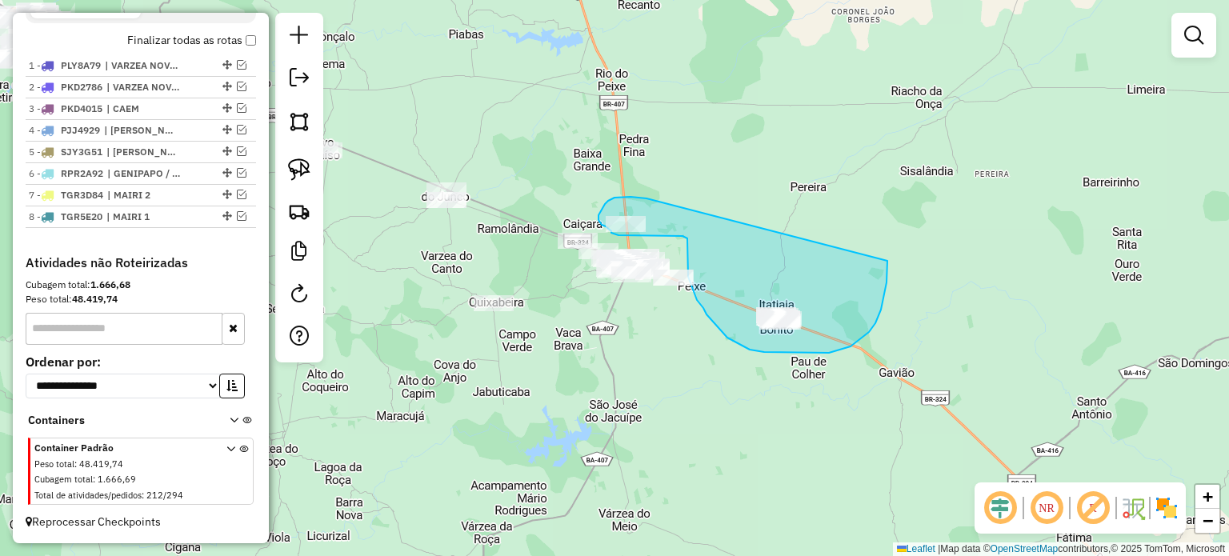
drag, startPoint x: 634, startPoint y: 198, endPoint x: 887, endPoint y: 260, distance: 260.4
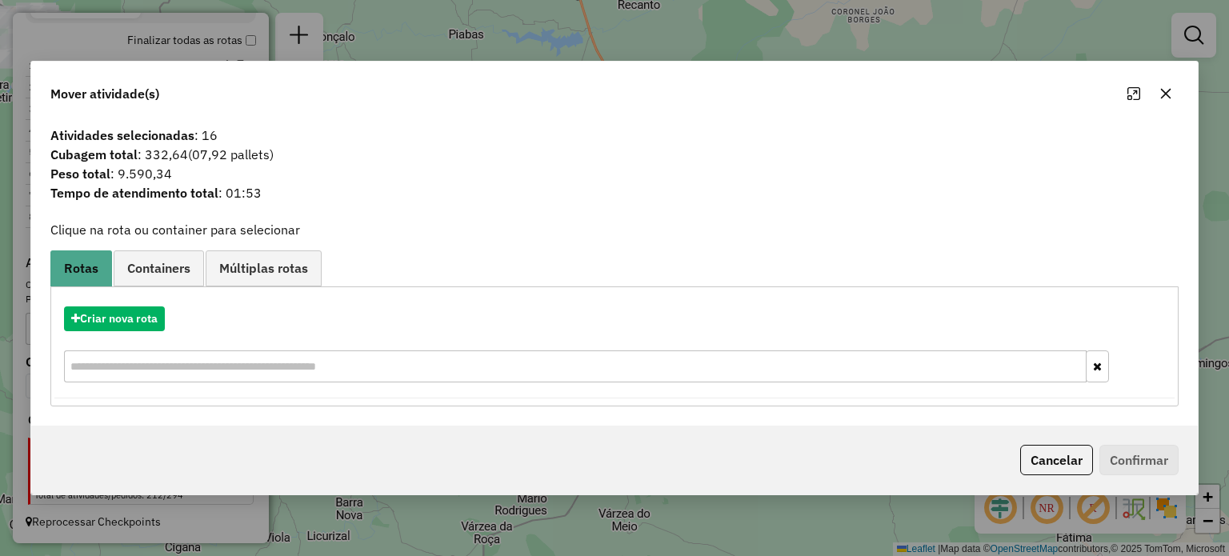
click at [1159, 92] on icon "button" at bounding box center [1165, 93] width 13 height 13
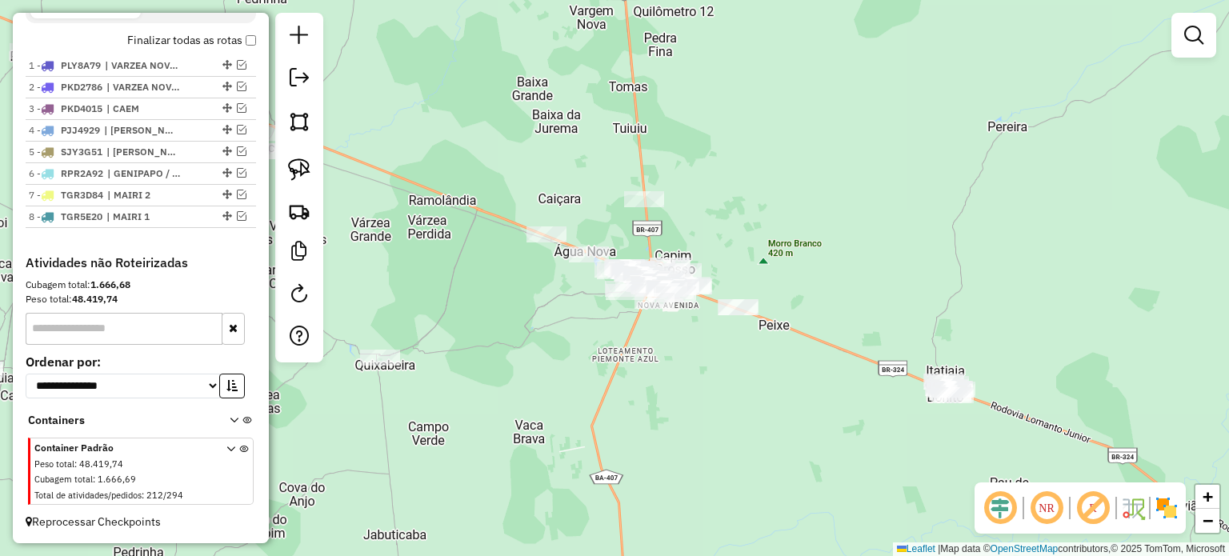
drag, startPoint x: 828, startPoint y: 258, endPoint x: 831, endPoint y: 235, distance: 23.4
click at [834, 236] on div "Janela de atendimento Grade de atendimento Capacidade Transportadoras Veículos …" at bounding box center [614, 278] width 1229 height 556
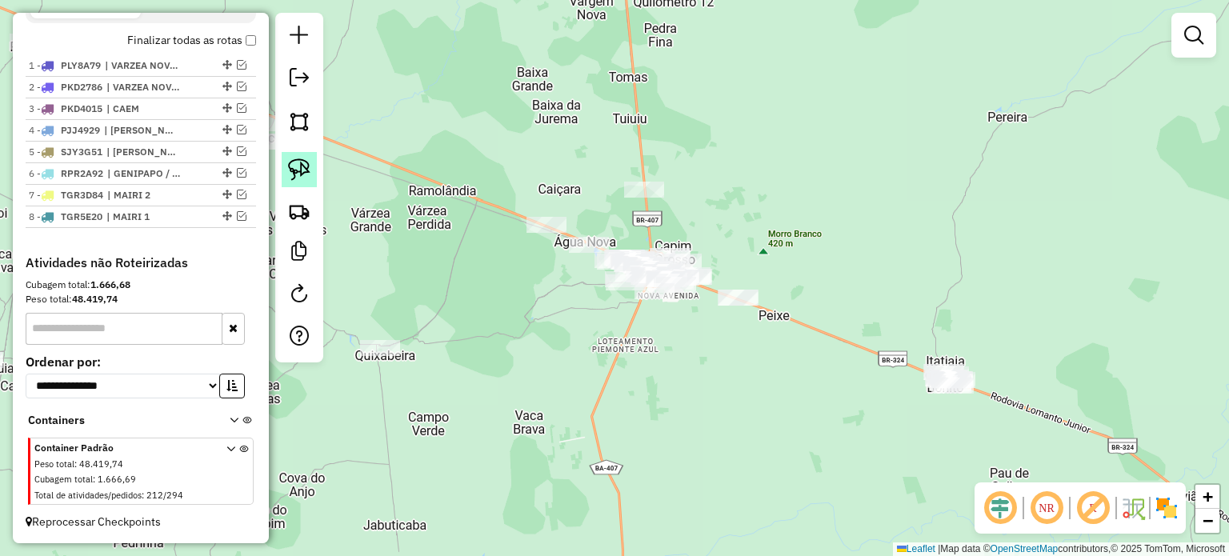
drag, startPoint x: 309, startPoint y: 164, endPoint x: 333, endPoint y: 167, distance: 24.2
click at [310, 164] on link at bounding box center [299, 169] width 35 height 35
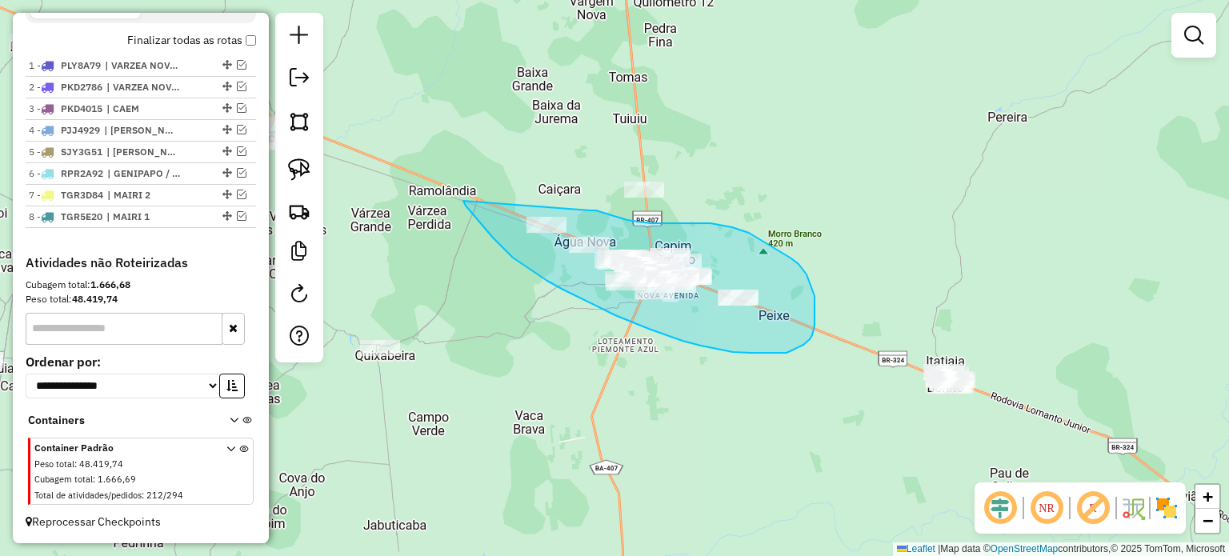
drag, startPoint x: 463, startPoint y: 201, endPoint x: 588, endPoint y: 209, distance: 125.0
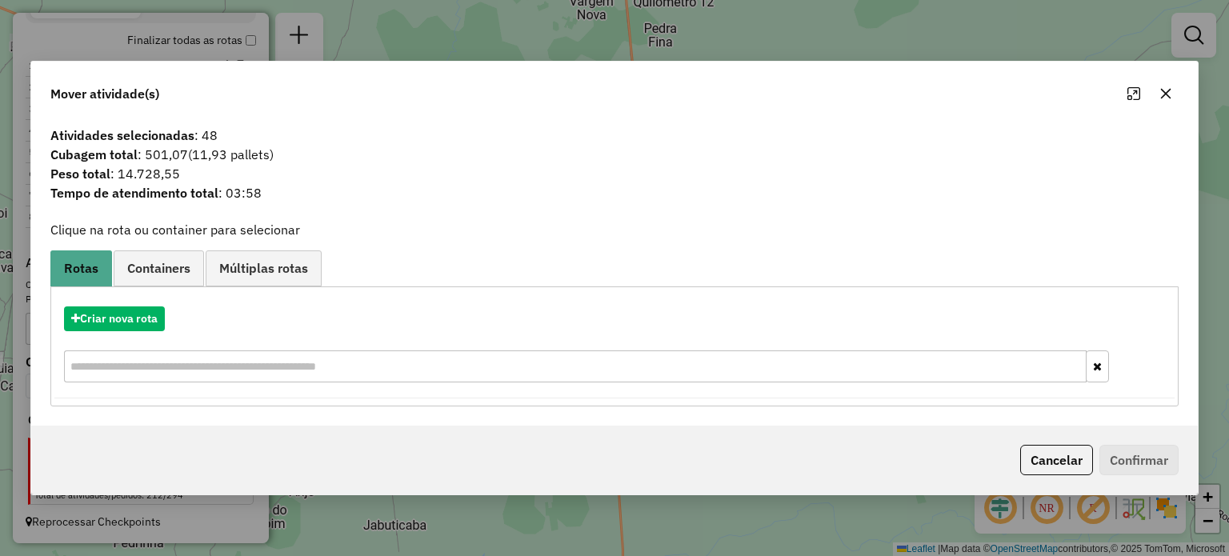
click at [1164, 92] on icon "button" at bounding box center [1165, 93] width 10 height 10
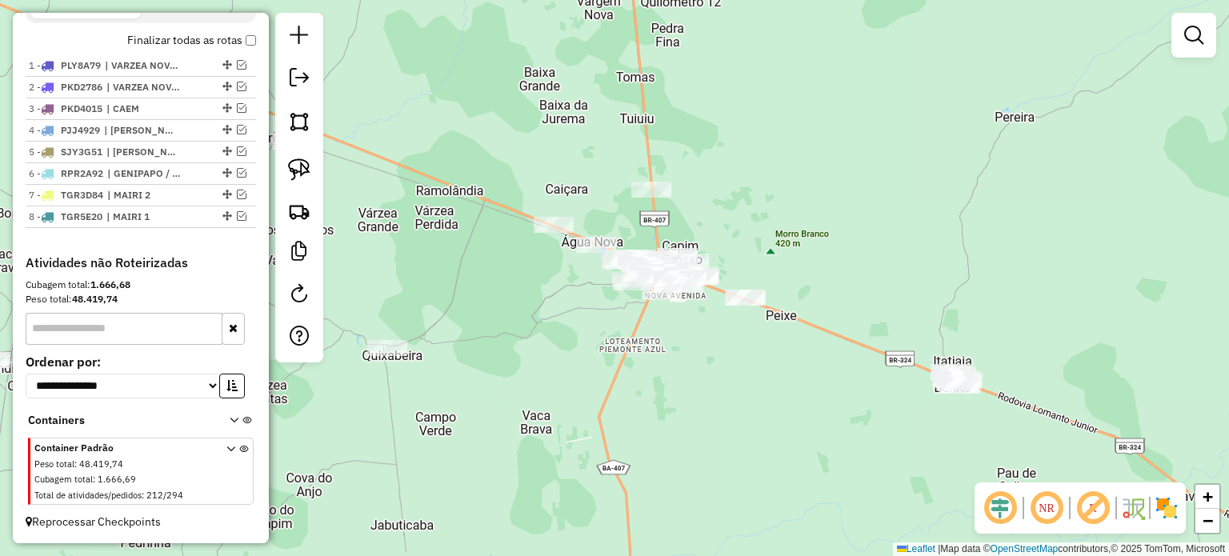
drag, startPoint x: 445, startPoint y: 306, endPoint x: 731, endPoint y: 342, distance: 288.6
click at [731, 342] on div "Janela de atendimento Grade de atendimento Capacidade Transportadoras Veículos …" at bounding box center [614, 278] width 1229 height 556
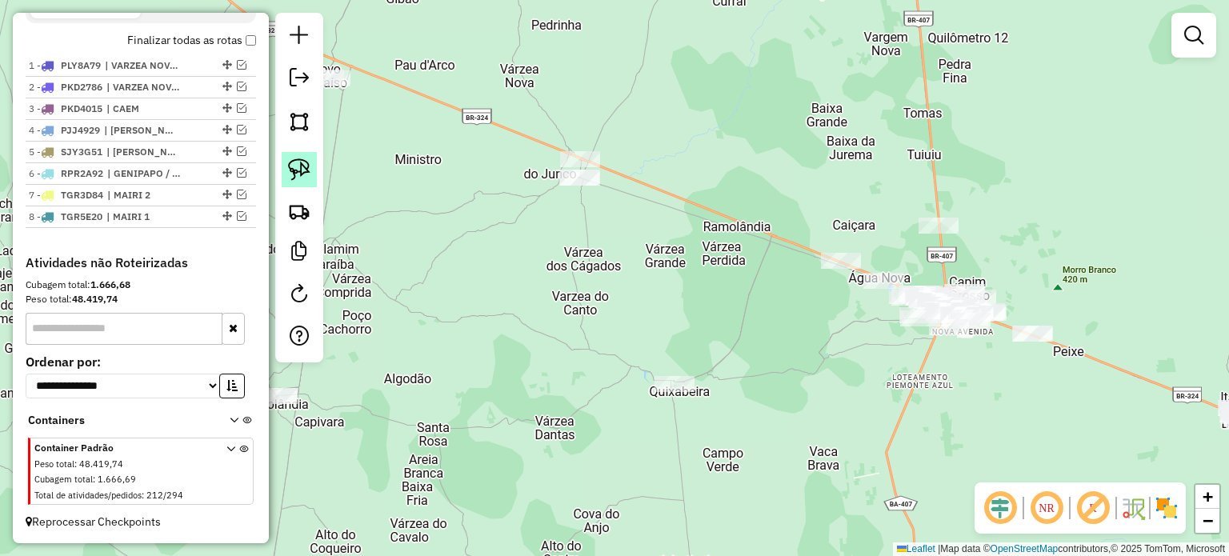
click at [289, 163] on img at bounding box center [299, 169] width 22 height 22
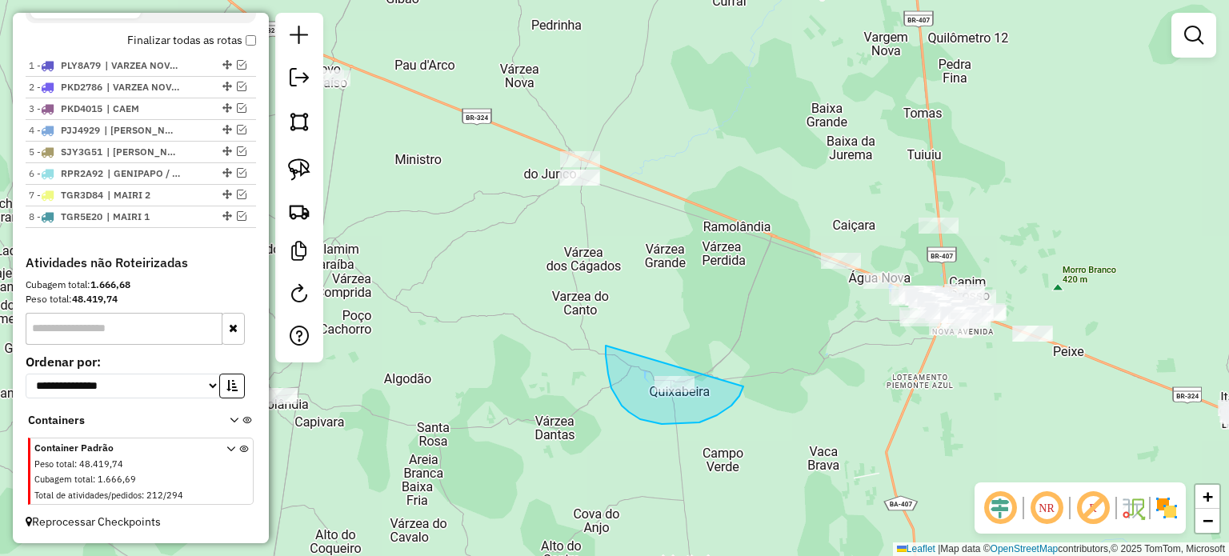
drag, startPoint x: 606, startPoint y: 346, endPoint x: 701, endPoint y: 368, distance: 97.8
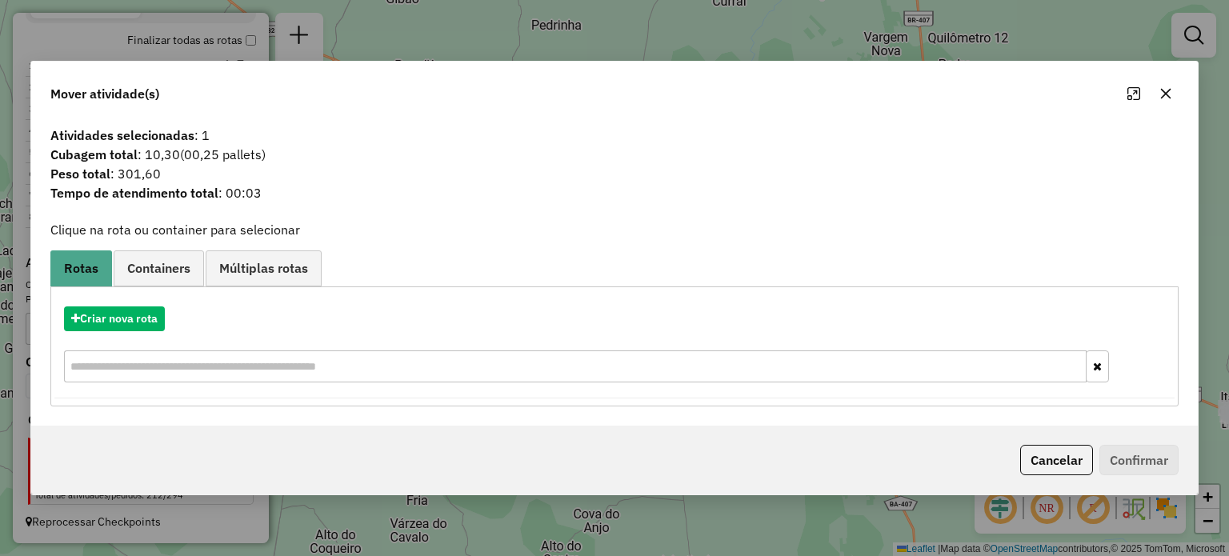
drag, startPoint x: 1168, startPoint y: 95, endPoint x: 1054, endPoint y: 110, distance: 114.5
click at [1161, 95] on icon "button" at bounding box center [1165, 93] width 13 height 13
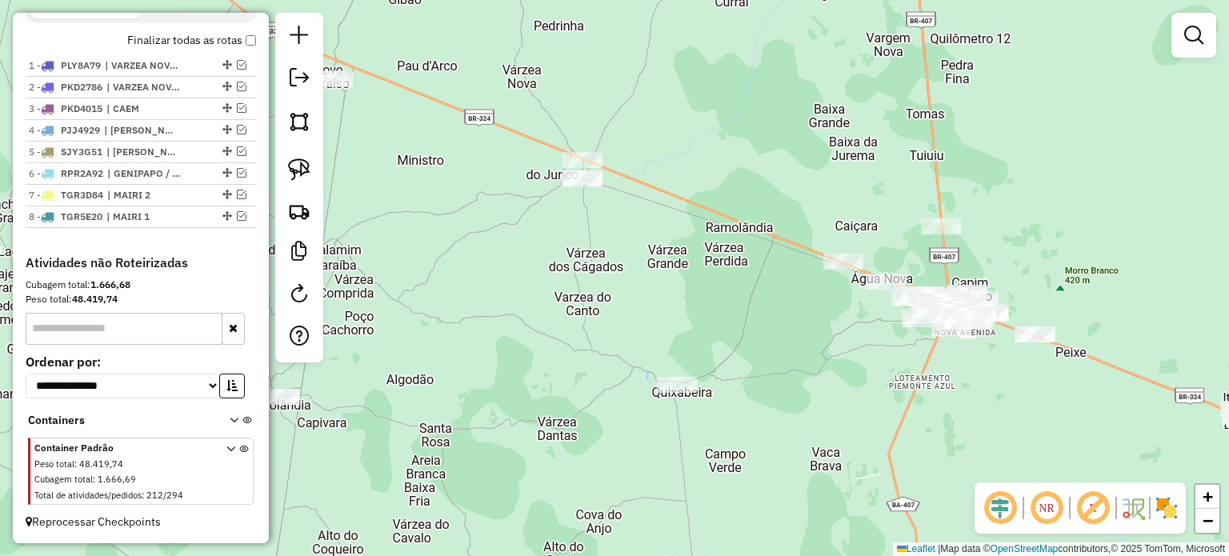
drag, startPoint x: 520, startPoint y: 210, endPoint x: 654, endPoint y: 278, distance: 149.5
click at [662, 281] on div "Janela de atendimento Grade de atendimento Capacidade Transportadoras Veículos …" at bounding box center [614, 278] width 1229 height 556
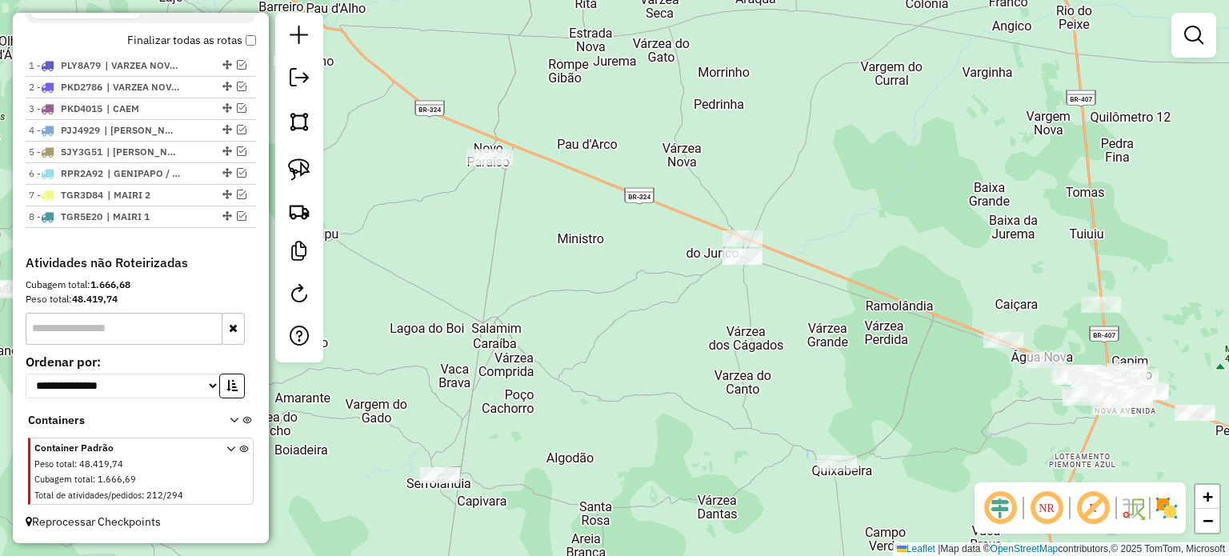
drag, startPoint x: 307, startPoint y: 166, endPoint x: 426, endPoint y: 143, distance: 120.6
click at [307, 166] on img at bounding box center [299, 169] width 22 height 22
drag, startPoint x: 433, startPoint y: 146, endPoint x: 566, endPoint y: 134, distance: 134.2
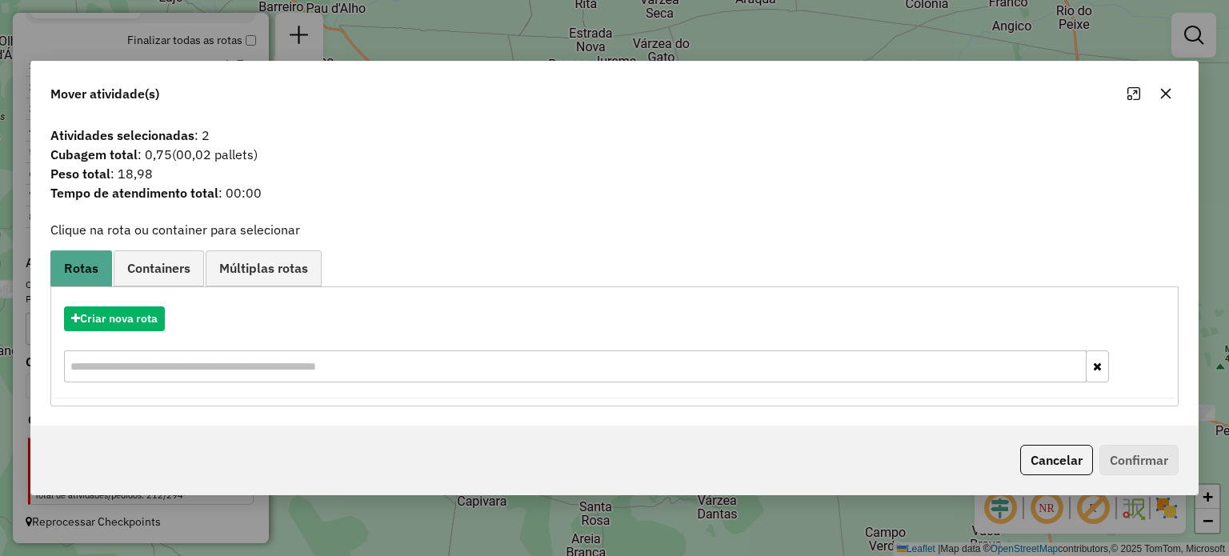
drag, startPoint x: 1168, startPoint y: 94, endPoint x: 982, endPoint y: 126, distance: 188.3
click at [1155, 98] on button "button" at bounding box center [1166, 94] width 26 height 26
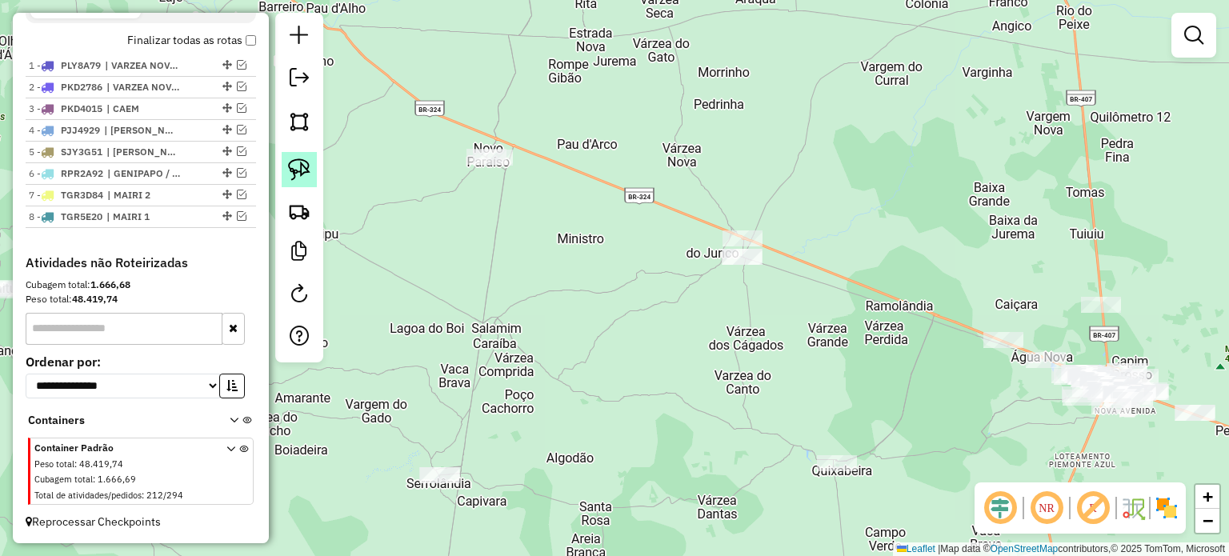
drag, startPoint x: 288, startPoint y: 166, endPoint x: 634, endPoint y: 209, distance: 349.1
click at [290, 166] on img at bounding box center [299, 169] width 22 height 22
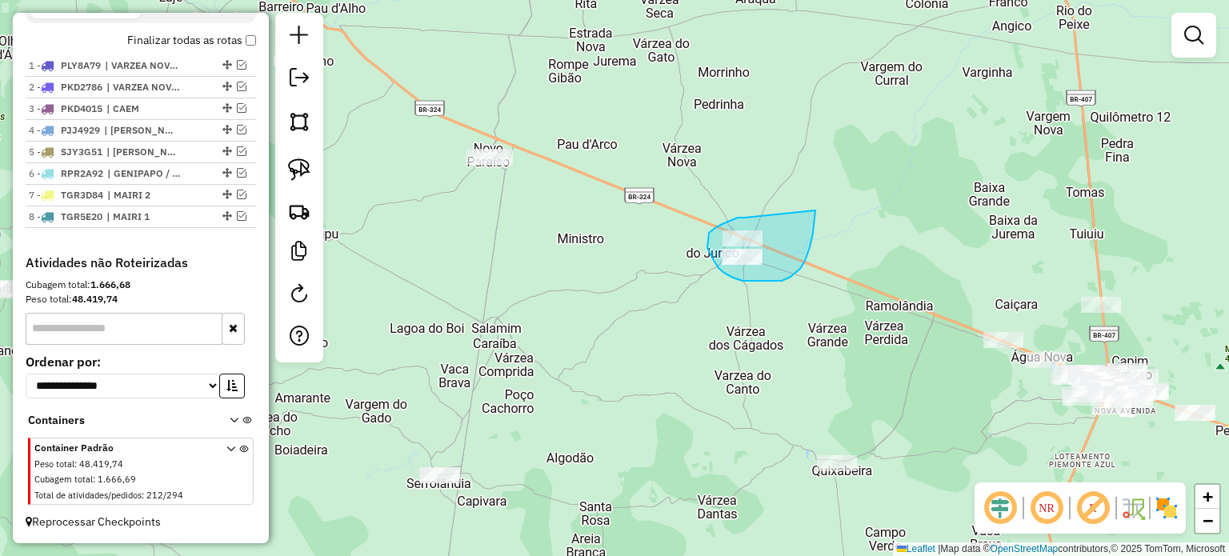
drag, startPoint x: 738, startPoint y: 218, endPoint x: 815, endPoint y: 210, distance: 77.9
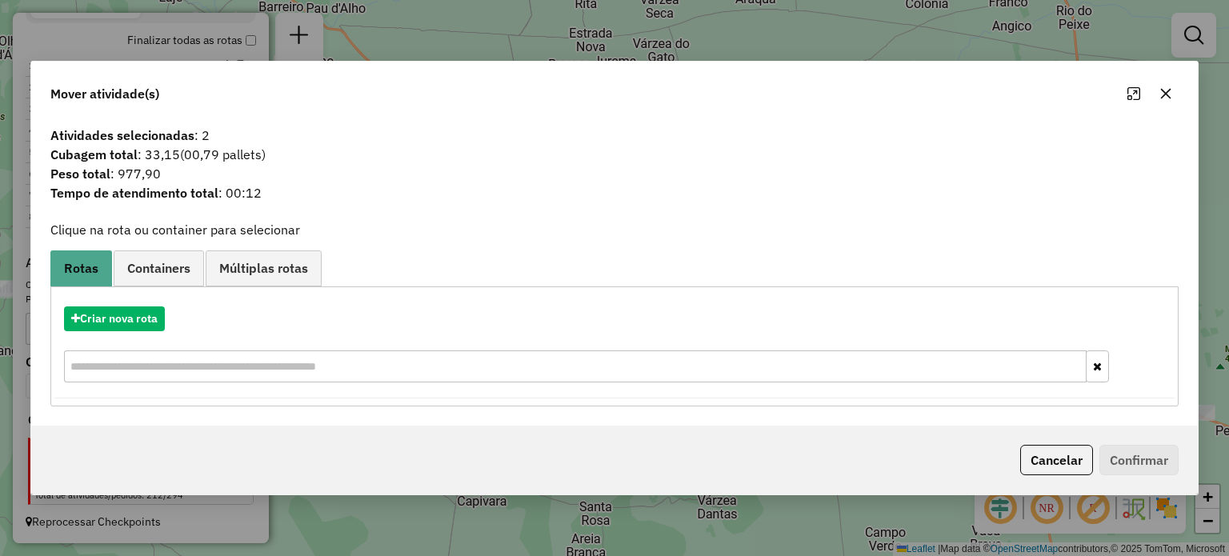
drag, startPoint x: 1161, startPoint y: 91, endPoint x: 1137, endPoint y: 102, distance: 27.2
click at [1160, 94] on icon "button" at bounding box center [1165, 93] width 10 height 10
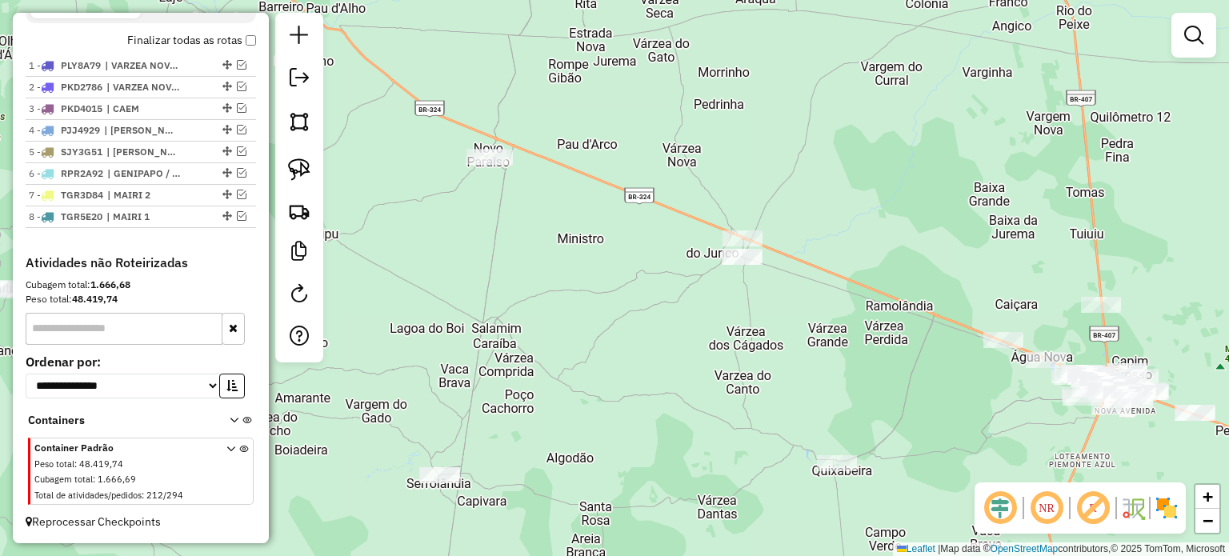
drag, startPoint x: 693, startPoint y: 183, endPoint x: 672, endPoint y: 174, distance: 22.9
click at [672, 174] on div "Janela de atendimento Grade de atendimento Capacidade Transportadoras Veículos …" at bounding box center [614, 278] width 1229 height 556
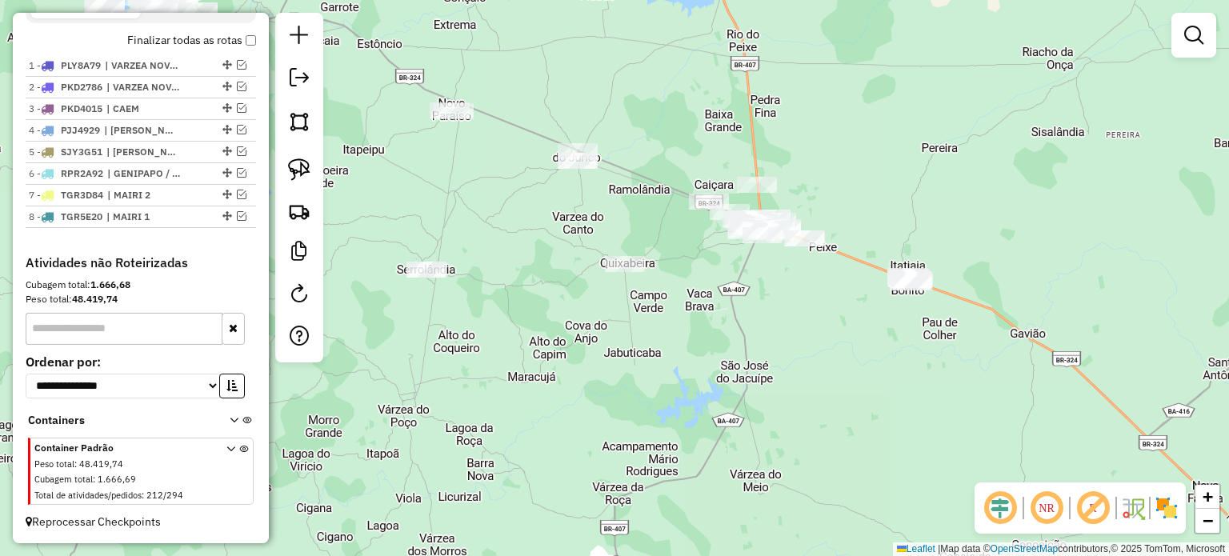
drag, startPoint x: 666, startPoint y: 201, endPoint x: 634, endPoint y: 202, distance: 32.0
click at [644, 194] on div "Janela de atendimento Grade de atendimento Capacidade Transportadoras Veículos …" at bounding box center [614, 278] width 1229 height 556
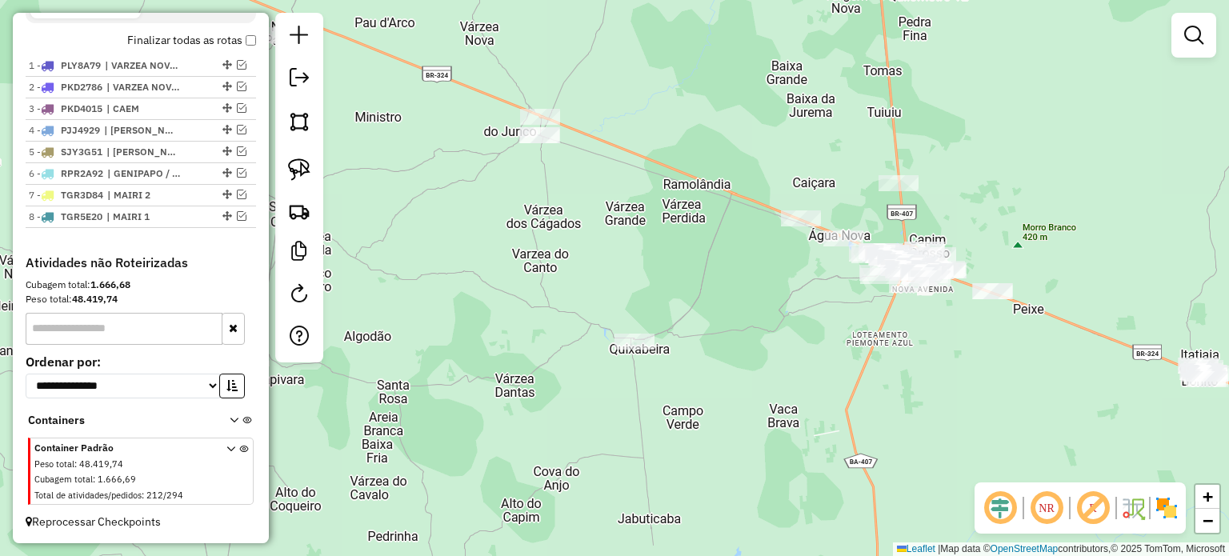
click at [592, 196] on div "Janela de atendimento Grade de atendimento Capacidade Transportadoras Veículos …" at bounding box center [614, 278] width 1229 height 556
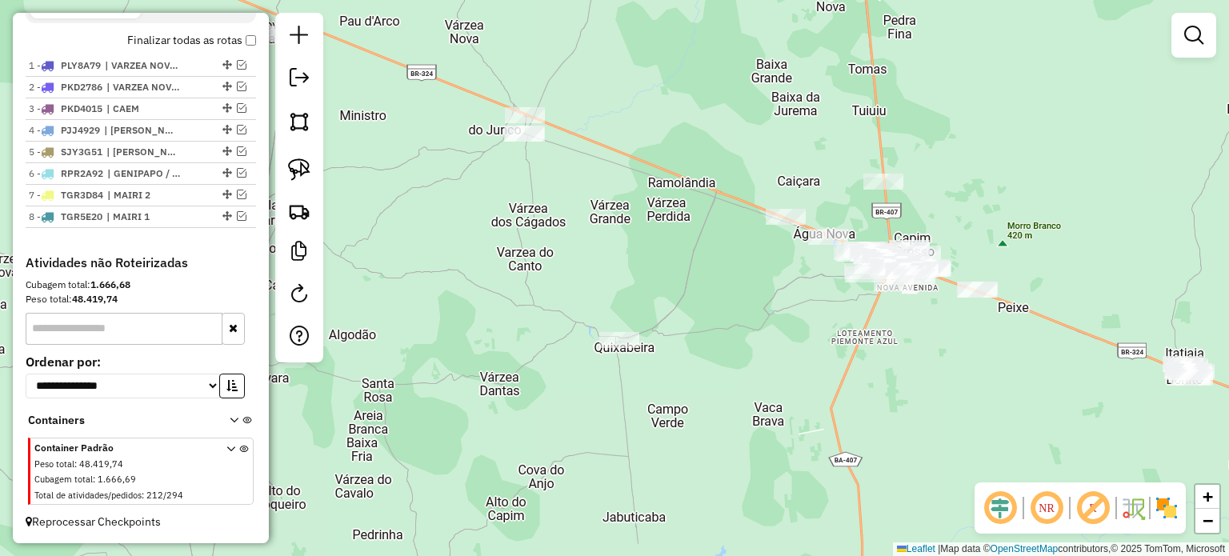
click at [635, 215] on div "Janela de atendimento Grade de atendimento Capacidade Transportadoras Veículos …" at bounding box center [614, 278] width 1229 height 556
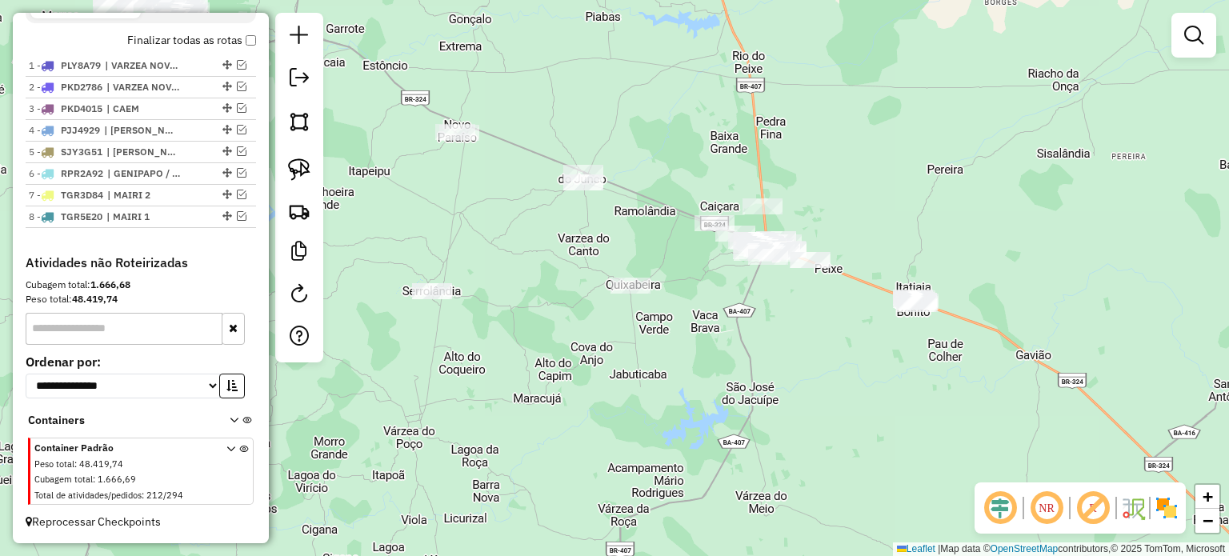
drag, startPoint x: 748, startPoint y: 329, endPoint x: 714, endPoint y: 285, distance: 55.4
click at [720, 281] on div "Janela de atendimento Grade de atendimento Capacidade Transportadoras Veículos …" at bounding box center [614, 278] width 1229 height 556
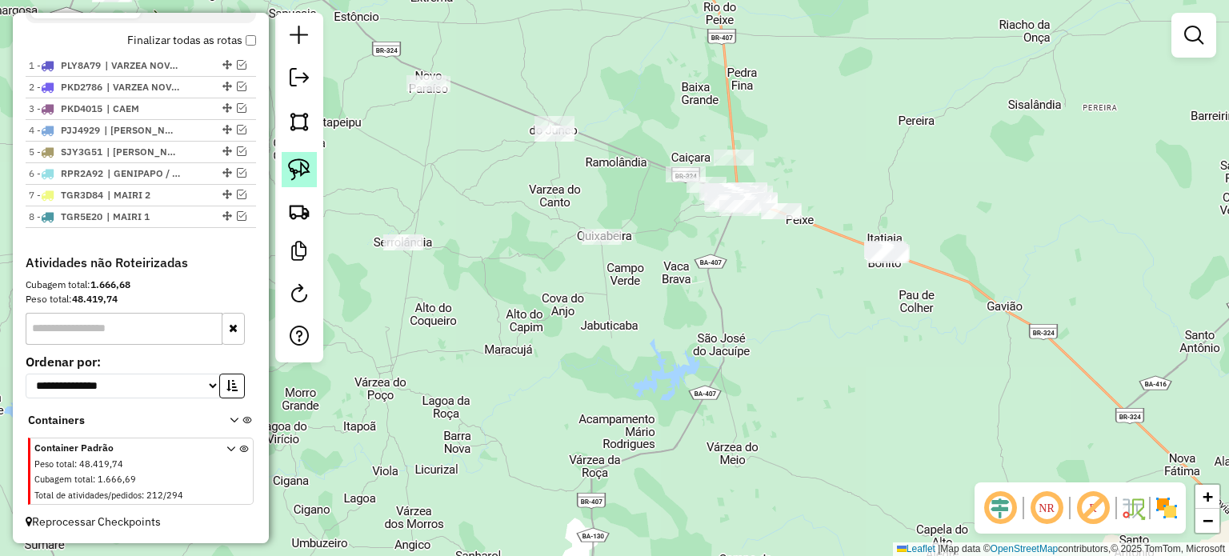
click at [294, 162] on img at bounding box center [299, 169] width 22 height 22
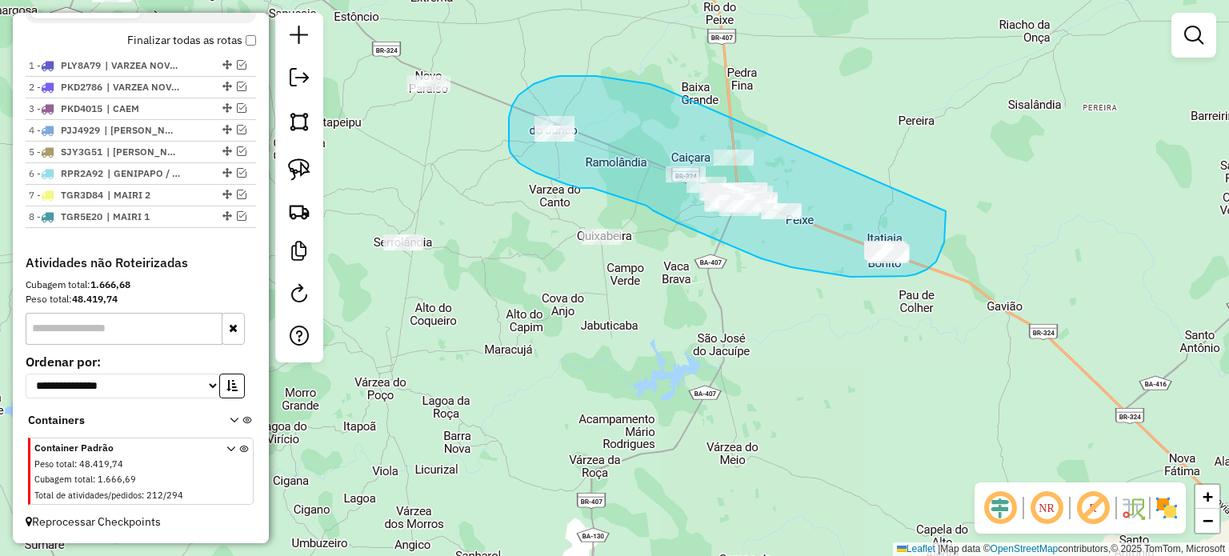
drag, startPoint x: 644, startPoint y: 83, endPoint x: 937, endPoint y: 198, distance: 314.3
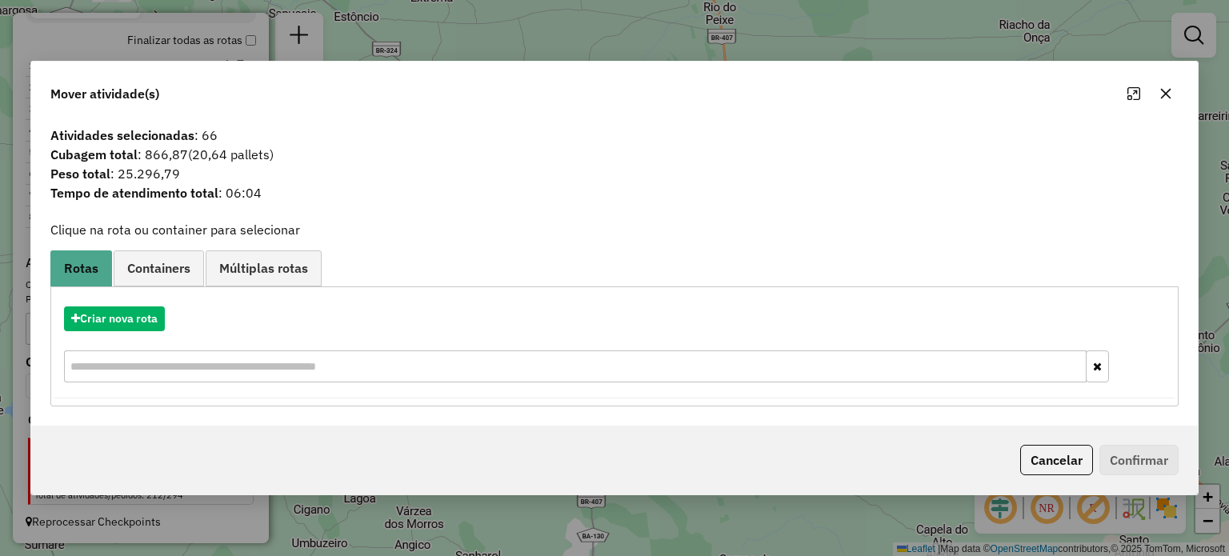
click at [1165, 92] on icon "button" at bounding box center [1165, 93] width 13 height 13
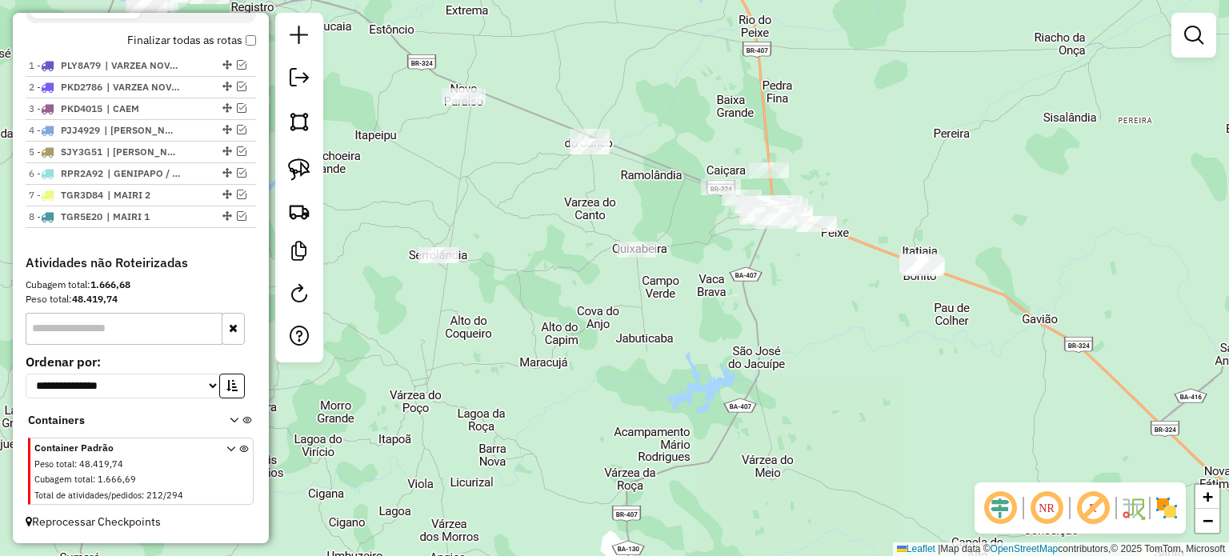
drag, startPoint x: 757, startPoint y: 335, endPoint x: 886, endPoint y: 382, distance: 137.6
click at [889, 382] on div "Janela de atendimento Grade de atendimento Capacidade Transportadoras Veículos …" at bounding box center [614, 278] width 1229 height 556
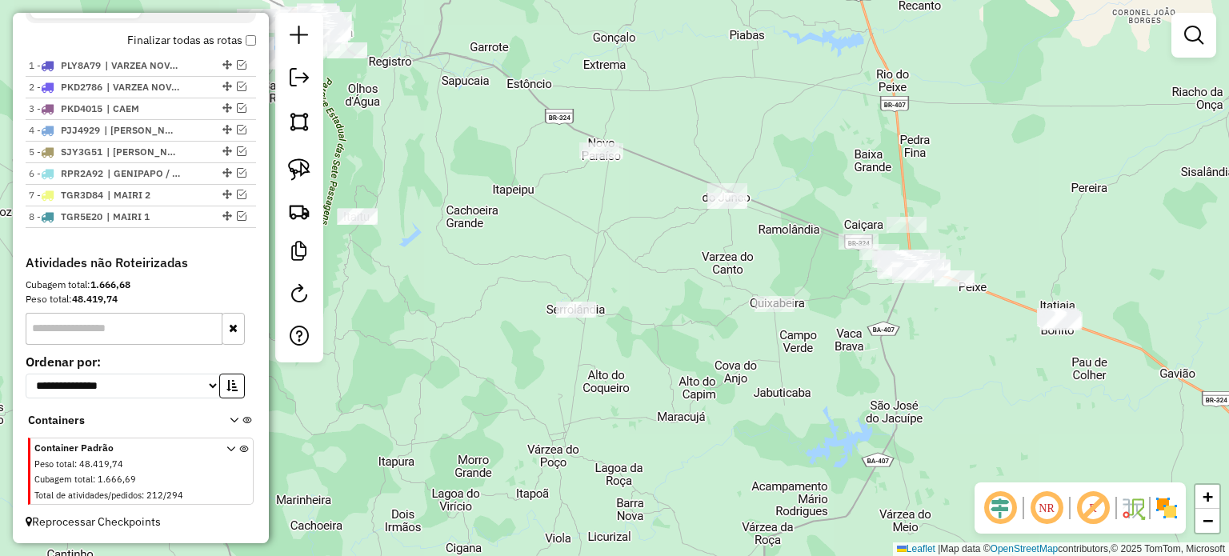
drag, startPoint x: 558, startPoint y: 228, endPoint x: 818, endPoint y: 246, distance: 259.8
click at [835, 248] on div "Janela de atendimento Grade de atendimento Capacidade Transportadoras Veículos …" at bounding box center [614, 278] width 1229 height 556
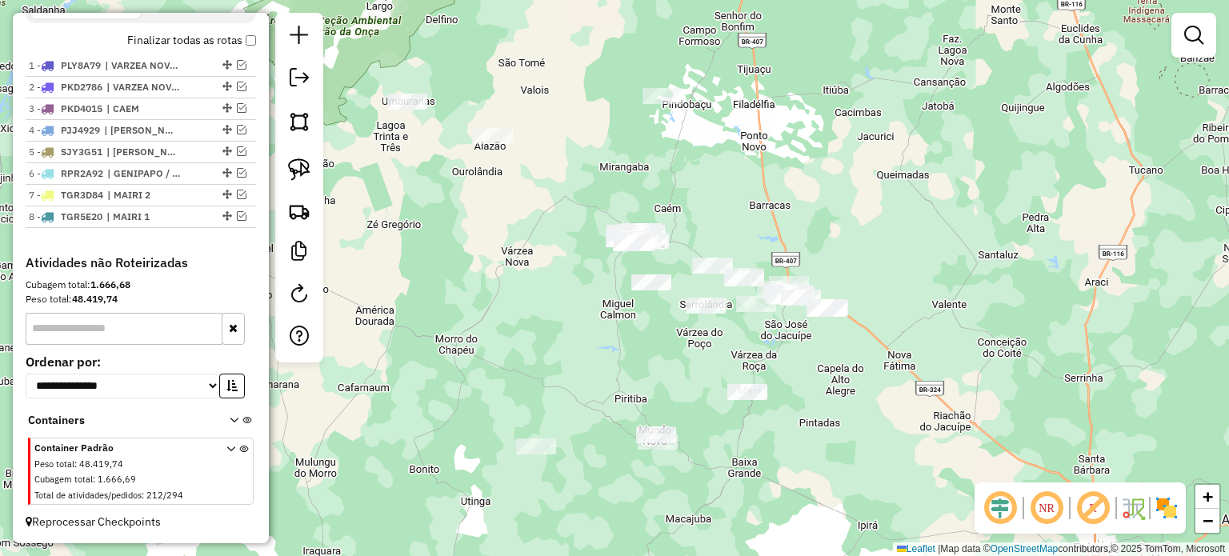
drag, startPoint x: 830, startPoint y: 389, endPoint x: 685, endPoint y: 351, distance: 150.4
click at [686, 351] on div "Janela de atendimento Grade de atendimento Capacidade Transportadoras Veículos …" at bounding box center [614, 278] width 1229 height 556
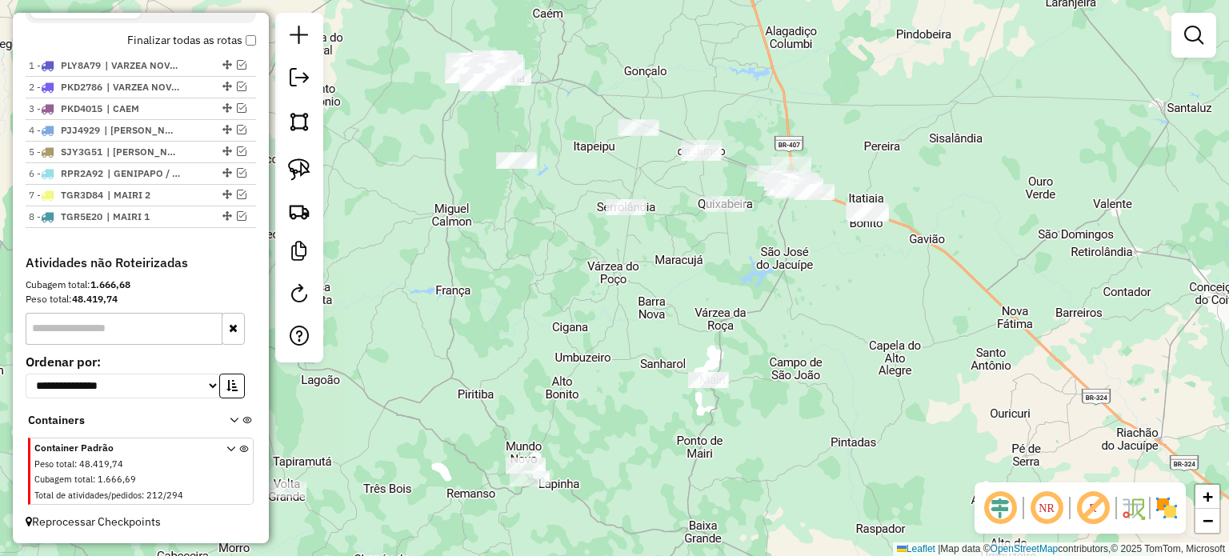
drag, startPoint x: 707, startPoint y: 338, endPoint x: 758, endPoint y: 291, distance: 69.6
click at [758, 291] on div "Janela de atendimento Grade de atendimento Capacidade Transportadoras Veículos …" at bounding box center [614, 278] width 1229 height 556
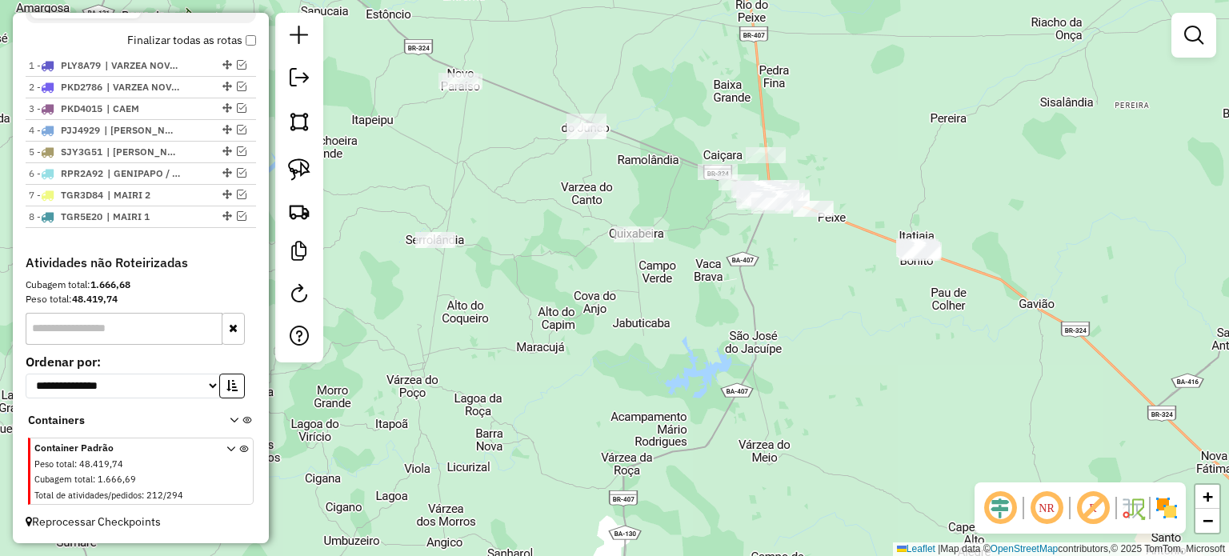
drag, startPoint x: 742, startPoint y: 287, endPoint x: 699, endPoint y: 380, distance: 102.4
click at [701, 380] on div "Janela de atendimento Grade de atendimento Capacidade Transportadoras Veículos …" at bounding box center [614, 278] width 1229 height 556
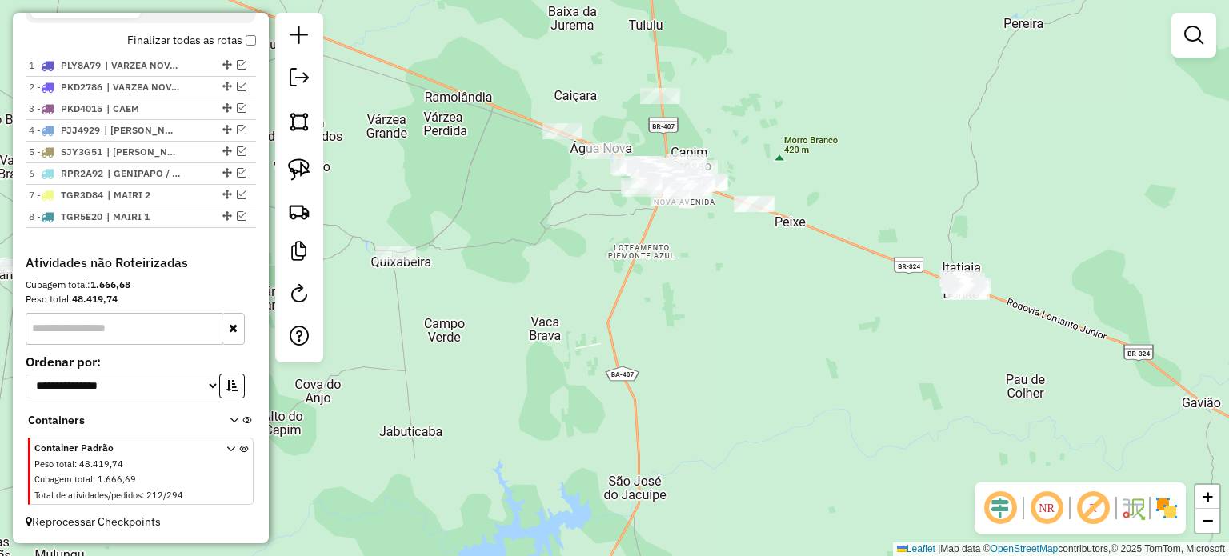
drag, startPoint x: 740, startPoint y: 293, endPoint x: 659, endPoint y: 482, distance: 206.1
click at [656, 481] on div "Janela de atendimento Grade de atendimento Capacidade Transportadoras Veículos …" at bounding box center [614, 278] width 1229 height 556
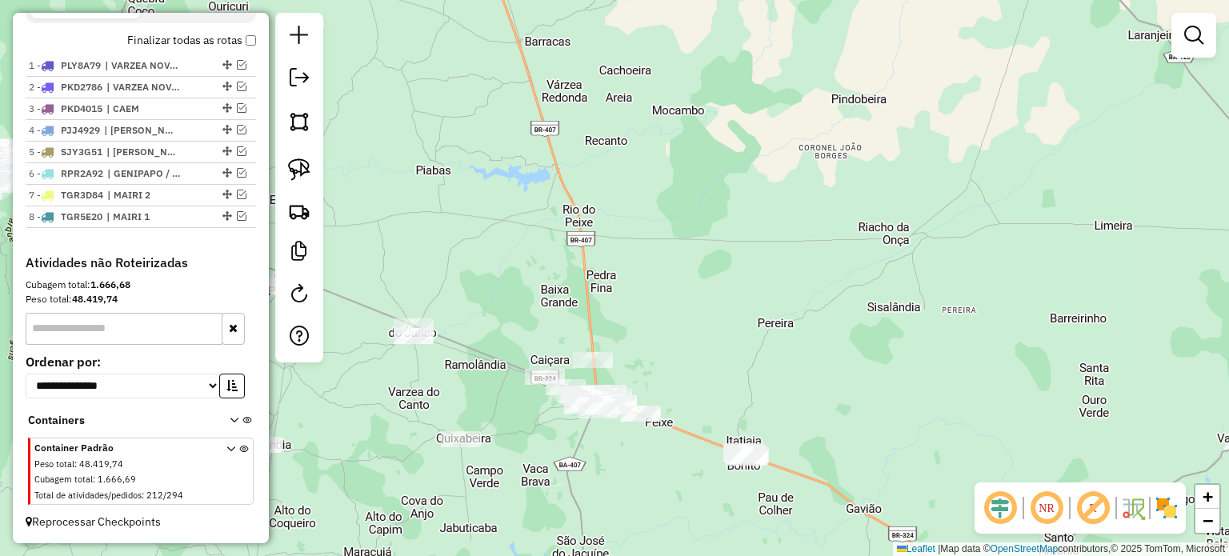
click at [654, 471] on div "Janela de atendimento Grade de atendimento Capacidade Transportadoras Veículos …" at bounding box center [614, 278] width 1229 height 556
drag, startPoint x: 291, startPoint y: 168, endPoint x: 307, endPoint y: 174, distance: 17.2
click at [291, 168] on img at bounding box center [299, 169] width 22 height 22
drag, startPoint x: 526, startPoint y: 268, endPoint x: 586, endPoint y: 204, distance: 87.7
click at [586, 204] on div "Janela de atendimento Grade de atendimento Capacidade Transportadoras Veículos …" at bounding box center [614, 278] width 1229 height 556
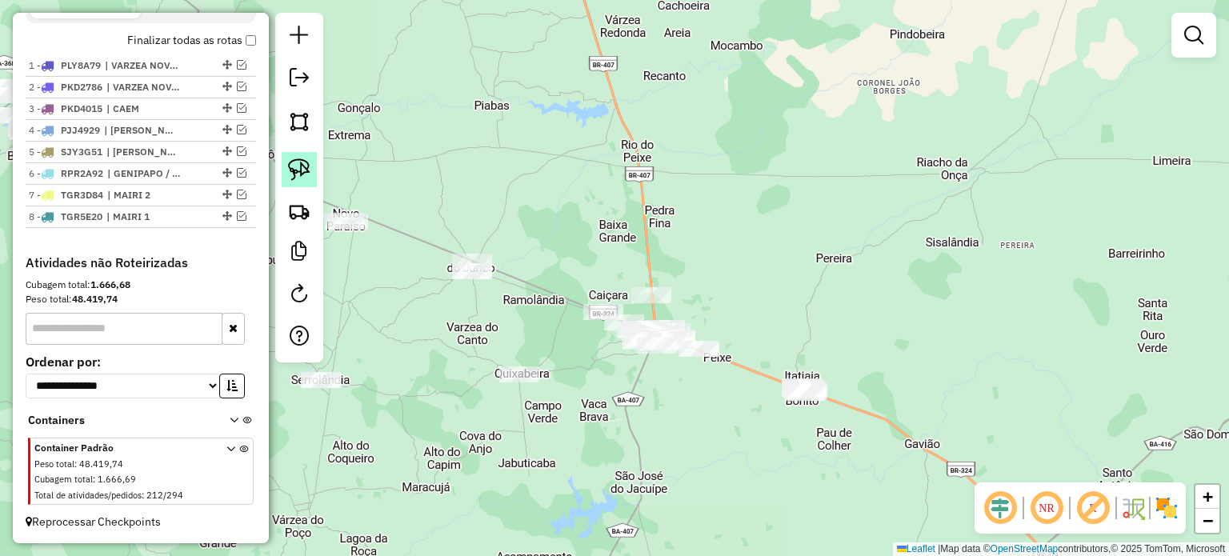
click at [304, 166] on img at bounding box center [299, 169] width 22 height 22
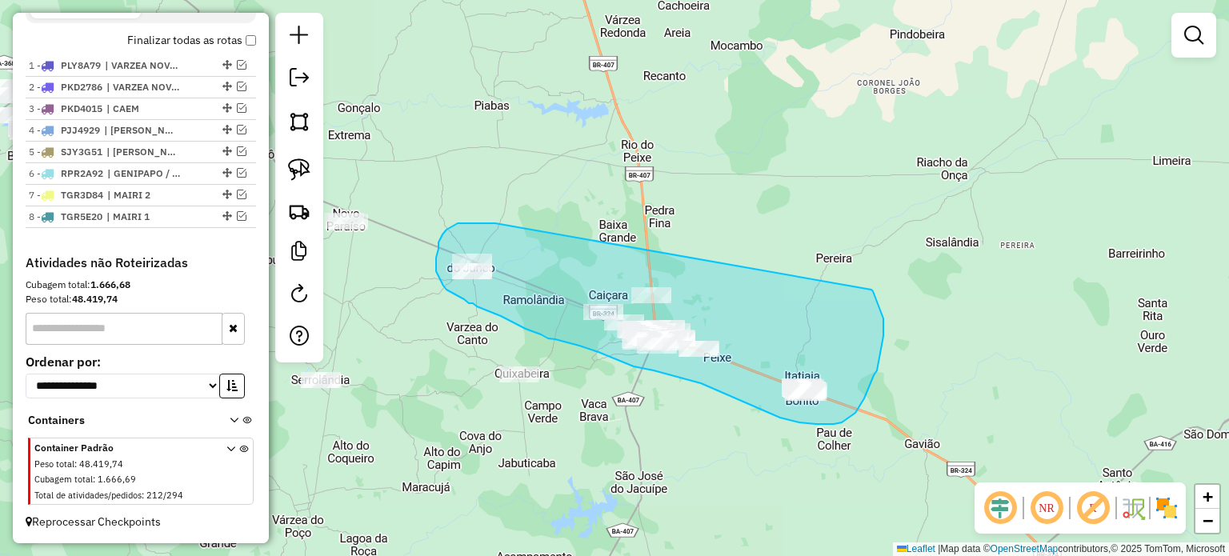
drag, startPoint x: 452, startPoint y: 226, endPoint x: 871, endPoint y: 290, distance: 423.9
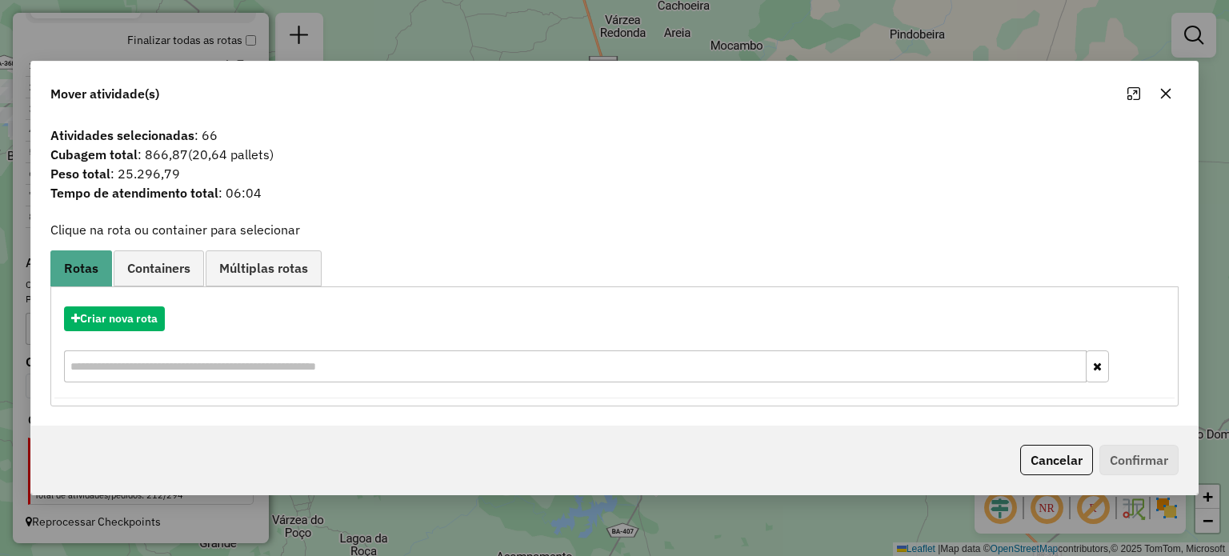
click at [1165, 89] on icon "button" at bounding box center [1165, 93] width 13 height 13
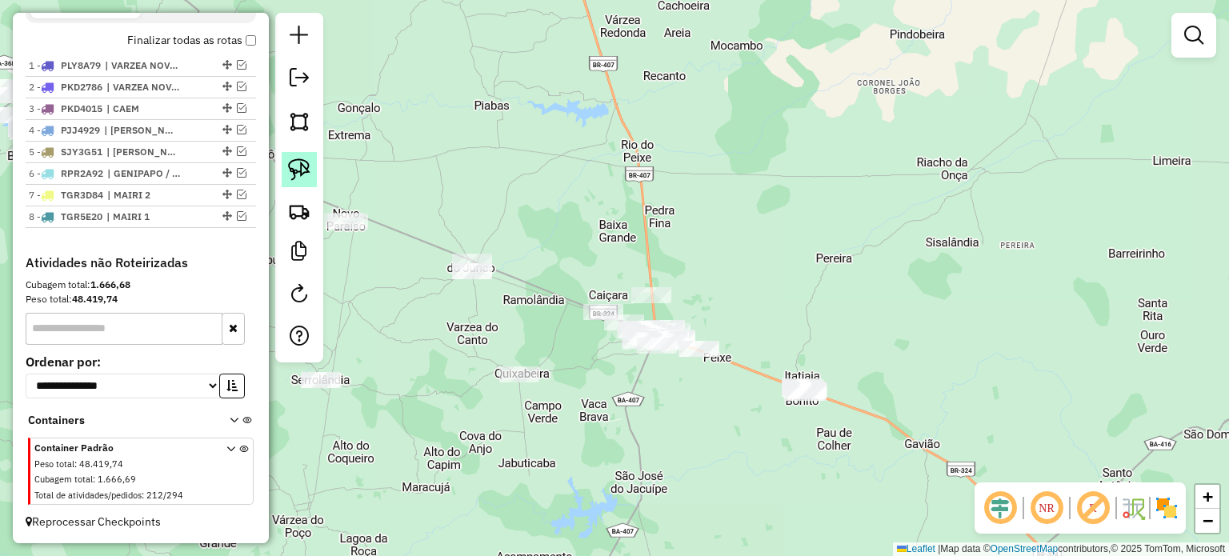
click at [297, 162] on img at bounding box center [299, 169] width 22 height 22
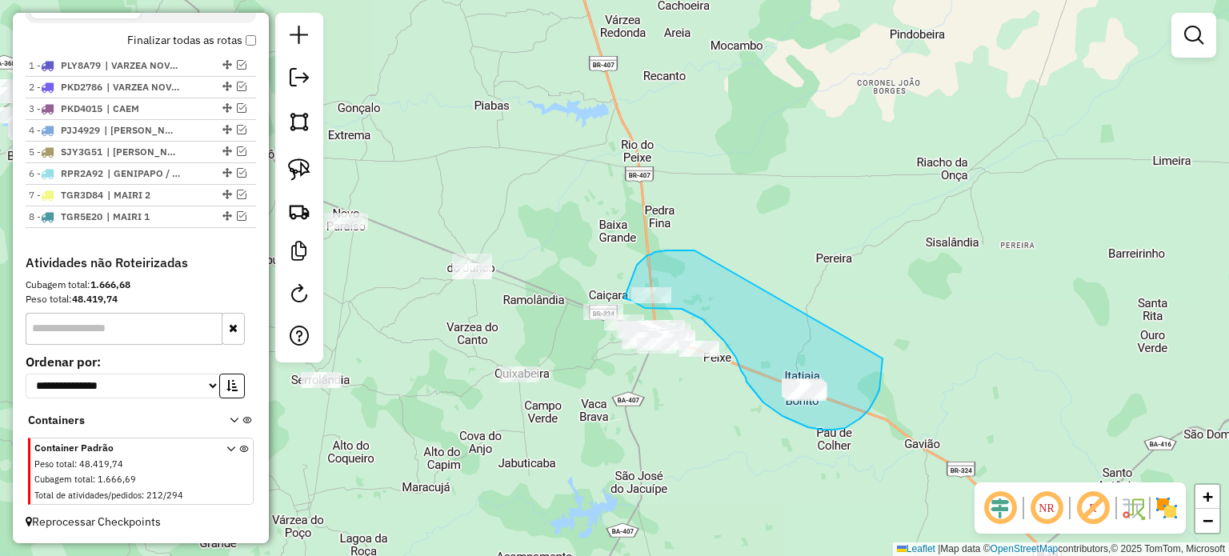
drag, startPoint x: 654, startPoint y: 252, endPoint x: 882, endPoint y: 358, distance: 251.6
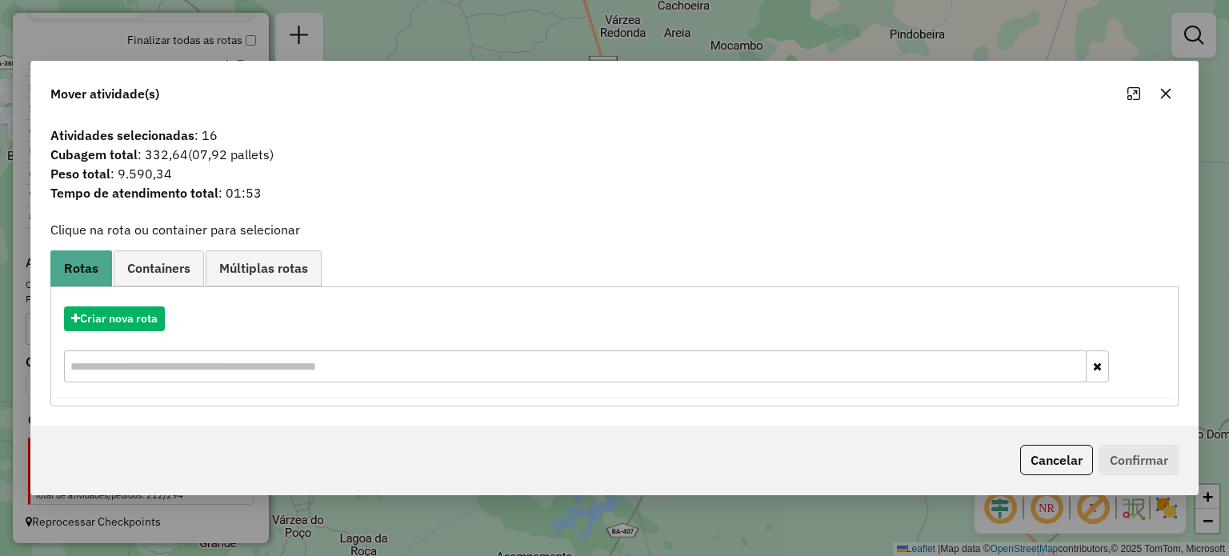
click at [1166, 89] on icon "button" at bounding box center [1165, 93] width 13 height 13
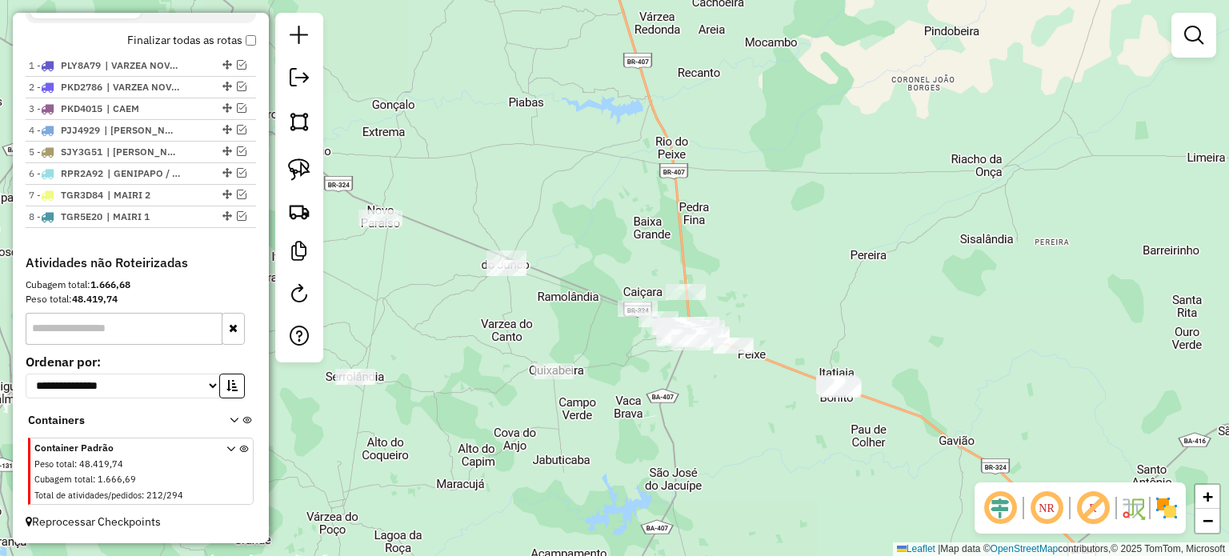
drag, startPoint x: 698, startPoint y: 431, endPoint x: 733, endPoint y: 428, distance: 35.3
click at [733, 428] on div "Janela de atendimento Grade de atendimento Capacidade Transportadoras Veículos …" at bounding box center [614, 278] width 1229 height 556
click at [297, 166] on img at bounding box center [299, 169] width 22 height 22
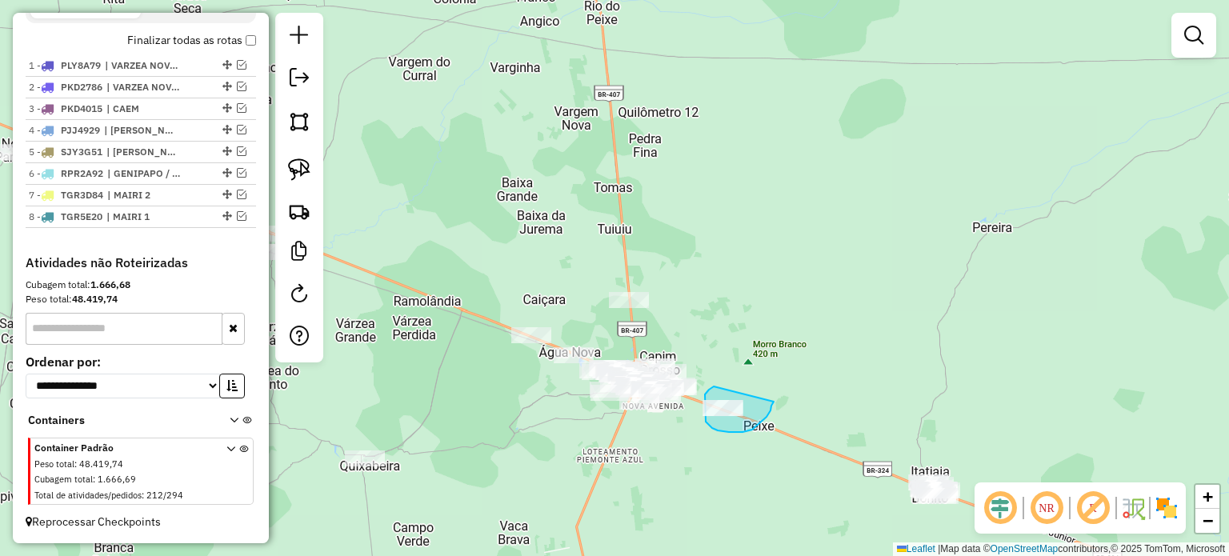
drag, startPoint x: 714, startPoint y: 386, endPoint x: 774, endPoint y: 402, distance: 61.9
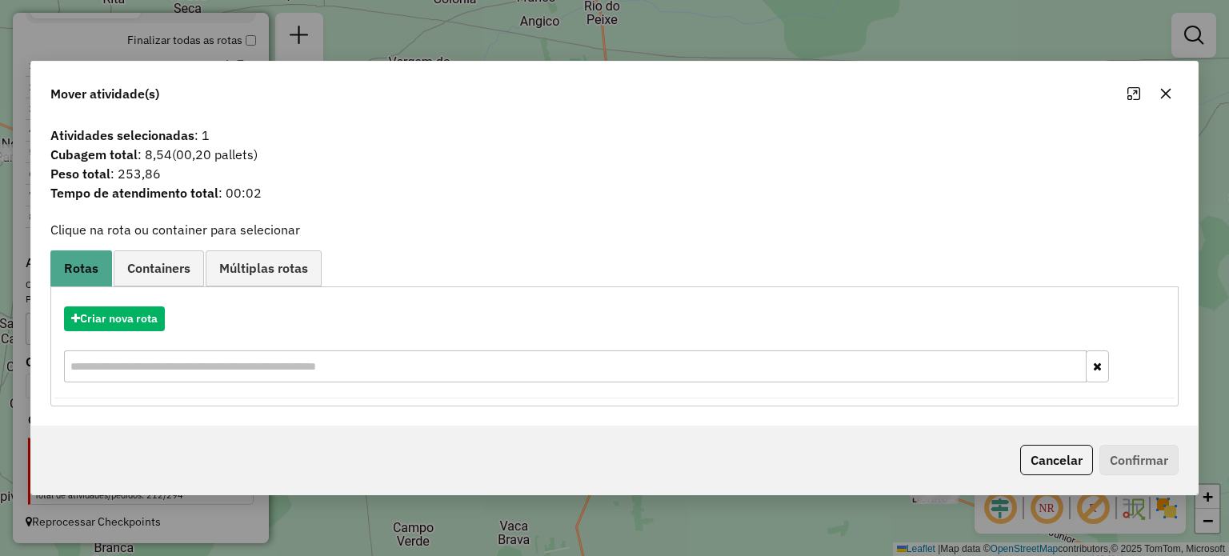
click at [1165, 89] on icon "button" at bounding box center [1165, 93] width 13 height 13
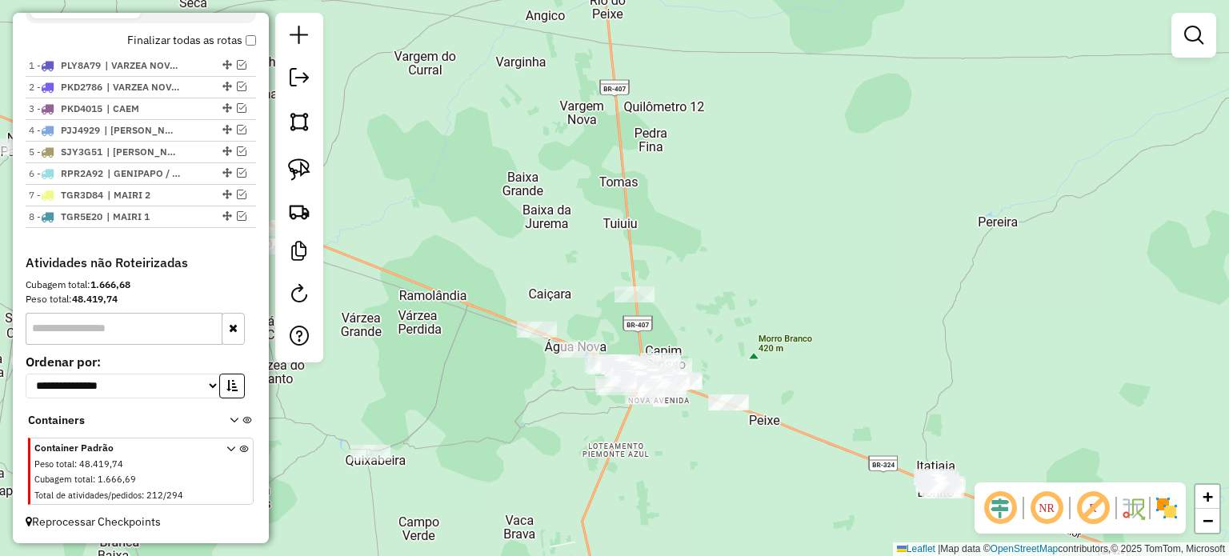
click at [844, 310] on div "Janela de atendimento Grade de atendimento Capacidade Transportadoras Veículos …" at bounding box center [614, 278] width 1229 height 556
drag, startPoint x: 833, startPoint y: 332, endPoint x: 974, endPoint y: 189, distance: 200.8
click at [974, 189] on div "Janela de atendimento Grade de atendimento Capacidade Transportadoras Veículos …" at bounding box center [614, 278] width 1229 height 556
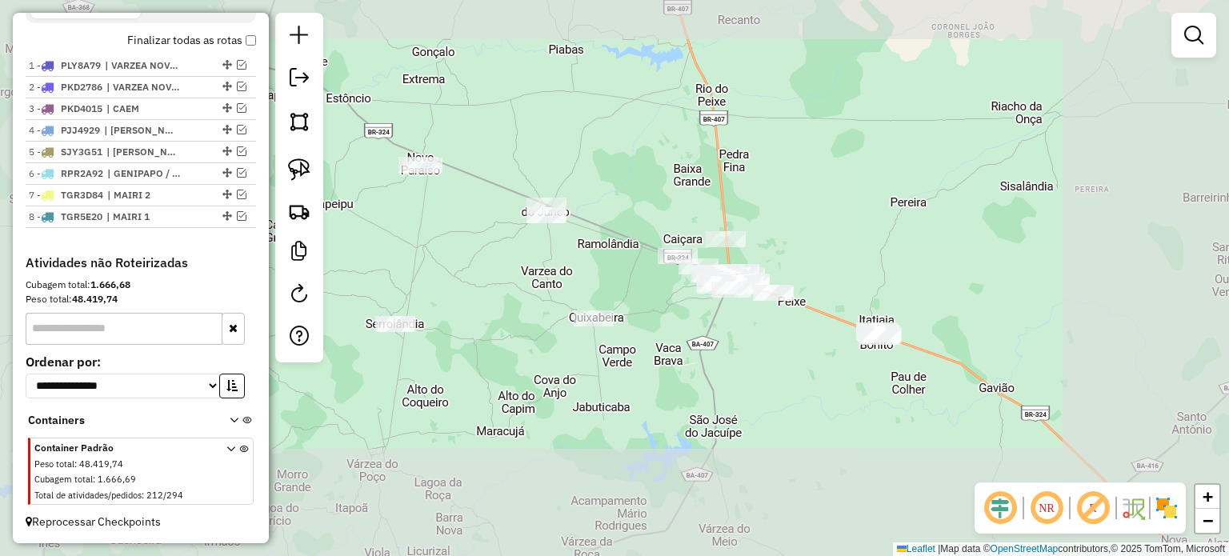
click at [758, 355] on div "Janela de atendimento Grade de atendimento Capacidade Transportadoras Veículos …" at bounding box center [614, 278] width 1229 height 556
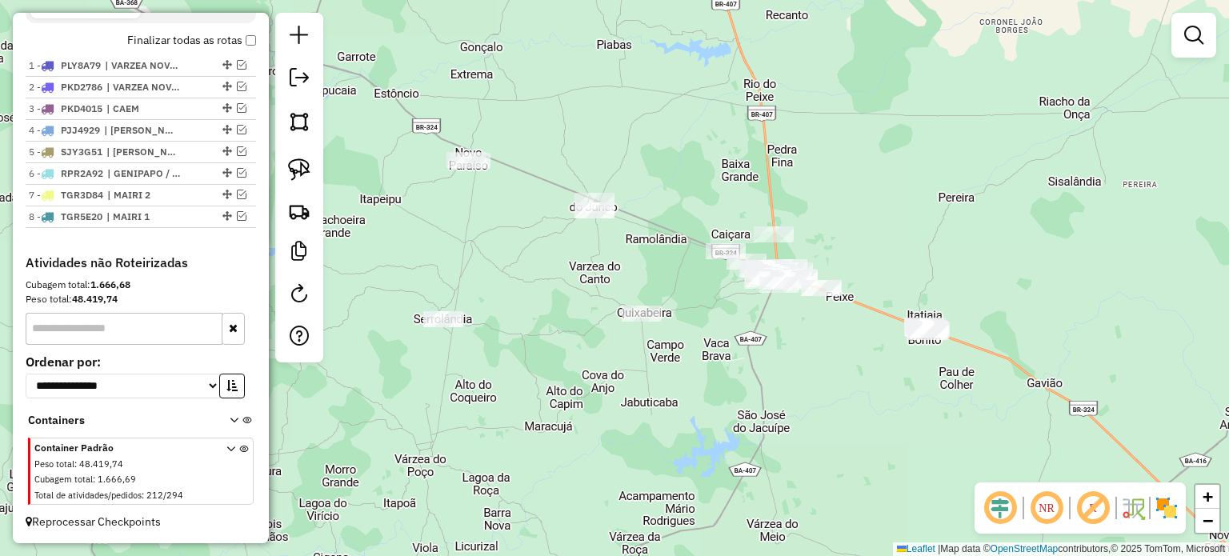
drag, startPoint x: 778, startPoint y: 360, endPoint x: 755, endPoint y: 360, distance: 23.2
click at [757, 360] on div "Janela de atendimento Grade de atendimento Capacidade Transportadoras Veículos …" at bounding box center [614, 278] width 1229 height 556
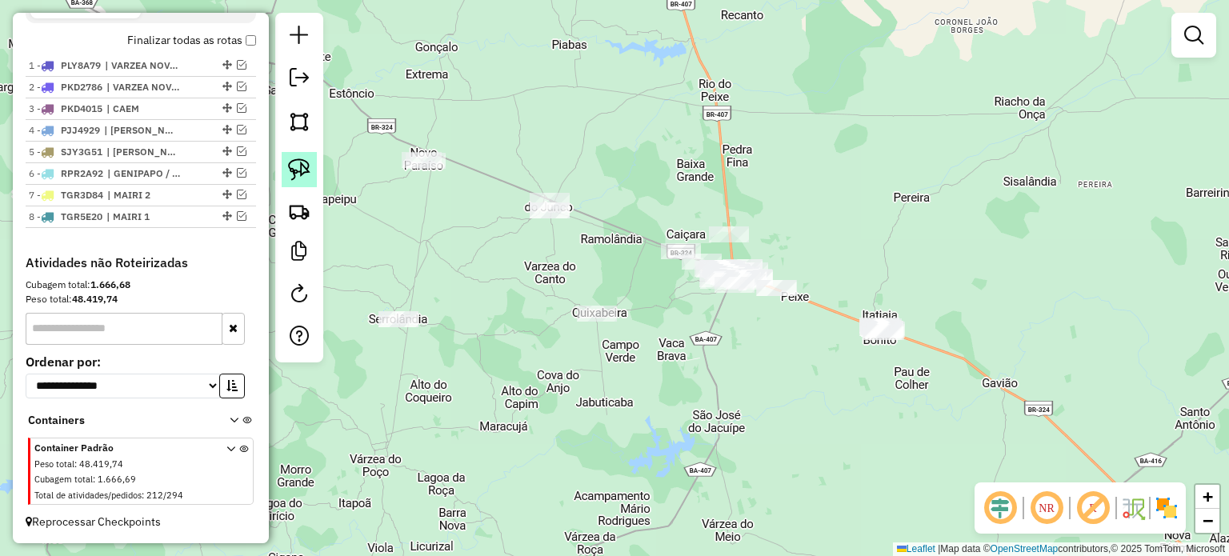
click at [298, 165] on img at bounding box center [299, 169] width 22 height 22
drag, startPoint x: 374, startPoint y: 149, endPoint x: 474, endPoint y: 213, distance: 118.0
click at [304, 166] on img at bounding box center [299, 169] width 22 height 22
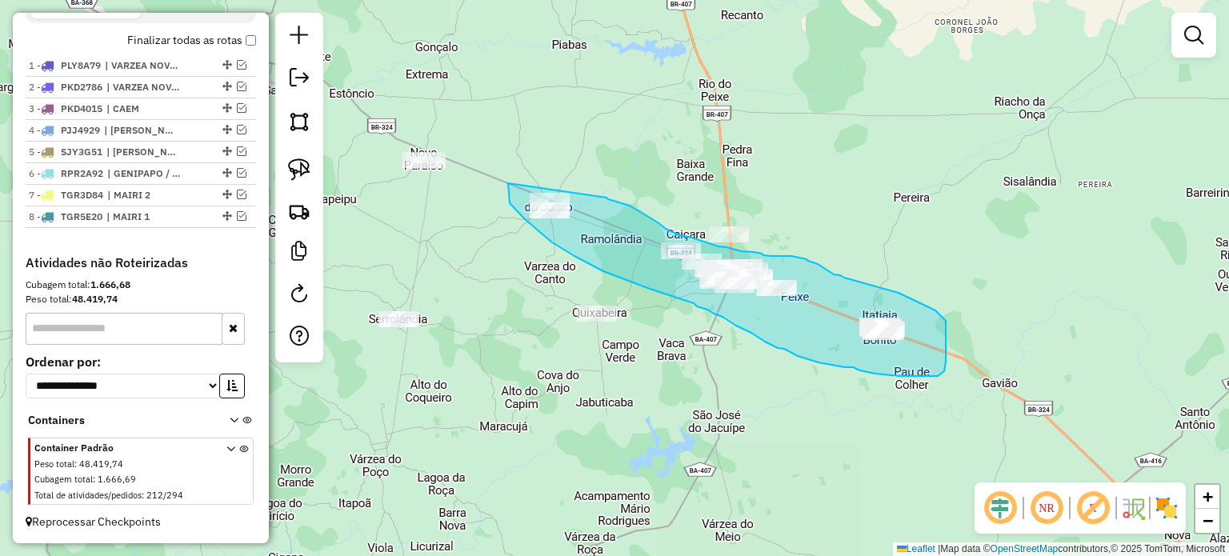
drag, startPoint x: 508, startPoint y: 183, endPoint x: 606, endPoint y: 197, distance: 98.5
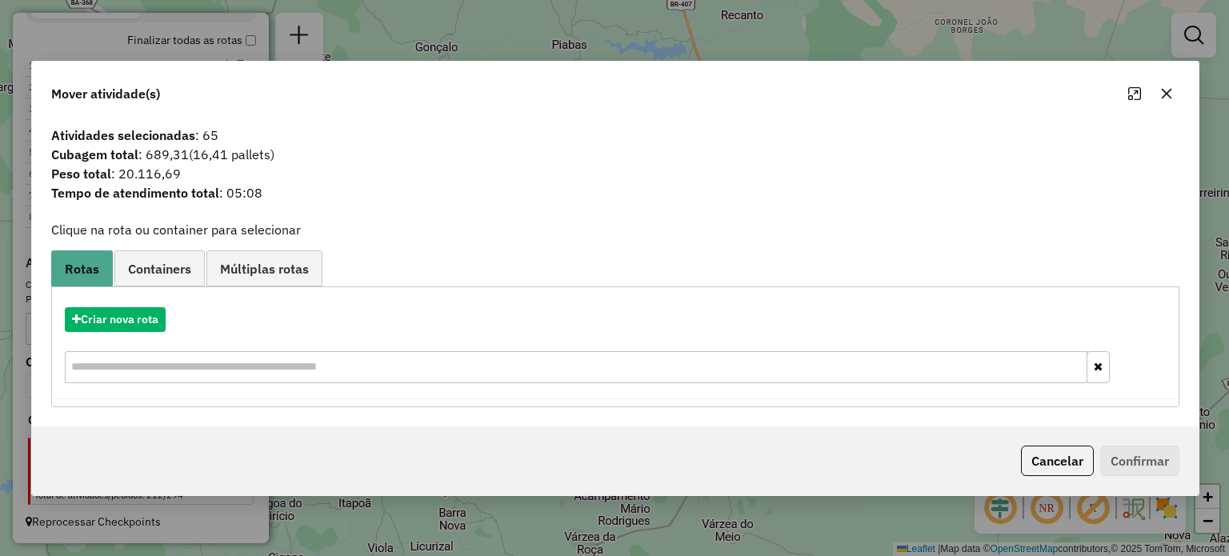
click at [1163, 92] on icon "button" at bounding box center [1166, 94] width 10 height 10
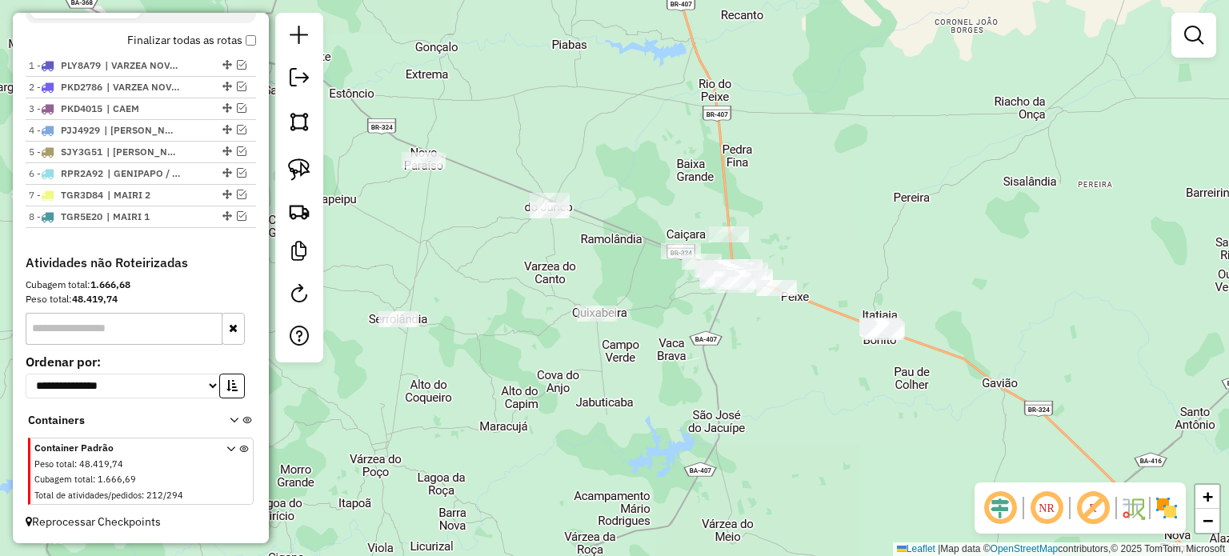
drag, startPoint x: 796, startPoint y: 348, endPoint x: 769, endPoint y: 353, distance: 27.6
click at [765, 351] on div "Janela de atendimento Grade de atendimento Capacidade Transportadoras Veículos …" at bounding box center [614, 278] width 1229 height 556
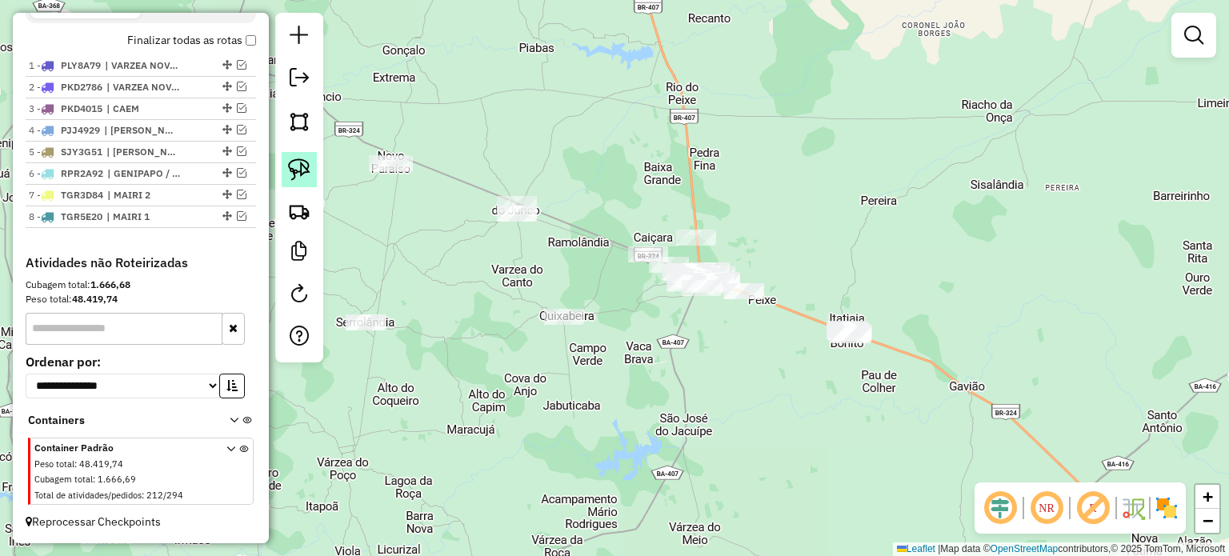
click at [307, 164] on img at bounding box center [299, 169] width 22 height 22
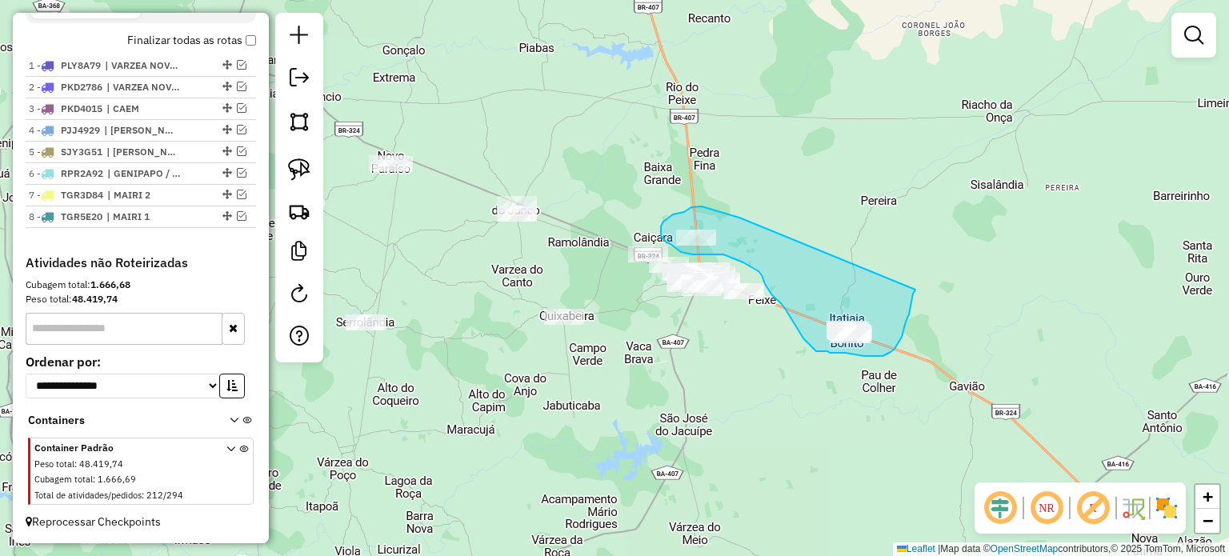
drag, startPoint x: 733, startPoint y: 215, endPoint x: 913, endPoint y: 282, distance: 191.8
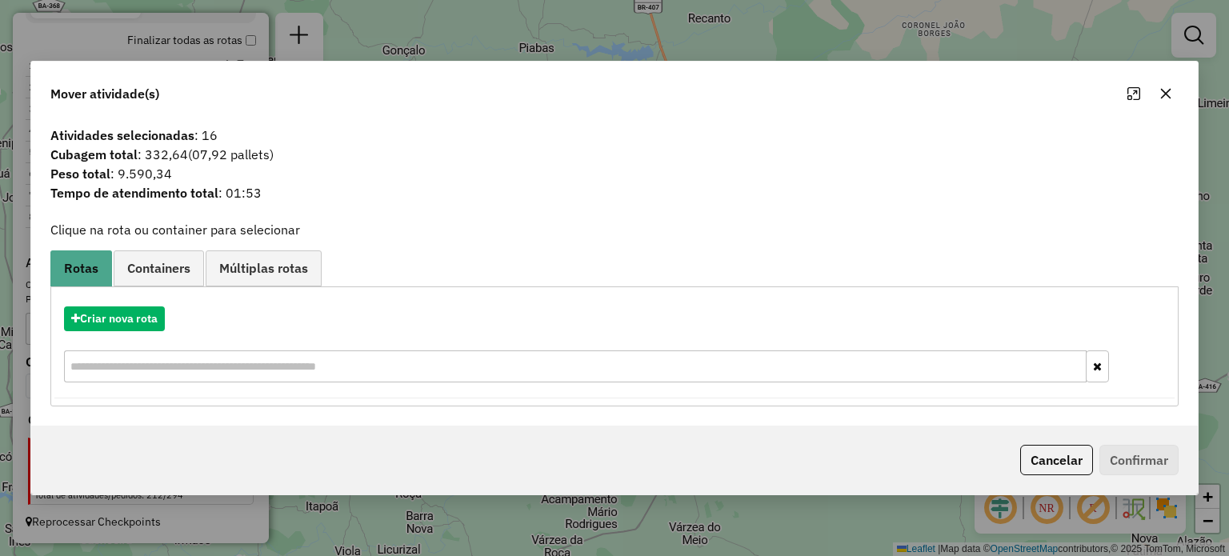
click at [1164, 89] on icon "button" at bounding box center [1165, 93] width 13 height 13
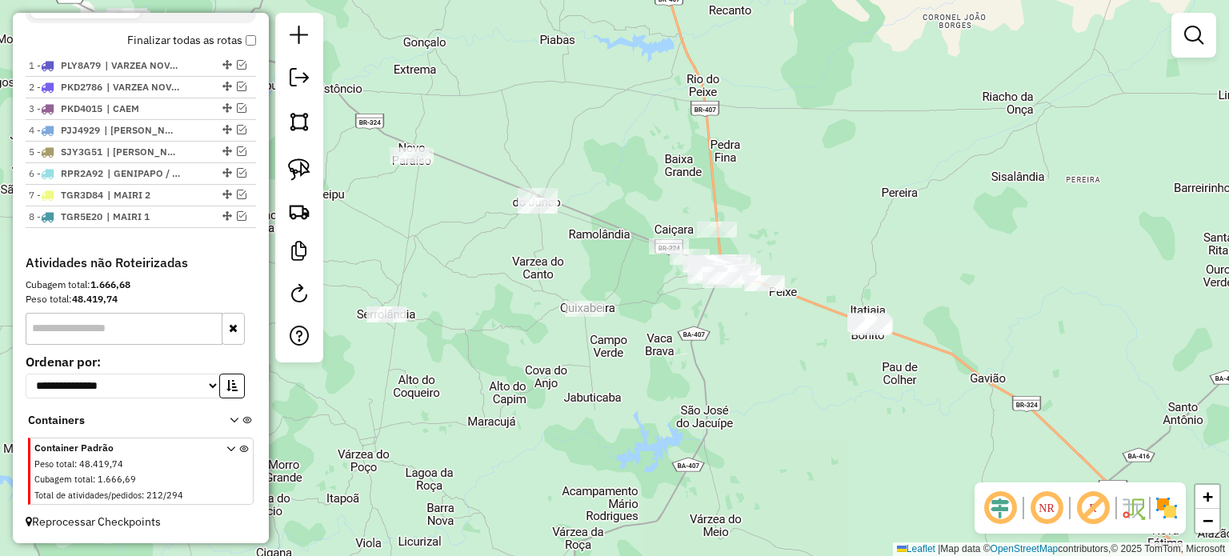
drag, startPoint x: 750, startPoint y: 398, endPoint x: 773, endPoint y: 372, distance: 34.5
click at [770, 378] on div "Janela de atendimento Grade de atendimento Capacidade Transportadoras Veículos …" at bounding box center [614, 278] width 1229 height 556
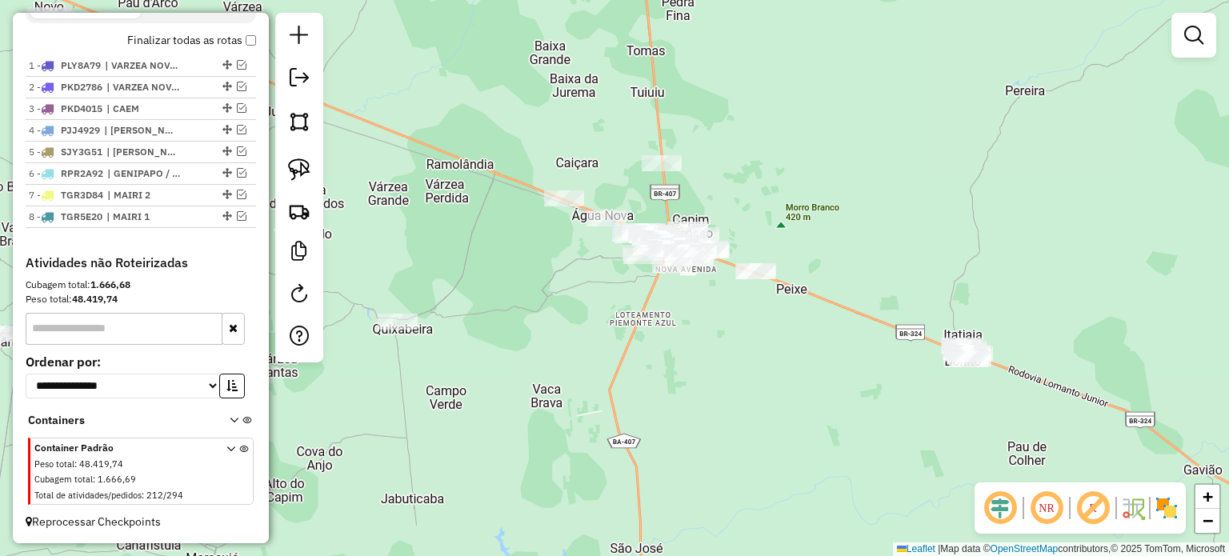
drag, startPoint x: 738, startPoint y: 384, endPoint x: 659, endPoint y: 362, distance: 82.3
click at [659, 362] on div "Janela de atendimento Grade de atendimento Capacidade Transportadoras Veículos …" at bounding box center [614, 278] width 1229 height 556
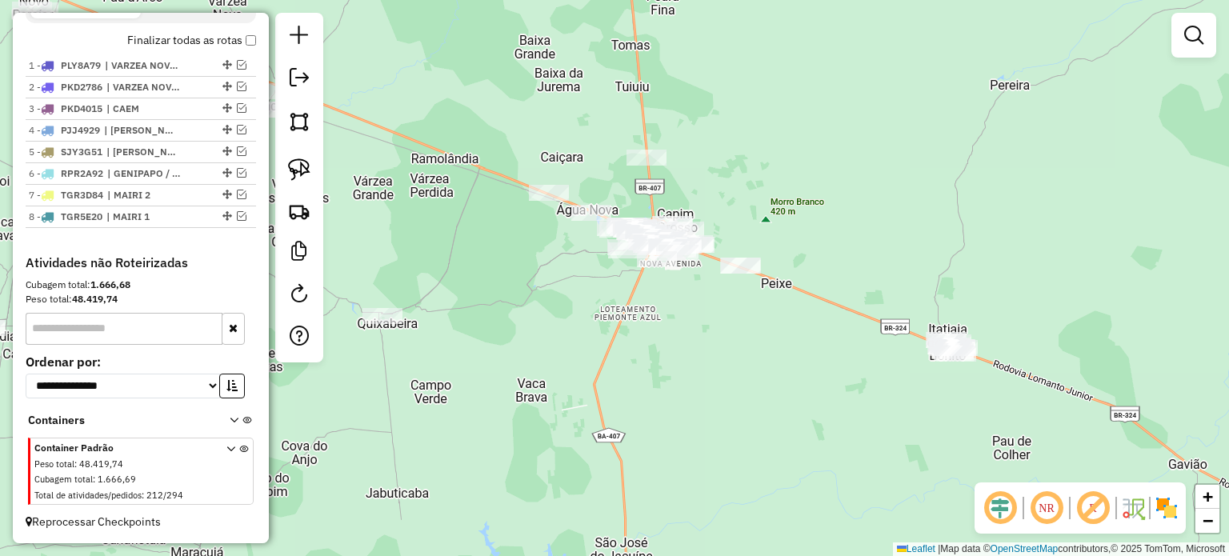
drag, startPoint x: 703, startPoint y: 386, endPoint x: 690, endPoint y: 391, distance: 13.7
click at [692, 391] on div "Janela de atendimento Grade de atendimento Capacidade Transportadoras Veículos …" at bounding box center [614, 278] width 1229 height 556
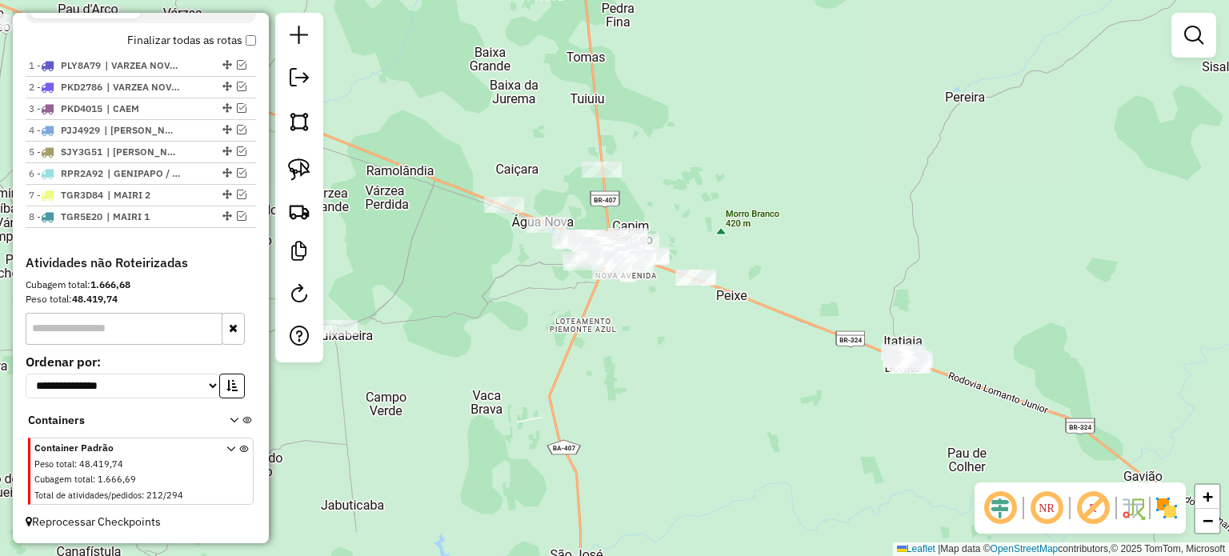
drag, startPoint x: 299, startPoint y: 165, endPoint x: 438, endPoint y: 166, distance: 139.2
click at [299, 165] on img at bounding box center [299, 169] width 22 height 22
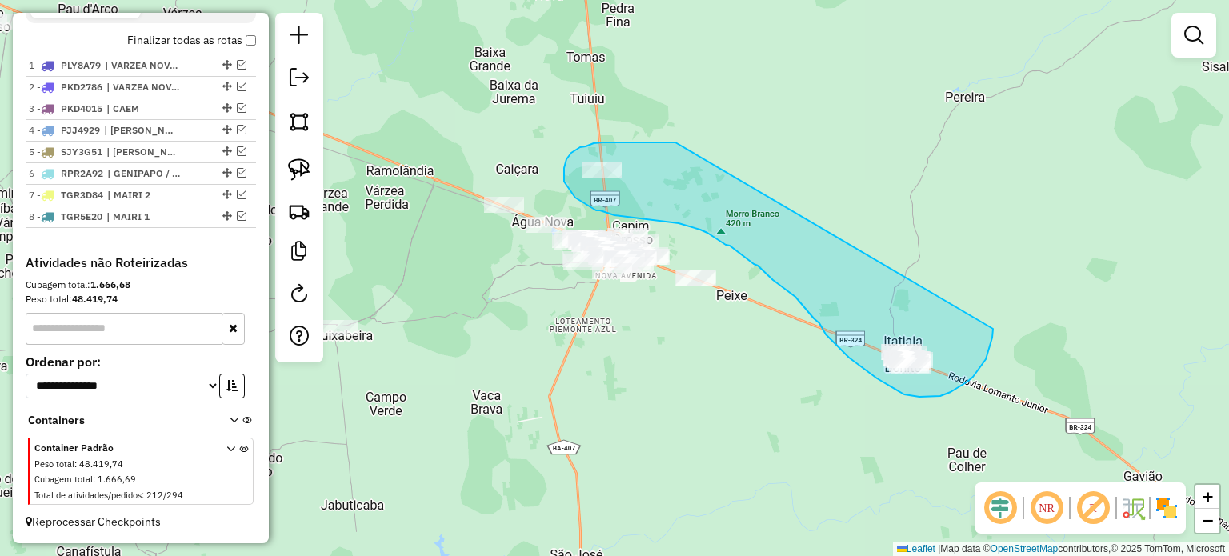
drag, startPoint x: 675, startPoint y: 142, endPoint x: 986, endPoint y: 307, distance: 351.4
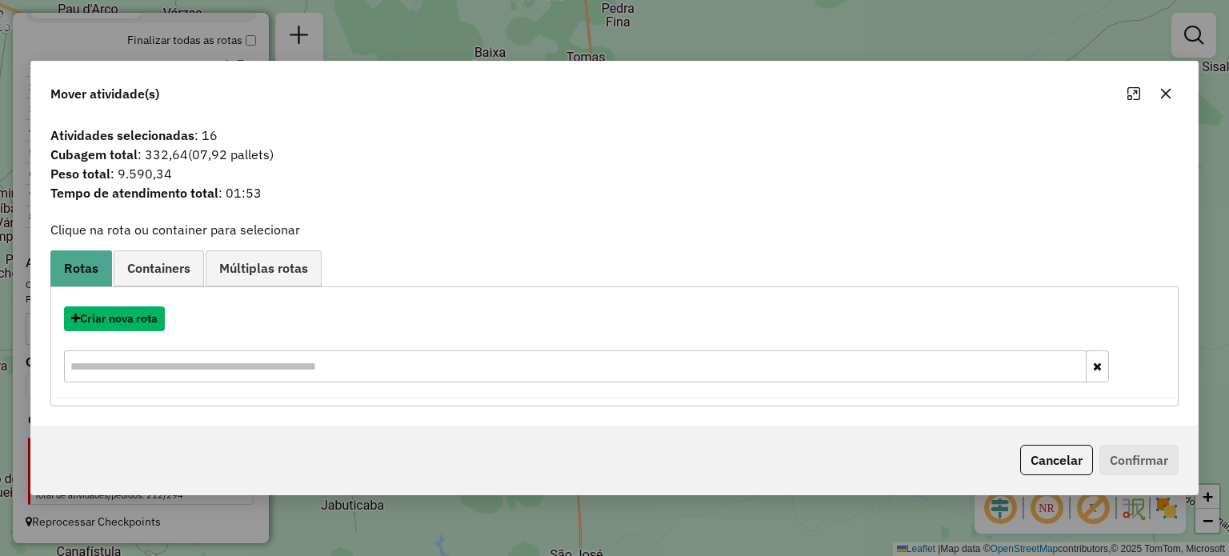
click at [126, 320] on button "Criar nova rota" at bounding box center [114, 318] width 101 height 25
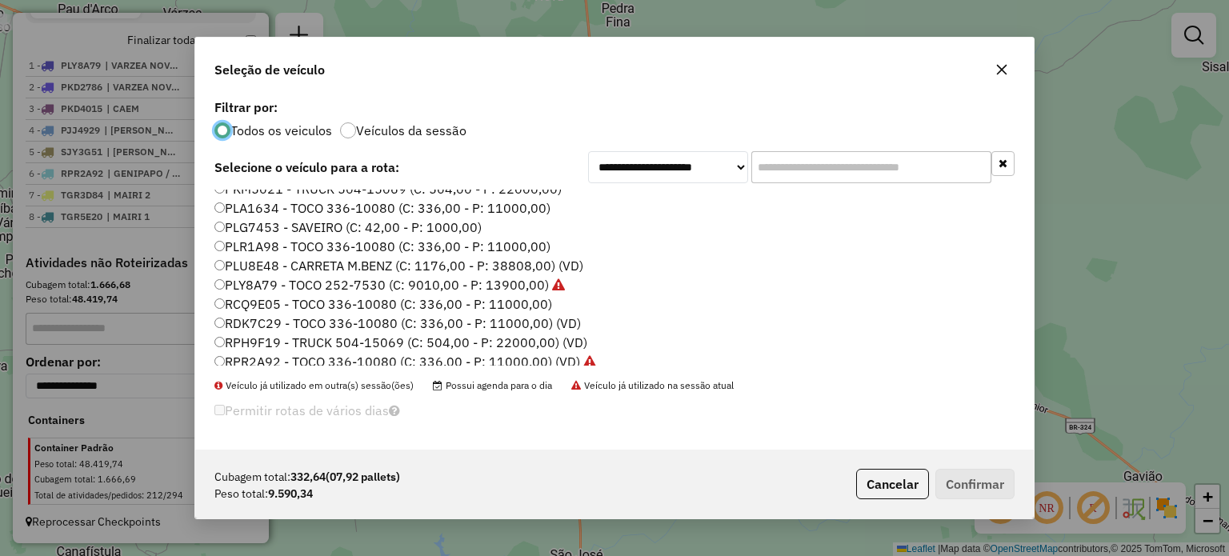
scroll to position [160, 0]
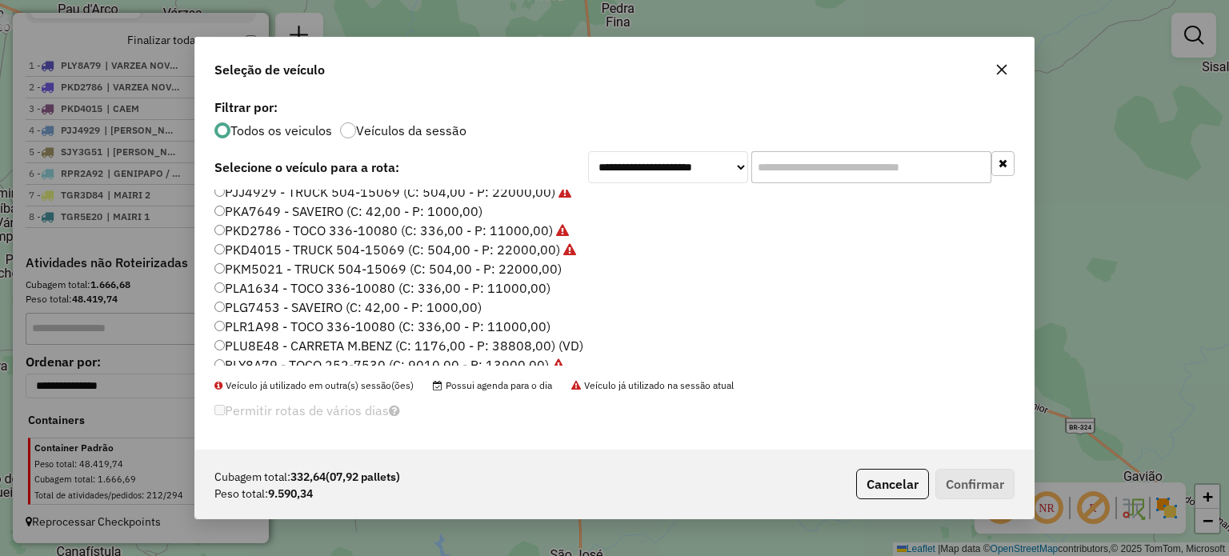
click at [253, 270] on label "PKM5021 - TRUCK 504-15069 (C: 504,00 - P: 22000,00)" at bounding box center [387, 268] width 347 height 19
click at [975, 479] on button "Confirmar" at bounding box center [974, 484] width 79 height 30
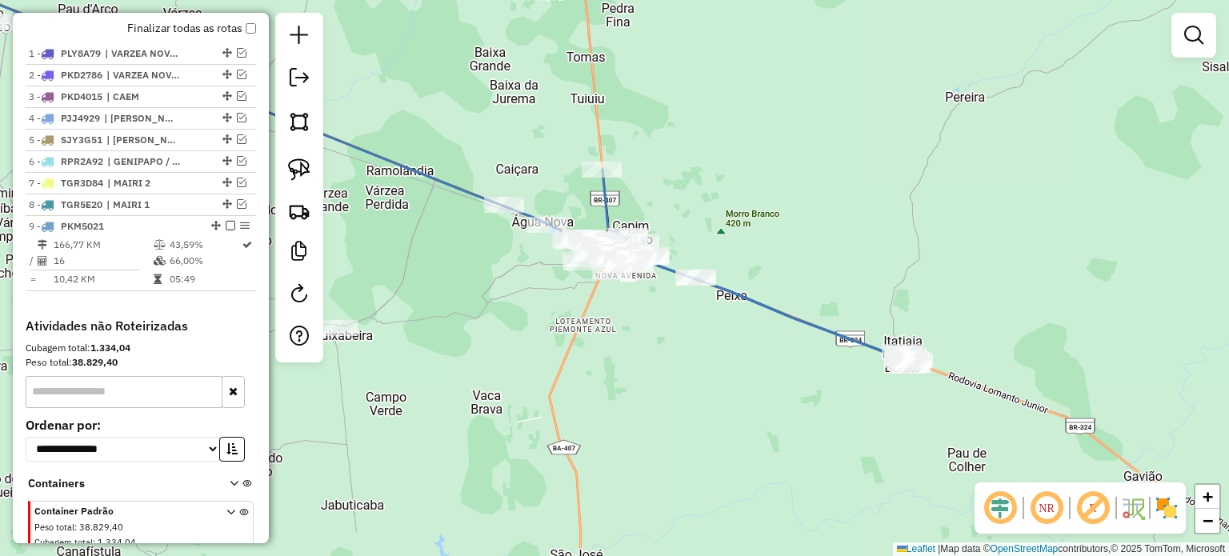
scroll to position [650, 0]
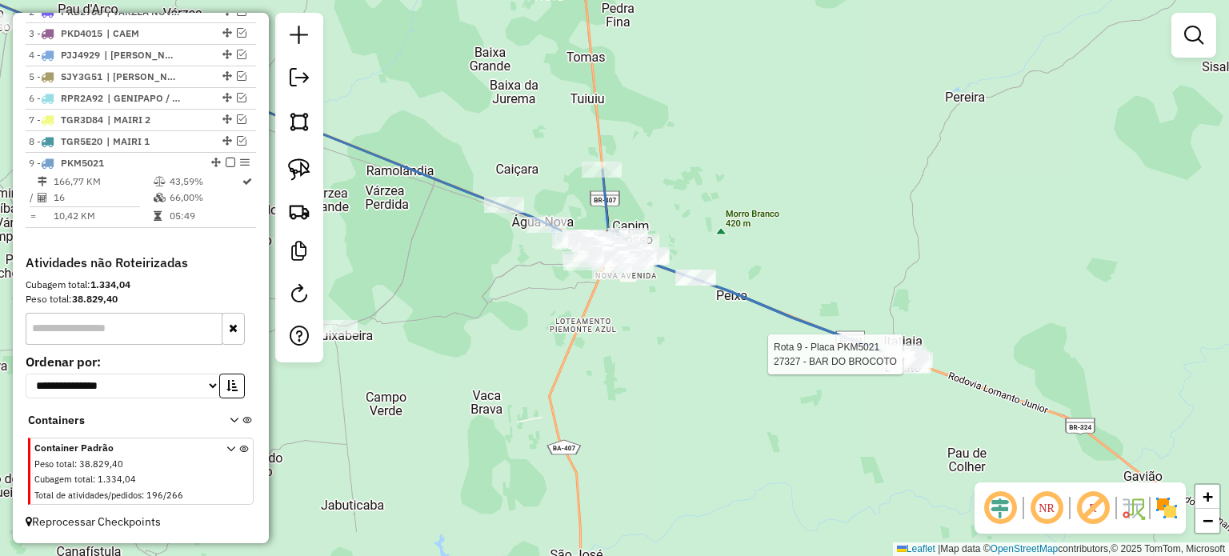
select select "**********"
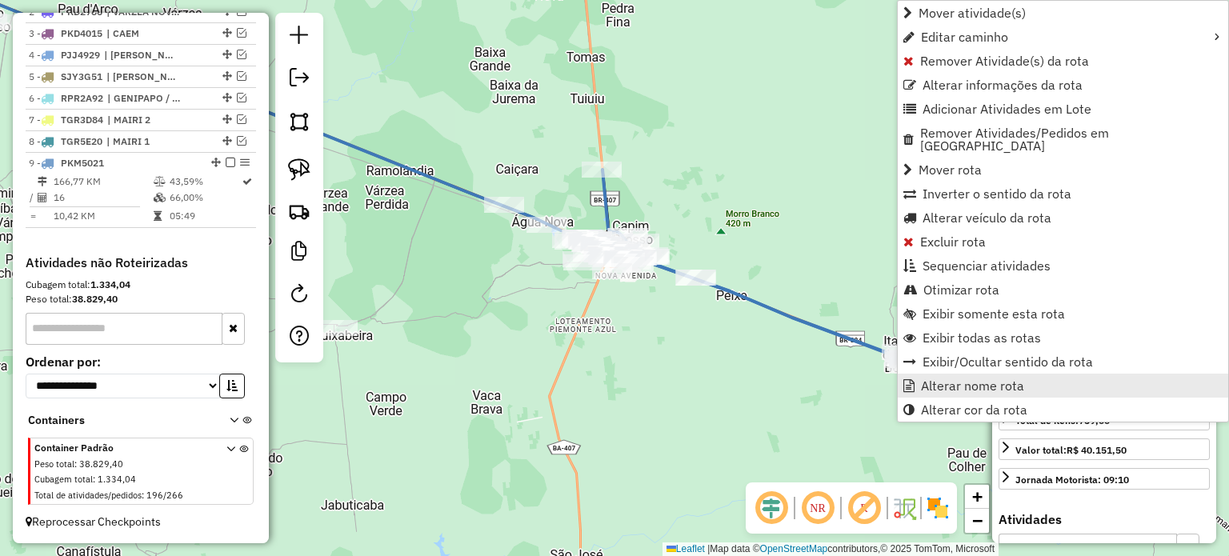
click at [944, 379] on span "Alterar nome rota" at bounding box center [972, 385] width 103 height 13
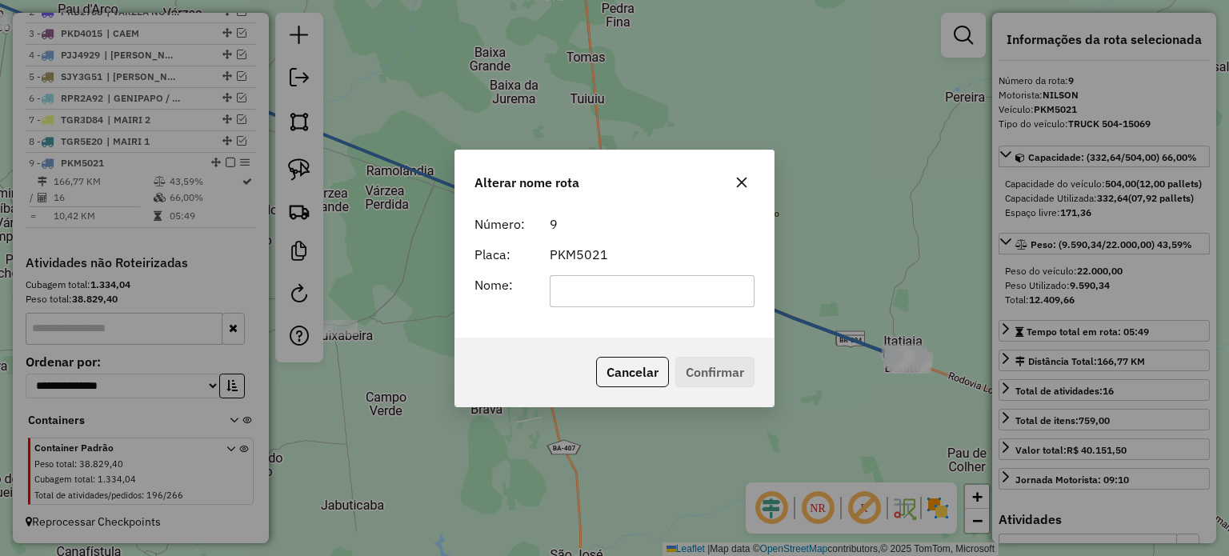
click at [621, 296] on input "text" at bounding box center [653, 291] width 206 height 32
type input "**********"
click at [710, 373] on button "Confirmar" at bounding box center [714, 372] width 79 height 30
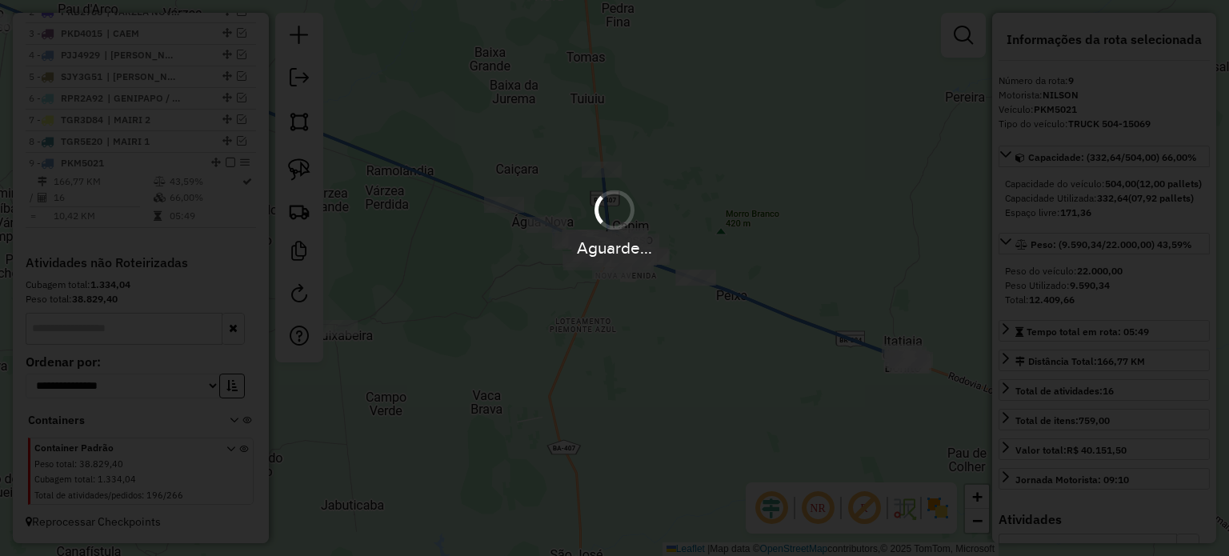
scroll to position [663, 0]
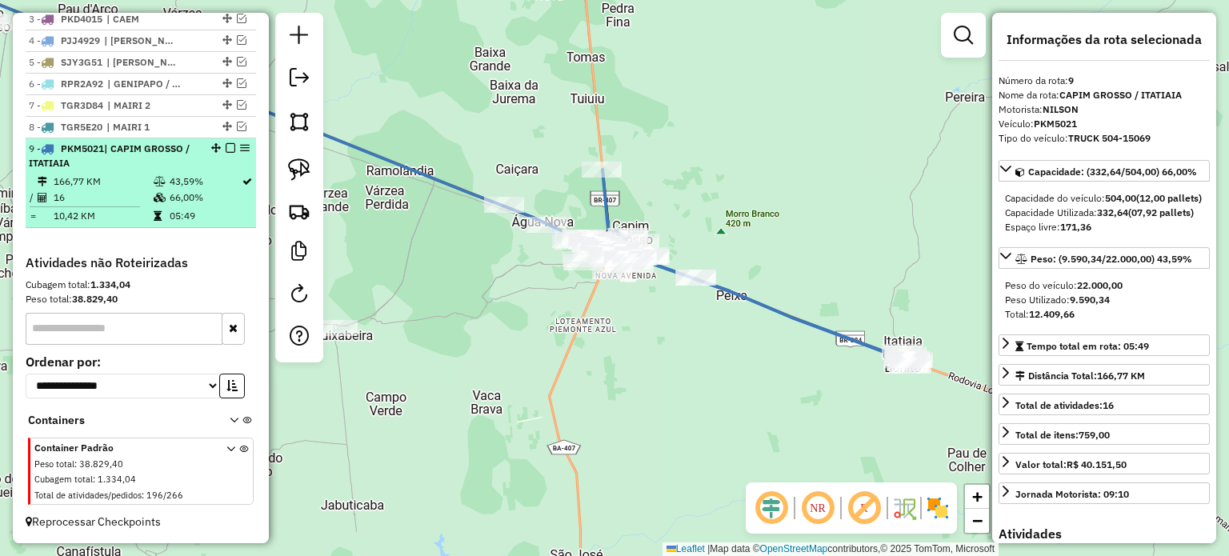
click at [227, 146] on em at bounding box center [231, 148] width 10 height 10
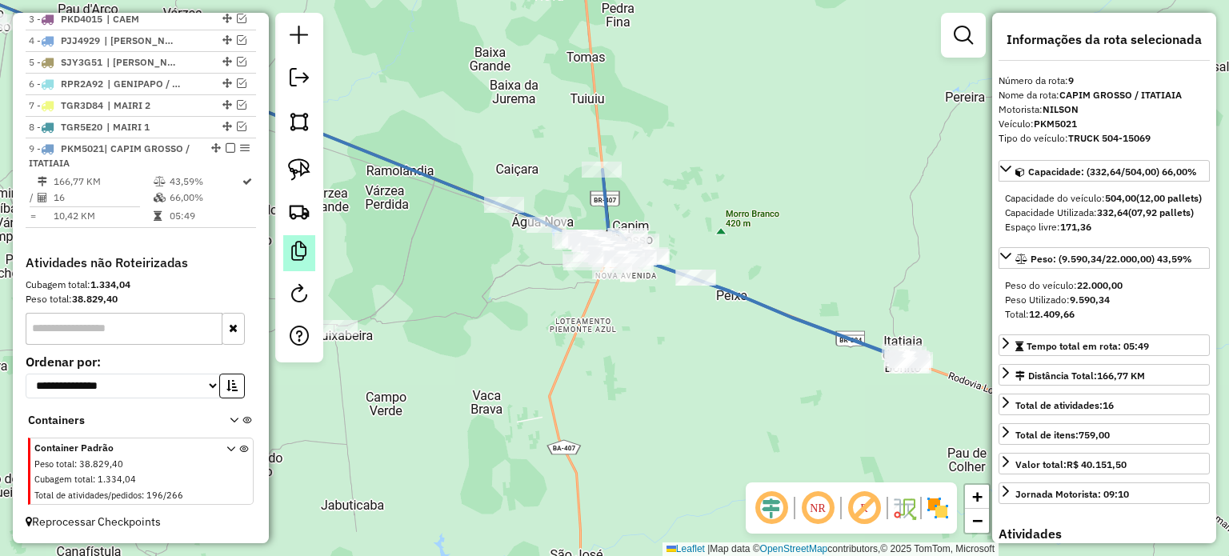
scroll to position [595, 0]
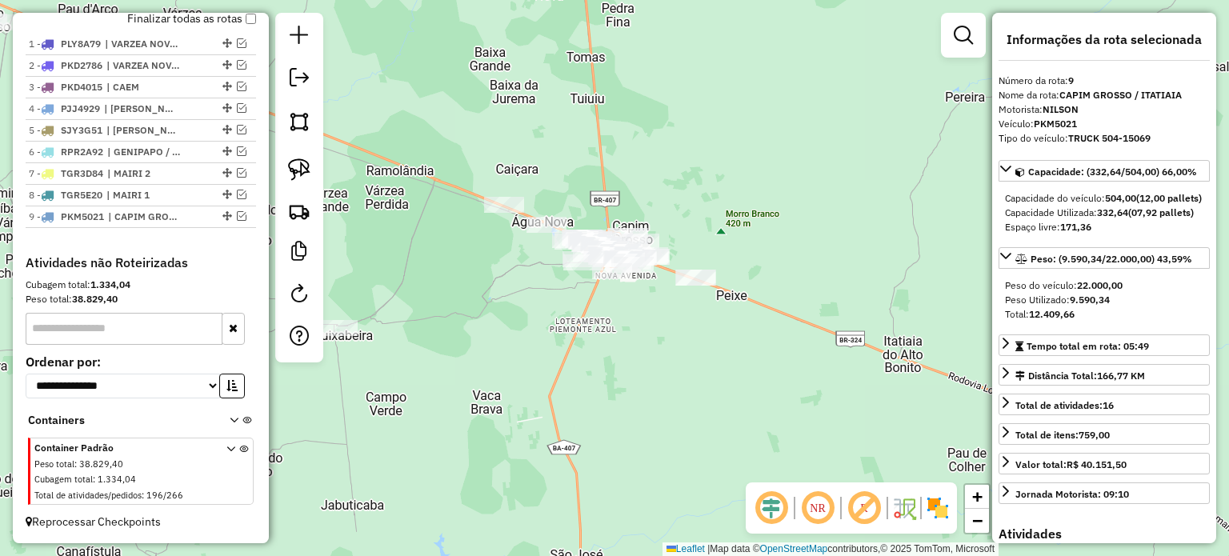
drag, startPoint x: 595, startPoint y: 333, endPoint x: 521, endPoint y: 329, distance: 74.5
click at [521, 329] on div "Janela de atendimento Grade de atendimento Capacidade Transportadoras Veículos …" at bounding box center [614, 278] width 1229 height 556
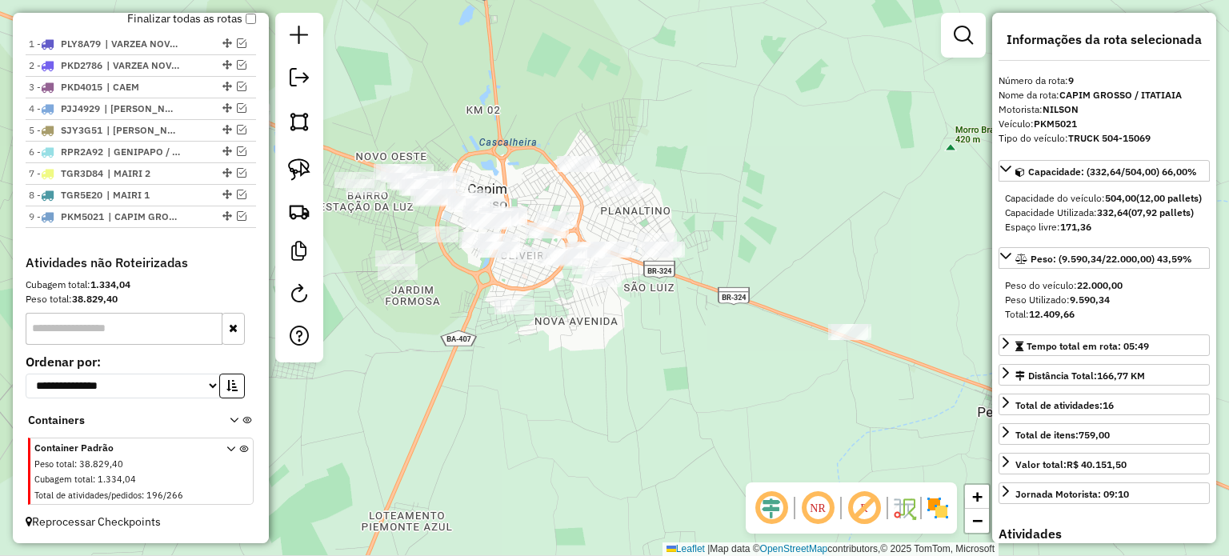
drag, startPoint x: 626, startPoint y: 371, endPoint x: 595, endPoint y: 350, distance: 37.5
click at [627, 367] on div "Janela de atendimento Grade de atendimento Capacidade Transportadoras Veículos …" at bounding box center [614, 278] width 1229 height 556
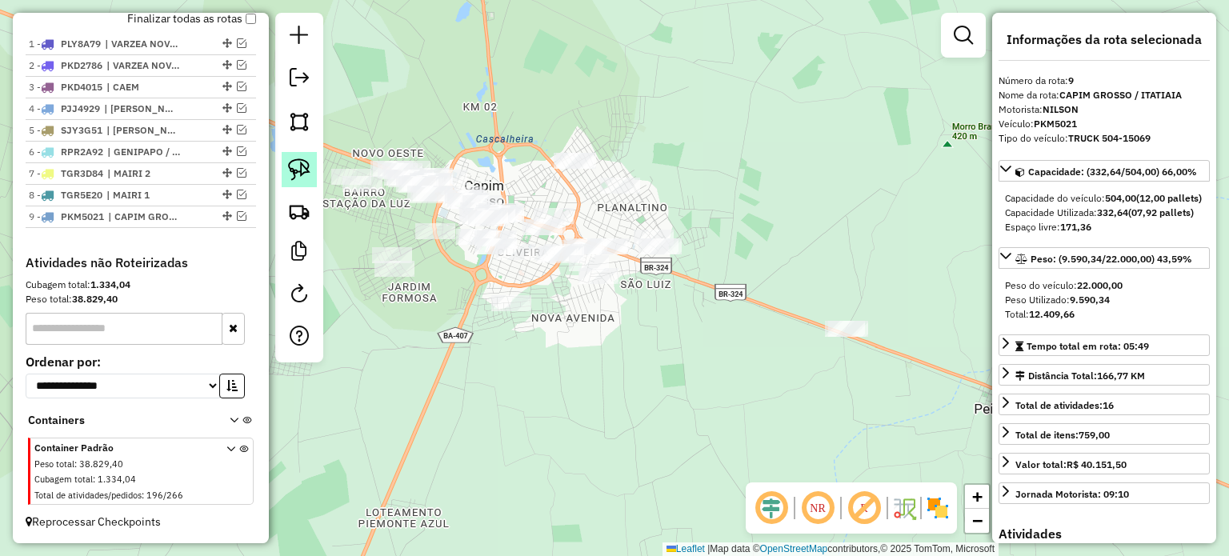
click at [306, 156] on link at bounding box center [299, 169] width 35 height 35
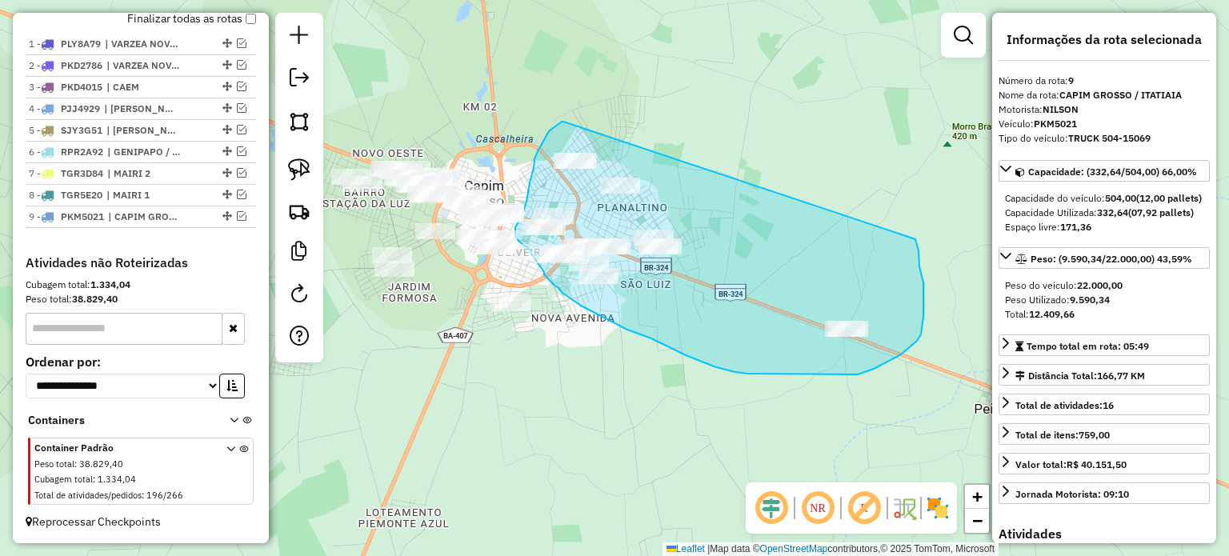
drag, startPoint x: 563, startPoint y: 122, endPoint x: 915, endPoint y: 238, distance: 370.8
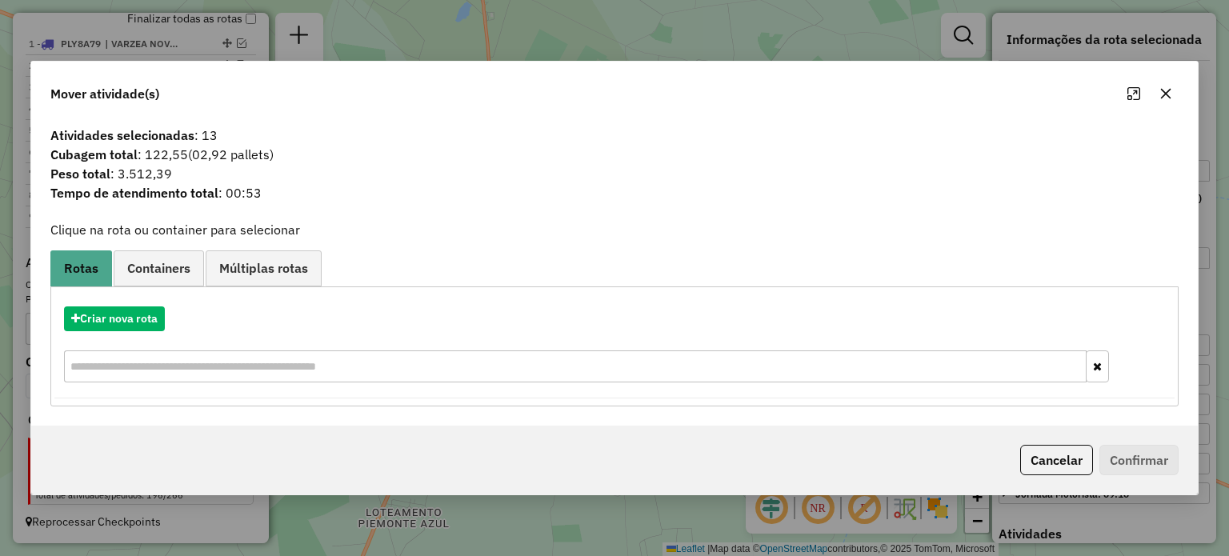
drag, startPoint x: 1171, startPoint y: 90, endPoint x: 1006, endPoint y: 153, distance: 176.2
click at [1159, 93] on button "button" at bounding box center [1166, 94] width 26 height 26
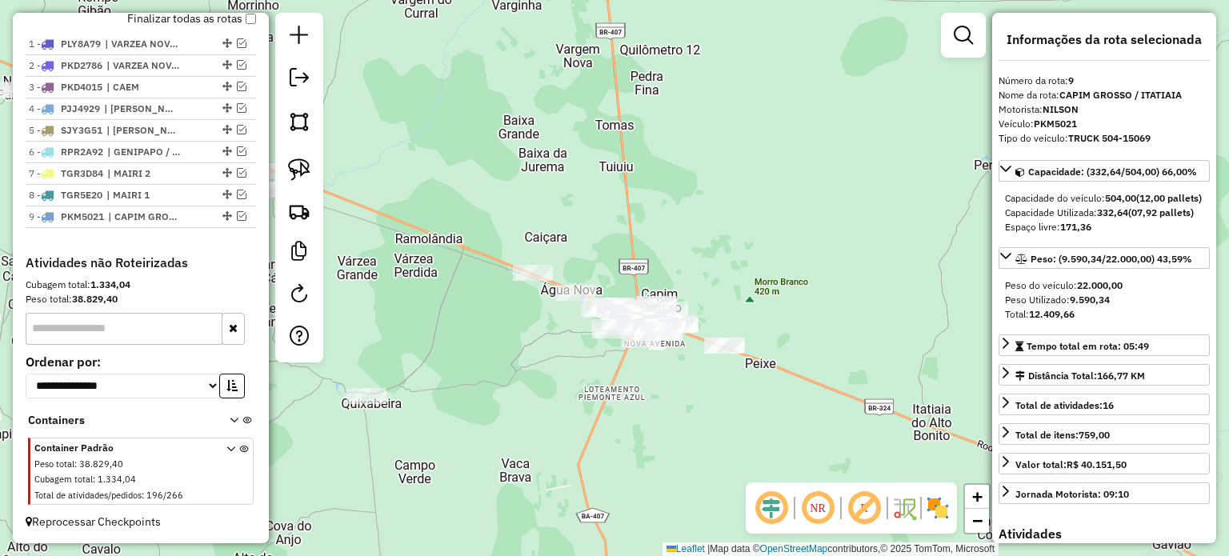
drag, startPoint x: 605, startPoint y: 431, endPoint x: 602, endPoint y: 385, distance: 46.5
click at [645, 390] on div "Janela de atendimento Grade de atendimento Capacidade Transportadoras Veículos …" at bounding box center [614, 278] width 1229 height 556
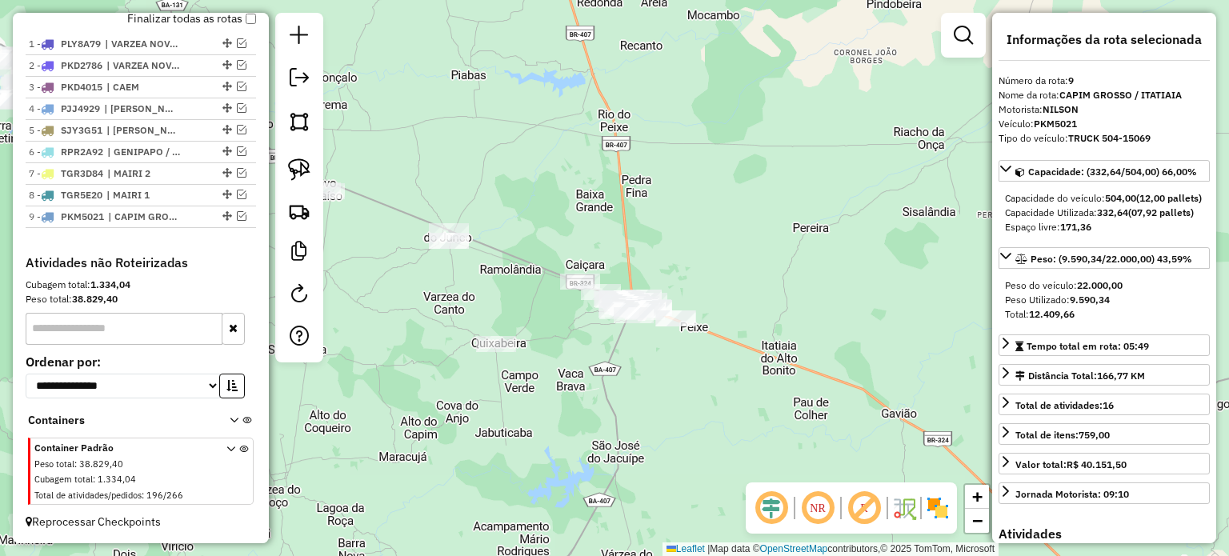
drag, startPoint x: 586, startPoint y: 425, endPoint x: 524, endPoint y: 341, distance: 104.2
click at [595, 386] on div "Janela de atendimento Grade de atendimento Capacidade Transportadoras Veículos …" at bounding box center [614, 278] width 1229 height 556
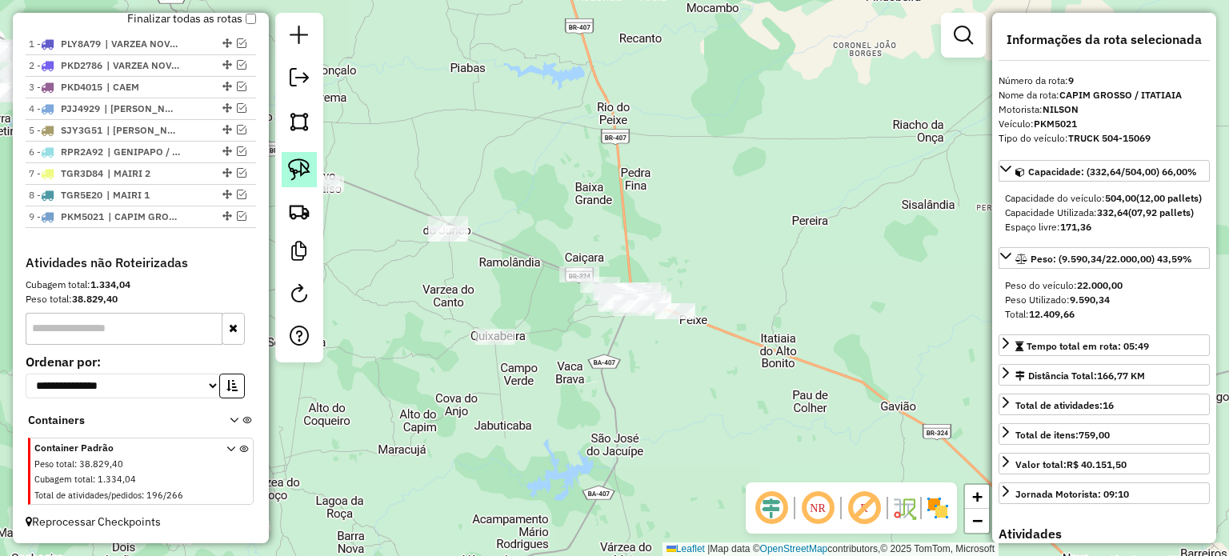
click at [298, 153] on link at bounding box center [299, 169] width 35 height 35
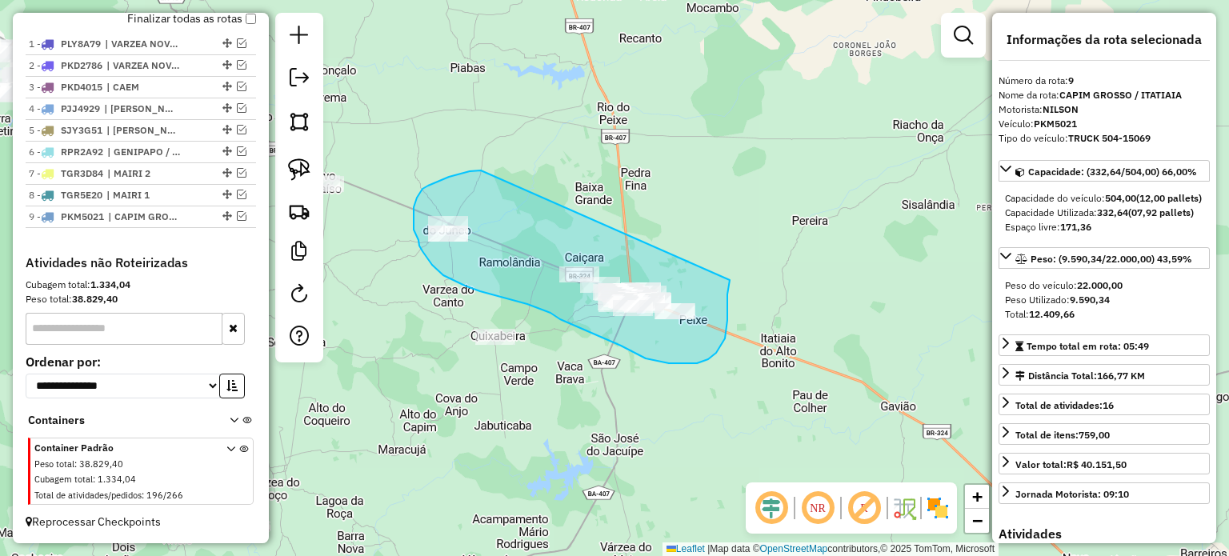
drag, startPoint x: 458, startPoint y: 174, endPoint x: 730, endPoint y: 280, distance: 291.8
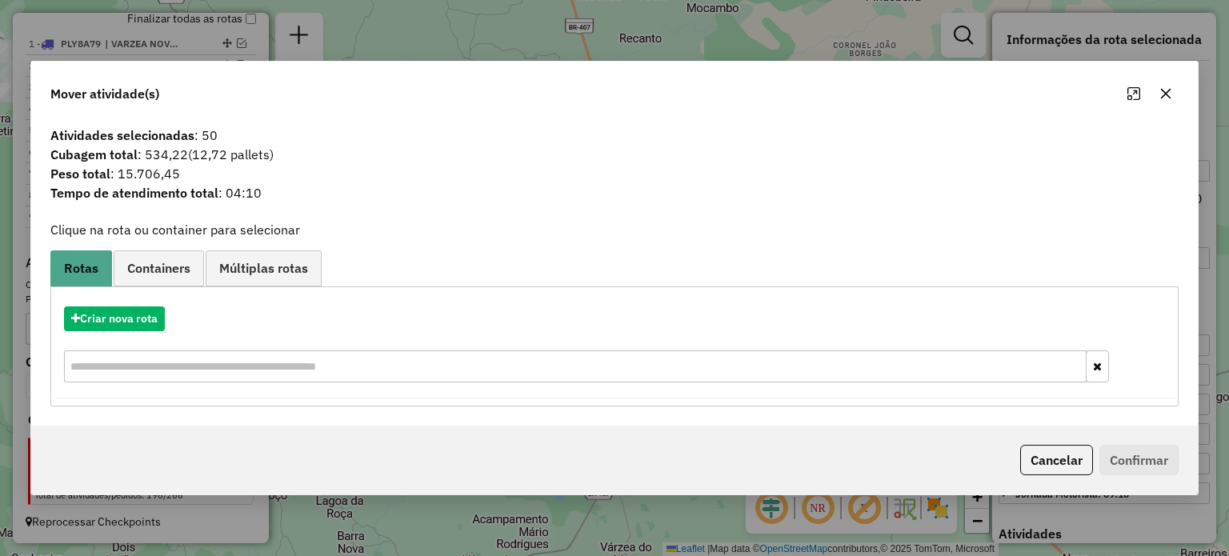
click at [1165, 89] on icon "button" at bounding box center [1165, 93] width 13 height 13
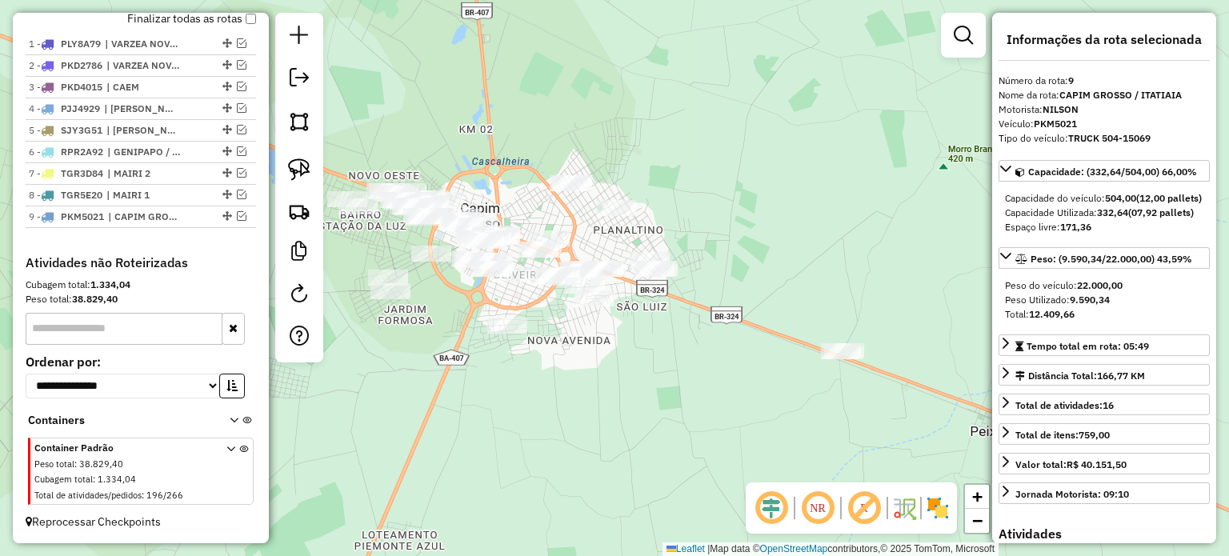
drag, startPoint x: 665, startPoint y: 353, endPoint x: 640, endPoint y: 335, distance: 30.4
click at [640, 336] on div "Janela de atendimento Grade de atendimento Capacidade Transportadoras Veículos …" at bounding box center [614, 278] width 1229 height 556
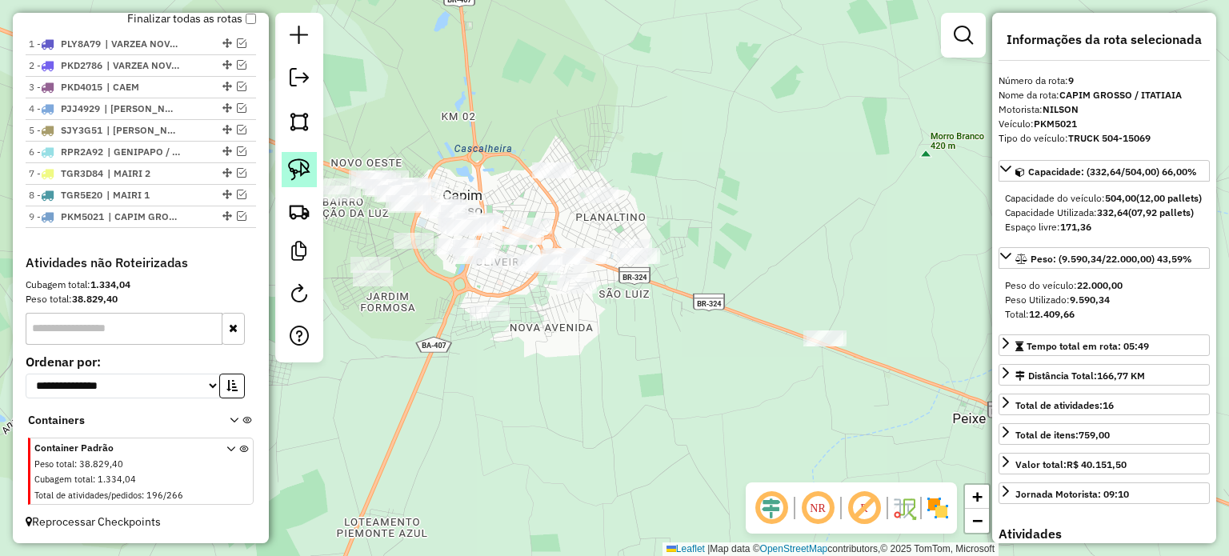
click at [303, 154] on link at bounding box center [299, 169] width 35 height 35
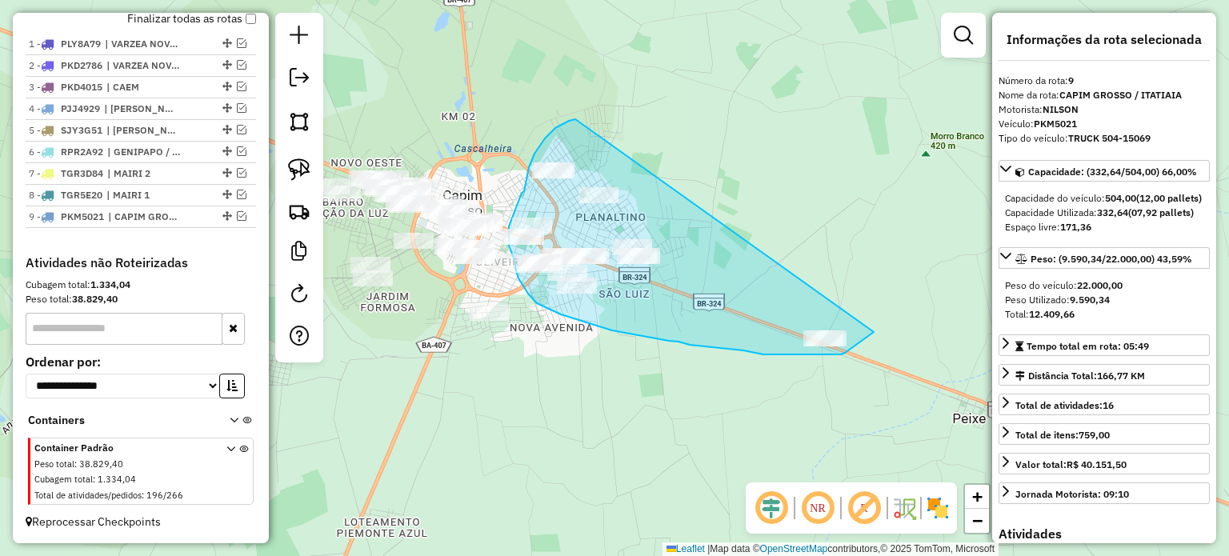
drag, startPoint x: 575, startPoint y: 119, endPoint x: 884, endPoint y: 286, distance: 350.7
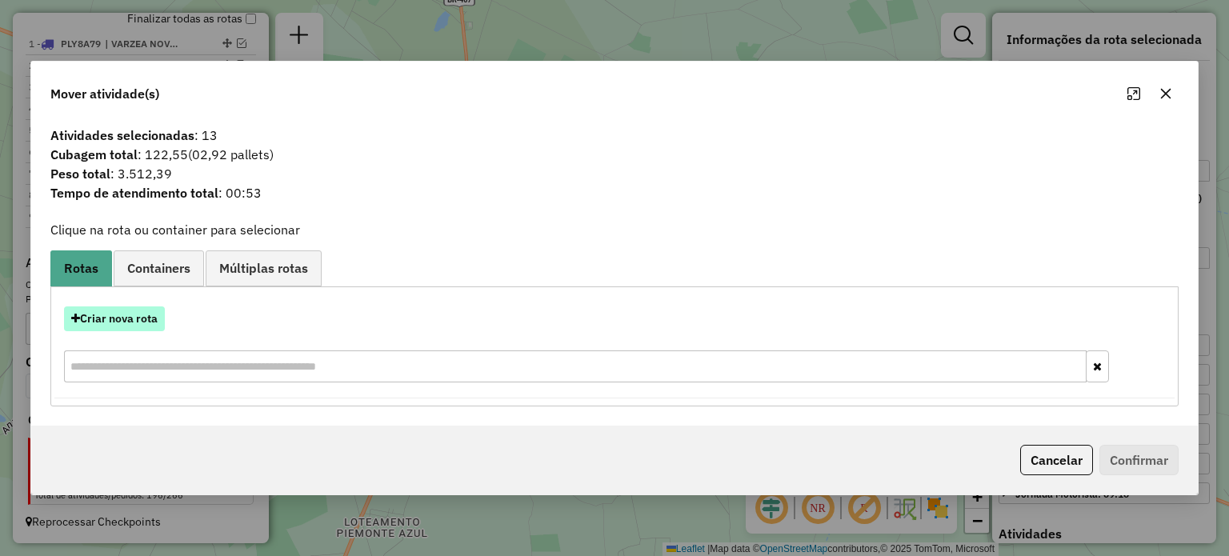
click at [112, 318] on button "Criar nova rota" at bounding box center [114, 318] width 101 height 25
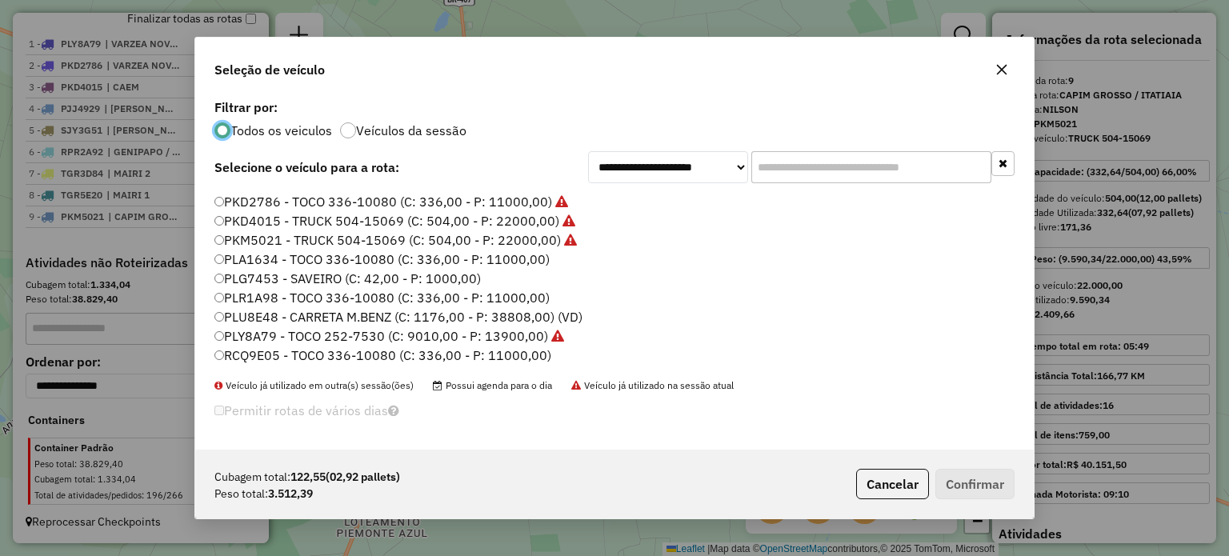
scroll to position [163, 0]
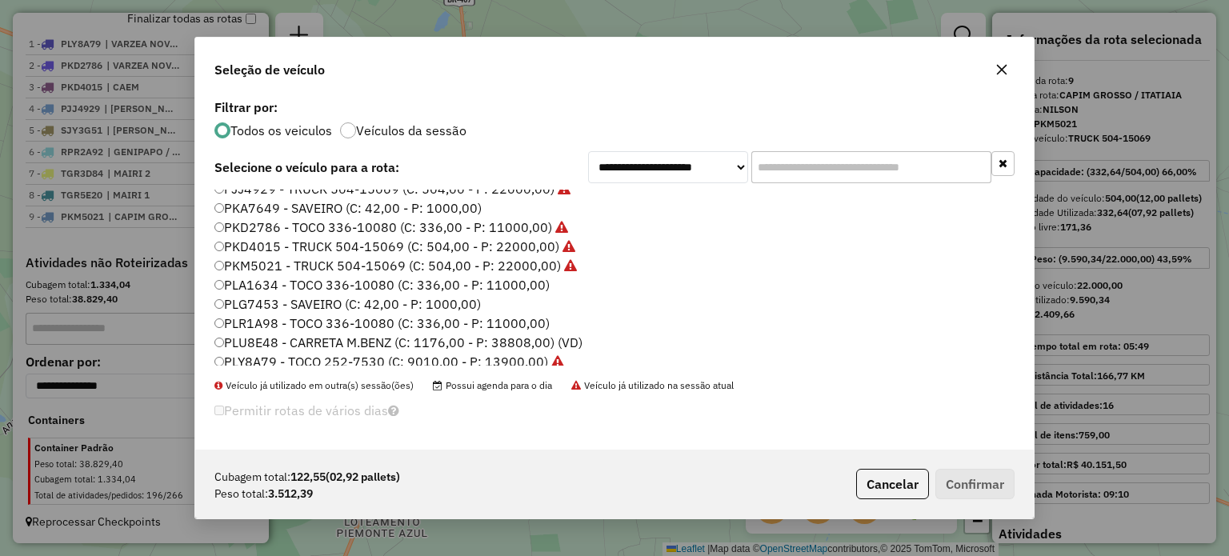
click at [266, 287] on label "PLA1634 - TOCO 336-10080 (C: 336,00 - P: 11000,00)" at bounding box center [381, 284] width 335 height 19
click at [969, 482] on button "Confirmar" at bounding box center [974, 484] width 79 height 30
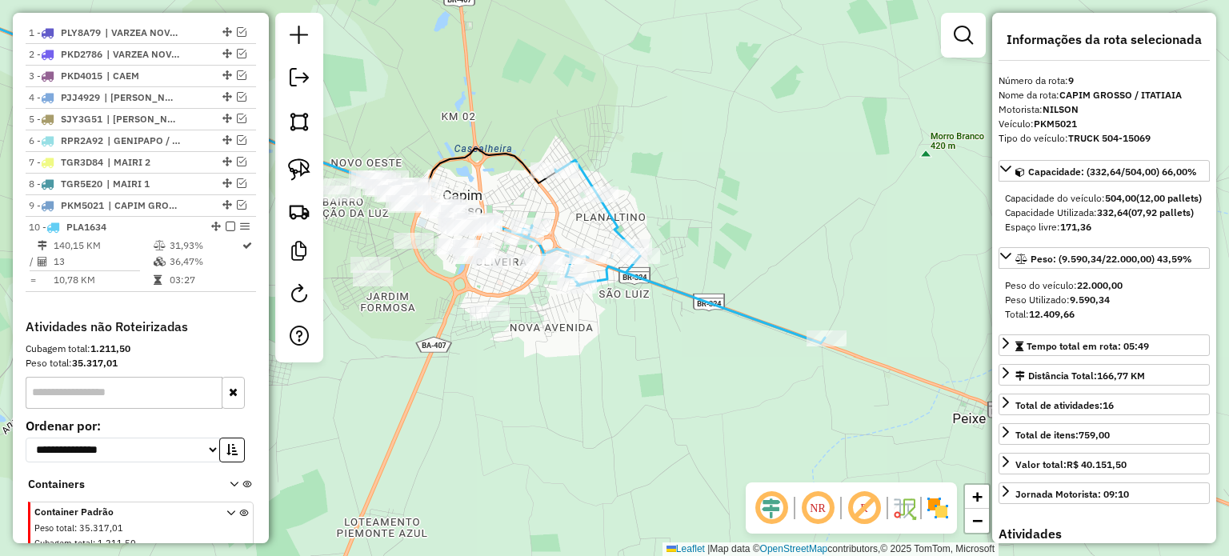
scroll to position [670, 0]
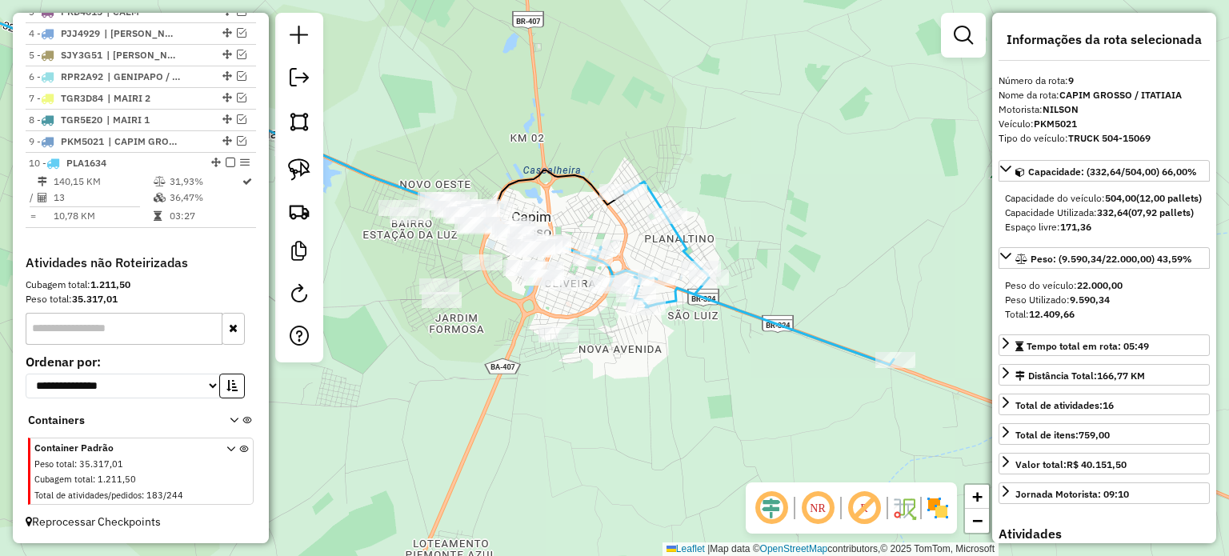
drag, startPoint x: 670, startPoint y: 392, endPoint x: 657, endPoint y: 375, distance: 21.6
click at [688, 400] on div "Janela de atendimento Grade de atendimento Capacidade Transportadoras Veículos …" at bounding box center [614, 278] width 1229 height 556
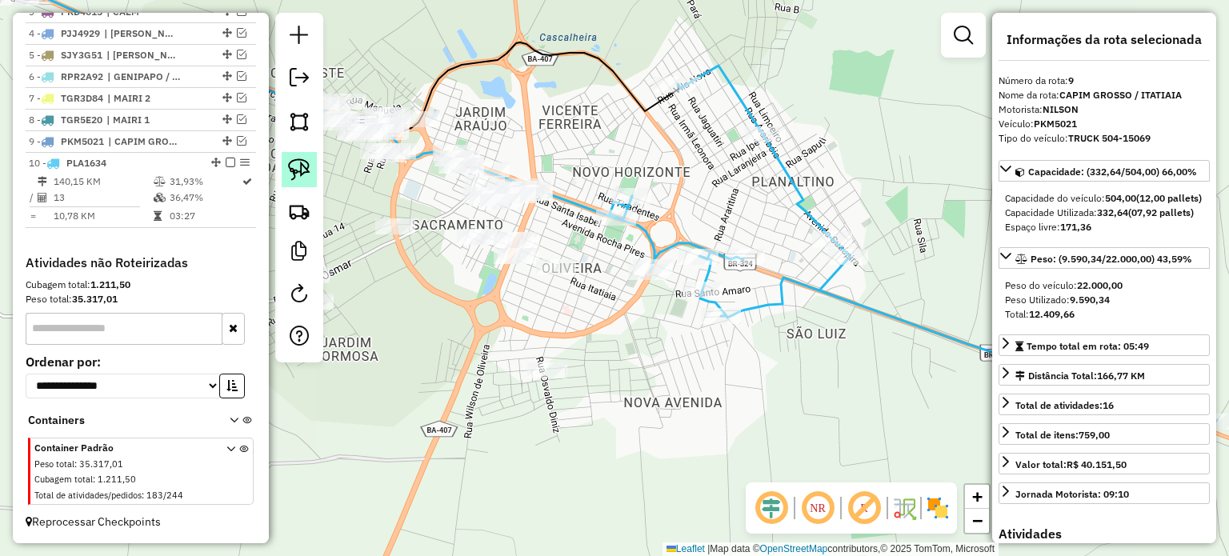
click at [291, 166] on img at bounding box center [299, 169] width 22 height 22
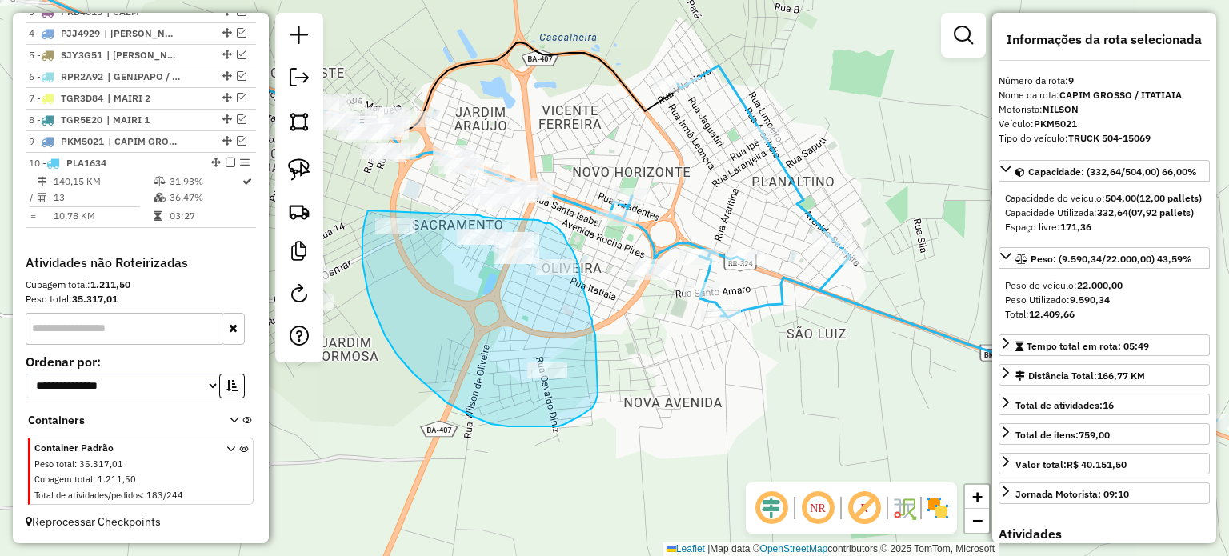
drag, startPoint x: 362, startPoint y: 238, endPoint x: 466, endPoint y: 213, distance: 107.1
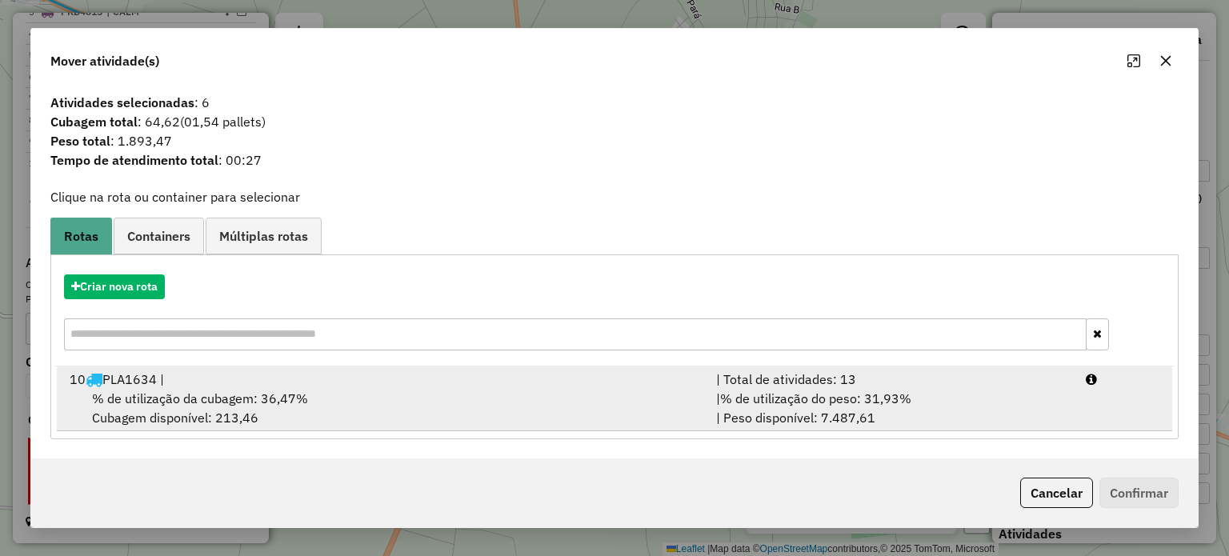
click at [211, 378] on div "10 PLA1634 |" at bounding box center [383, 379] width 646 height 19
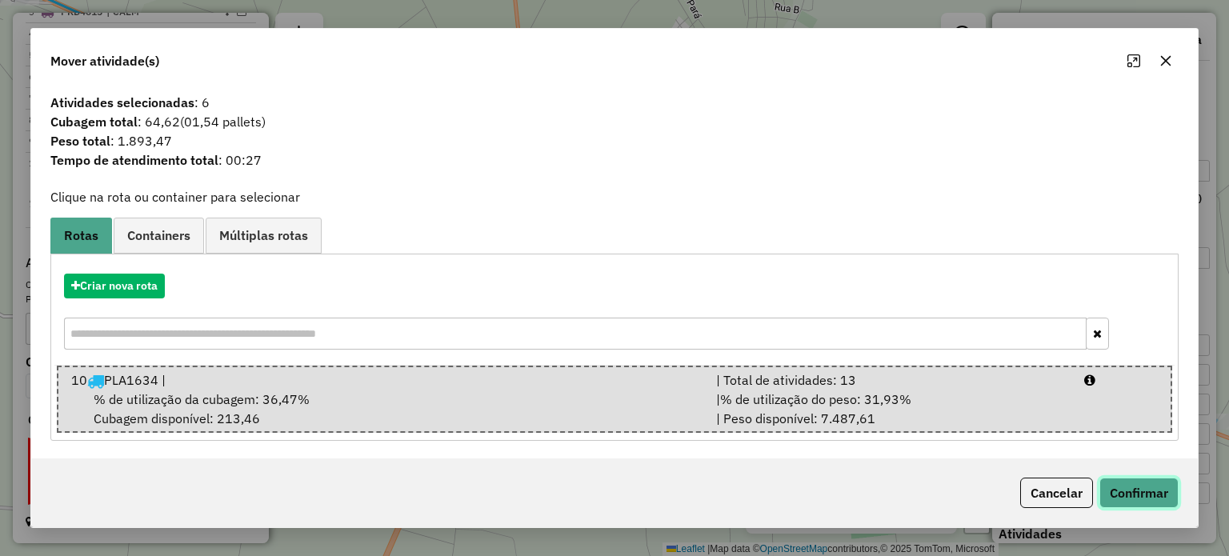
click at [1133, 494] on button "Confirmar" at bounding box center [1138, 493] width 79 height 30
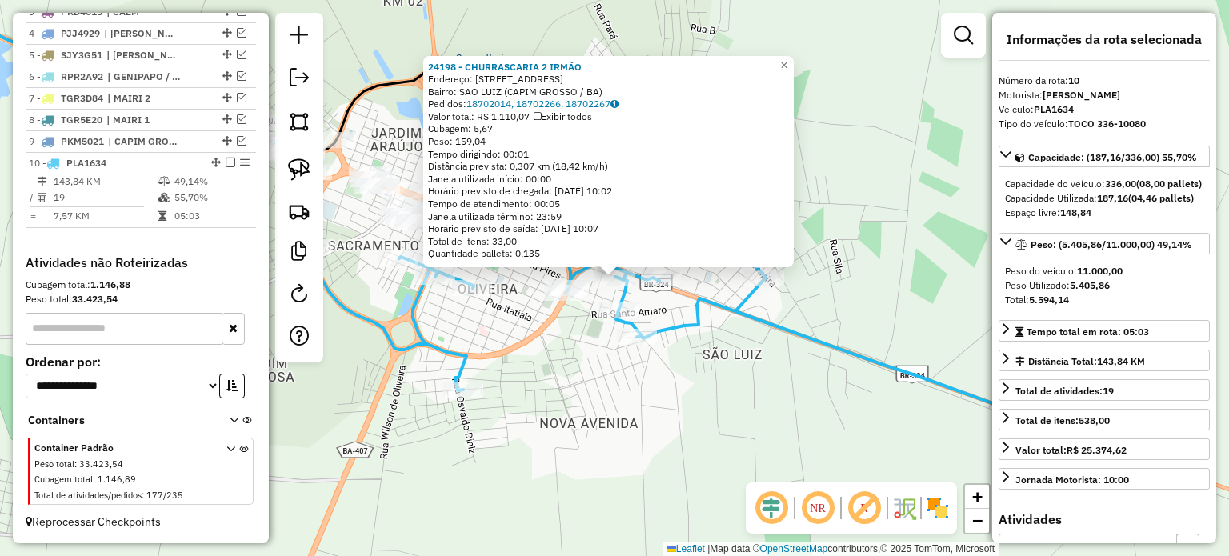
click at [757, 431] on div "24198 - CHURRASCARIA 2 IRMÃO Endereço: R RUA SAO LUIZ 146 Bairro: SAO LUIZ (CAP…" at bounding box center [614, 278] width 1229 height 556
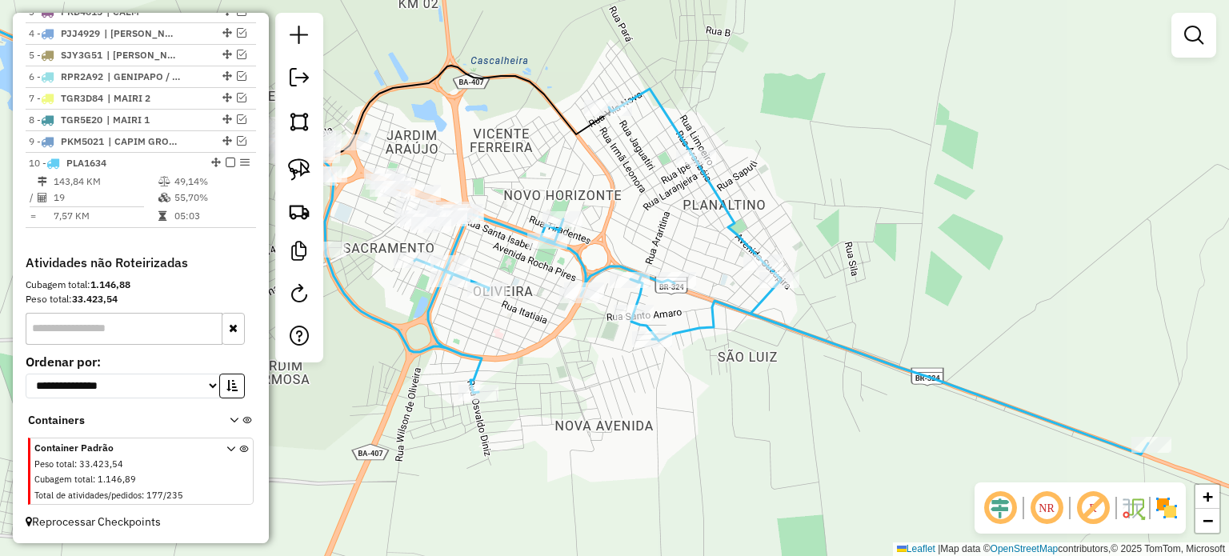
drag, startPoint x: 655, startPoint y: 434, endPoint x: 920, endPoint y: 439, distance: 264.8
click at [920, 441] on div "Janela de atendimento Grade de atendimento Capacidade Transportadoras Veículos …" at bounding box center [614, 278] width 1229 height 556
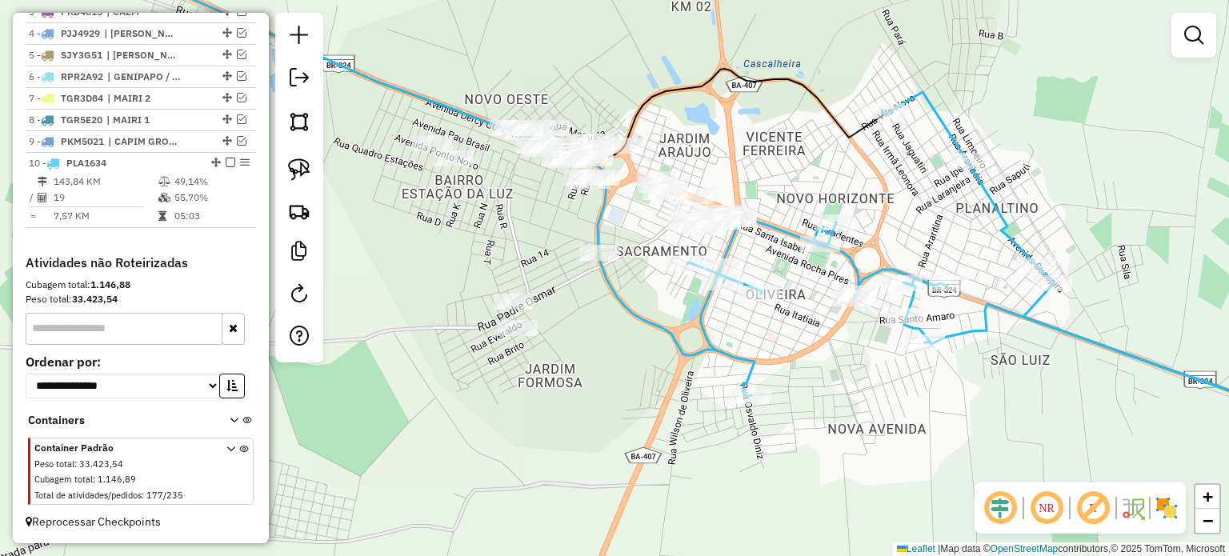
drag, startPoint x: 654, startPoint y: 377, endPoint x: 779, endPoint y: 396, distance: 126.3
click at [776, 394] on div "Janela de atendimento Grade de atendimento Capacidade Transportadoras Veículos …" at bounding box center [614, 278] width 1229 height 556
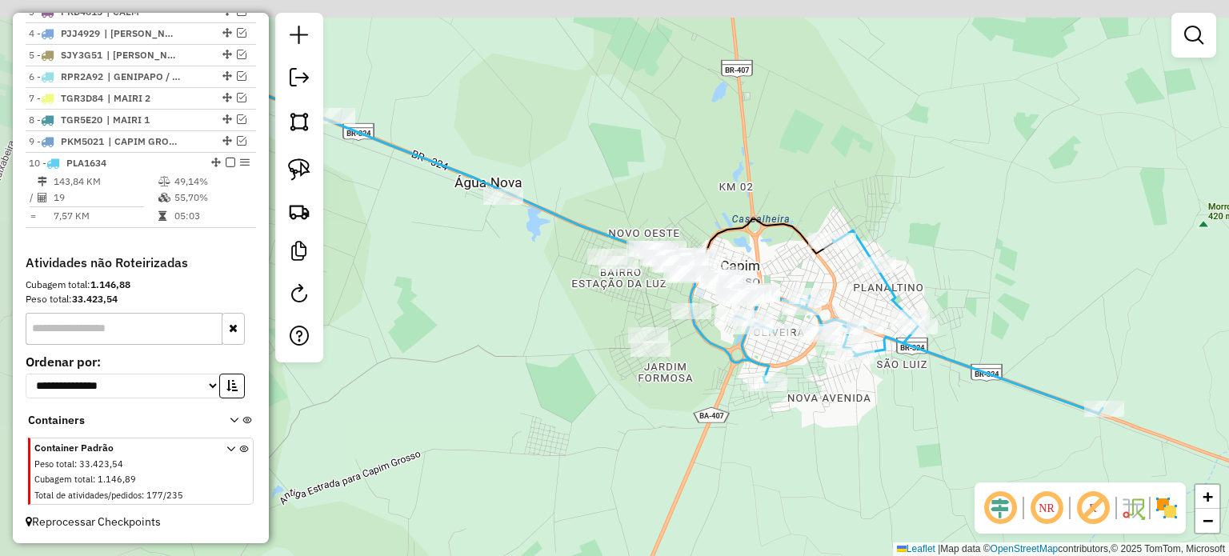
drag, startPoint x: 408, startPoint y: 217, endPoint x: 685, endPoint y: 337, distance: 301.7
click at [685, 334] on div "Janela de atendimento Grade de atendimento Capacidade Transportadoras Veículos …" at bounding box center [614, 278] width 1229 height 556
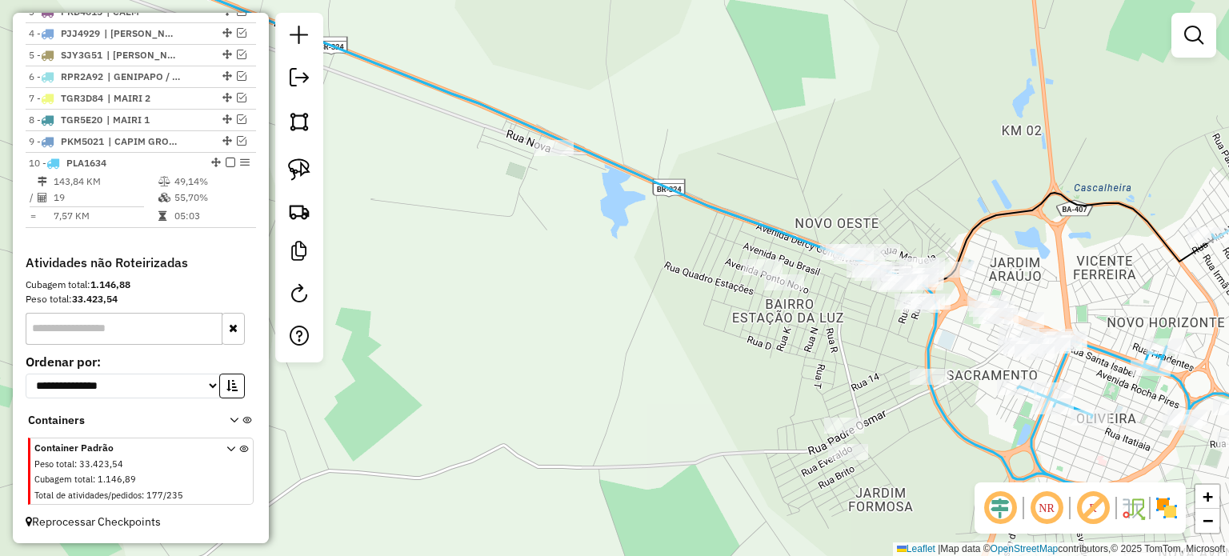
drag, startPoint x: 962, startPoint y: 347, endPoint x: 829, endPoint y: 309, distance: 139.0
click at [829, 309] on div "Janela de atendimento Grade de atendimento Capacidade Transportadoras Veículos …" at bounding box center [614, 278] width 1229 height 556
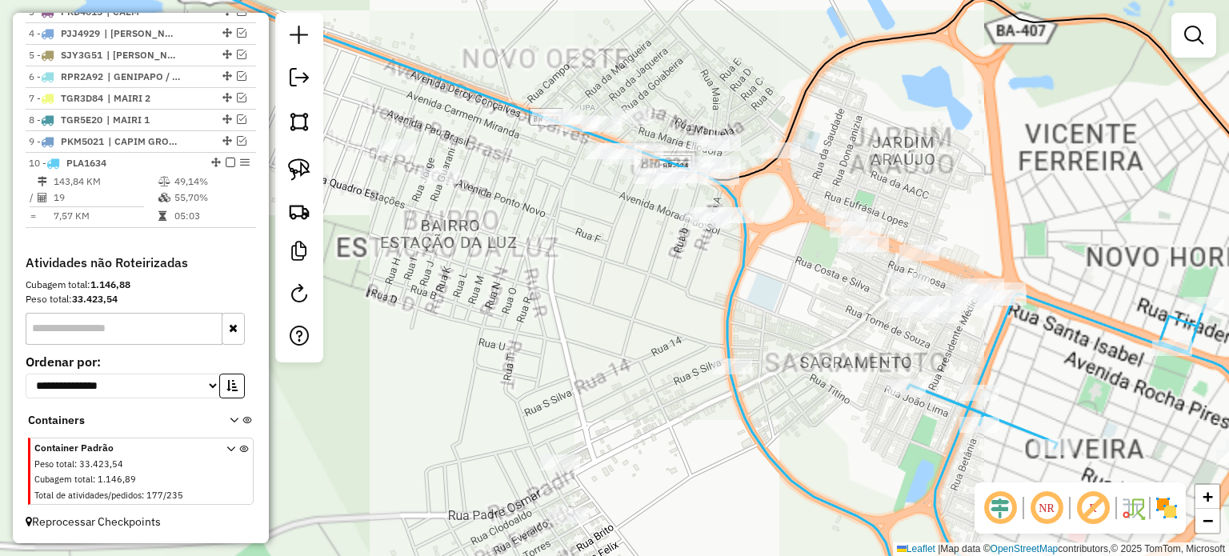
drag, startPoint x: 808, startPoint y: 300, endPoint x: 777, endPoint y: 300, distance: 31.2
click at [771, 298] on div "Janela de atendimento Grade de atendimento Capacidade Transportadoras Veículos …" at bounding box center [614, 278] width 1229 height 556
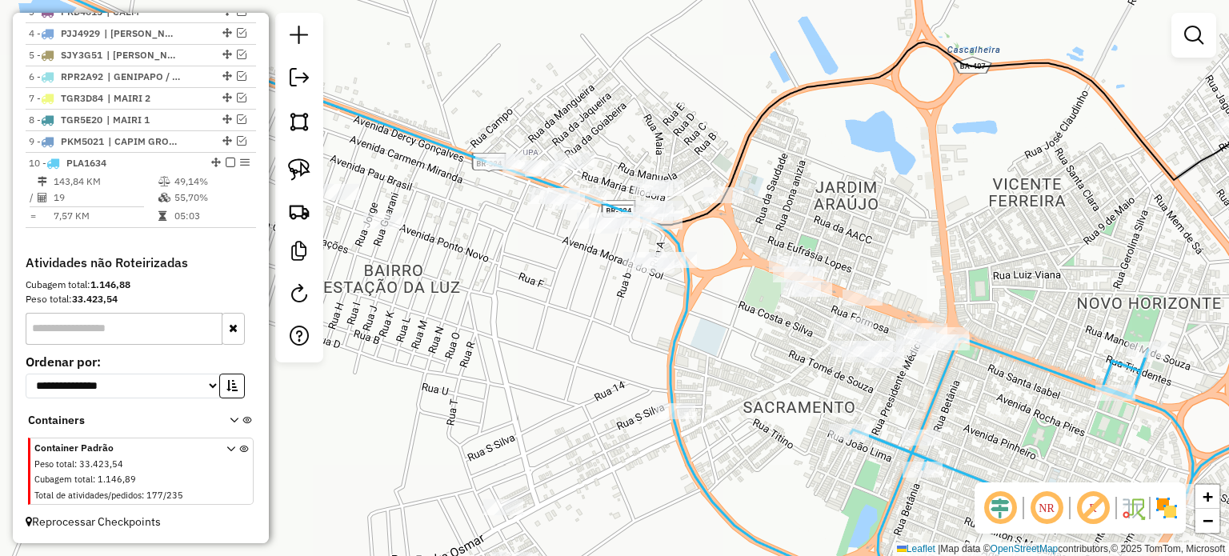
drag, startPoint x: 766, startPoint y: 202, endPoint x: 717, endPoint y: 156, distance: 67.4
click at [758, 159] on div "Janela de atendimento Grade de atendimento Capacidade Transportadoras Veículos …" at bounding box center [614, 278] width 1229 height 556
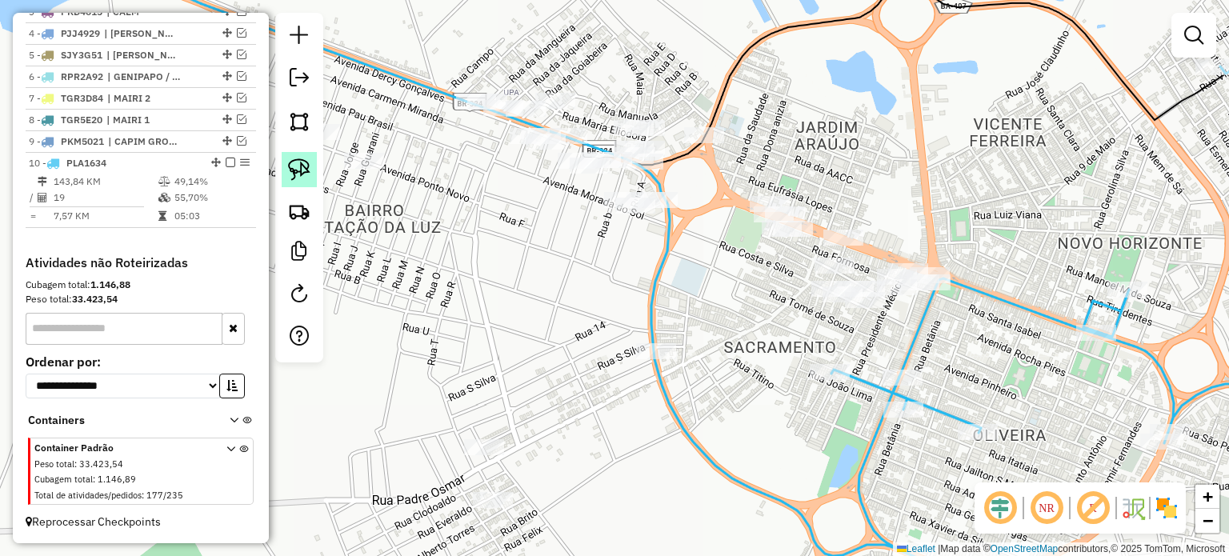
click at [302, 166] on img at bounding box center [299, 169] width 22 height 22
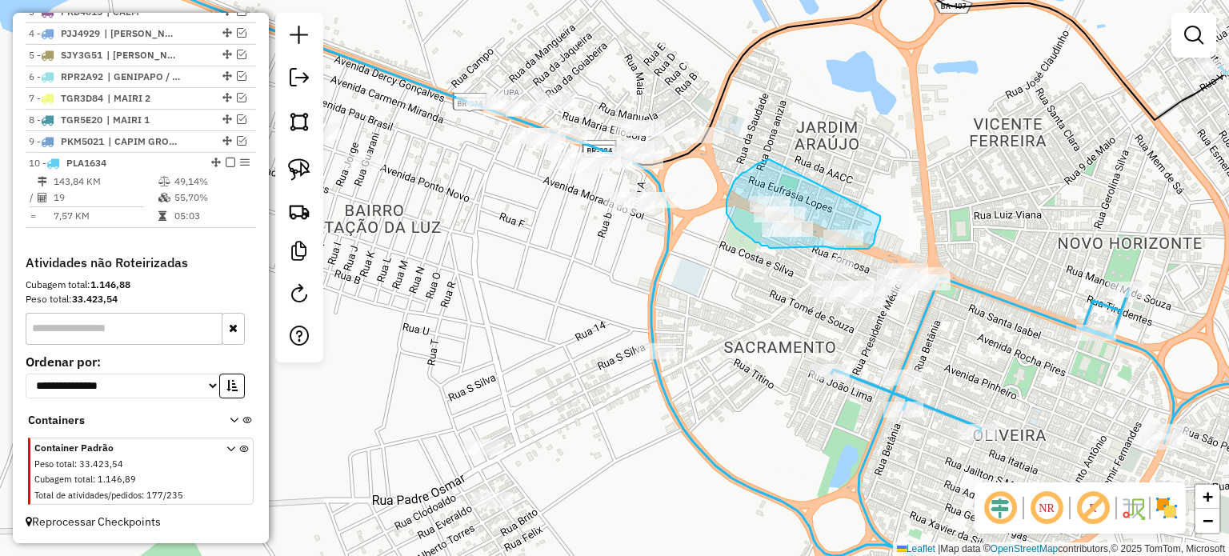
drag, startPoint x: 754, startPoint y: 166, endPoint x: 880, endPoint y: 214, distance: 134.7
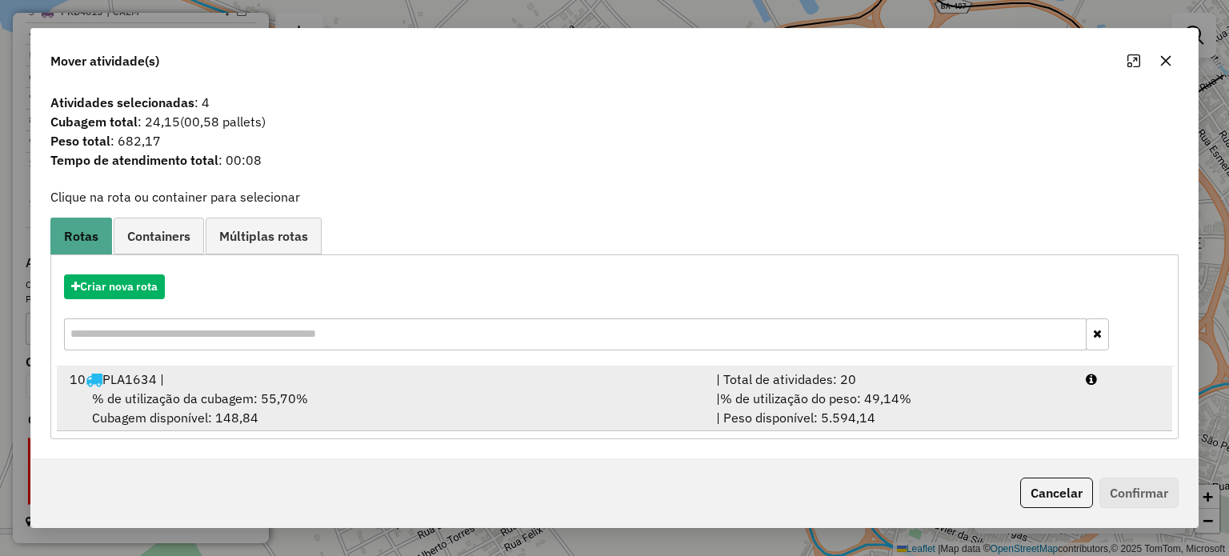
click at [378, 384] on div "10 PLA1634 |" at bounding box center [383, 379] width 646 height 19
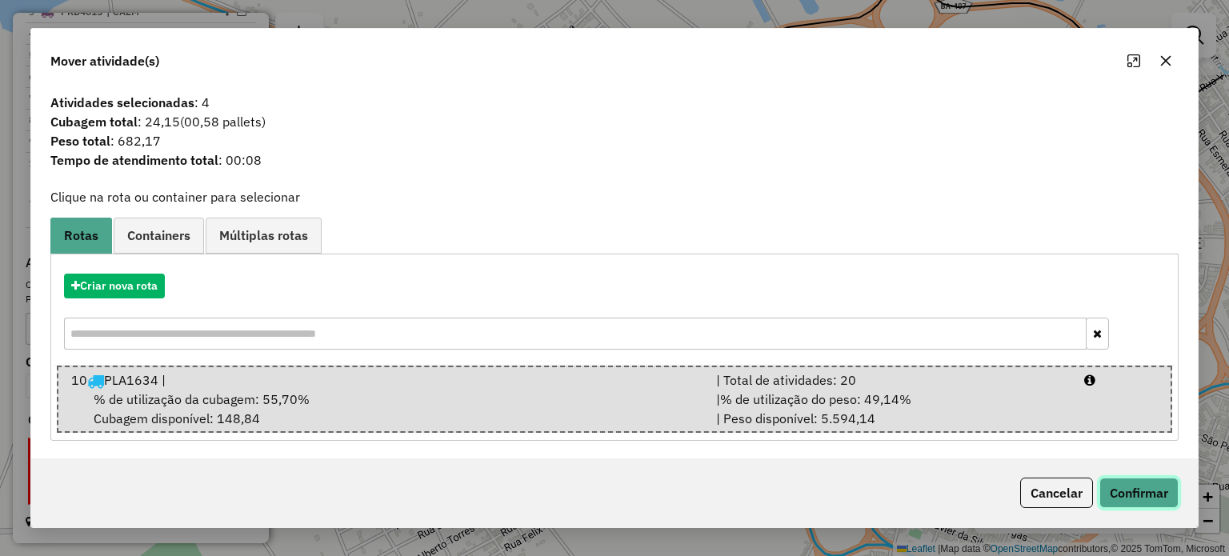
click at [1129, 486] on button "Confirmar" at bounding box center [1138, 493] width 79 height 30
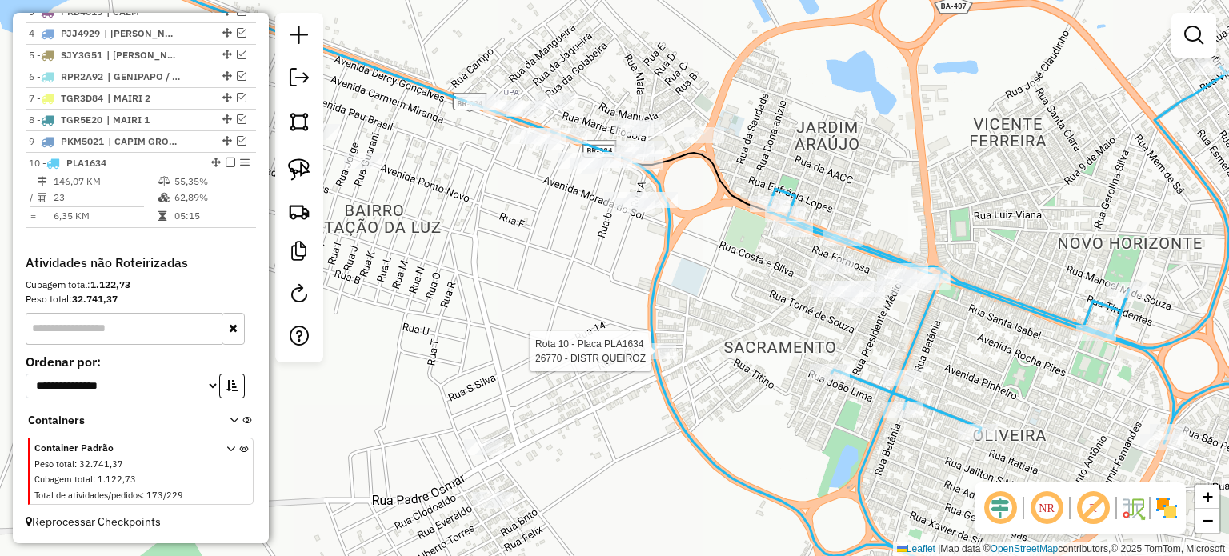
select select "**********"
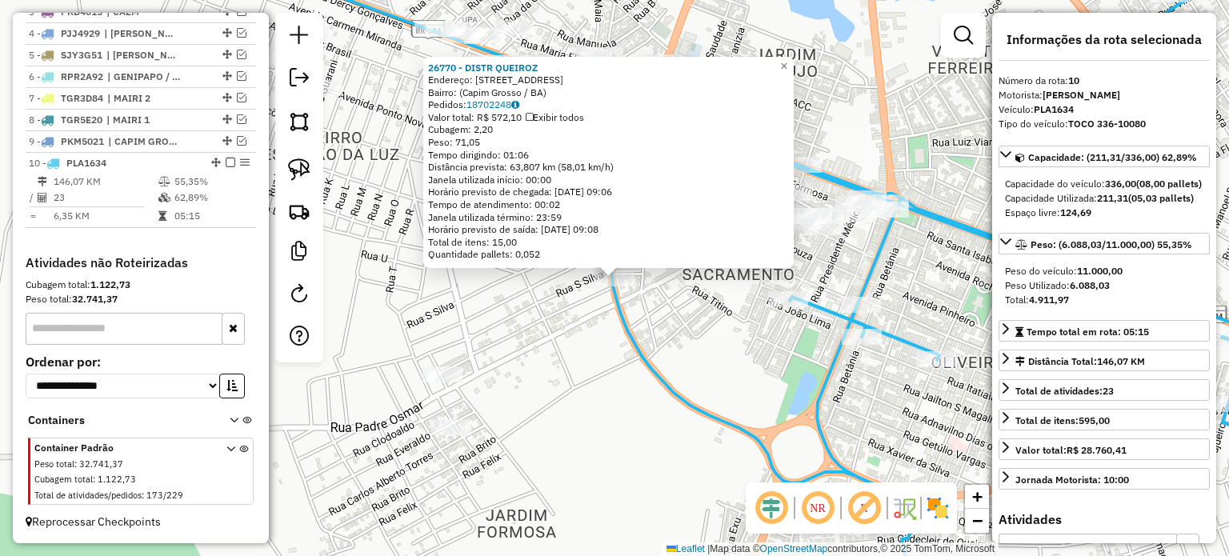
click at [661, 407] on div "26770 - DISTR QUEIROZ Endereço: Rua da Sub Estação da Coelba, 271 Bairro: (Capi…" at bounding box center [614, 278] width 1229 height 556
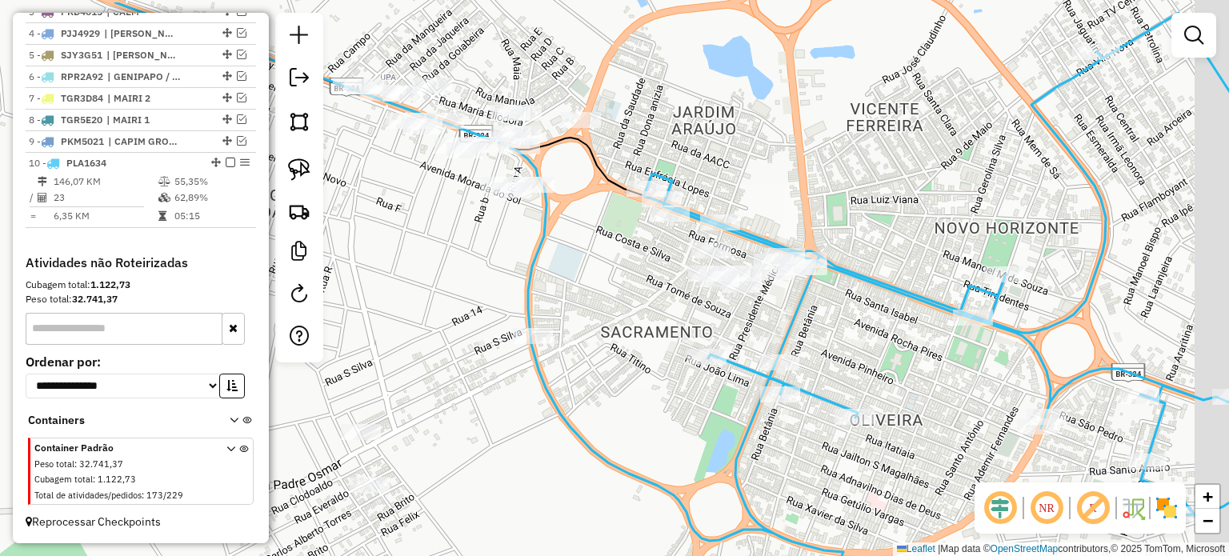
drag, startPoint x: 702, startPoint y: 300, endPoint x: 624, endPoint y: 378, distance: 110.9
click at [610, 362] on div "Janela de atendimento Grade de atendimento Capacidade Transportadoras Veículos …" at bounding box center [614, 278] width 1229 height 556
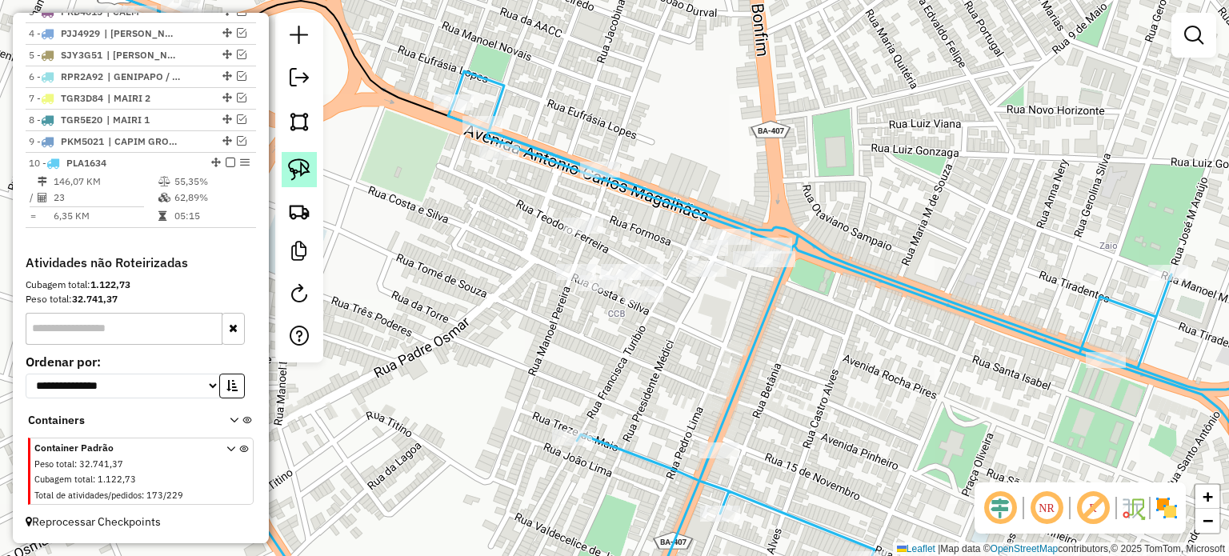
click at [297, 172] on img at bounding box center [299, 169] width 22 height 22
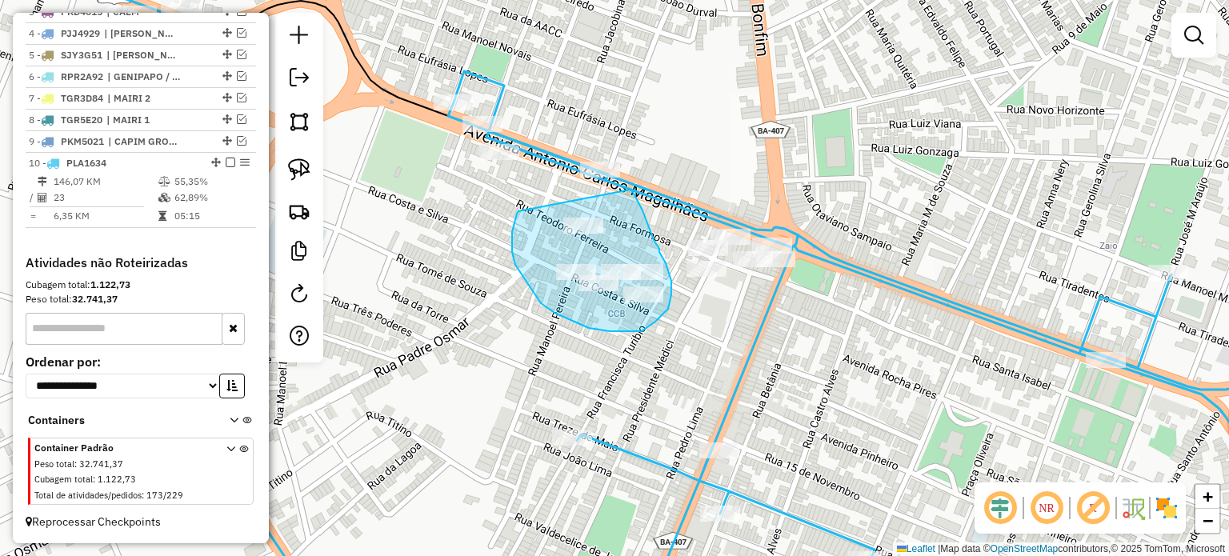
drag, startPoint x: 514, startPoint y: 258, endPoint x: 630, endPoint y: 190, distance: 135.5
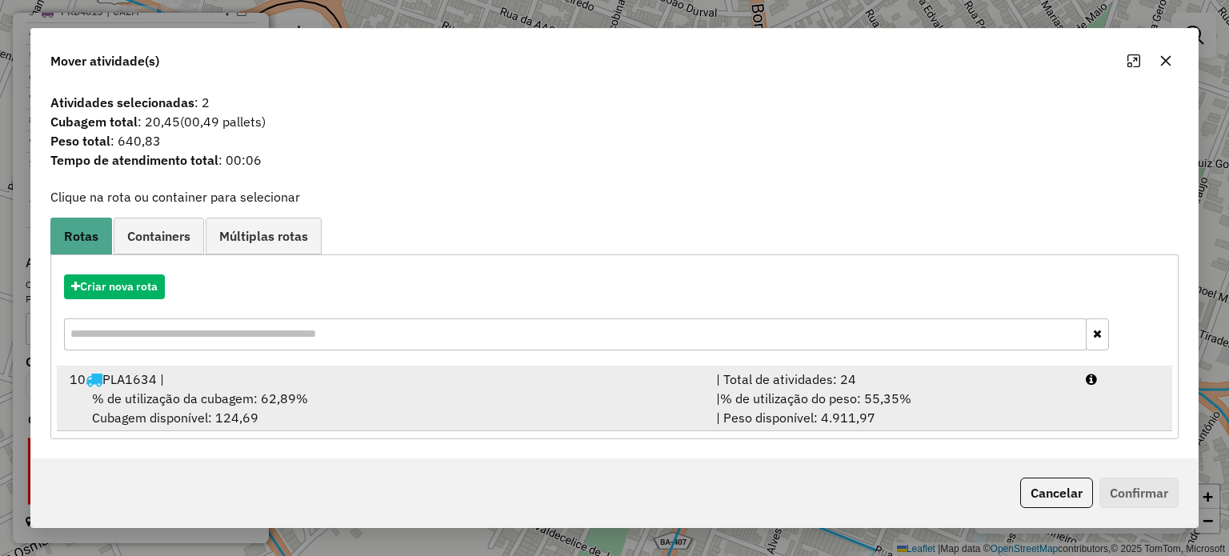
click at [239, 373] on div "10 PLA1634 |" at bounding box center [383, 379] width 646 height 19
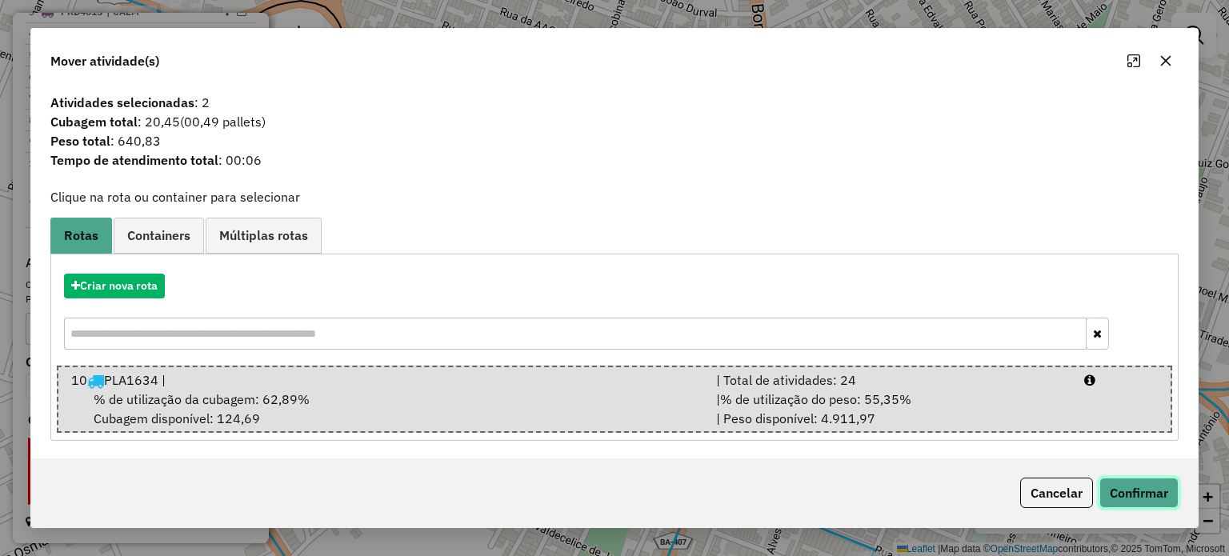
click at [1145, 488] on button "Confirmar" at bounding box center [1138, 493] width 79 height 30
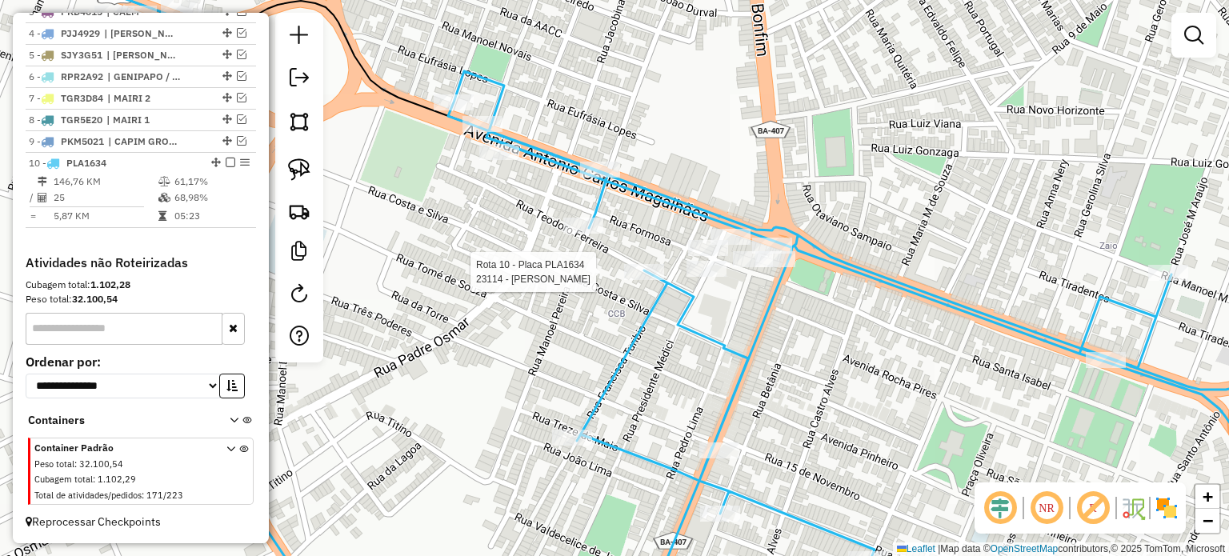
select select "**********"
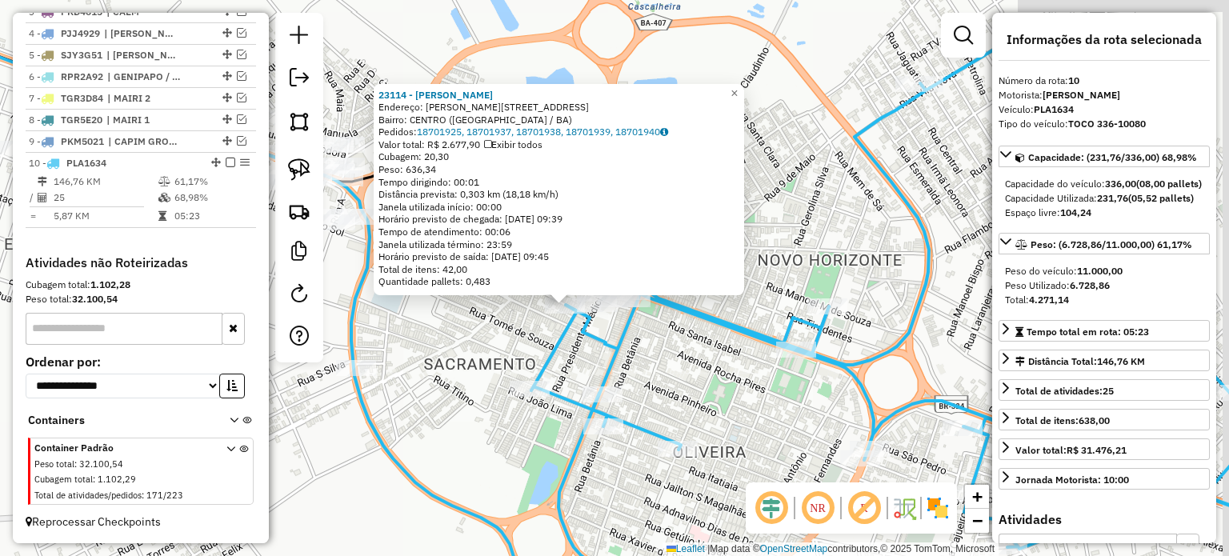
drag, startPoint x: 410, startPoint y: 410, endPoint x: 483, endPoint y: 346, distance: 98.1
click at [526, 336] on div "23114 - RODRIGO SOUZA SANTOS Endereço: R TEODORO FERREIRA 337 Bairro: CENTRO (C…" at bounding box center [614, 278] width 1229 height 556
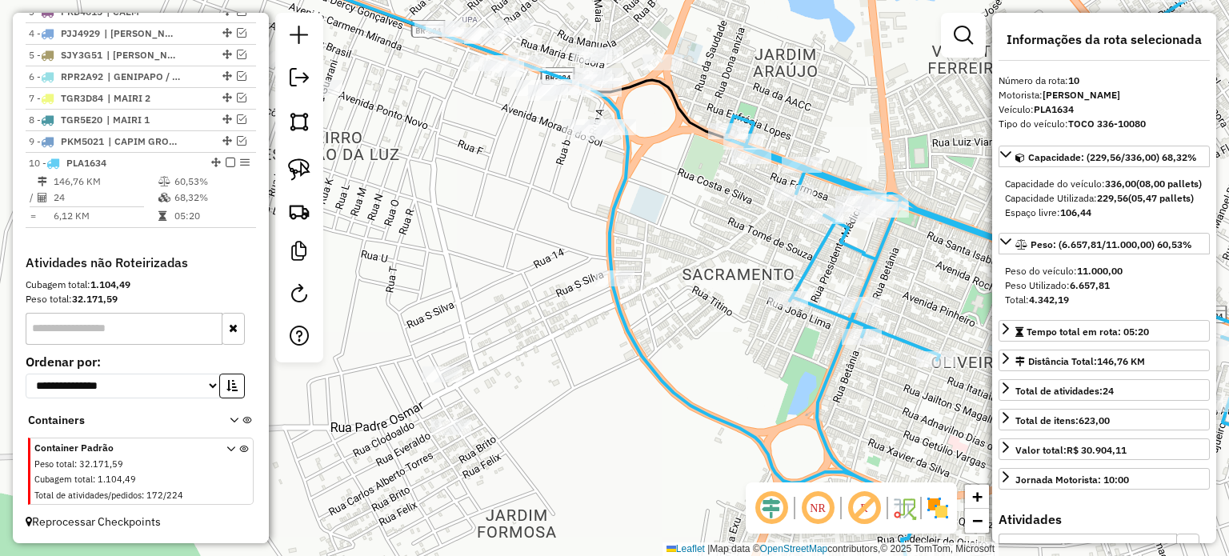
drag, startPoint x: 652, startPoint y: 278, endPoint x: 552, endPoint y: 296, distance: 101.5
click at [551, 299] on div "Janela de atendimento Grade de atendimento Capacidade Transportadoras Veículos …" at bounding box center [614, 278] width 1229 height 556
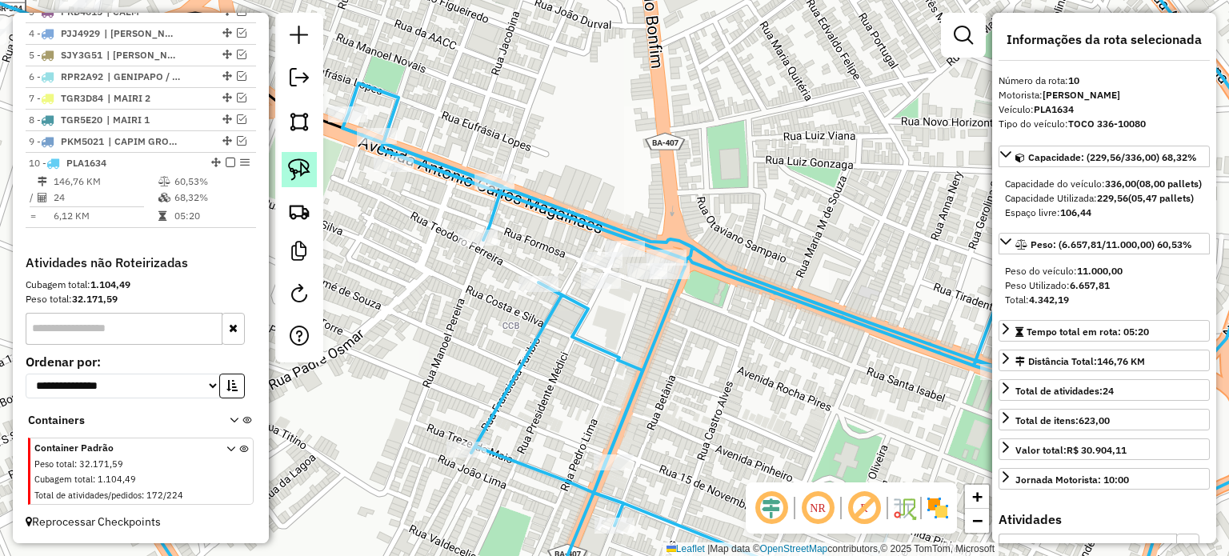
drag, startPoint x: 295, startPoint y: 162, endPoint x: 326, endPoint y: 167, distance: 30.8
click at [295, 162] on img at bounding box center [299, 169] width 22 height 22
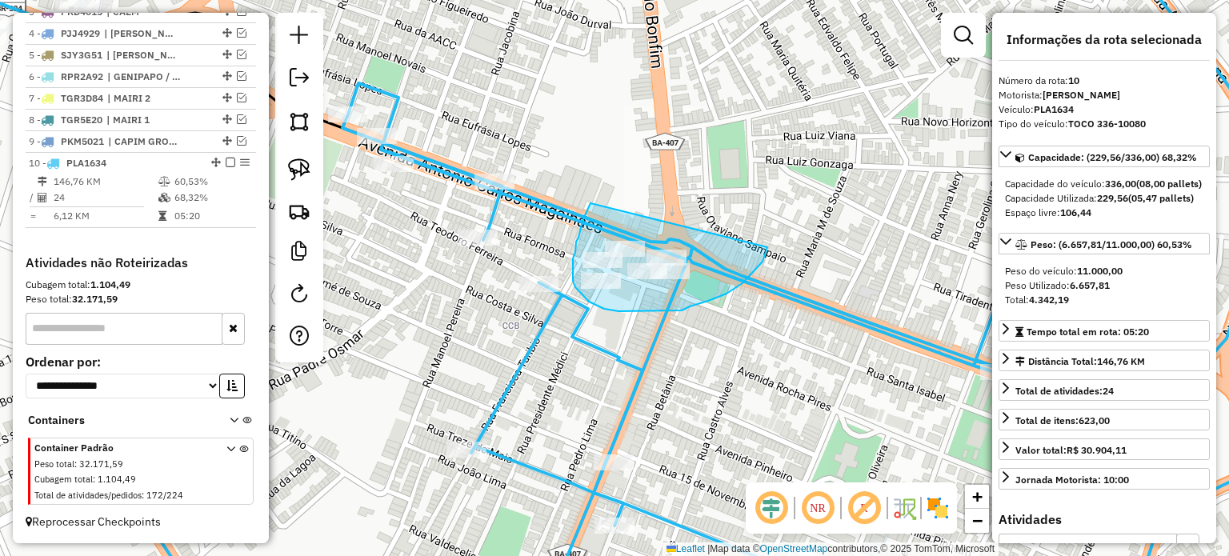
drag, startPoint x: 590, startPoint y: 203, endPoint x: 766, endPoint y: 249, distance: 181.0
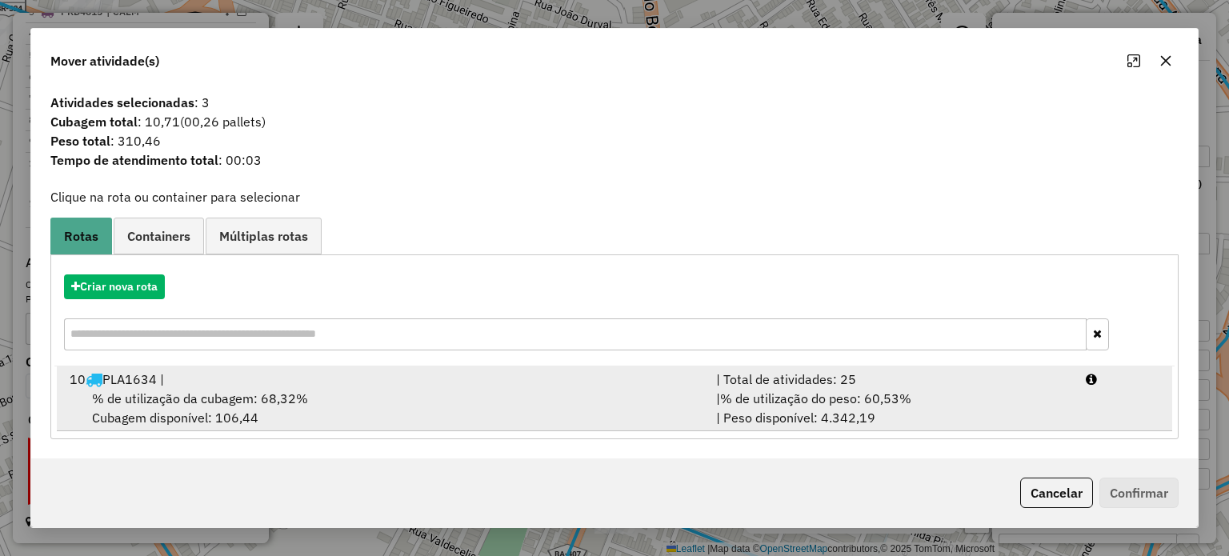
drag, startPoint x: 285, startPoint y: 415, endPoint x: 851, endPoint y: 403, distance: 566.5
click at [287, 414] on div "% de utilização da cubagem: 68,32% Cubagem disponível: 106,44" at bounding box center [383, 408] width 646 height 38
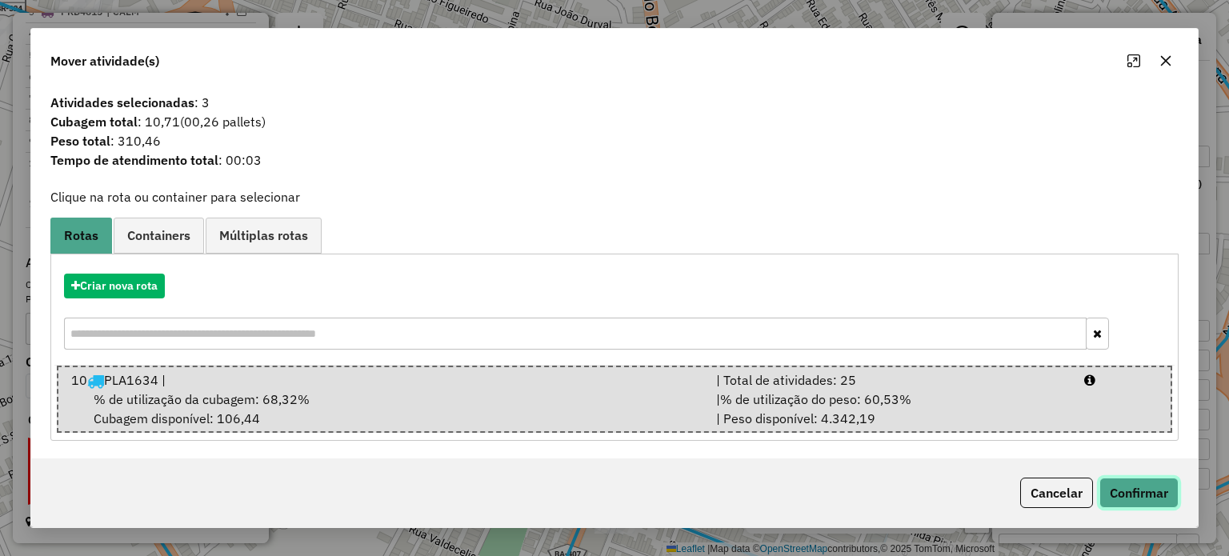
click at [1132, 487] on button "Confirmar" at bounding box center [1138, 493] width 79 height 30
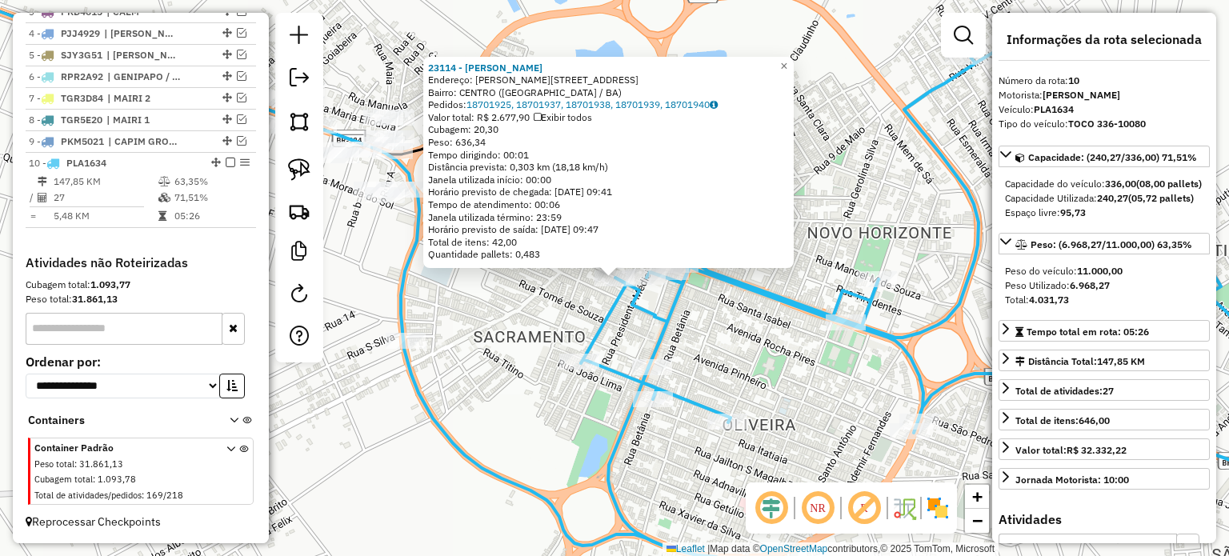
click at [601, 407] on div "23114 - RODRIGO SOUZA SANTOS Endereço: R TEODORO FERREIRA 337 Bairro: CENTRO (C…" at bounding box center [614, 278] width 1229 height 556
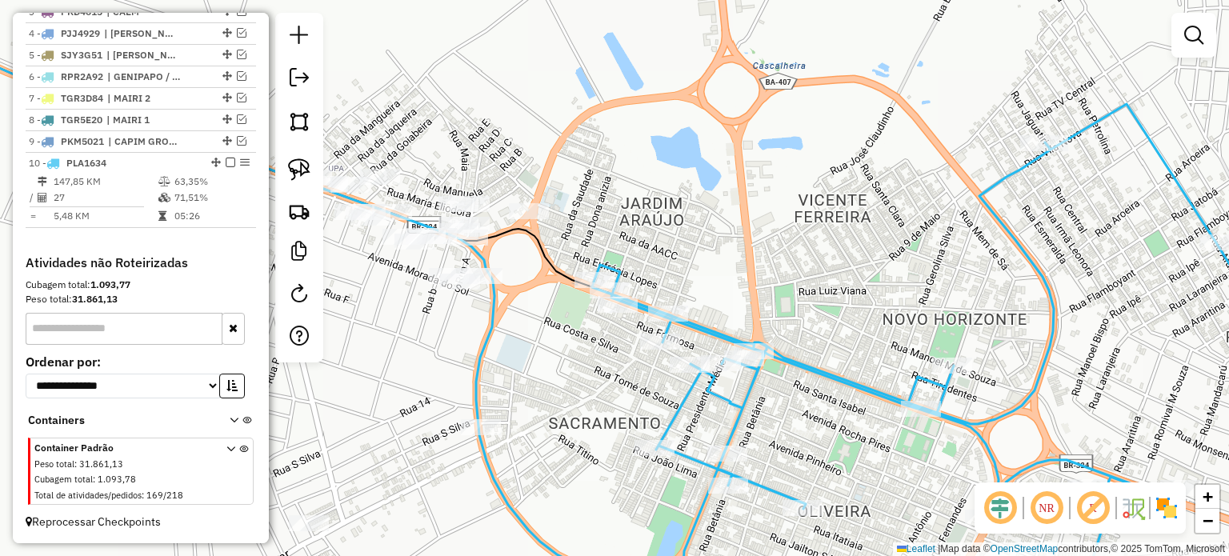
drag, startPoint x: 515, startPoint y: 294, endPoint x: 611, endPoint y: 375, distance: 126.0
click at [598, 383] on div "Janela de atendimento Grade de atendimento Capacidade Transportadoras Veículos …" at bounding box center [614, 278] width 1229 height 556
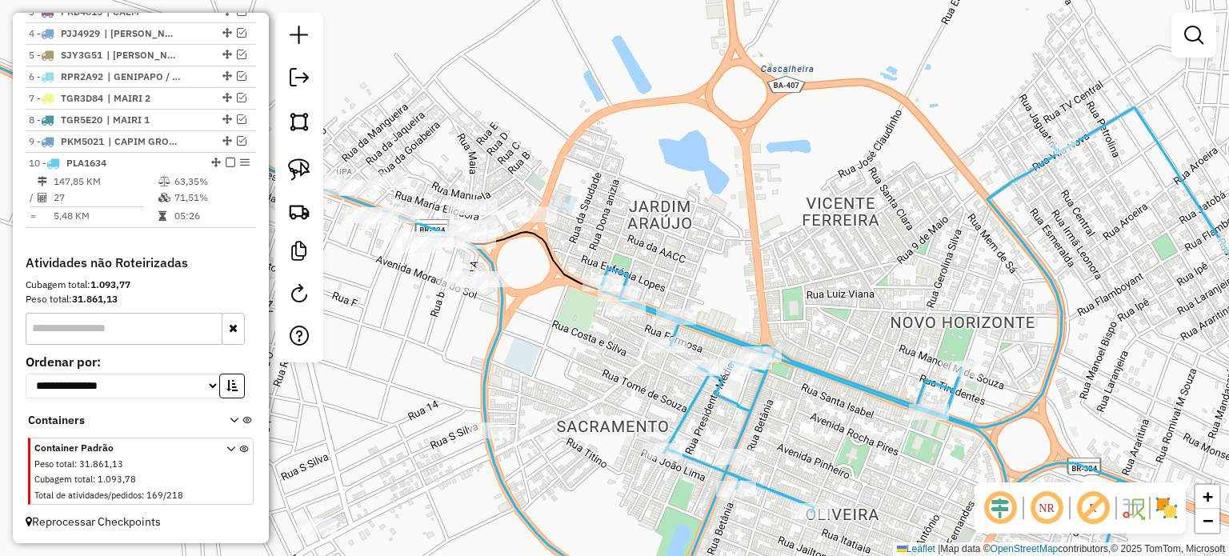
drag, startPoint x: 577, startPoint y: 372, endPoint x: 541, endPoint y: 278, distance: 101.0
click at [545, 278] on div "Janela de atendimento Grade de atendimento Capacidade Transportadoras Veículos …" at bounding box center [614, 278] width 1229 height 556
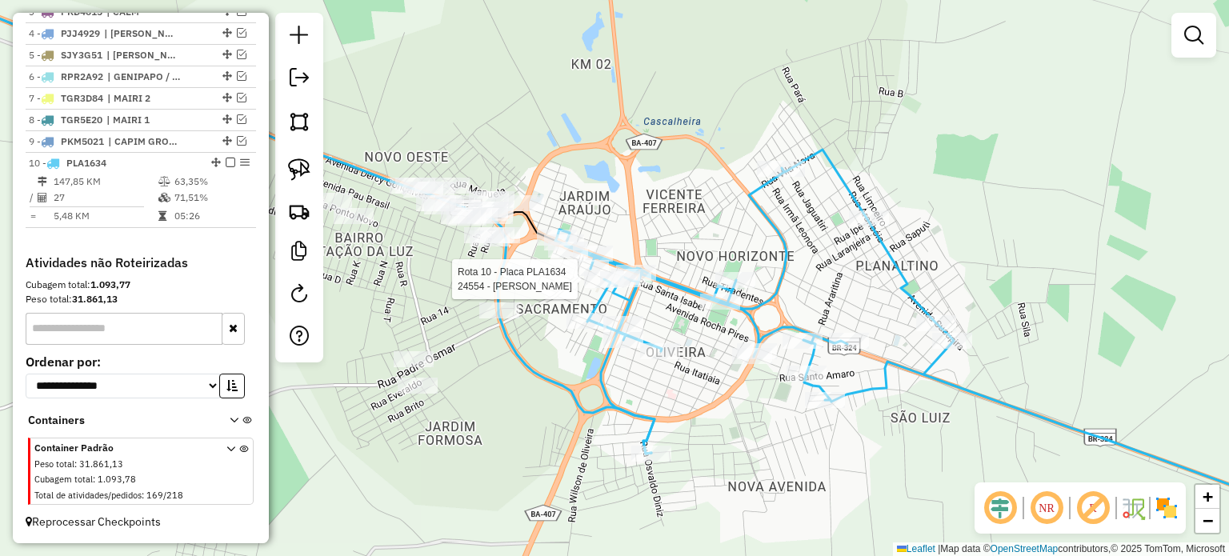
select select "**********"
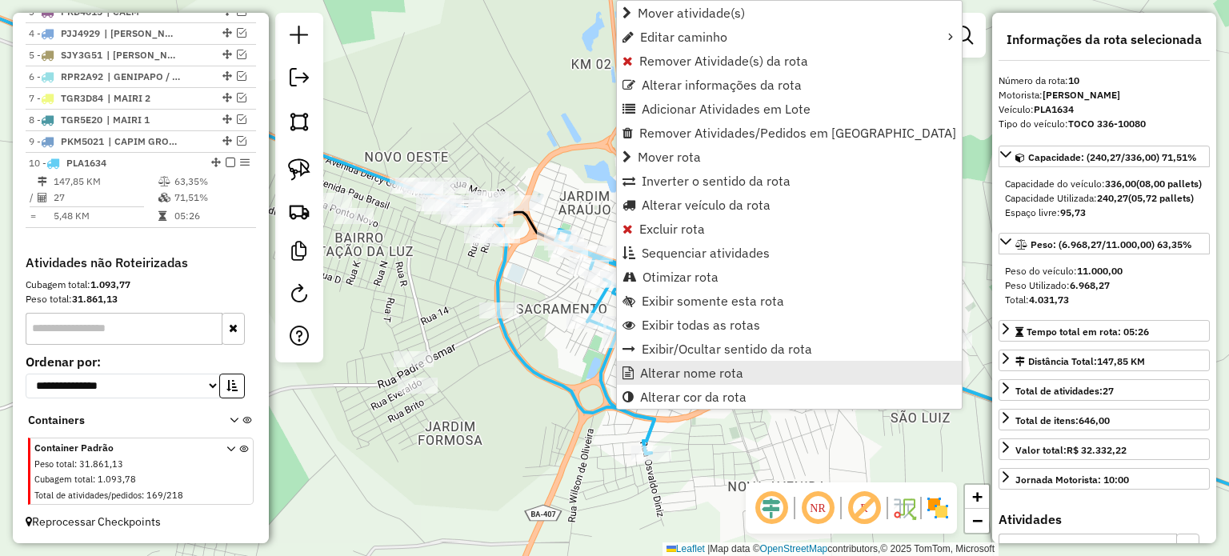
click at [674, 370] on span "Alterar nome rota" at bounding box center [691, 372] width 103 height 13
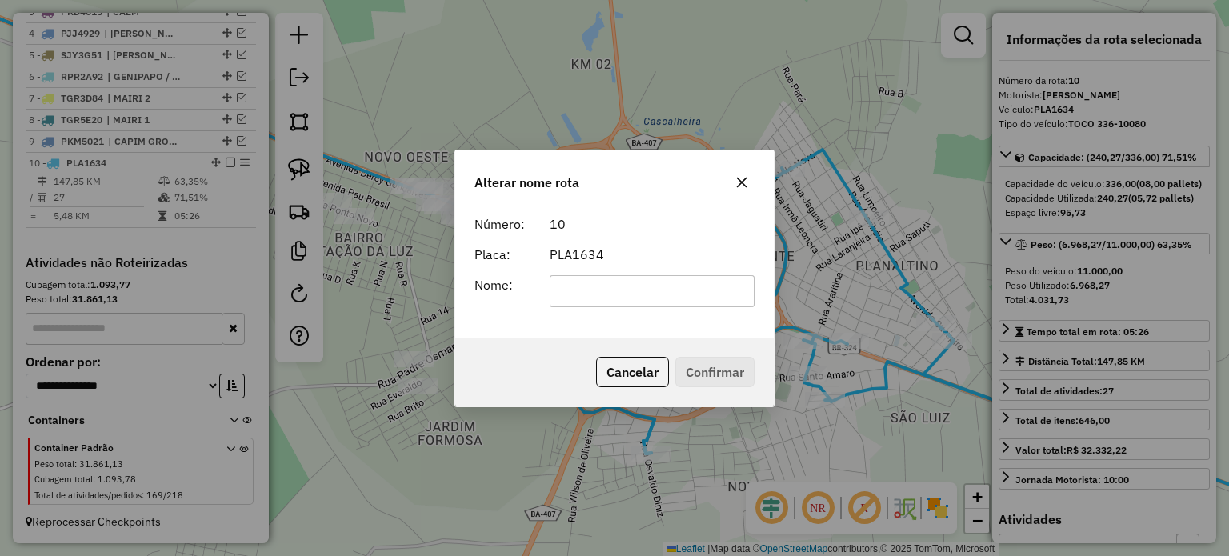
click at [605, 285] on input "text" at bounding box center [653, 291] width 206 height 32
type input "**********"
click at [714, 370] on button "Confirmar" at bounding box center [714, 372] width 79 height 30
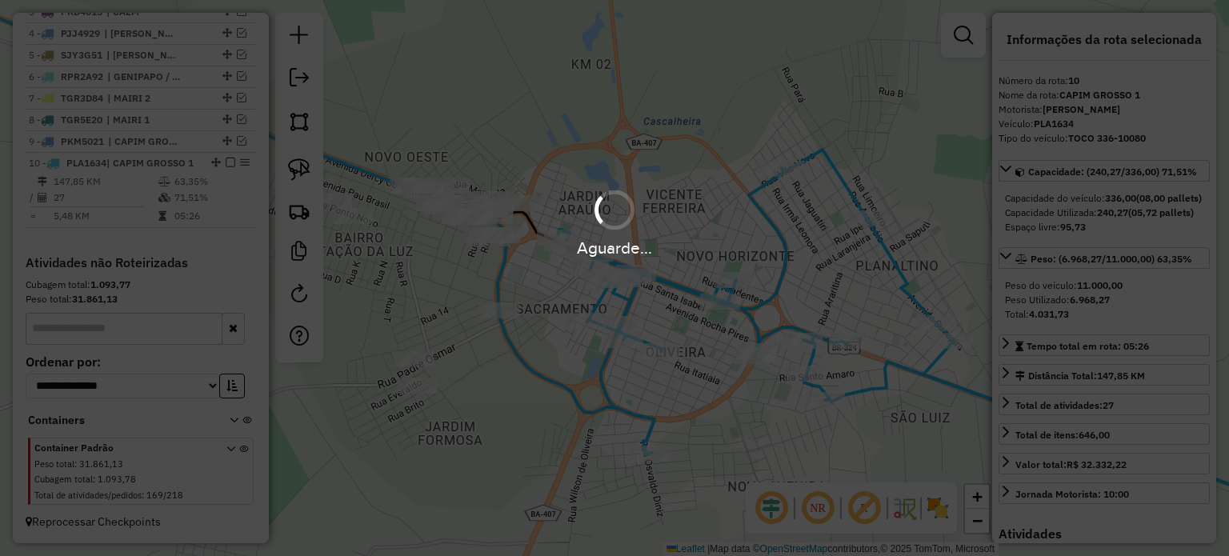
scroll to position [682, 0]
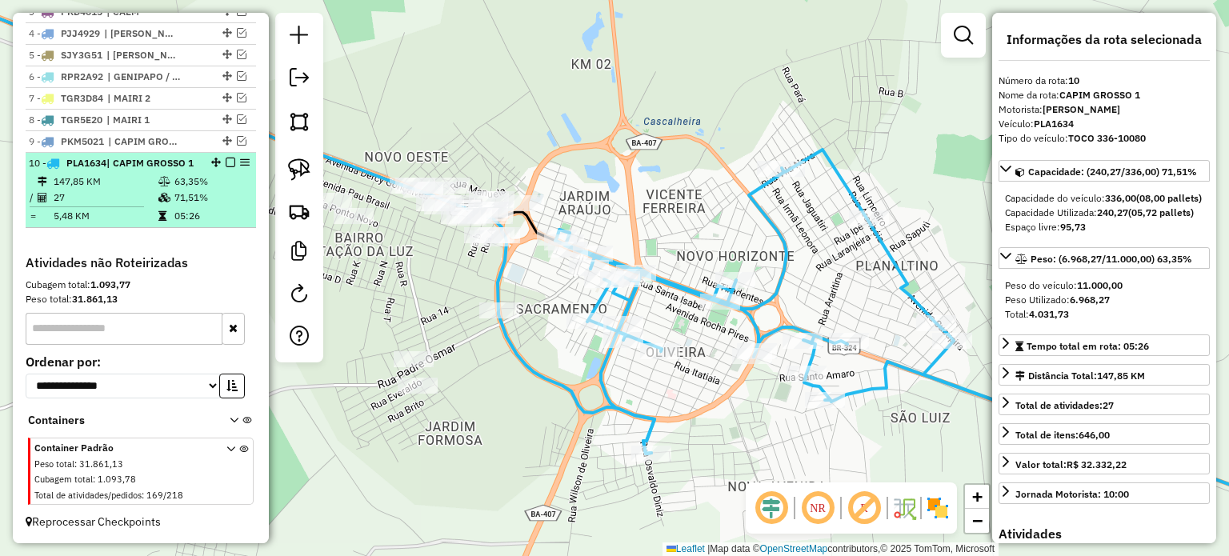
click at [226, 158] on em at bounding box center [231, 163] width 10 height 10
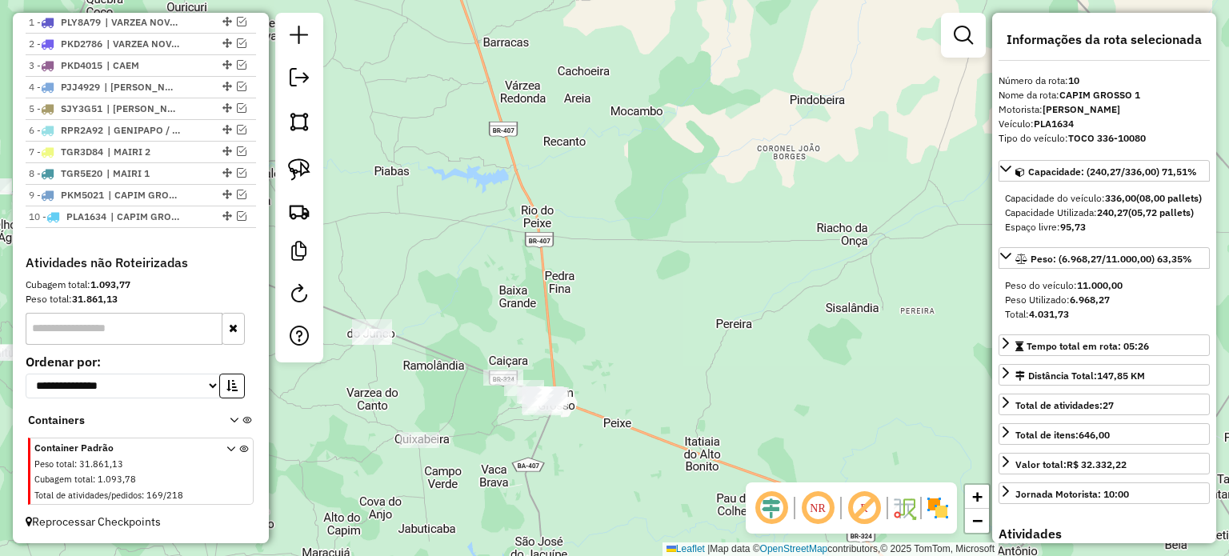
drag, startPoint x: 463, startPoint y: 426, endPoint x: 548, endPoint y: 394, distance: 90.3
click at [548, 394] on div "Janela de atendimento Grade de atendimento Capacidade Transportadoras Veículos …" at bounding box center [614, 278] width 1229 height 556
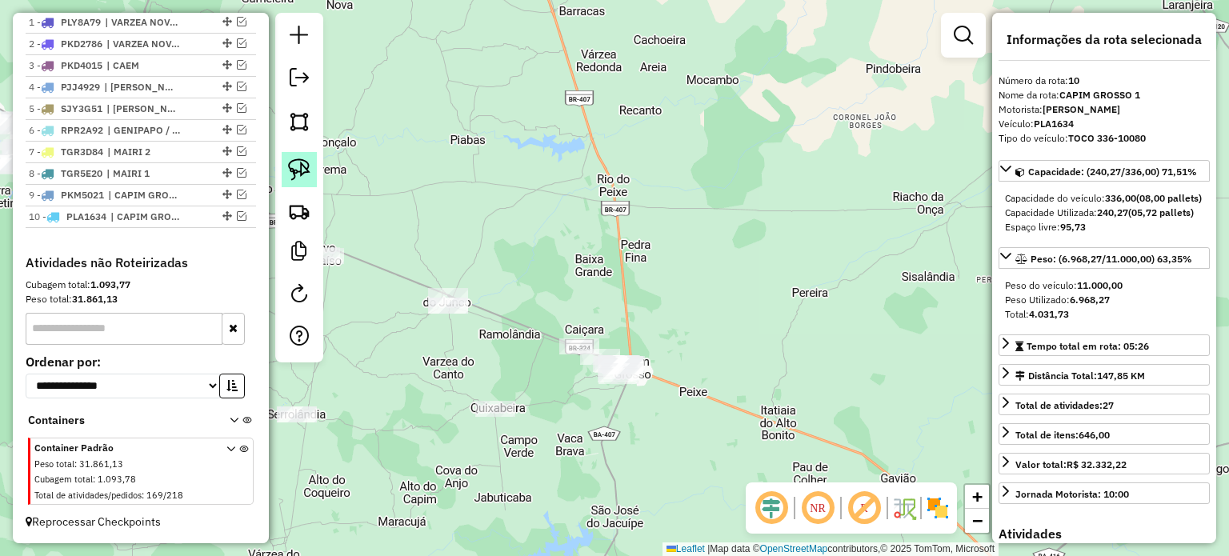
click at [301, 169] on img at bounding box center [299, 169] width 22 height 22
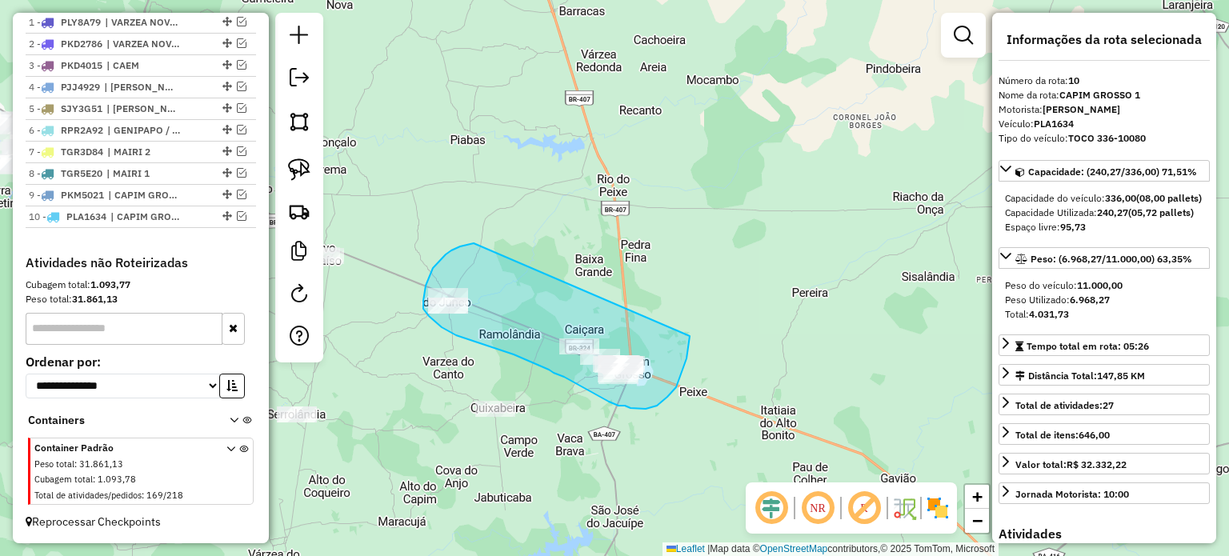
drag, startPoint x: 467, startPoint y: 245, endPoint x: 684, endPoint y: 331, distance: 233.4
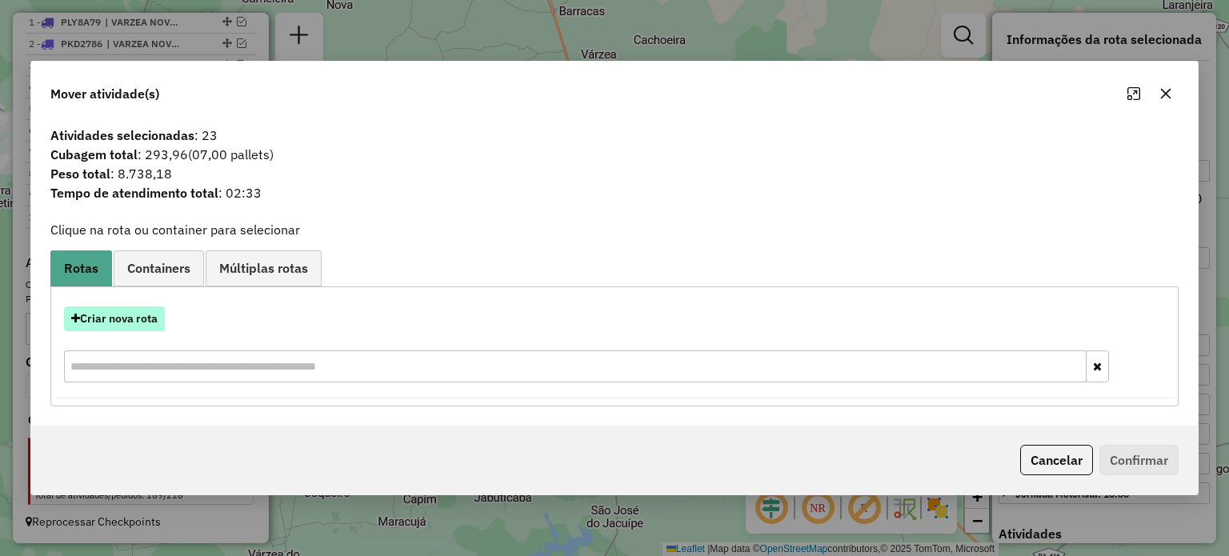
click at [111, 319] on button "Criar nova rota" at bounding box center [114, 318] width 101 height 25
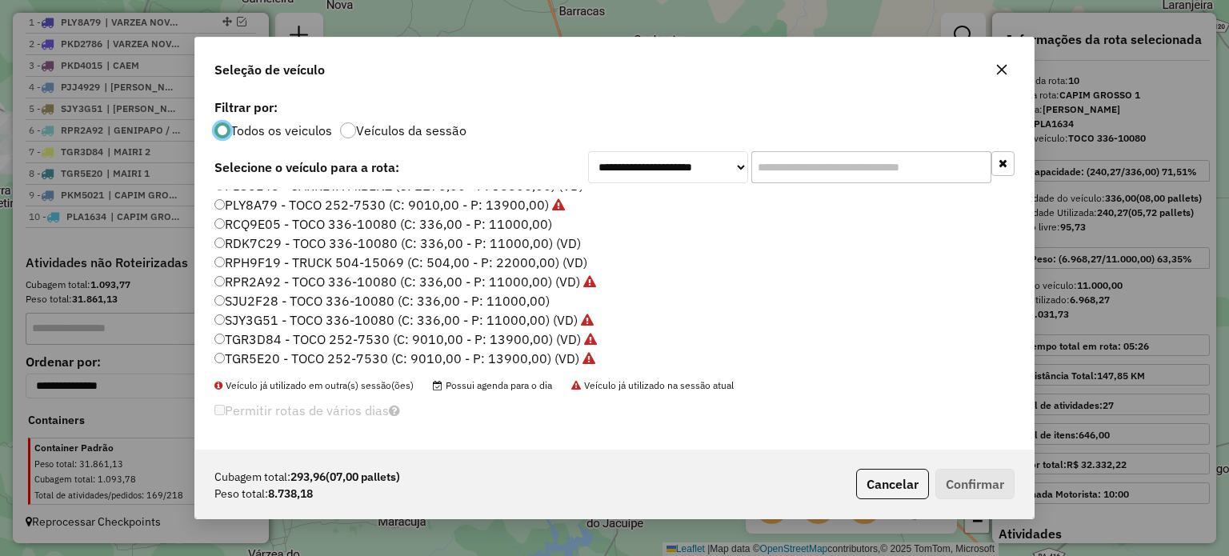
scroll to position [323, 0]
click at [254, 257] on label "RPH9F19 - TRUCK 504-15069 (C: 504,00 - P: 22000,00) (VD)" at bounding box center [400, 259] width 373 height 19
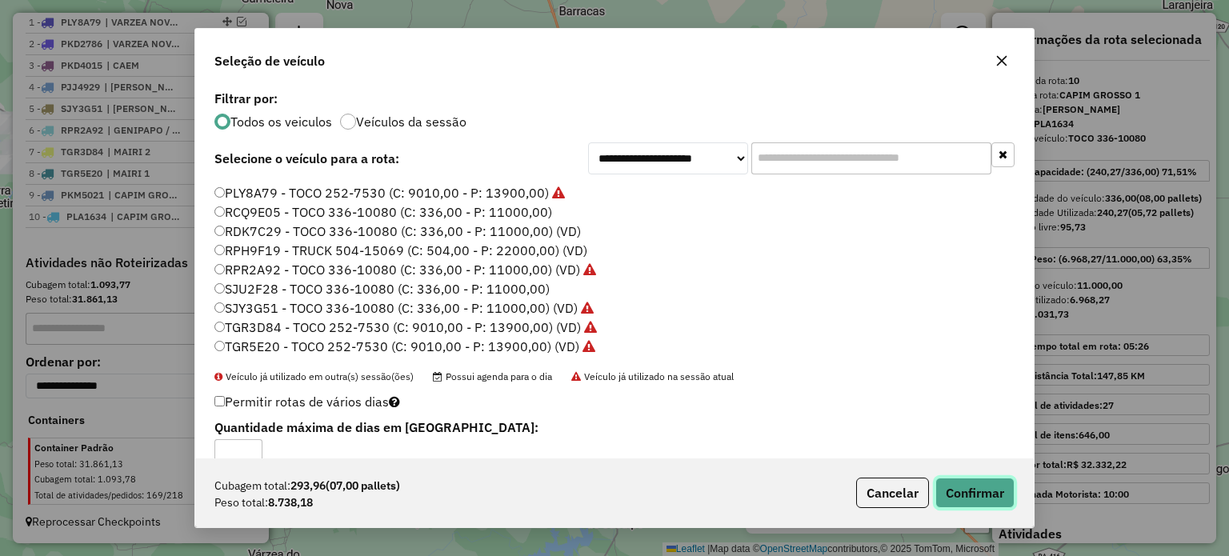
click at [973, 486] on button "Confirmar" at bounding box center [974, 493] width 79 height 30
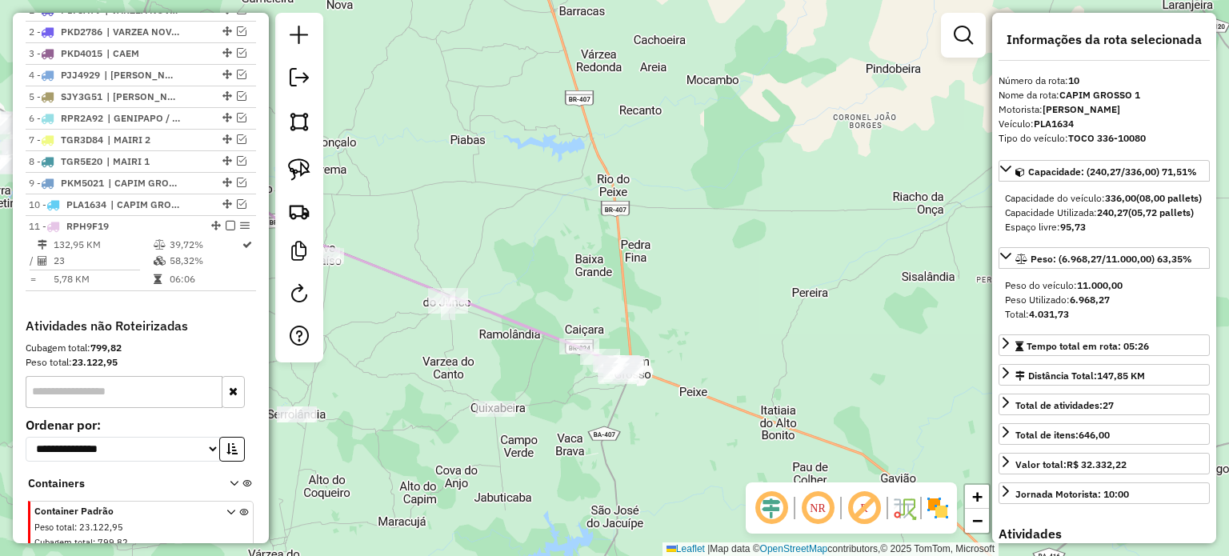
scroll to position [692, 0]
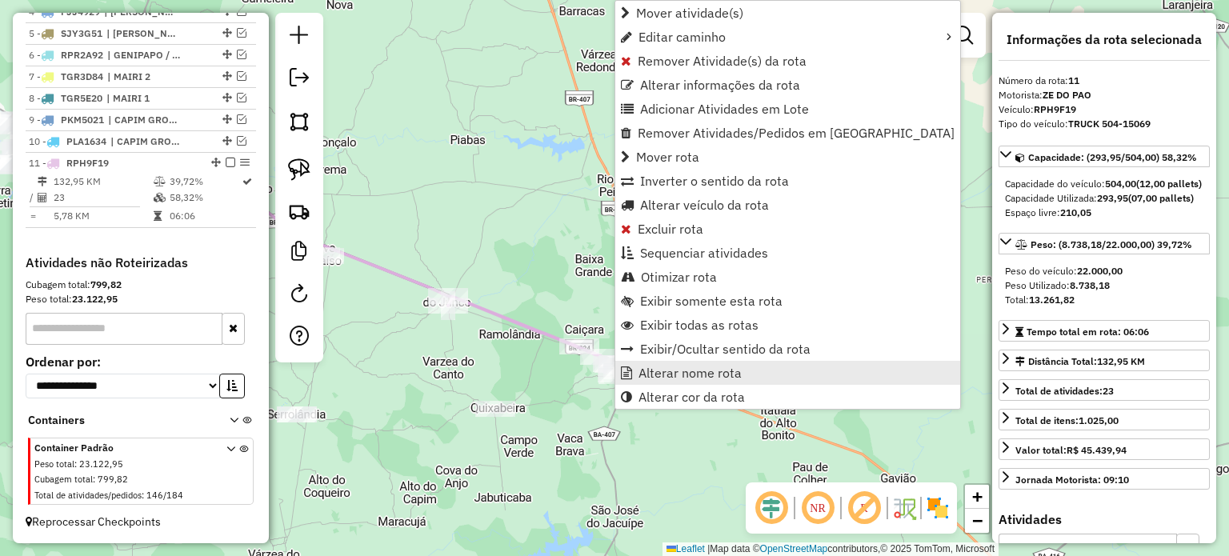
click at [662, 374] on span "Alterar nome rota" at bounding box center [689, 372] width 103 height 13
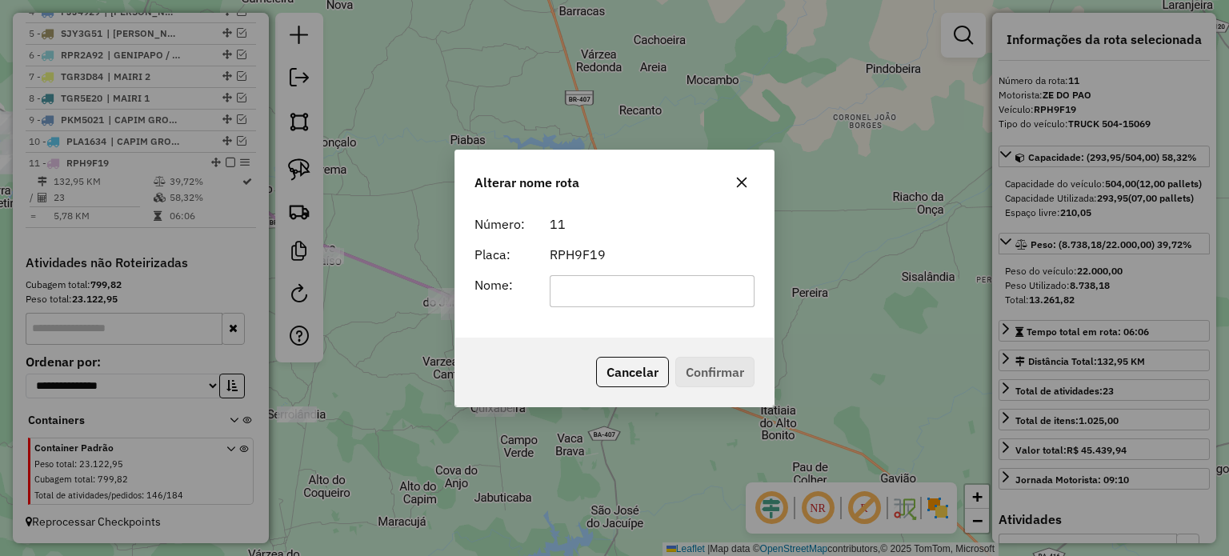
click at [584, 294] on input "text" at bounding box center [653, 291] width 206 height 32
type input "**********"
drag, startPoint x: 706, startPoint y: 378, endPoint x: 700, endPoint y: 370, distance: 9.8
click at [705, 378] on button "Confirmar" at bounding box center [714, 372] width 79 height 30
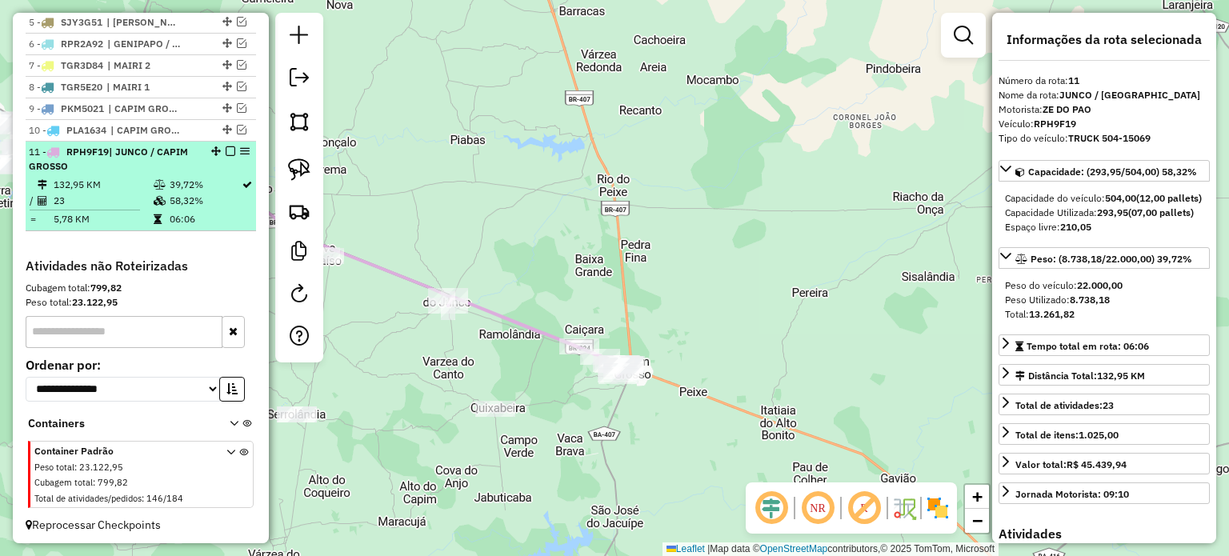
click at [226, 156] on em at bounding box center [231, 151] width 10 height 10
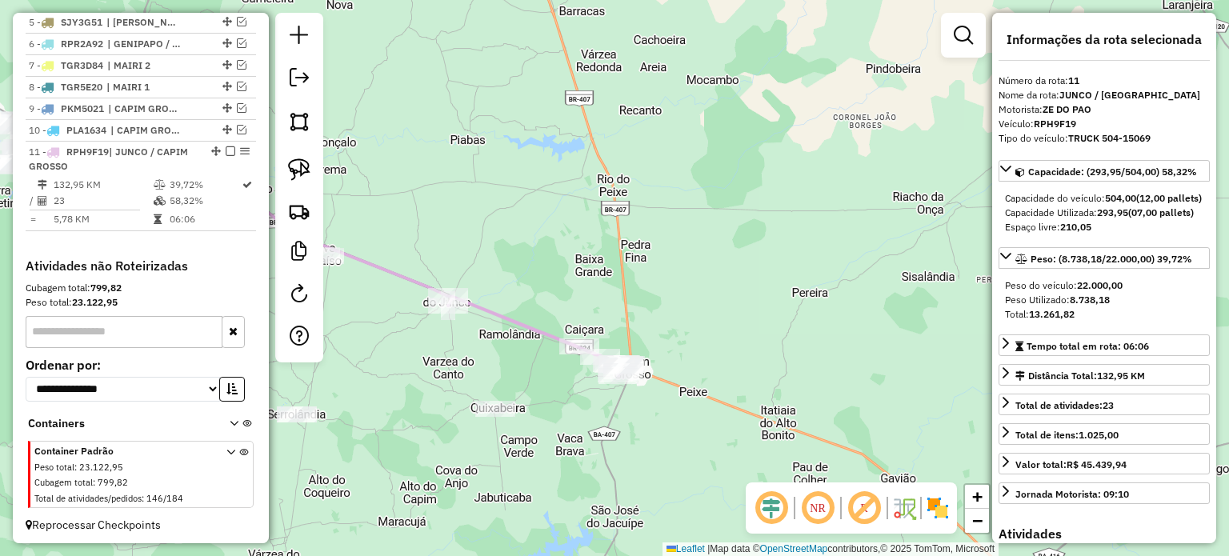
scroll to position [638, 0]
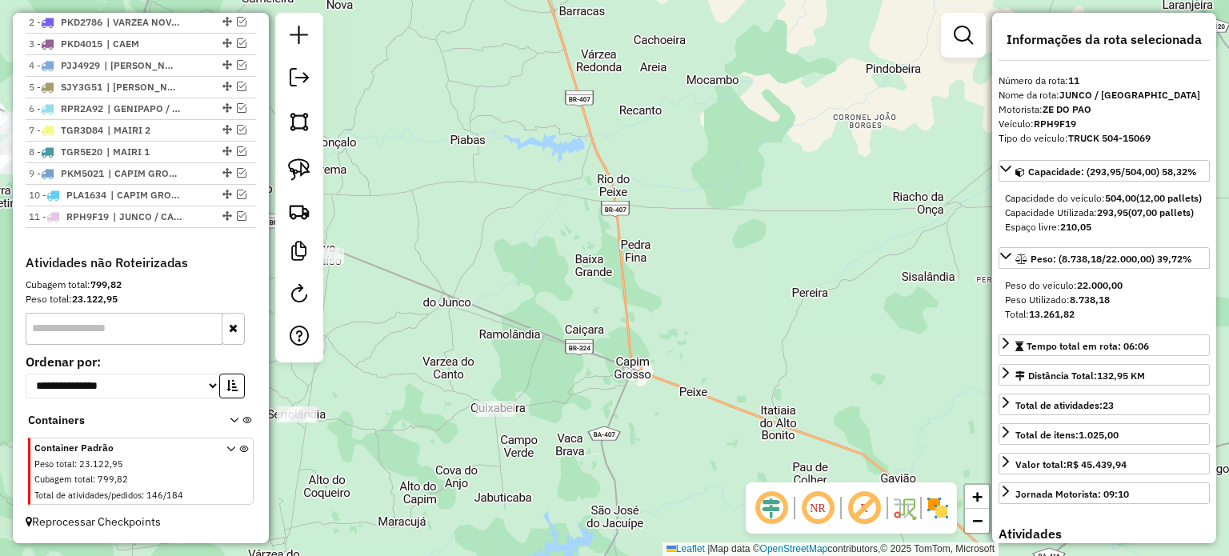
drag, startPoint x: 493, startPoint y: 300, endPoint x: 772, endPoint y: 338, distance: 281.8
click at [772, 338] on div "Janela de atendimento Grade de atendimento Capacidade Transportadoras Veículos …" at bounding box center [614, 278] width 1229 height 556
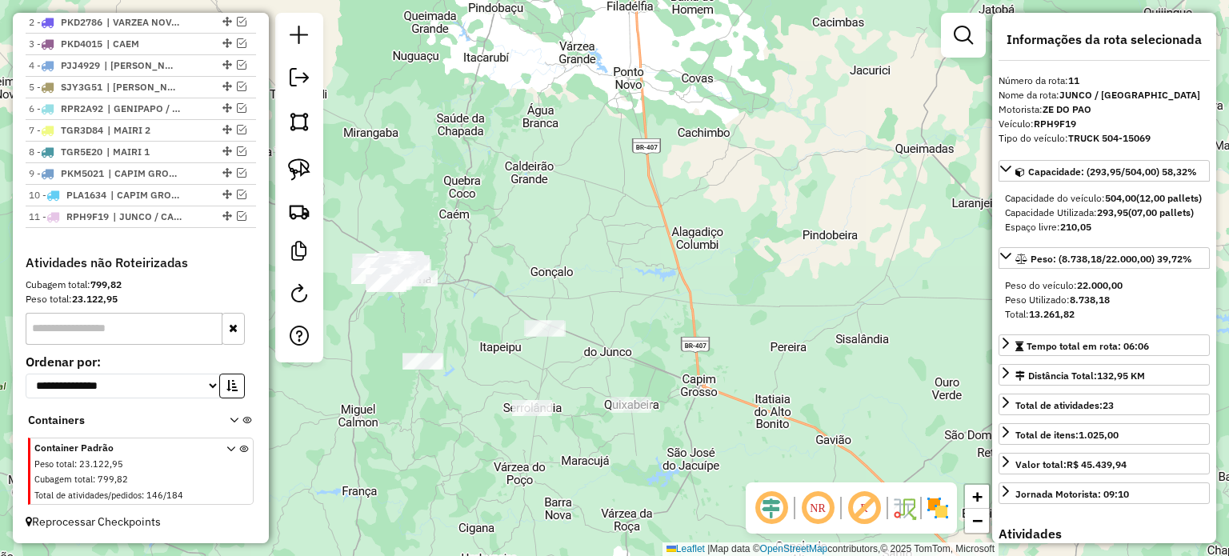
drag, startPoint x: 465, startPoint y: 316, endPoint x: 656, endPoint y: 346, distance: 193.5
click at [653, 345] on div "Janela de atendimento Grade de atendimento Capacidade Transportadoras Veículos …" at bounding box center [614, 278] width 1229 height 556
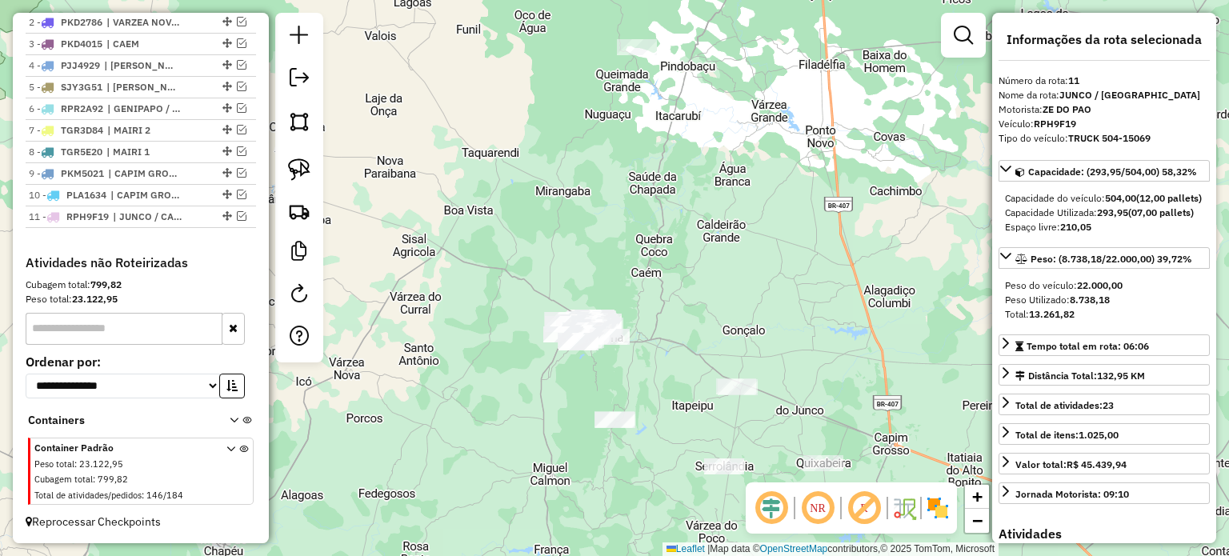
drag, startPoint x: 489, startPoint y: 350, endPoint x: 489, endPoint y: 399, distance: 48.8
click at [465, 405] on div "Janela de atendimento Grade de atendimento Capacidade Transportadoras Veículos …" at bounding box center [614, 278] width 1229 height 556
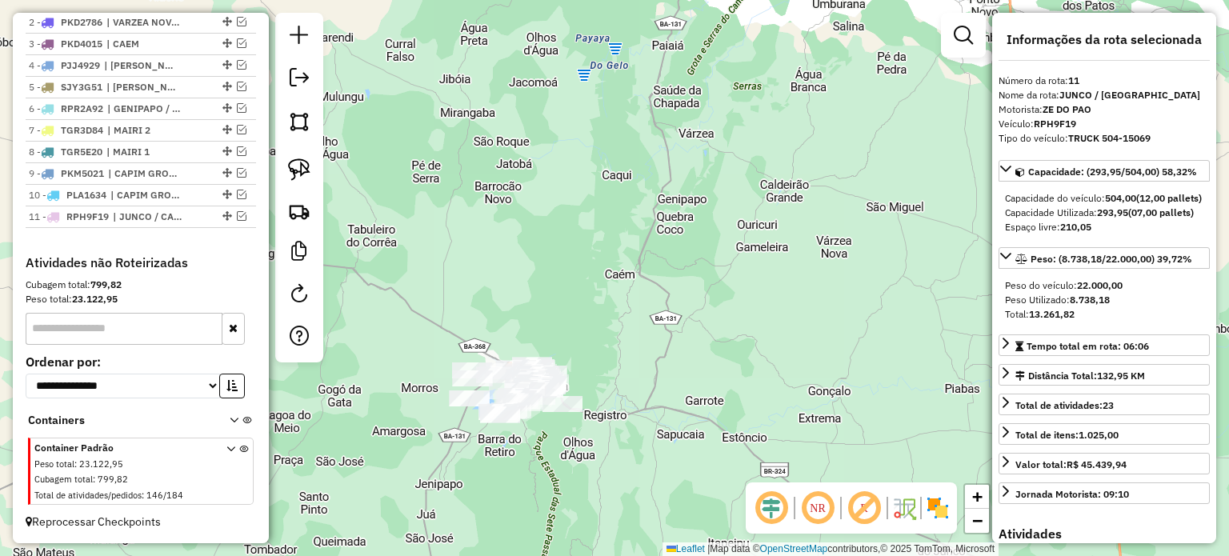
drag, startPoint x: 677, startPoint y: 290, endPoint x: 677, endPoint y: 280, distance: 9.6
click at [677, 281] on div "Janela de atendimento Grade de atendimento Capacidade Transportadoras Veículos …" at bounding box center [614, 278] width 1229 height 556
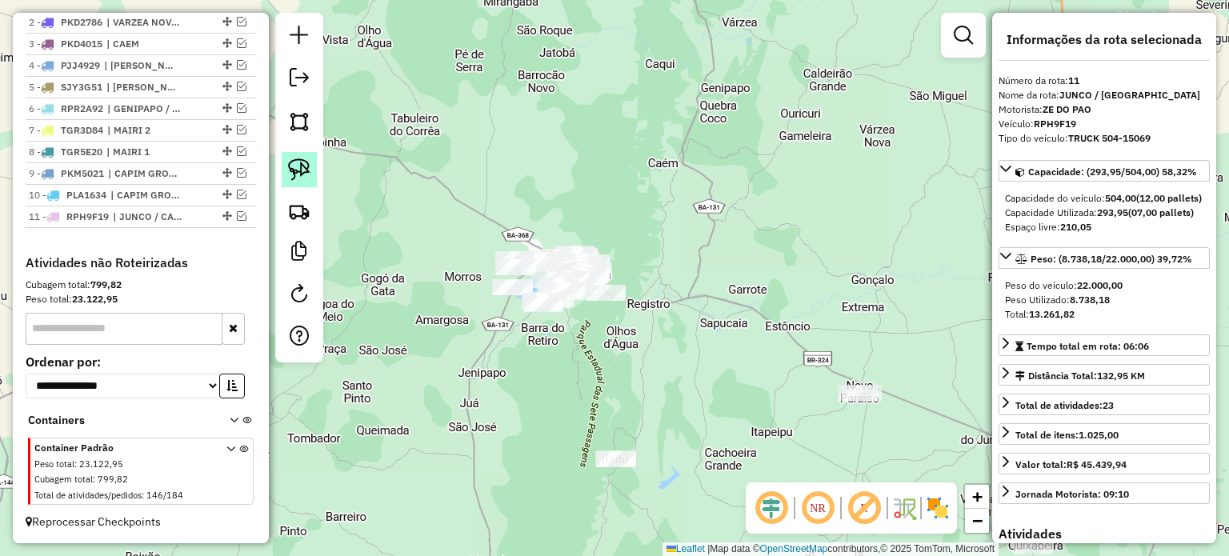
click at [298, 166] on img at bounding box center [299, 169] width 22 height 22
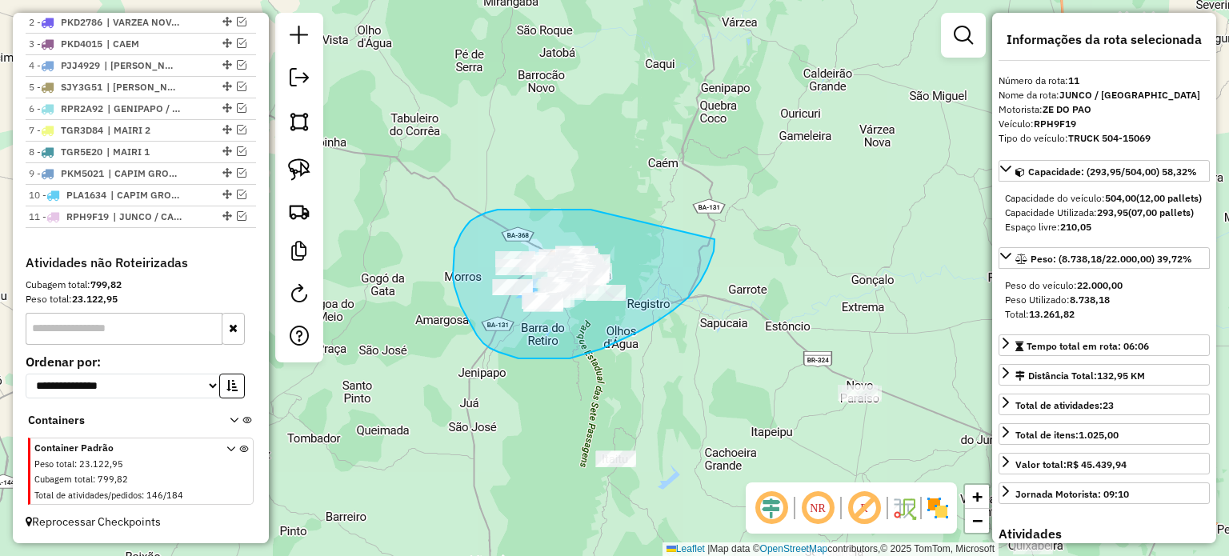
drag, startPoint x: 589, startPoint y: 210, endPoint x: 714, endPoint y: 238, distance: 128.1
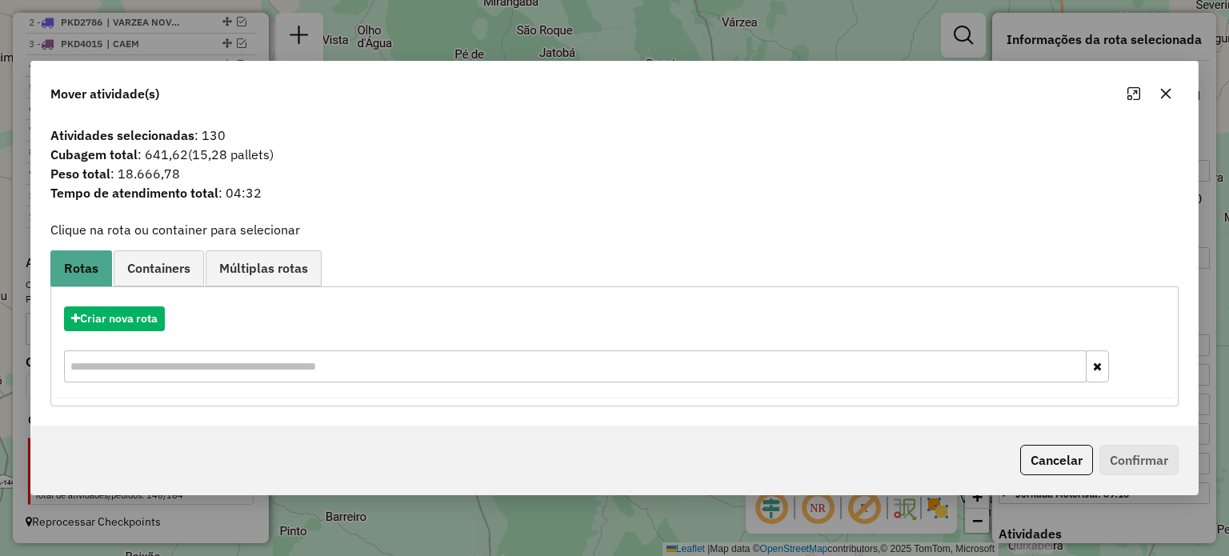
click at [1167, 91] on icon "button" at bounding box center [1165, 93] width 10 height 10
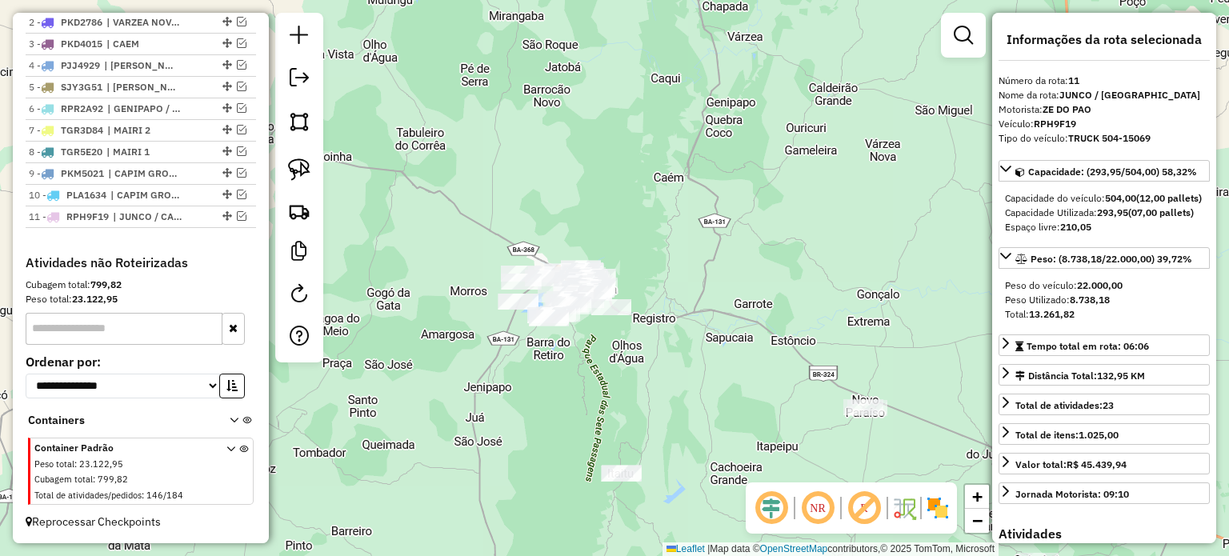
drag, startPoint x: 586, startPoint y: 369, endPoint x: 566, endPoint y: 332, distance: 41.9
click at [588, 374] on div "Janela de atendimento Grade de atendimento Capacidade Transportadoras Veículos …" at bounding box center [614, 278] width 1229 height 556
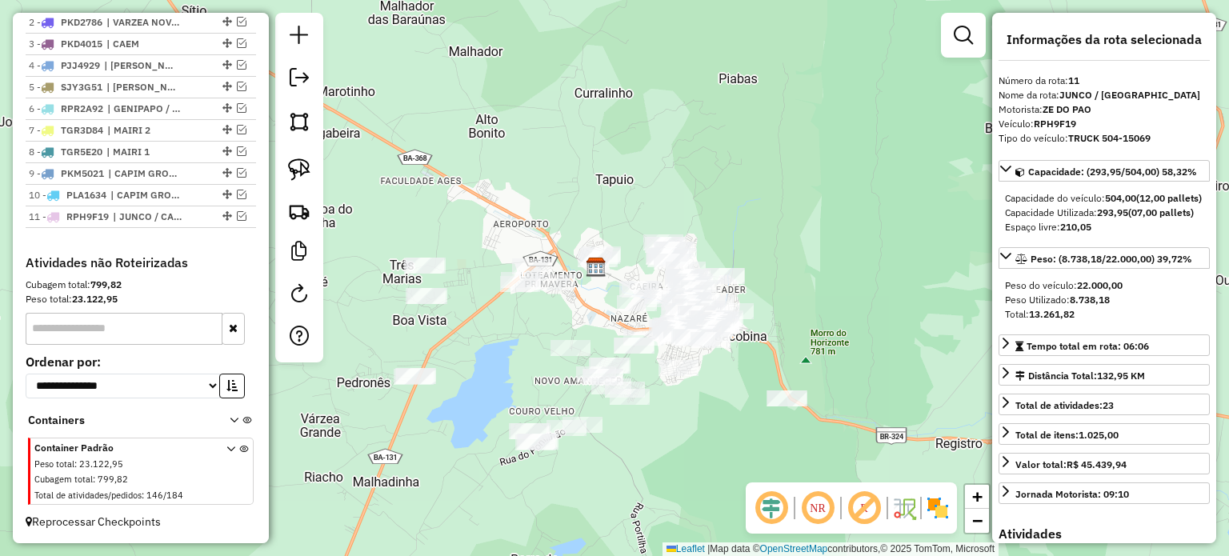
drag, startPoint x: 569, startPoint y: 300, endPoint x: 571, endPoint y: 285, distance: 15.4
click at [570, 286] on div "Janela de atendimento Grade de atendimento Capacidade Transportadoras Veículos …" at bounding box center [614, 278] width 1229 height 556
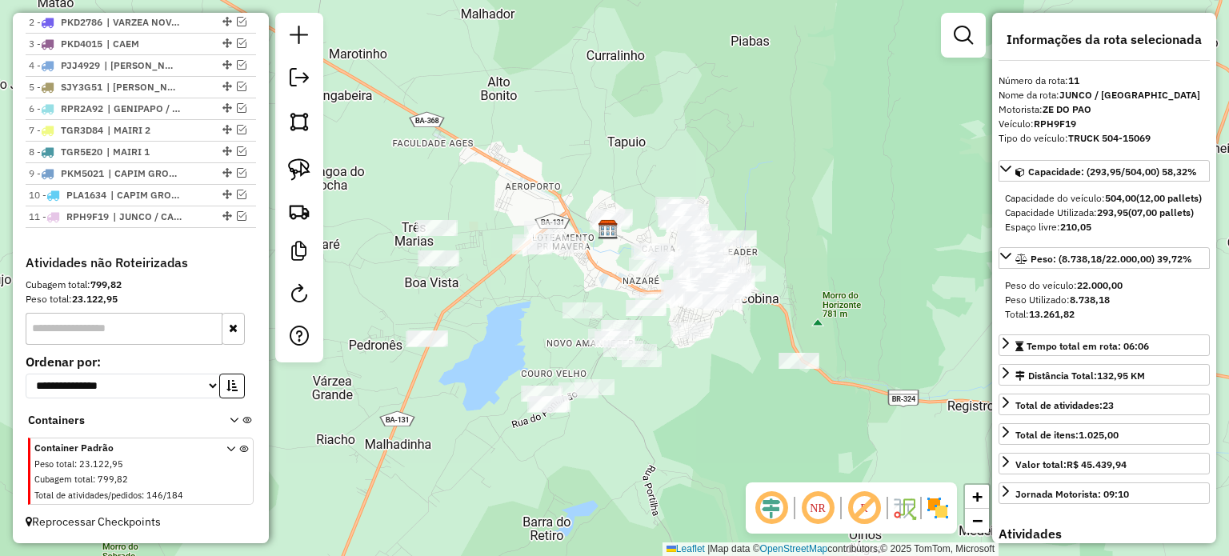
drag, startPoint x: 525, startPoint y: 303, endPoint x: 540, endPoint y: 296, distance: 16.8
click at [540, 296] on div "Janela de atendimento Grade de atendimento Capacidade Transportadoras Veículos …" at bounding box center [614, 278] width 1229 height 556
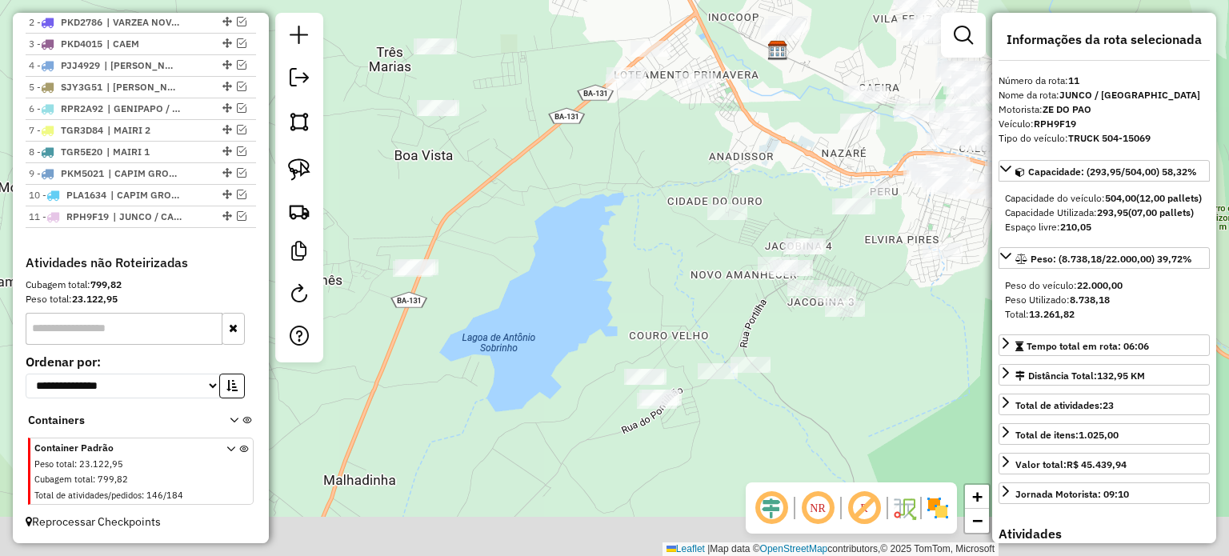
drag, startPoint x: 544, startPoint y: 230, endPoint x: 539, endPoint y: 210, distance: 20.6
click at [539, 210] on div "Janela de atendimento Grade de atendimento Capacidade Transportadoras Veículos …" at bounding box center [614, 278] width 1229 height 556
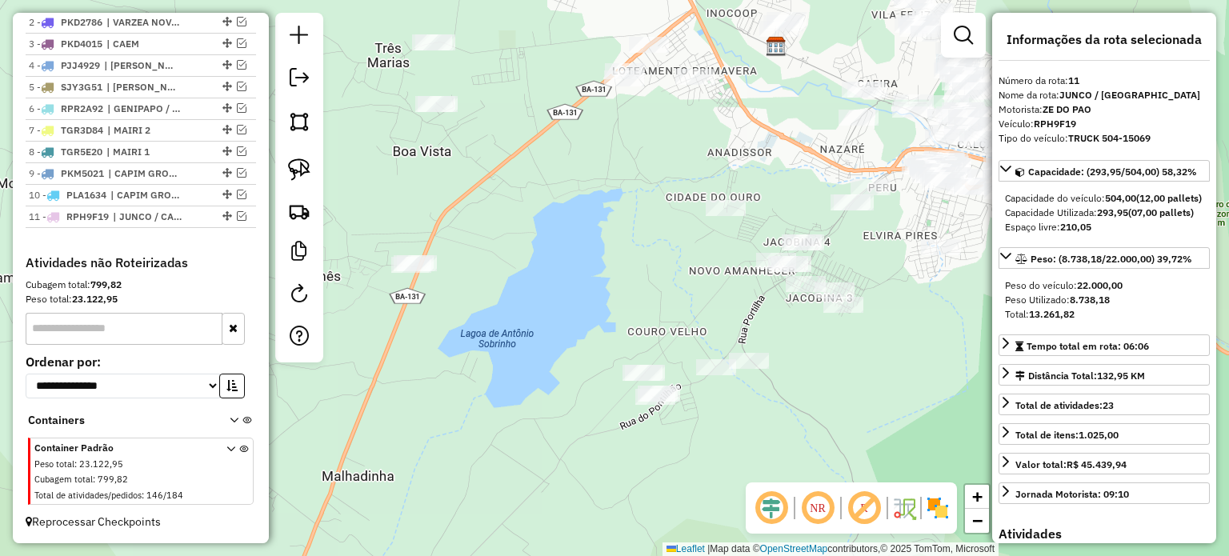
drag, startPoint x: 604, startPoint y: 194, endPoint x: 606, endPoint y: 186, distance: 8.2
click at [606, 186] on div "Janela de atendimento Grade de atendimento Capacidade Transportadoras Veículos …" at bounding box center [614, 278] width 1229 height 556
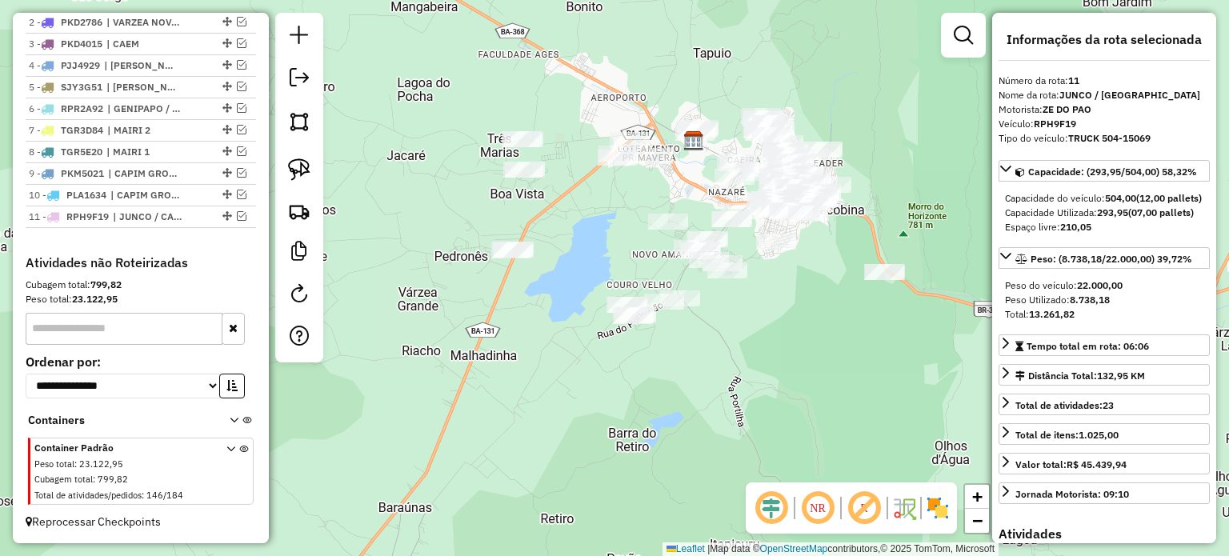
drag, startPoint x: 589, startPoint y: 185, endPoint x: 576, endPoint y: 233, distance: 49.7
click at [576, 233] on div "Janela de atendimento Grade de atendimento Capacidade Transportadoras Veículos …" at bounding box center [614, 278] width 1229 height 556
click at [298, 166] on img at bounding box center [299, 169] width 22 height 22
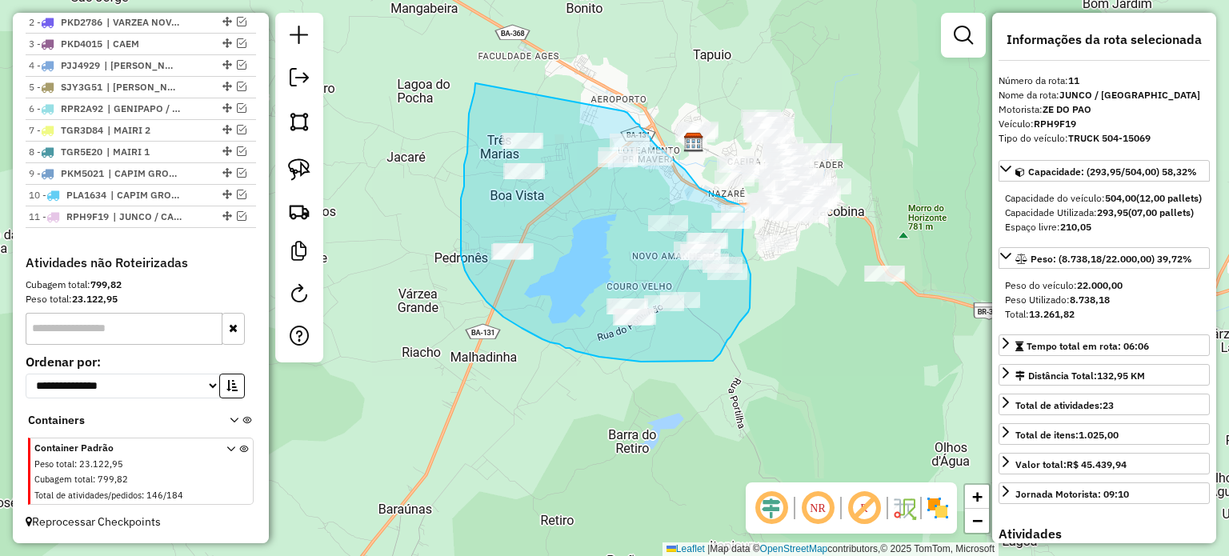
drag, startPoint x: 475, startPoint y: 83, endPoint x: 619, endPoint y: 108, distance: 146.1
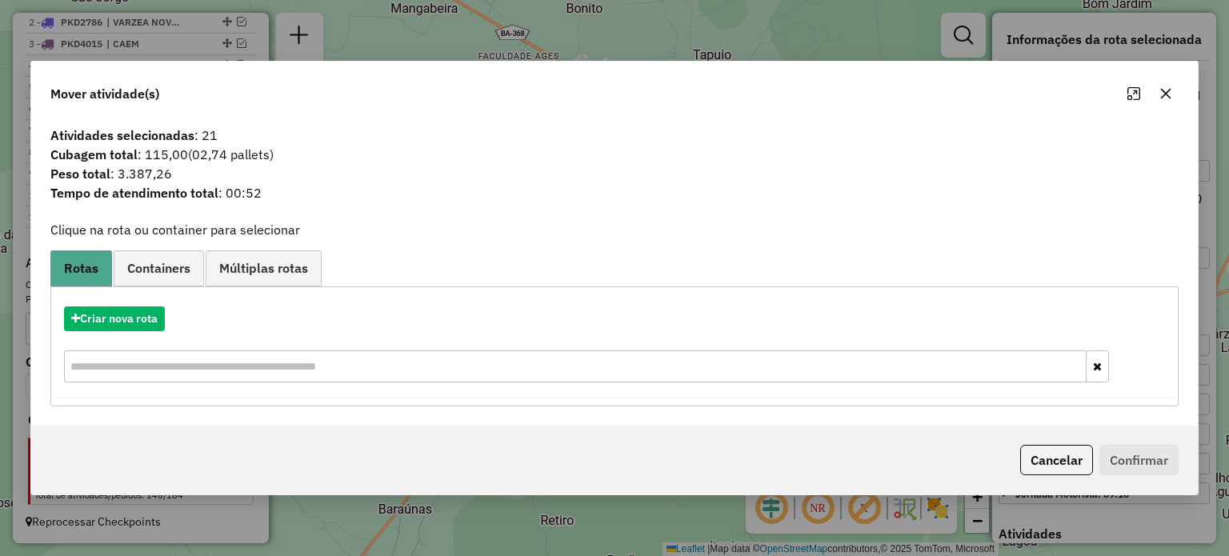
click at [1161, 92] on icon "button" at bounding box center [1165, 93] width 10 height 10
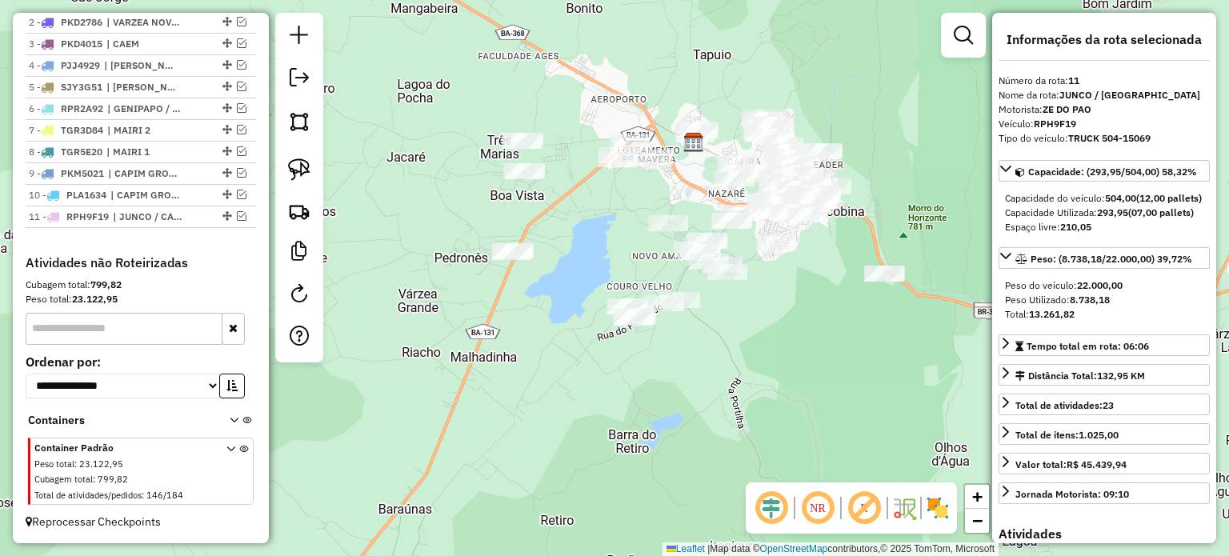
drag, startPoint x: 799, startPoint y: 331, endPoint x: 749, endPoint y: 315, distance: 52.9
click at [749, 315] on div "Janela de atendimento Grade de atendimento Capacidade Transportadoras Veículos …" at bounding box center [614, 278] width 1229 height 556
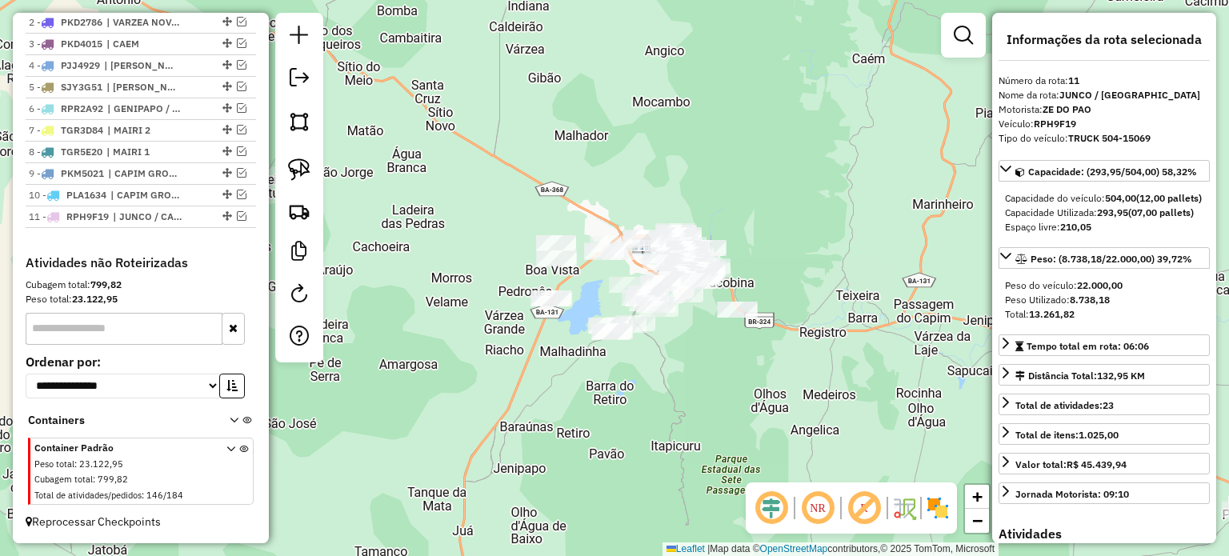
drag, startPoint x: 710, startPoint y: 374, endPoint x: 686, endPoint y: 381, distance: 25.6
click at [658, 383] on div "Janela de atendimento Grade de atendimento Capacidade Transportadoras Veículos …" at bounding box center [614, 278] width 1229 height 556
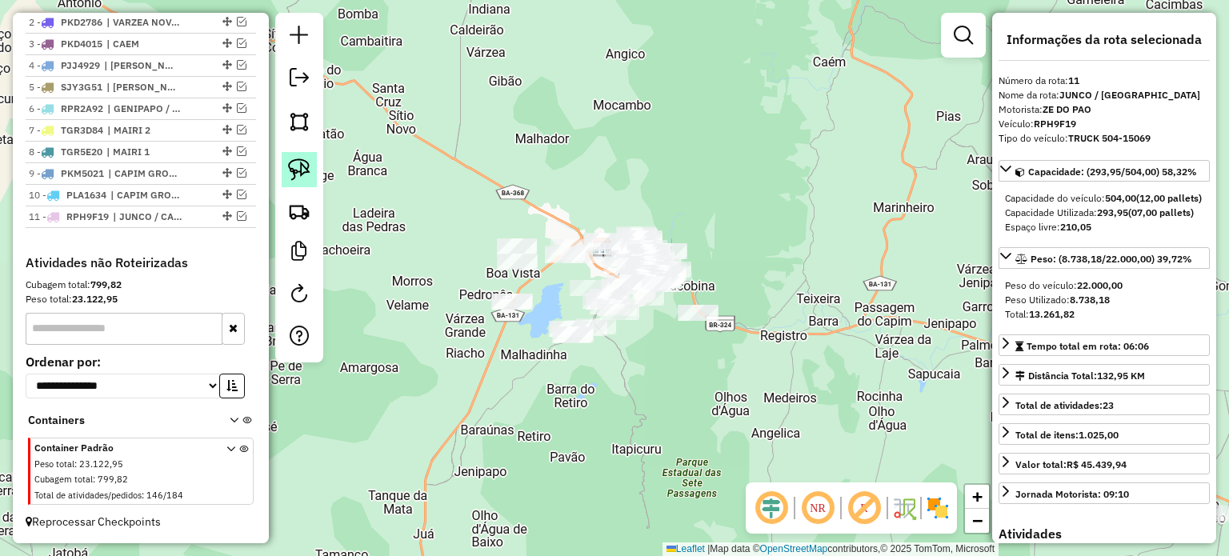
click at [298, 165] on img at bounding box center [299, 169] width 22 height 22
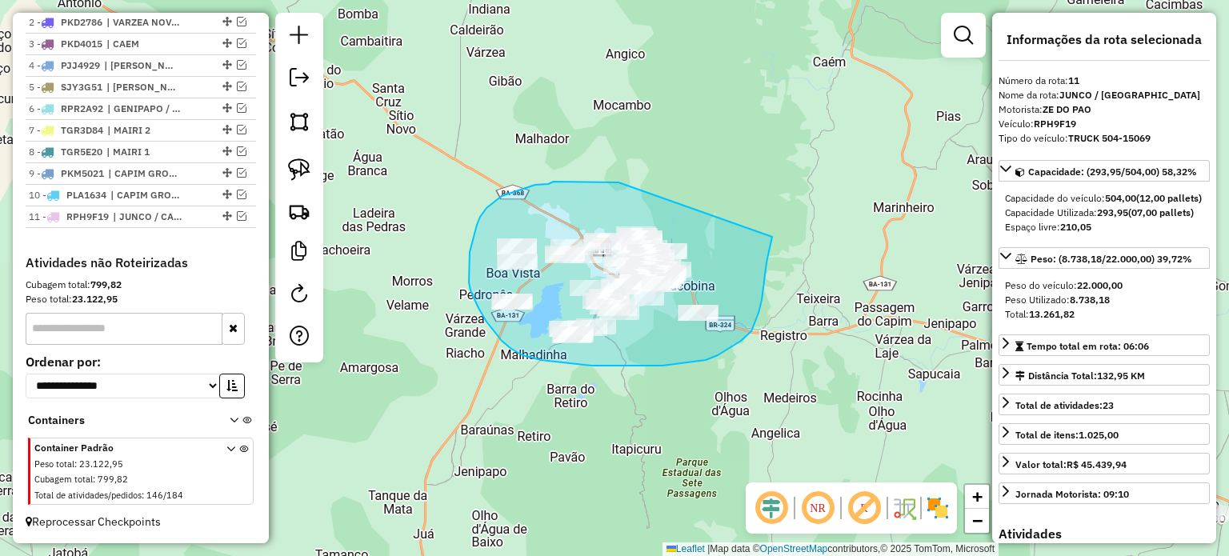
drag, startPoint x: 618, startPoint y: 182, endPoint x: 773, endPoint y: 232, distance: 162.2
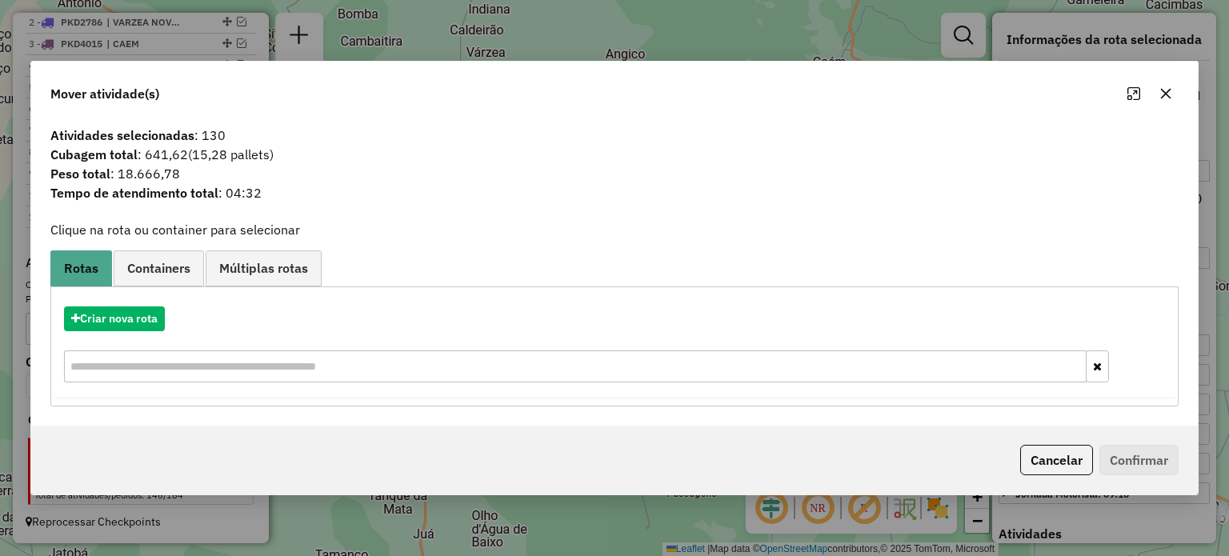
click at [1162, 95] on icon "button" at bounding box center [1165, 93] width 10 height 10
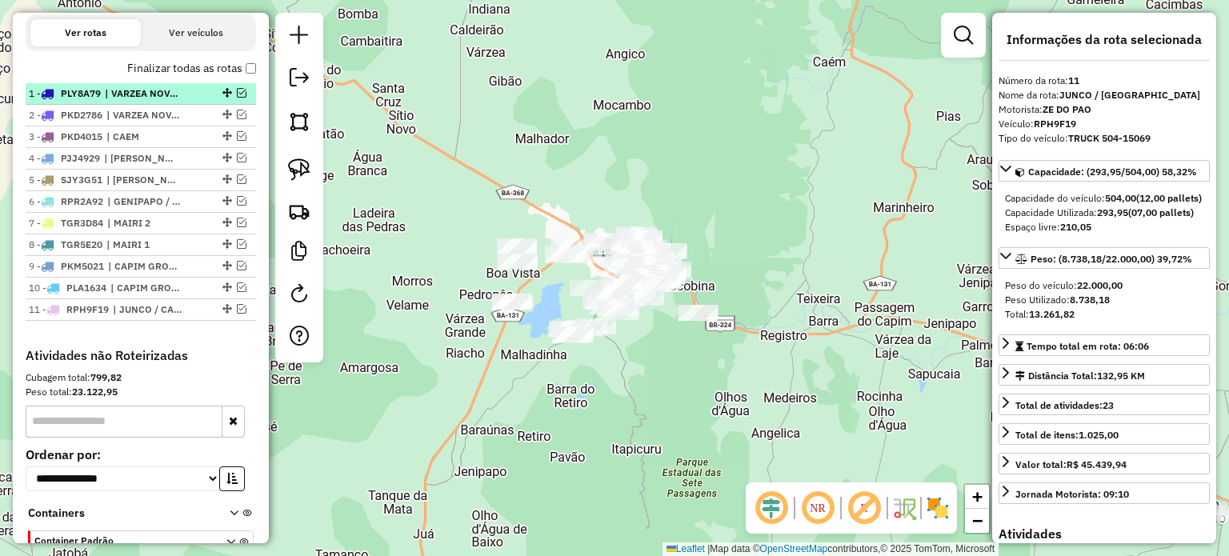
scroll to position [558, 0]
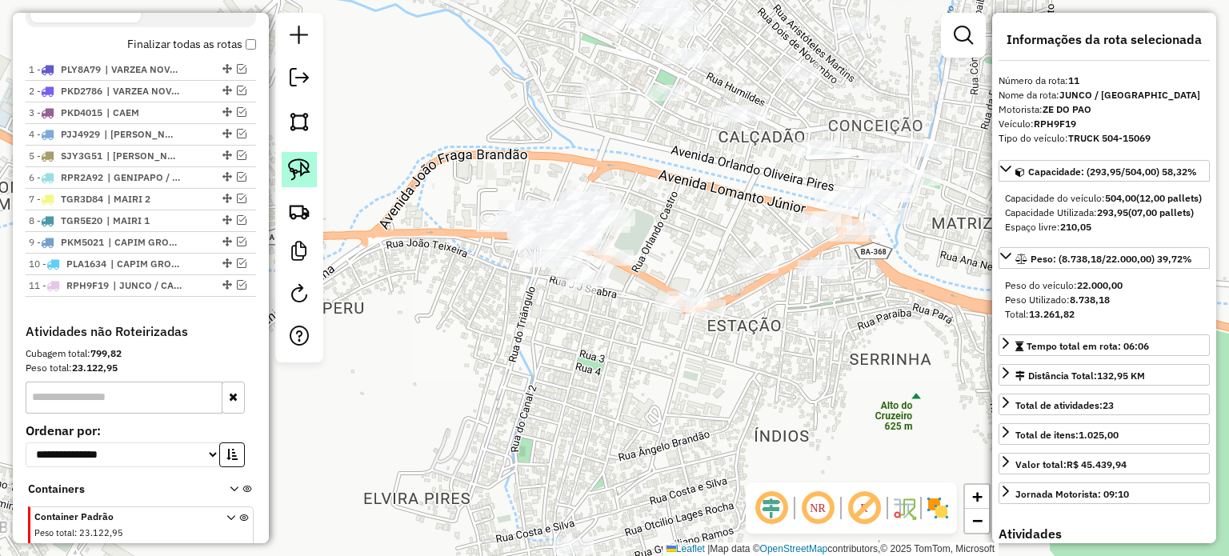
click at [298, 159] on img at bounding box center [299, 169] width 22 height 22
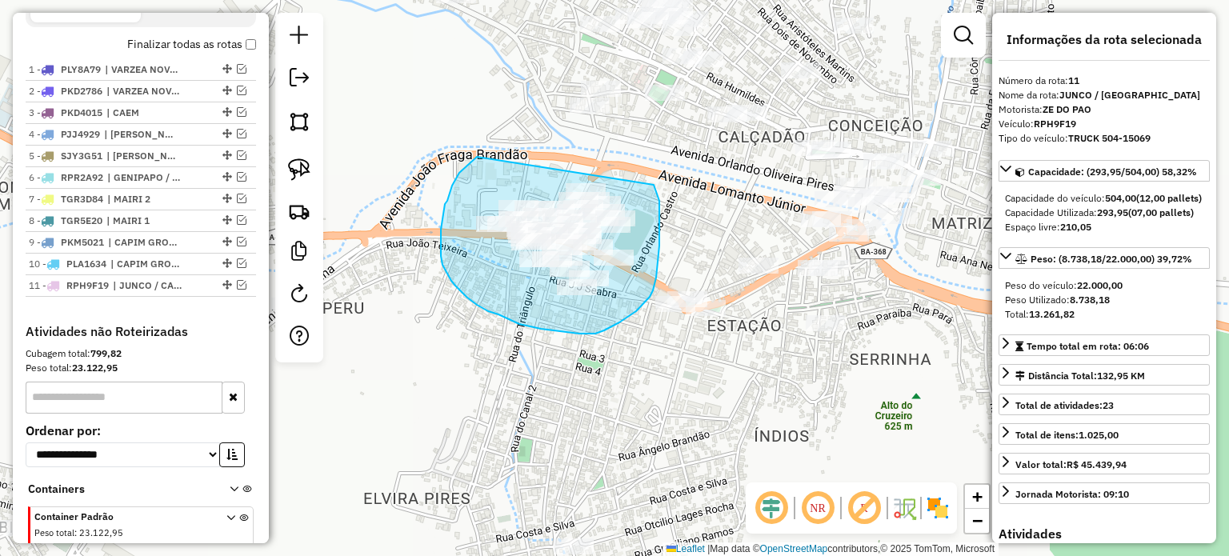
drag, startPoint x: 466, startPoint y: 166, endPoint x: 638, endPoint y: 175, distance: 172.2
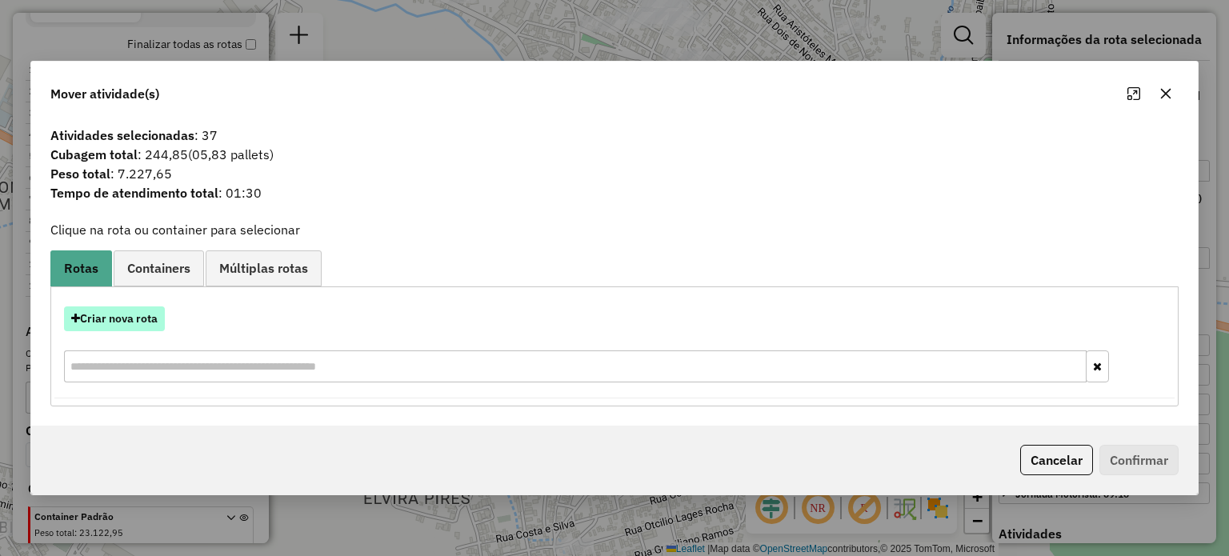
click at [124, 319] on button "Criar nova rota" at bounding box center [114, 318] width 101 height 25
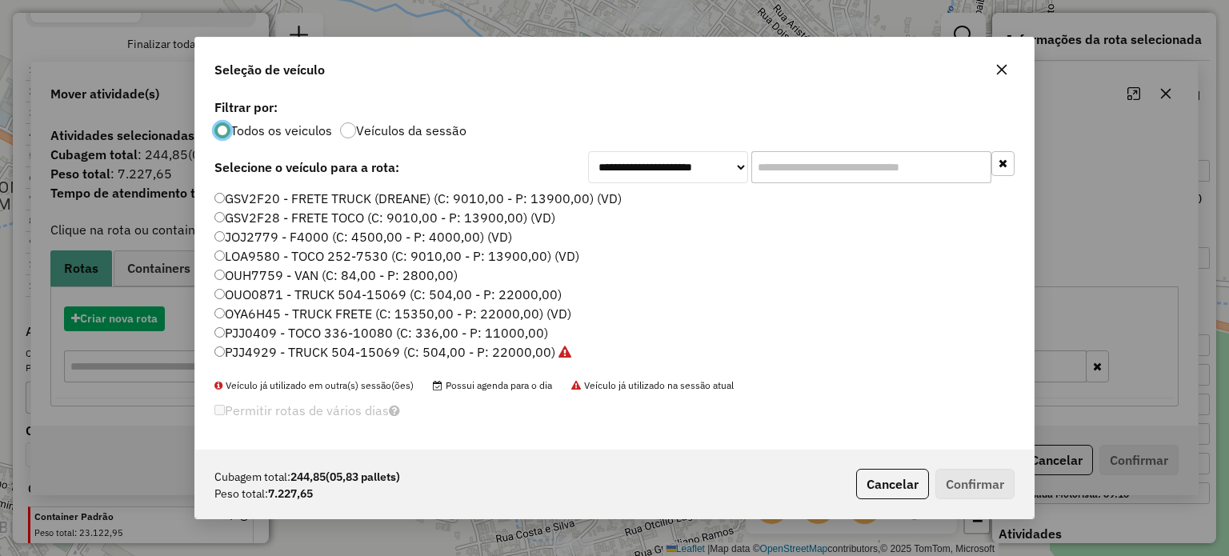
scroll to position [8, 5]
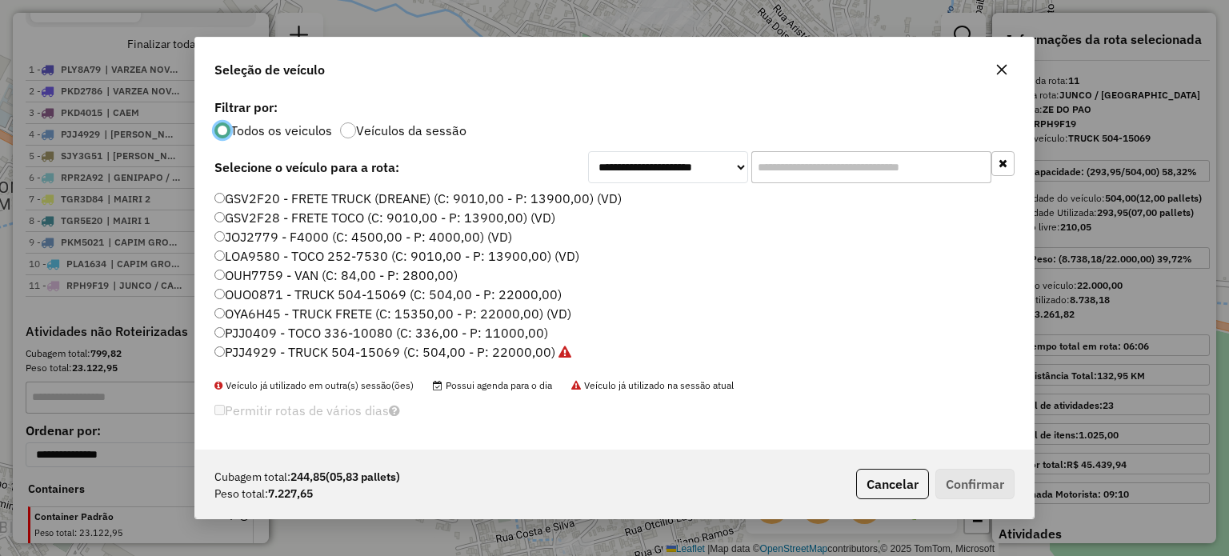
click at [243, 257] on label "LOA9580 - TOCO 252-7530 (C: 9010,00 - P: 13900,00) (VD)" at bounding box center [396, 255] width 365 height 19
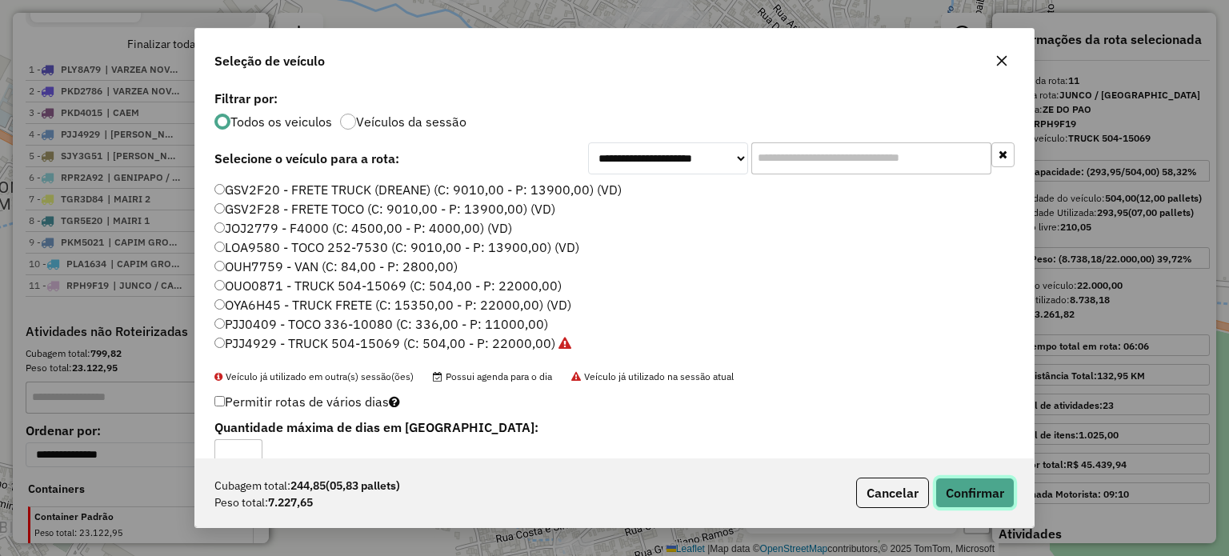
click at [953, 482] on button "Confirmar" at bounding box center [974, 493] width 79 height 30
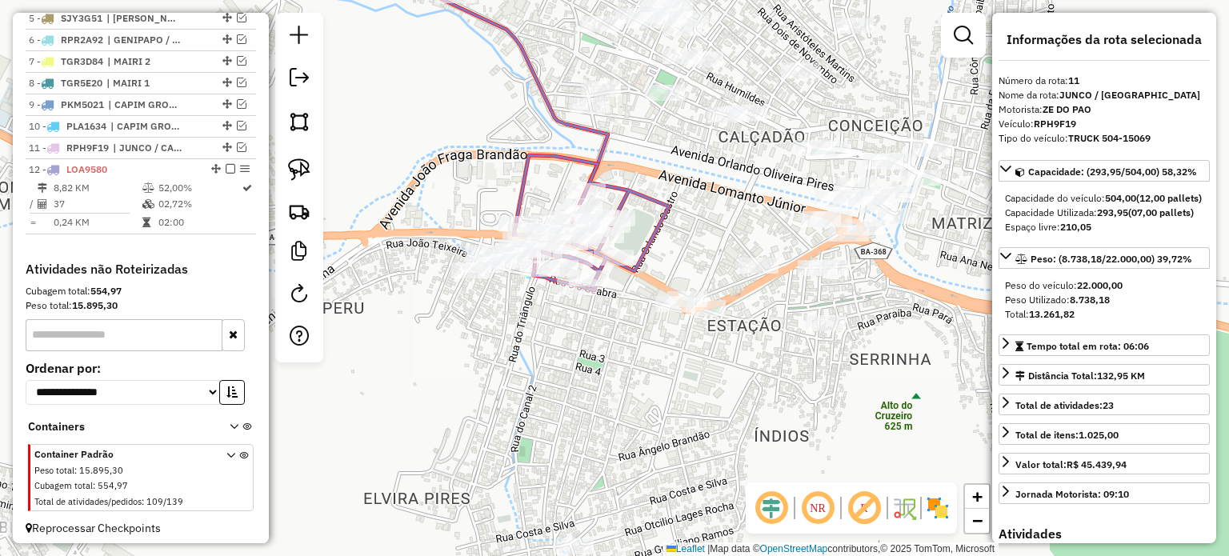
scroll to position [714, 0]
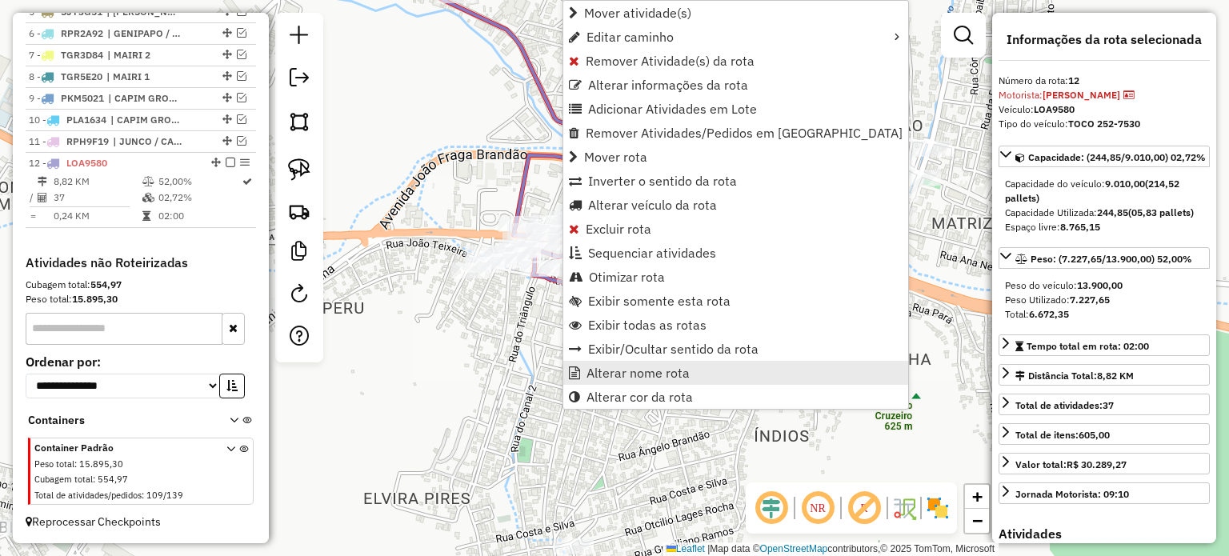
click at [642, 375] on span "Alterar nome rota" at bounding box center [637, 372] width 103 height 13
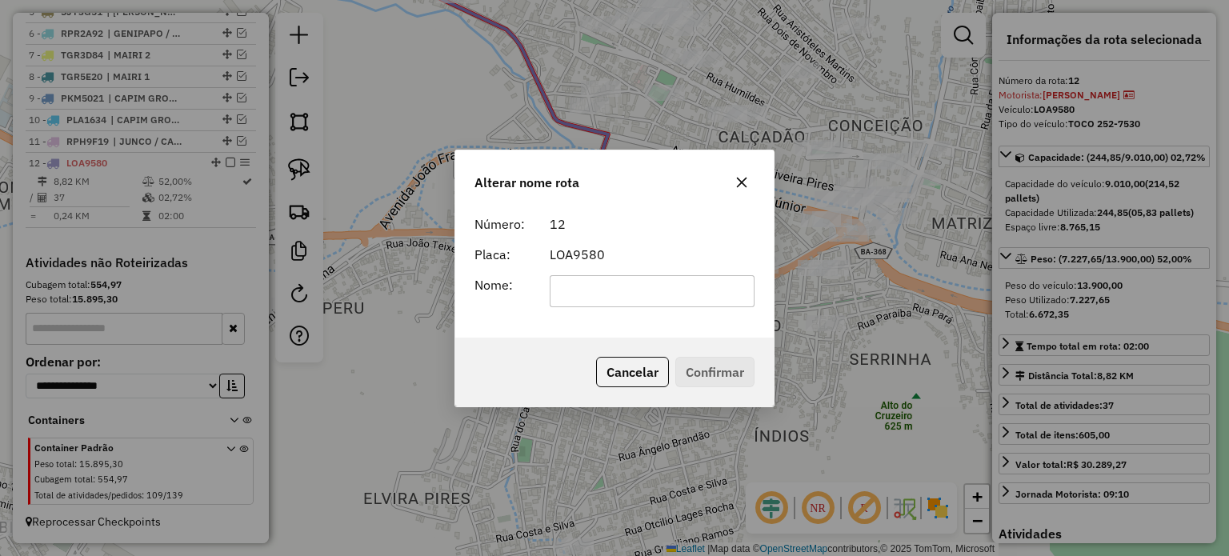
click at [586, 288] on input "text" at bounding box center [653, 291] width 206 height 32
type input "**********"
click at [690, 378] on button "Confirmar" at bounding box center [714, 372] width 79 height 30
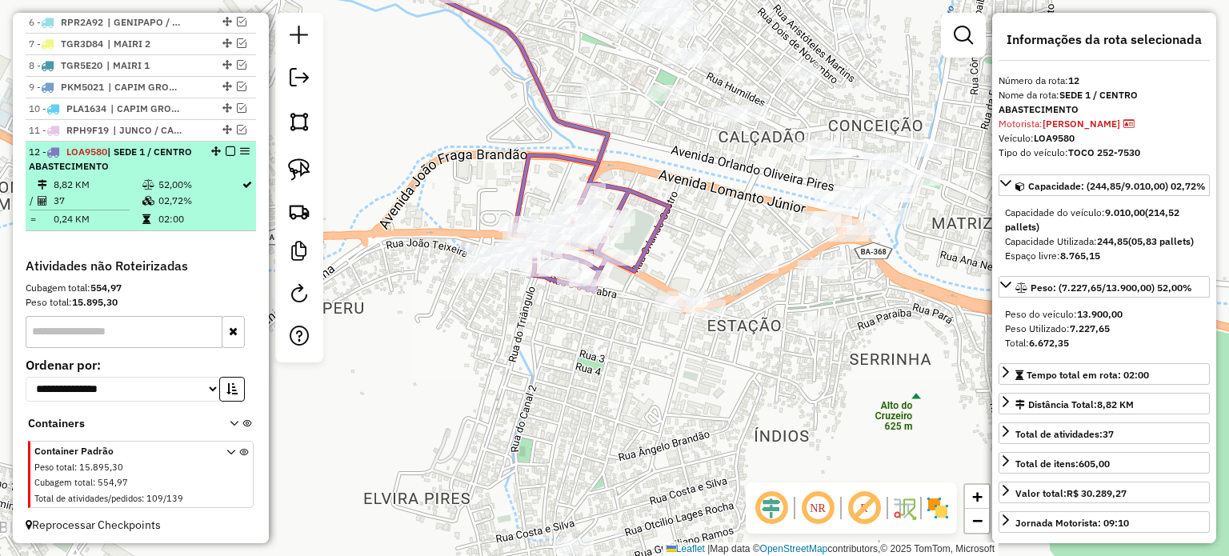
click at [226, 156] on em at bounding box center [231, 151] width 10 height 10
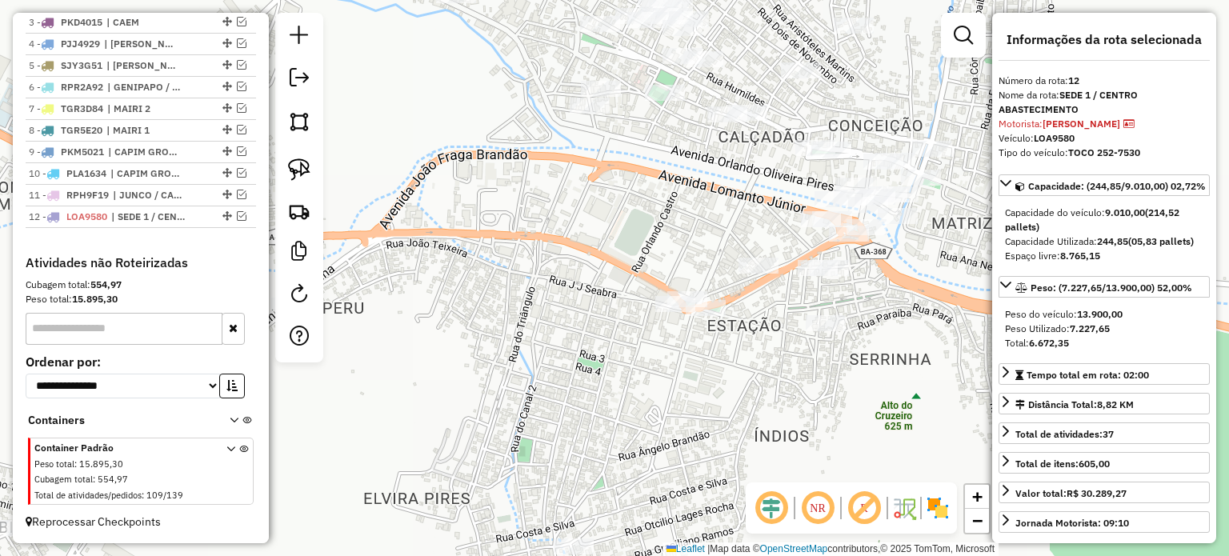
scroll to position [660, 0]
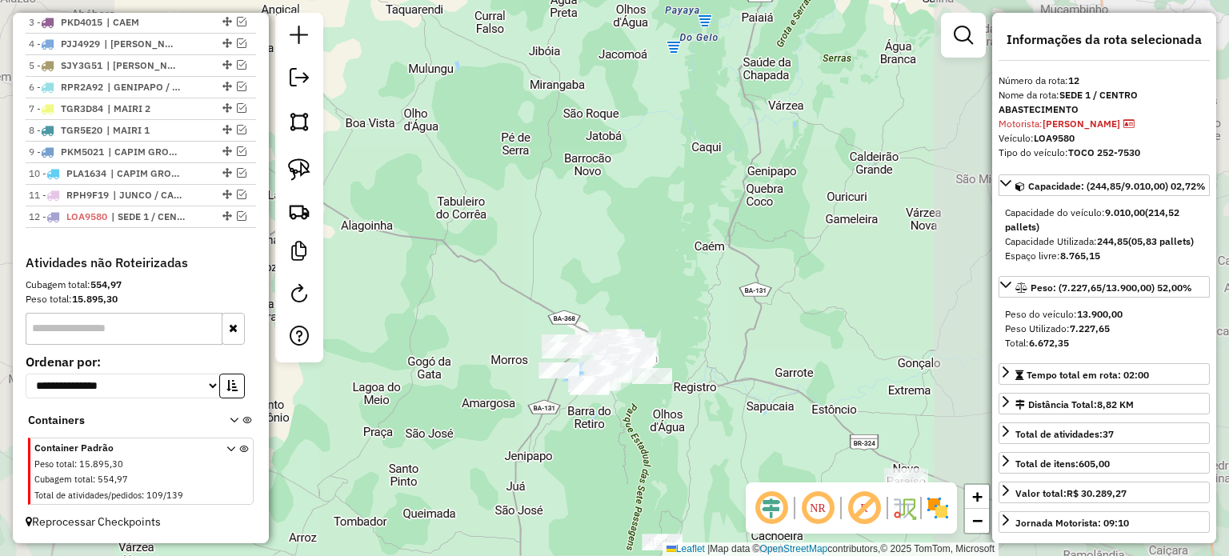
drag, startPoint x: 650, startPoint y: 428, endPoint x: 634, endPoint y: 364, distance: 65.8
click at [634, 364] on div "Janela de atendimento Grade de atendimento Capacidade Transportadoras Veículos …" at bounding box center [614, 278] width 1229 height 556
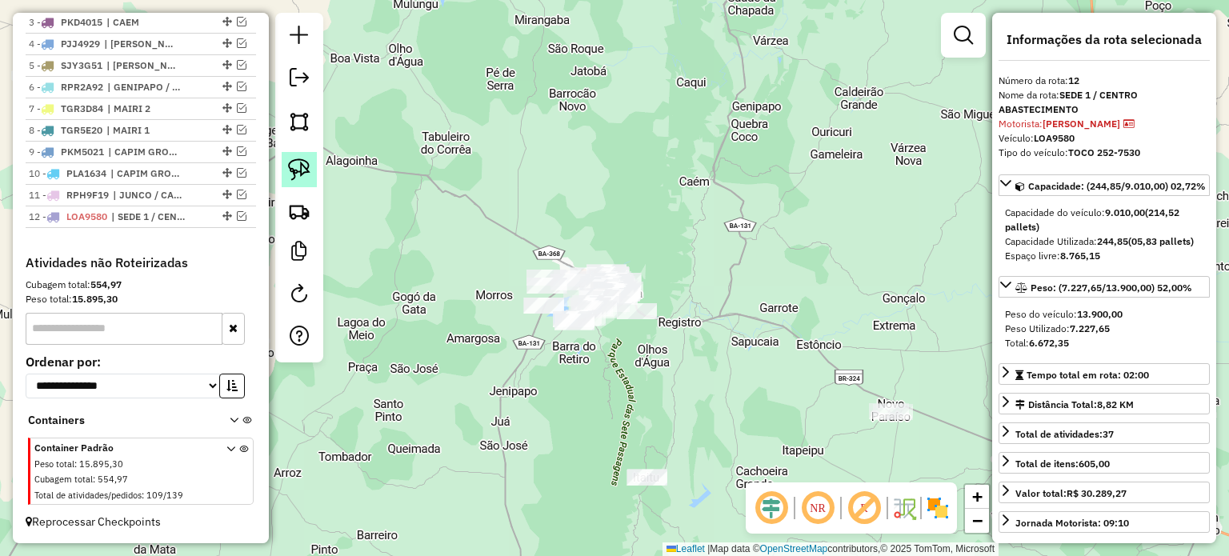
click at [291, 162] on img at bounding box center [299, 169] width 22 height 22
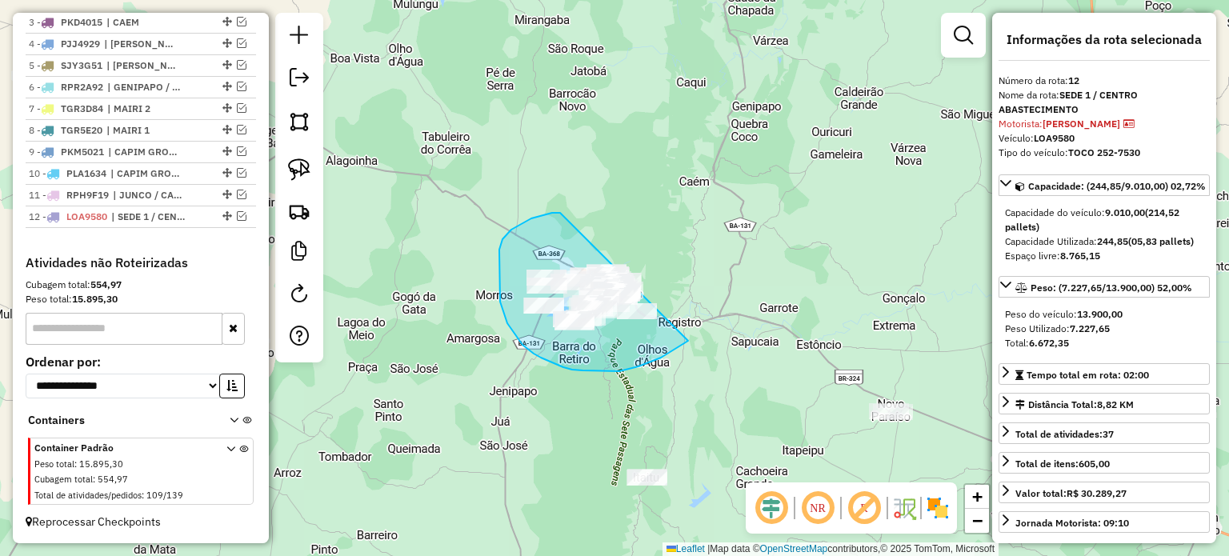
drag, startPoint x: 552, startPoint y: 213, endPoint x: 727, endPoint y: 248, distance: 178.7
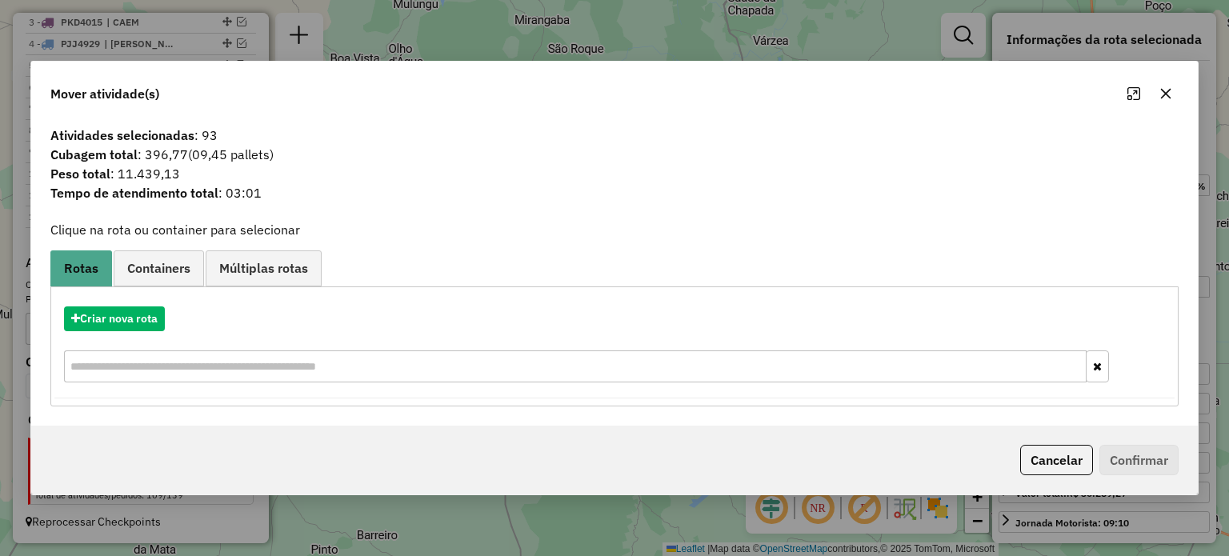
click at [1161, 95] on icon "button" at bounding box center [1165, 93] width 13 height 13
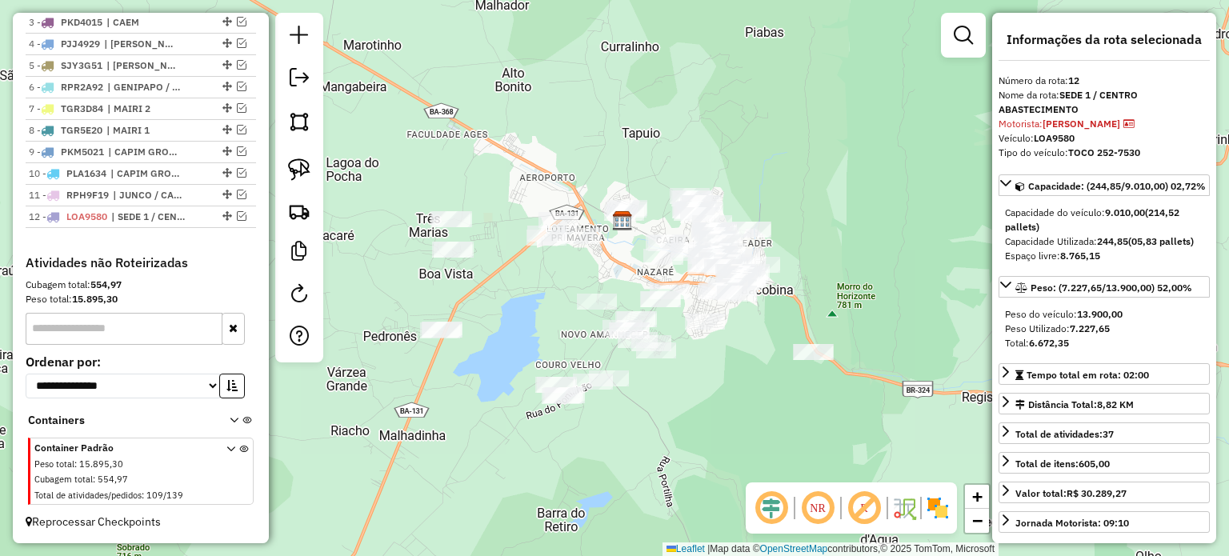
drag, startPoint x: 613, startPoint y: 272, endPoint x: 645, endPoint y: 242, distance: 43.6
click at [643, 242] on div "Janela de atendimento Grade de atendimento Capacidade Transportadoras Veículos …" at bounding box center [614, 278] width 1229 height 556
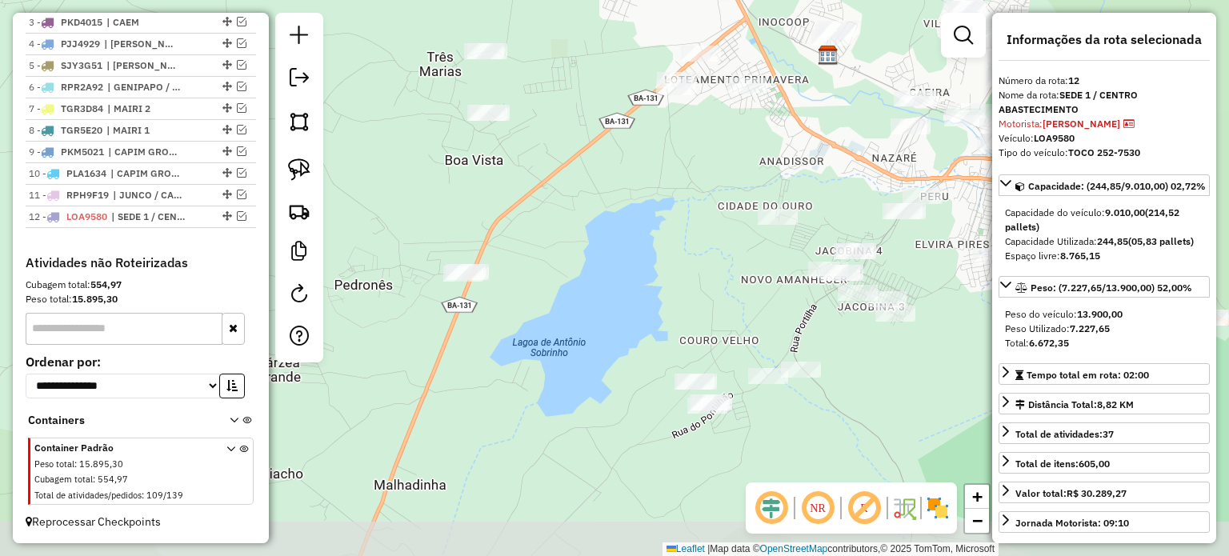
drag, startPoint x: 602, startPoint y: 226, endPoint x: 635, endPoint y: 198, distance: 43.6
click at [635, 198] on div "Janela de atendimento Grade de atendimento Capacidade Transportadoras Veículos …" at bounding box center [614, 278] width 1229 height 556
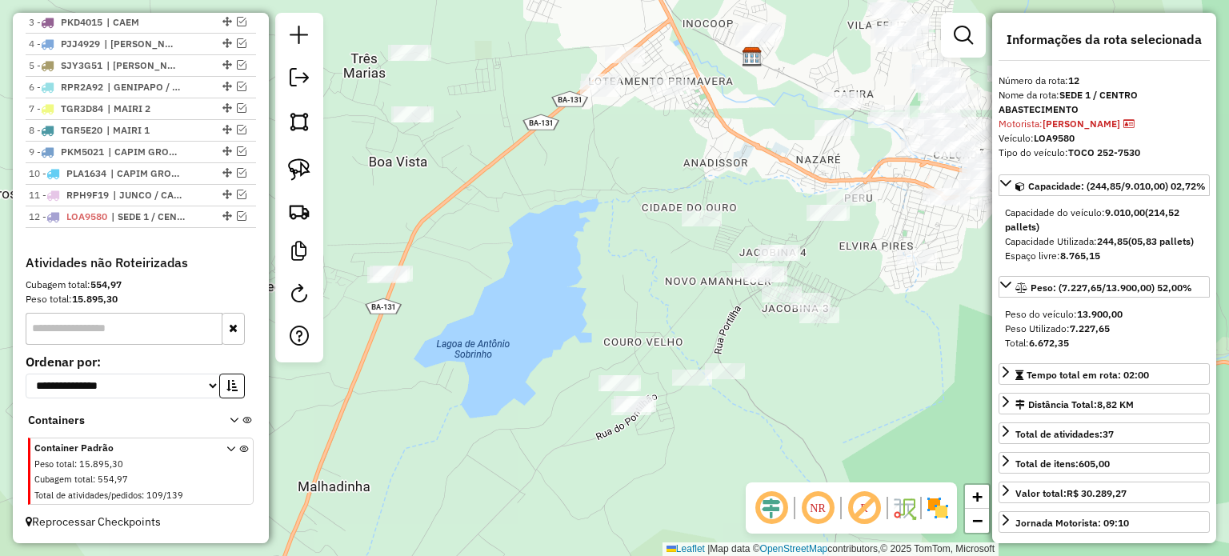
drag, startPoint x: 606, startPoint y: 270, endPoint x: 533, endPoint y: 225, distance: 86.2
click at [533, 225] on div "Janela de atendimento Grade de atendimento Capacidade Transportadoras Veículos …" at bounding box center [614, 278] width 1229 height 556
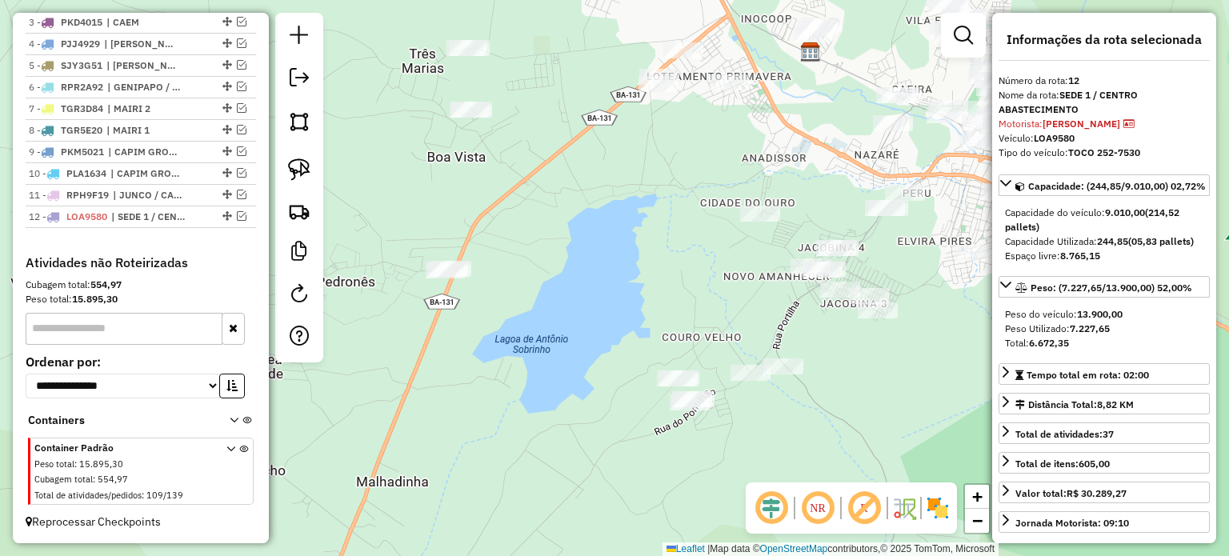
drag, startPoint x: 493, startPoint y: 238, endPoint x: 542, endPoint y: 248, distance: 49.7
click at [548, 237] on div "Janela de atendimento Grade de atendimento Capacidade Transportadoras Veículos …" at bounding box center [614, 278] width 1229 height 556
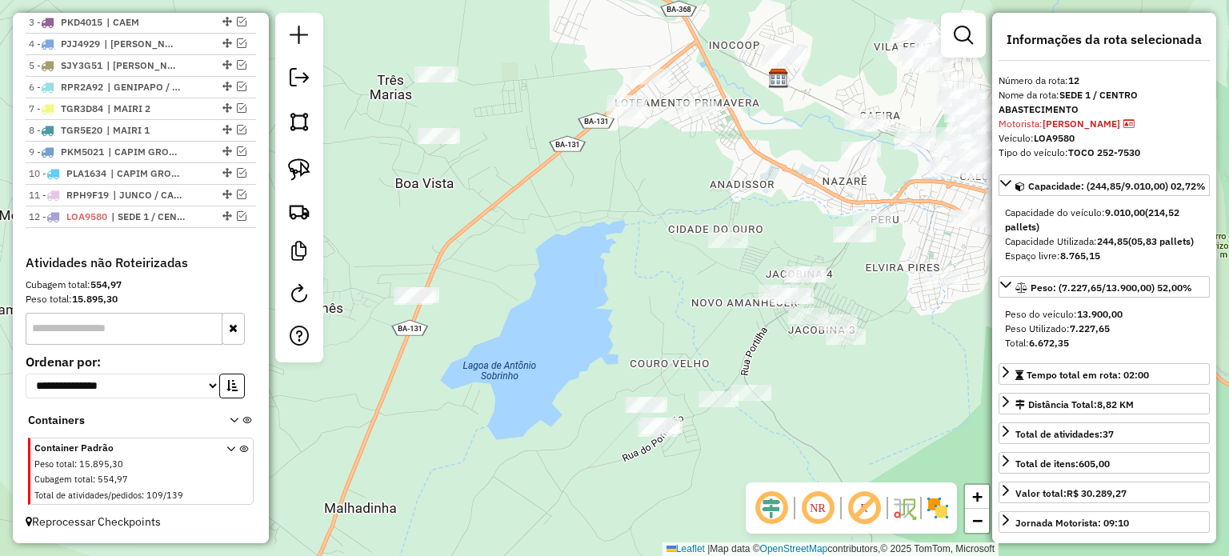
drag, startPoint x: 588, startPoint y: 239, endPoint x: 547, endPoint y: 262, distance: 46.5
click at [550, 265] on div "Janela de atendimento Grade de atendimento Capacidade Transportadoras Veículos …" at bounding box center [614, 278] width 1229 height 556
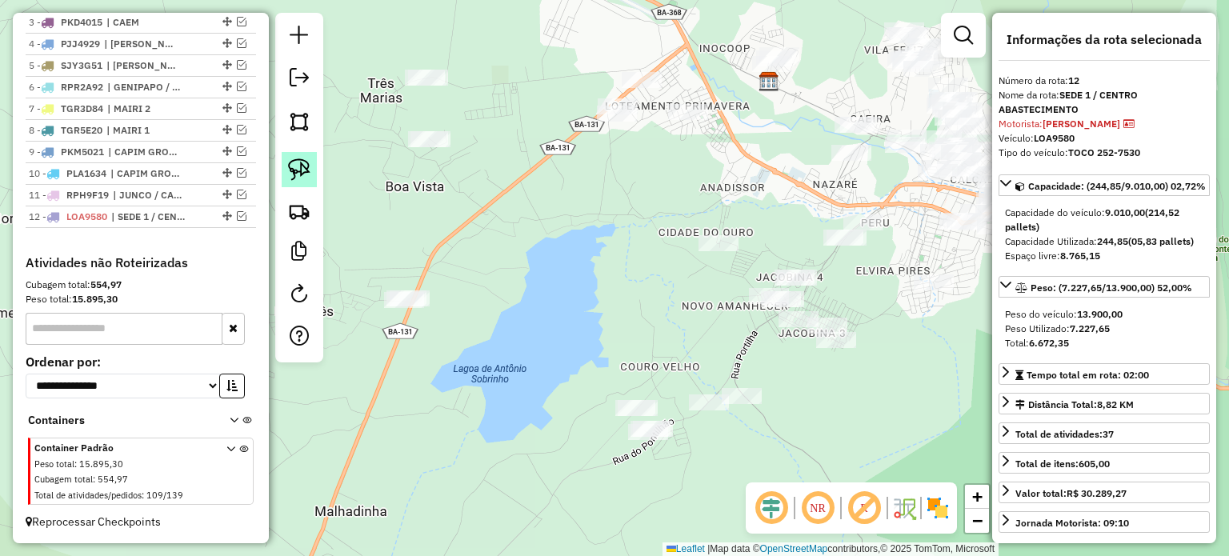
click at [297, 162] on img at bounding box center [299, 169] width 22 height 22
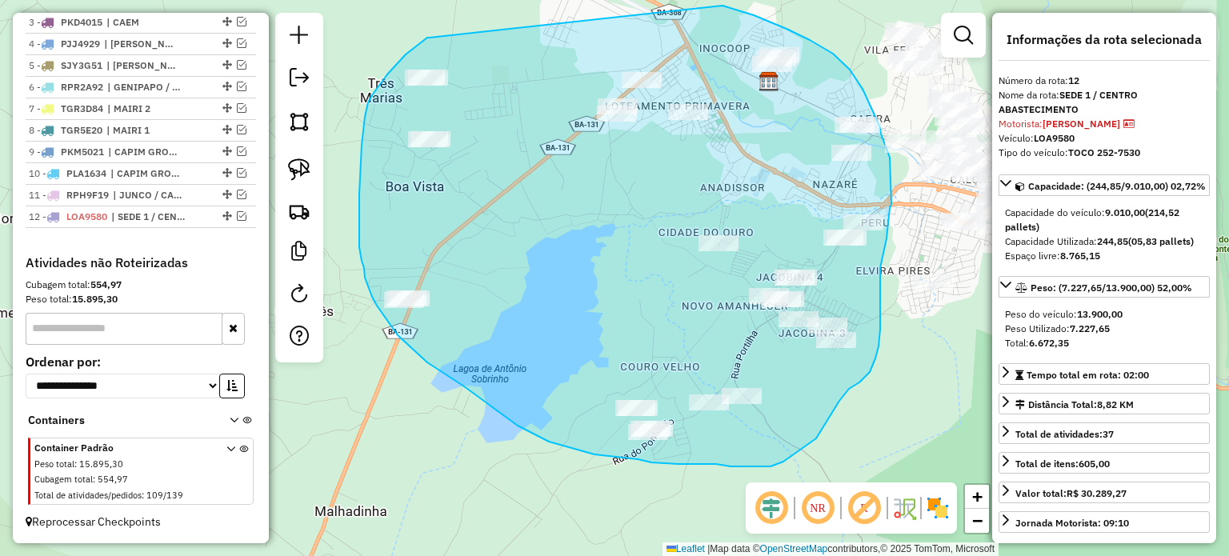
drag, startPoint x: 427, startPoint y: 38, endPoint x: 690, endPoint y: 3, distance: 265.4
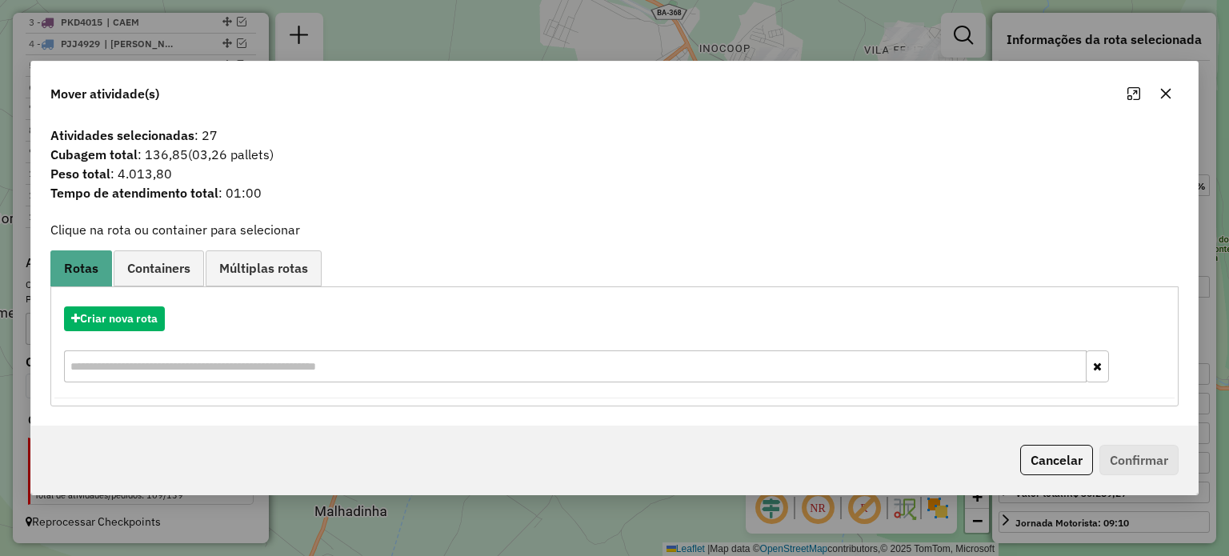
drag, startPoint x: 1161, startPoint y: 89, endPoint x: 797, endPoint y: 185, distance: 377.2
click at [1161, 89] on icon "button" at bounding box center [1165, 93] width 13 height 13
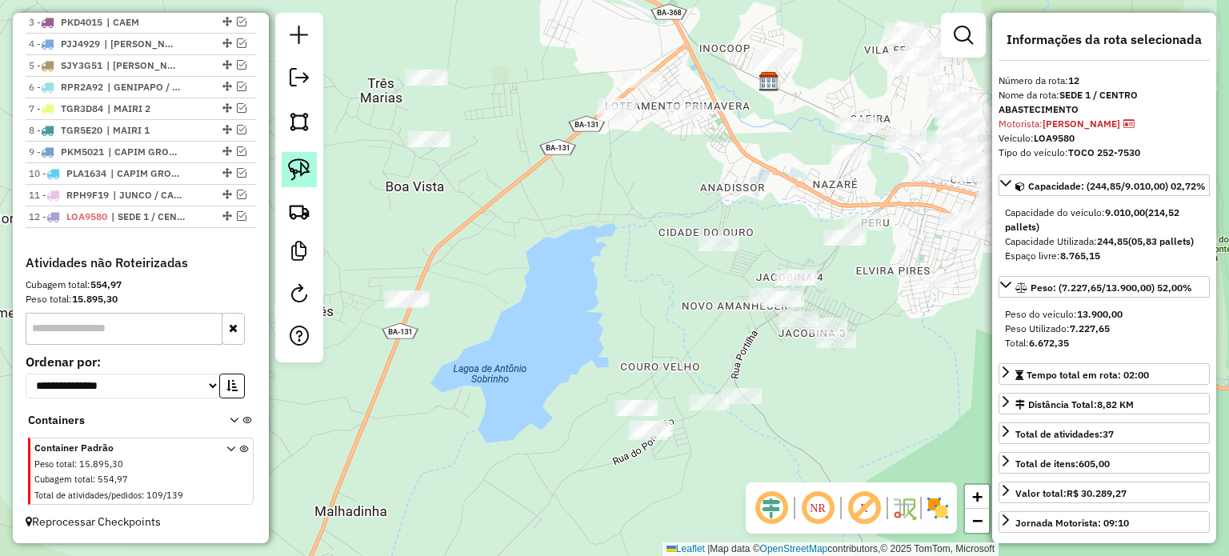
click at [307, 166] on img at bounding box center [299, 169] width 22 height 22
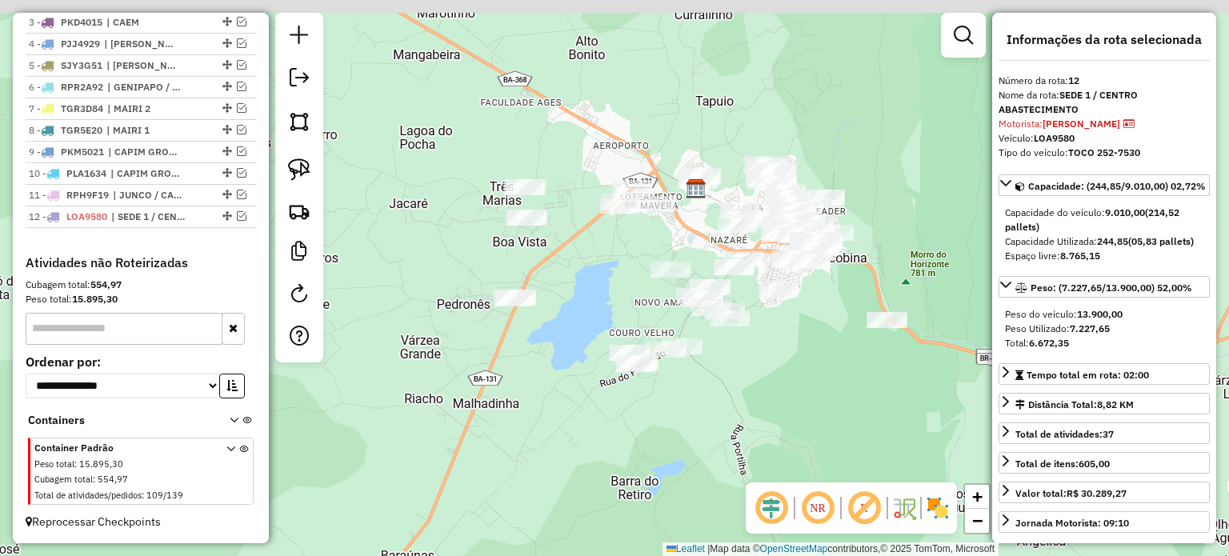
drag, startPoint x: 886, startPoint y: 259, endPoint x: 774, endPoint y: 370, distance: 157.3
click at [782, 382] on div "Janela de atendimento Grade de atendimento Capacidade Transportadoras Veículos …" at bounding box center [614, 278] width 1229 height 556
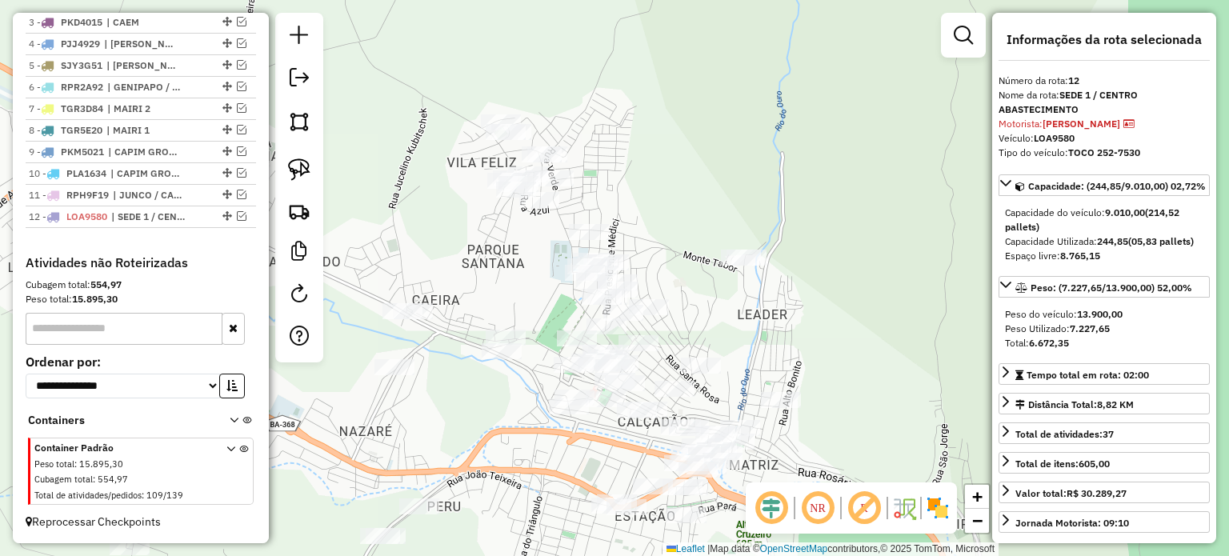
drag, startPoint x: 750, startPoint y: 300, endPoint x: 739, endPoint y: 320, distance: 22.5
click at [742, 320] on div "Janela de atendimento Grade de atendimento Capacidade Transportadoras Veículos …" at bounding box center [614, 278] width 1229 height 556
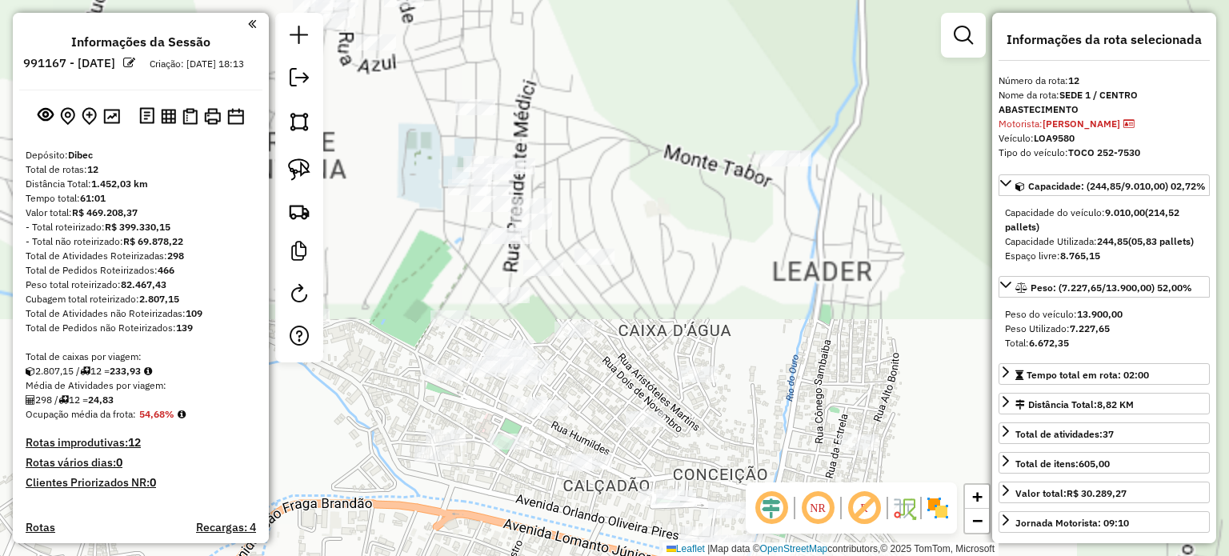
select select "**********"
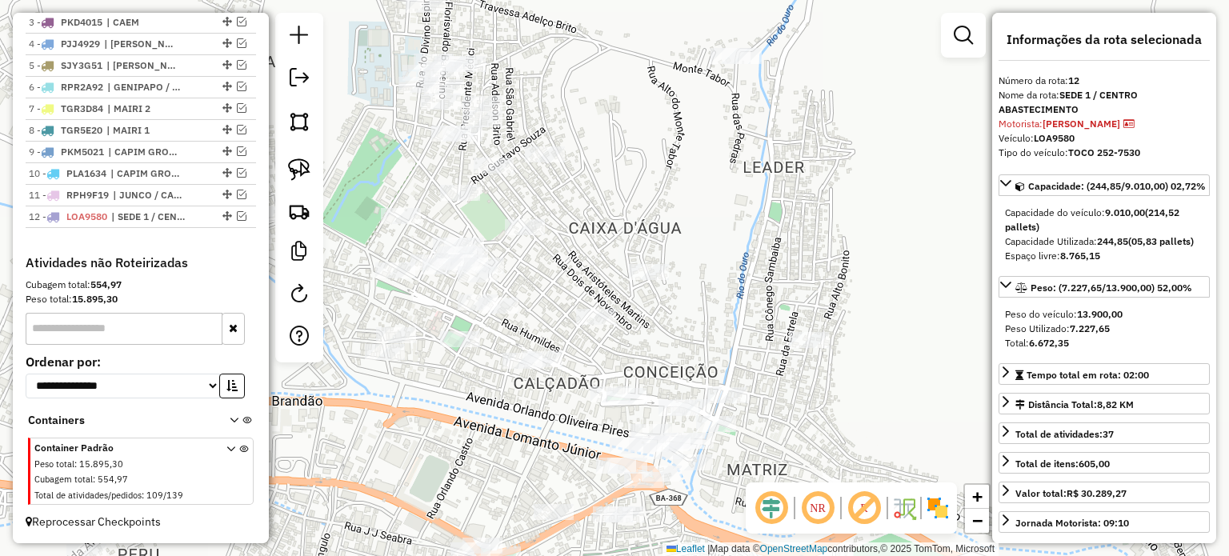
drag, startPoint x: 745, startPoint y: 425, endPoint x: 693, endPoint y: 342, distance: 98.1
click at [694, 320] on div "Janela de atendimento Grade de atendimento Capacidade Transportadoras Veículos …" at bounding box center [614, 278] width 1229 height 556
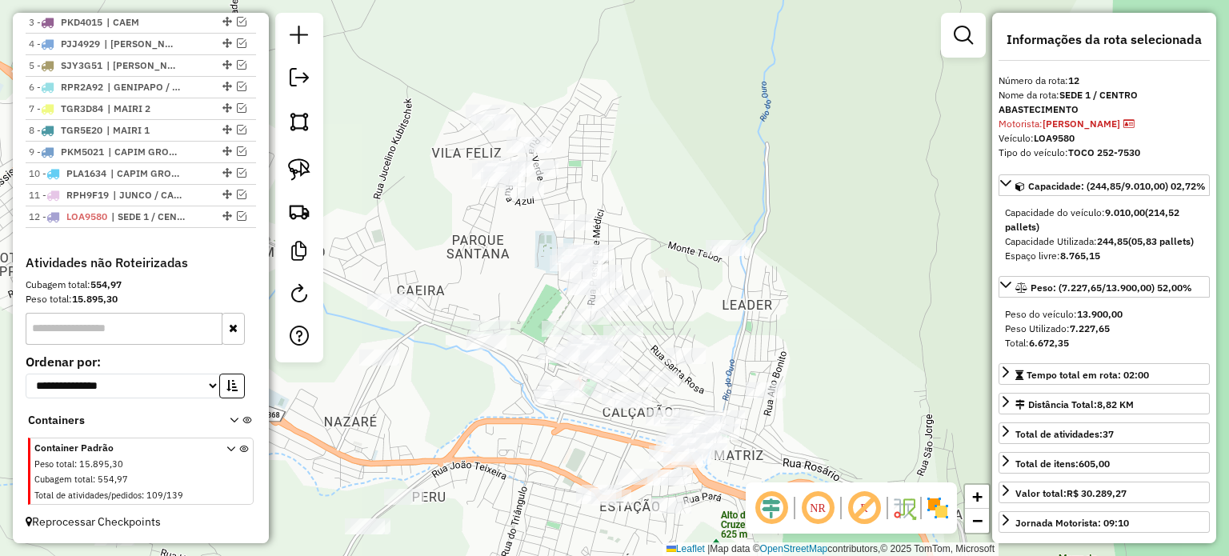
drag, startPoint x: 793, startPoint y: 271, endPoint x: 794, endPoint y: 342, distance: 70.4
click at [794, 342] on div "Janela de atendimento Grade de atendimento Capacidade Transportadoras Veículos …" at bounding box center [614, 278] width 1229 height 556
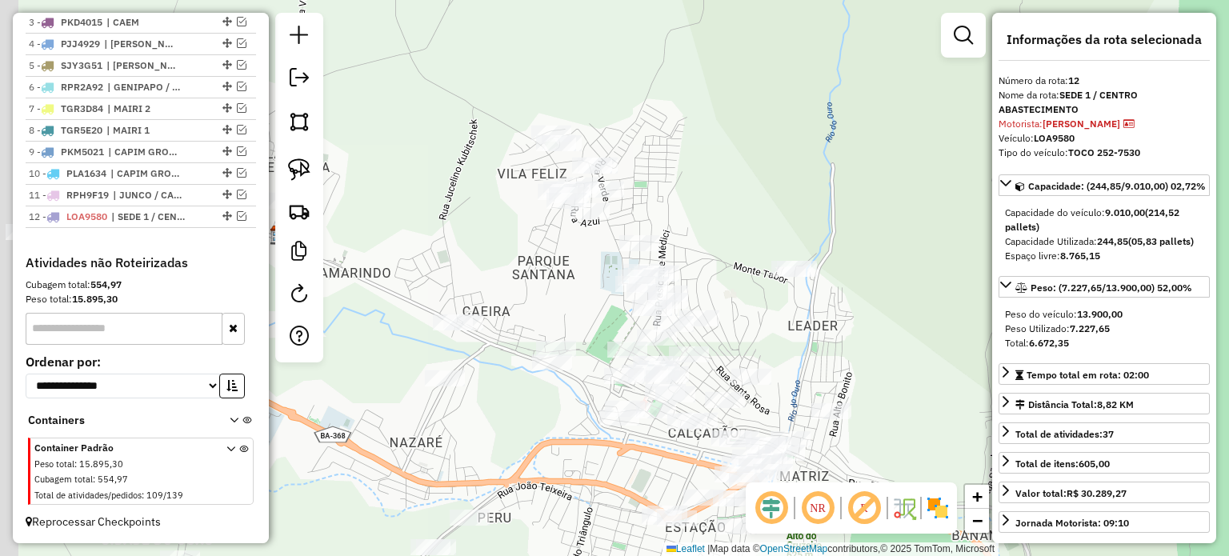
drag, startPoint x: 530, startPoint y: 323, endPoint x: 586, endPoint y: 273, distance: 75.3
click at [589, 274] on div "Janela de atendimento Grade de atendimento Capacidade Transportadoras Veículos …" at bounding box center [614, 278] width 1229 height 556
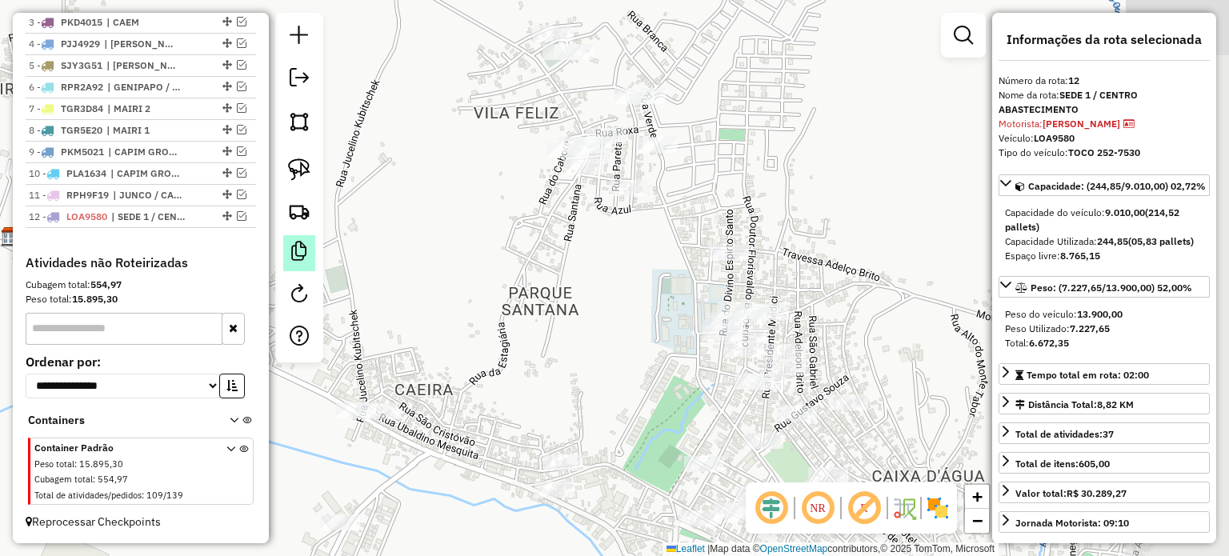
drag, startPoint x: 370, startPoint y: 229, endPoint x: 296, endPoint y: 238, distance: 74.1
click at [278, 234] on hb-router-mapa "Informações da Sessão 991167 - [DATE] Criação: [DATE] 18:13 Depósito: Dibec Tot…" at bounding box center [614, 278] width 1229 height 556
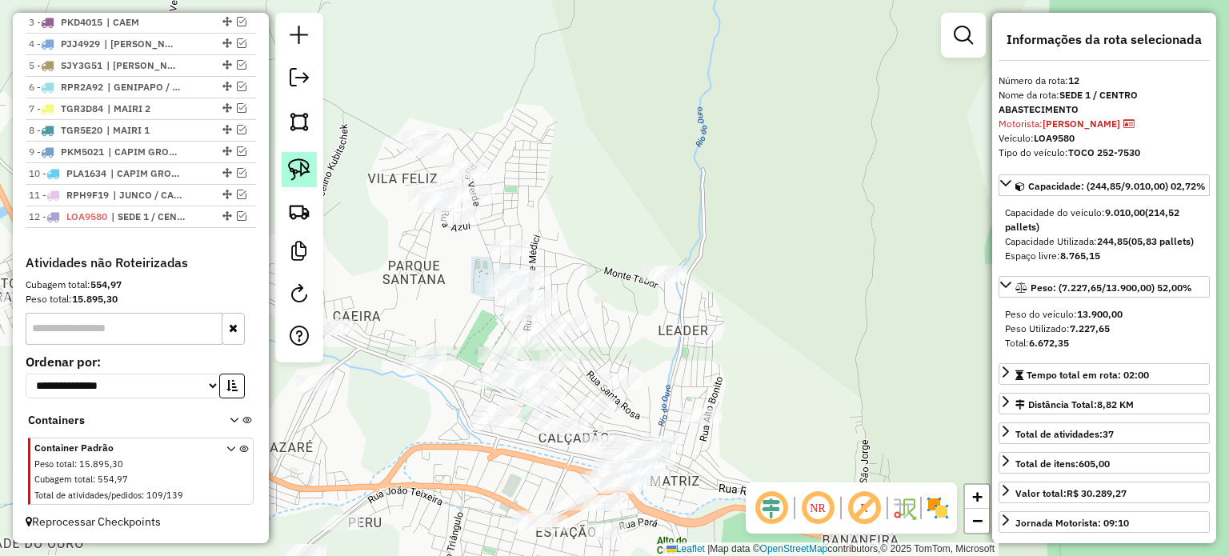
click at [298, 157] on link at bounding box center [299, 169] width 35 height 35
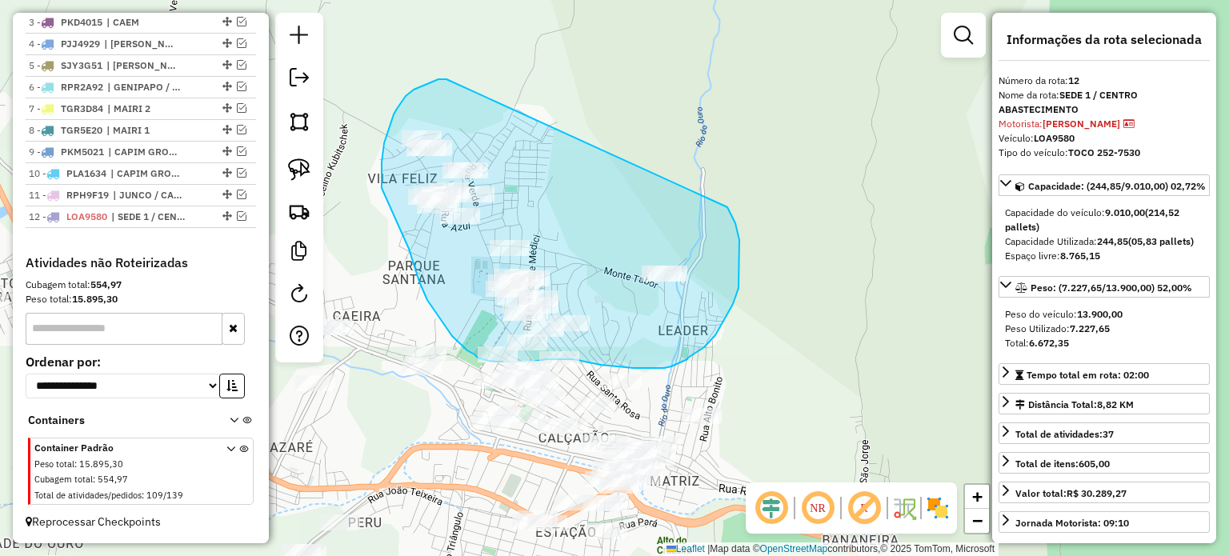
drag, startPoint x: 445, startPoint y: 79, endPoint x: 726, endPoint y: 206, distance: 308.2
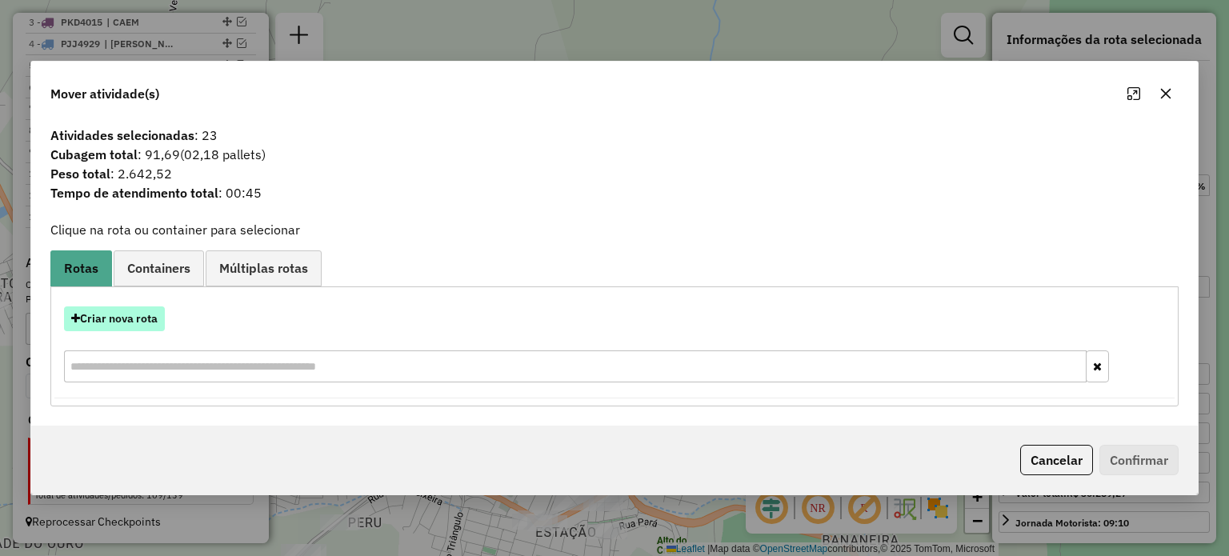
click at [121, 316] on button "Criar nova rota" at bounding box center [114, 318] width 101 height 25
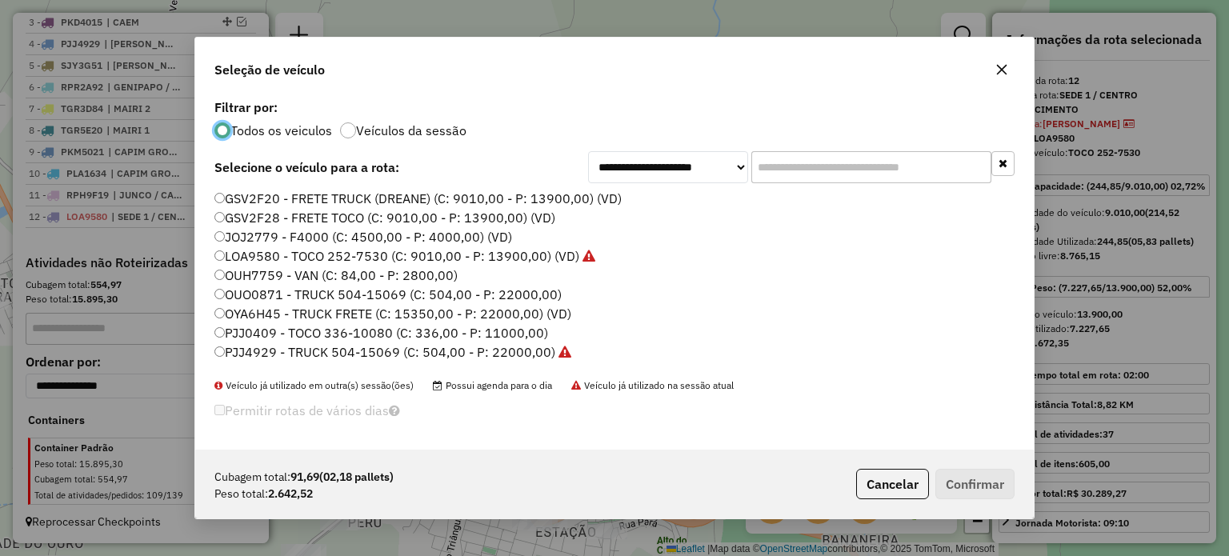
scroll to position [80, 0]
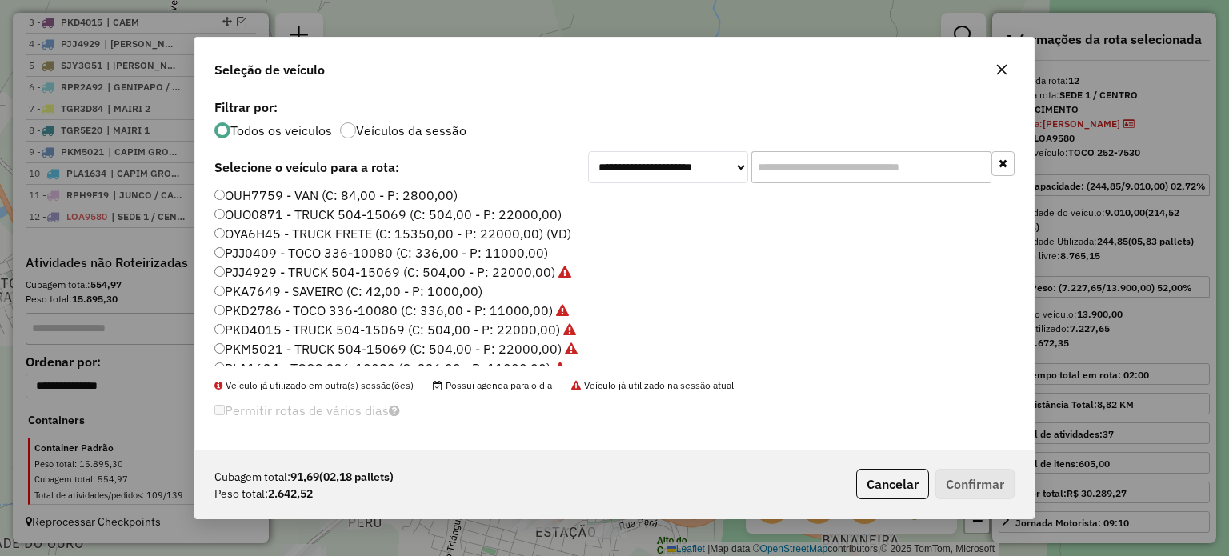
click at [258, 249] on label "PJJ0409 - TOCO 336-10080 (C: 336,00 - P: 11000,00)" at bounding box center [381, 252] width 334 height 19
click at [980, 478] on button "Confirmar" at bounding box center [974, 484] width 79 height 30
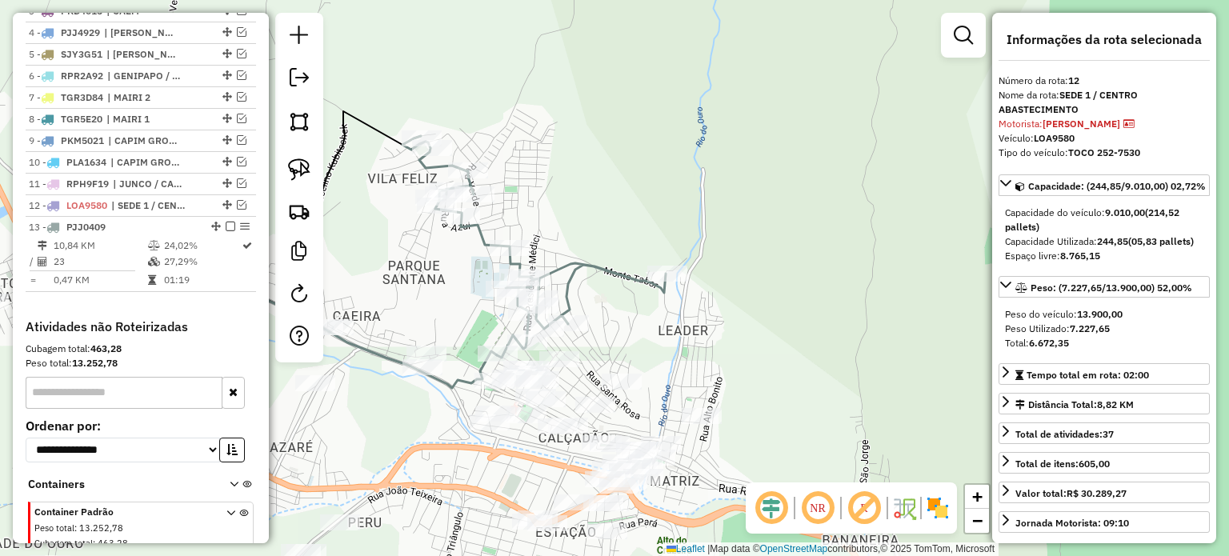
scroll to position [735, 0]
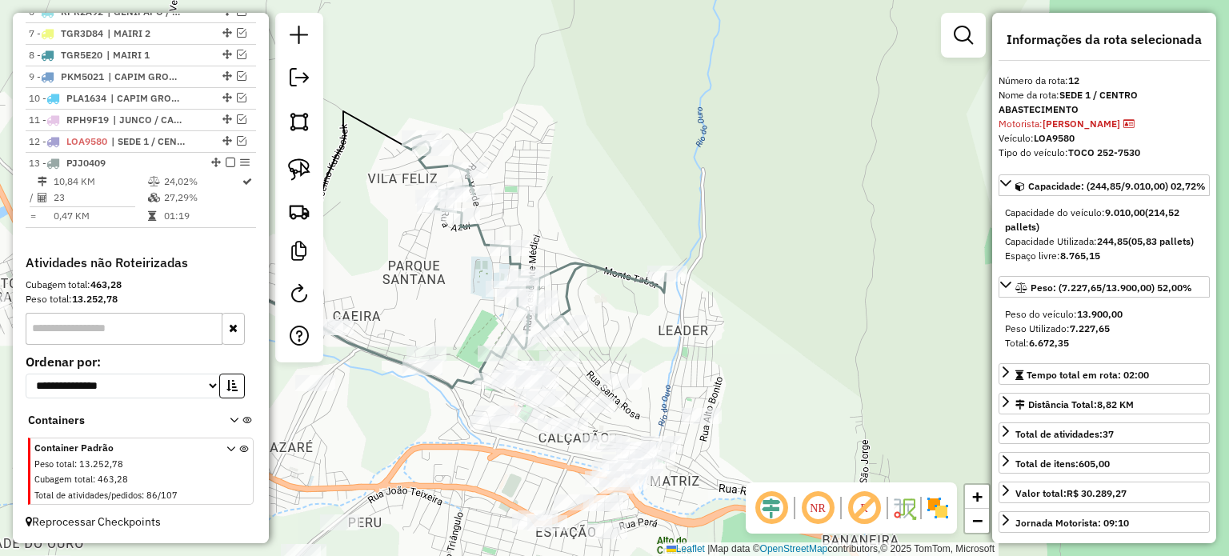
click at [835, 290] on div "Janela de atendimento Grade de atendimento Capacidade Transportadoras Veículos …" at bounding box center [614, 278] width 1229 height 556
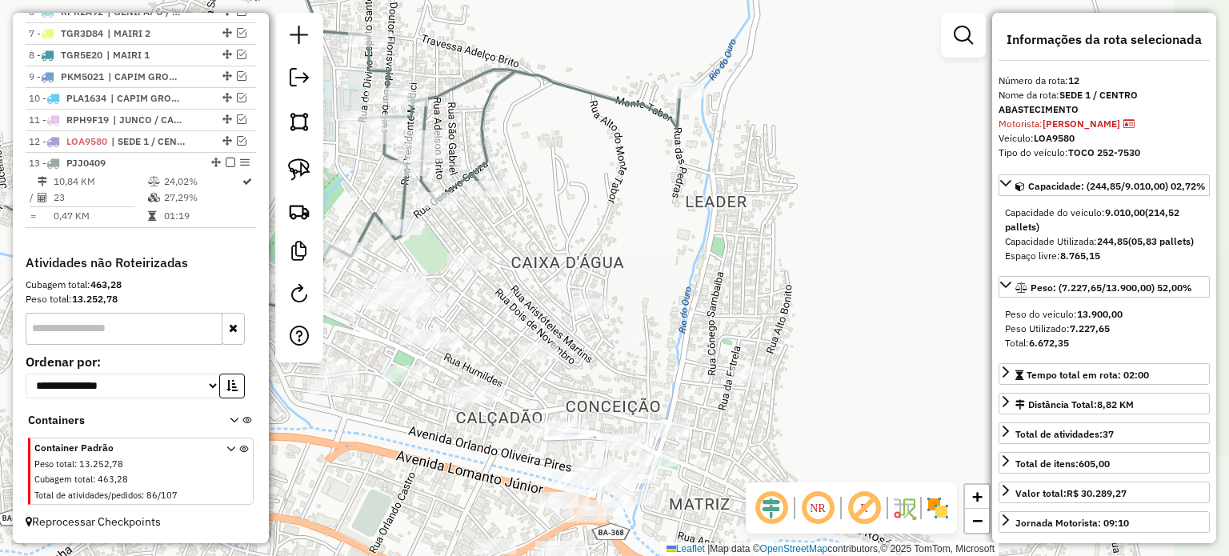
drag, startPoint x: 681, startPoint y: 236, endPoint x: 820, endPoint y: 237, distance: 139.2
click at [820, 237] on div "Janela de atendimento Grade de atendimento Capacidade Transportadoras Veículos …" at bounding box center [614, 278] width 1229 height 556
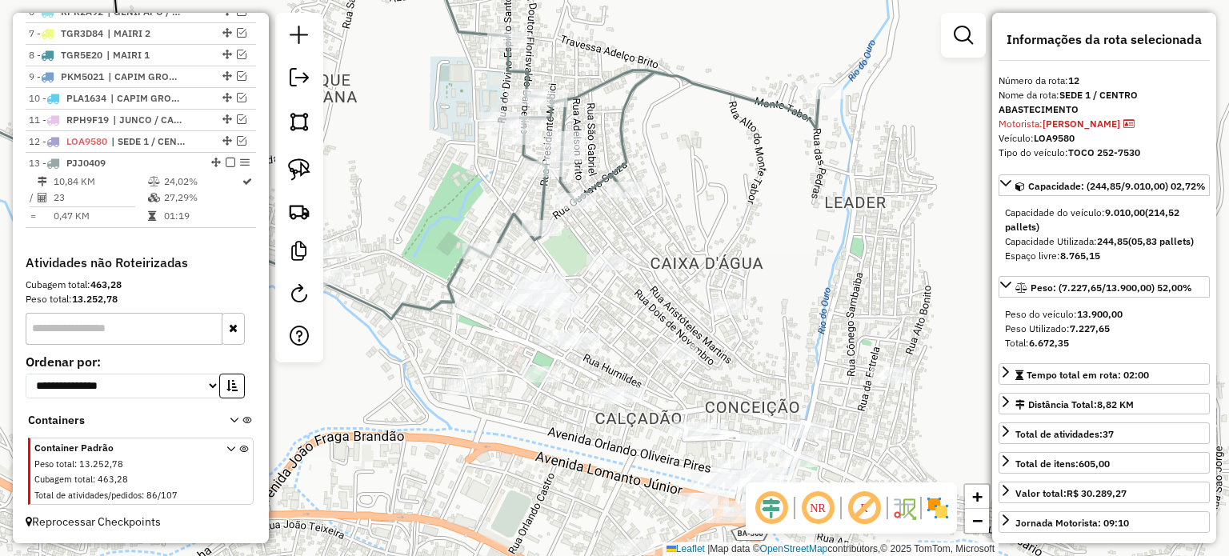
drag, startPoint x: 653, startPoint y: 302, endPoint x: 677, endPoint y: 260, distance: 48.0
click at [678, 262] on div "Janela de atendimento Grade de atendimento Capacidade Transportadoras Veículos …" at bounding box center [614, 278] width 1229 height 556
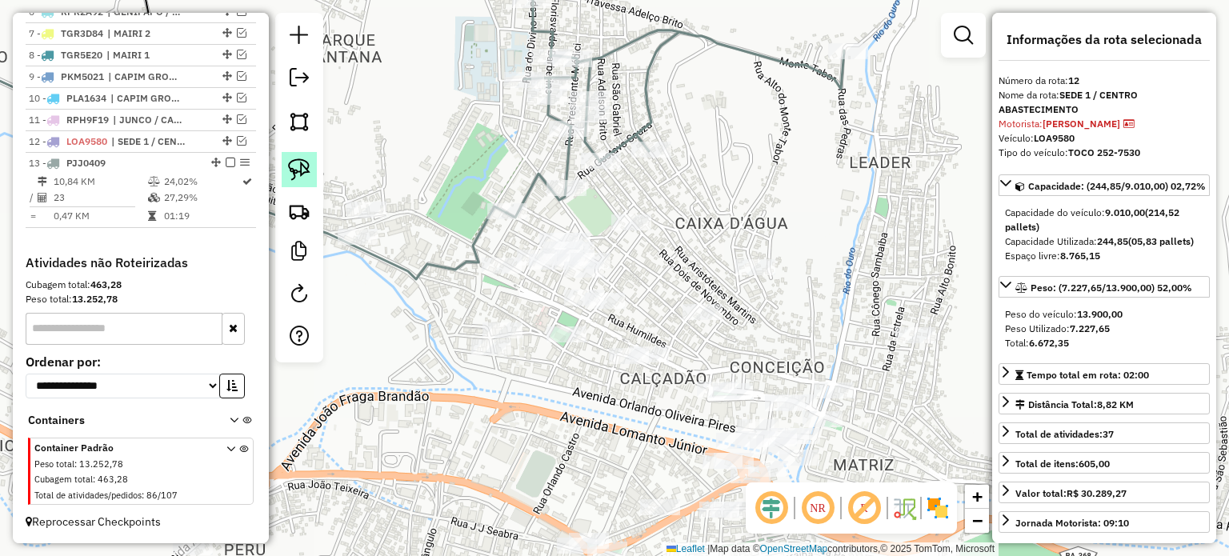
drag, startPoint x: 302, startPoint y: 166, endPoint x: 346, endPoint y: 170, distance: 44.3
click at [304, 166] on img at bounding box center [299, 169] width 22 height 22
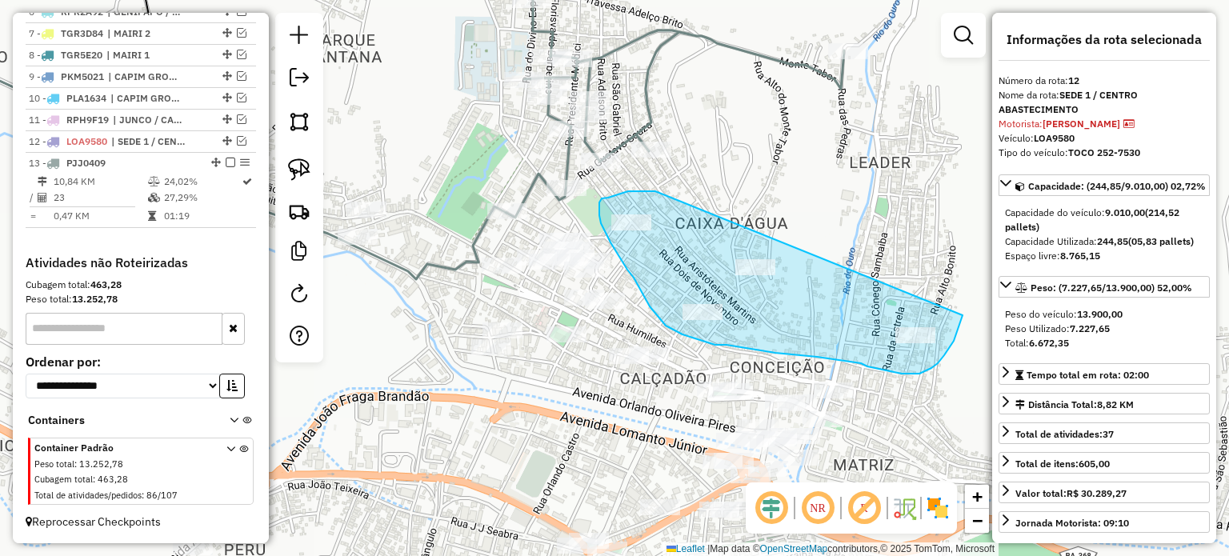
drag, startPoint x: 653, startPoint y: 191, endPoint x: 960, endPoint y: 290, distance: 322.5
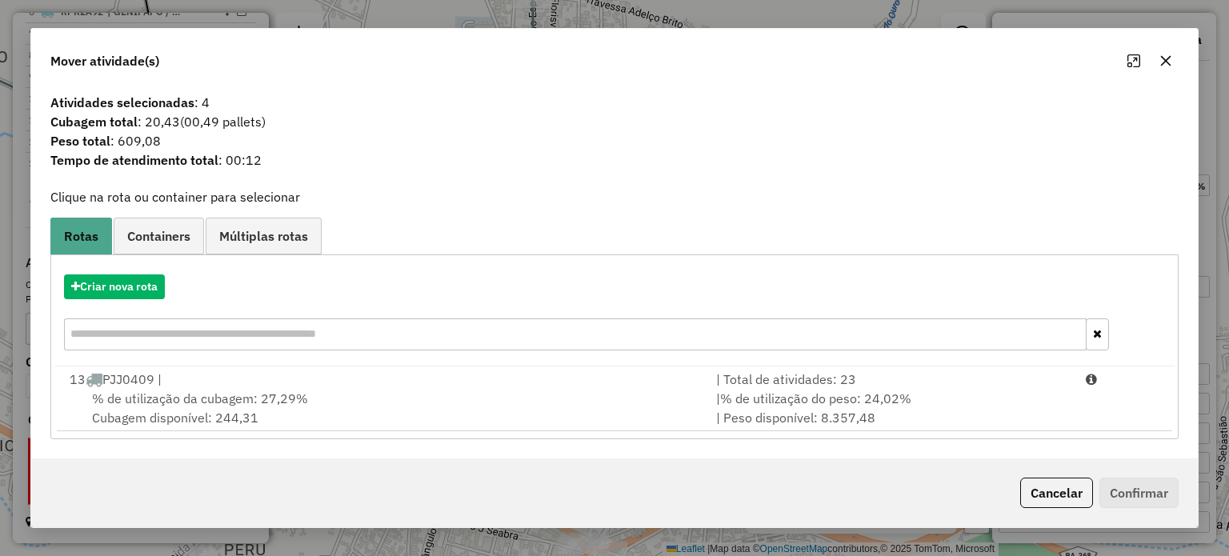
drag, startPoint x: 206, startPoint y: 394, endPoint x: 400, endPoint y: 402, distance: 194.6
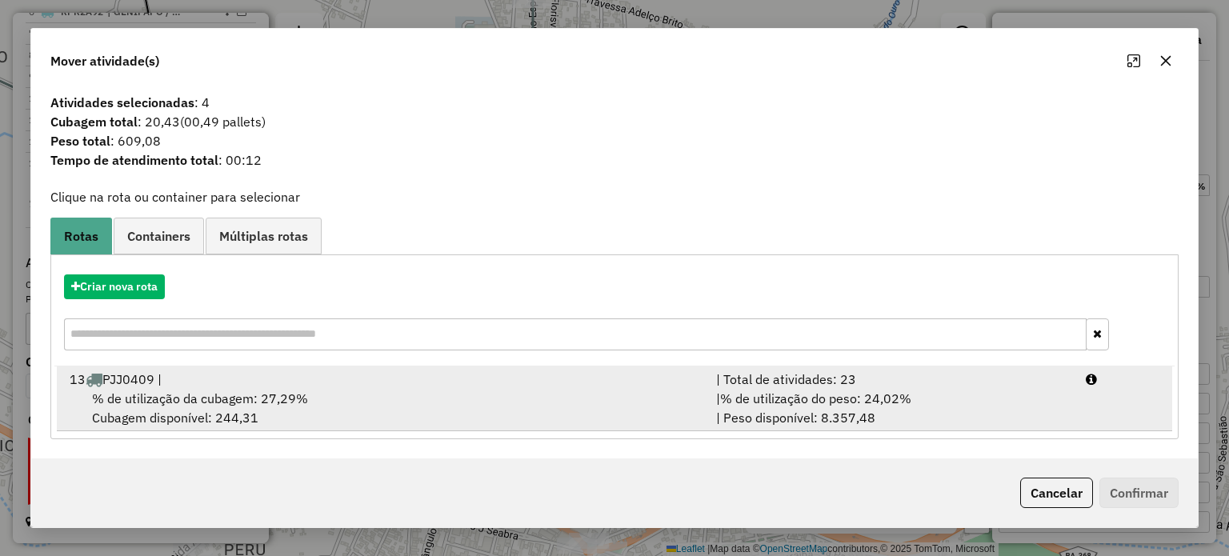
click at [206, 393] on span "% de utilização da cubagem: 27,29%" at bounding box center [200, 398] width 216 height 16
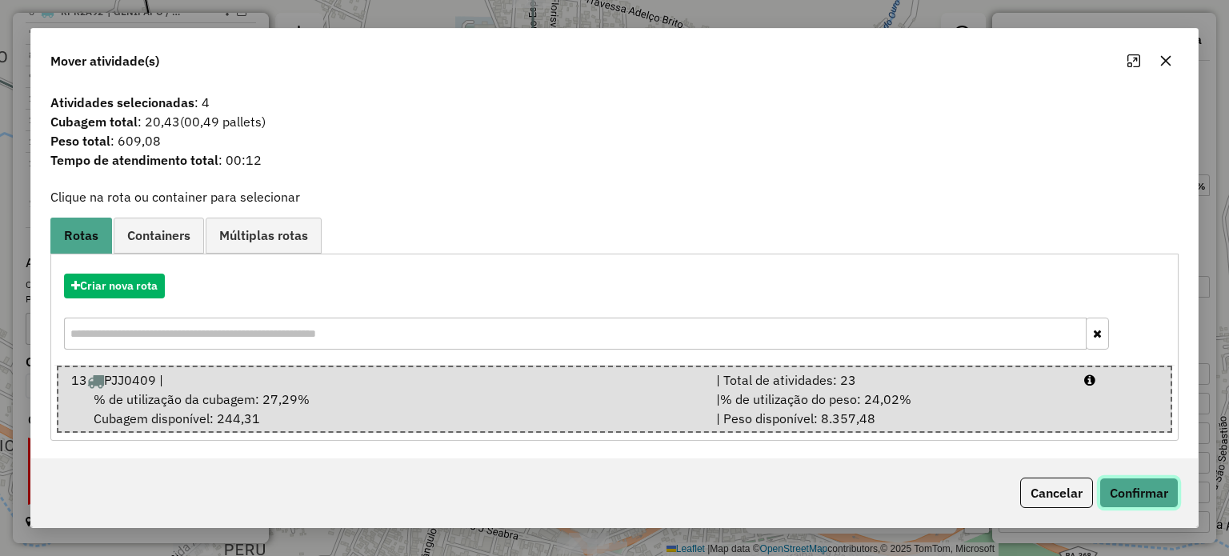
click at [1136, 489] on button "Confirmar" at bounding box center [1138, 493] width 79 height 30
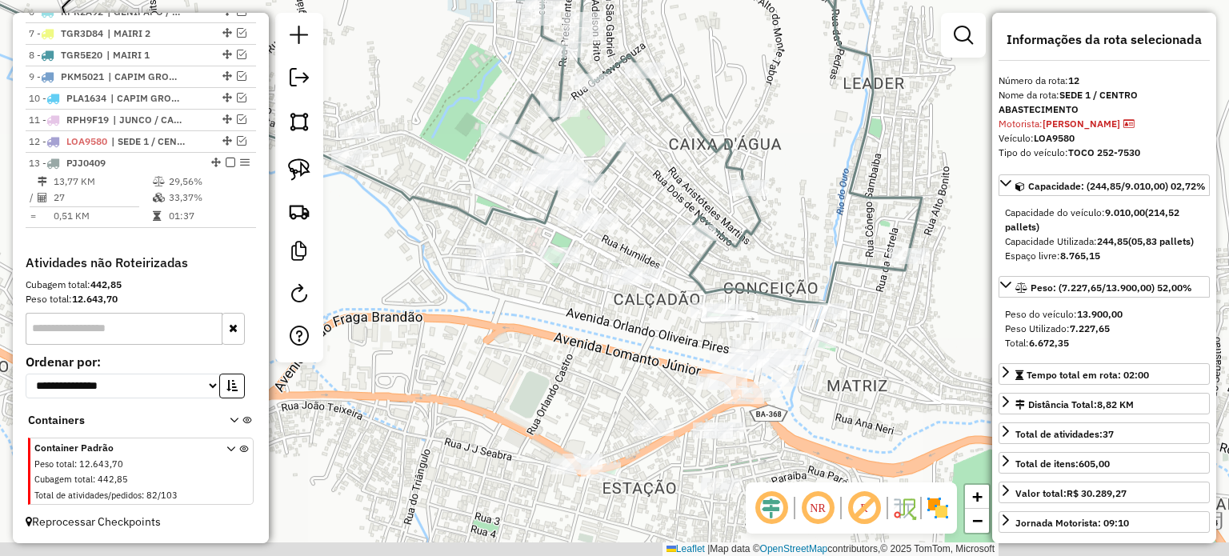
drag, startPoint x: 800, startPoint y: 316, endPoint x: 749, endPoint y: 250, distance: 83.8
click at [774, 230] on div "Janela de atendimento Grade de atendimento Capacidade Transportadoras Veículos …" at bounding box center [614, 278] width 1229 height 556
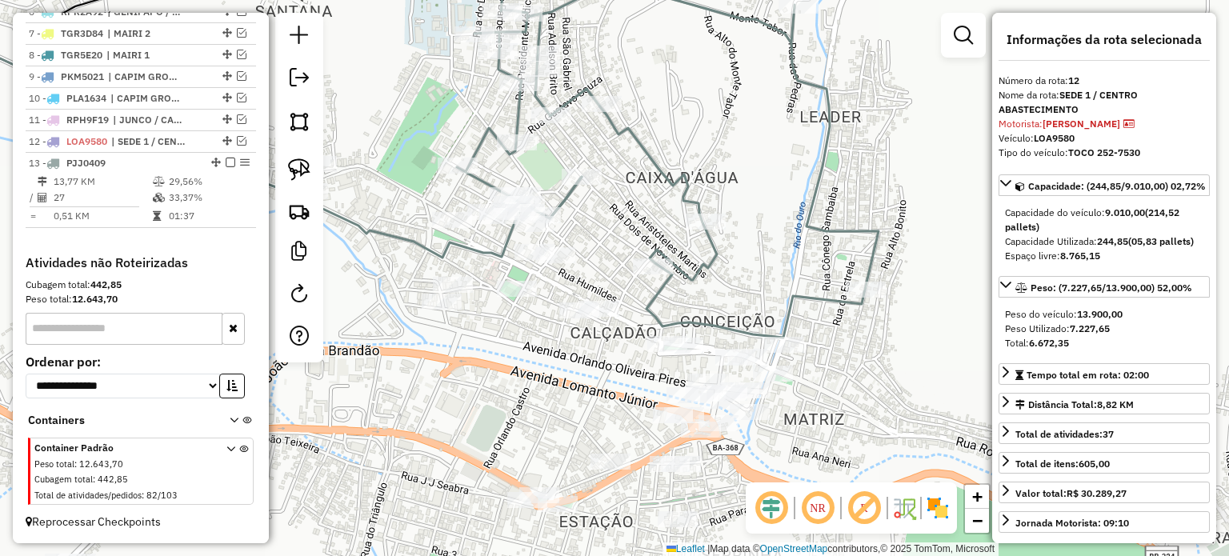
drag, startPoint x: 864, startPoint y: 319, endPoint x: 819, endPoint y: 406, distance: 97.3
click at [821, 394] on div "Janela de atendimento Grade de atendimento Capacidade Transportadoras Veículos …" at bounding box center [614, 278] width 1229 height 556
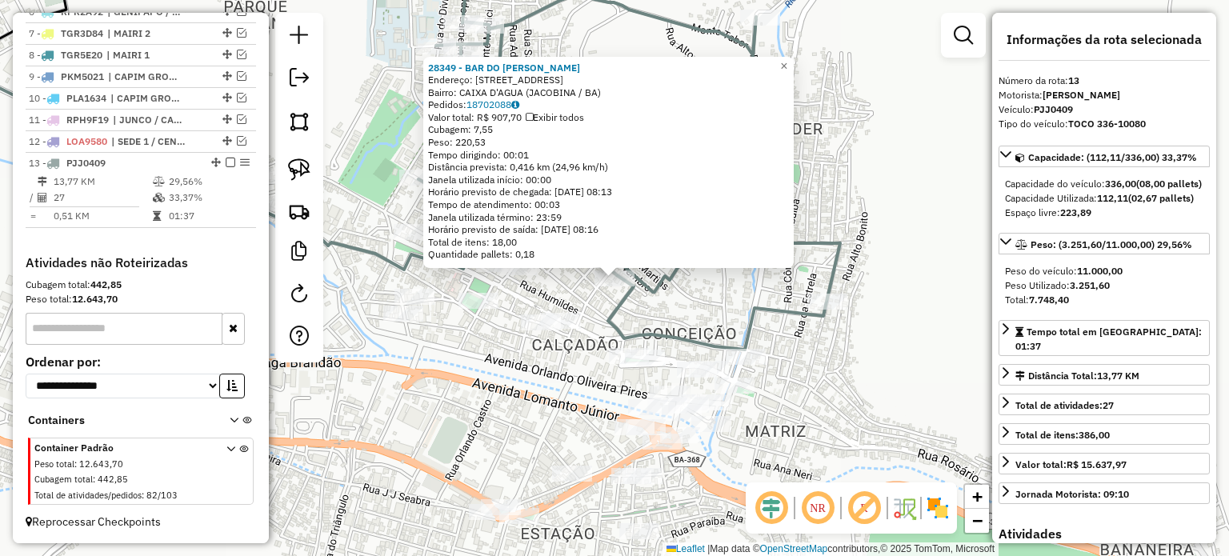
click at [541, 373] on div "28349 - BAR DO [PERSON_NAME]: [STREET_ADDRESS] Bairro: CAIXA D'AGUA (JACOBINA /…" at bounding box center [614, 278] width 1229 height 556
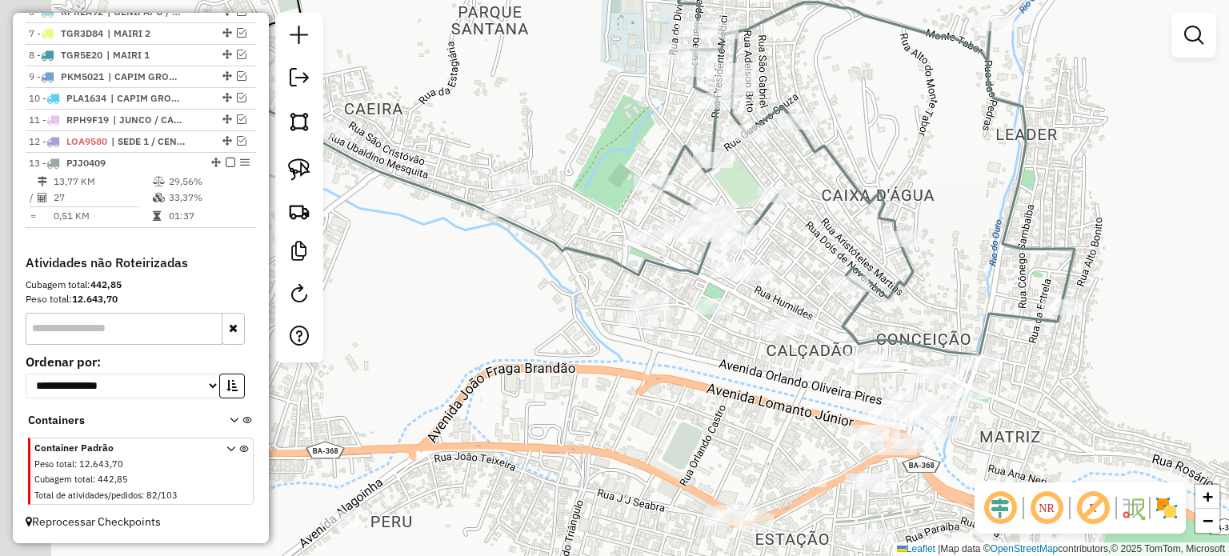
drag, startPoint x: 719, startPoint y: 396, endPoint x: 729, endPoint y: 376, distance: 22.2
click at [737, 381] on div "Janela de atendimento Grade de atendimento Capacidade Transportadoras Veículos …" at bounding box center [614, 278] width 1229 height 556
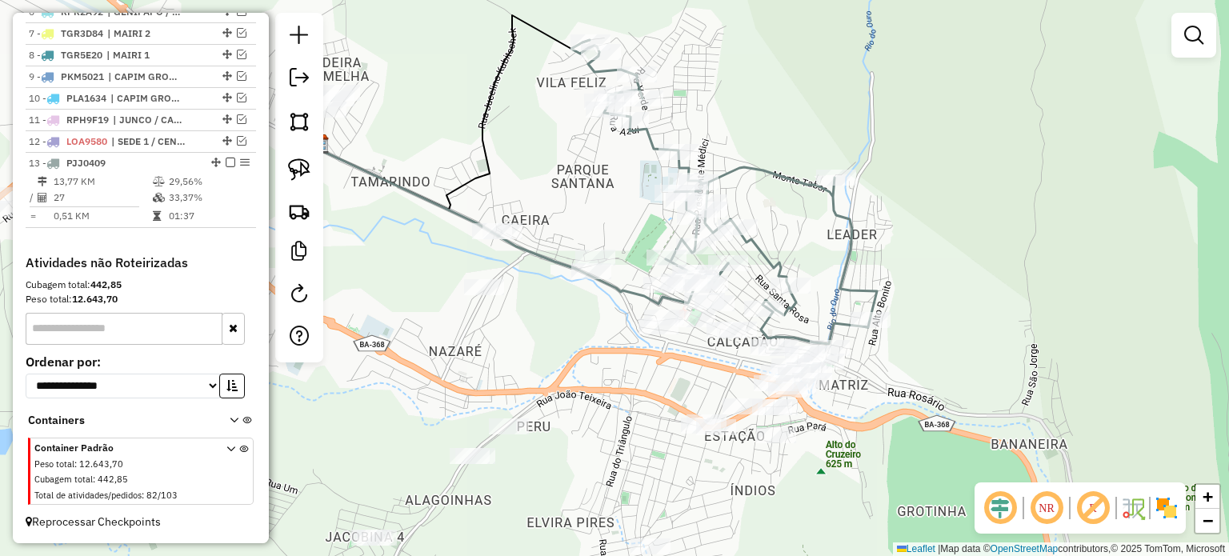
drag, startPoint x: 903, startPoint y: 394, endPoint x: 832, endPoint y: 369, distance: 75.4
click at [832, 370] on div "Janela de atendimento Grade de atendimento Capacidade Transportadoras Veículos …" at bounding box center [614, 278] width 1229 height 556
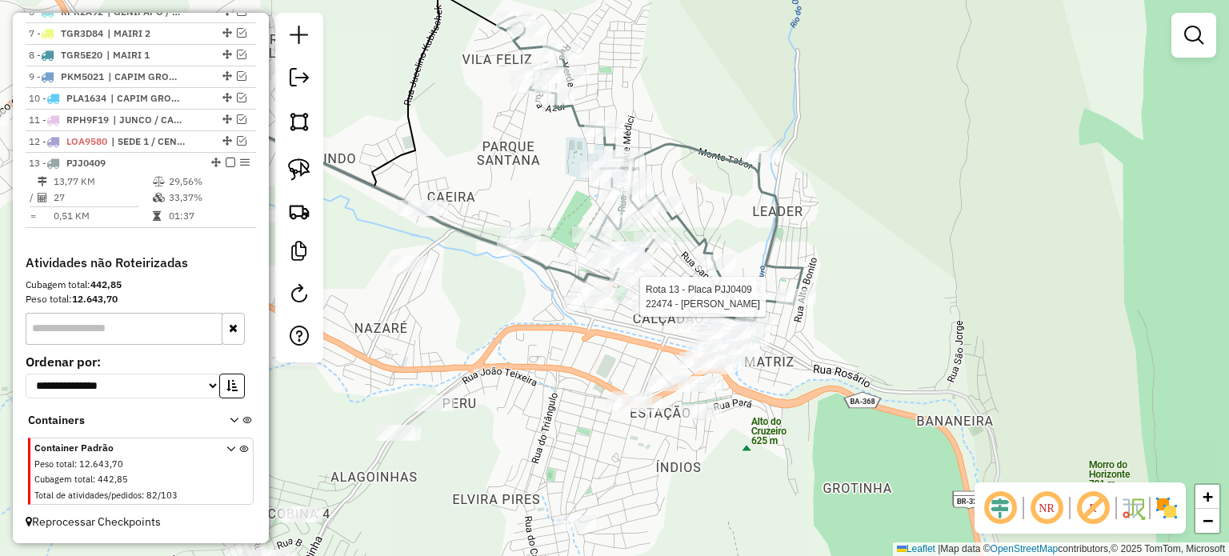
select select "**********"
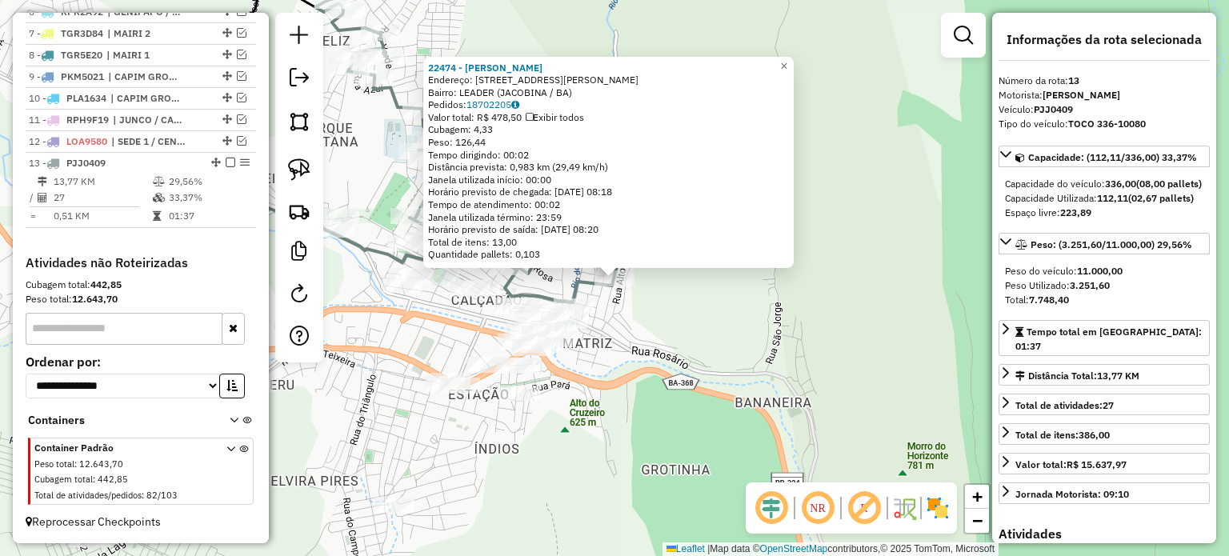
click at [722, 354] on div "22474 - [PERSON_NAME]: [STREET_ADDRESS][PERSON_NAME] Bairro: LEADER (JACOBINA /…" at bounding box center [614, 278] width 1229 height 556
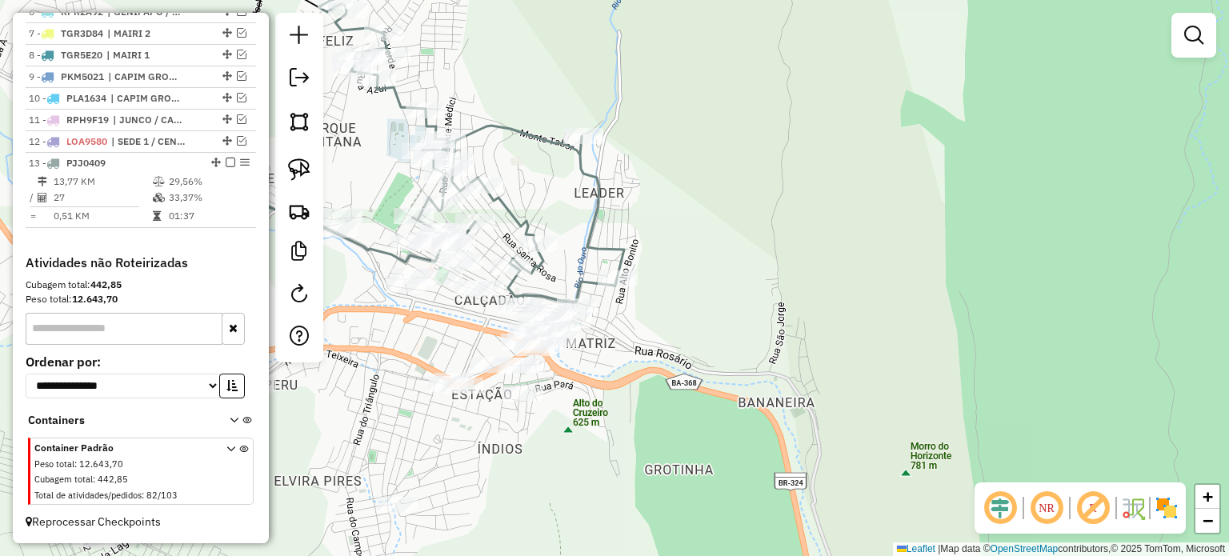
drag, startPoint x: 653, startPoint y: 322, endPoint x: 767, endPoint y: 335, distance: 115.1
click at [770, 335] on div "Janela de atendimento Grade de atendimento Capacidade Transportadoras Veículos …" at bounding box center [614, 278] width 1229 height 556
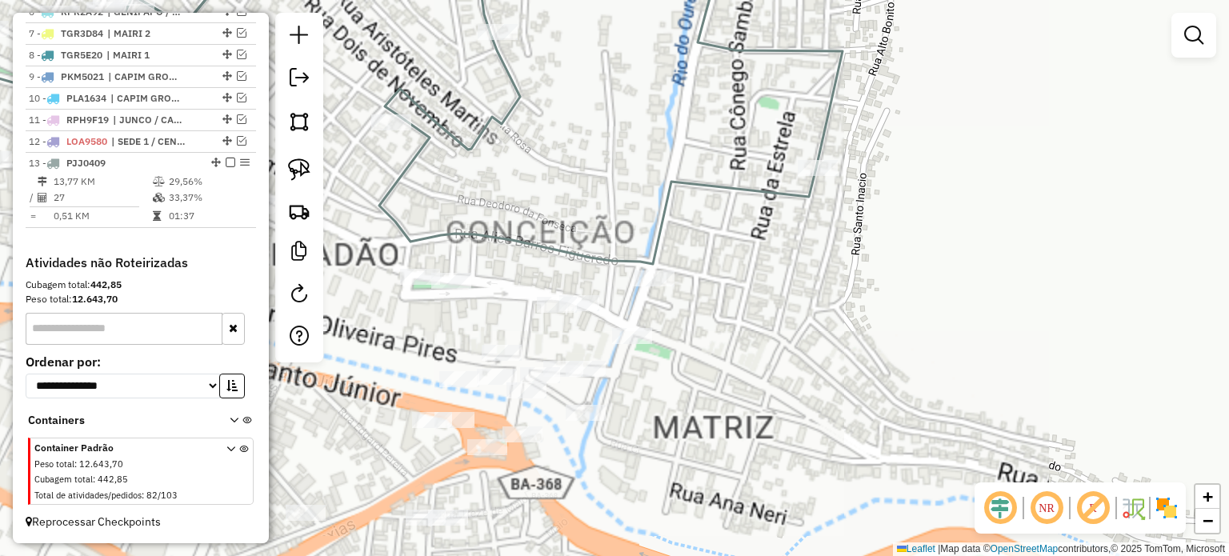
drag, startPoint x: 742, startPoint y: 345, endPoint x: 816, endPoint y: 363, distance: 76.6
click at [819, 357] on div "Janela de atendimento Grade de atendimento Capacidade Transportadoras Veículos …" at bounding box center [614, 278] width 1229 height 556
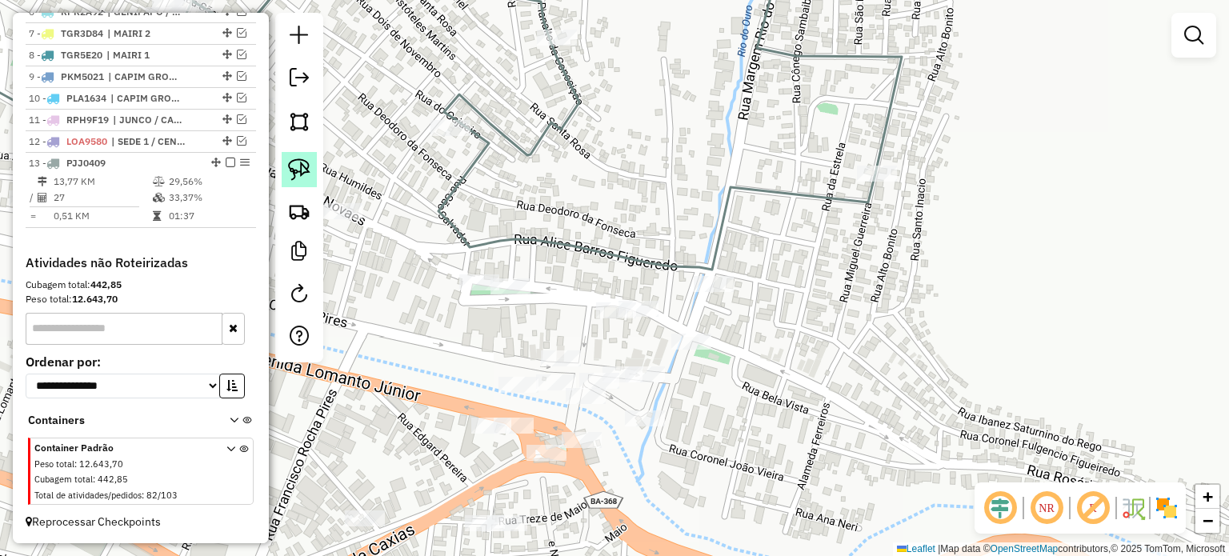
click at [309, 172] on img at bounding box center [299, 169] width 22 height 22
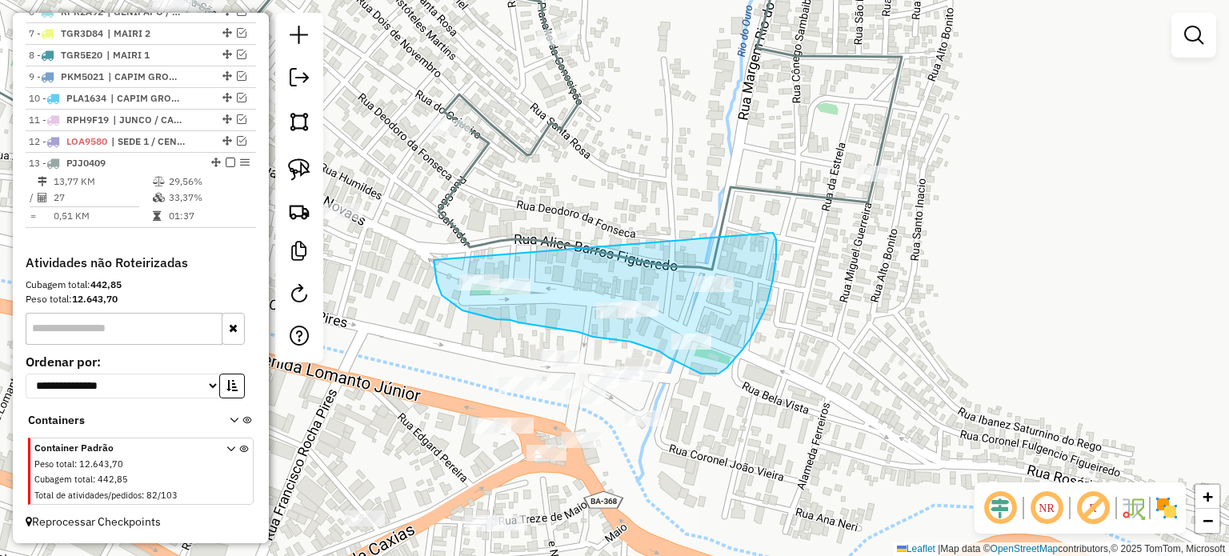
drag, startPoint x: 434, startPoint y: 260, endPoint x: 742, endPoint y: 234, distance: 309.9
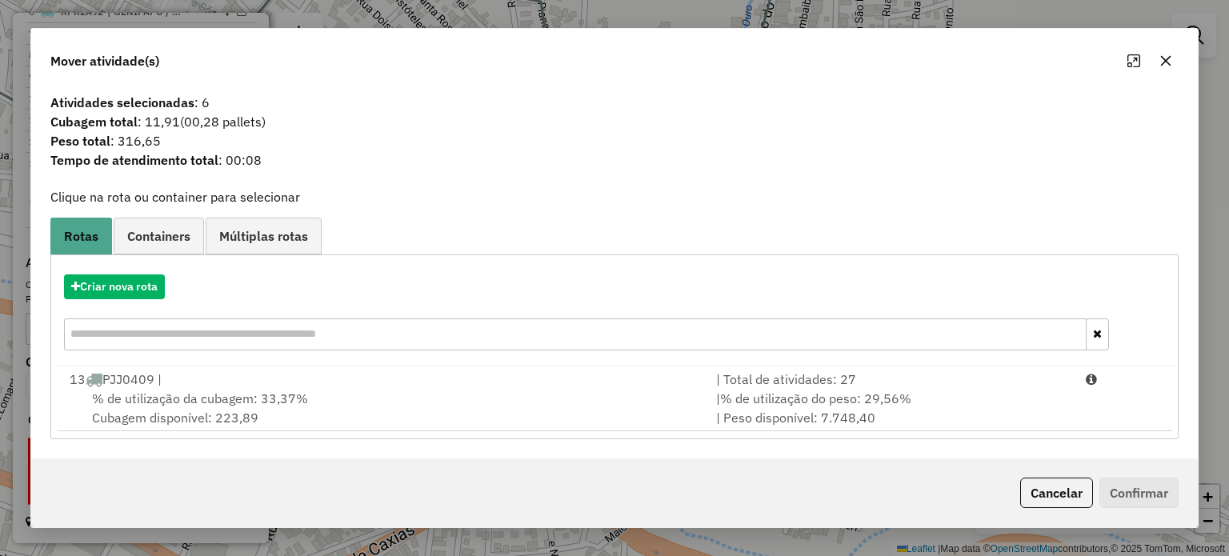
drag, startPoint x: 1165, startPoint y: 60, endPoint x: 984, endPoint y: 154, distance: 203.6
click at [1162, 60] on icon "button" at bounding box center [1165, 60] width 13 height 13
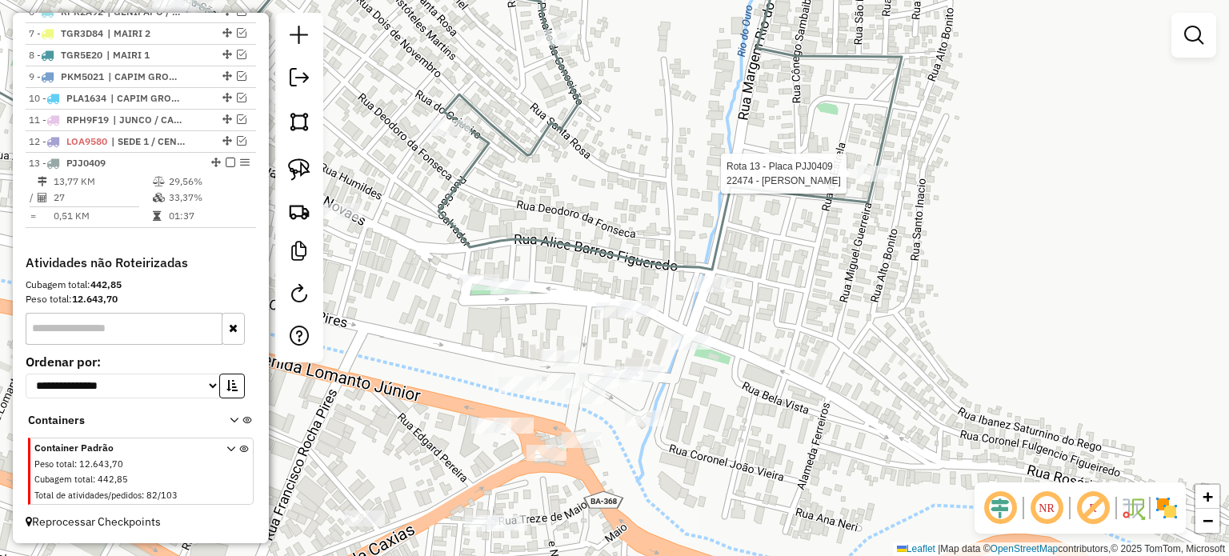
select select "**********"
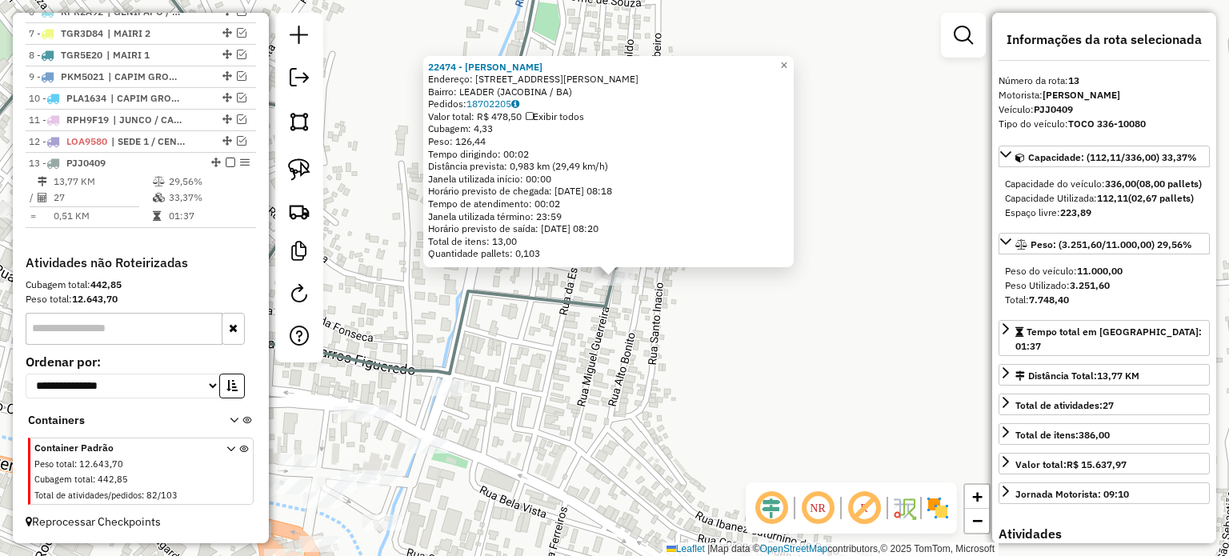
click at [766, 386] on div "22474 - [PERSON_NAME]: [STREET_ADDRESS][PERSON_NAME] Bairro: LEADER (JACOBINA /…" at bounding box center [614, 278] width 1229 height 556
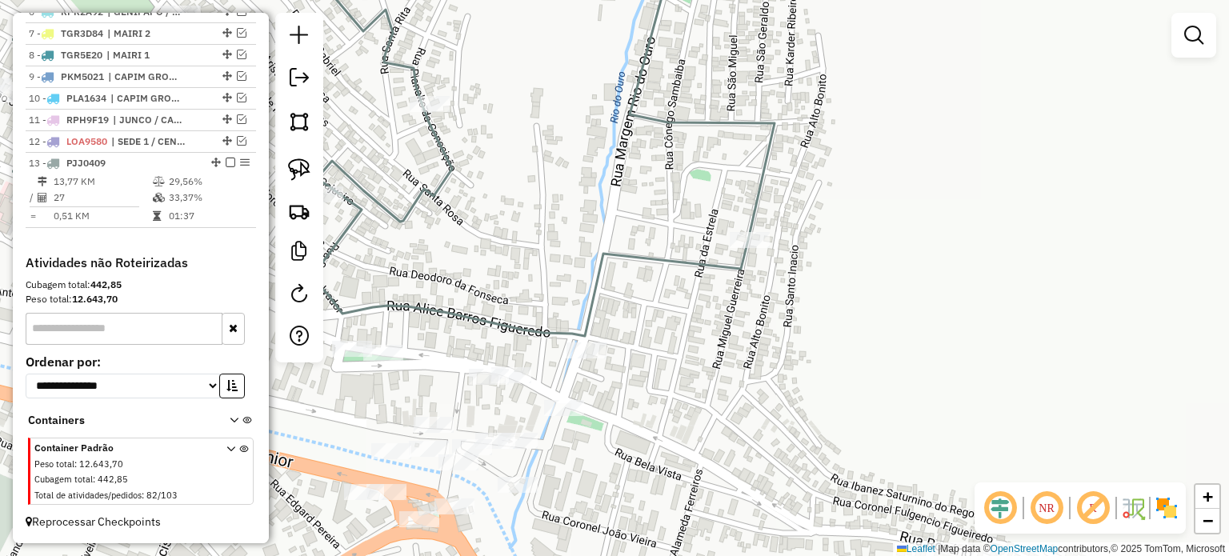
drag, startPoint x: 730, startPoint y: 422, endPoint x: 909, endPoint y: 378, distance: 184.5
click at [908, 378] on div "Janela de atendimento Grade de atendimento Capacidade Transportadoras Veículos …" at bounding box center [614, 278] width 1229 height 556
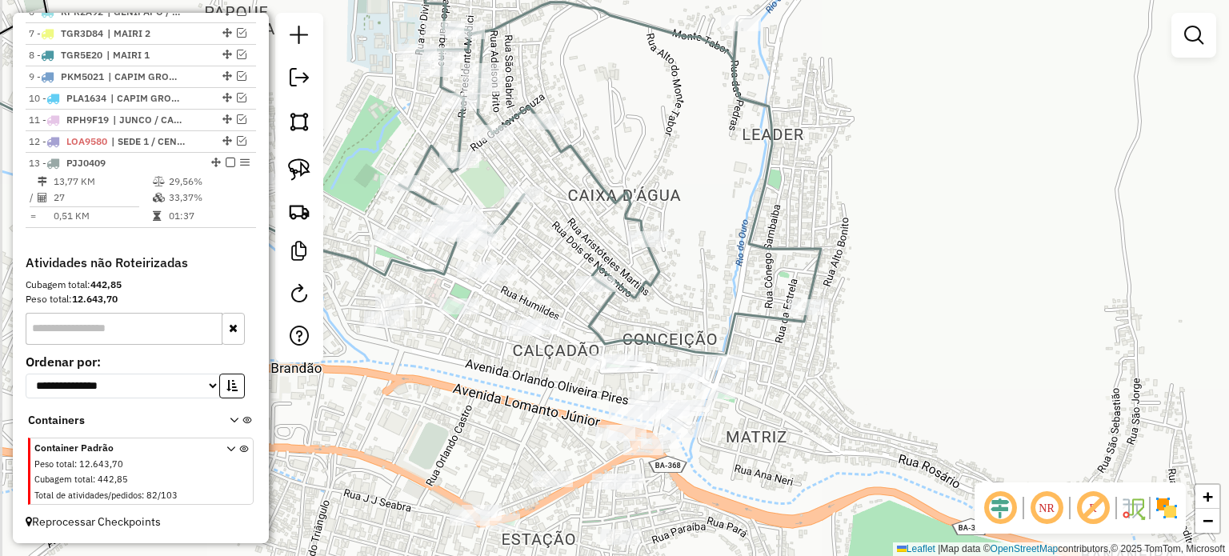
drag, startPoint x: 839, startPoint y: 409, endPoint x: 844, endPoint y: 399, distance: 10.7
click at [844, 401] on div "Janela de atendimento Grade de atendimento Capacidade Transportadoras Veículos …" at bounding box center [614, 278] width 1229 height 556
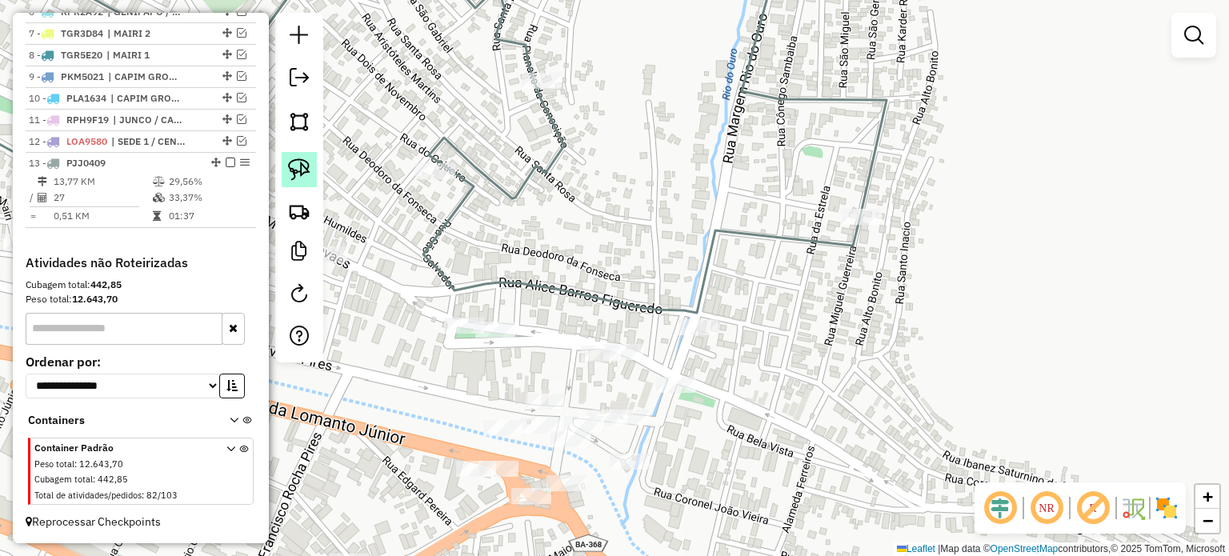
click at [290, 170] on img at bounding box center [299, 169] width 22 height 22
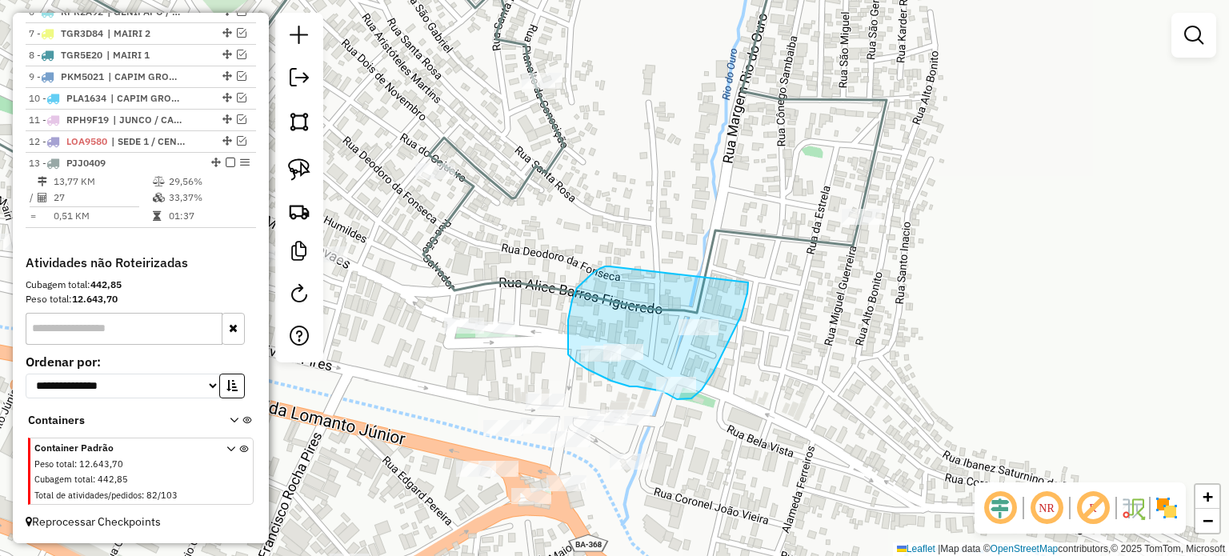
drag, startPoint x: 592, startPoint y: 274, endPoint x: 734, endPoint y: 285, distance: 142.0
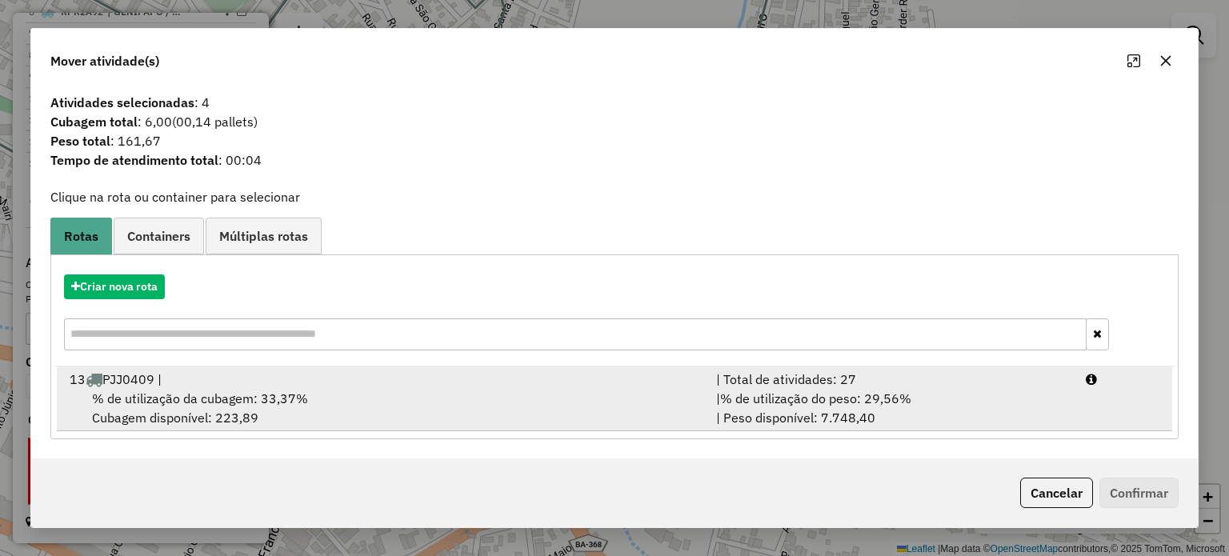
drag, startPoint x: 180, startPoint y: 392, endPoint x: 275, endPoint y: 394, distance: 95.2
click at [189, 394] on span "% de utilização da cubagem: 33,37%" at bounding box center [200, 398] width 216 height 16
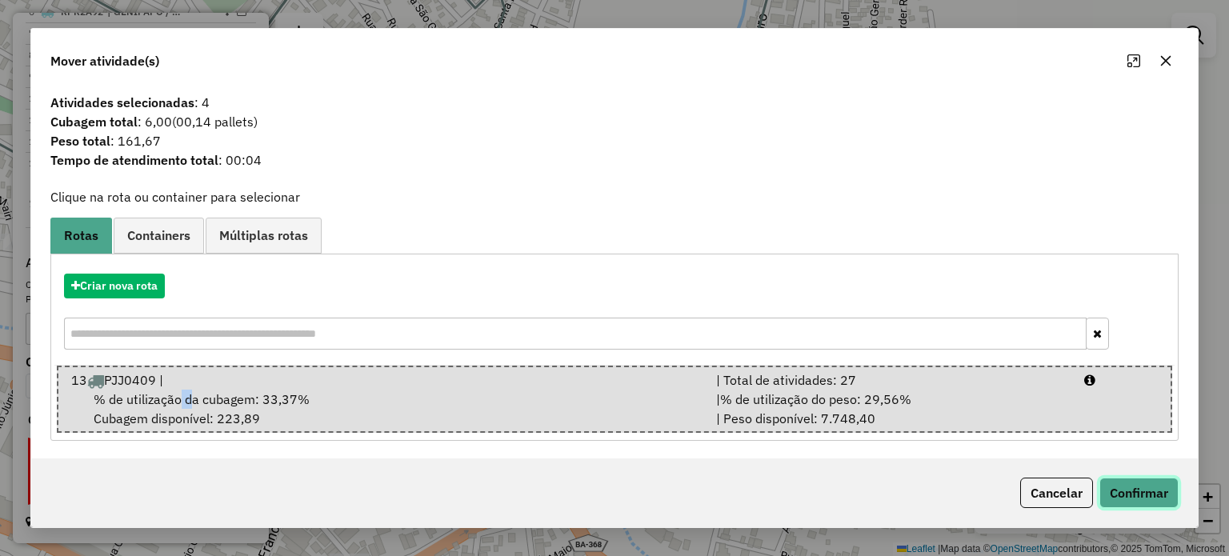
click at [1133, 495] on button "Confirmar" at bounding box center [1138, 493] width 79 height 30
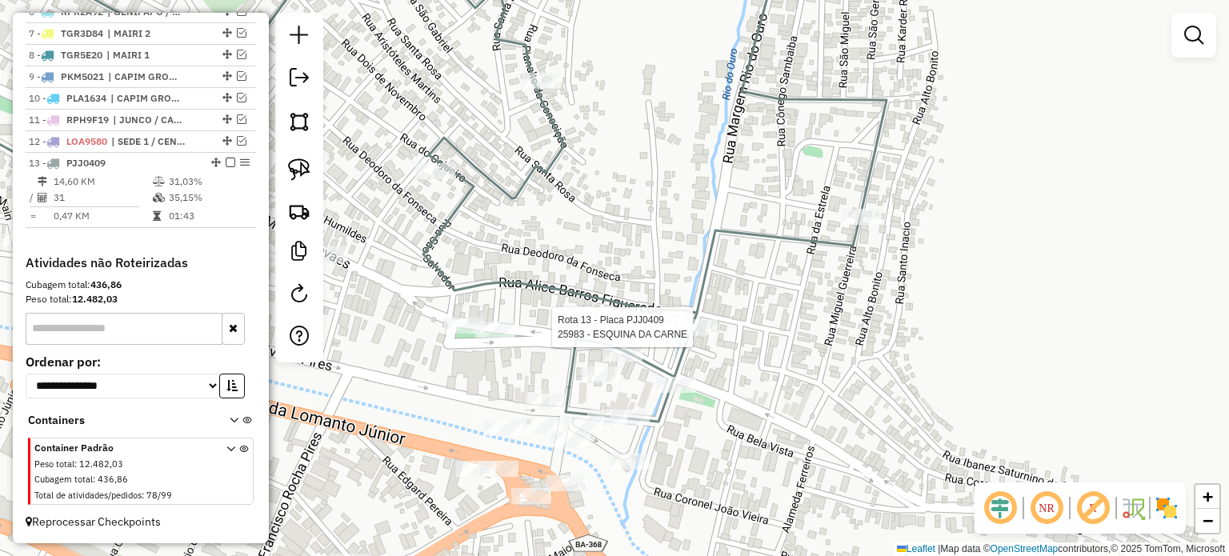
select select "**********"
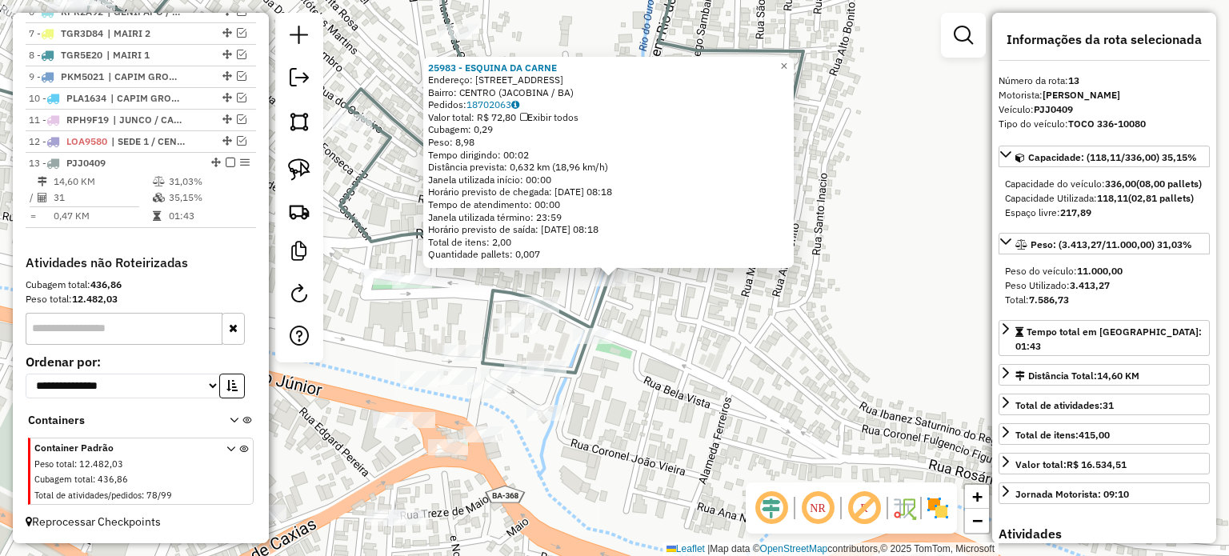
click at [698, 366] on div "25983 - ESQUINA DA CARNE Endereço: RUA MARGEM RIO DO OURO 173 Bairro: CENTRO (J…" at bounding box center [614, 278] width 1229 height 556
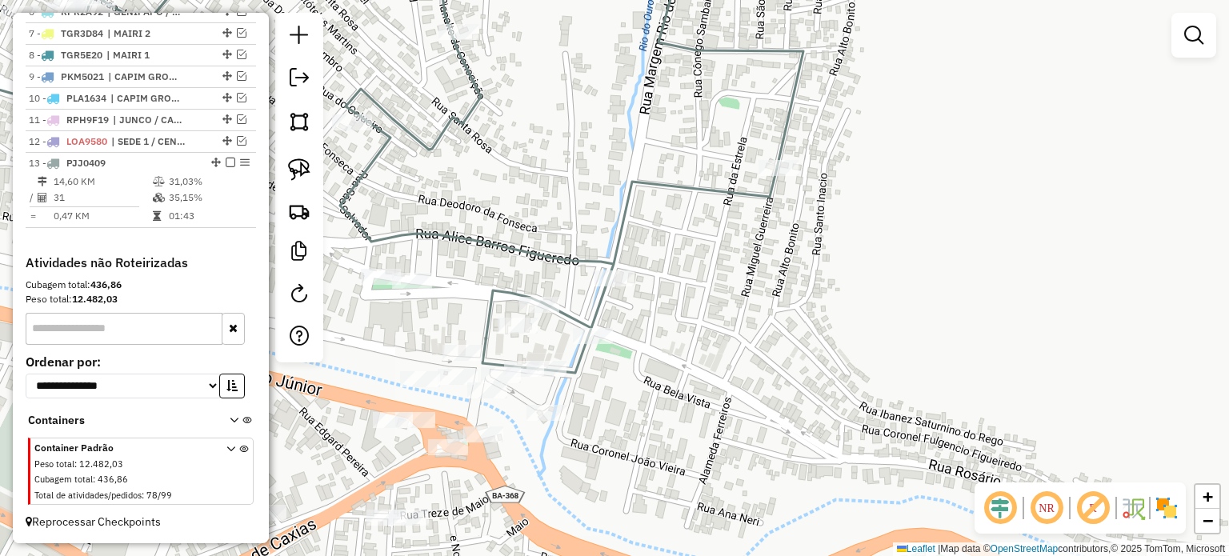
drag, startPoint x: 794, startPoint y: 357, endPoint x: 762, endPoint y: 345, distance: 34.2
click at [797, 354] on div "25983 - ESQUINA DA CARNE Endereço: RUA MARGEM RIO DO OURO 173 Bairro: CENTRO (J…" at bounding box center [614, 278] width 1229 height 556
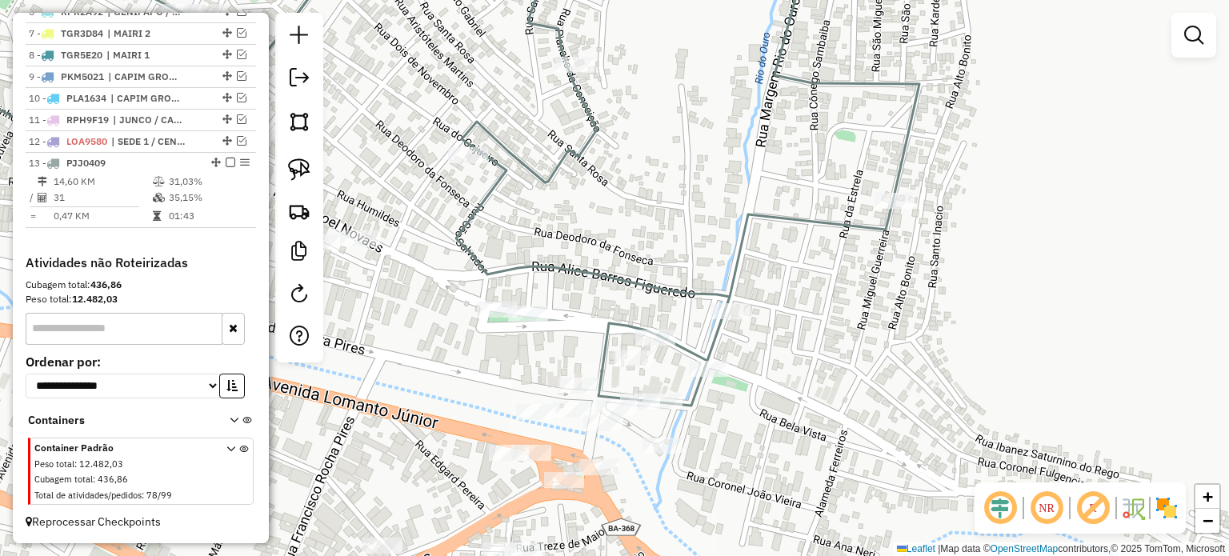
drag, startPoint x: 430, startPoint y: 228, endPoint x: 458, endPoint y: 220, distance: 29.1
click at [458, 220] on div "Janela de atendimento Grade de atendimento Capacidade Transportadoras Veículos …" at bounding box center [614, 278] width 1229 height 556
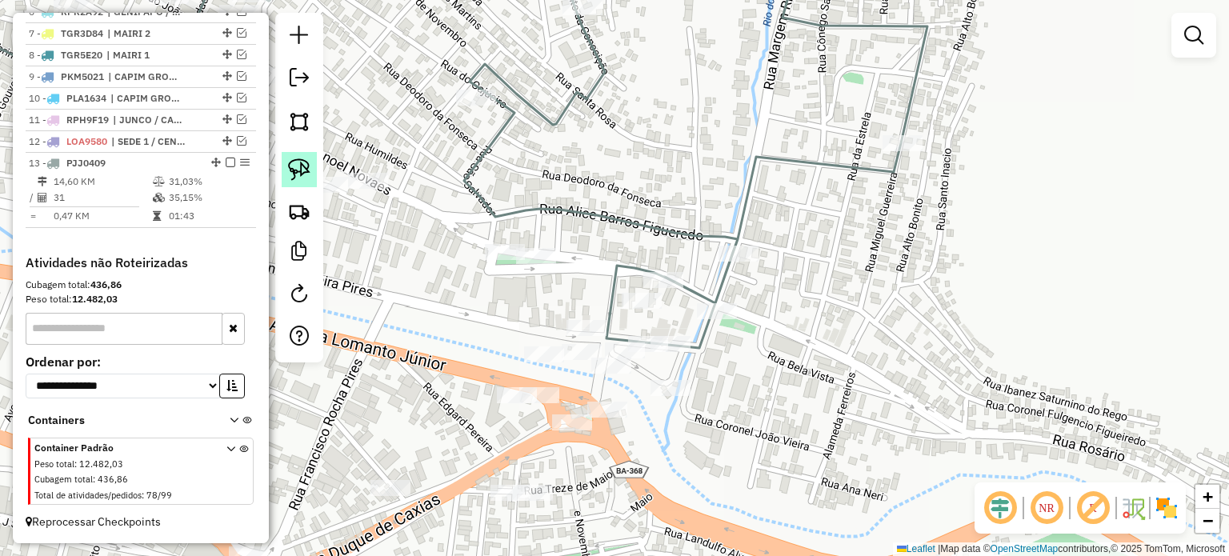
click at [298, 165] on img at bounding box center [299, 169] width 22 height 22
drag, startPoint x: 476, startPoint y: 239, endPoint x: 566, endPoint y: 229, distance: 91.0
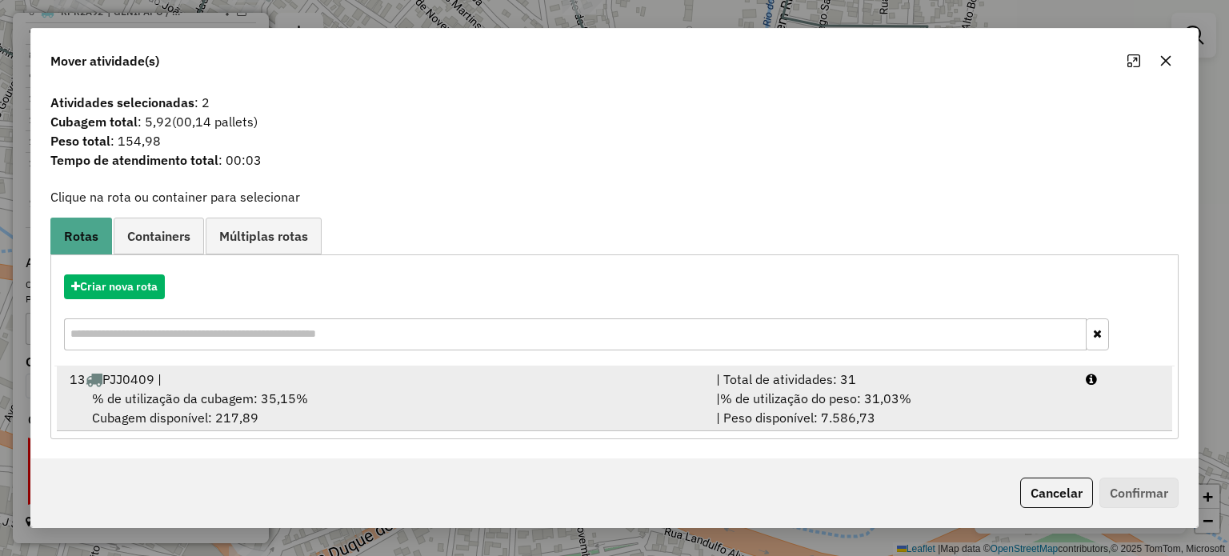
drag, startPoint x: 187, startPoint y: 405, endPoint x: 288, endPoint y: 402, distance: 100.8
click at [189, 405] on span "% de utilização da cubagem: 35,15%" at bounding box center [200, 398] width 216 height 16
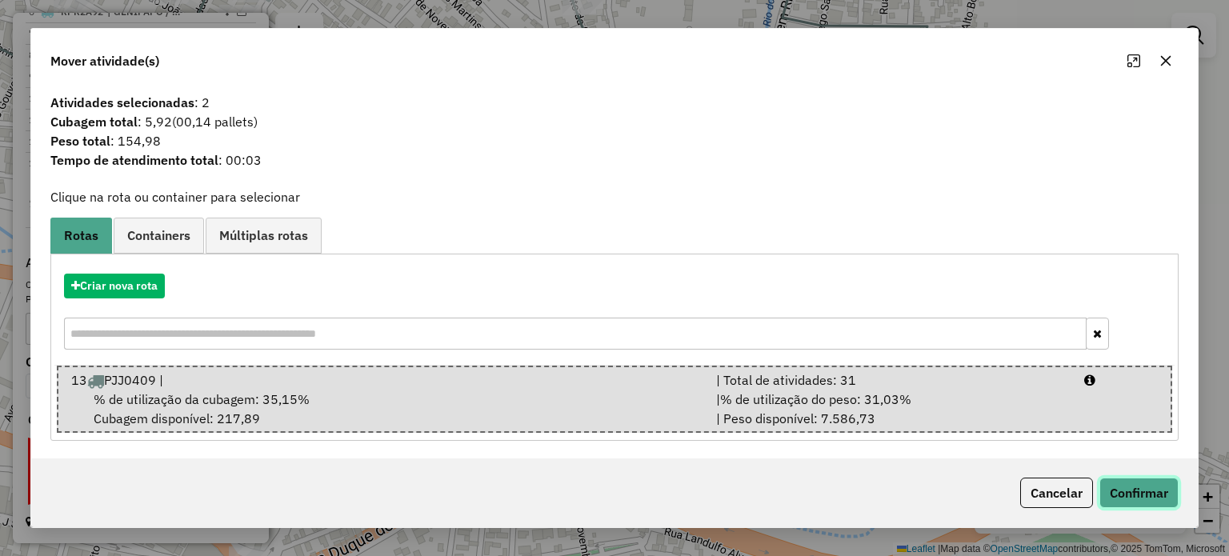
drag, startPoint x: 1153, startPoint y: 498, endPoint x: 1117, endPoint y: 484, distance: 38.5
click at [1153, 496] on button "Confirmar" at bounding box center [1138, 493] width 79 height 30
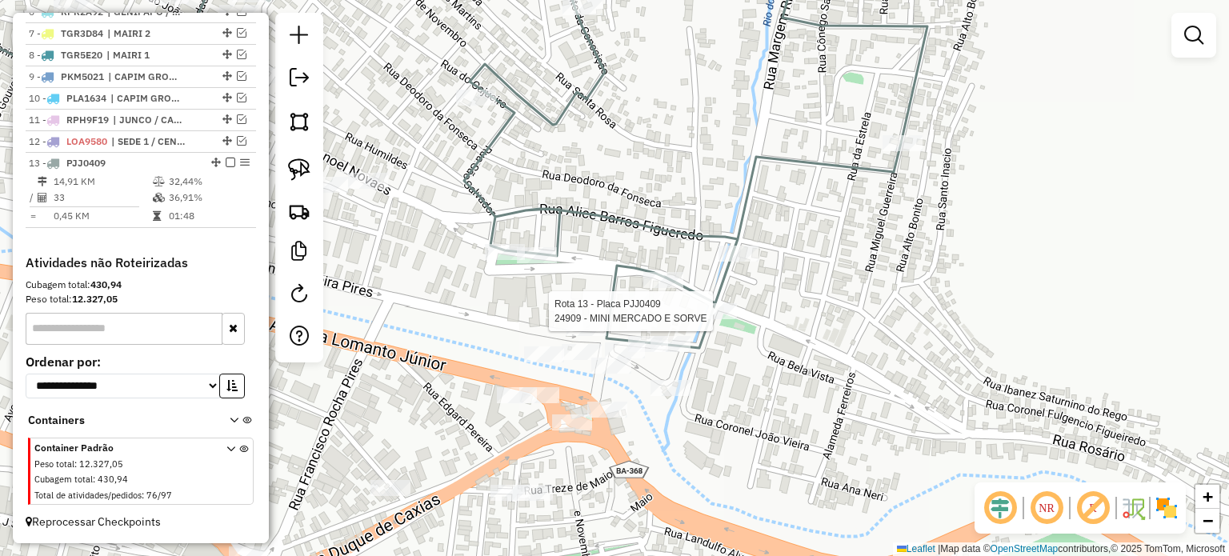
select select "**********"
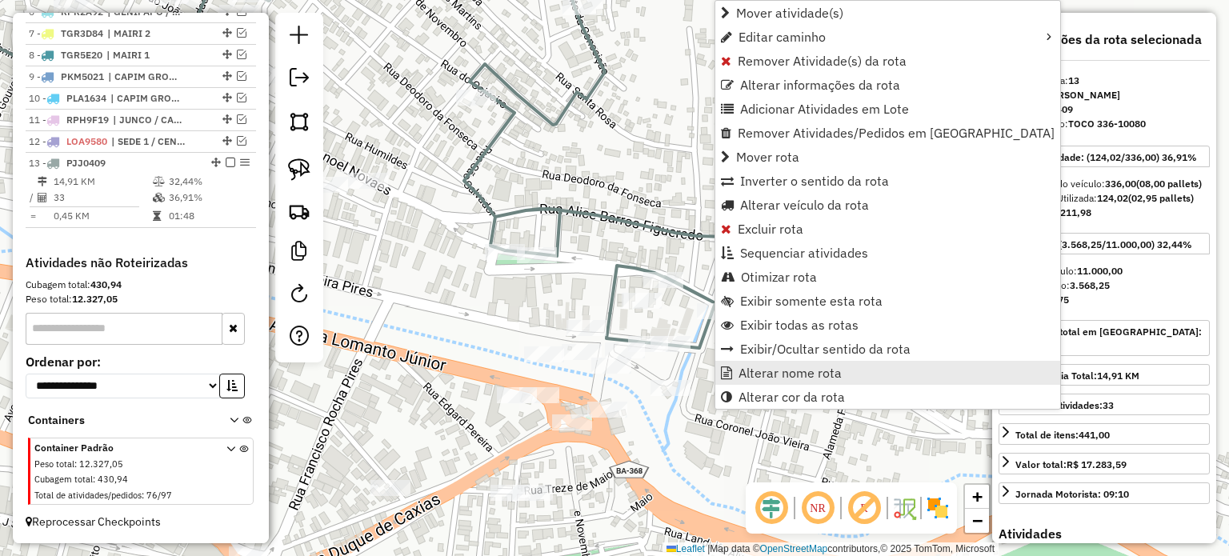
click at [756, 370] on span "Alterar nome rota" at bounding box center [789, 372] width 103 height 13
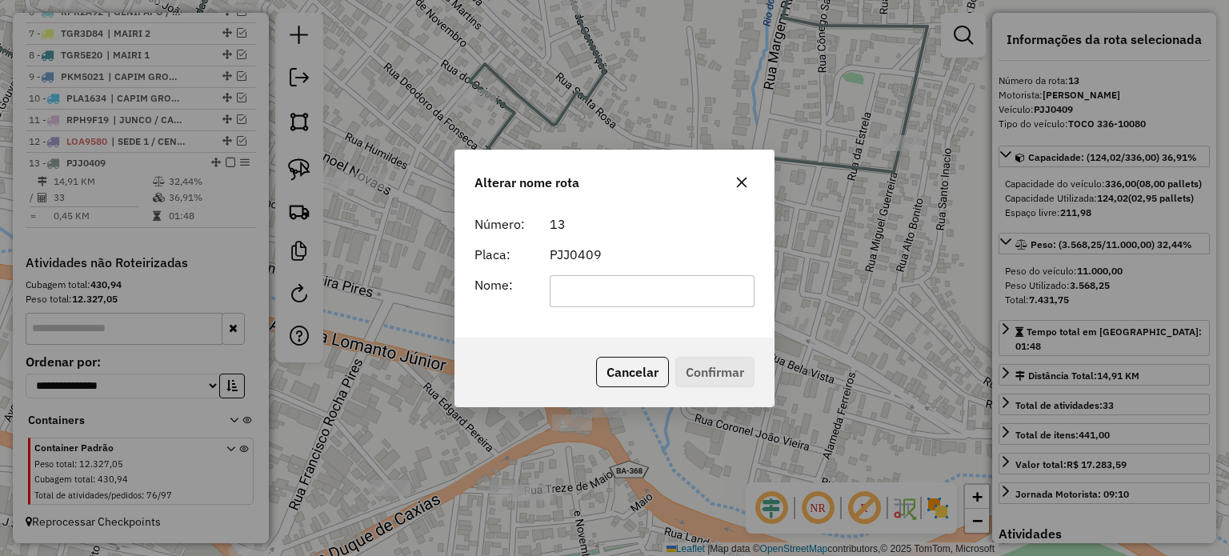
click at [648, 287] on input "text" at bounding box center [653, 291] width 206 height 32
click at [590, 287] on input "******" at bounding box center [653, 291] width 206 height 32
type input "******"
click at [665, 240] on form "Número: 13 Placa: PJJ0409 Nome: ******" at bounding box center [614, 260] width 280 height 93
click at [721, 377] on button "Confirmar" at bounding box center [714, 372] width 79 height 30
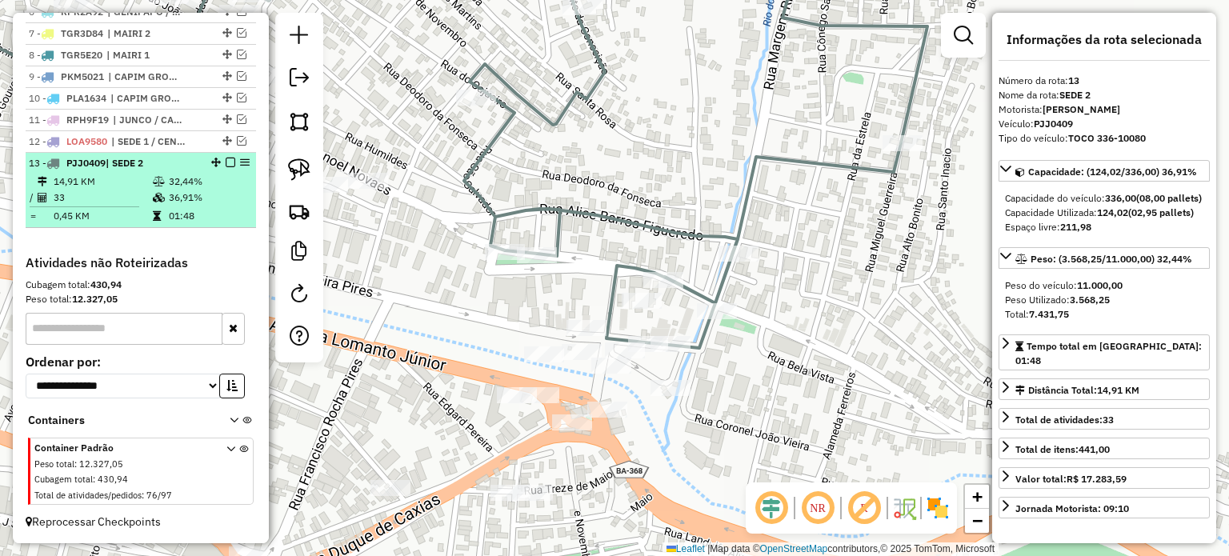
click at [226, 162] on em at bounding box center [231, 163] width 10 height 10
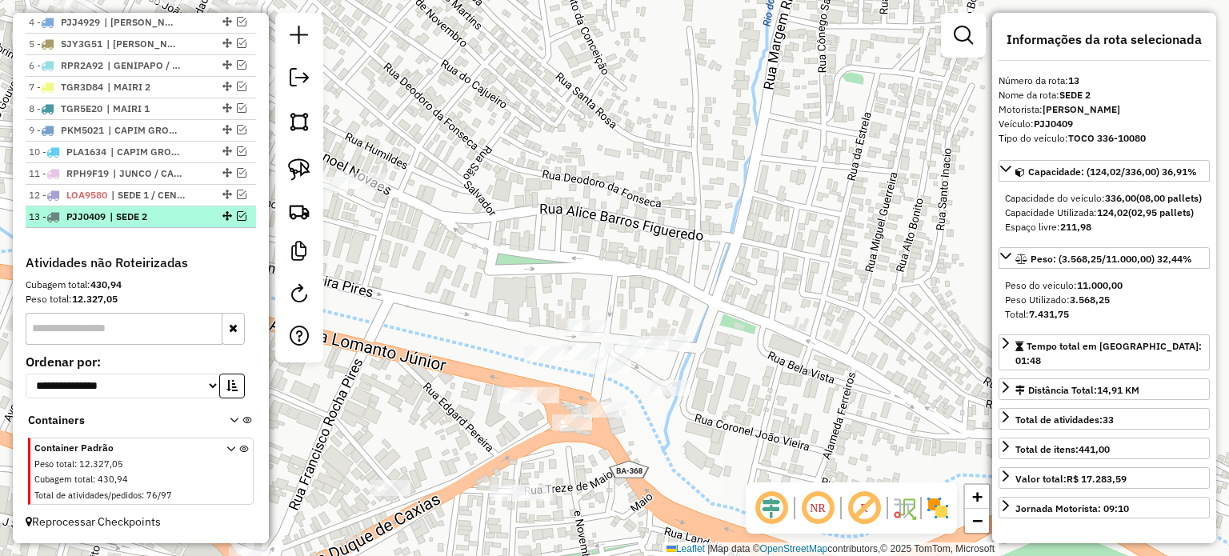
scroll to position [682, 0]
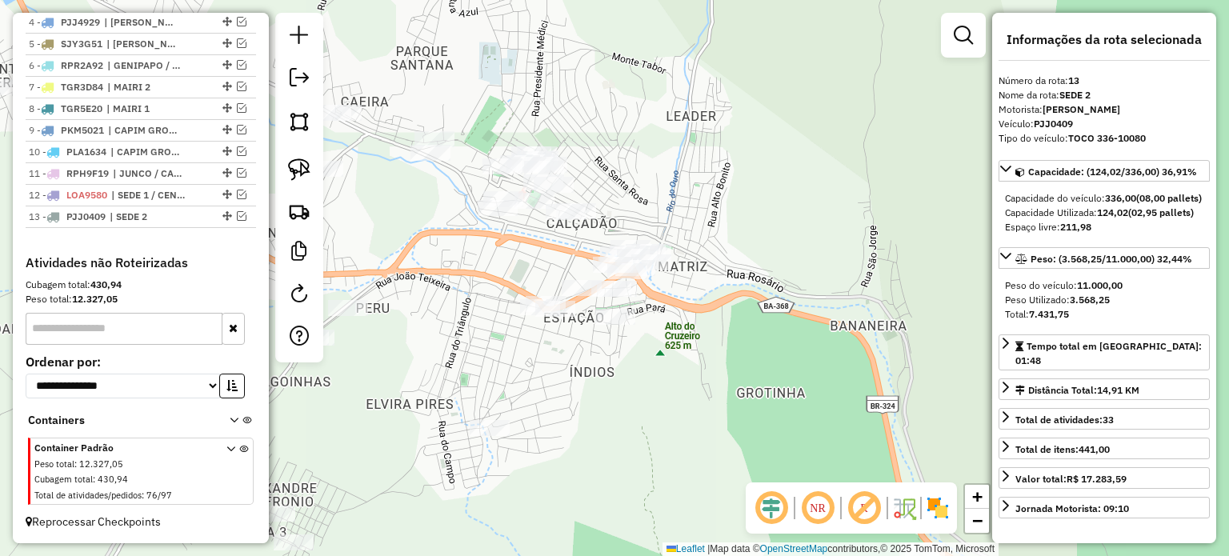
drag, startPoint x: 645, startPoint y: 182, endPoint x: 864, endPoint y: 168, distance: 219.6
click at [864, 168] on div "Janela de atendimento Grade de atendimento Capacidade Transportadoras Veículos …" at bounding box center [614, 278] width 1229 height 556
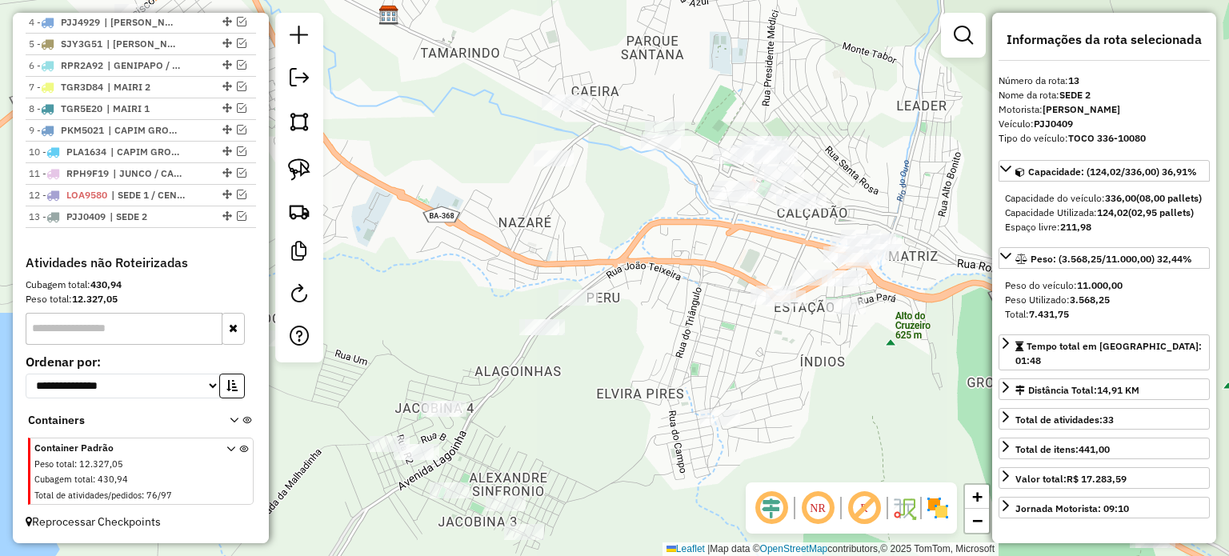
drag, startPoint x: 701, startPoint y: 253, endPoint x: 786, endPoint y: 254, distance: 85.6
click at [786, 256] on div "Janela de atendimento Grade de atendimento Capacidade Transportadoras Veículos …" at bounding box center [614, 278] width 1229 height 556
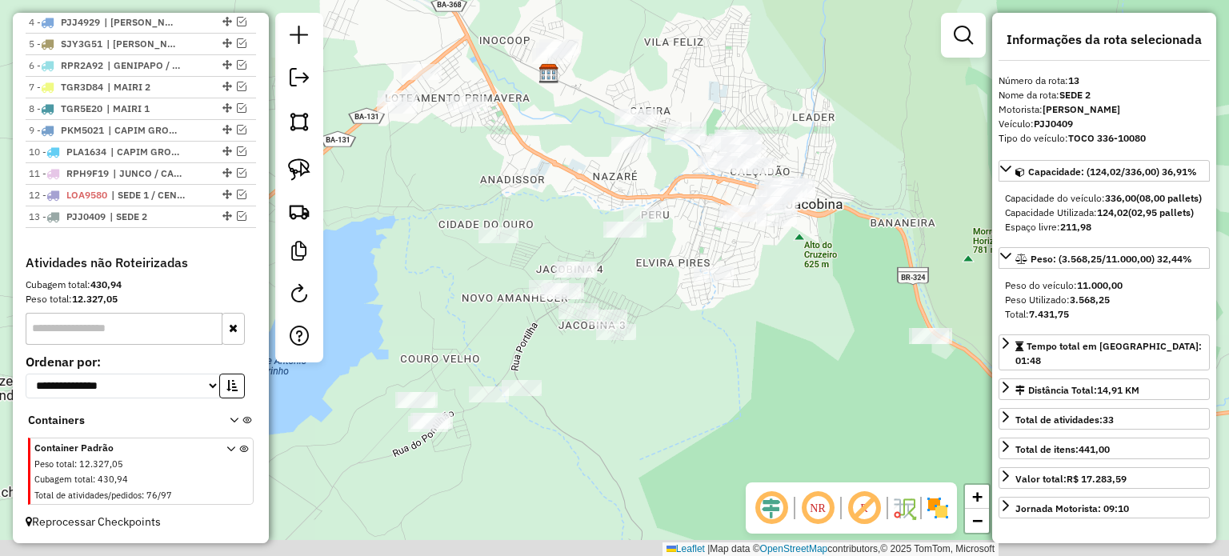
drag, startPoint x: 723, startPoint y: 240, endPoint x: 663, endPoint y: 200, distance: 72.1
click at [666, 200] on div "Janela de atendimento Grade de atendimento Capacidade Transportadoras Veículos …" at bounding box center [614, 278] width 1229 height 556
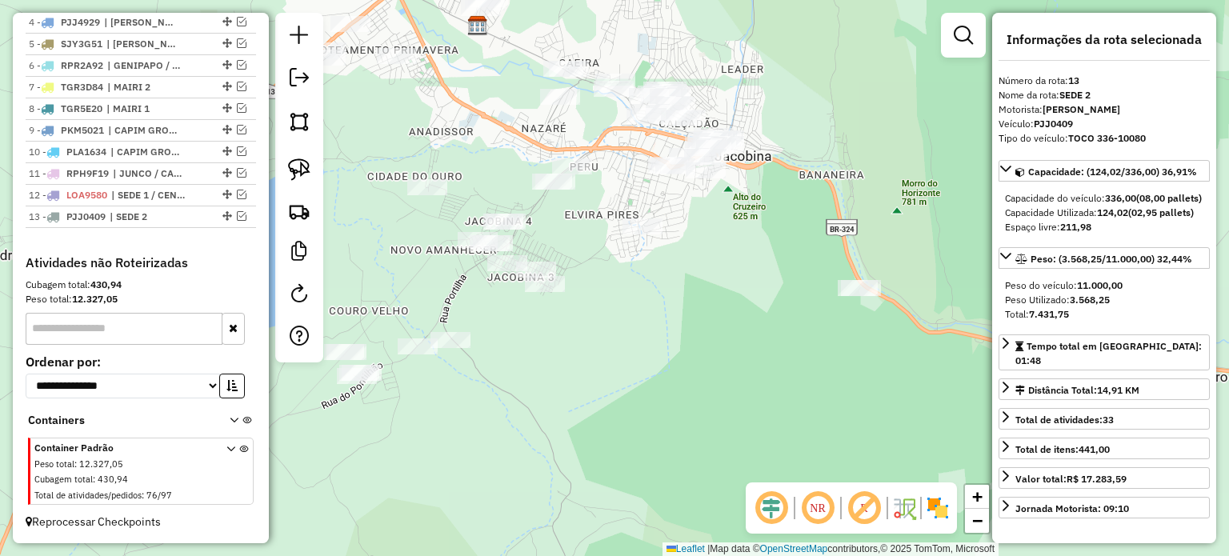
drag, startPoint x: 819, startPoint y: 246, endPoint x: 720, endPoint y: 201, distance: 108.8
click at [721, 198] on div "Janela de atendimento Grade de atendimento Capacidade Transportadoras Veículos …" at bounding box center [614, 278] width 1229 height 556
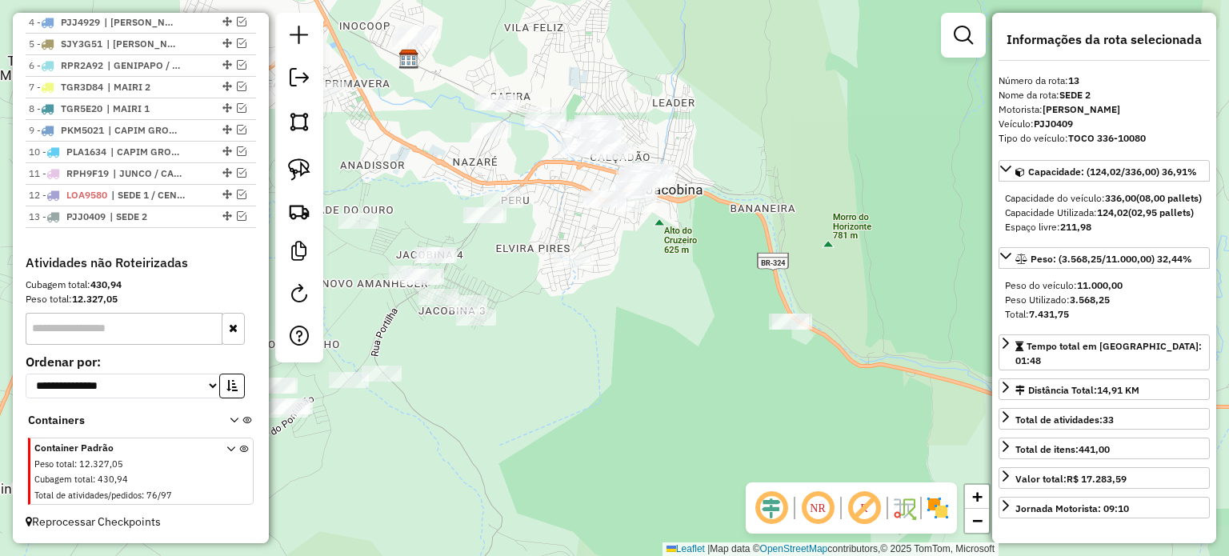
drag, startPoint x: 720, startPoint y: 224, endPoint x: 719, endPoint y: 271, distance: 47.2
click at [718, 281] on div "Janela de atendimento Grade de atendimento Capacidade Transportadoras Veículos …" at bounding box center [614, 278] width 1229 height 556
click at [295, 158] on img at bounding box center [299, 169] width 22 height 22
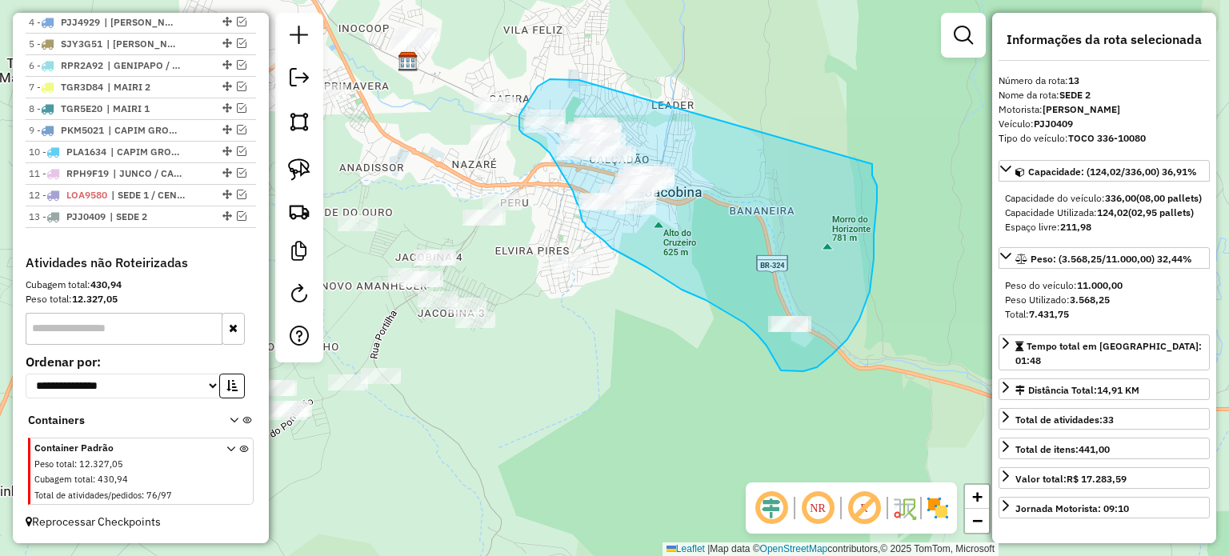
drag, startPoint x: 558, startPoint y: 79, endPoint x: 872, endPoint y: 164, distance: 324.8
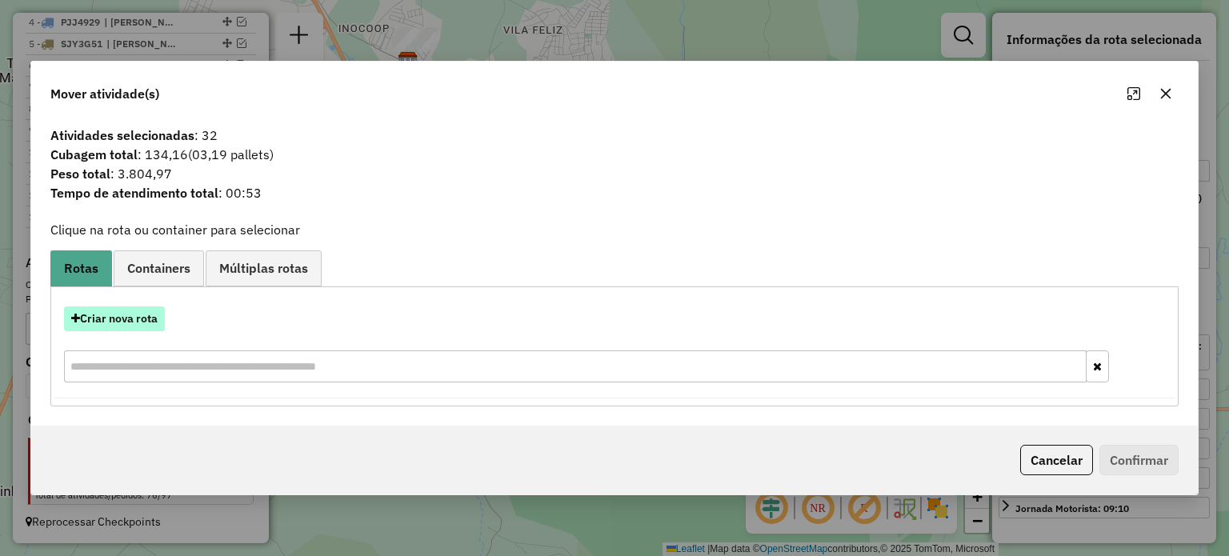
click at [115, 317] on button "Criar nova rota" at bounding box center [114, 318] width 101 height 25
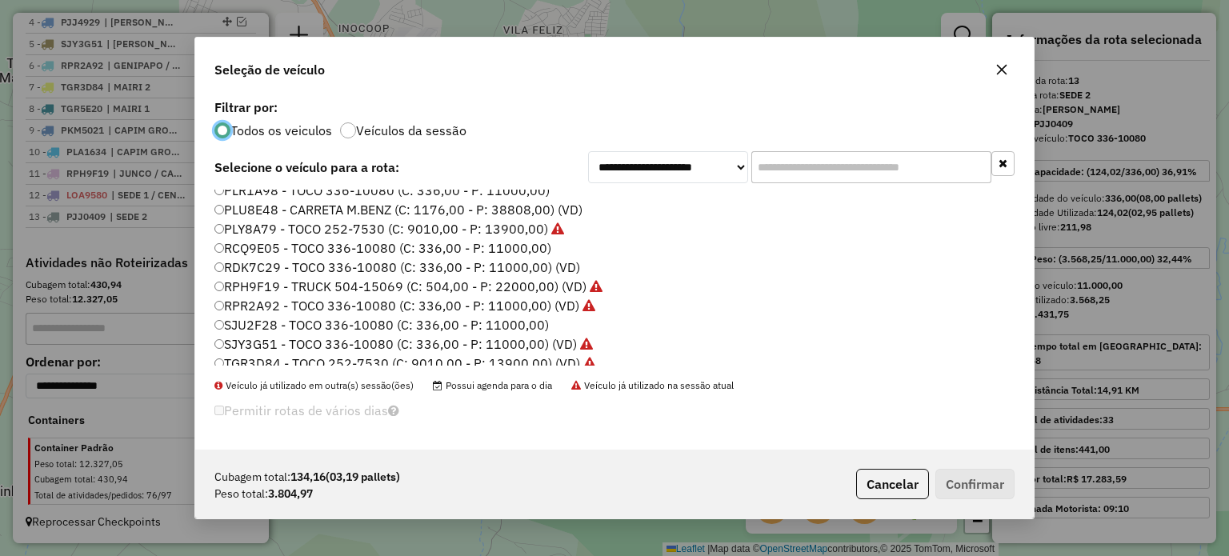
scroll to position [323, 0]
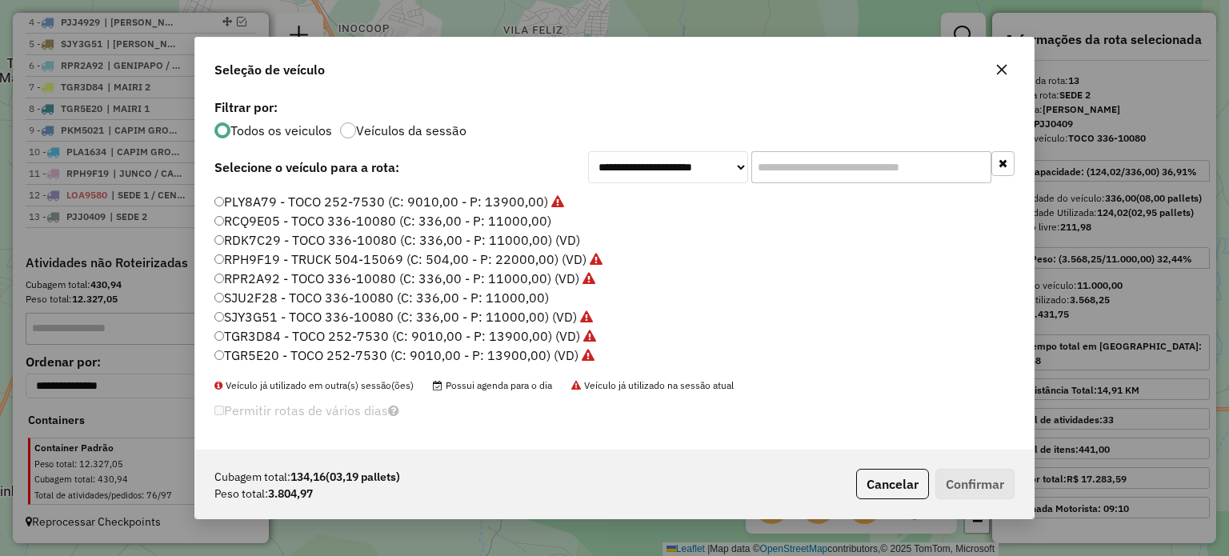
click at [250, 297] on label "SJU2F28 - TOCO 336-10080 (C: 336,00 - P: 11000,00)" at bounding box center [381, 297] width 334 height 19
click at [966, 482] on button "Confirmar" at bounding box center [974, 484] width 79 height 30
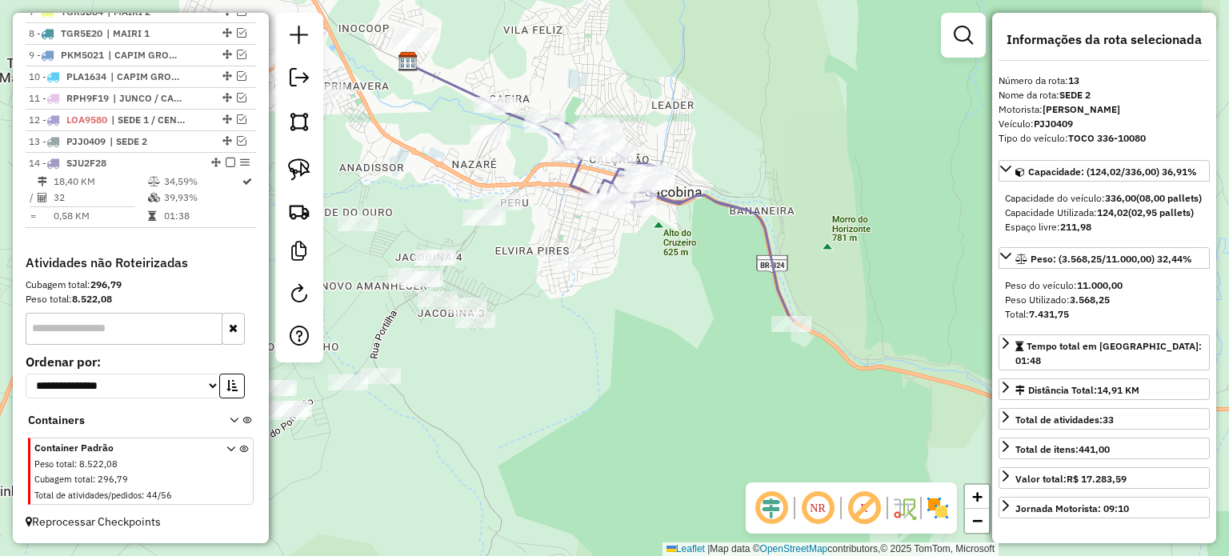
scroll to position [756, 0]
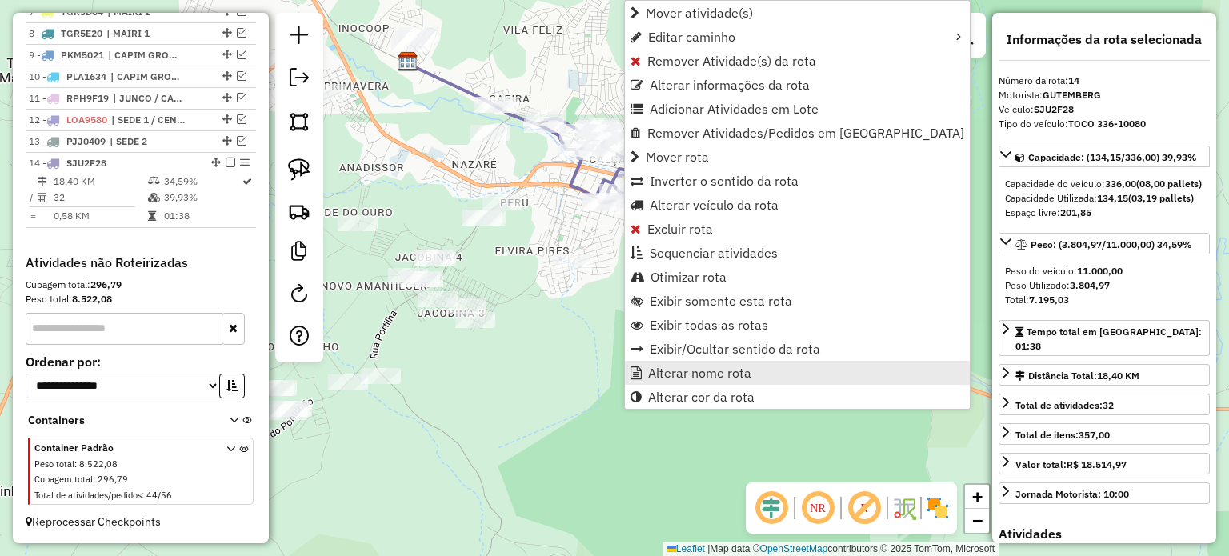
click at [702, 369] on span "Alterar nome rota" at bounding box center [699, 372] width 103 height 13
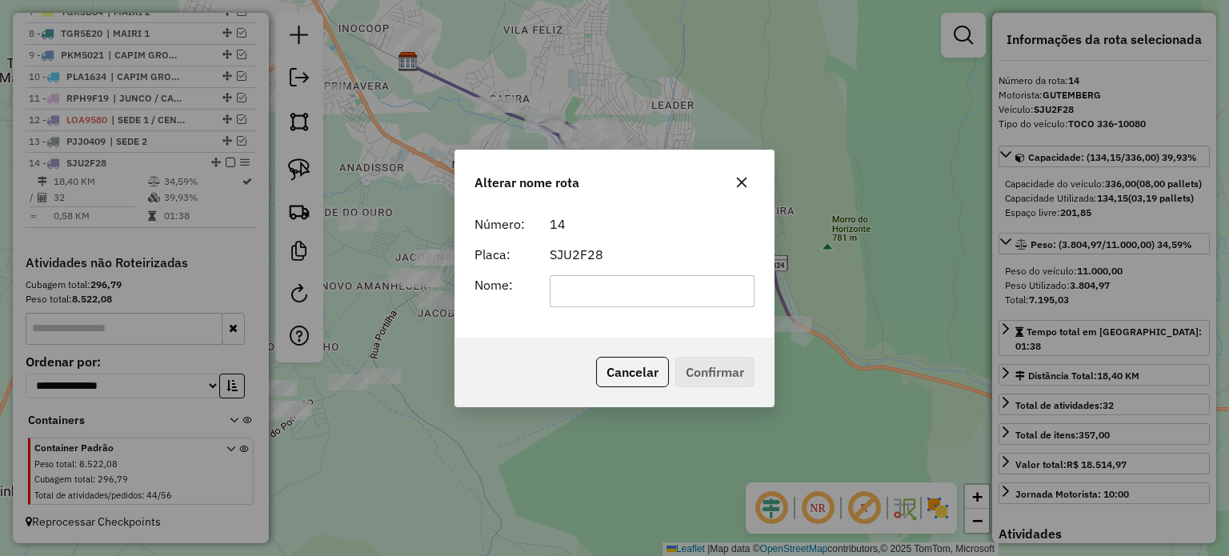
click at [620, 281] on input "text" at bounding box center [653, 291] width 206 height 32
type input "******"
click at [708, 374] on button "Confirmar" at bounding box center [714, 372] width 79 height 30
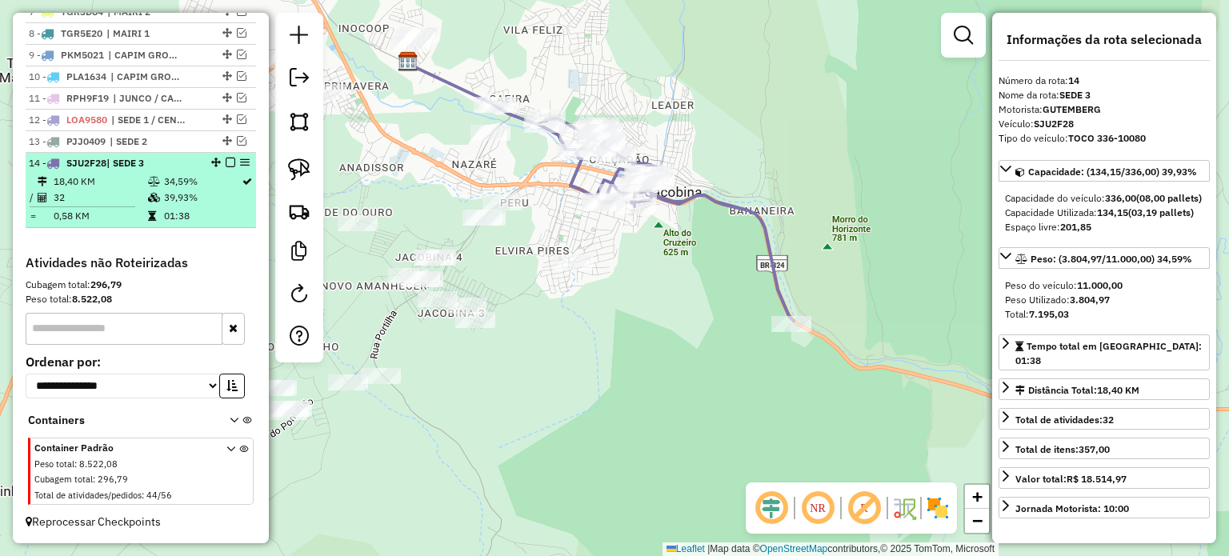
click at [226, 162] on em at bounding box center [231, 163] width 10 height 10
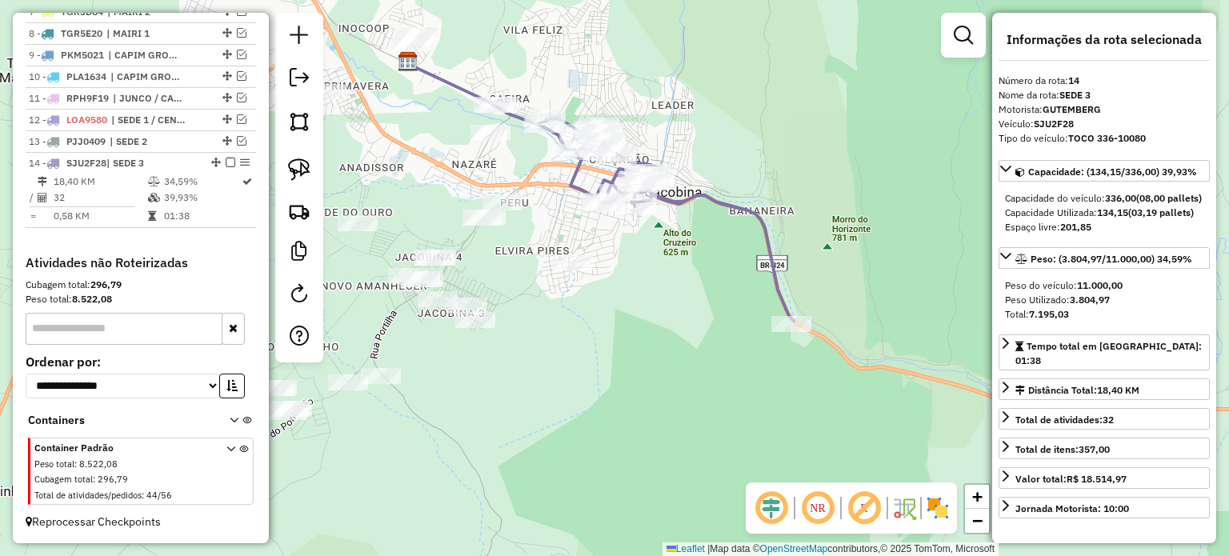
scroll to position [703, 0]
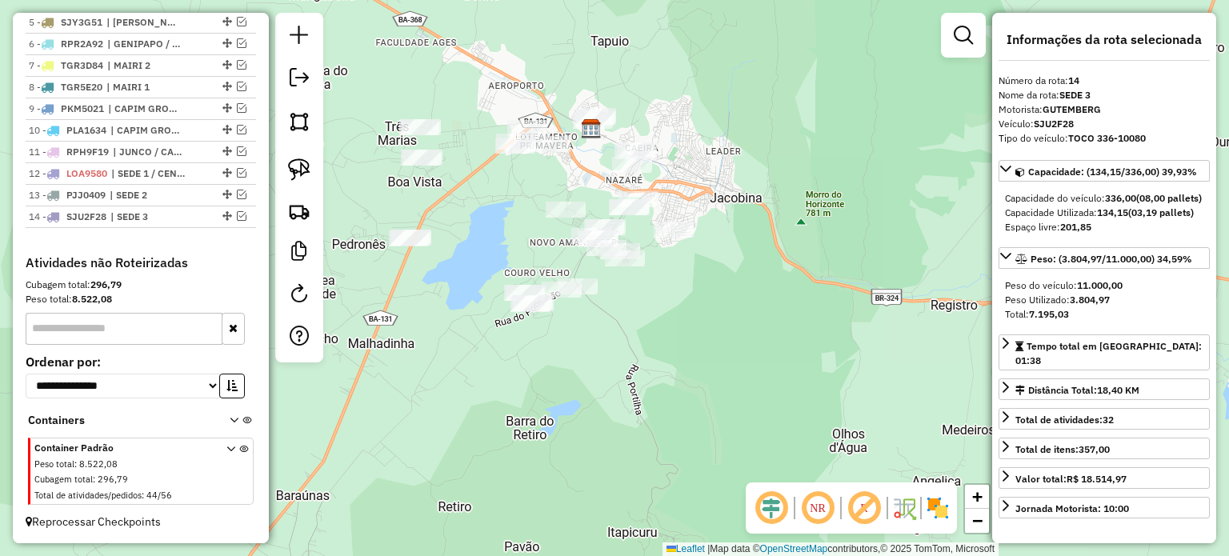
drag, startPoint x: 646, startPoint y: 316, endPoint x: 704, endPoint y: 306, distance: 58.4
click at [710, 314] on div "Janela de atendimento Grade de atendimento Capacidade Transportadoras Veículos …" at bounding box center [614, 278] width 1229 height 556
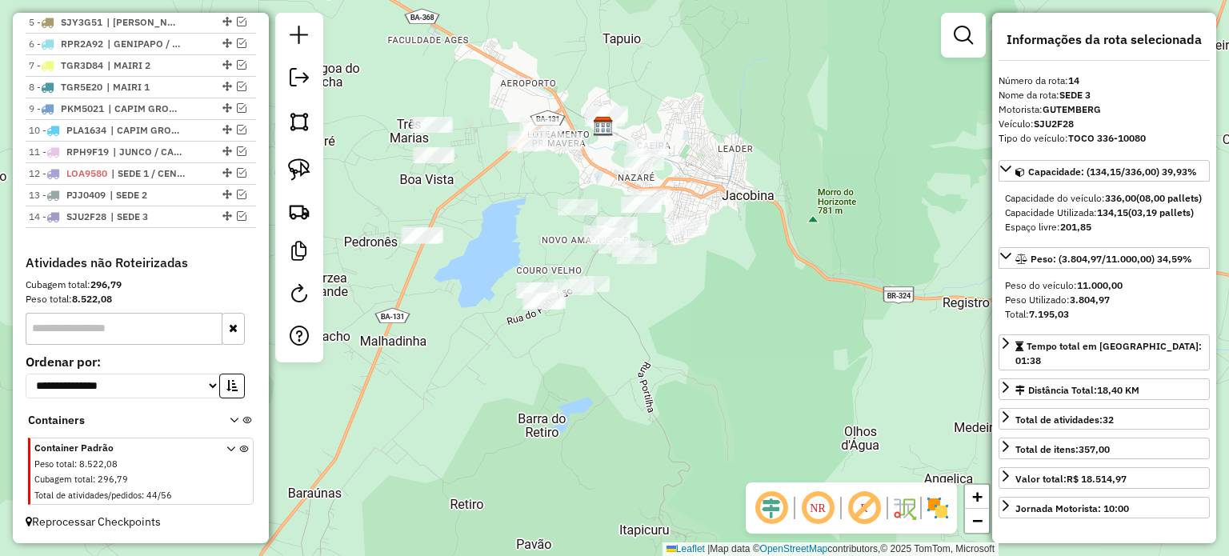
drag, startPoint x: 538, startPoint y: 230, endPoint x: 576, endPoint y: 223, distance: 38.9
click at [577, 226] on div "Janela de atendimento Grade de atendimento Capacidade Transportadoras Veículos …" at bounding box center [614, 278] width 1229 height 556
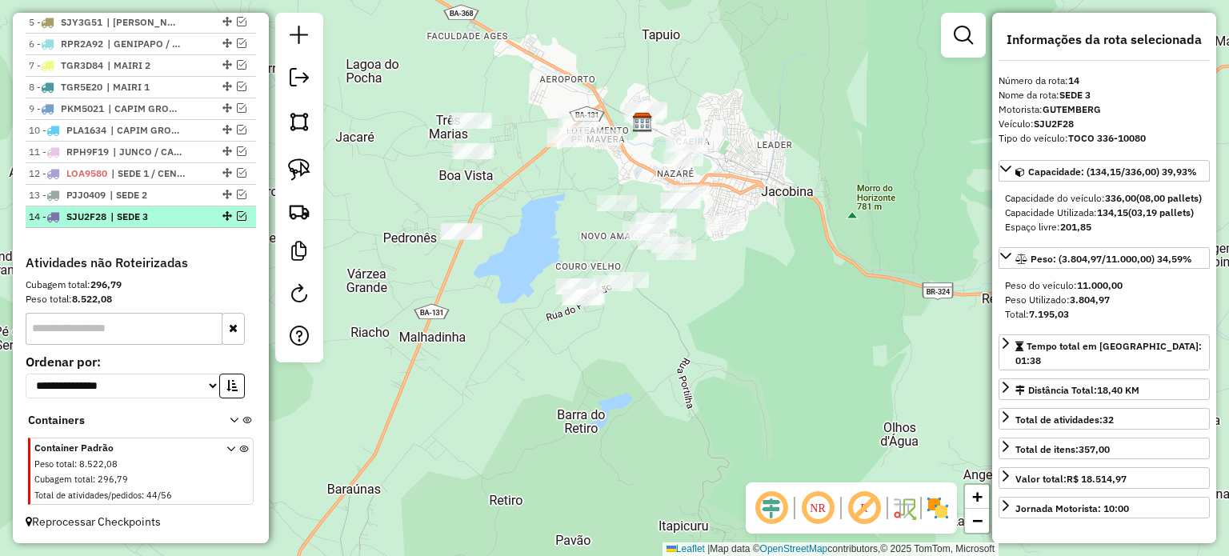
click at [231, 215] on div at bounding box center [226, 216] width 48 height 10
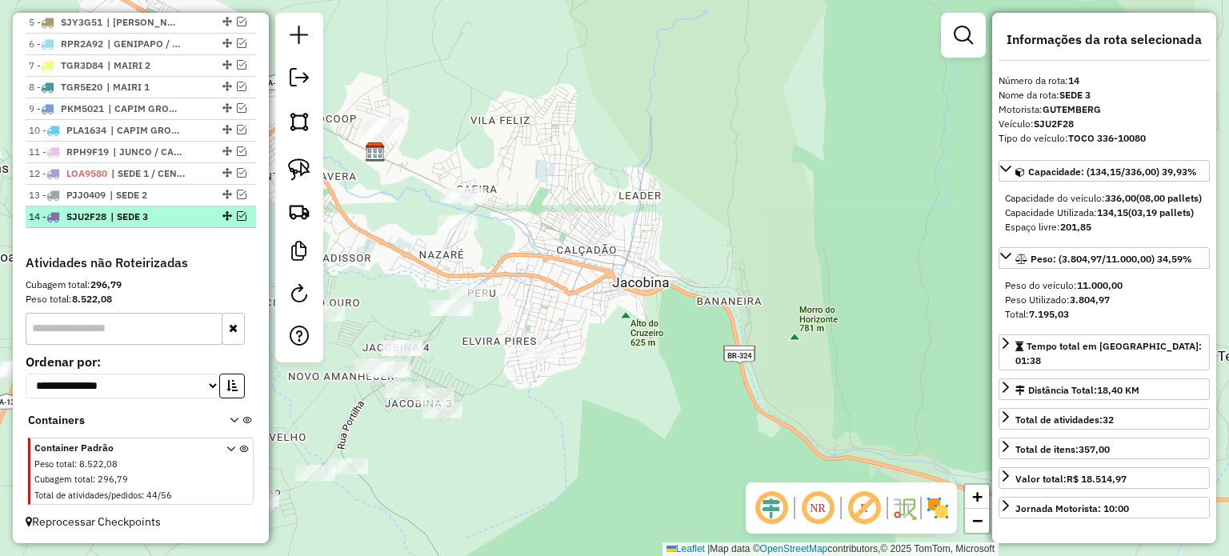
click at [237, 214] on em at bounding box center [242, 216] width 10 height 10
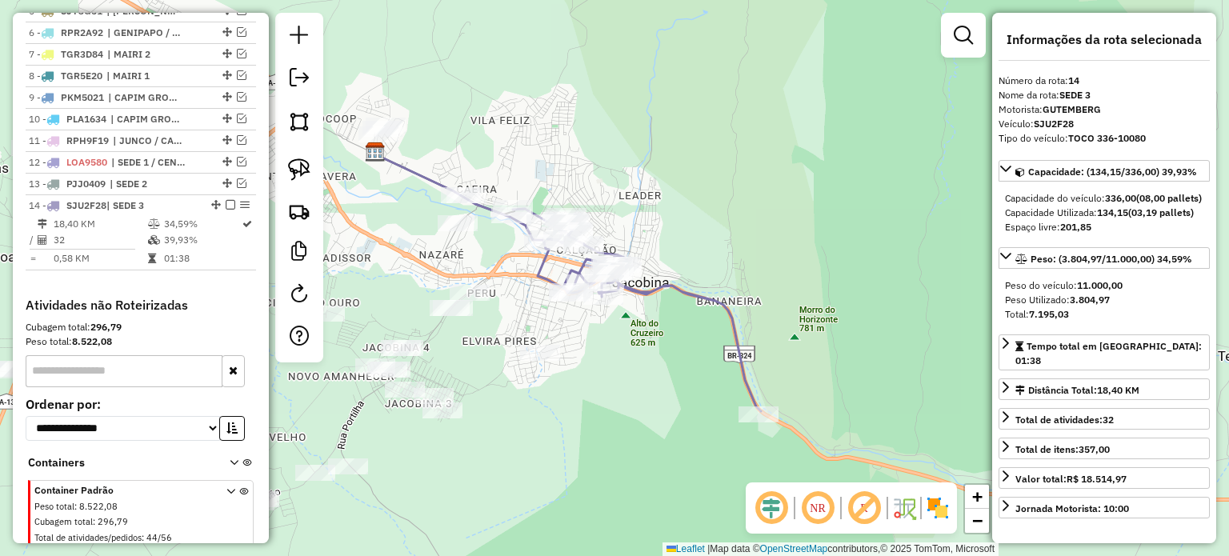
scroll to position [756, 0]
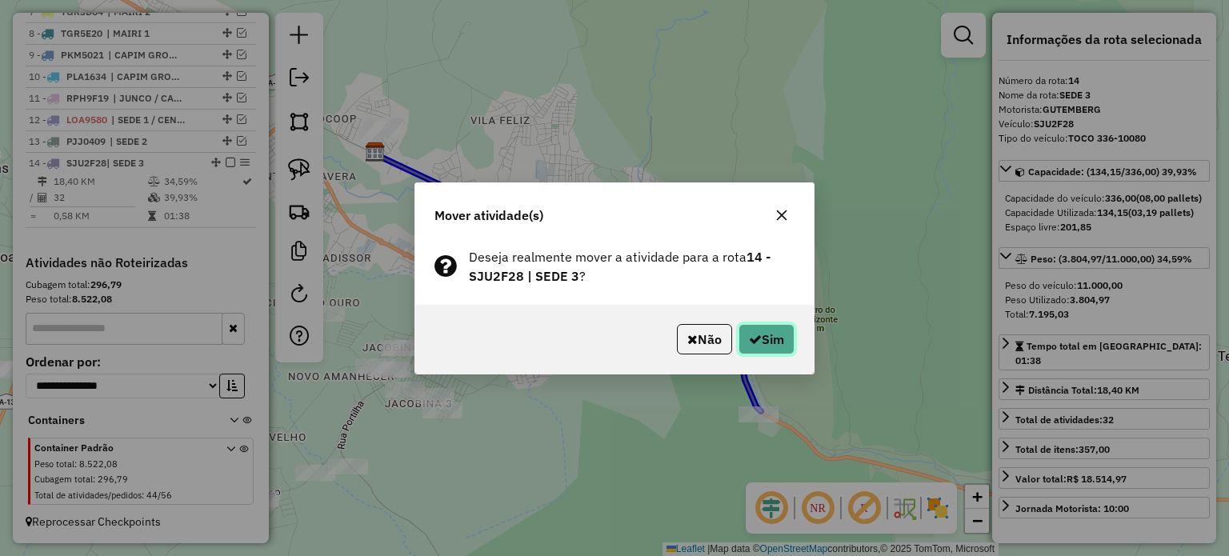
drag, startPoint x: 764, startPoint y: 338, endPoint x: 735, endPoint y: 334, distance: 29.1
click at [764, 338] on button "Sim" at bounding box center [766, 339] width 56 height 30
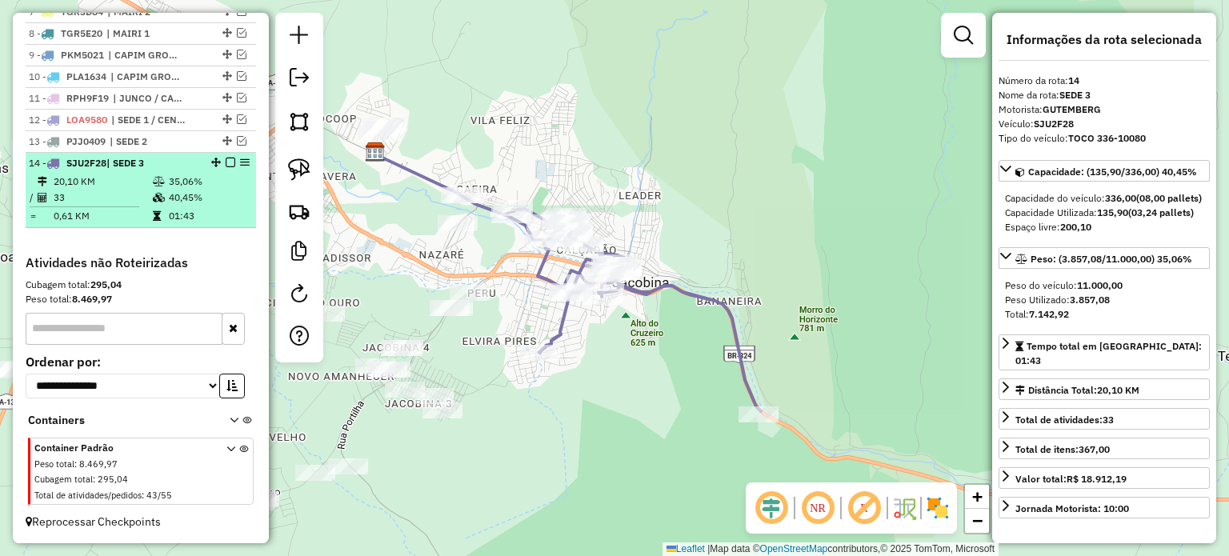
click at [226, 162] on em at bounding box center [231, 163] width 10 height 10
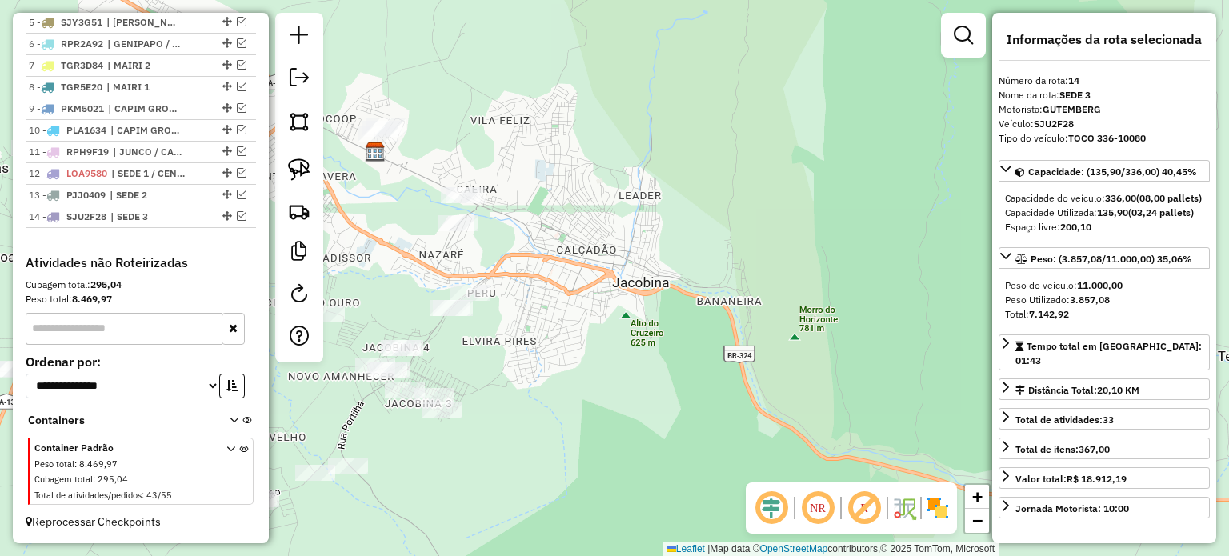
scroll to position [703, 0]
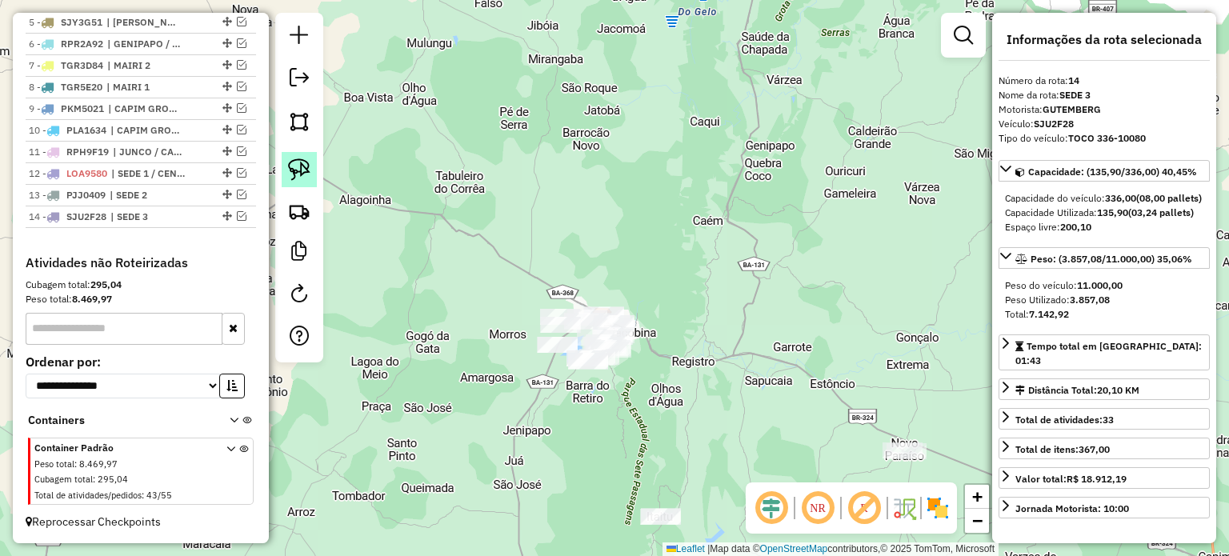
click at [302, 166] on img at bounding box center [299, 169] width 22 height 22
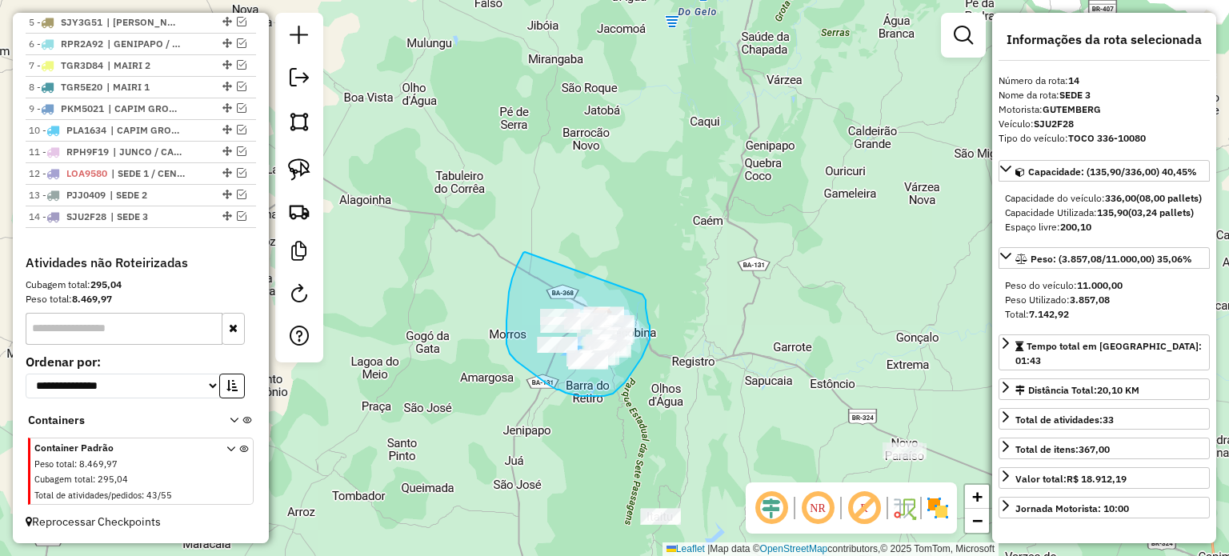
drag, startPoint x: 525, startPoint y: 252, endPoint x: 626, endPoint y: 295, distance: 110.4
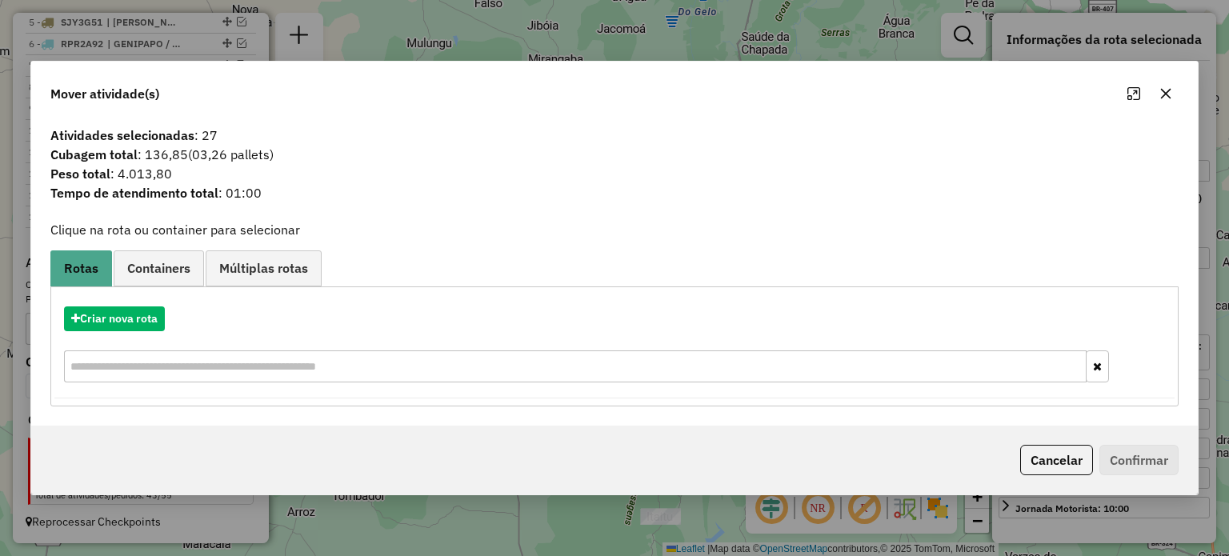
click at [1161, 95] on icon "button" at bounding box center [1165, 93] width 13 height 13
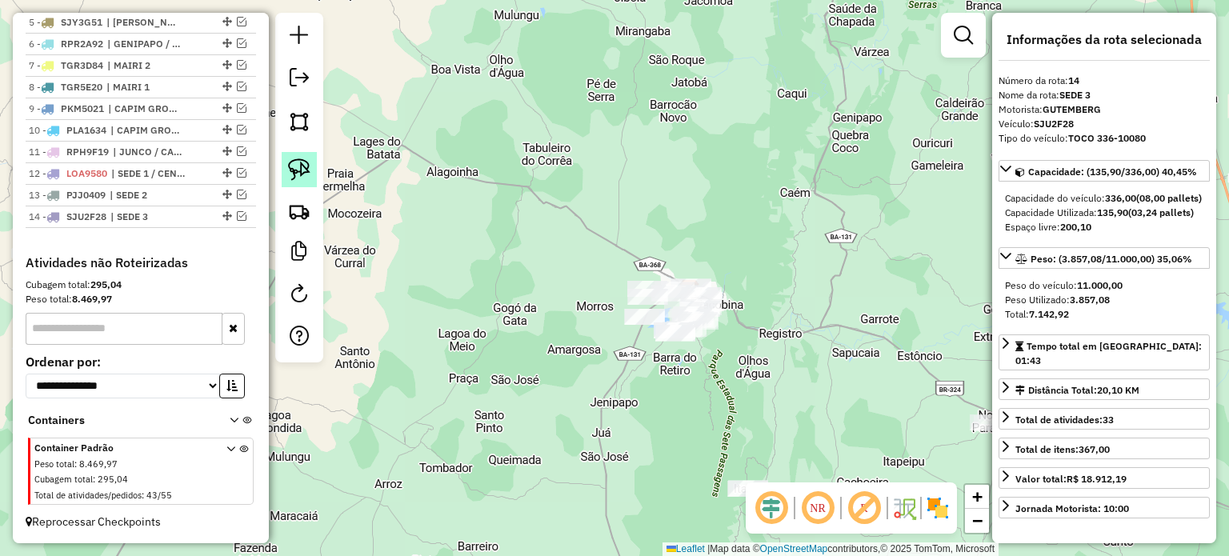
click at [286, 166] on link at bounding box center [299, 169] width 35 height 35
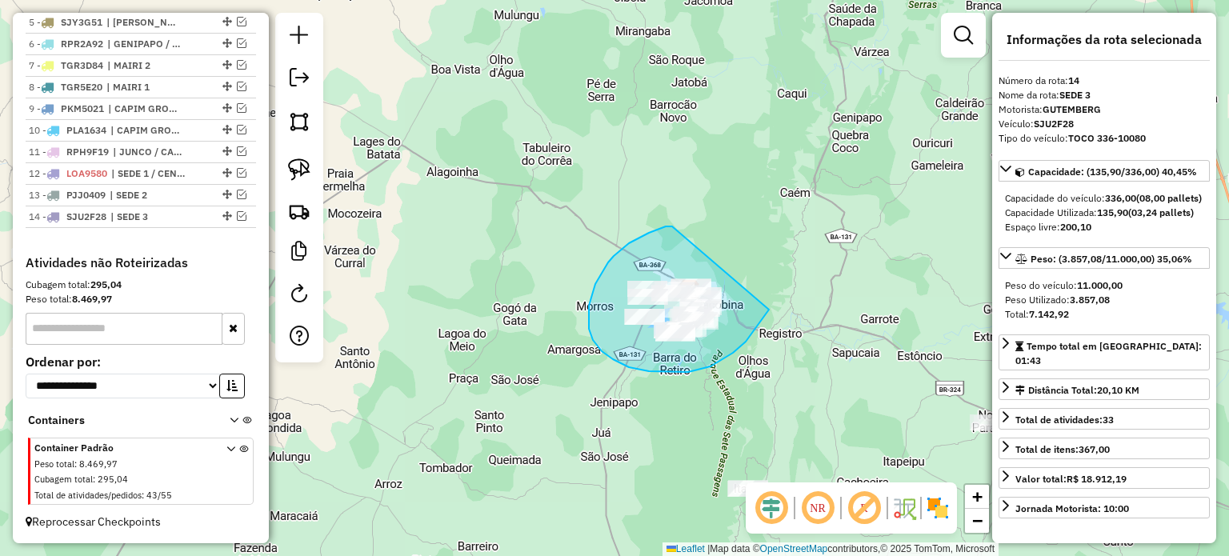
drag, startPoint x: 666, startPoint y: 226, endPoint x: 788, endPoint y: 267, distance: 129.0
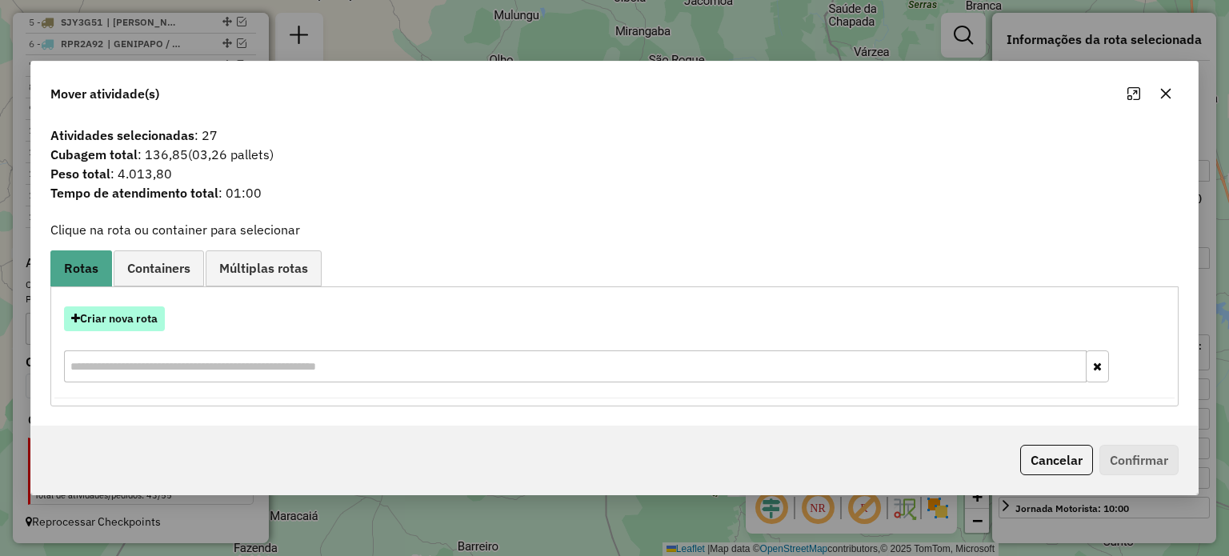
click at [126, 319] on button "Criar nova rota" at bounding box center [114, 318] width 101 height 25
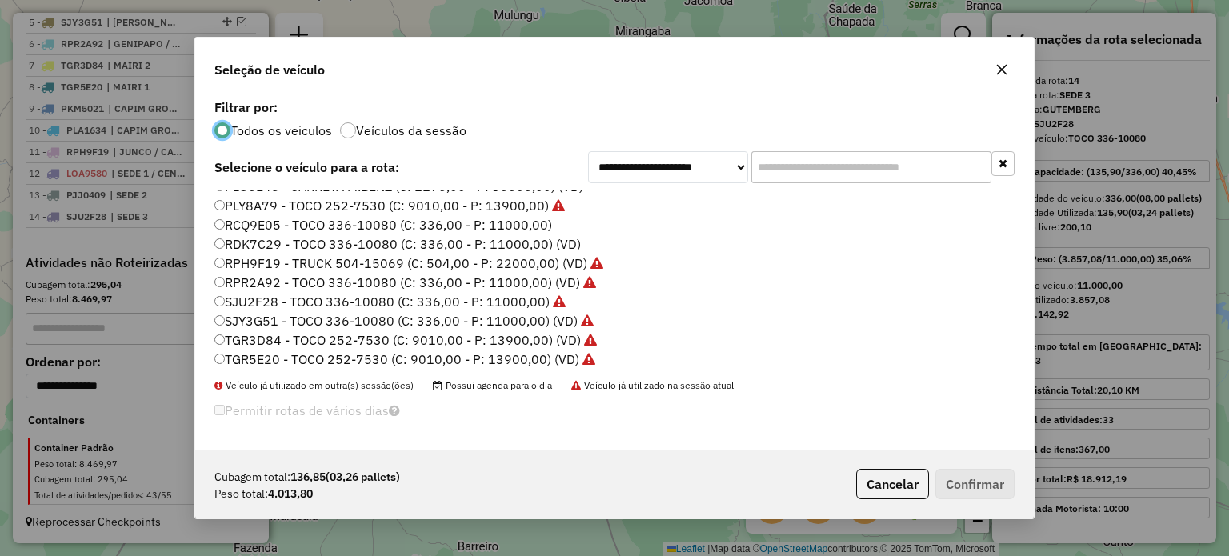
scroll to position [323, 0]
click at [247, 218] on label "RCQ9E05 - TOCO 336-10080 (C: 336,00 - P: 11000,00)" at bounding box center [383, 220] width 338 height 19
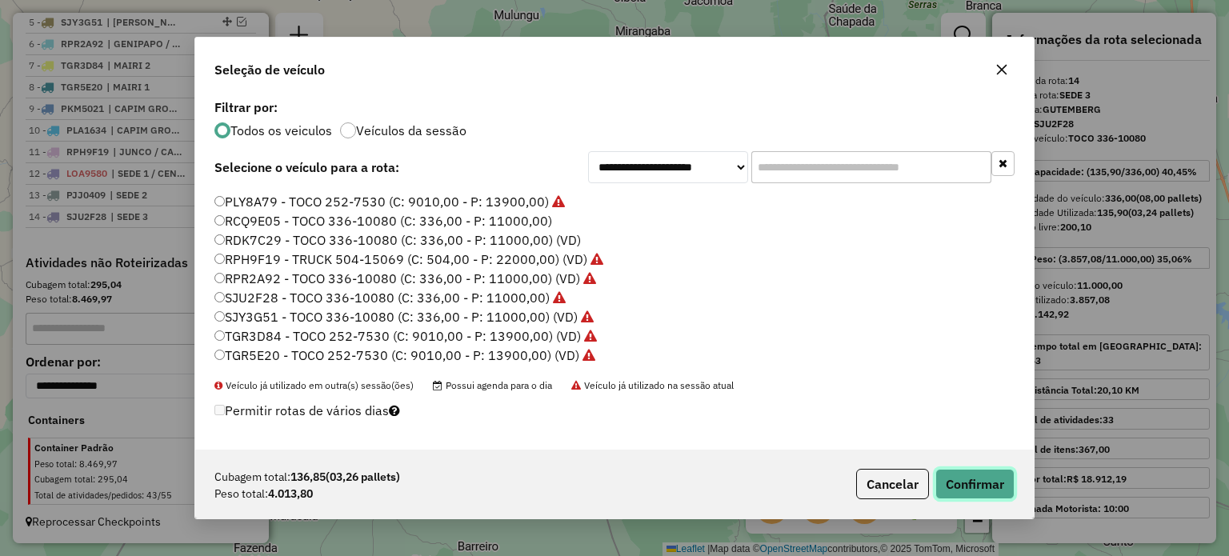
click at [974, 484] on button "Confirmar" at bounding box center [974, 484] width 79 height 30
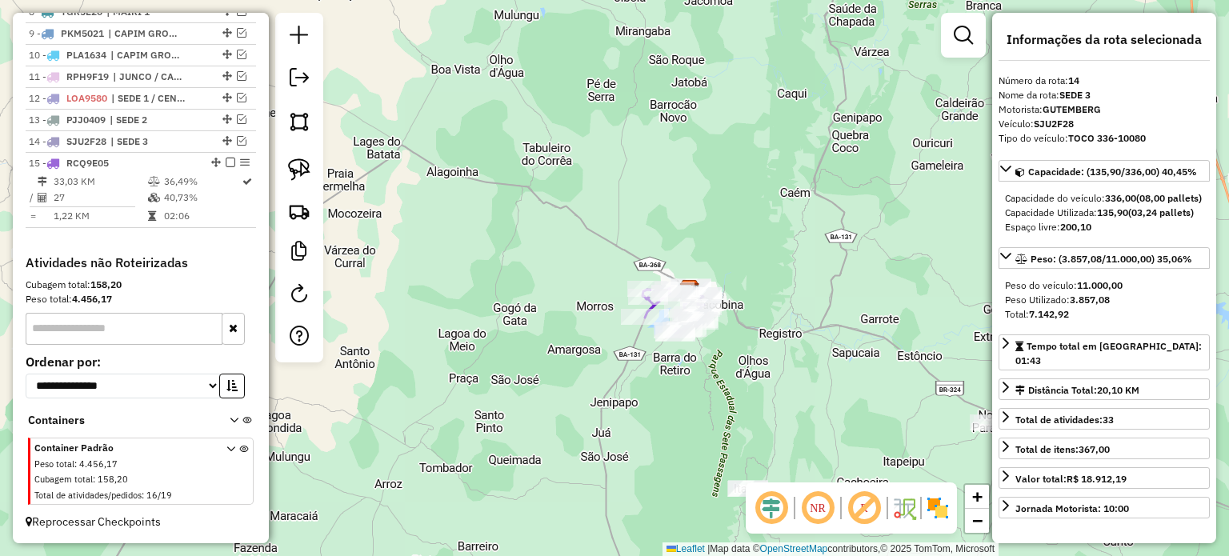
scroll to position [778, 0]
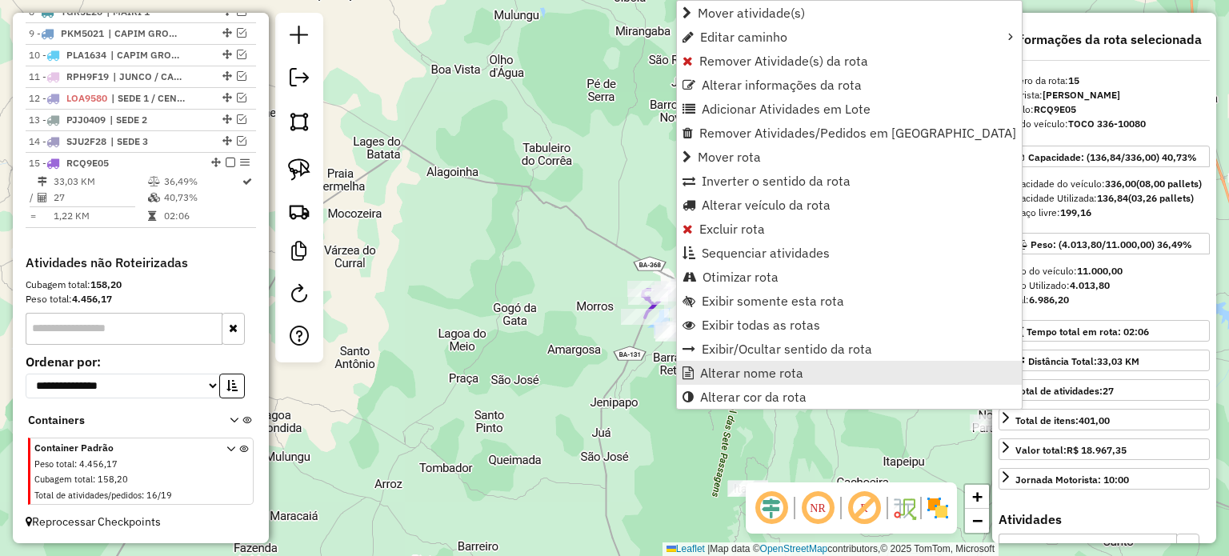
click at [733, 370] on span "Alterar nome rota" at bounding box center [751, 372] width 103 height 13
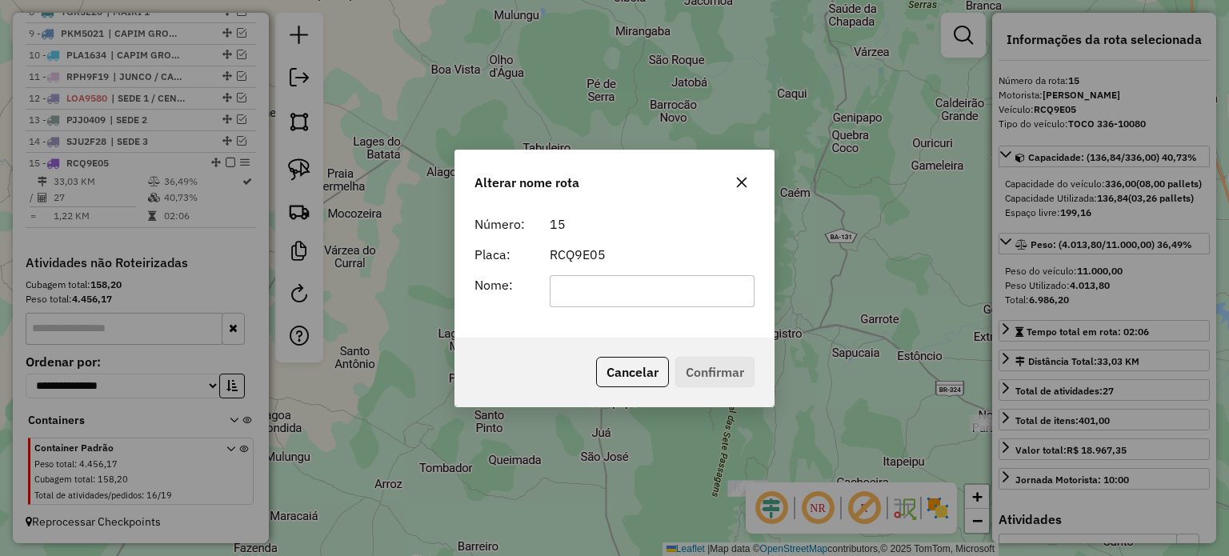
click at [604, 284] on input "text" at bounding box center [653, 291] width 206 height 32
type input "******"
click at [690, 367] on button "Confirmar" at bounding box center [714, 372] width 79 height 30
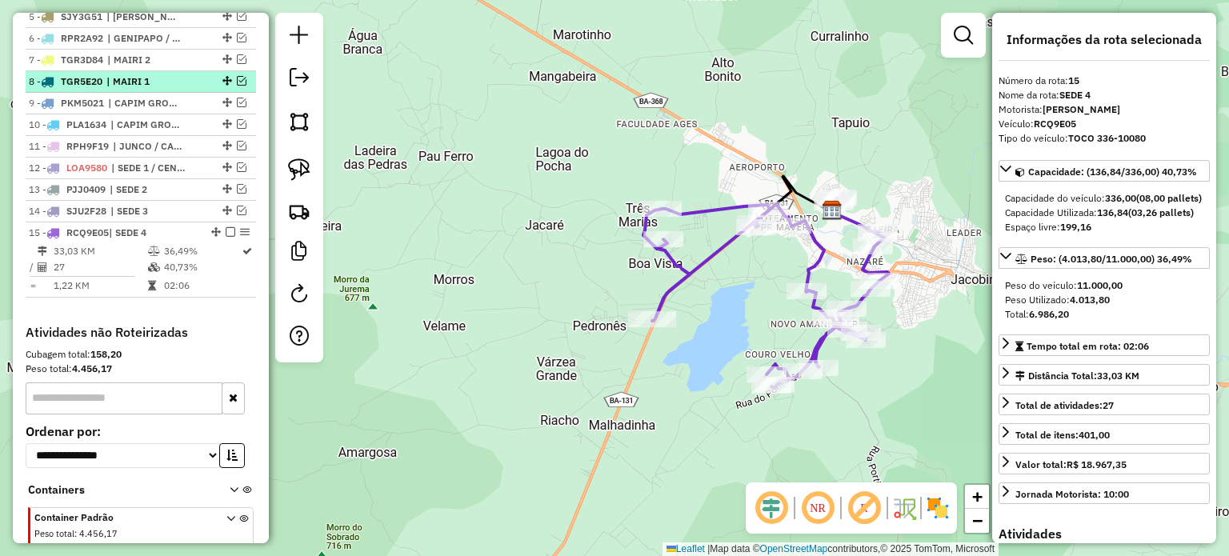
scroll to position [618, 0]
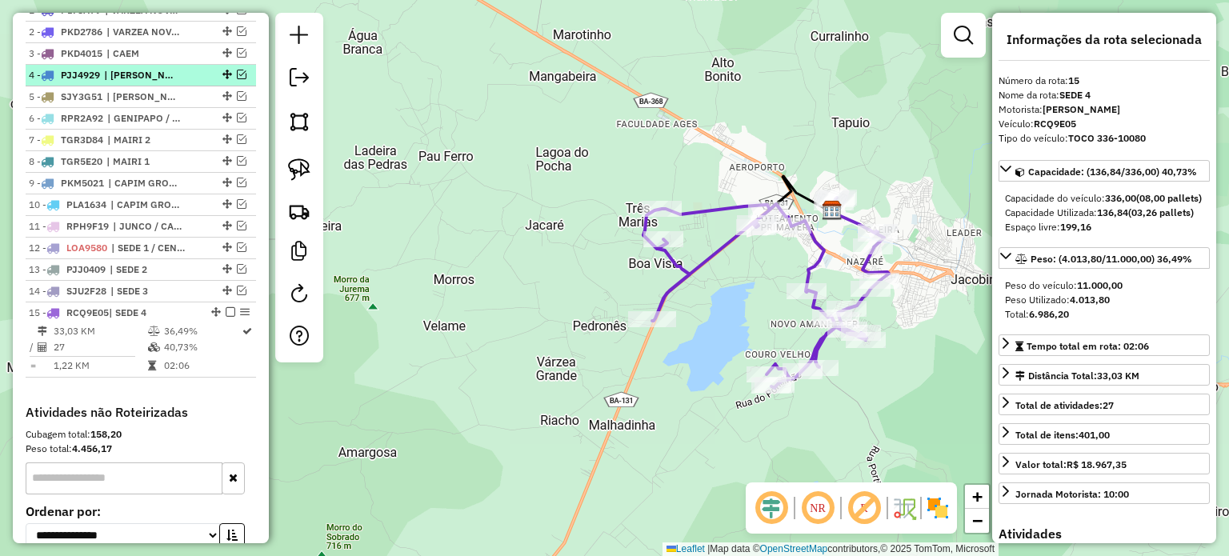
click at [237, 79] on em at bounding box center [242, 75] width 10 height 10
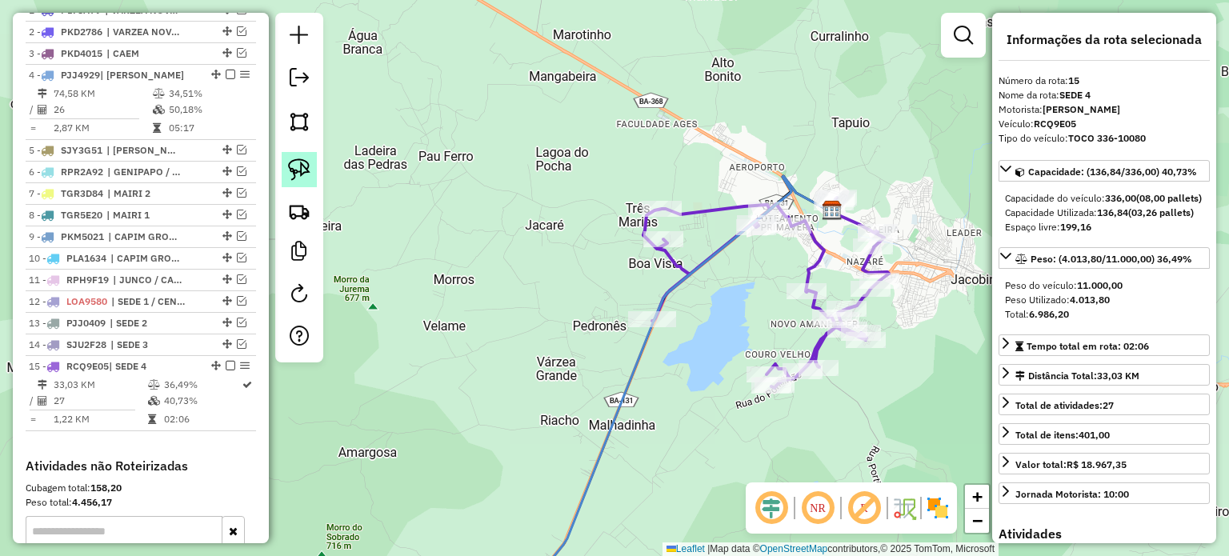
click at [304, 161] on img at bounding box center [299, 169] width 22 height 22
drag, startPoint x: 550, startPoint y: 286, endPoint x: 684, endPoint y: 310, distance: 135.7
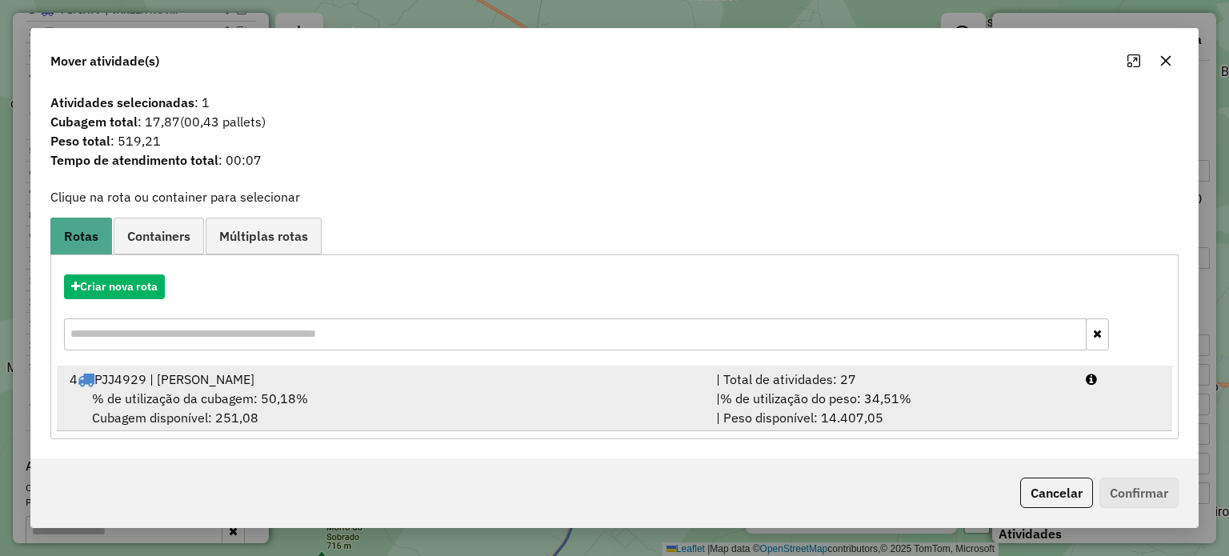
click at [182, 396] on span "% de utilização da cubagem: 50,18%" at bounding box center [200, 398] width 216 height 16
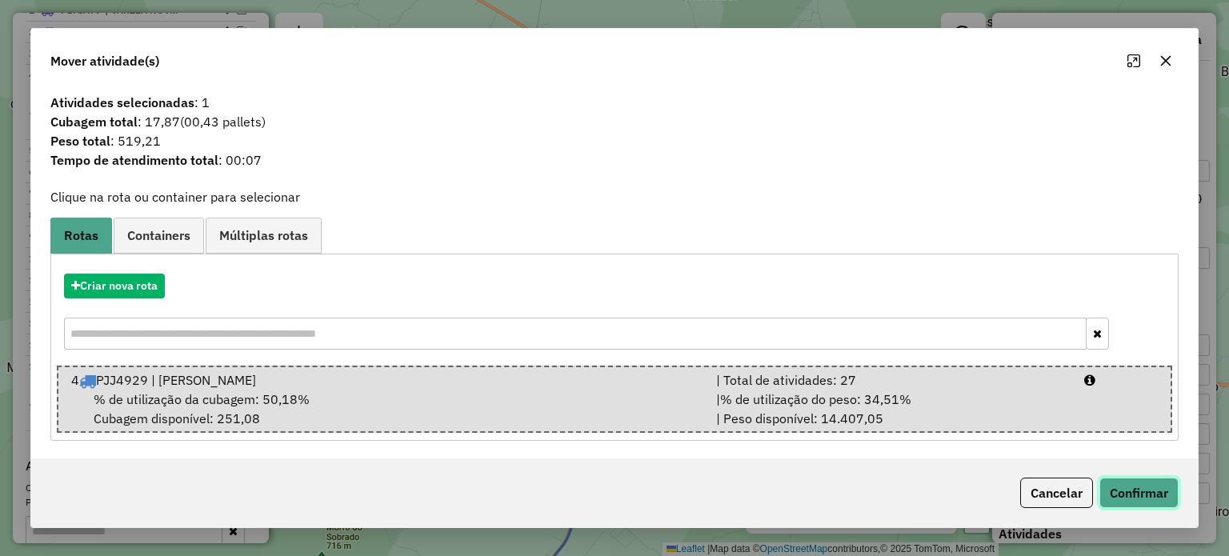
click at [1173, 498] on button "Confirmar" at bounding box center [1138, 493] width 79 height 30
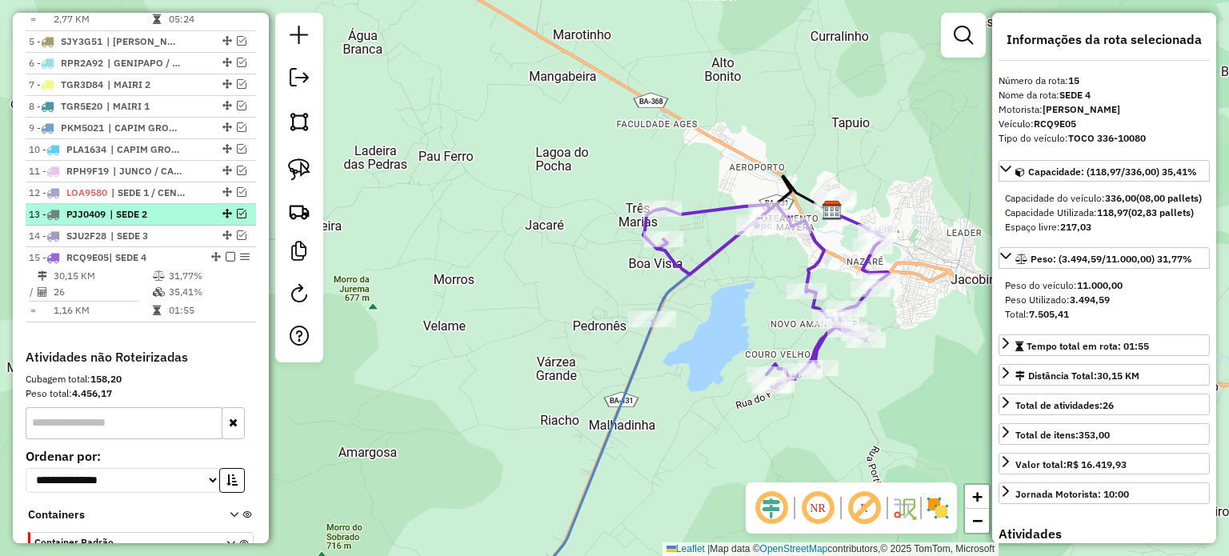
scroll to position [592, 0]
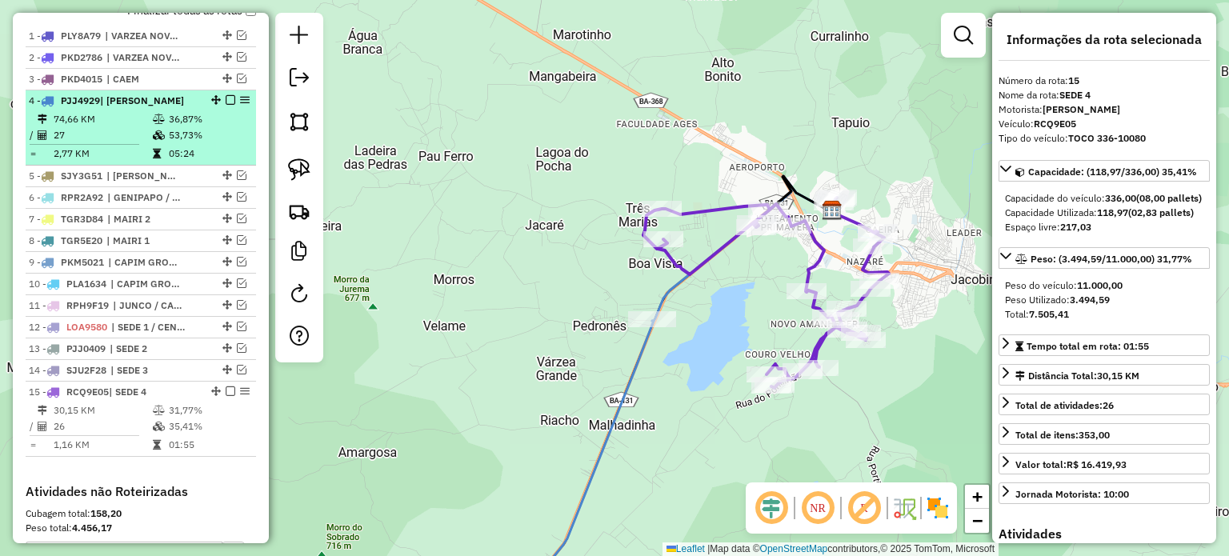
click at [226, 105] on em at bounding box center [231, 100] width 10 height 10
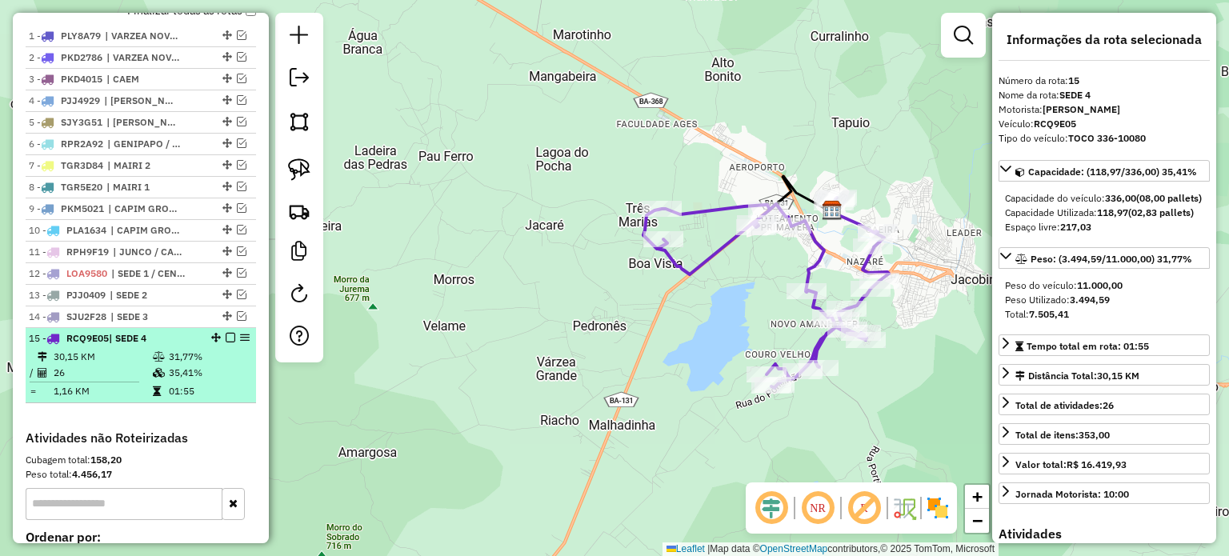
click at [226, 342] on em at bounding box center [231, 338] width 10 height 10
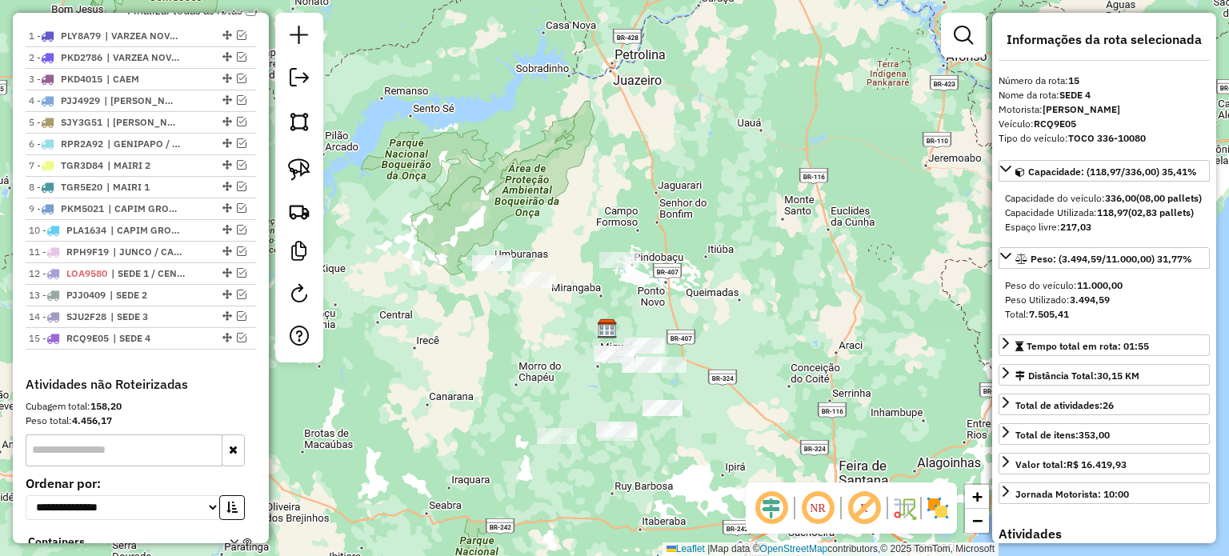
drag, startPoint x: 541, startPoint y: 302, endPoint x: 574, endPoint y: 314, distance: 35.7
click at [574, 314] on div "Janela de atendimento Grade de atendimento Capacidade Transportadoras Veículos …" at bounding box center [614, 278] width 1229 height 556
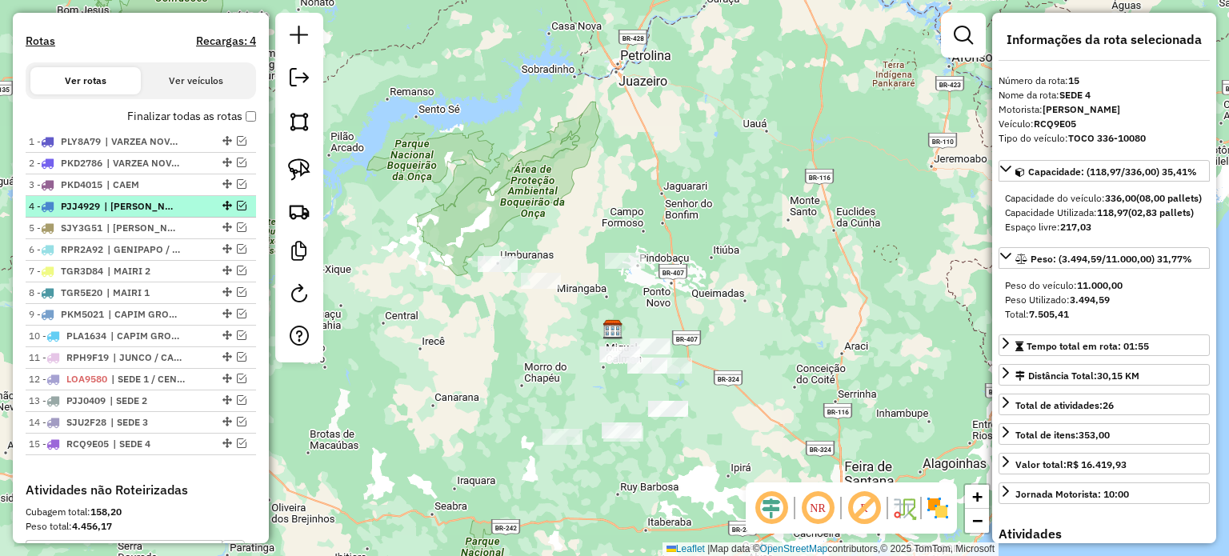
scroll to position [512, 0]
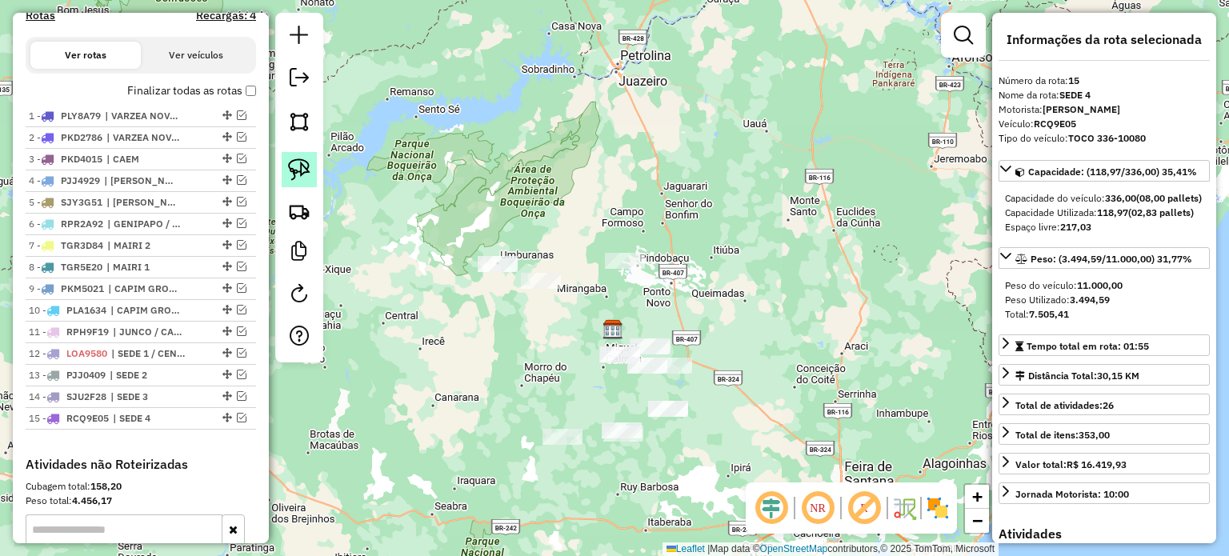
click at [306, 167] on img at bounding box center [299, 169] width 22 height 22
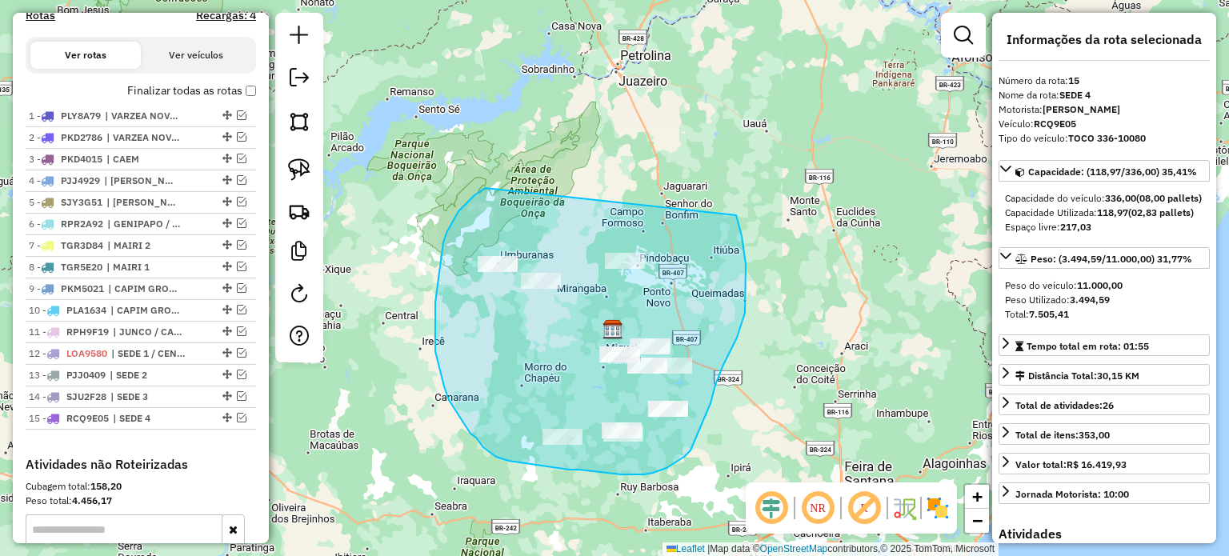
drag, startPoint x: 458, startPoint y: 211, endPoint x: 731, endPoint y: 202, distance: 272.9
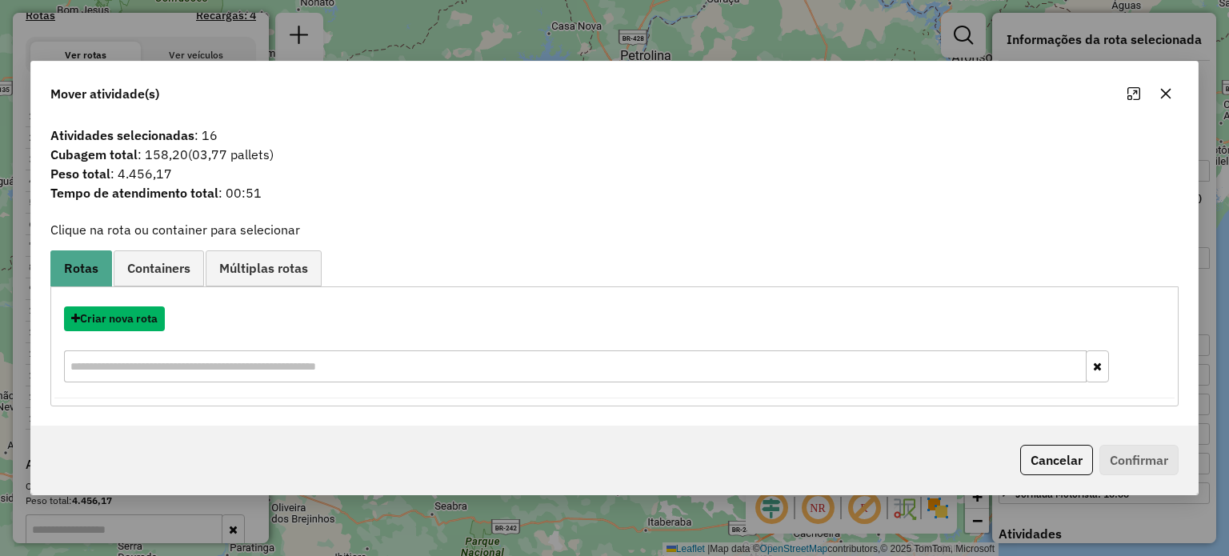
click at [122, 318] on button "Criar nova rota" at bounding box center [114, 318] width 101 height 25
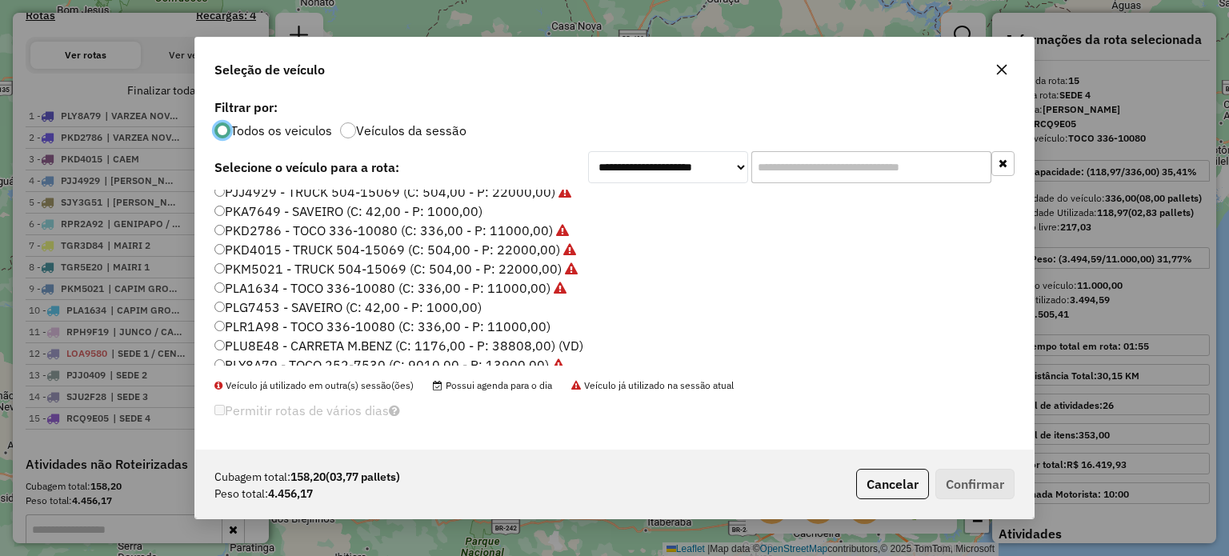
scroll to position [240, 0]
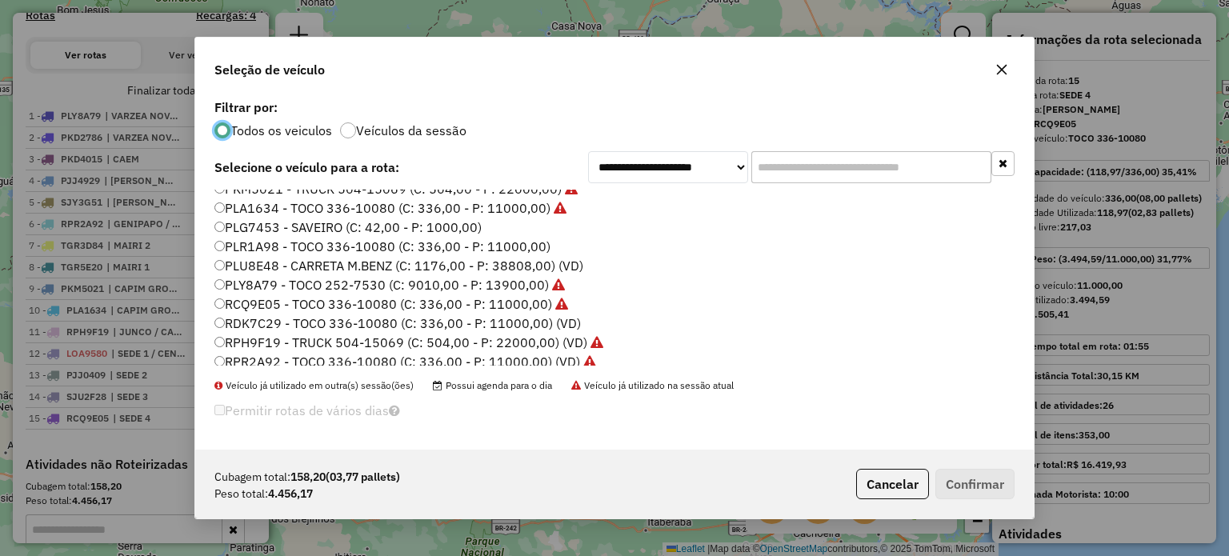
click at [1000, 64] on icon "button" at bounding box center [1001, 69] width 13 height 13
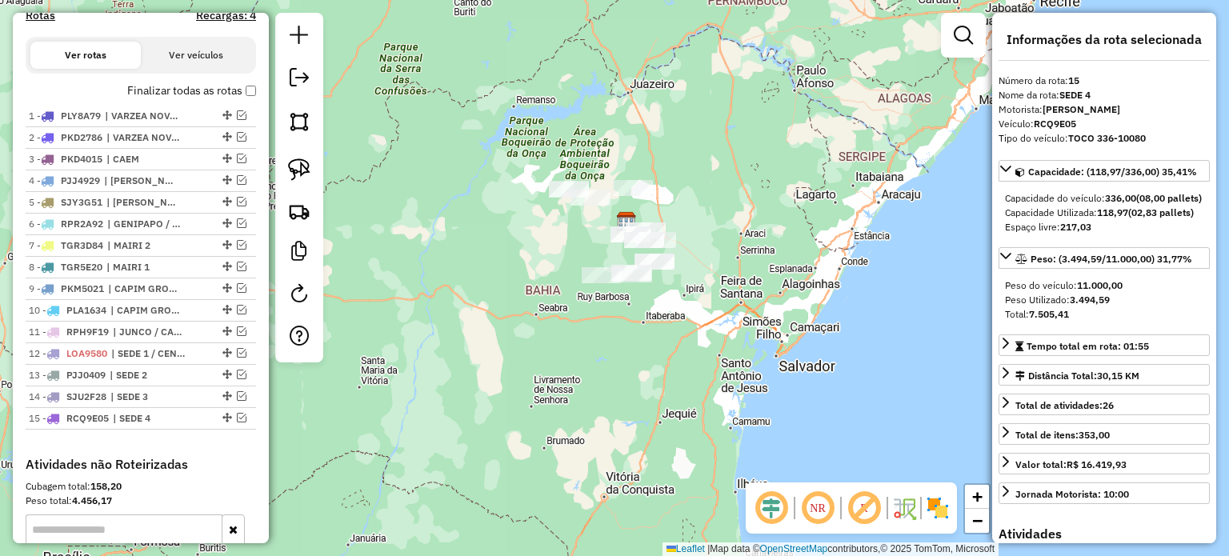
drag, startPoint x: 755, startPoint y: 254, endPoint x: 697, endPoint y: 236, distance: 61.2
click at [697, 236] on div "Janela de atendimento Grade de atendimento Capacidade Transportadoras Veículos …" at bounding box center [614, 278] width 1229 height 556
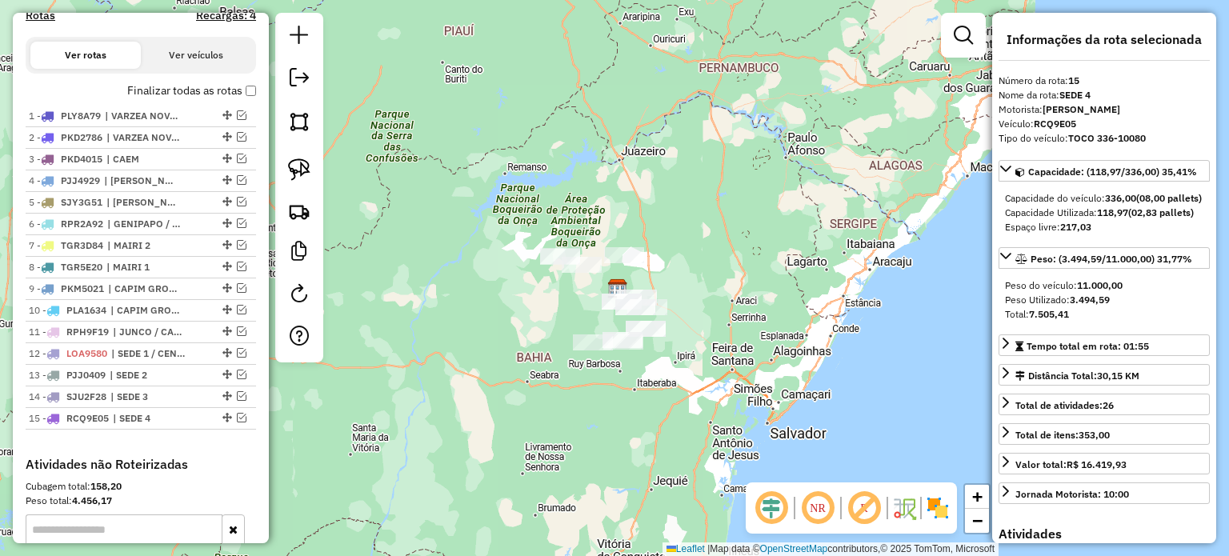
drag, startPoint x: 714, startPoint y: 178, endPoint x: 663, endPoint y: 210, distance: 60.1
click at [665, 212] on div "Janela de atendimento Grade de atendimento Capacidade Transportadoras Veículos …" at bounding box center [614, 278] width 1229 height 556
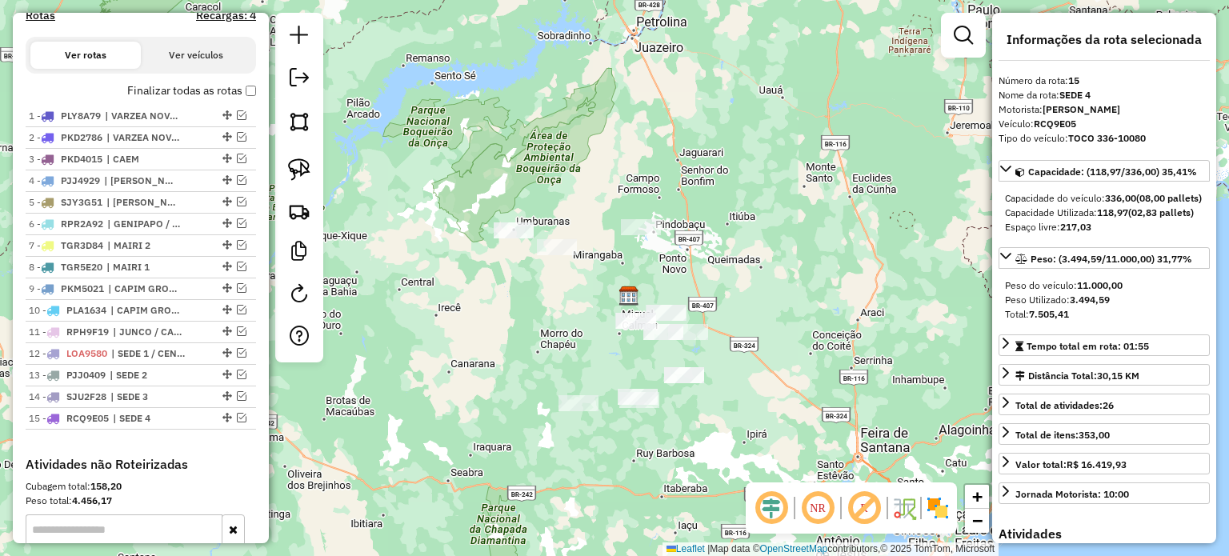
drag, startPoint x: 650, startPoint y: 217, endPoint x: 826, endPoint y: 262, distance: 180.8
click at [826, 263] on div "Janela de atendimento Grade de atendimento Capacidade Transportadoras Veículos …" at bounding box center [614, 278] width 1229 height 556
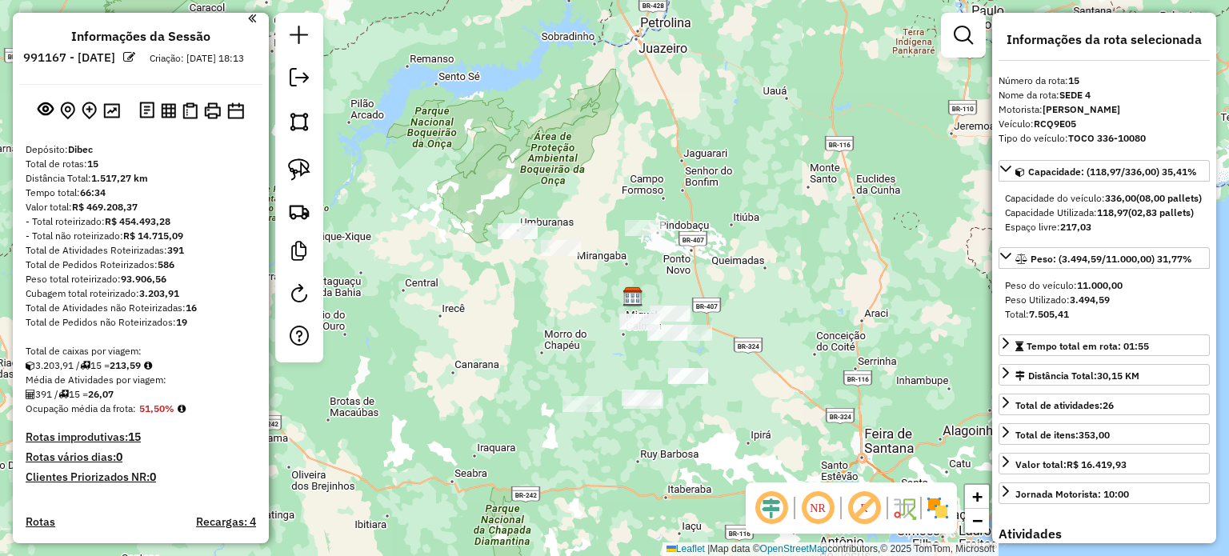
scroll to position [0, 0]
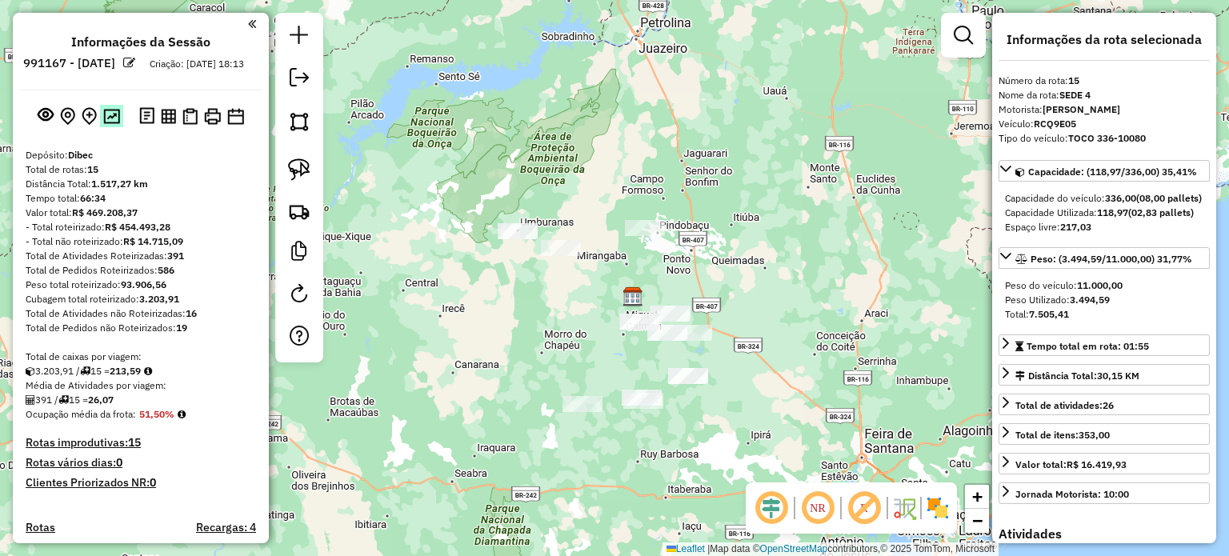
click at [108, 124] on img at bounding box center [111, 116] width 17 height 15
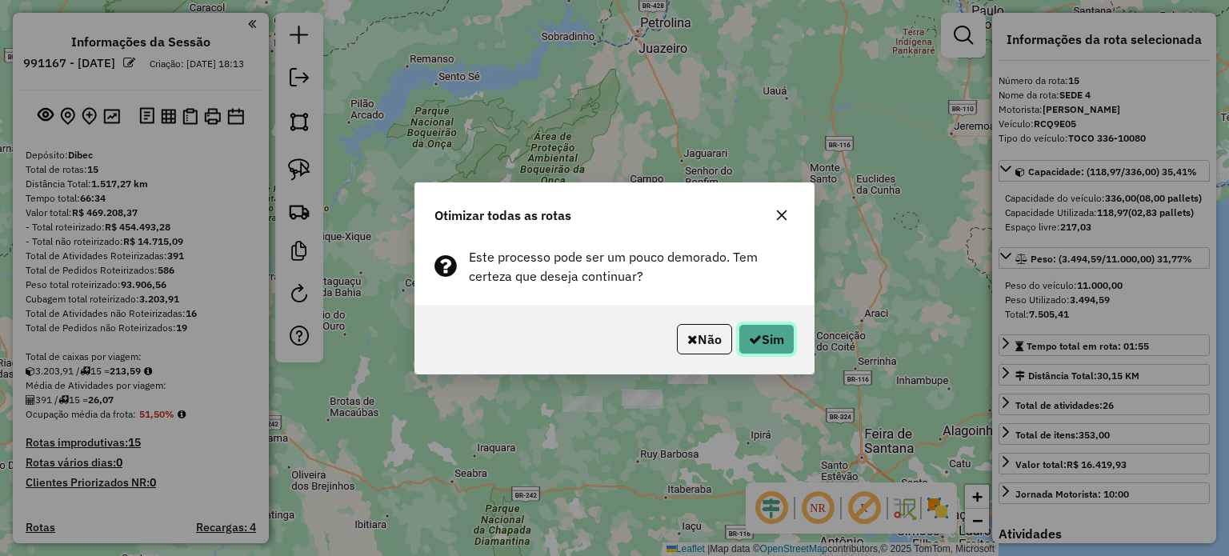
click at [766, 338] on button "Sim" at bounding box center [766, 339] width 56 height 30
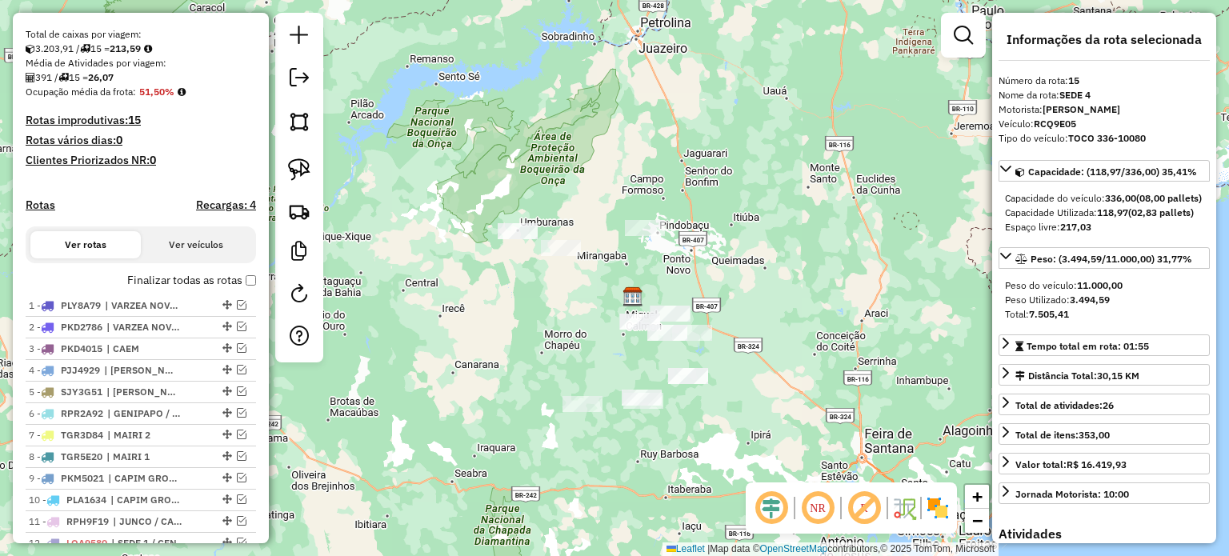
scroll to position [724, 0]
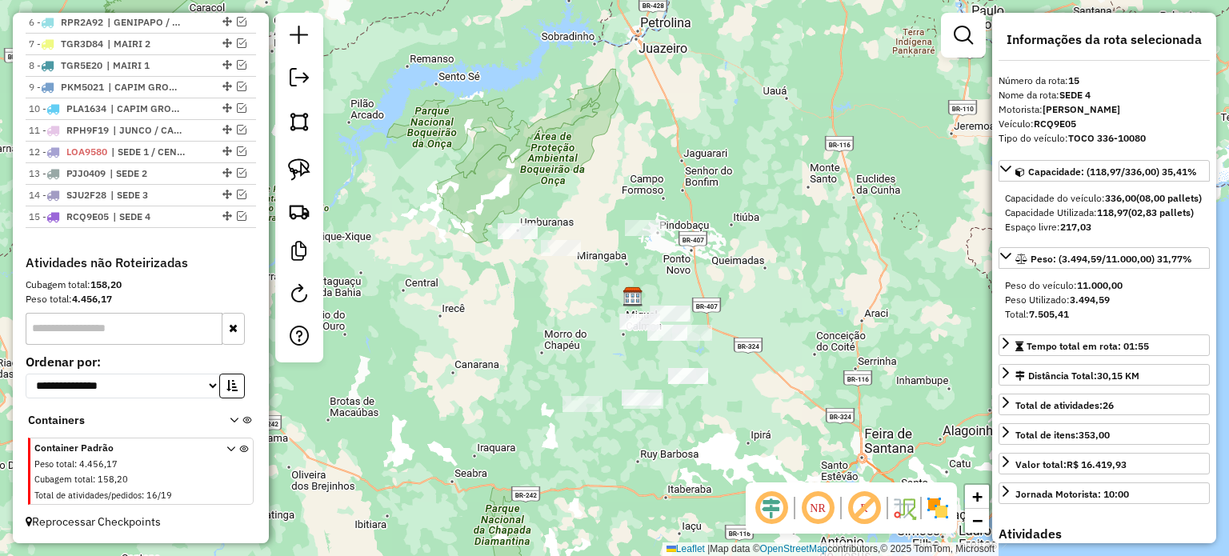
drag, startPoint x: 292, startPoint y: 82, endPoint x: 311, endPoint y: 89, distance: 20.5
click at [292, 82] on em at bounding box center [299, 77] width 19 height 19
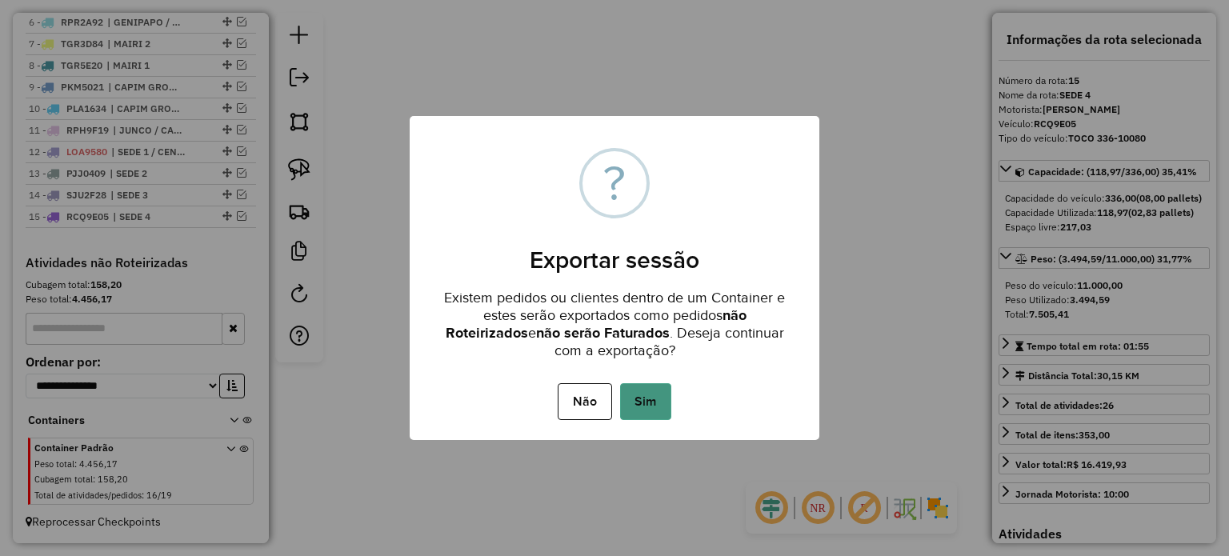
click at [640, 410] on button "Sim" at bounding box center [645, 401] width 51 height 37
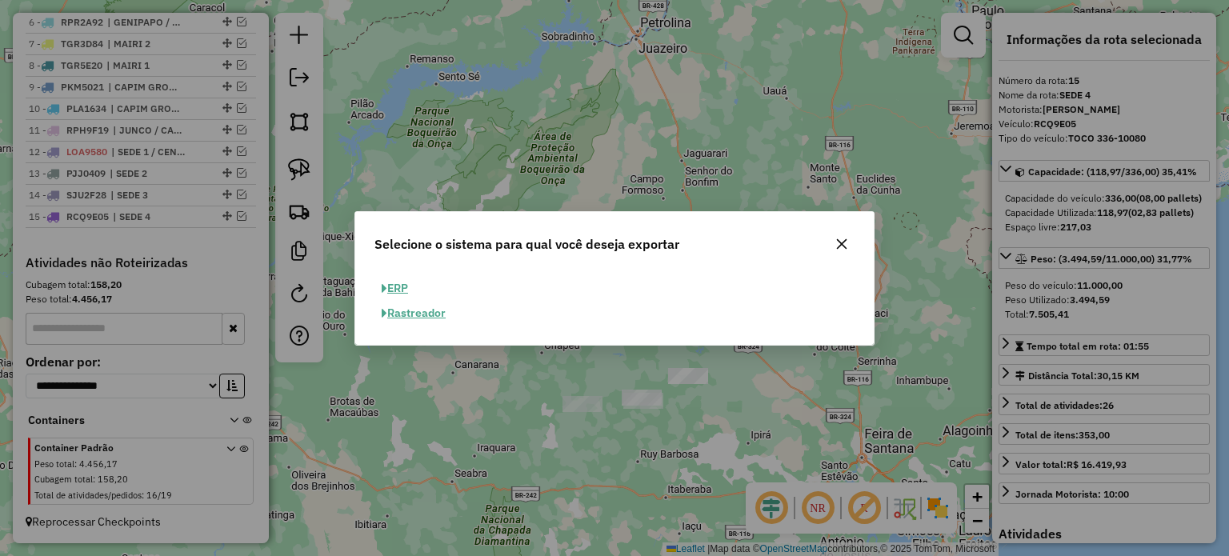
click at [398, 290] on button "ERP" at bounding box center [394, 288] width 41 height 25
select select "**"
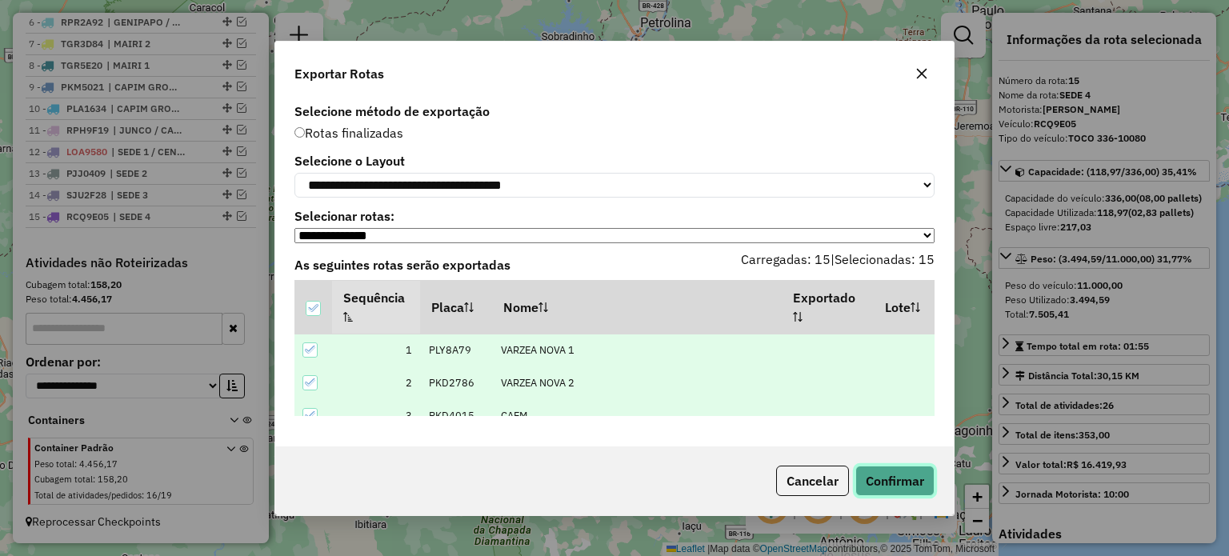
click at [870, 477] on button "Confirmar" at bounding box center [894, 481] width 79 height 30
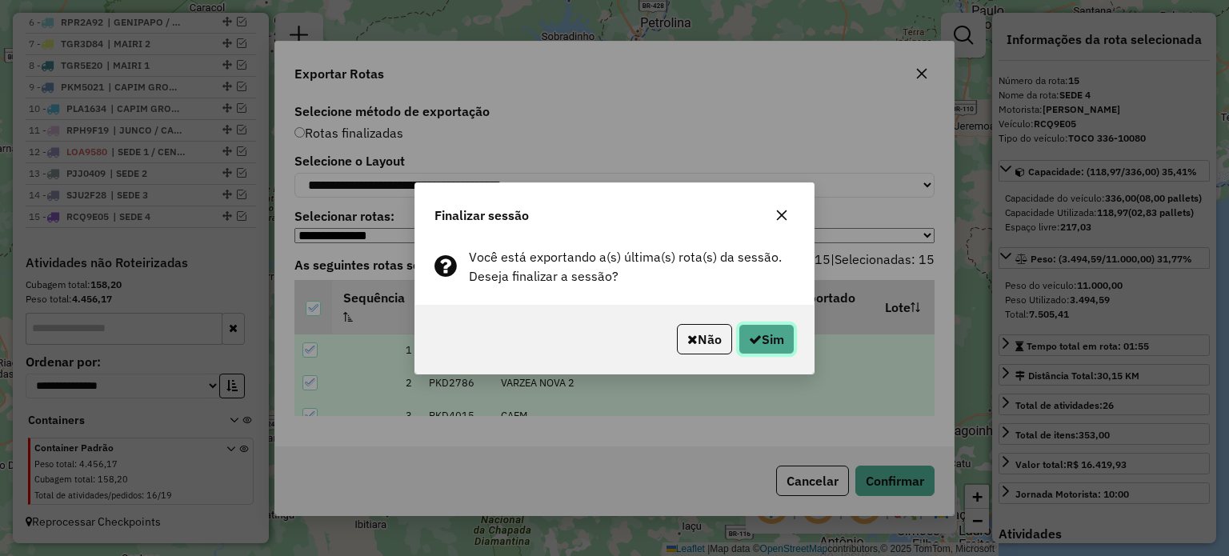
click at [756, 335] on icon "button" at bounding box center [755, 339] width 13 height 13
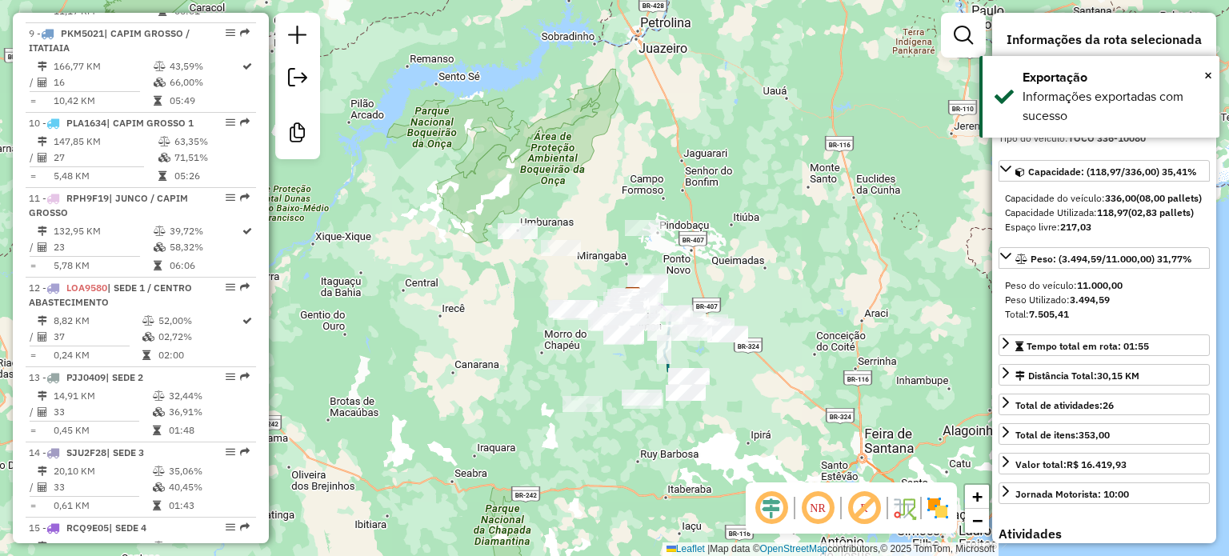
scroll to position [1589, 0]
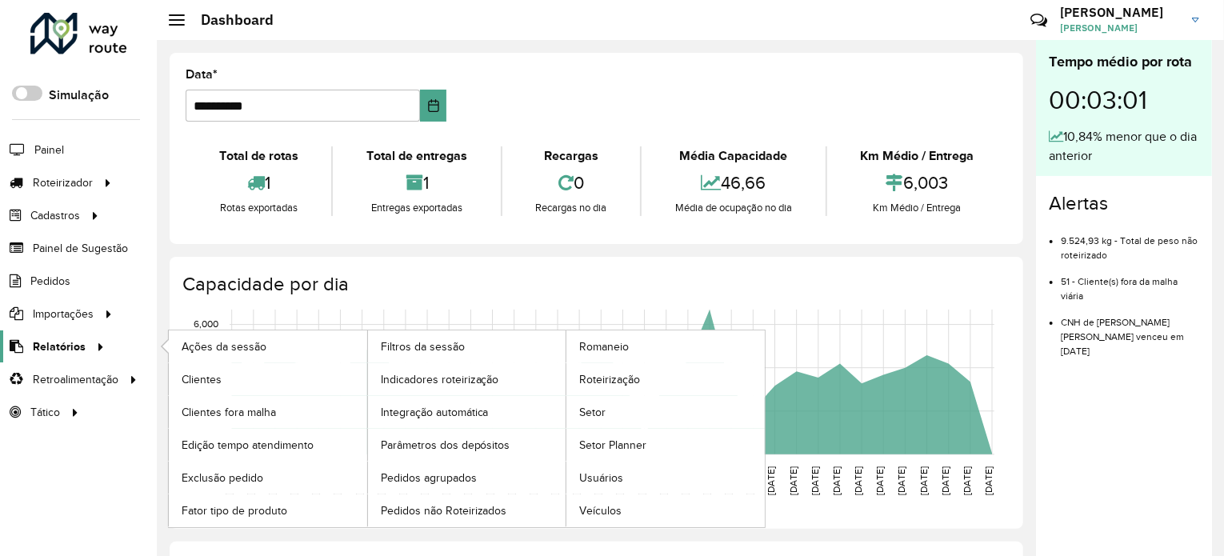
click at [86, 342] on div at bounding box center [98, 346] width 24 height 17
click at [608, 375] on span "Roteirização" at bounding box center [611, 379] width 65 height 17
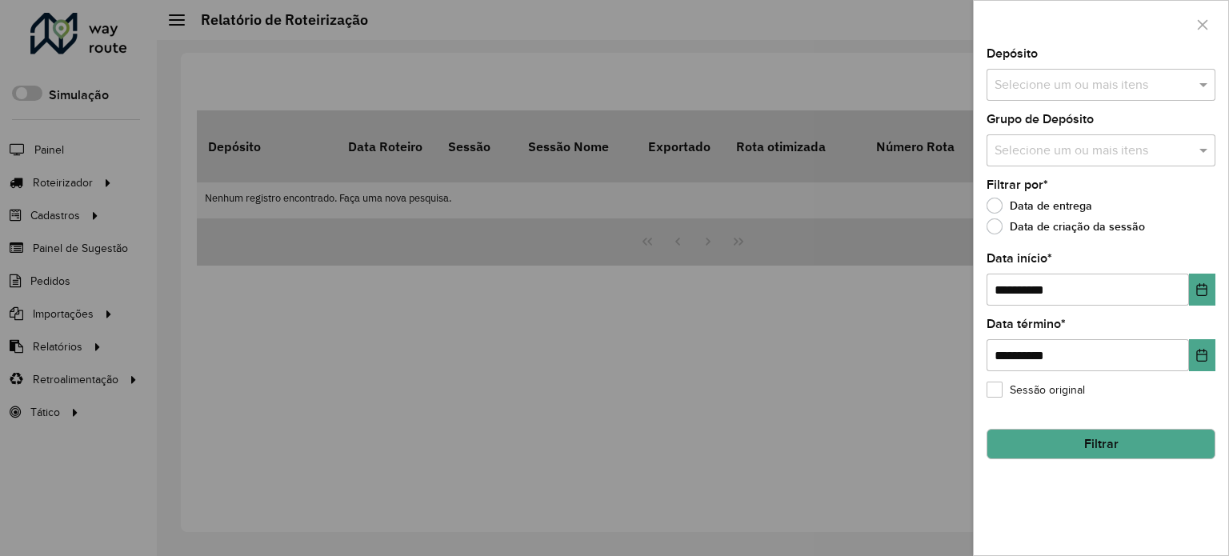
click at [1194, 84] on input "text" at bounding box center [1092, 85] width 205 height 19
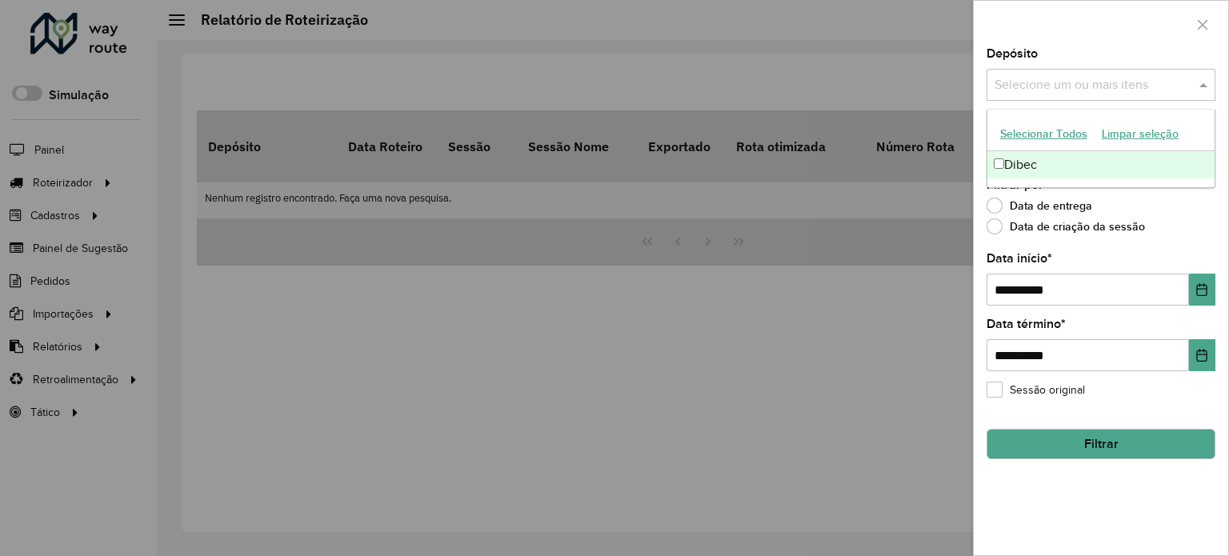
click at [1031, 162] on div "Dibec" at bounding box center [1100, 164] width 227 height 27
click at [1148, 218] on div "Filtrar por * Data de entrega Data de criação da sessão" at bounding box center [1100, 209] width 229 height 61
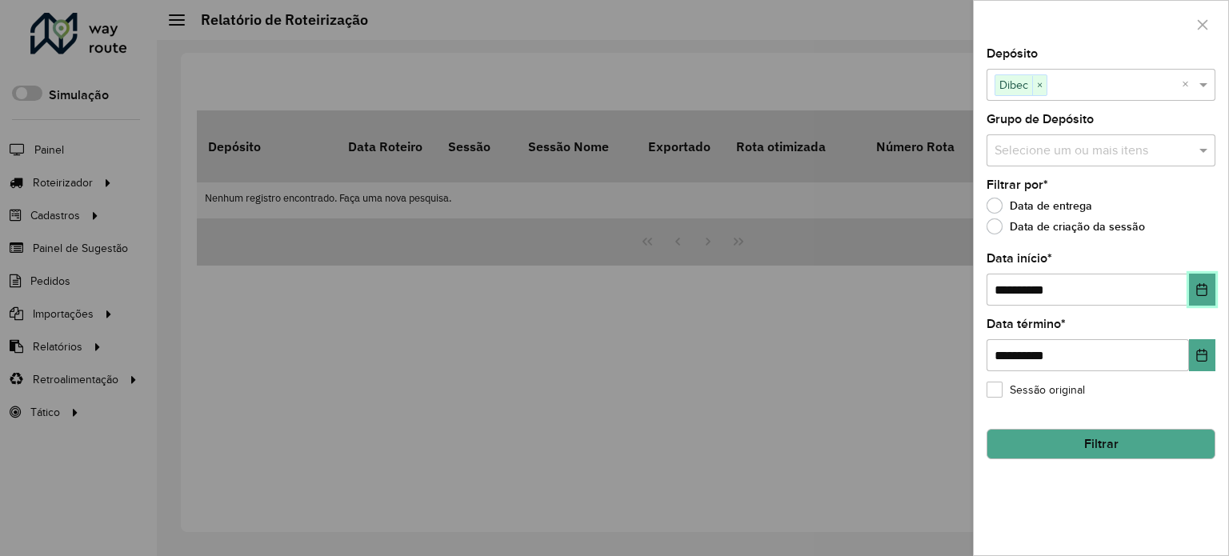
click at [1205, 285] on icon "Choose Date" at bounding box center [1201, 289] width 13 height 13
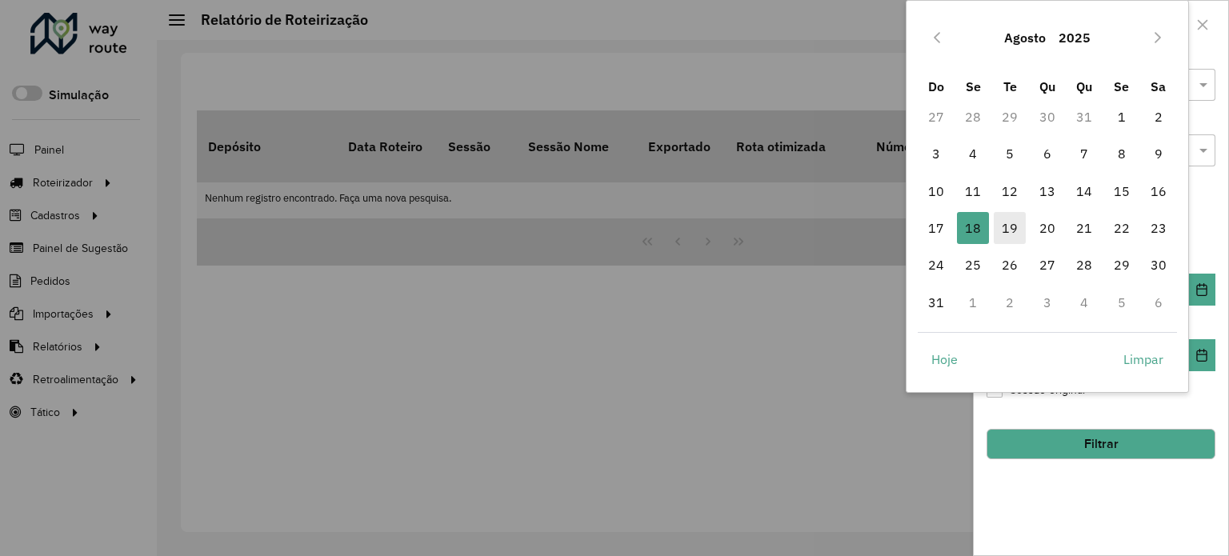
click at [1006, 223] on span "19" at bounding box center [1010, 228] width 32 height 32
type input "**********"
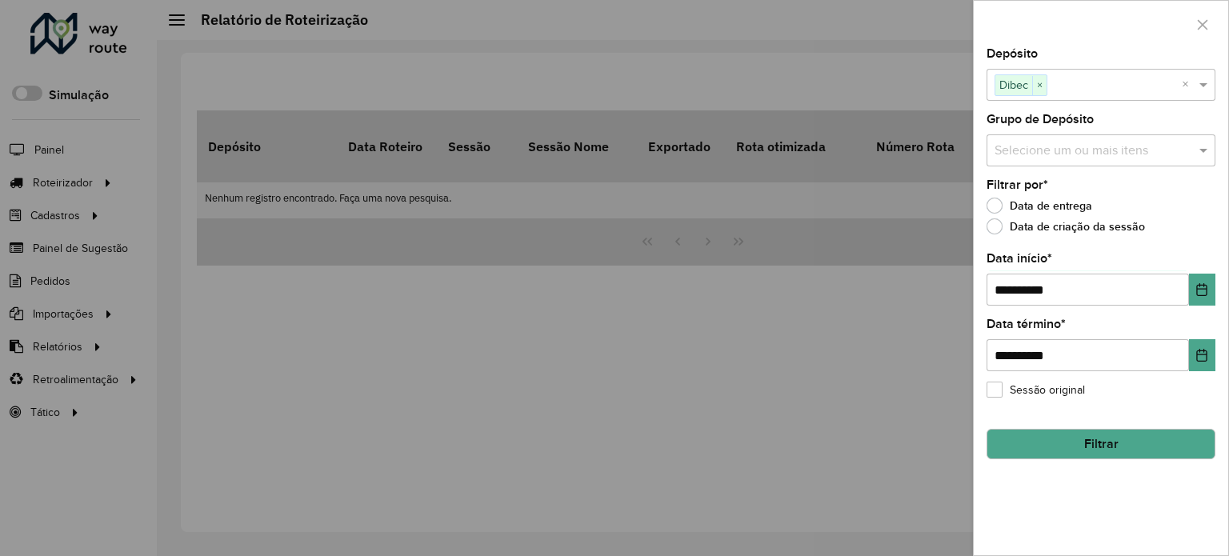
click at [1085, 448] on button "Filtrar" at bounding box center [1100, 444] width 229 height 30
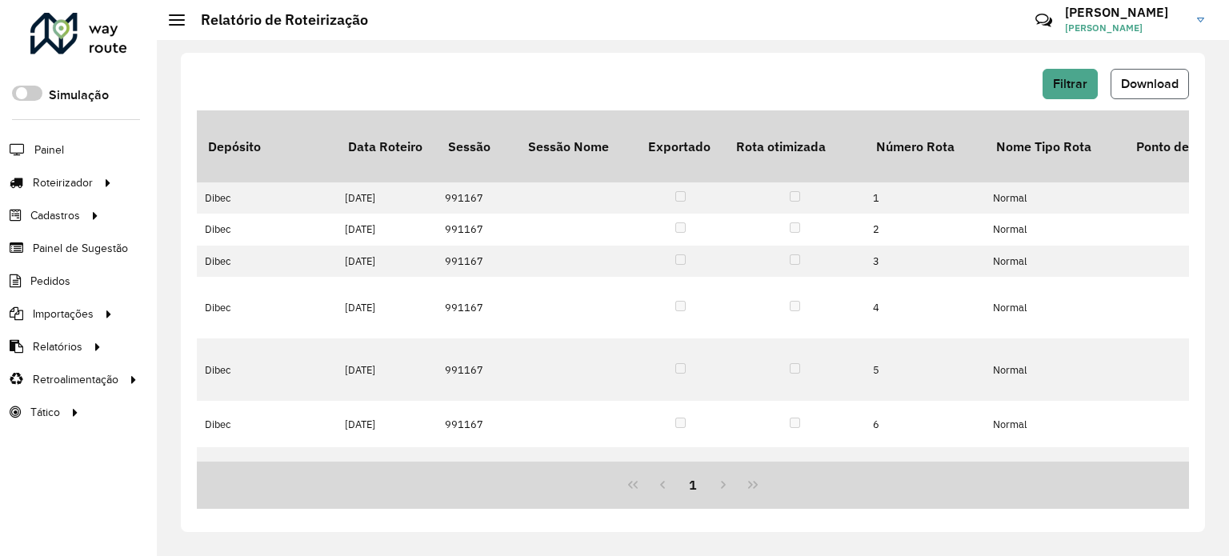
click at [1132, 78] on span "Download" at bounding box center [1150, 84] width 58 height 14
